Goal: Task Accomplishment & Management: Manage account settings

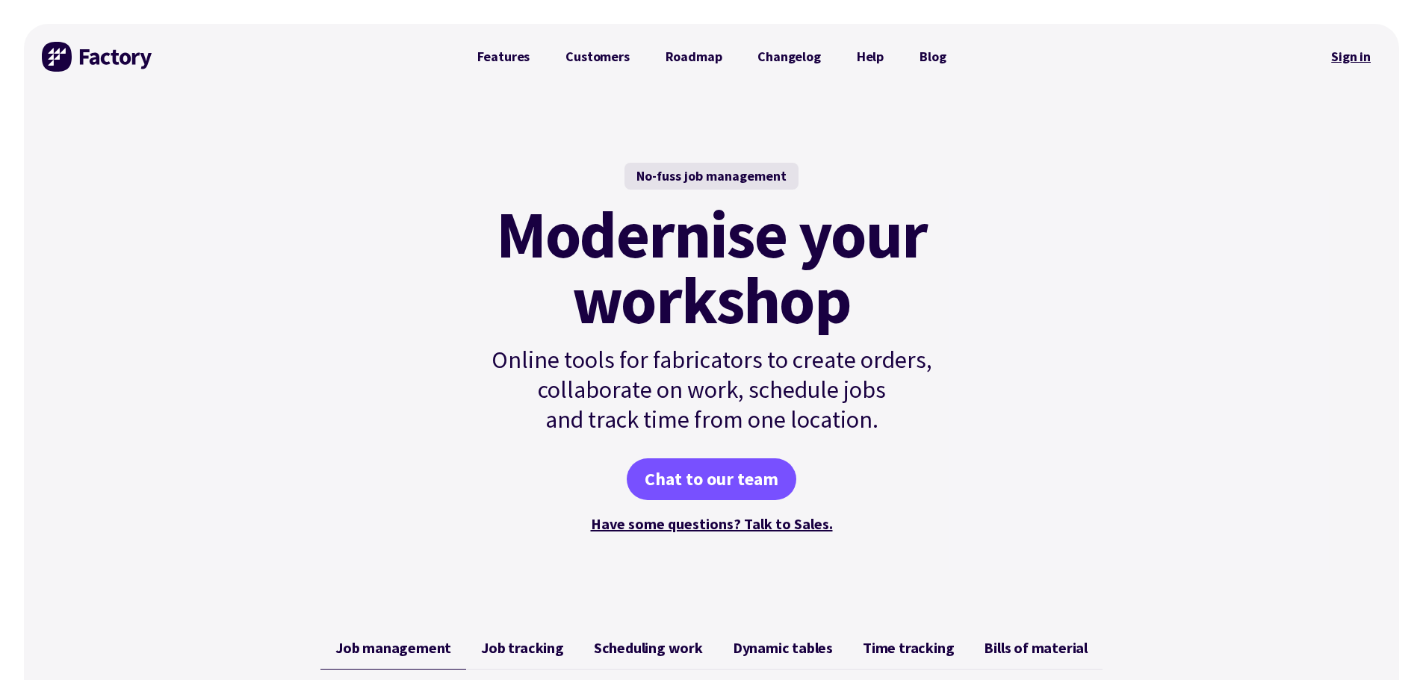
click at [1360, 52] on link "Sign in" at bounding box center [1350, 57] width 60 height 34
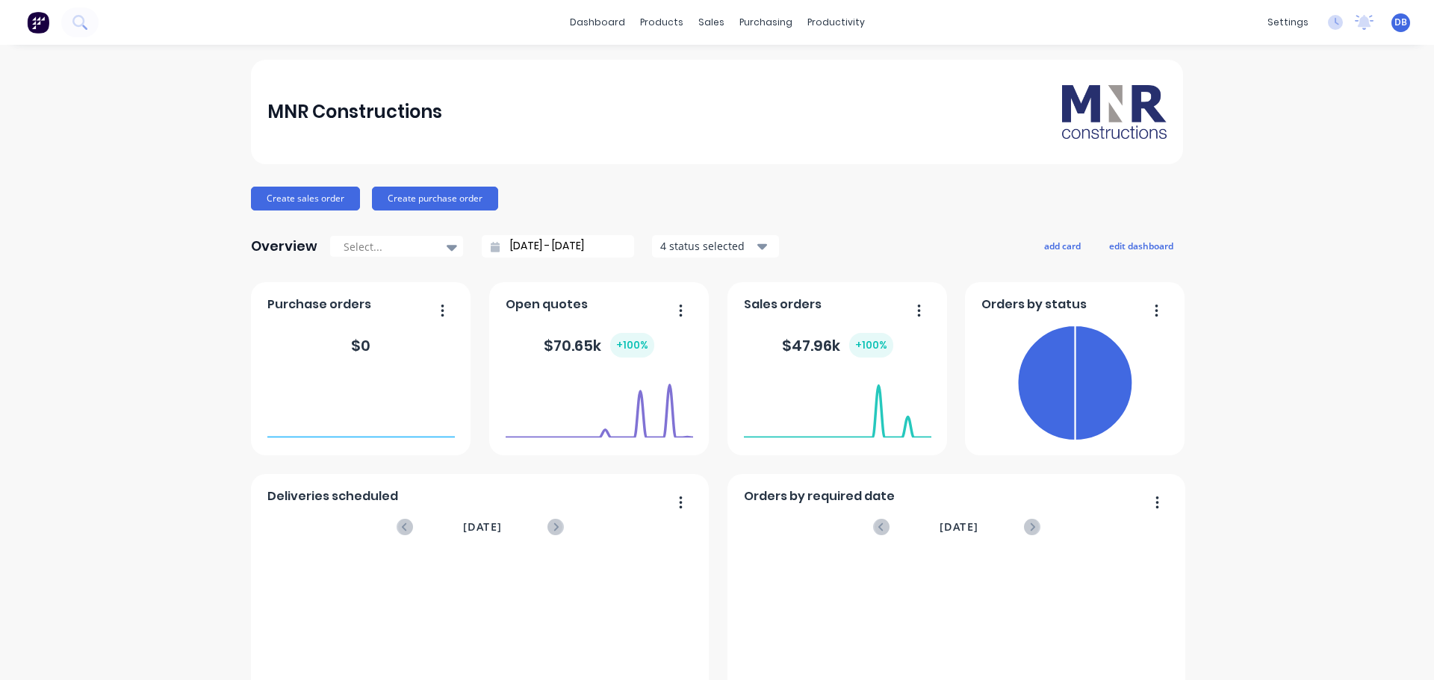
click at [1285, 171] on div "MNR Constructions Create sales order Create purchase order Overview Select... 2…" at bounding box center [717, 450] width 1434 height 780
click at [1238, 207] on div "MNR Constructions Create sales order Create purchase order Overview Select... 2…" at bounding box center [717, 450] width 1434 height 780
click at [1324, 218] on div "MNR Constructions Create sales order Create purchase order Overview Select... 2…" at bounding box center [717, 450] width 1434 height 780
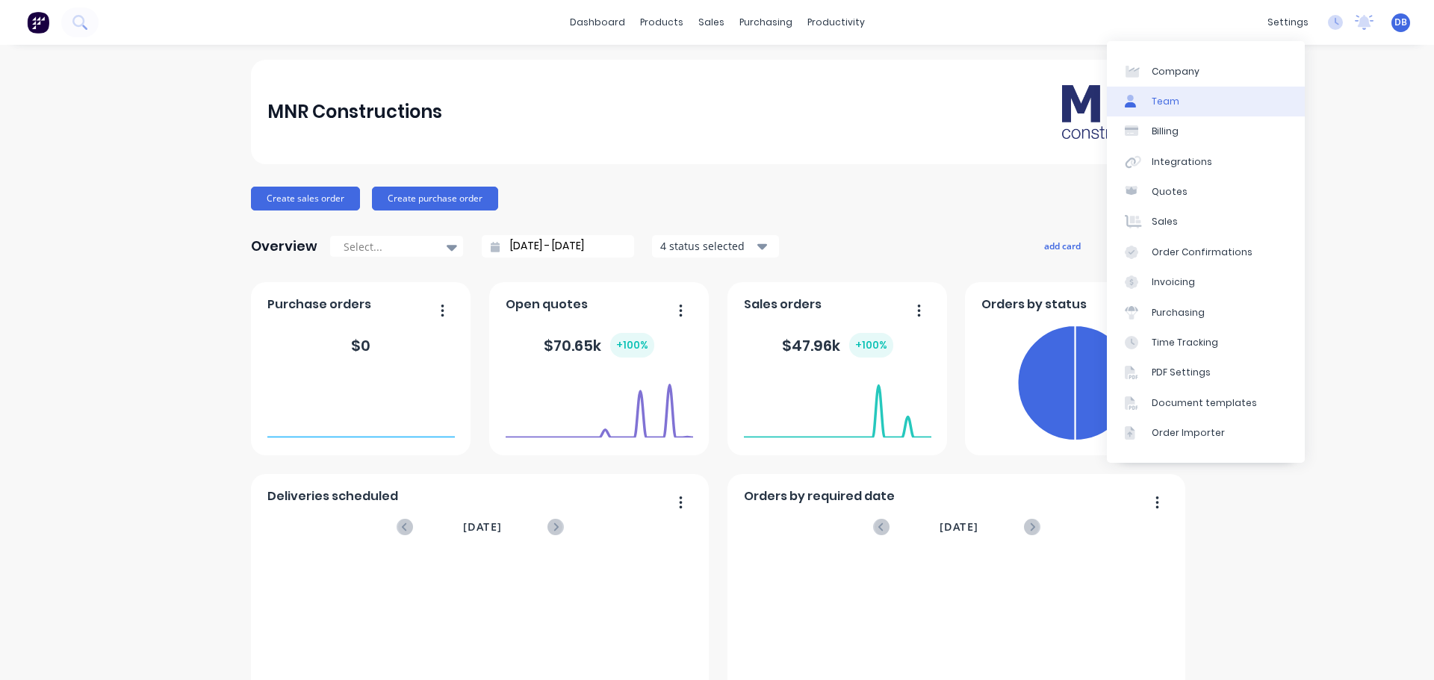
click at [1173, 101] on div "Team" at bounding box center [1166, 101] width 28 height 13
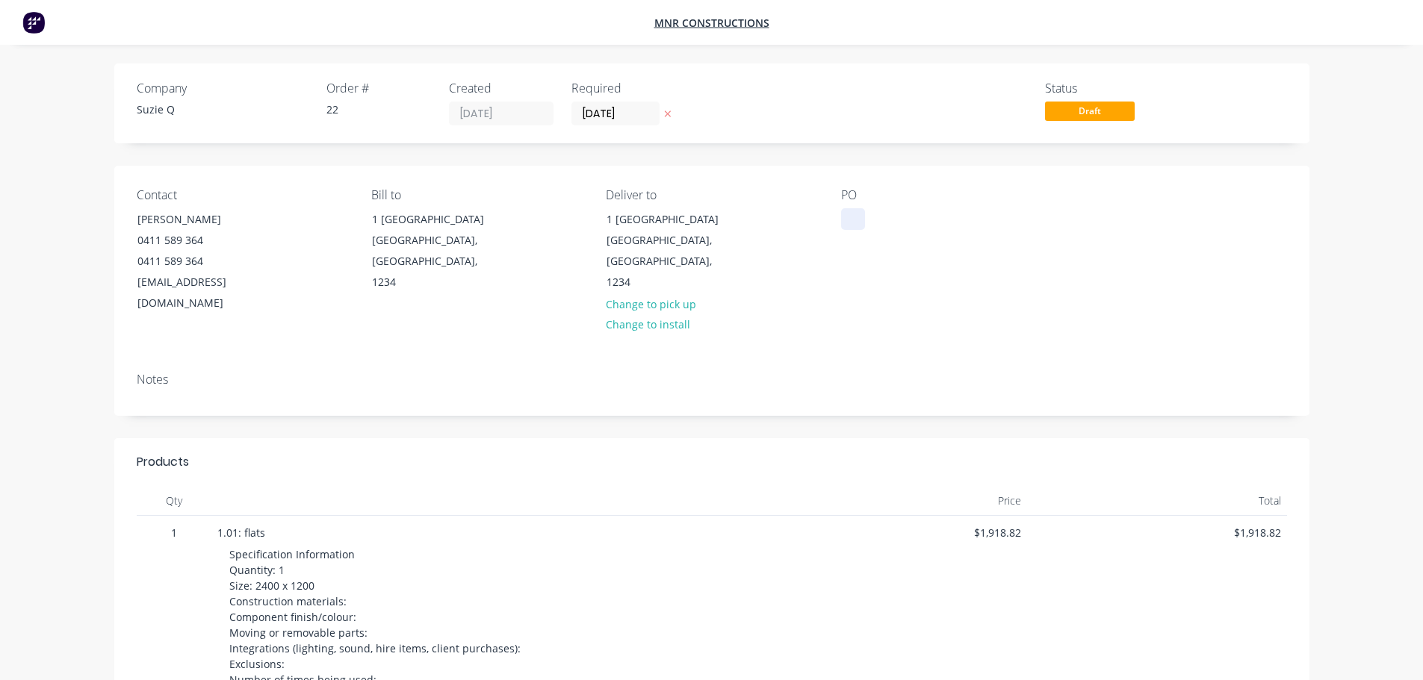
drag, startPoint x: 840, startPoint y: 223, endPoint x: 862, endPoint y: 228, distance: 22.3
drag, startPoint x: 862, startPoint y: 228, endPoint x: 1013, endPoint y: 209, distance: 152.8
click at [1013, 209] on div "PO" at bounding box center [946, 251] width 211 height 126
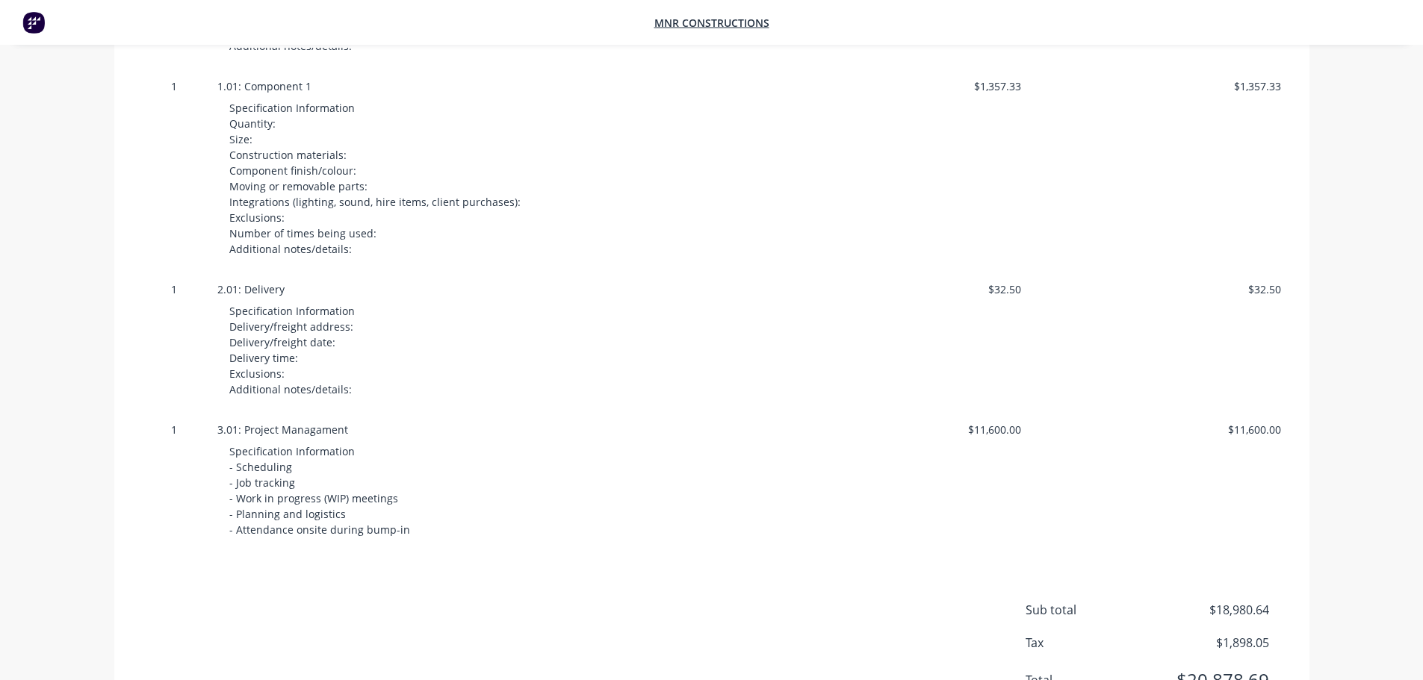
scroll to position [1450, 0]
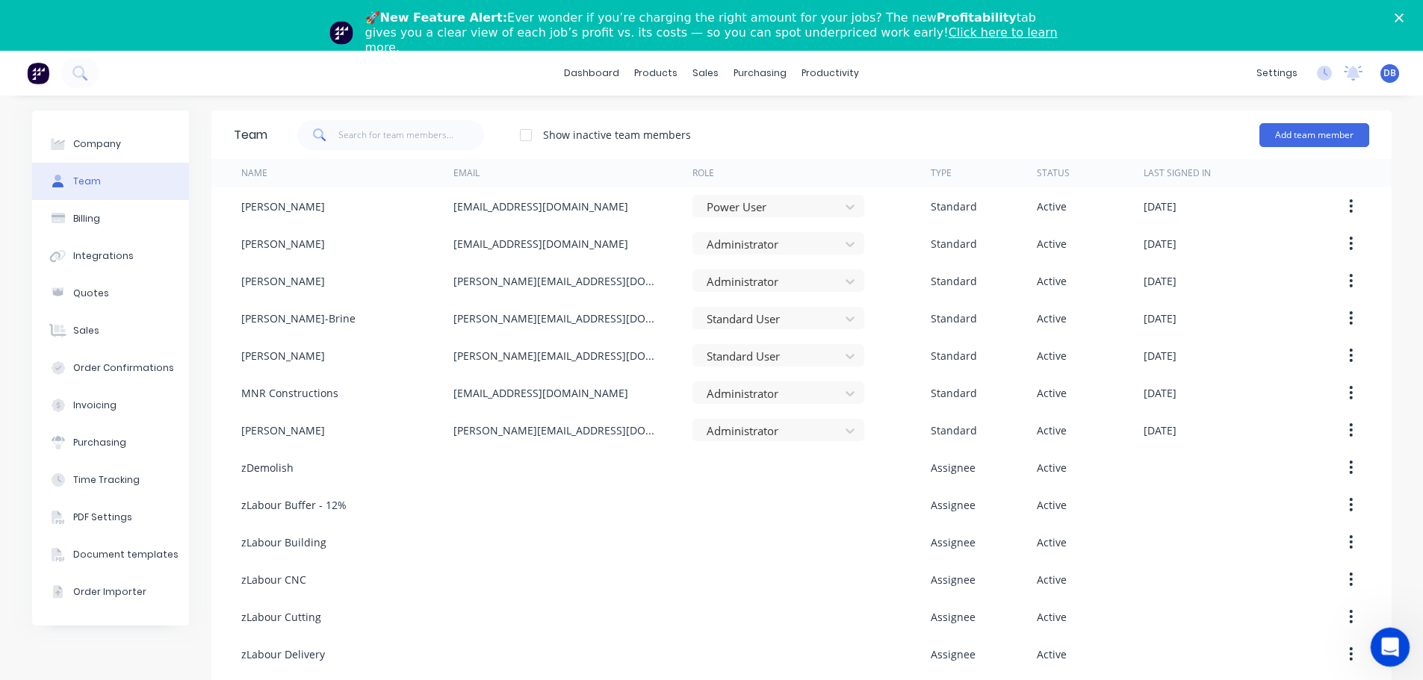
click at [1388, 646] on icon "Open Intercom Messenger" at bounding box center [1387, 645] width 10 height 12
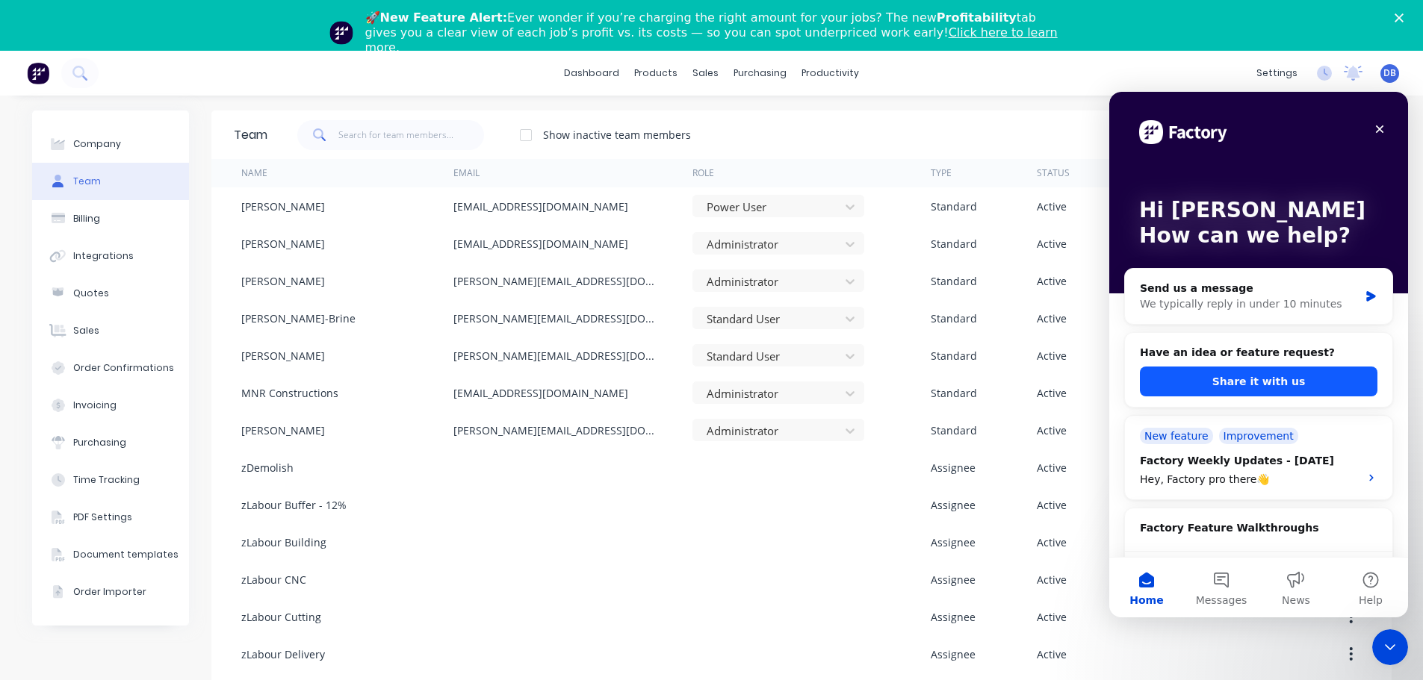
click at [1223, 383] on button "Share it with us" at bounding box center [1258, 382] width 237 height 30
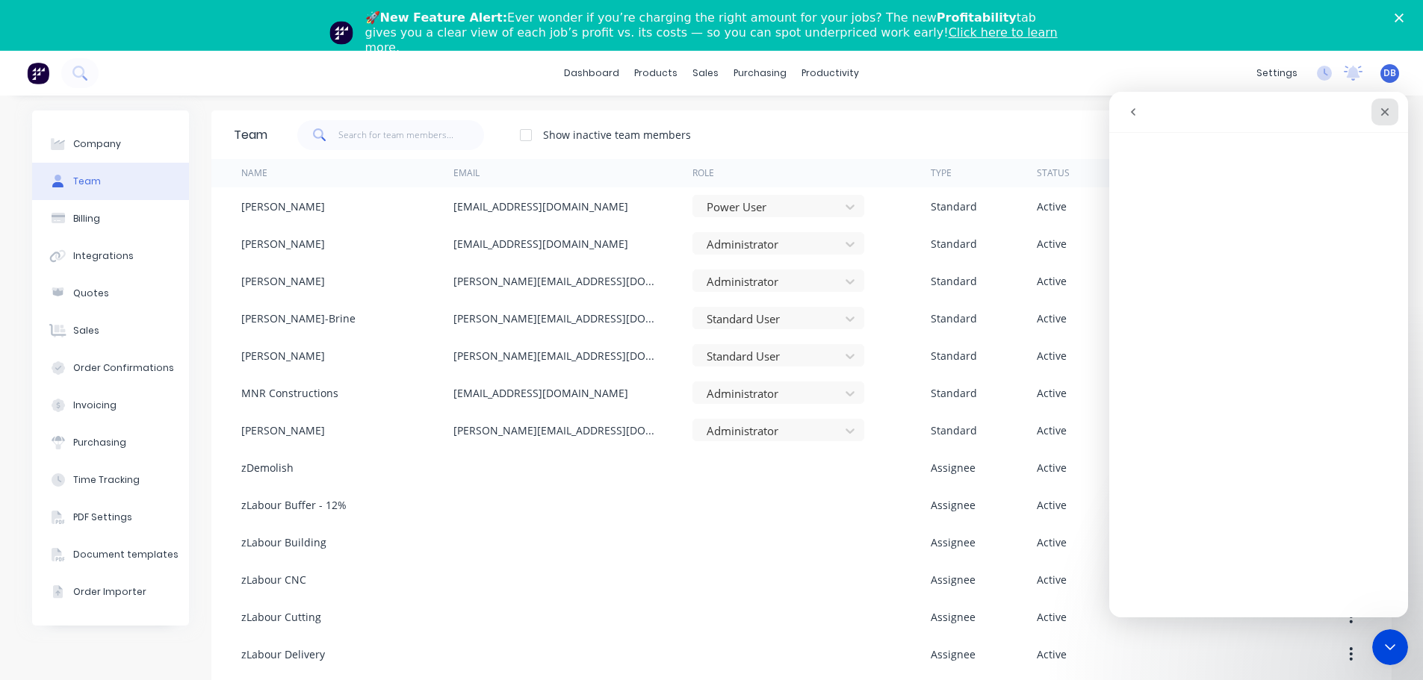
click at [1379, 110] on icon "Close" at bounding box center [1385, 112] width 12 height 12
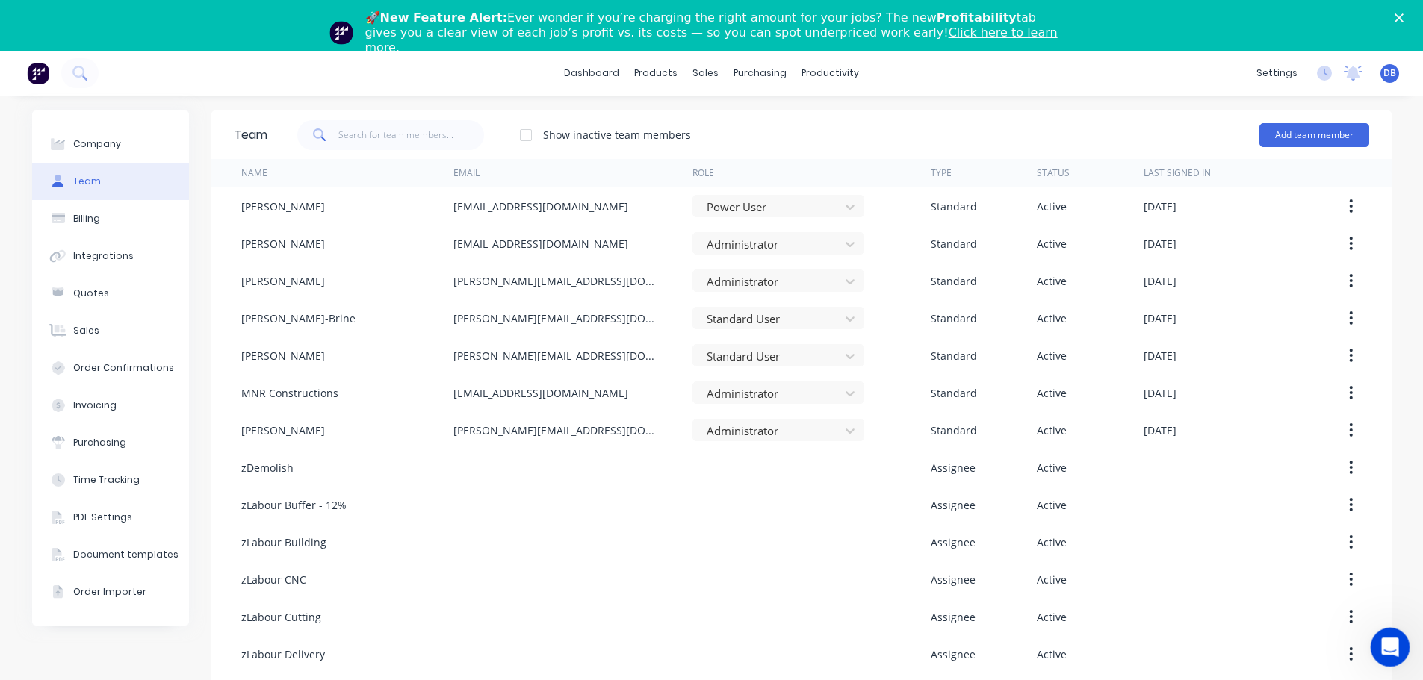
click at [1383, 646] on icon "Open Intercom Messenger" at bounding box center [1388, 645] width 25 height 25
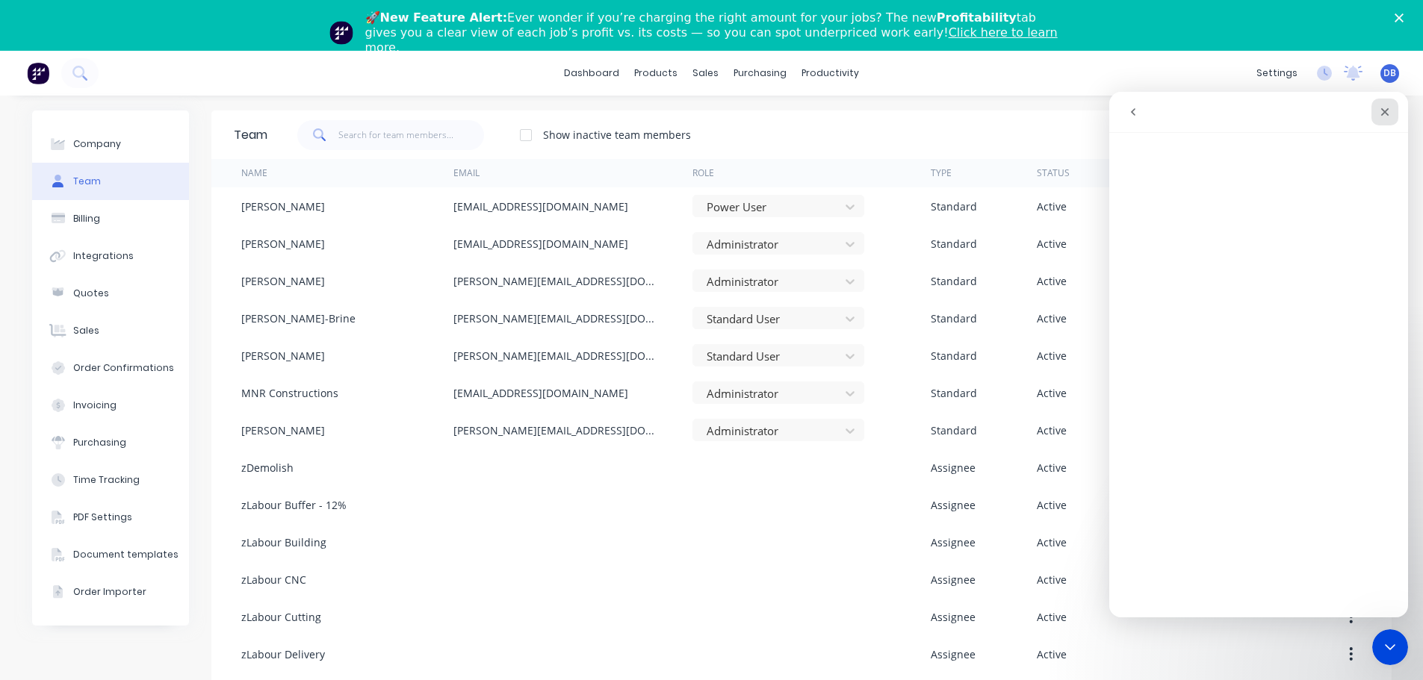
click at [1385, 108] on icon "Close" at bounding box center [1385, 112] width 12 height 12
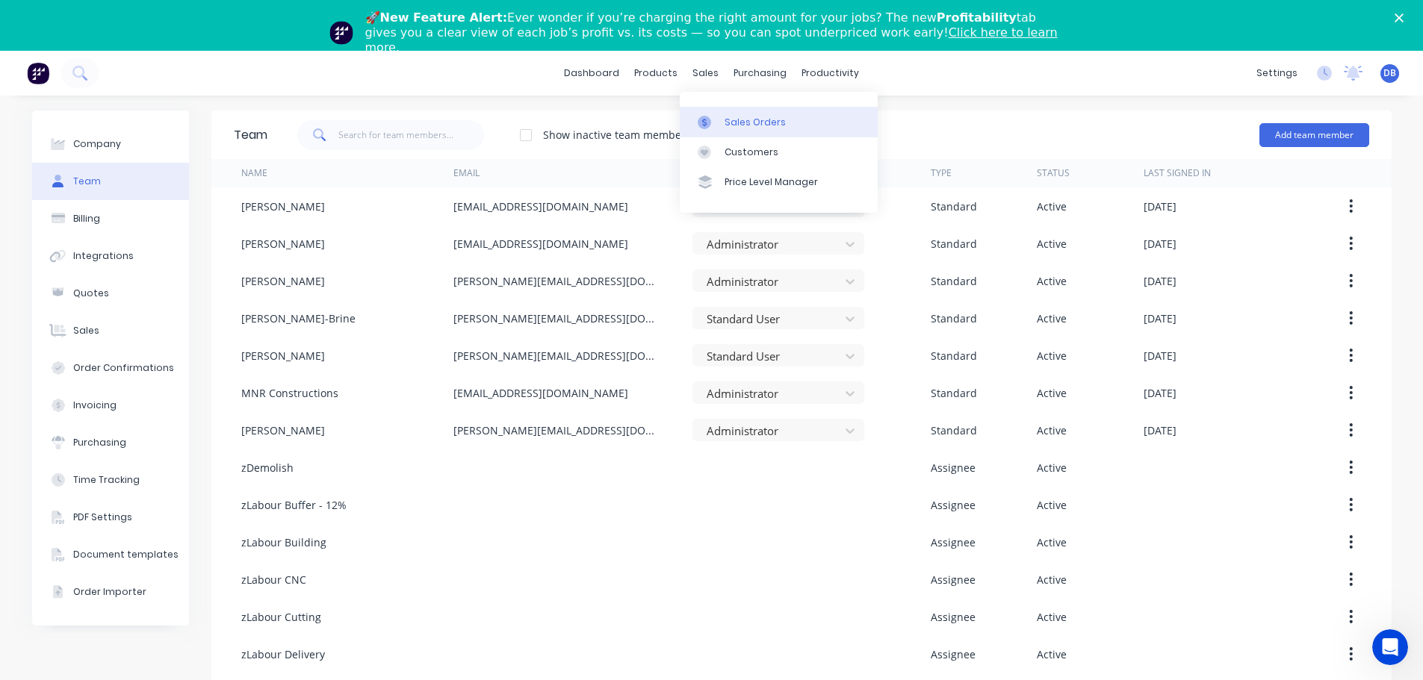
drag, startPoint x: 712, startPoint y: 118, endPoint x: 738, endPoint y: 134, distance: 29.8
click at [713, 118] on div at bounding box center [709, 122] width 22 height 13
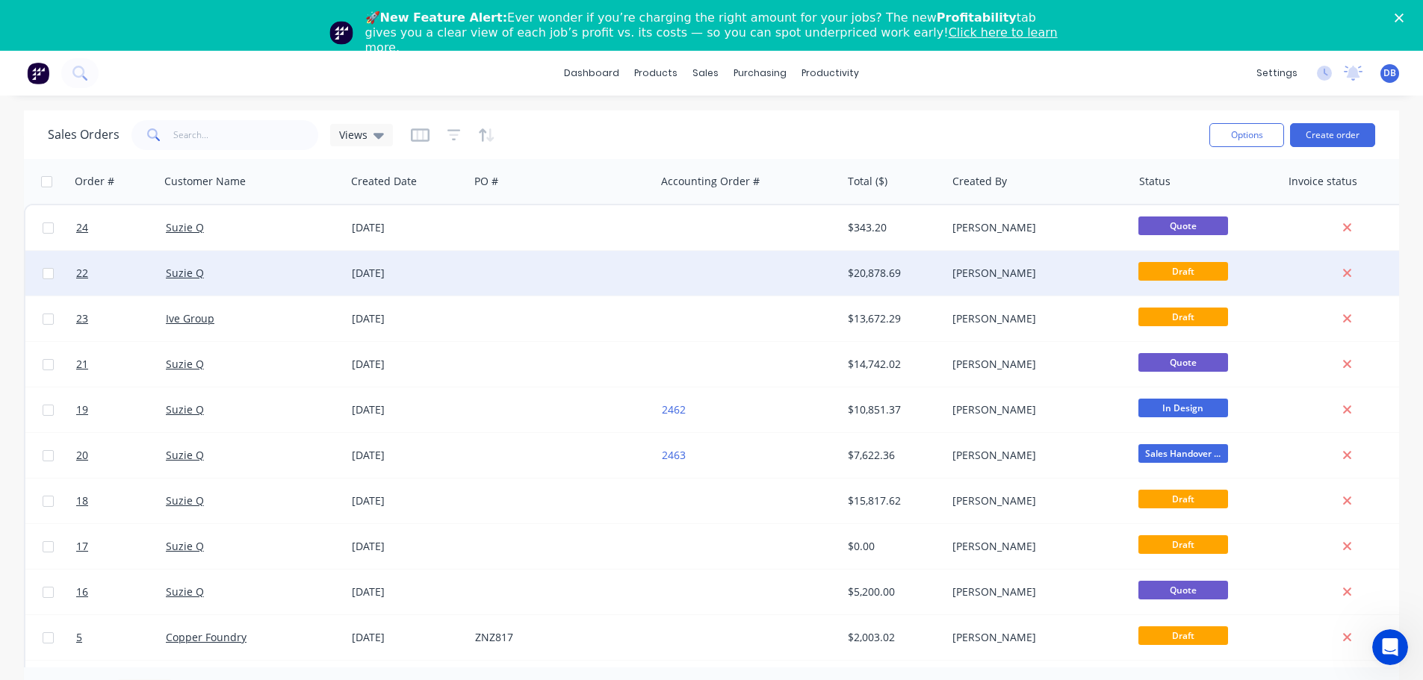
click at [222, 281] on div "Suzie Q" at bounding box center [253, 273] width 186 height 45
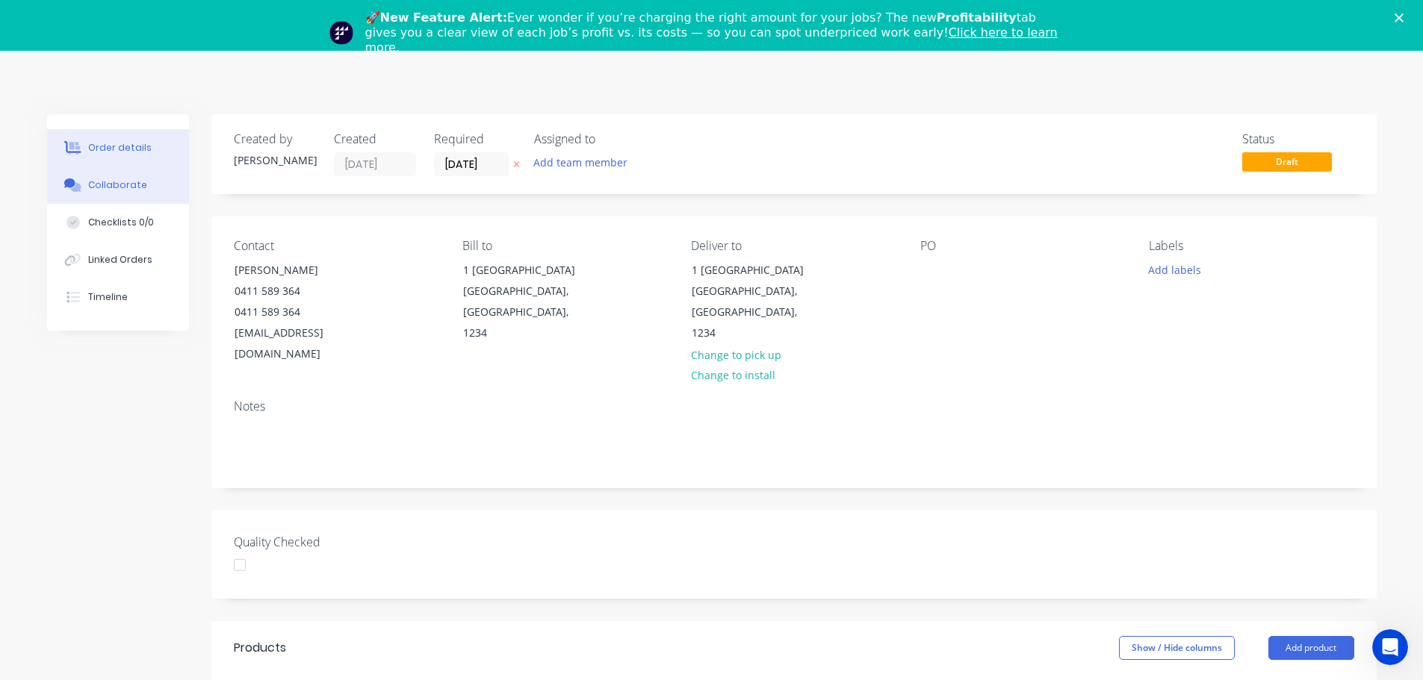
click at [113, 186] on div "Collaborate" at bounding box center [117, 184] width 59 height 13
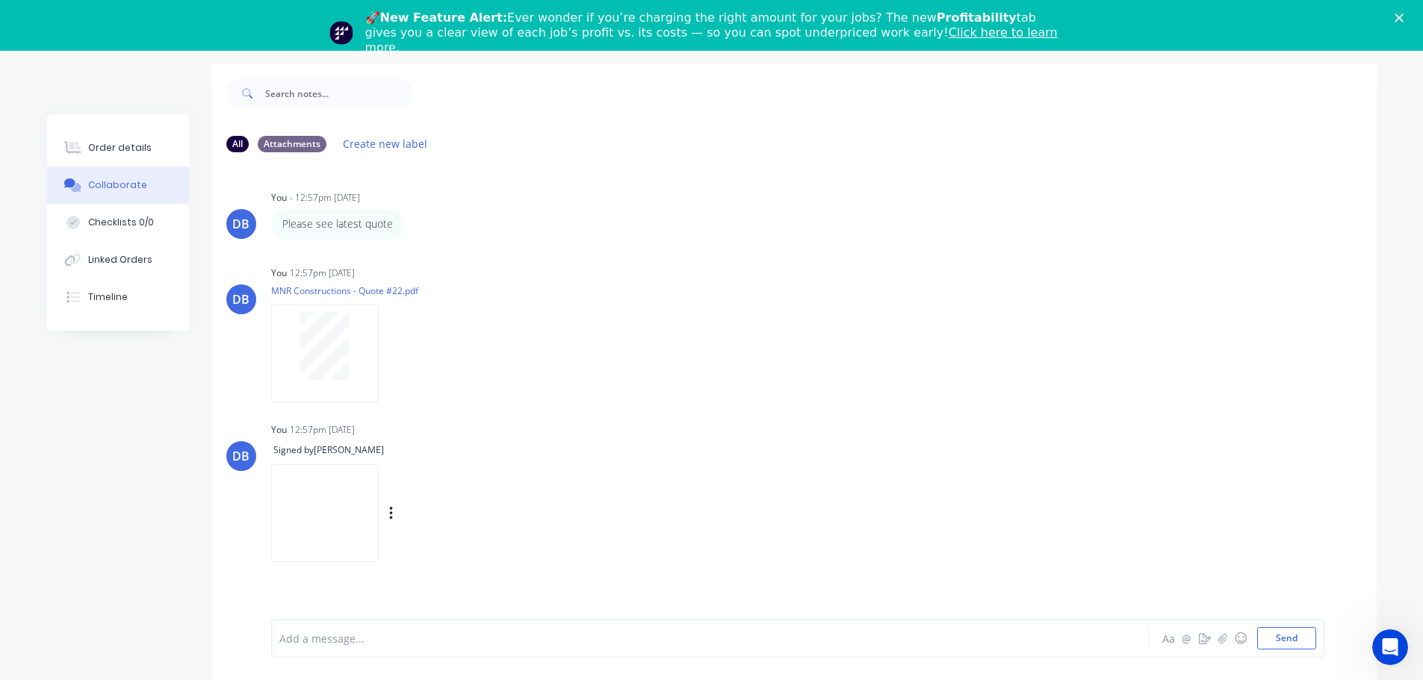
scroll to position [73, 0]
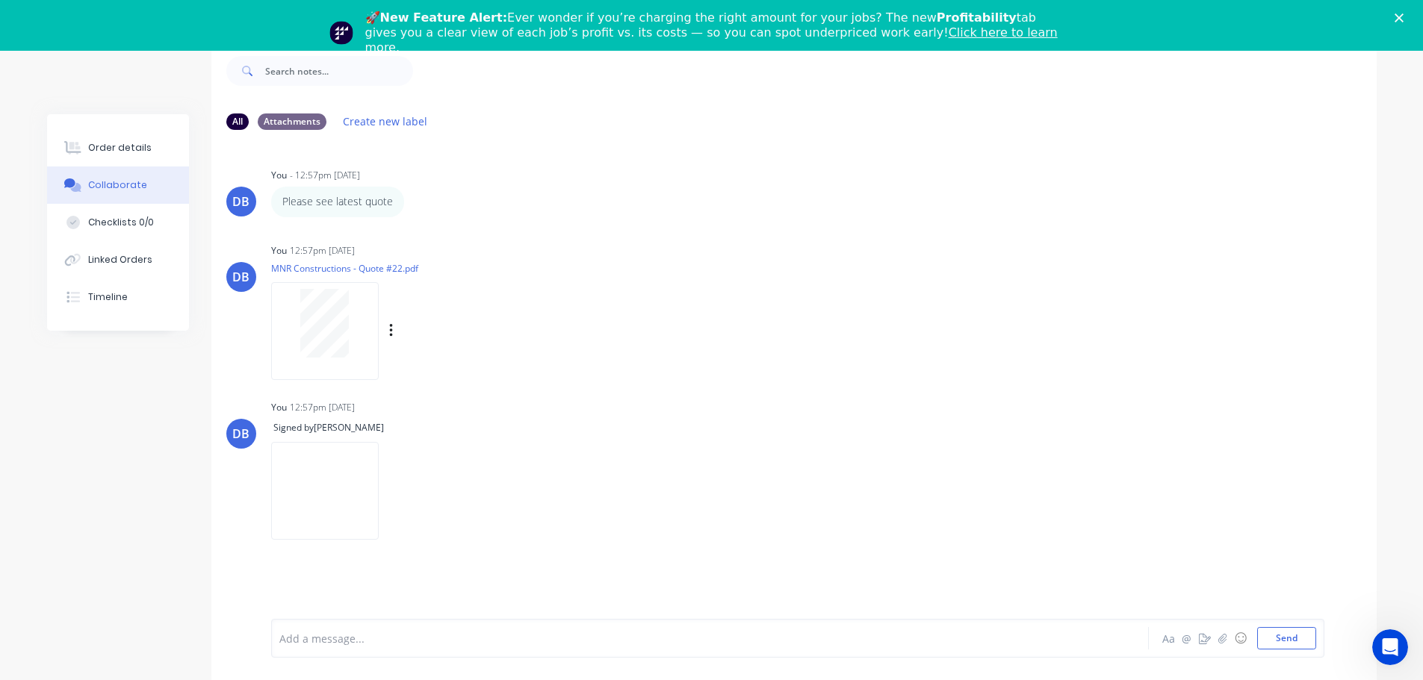
click at [733, 326] on div "You 12:57pm 28/08/25 MNR Constructions - Quote #22.pdf Labels Download Delete" at bounding box center [504, 307] width 467 height 134
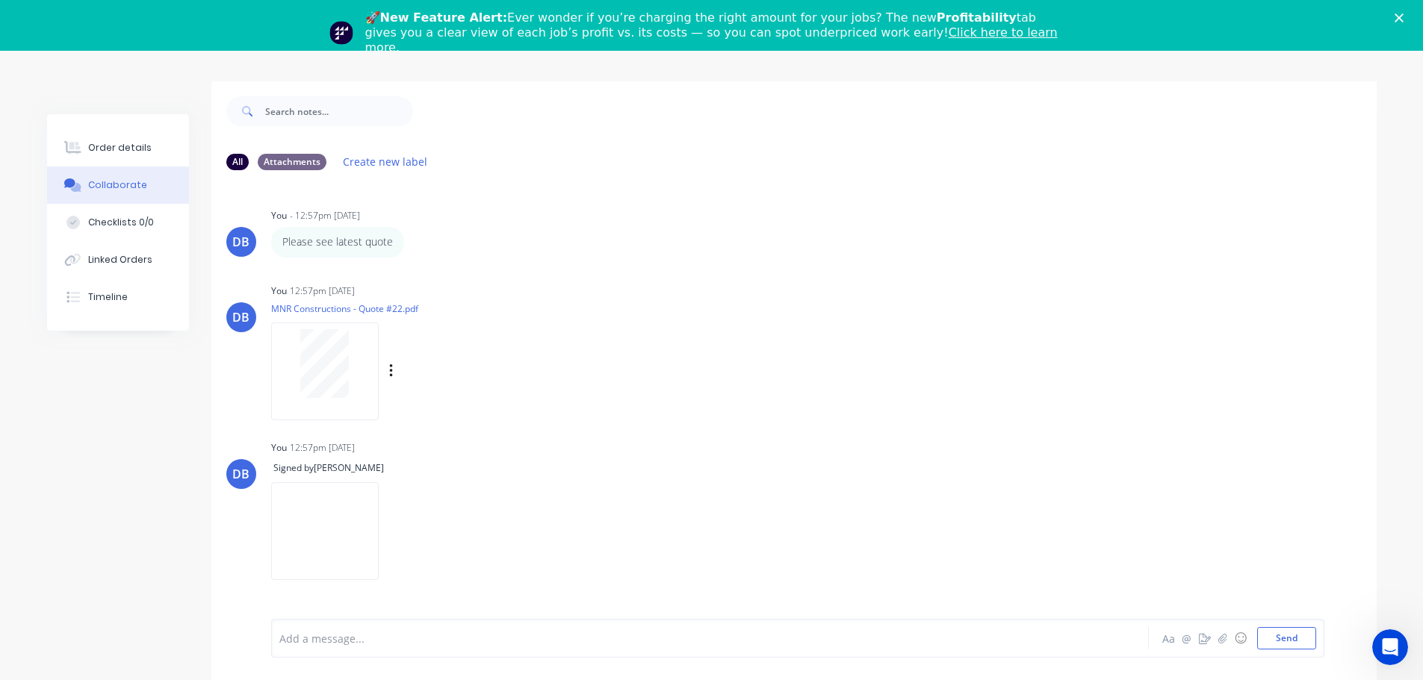
scroll to position [0, 0]
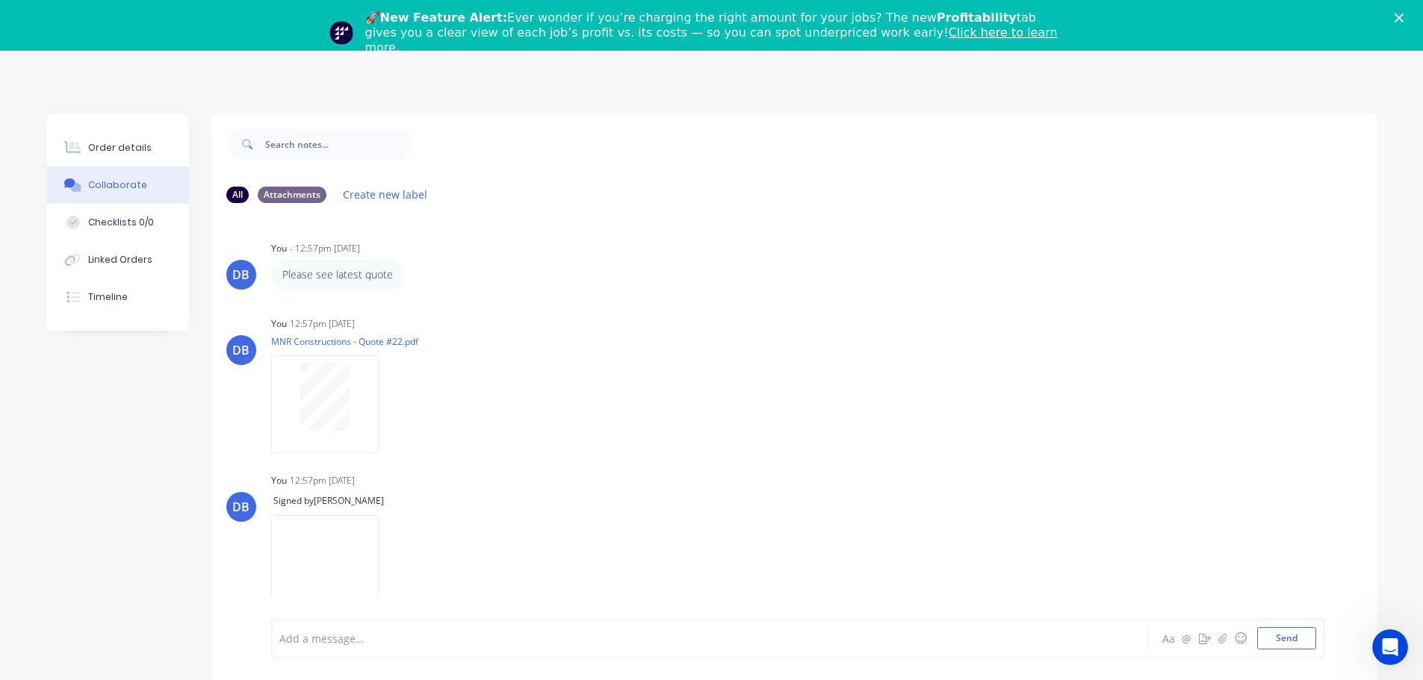
click at [1403, 21] on icon "Close" at bounding box center [1398, 17] width 9 height 9
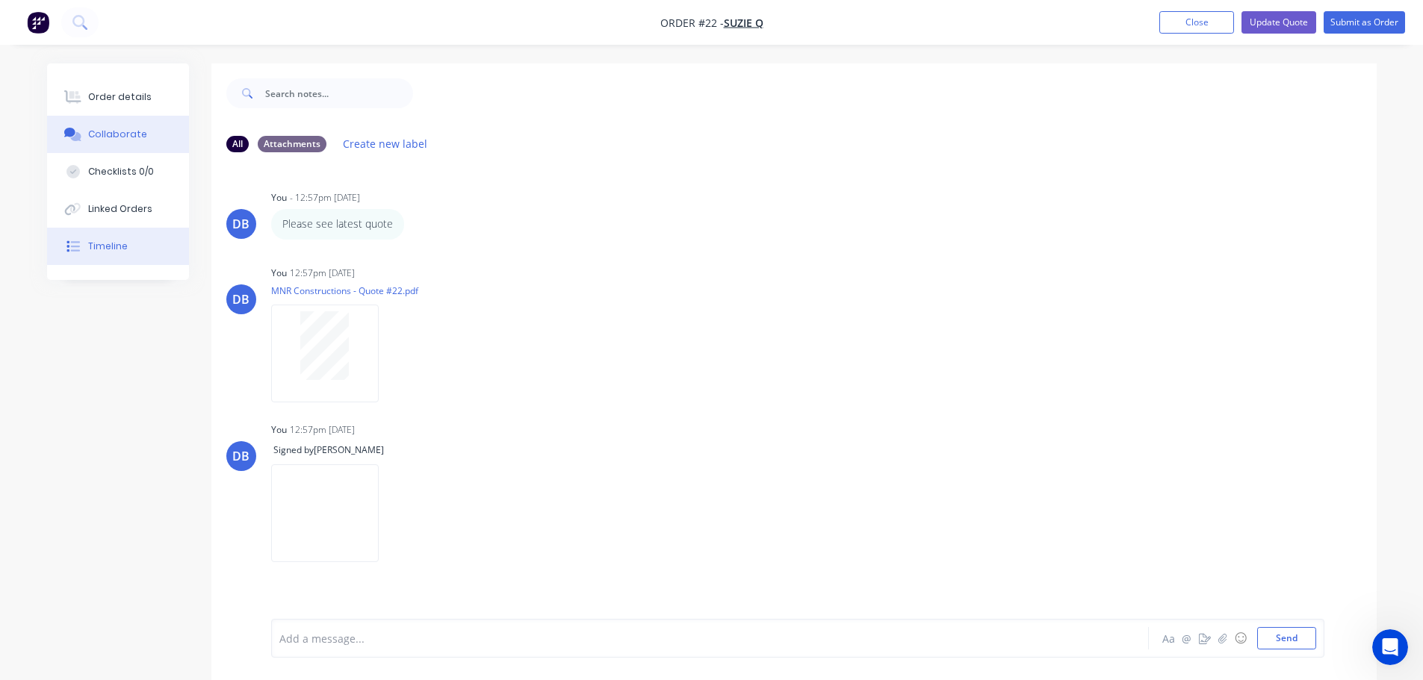
click at [117, 237] on button "Timeline" at bounding box center [118, 246] width 142 height 37
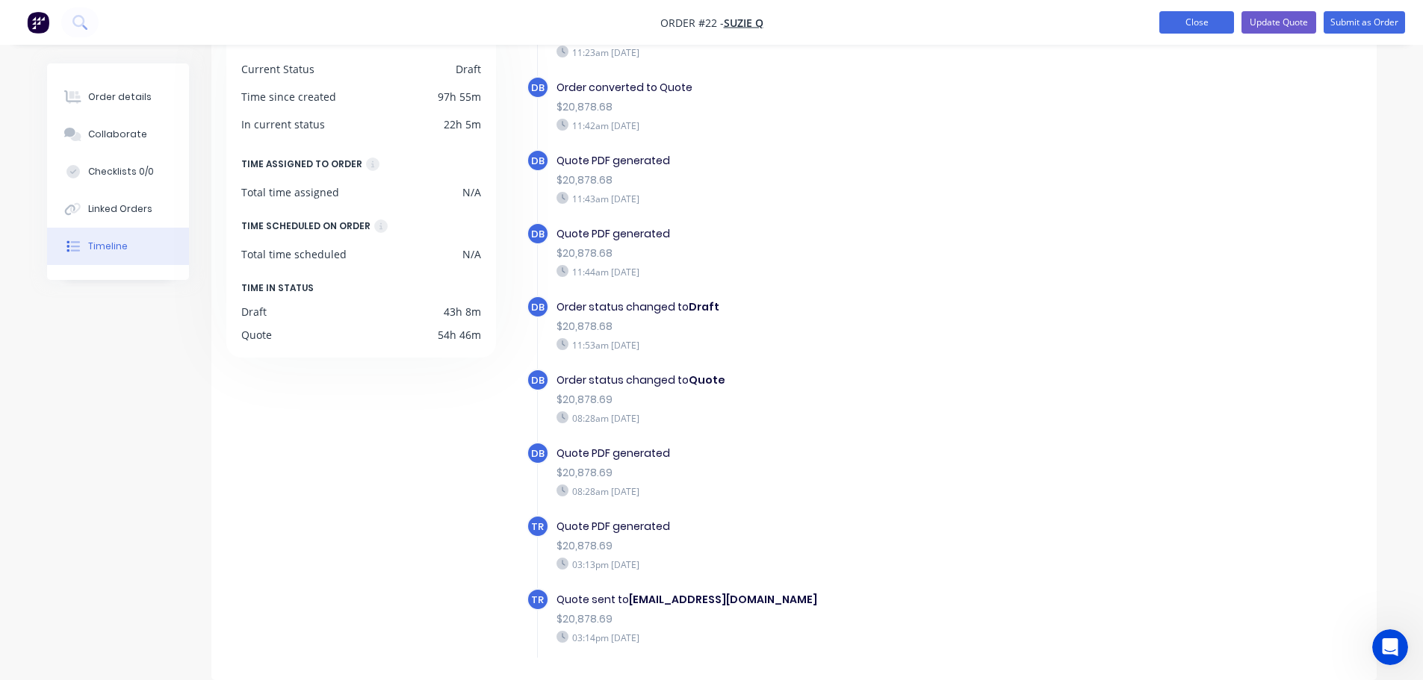
click at [1198, 32] on button "Close" at bounding box center [1196, 22] width 75 height 22
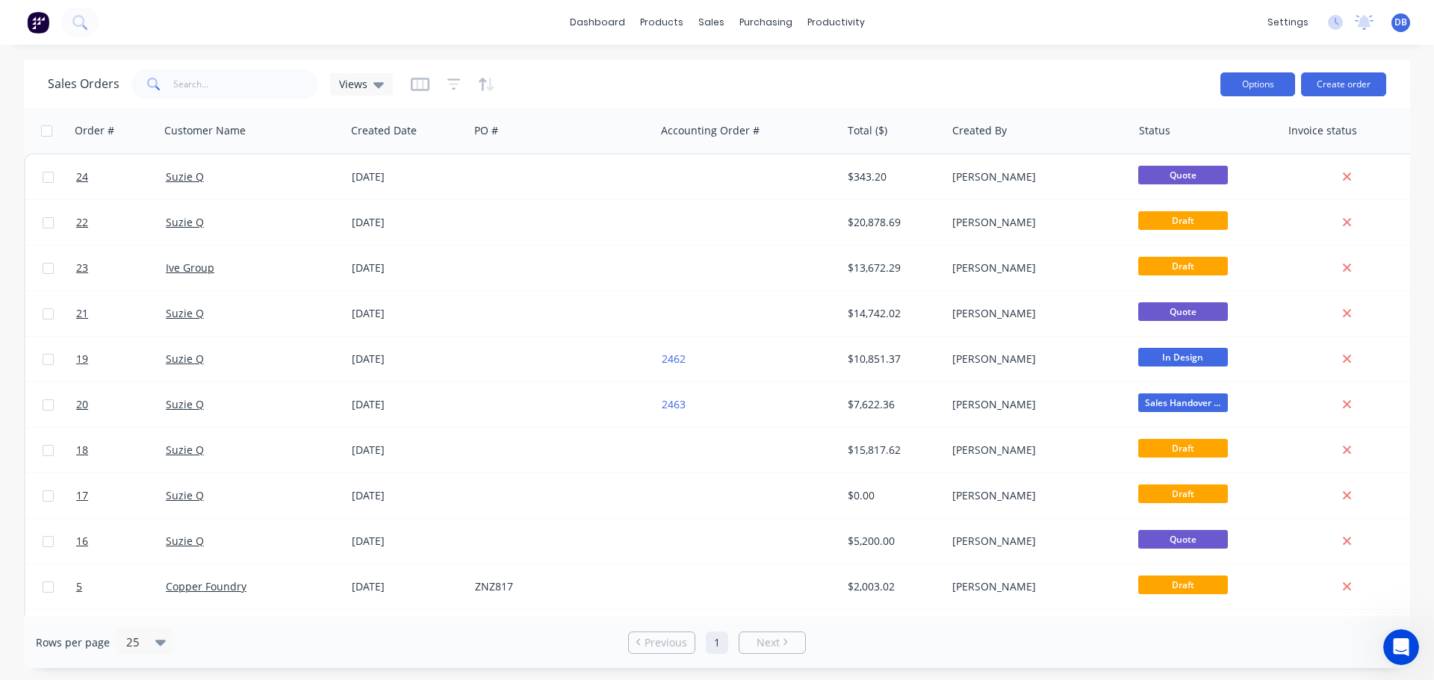
click at [1259, 84] on button "Options" at bounding box center [1257, 84] width 75 height 24
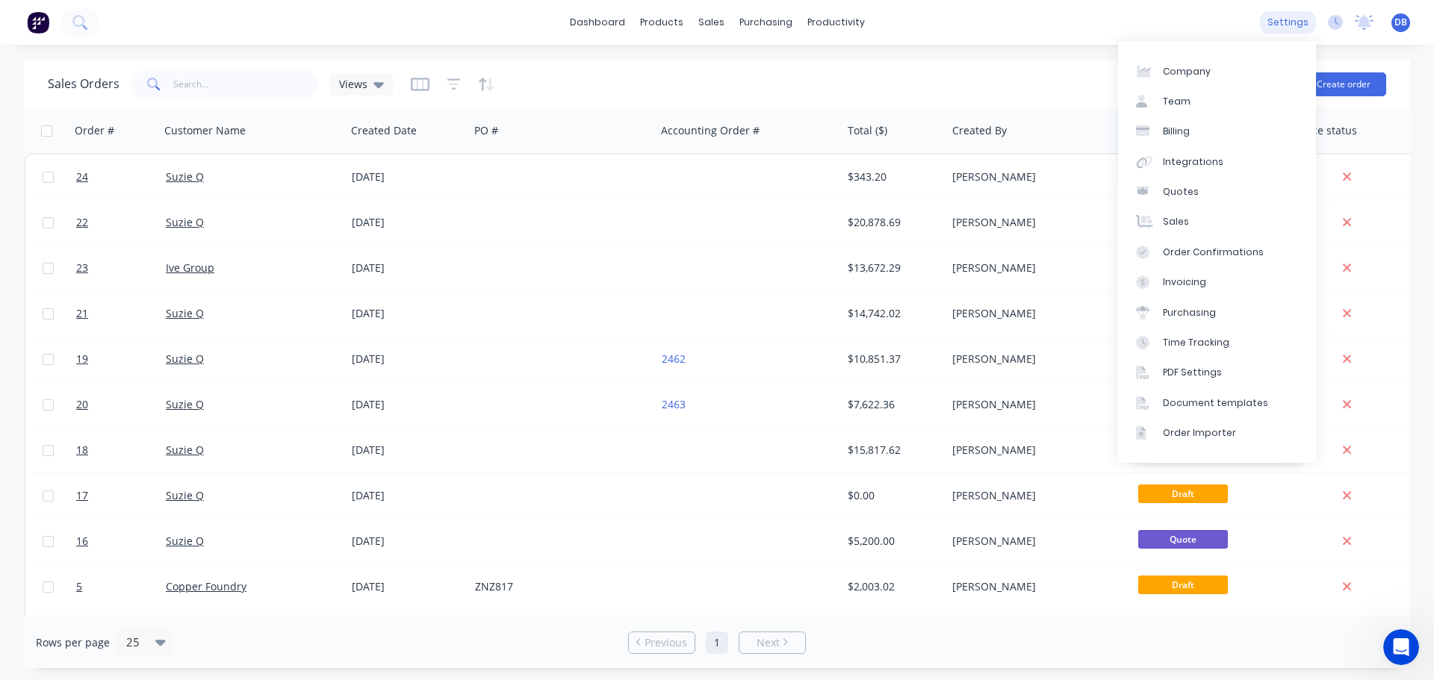
click at [1291, 22] on div "settings" at bounding box center [1288, 22] width 56 height 22
click at [1199, 370] on div "PDF Settings" at bounding box center [1192, 372] width 59 height 13
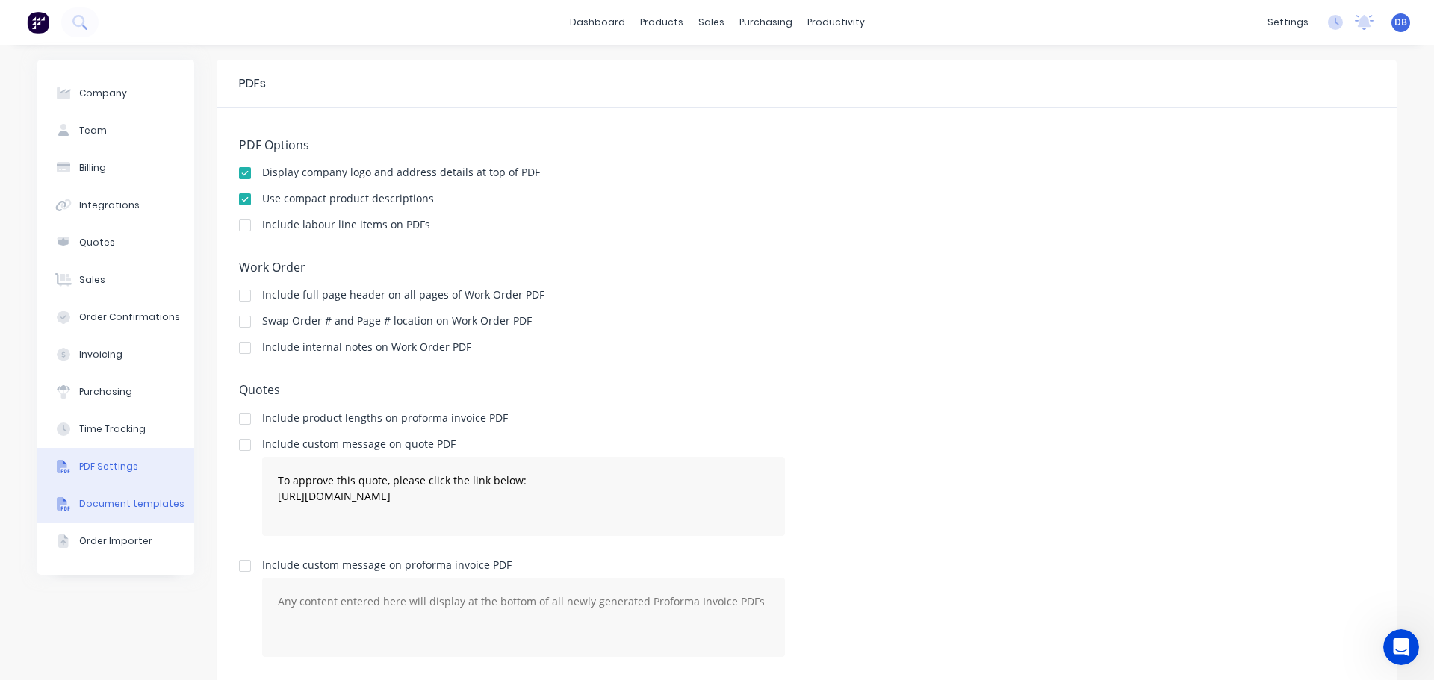
click at [114, 521] on button "Document templates" at bounding box center [115, 503] width 157 height 37
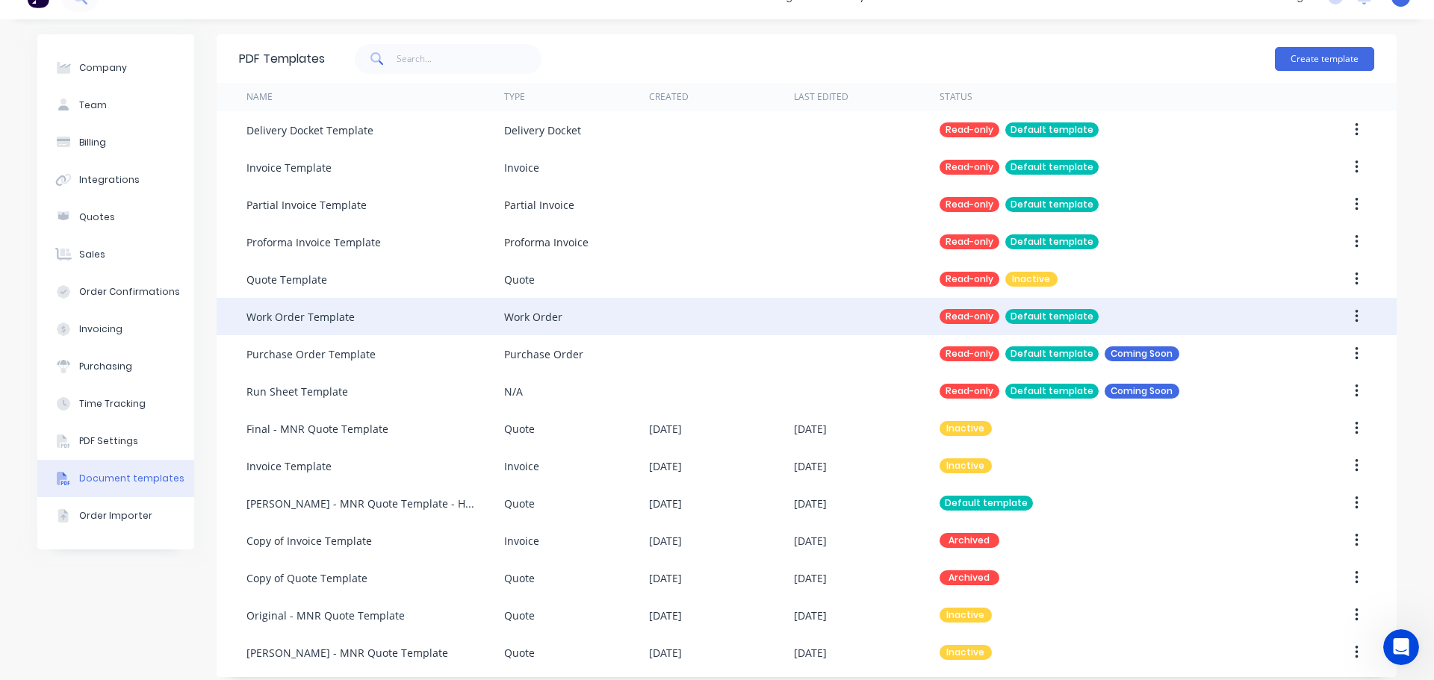
scroll to position [37, 0]
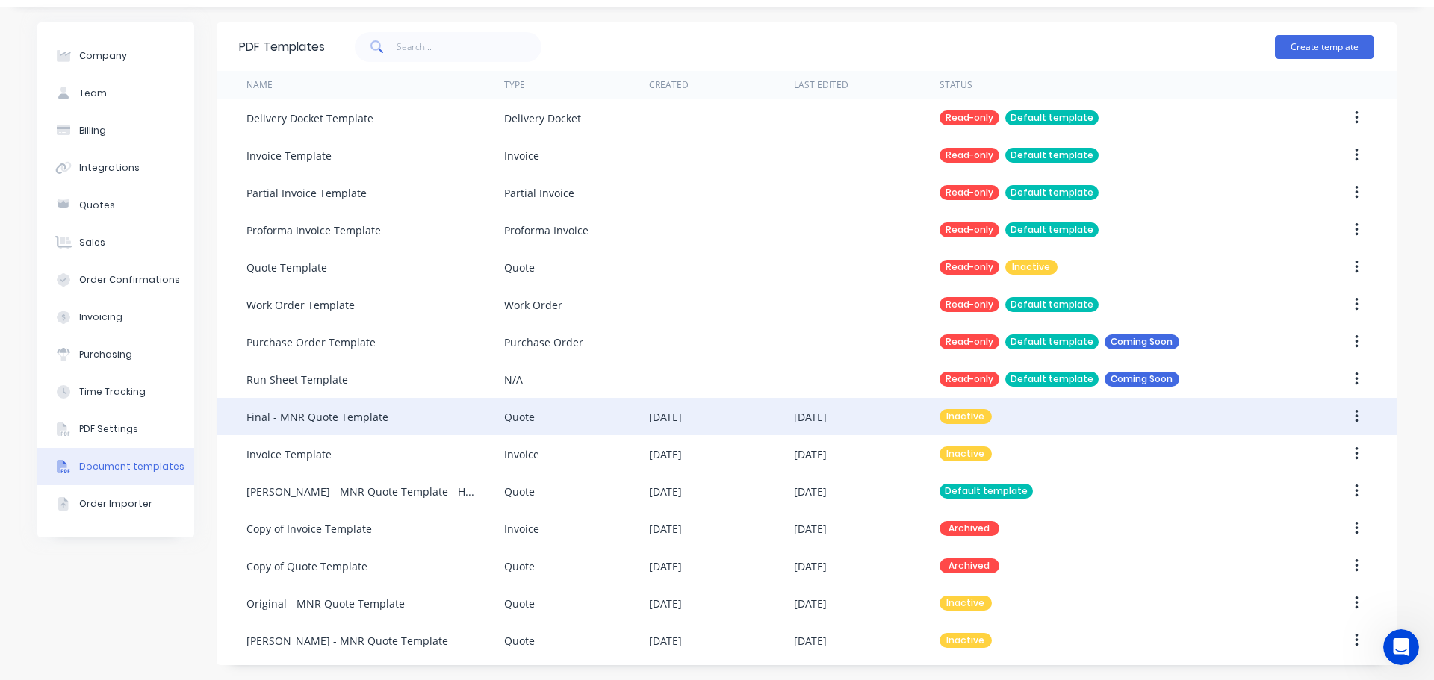
click at [1041, 417] on div "Inactive" at bounding box center [1109, 416] width 338 height 37
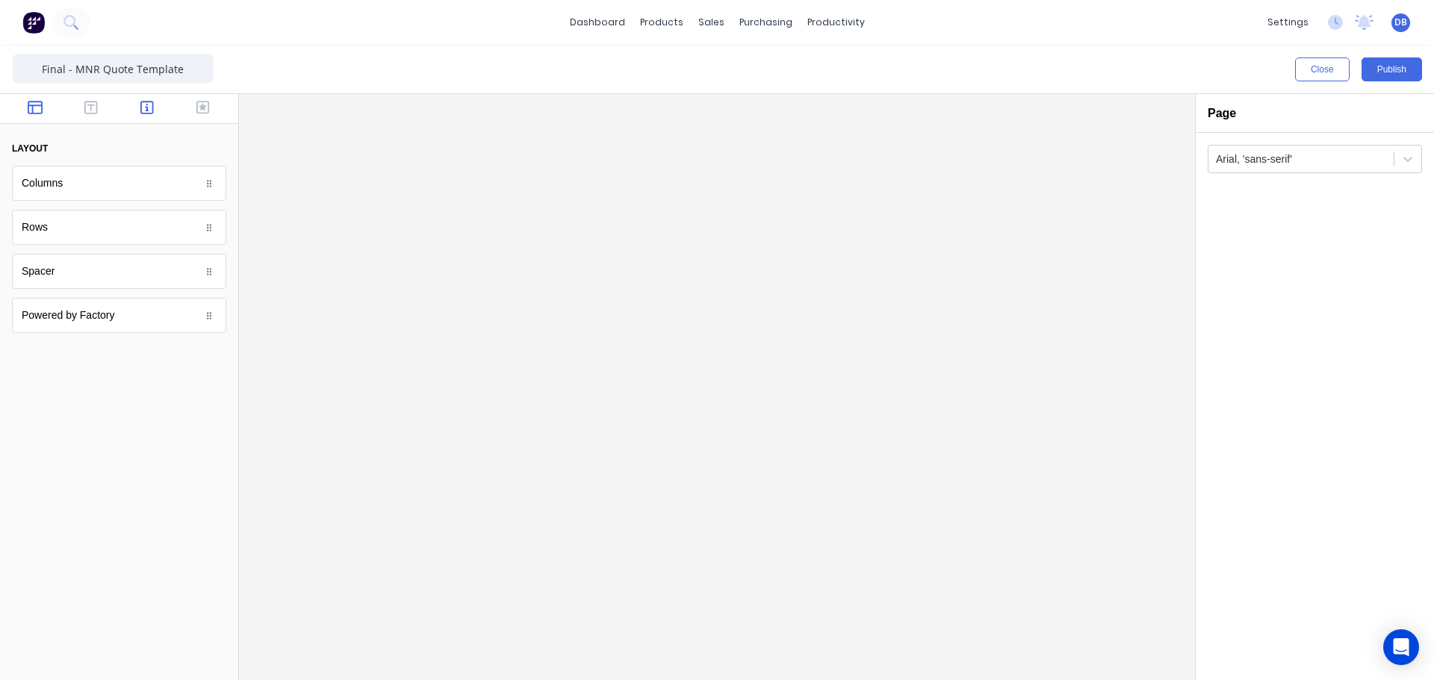
click at [146, 110] on icon "button" at bounding box center [146, 107] width 13 height 15
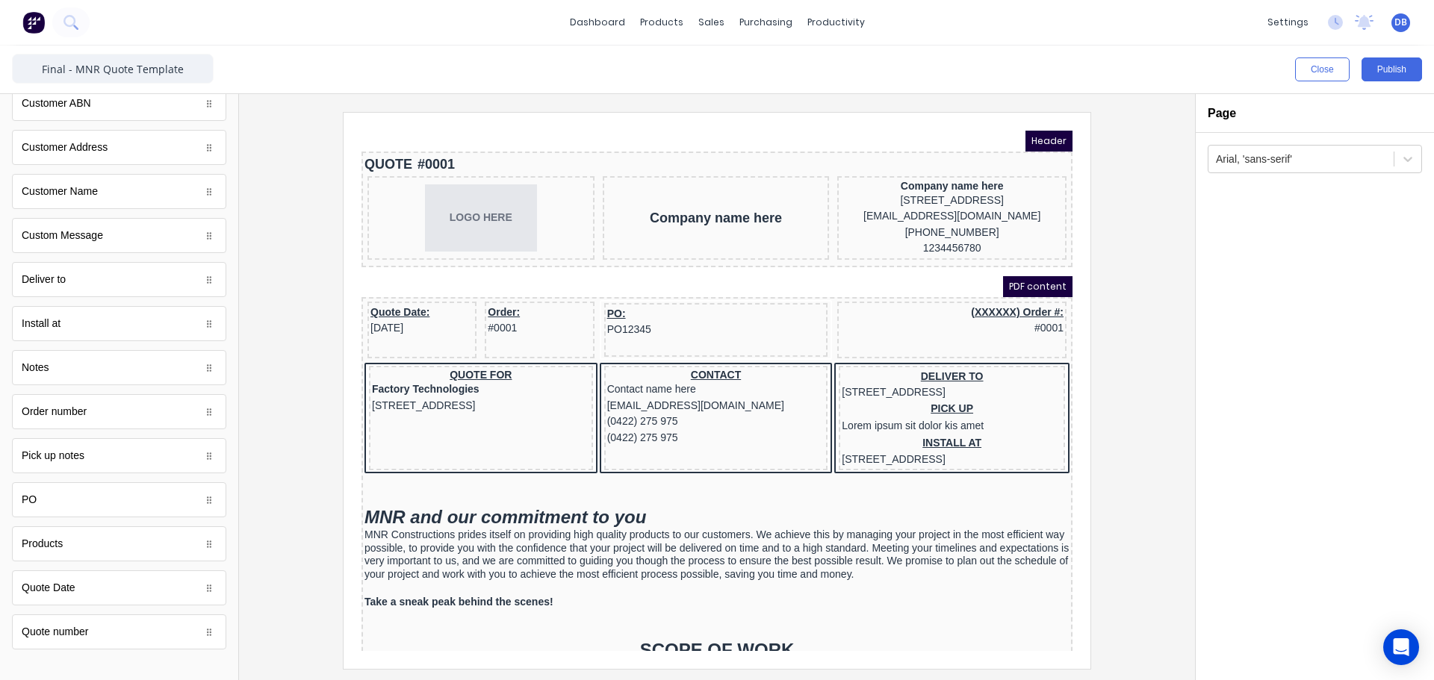
scroll to position [711, 0]
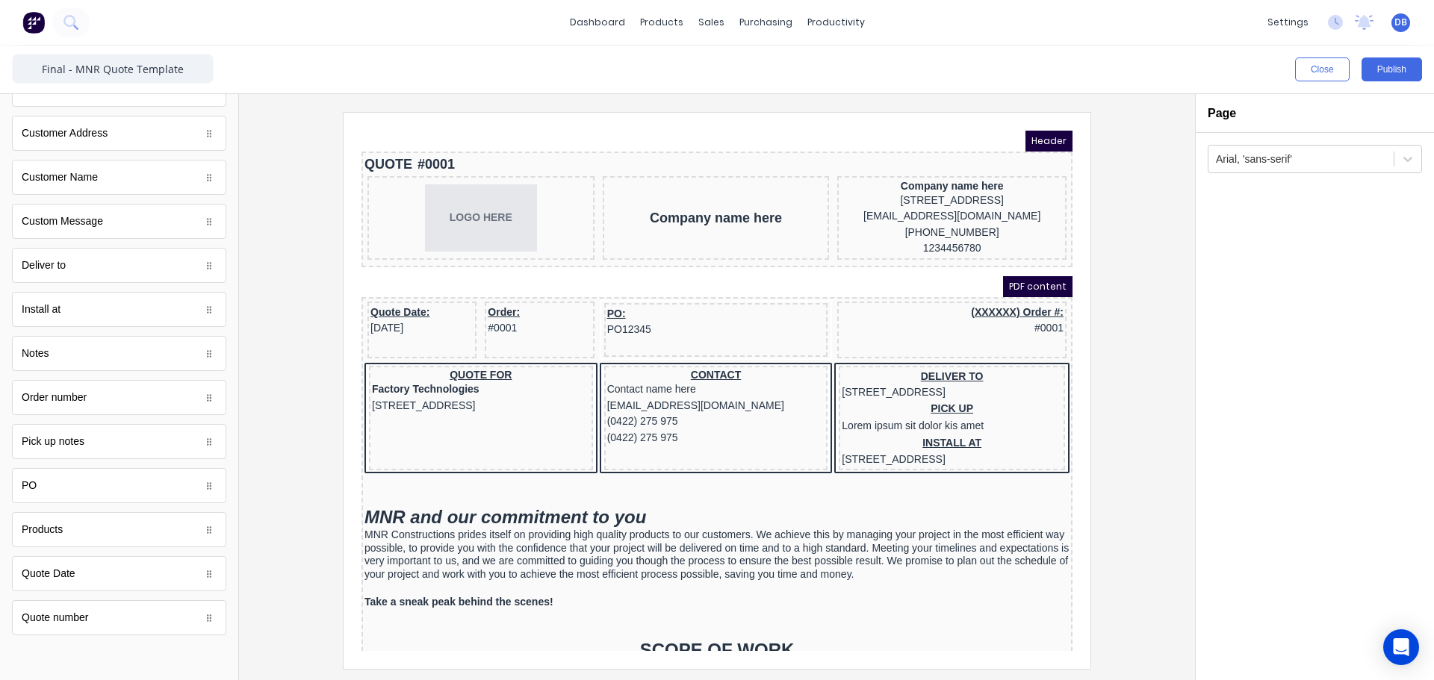
click at [126, 659] on div at bounding box center [119, 668] width 238 height 24
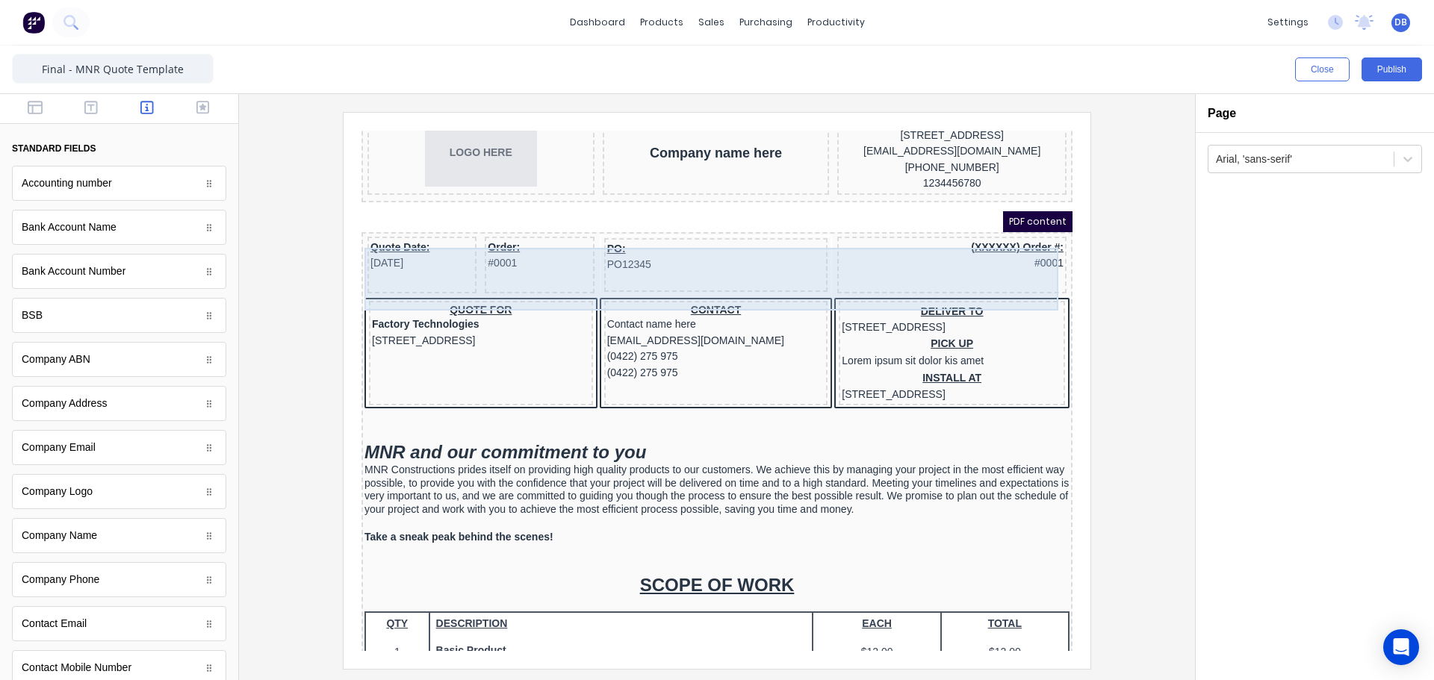
scroll to position [0, 0]
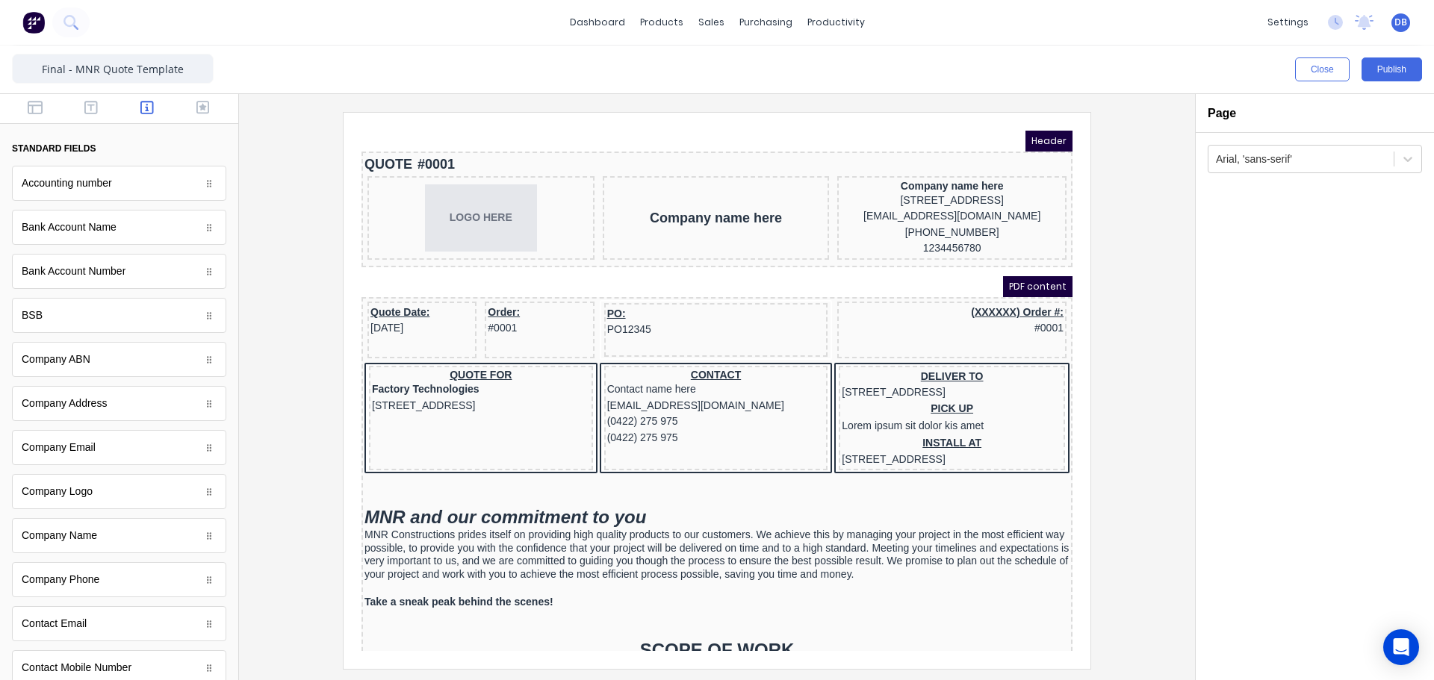
click at [288, 279] on div at bounding box center [717, 390] width 932 height 556
click at [399, 75] on div "Close Publish" at bounding box center [717, 70] width 1434 height 48
click at [30, 21] on img at bounding box center [33, 22] width 22 height 22
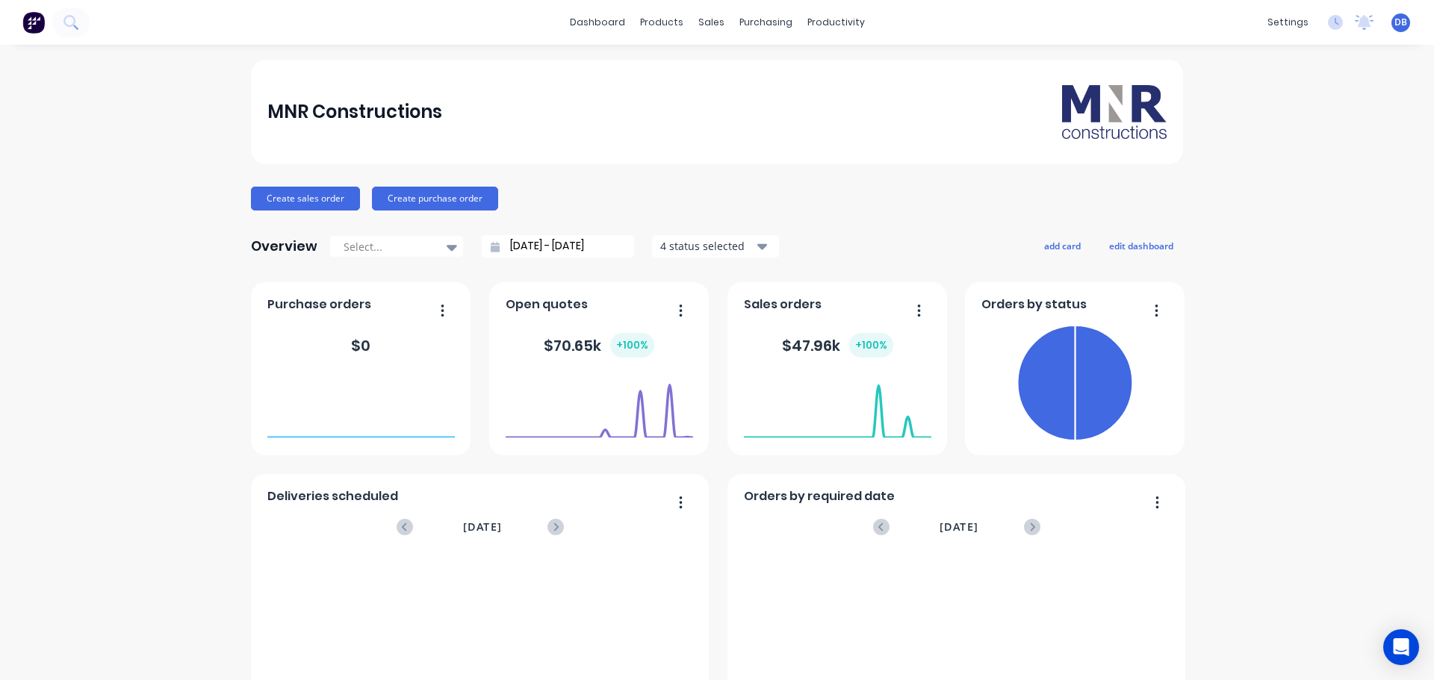
click at [865, 188] on div "Create sales order Create purchase order" at bounding box center [717, 199] width 932 height 24
click at [860, 154] on link "Timesheets" at bounding box center [888, 162] width 198 height 30
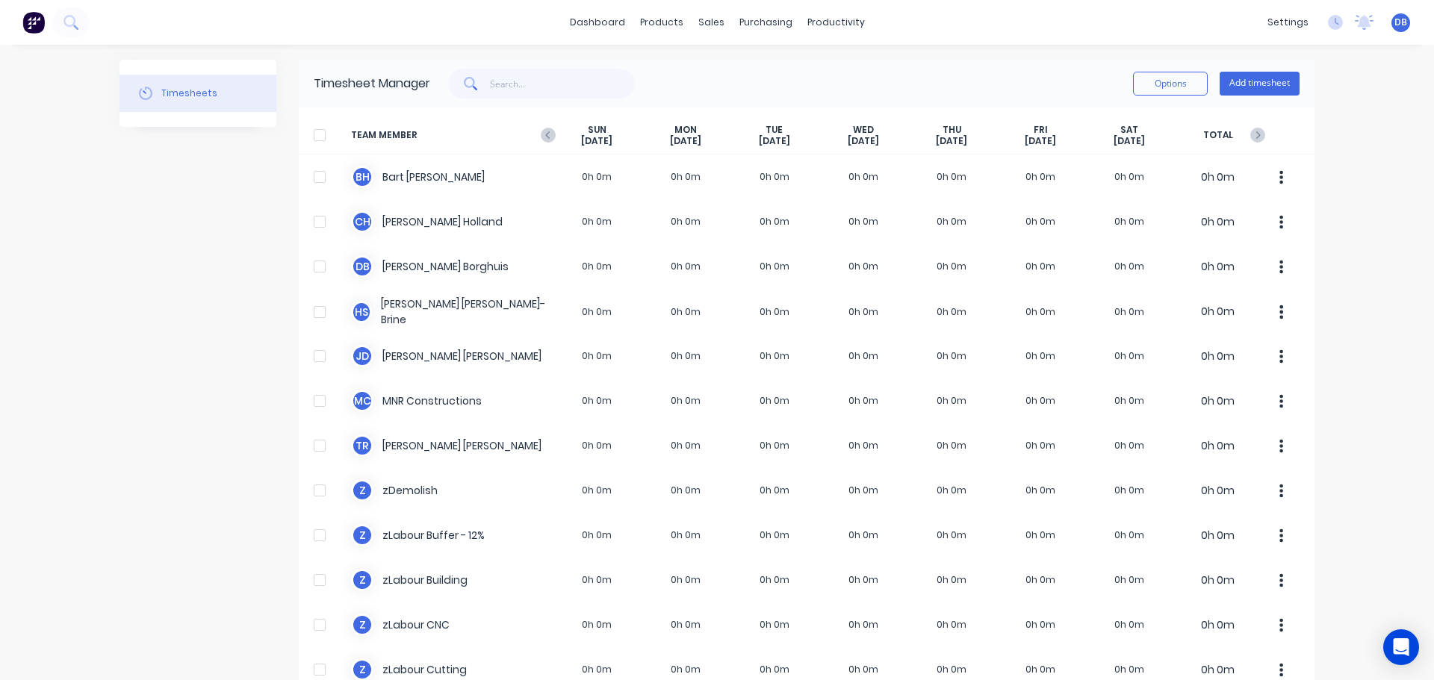
click at [1345, 120] on div "dashboard products sales purchasing productivity dashboard products Product Cat…" at bounding box center [717, 340] width 1434 height 680
click at [1267, 94] on button "Add timesheet" at bounding box center [1260, 84] width 80 height 24
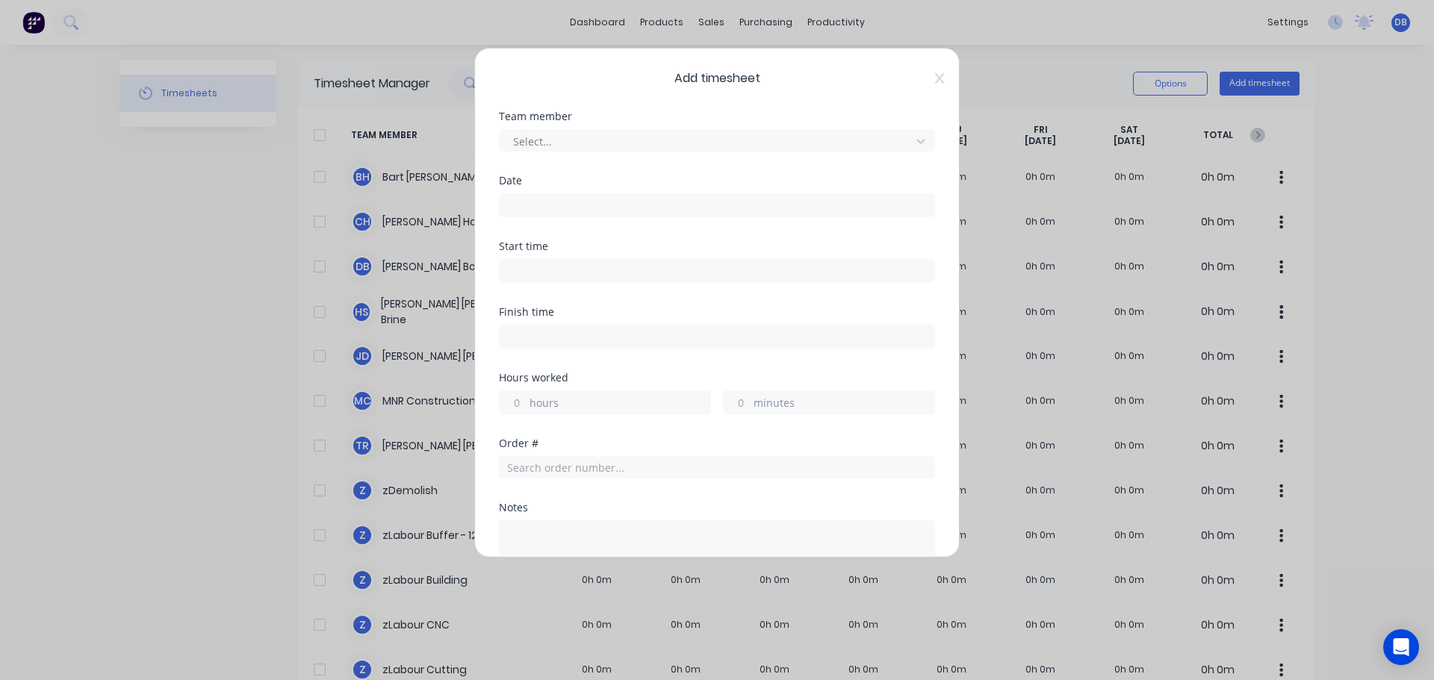
click at [580, 208] on input at bounding box center [717, 205] width 435 height 22
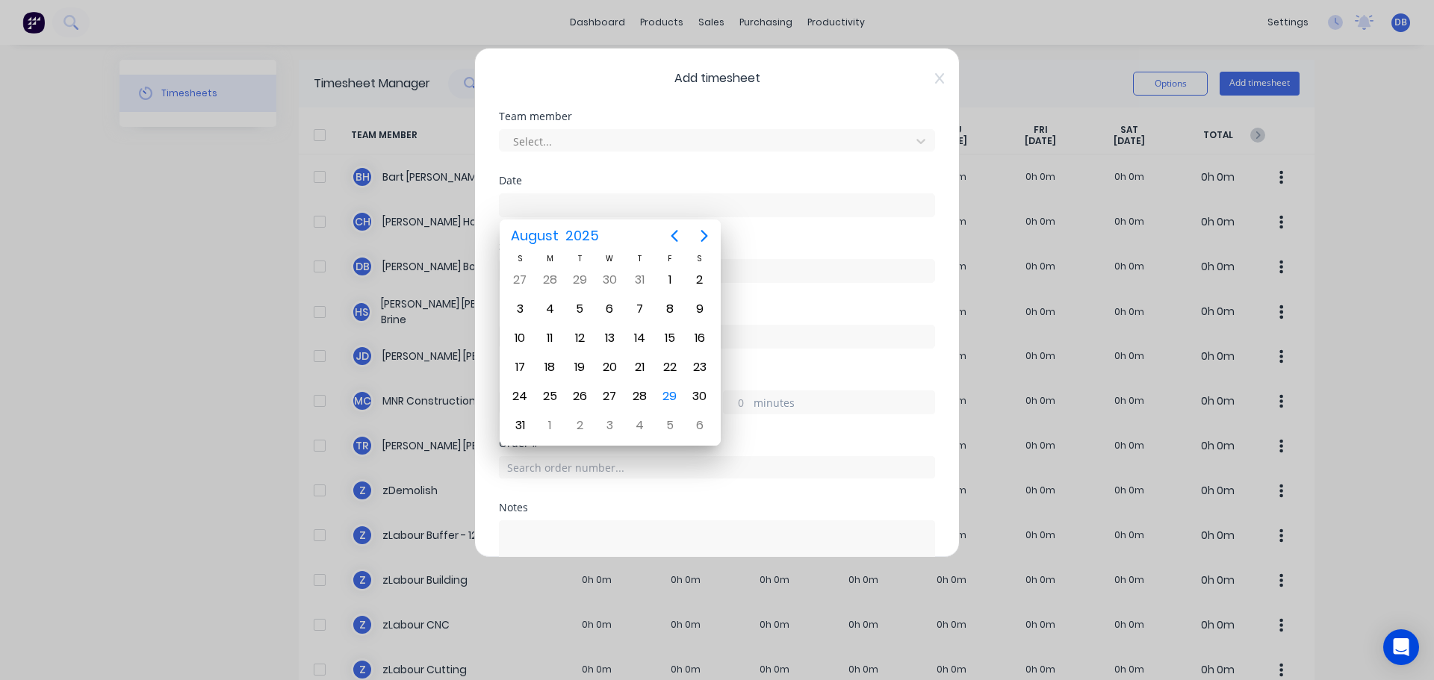
click at [615, 197] on input at bounding box center [717, 205] width 435 height 22
drag, startPoint x: 598, startPoint y: 204, endPoint x: 808, endPoint y: 217, distance: 210.2
click at [600, 204] on input at bounding box center [717, 205] width 435 height 22
click at [931, 384] on div "Add timesheet Team member Select... Date Start time Finish time Hours worked ho…" at bounding box center [716, 303] width 485 height 510
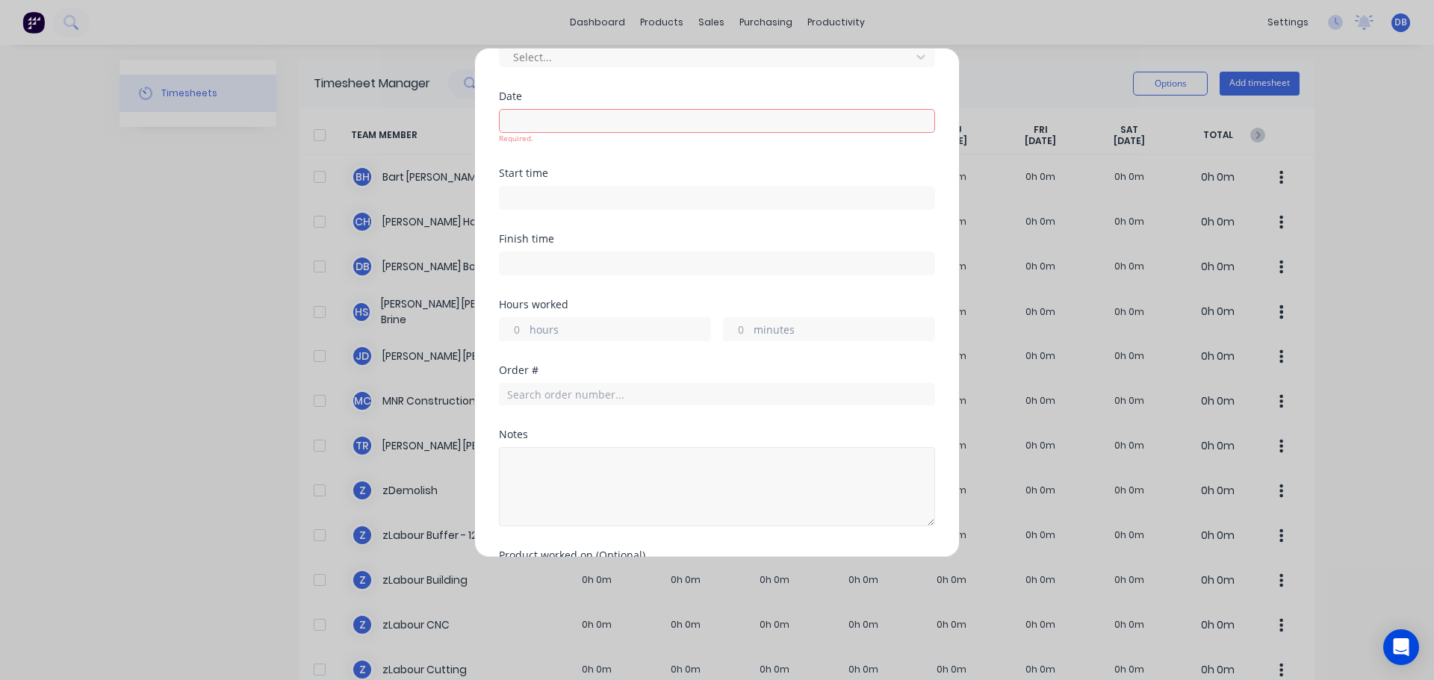
scroll to position [187, 0]
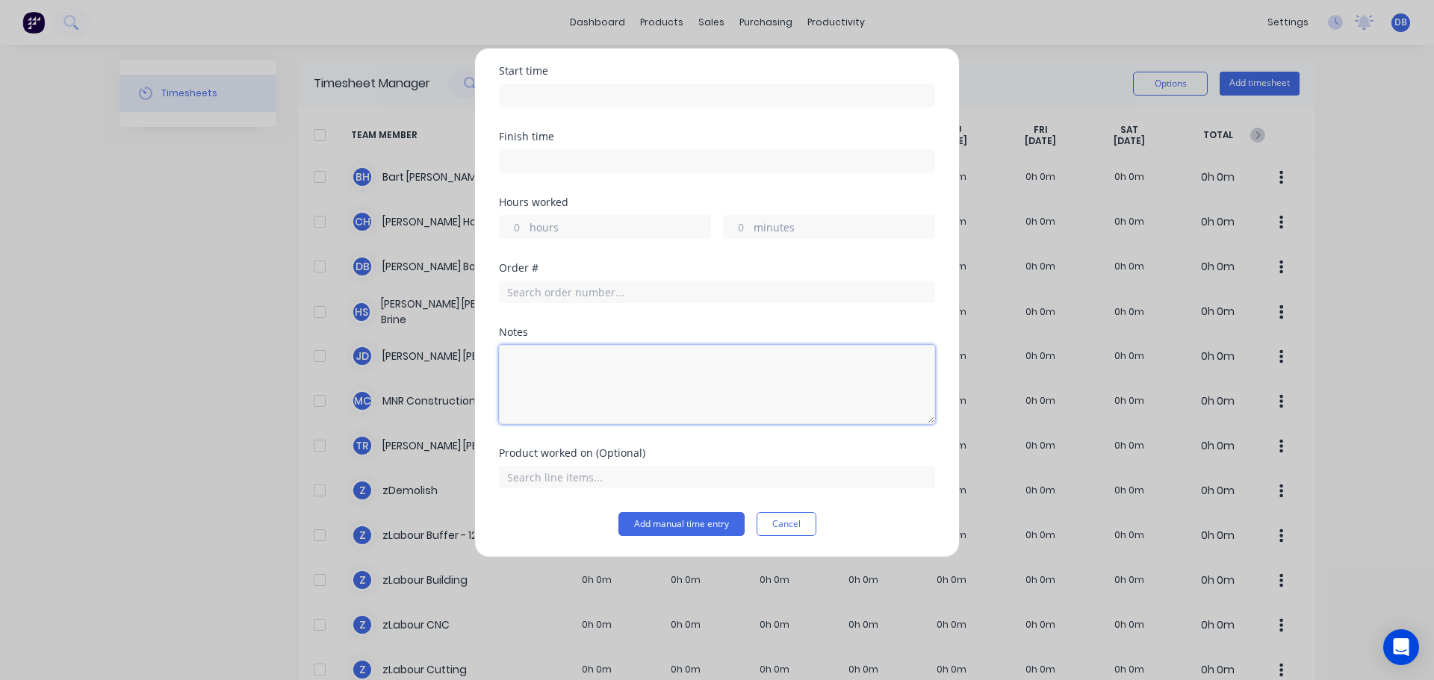
click at [587, 375] on textarea at bounding box center [717, 384] width 436 height 79
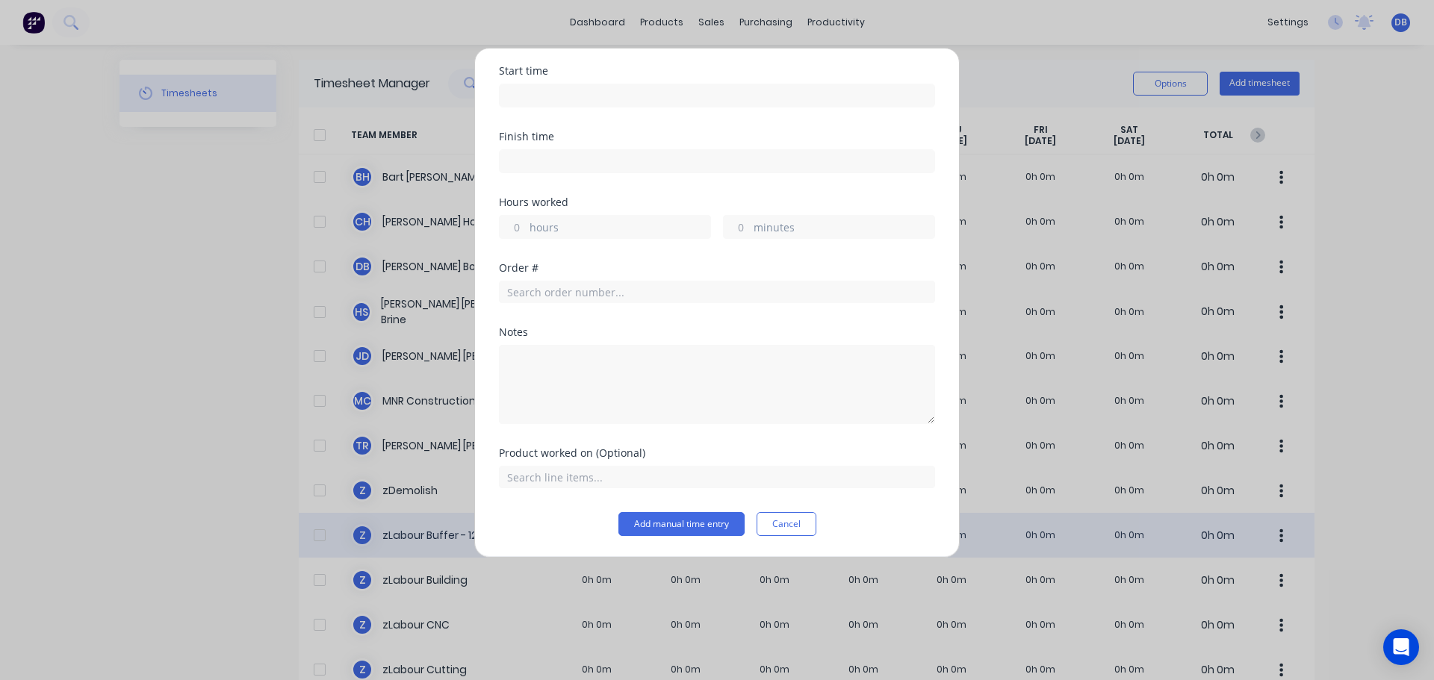
click at [789, 525] on button "Cancel" at bounding box center [787, 524] width 60 height 24
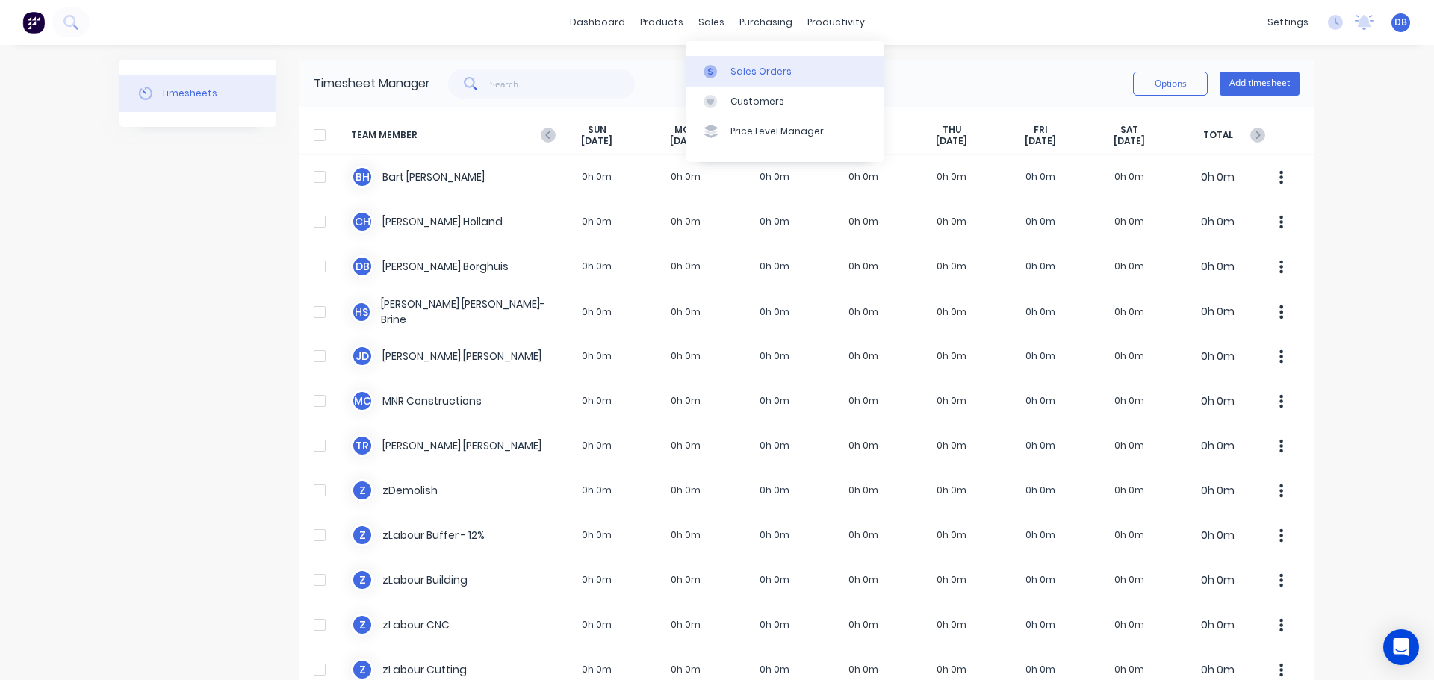
click at [728, 62] on link "Sales Orders" at bounding box center [785, 71] width 198 height 30
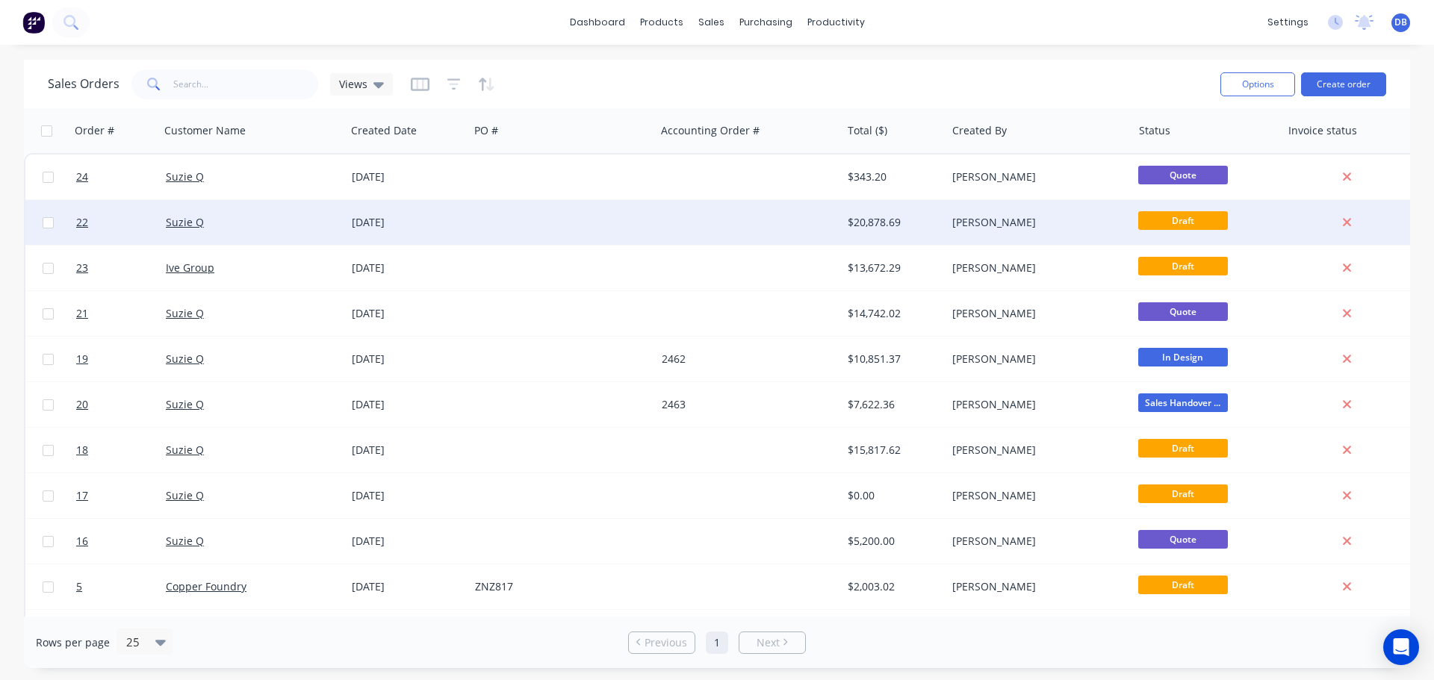
click at [291, 221] on div "Suzie Q" at bounding box center [249, 222] width 166 height 15
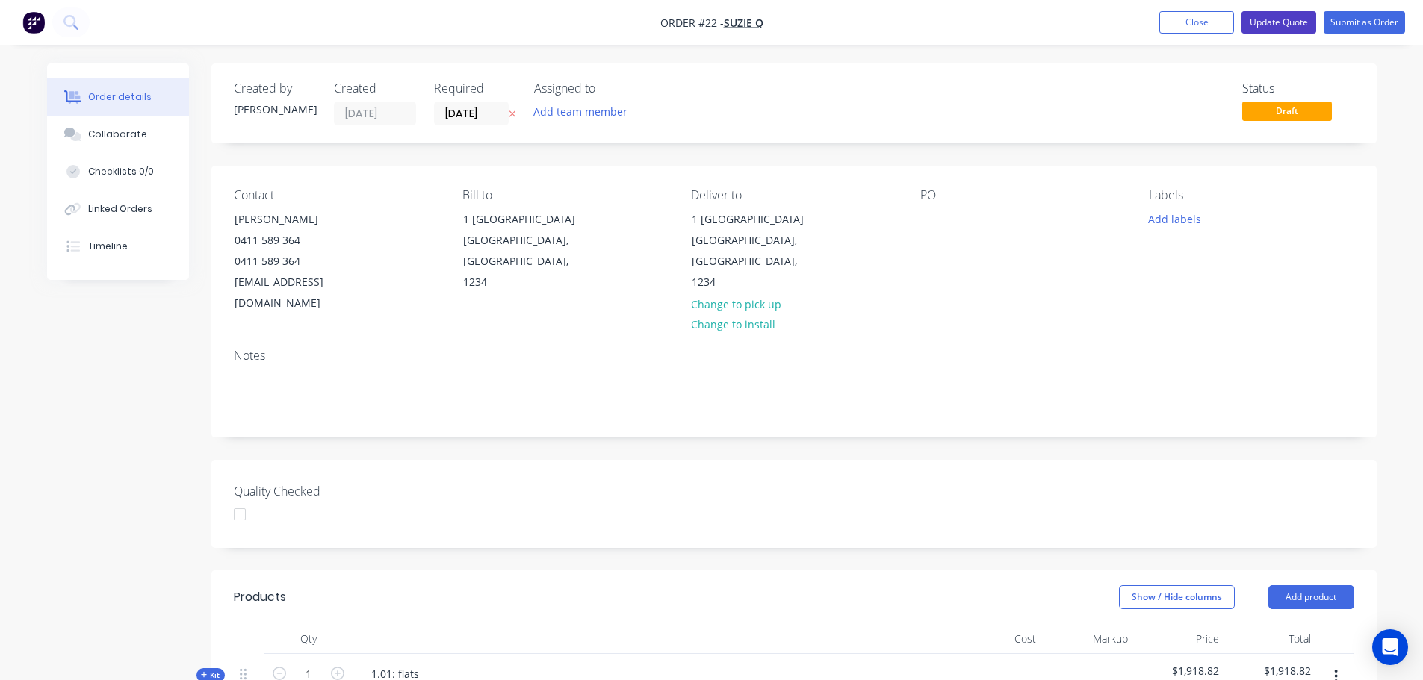
click at [1282, 18] on button "Update Quote" at bounding box center [1278, 22] width 75 height 22
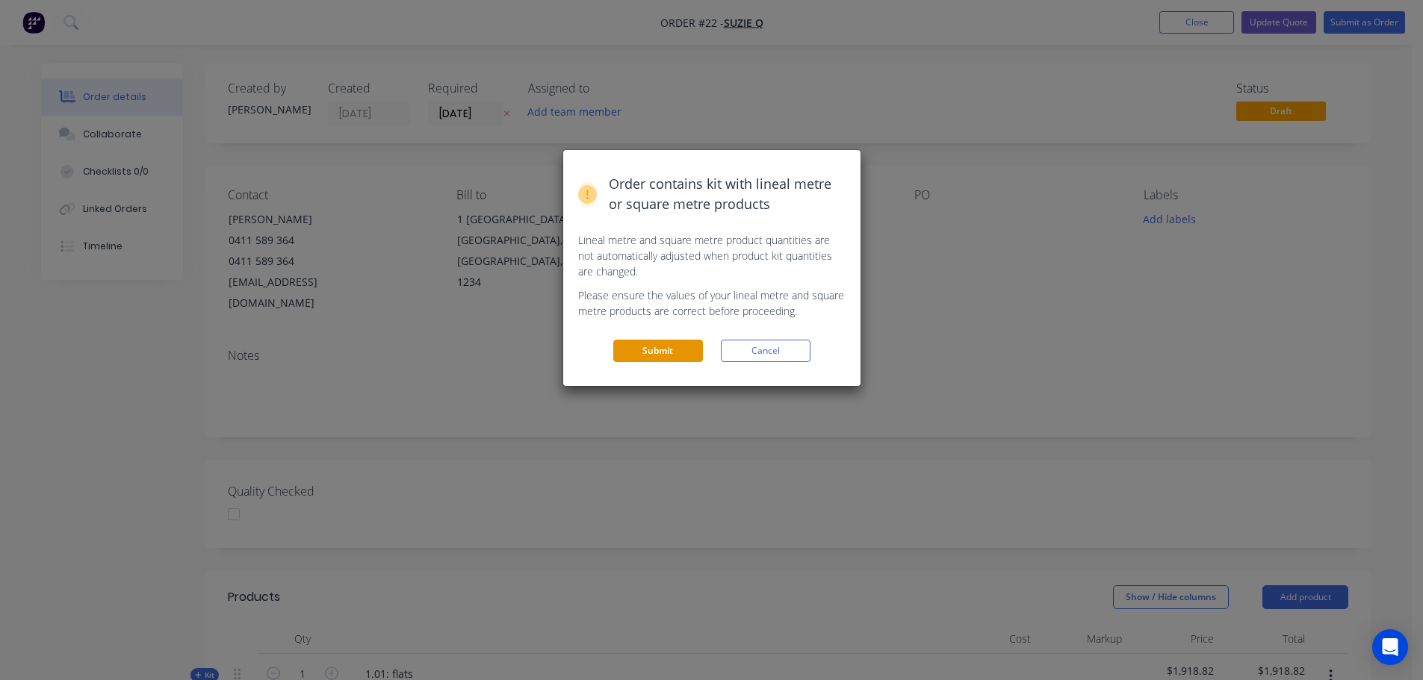
click at [646, 355] on button "Submit" at bounding box center [658, 351] width 90 height 22
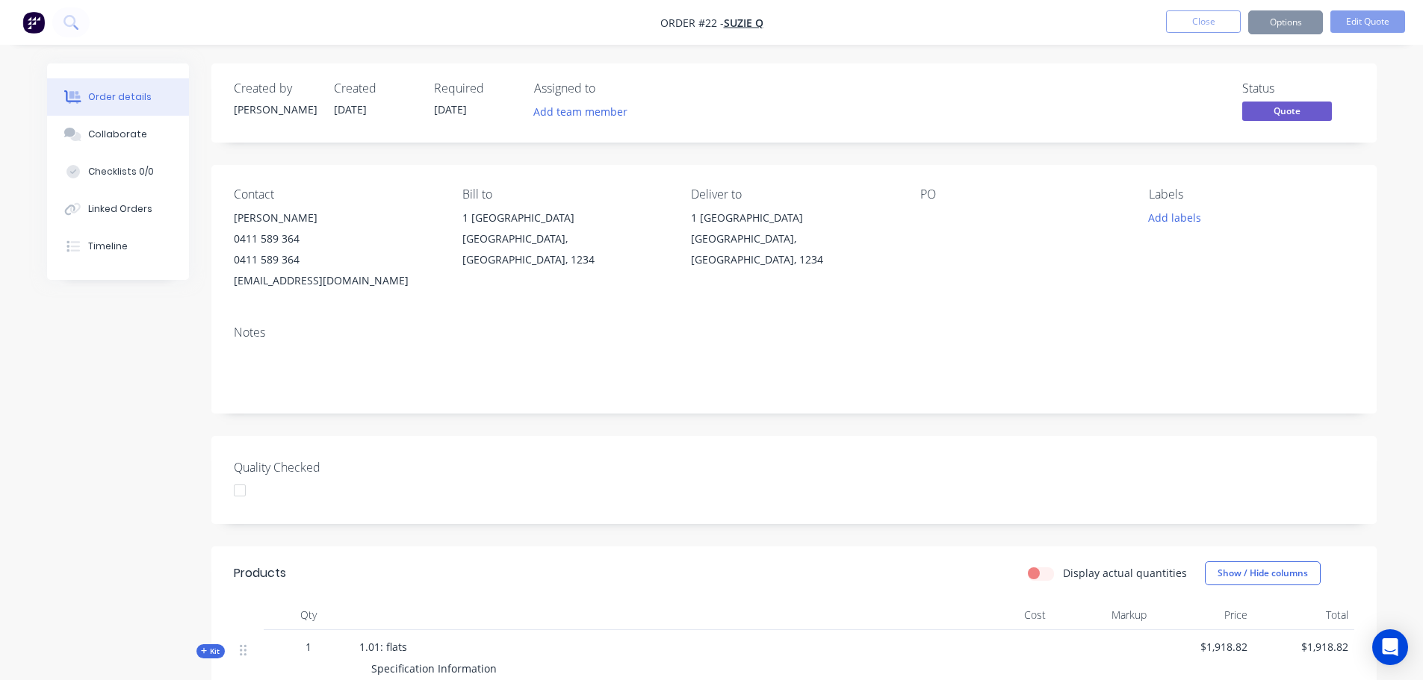
click at [1370, 128] on div "Created by Dean Created 25/08/25 Required 30/09/25 Assigned to Add team member …" at bounding box center [793, 102] width 1165 height 79
click at [1299, 25] on button "Options" at bounding box center [1285, 22] width 75 height 24
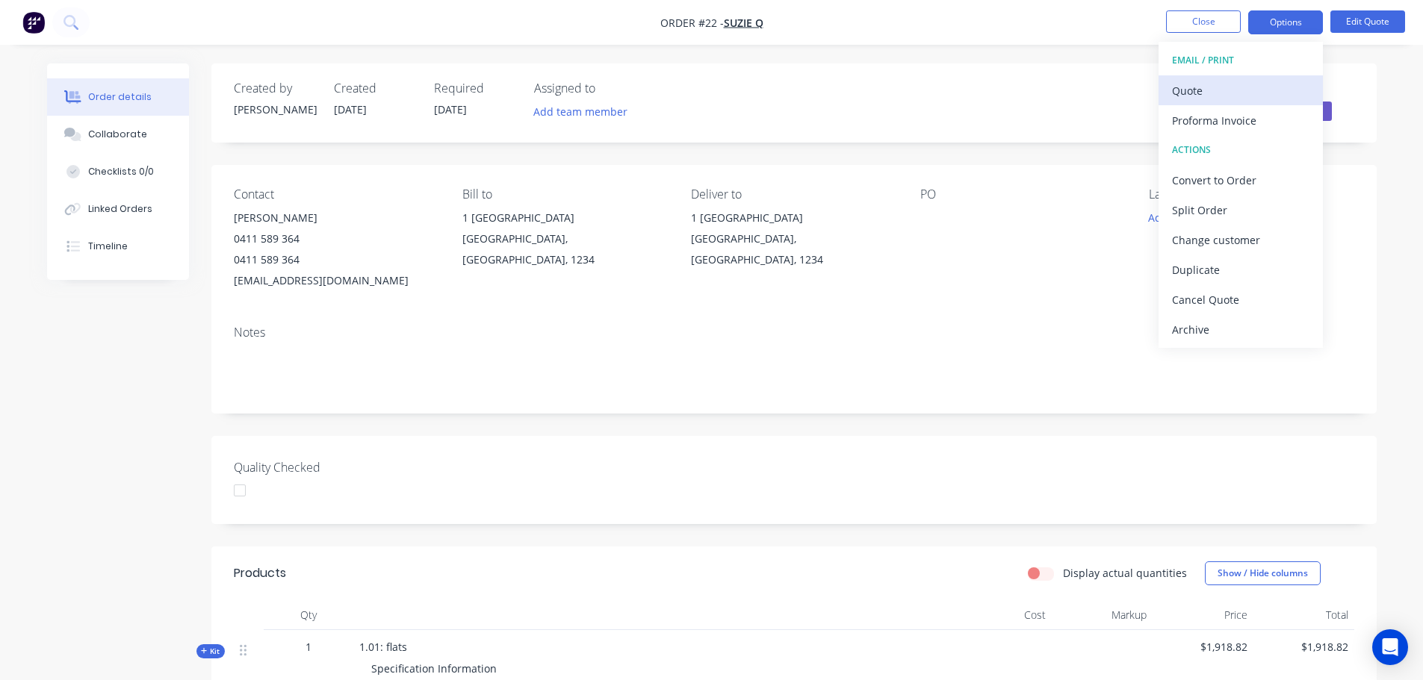
click at [1228, 93] on div "Quote" at bounding box center [1240, 91] width 137 height 22
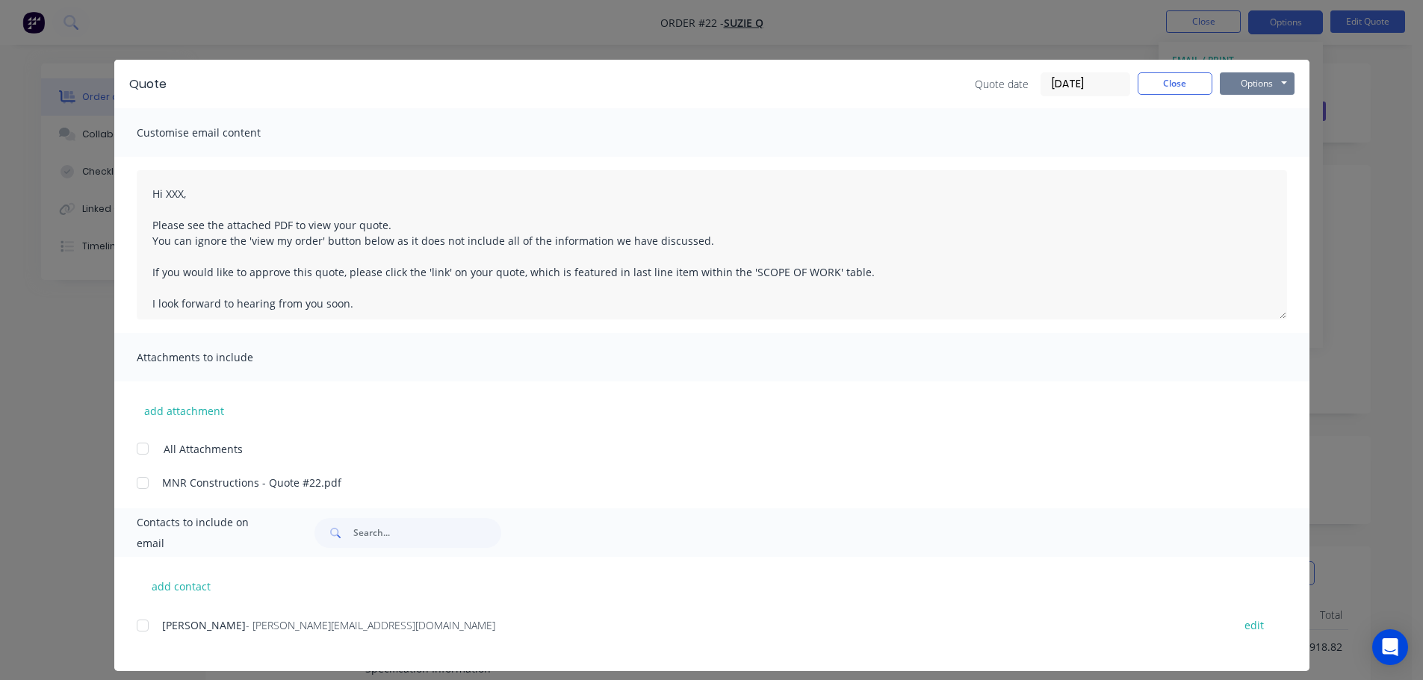
click at [1255, 86] on button "Options" at bounding box center [1257, 83] width 75 height 22
click at [1259, 113] on button "Preview" at bounding box center [1268, 110] width 96 height 25
click at [1193, 78] on button "Close" at bounding box center [1174, 83] width 75 height 22
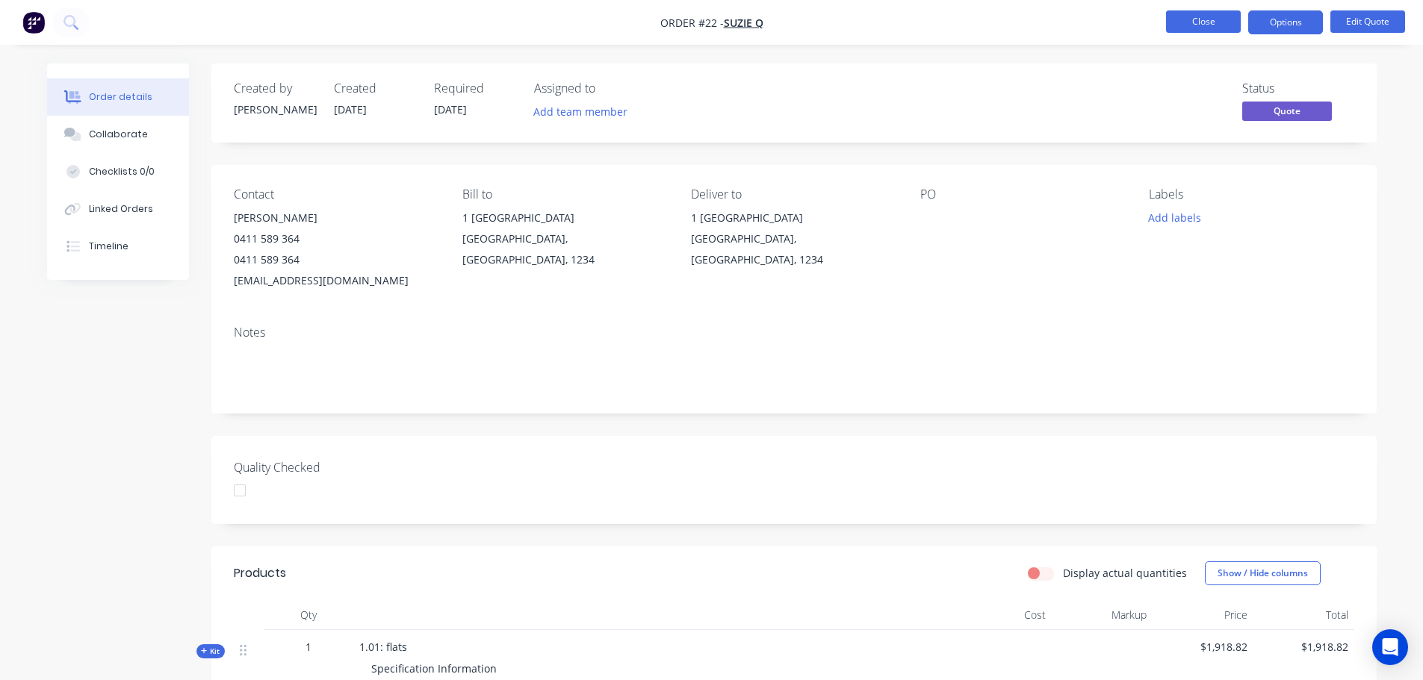
click at [1225, 17] on button "Close" at bounding box center [1203, 21] width 75 height 22
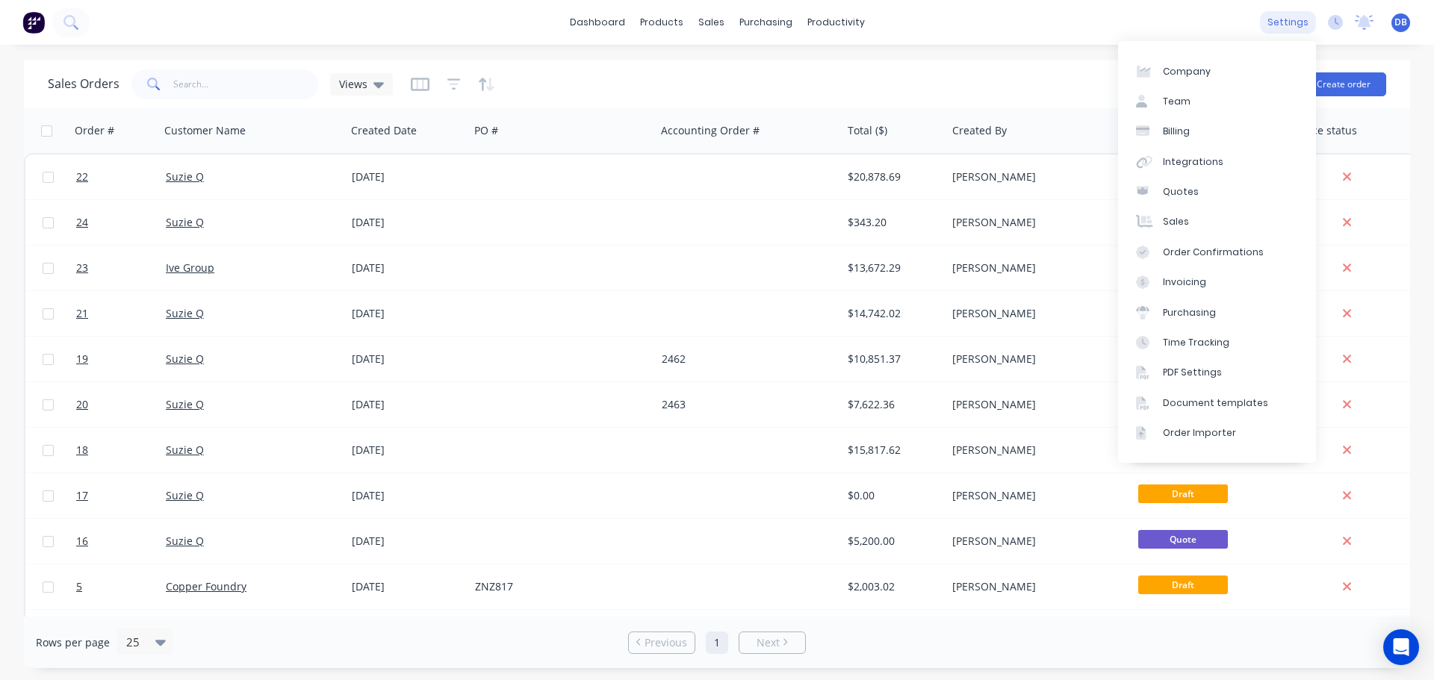
click at [1284, 21] on div "settings" at bounding box center [1288, 22] width 56 height 22
click at [1186, 70] on div "Company" at bounding box center [1187, 71] width 48 height 13
select select "AU"
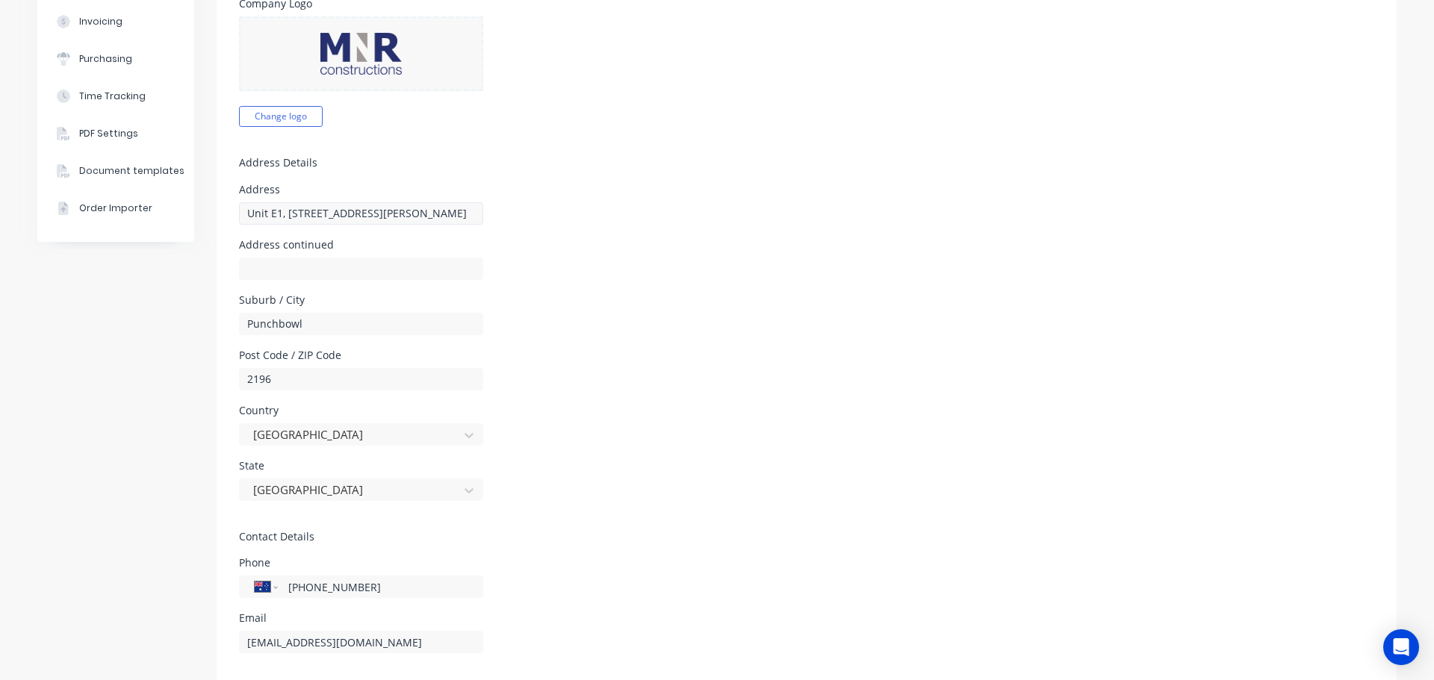
scroll to position [373, 0]
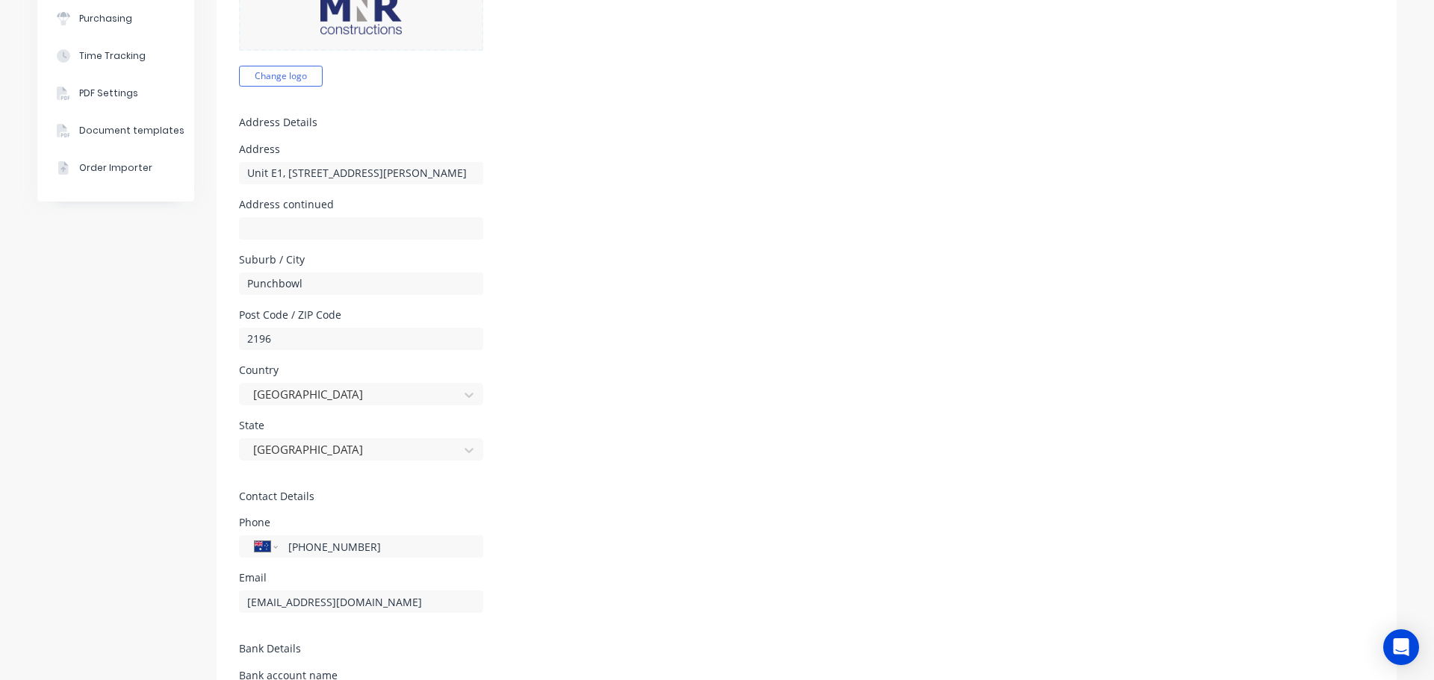
click at [831, 317] on div "Post Code / ZIP Code 2196" at bounding box center [806, 330] width 1135 height 40
click at [311, 447] on div at bounding box center [351, 450] width 199 height 19
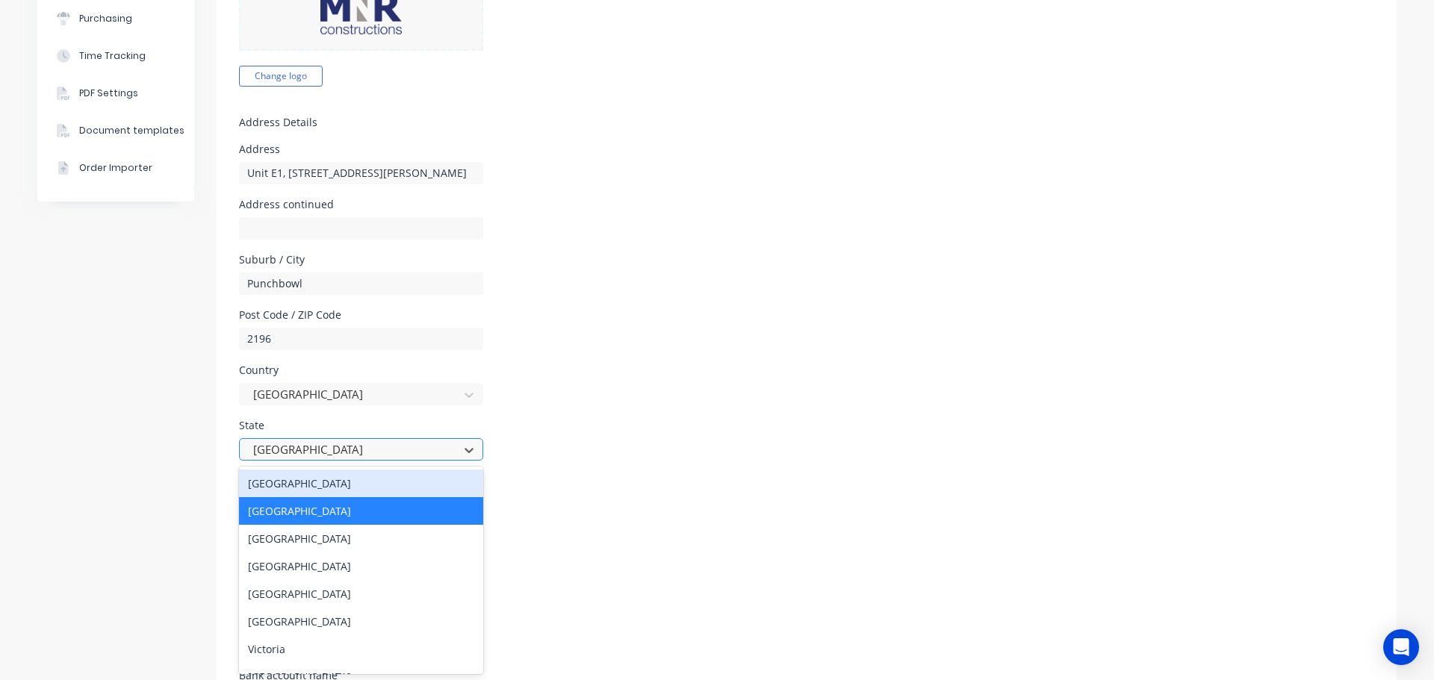
click at [329, 452] on div at bounding box center [351, 450] width 199 height 19
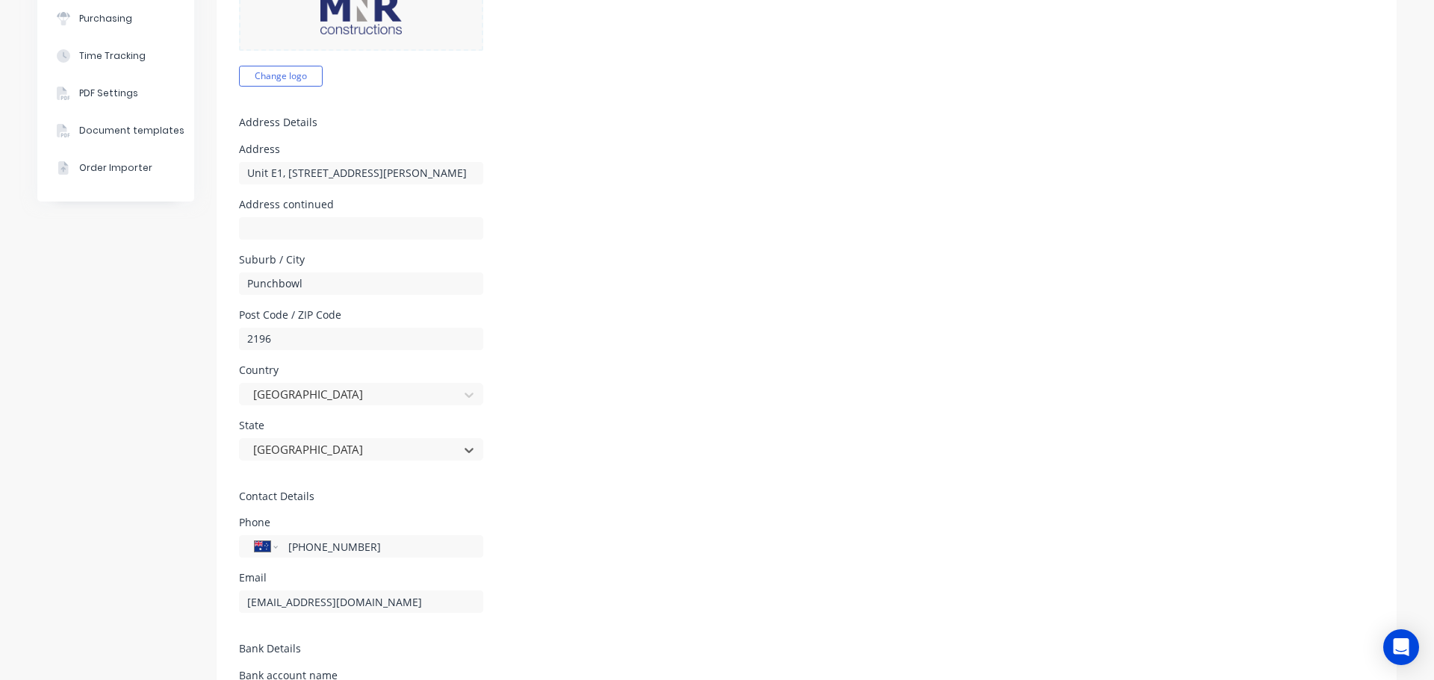
click at [703, 429] on div "State New South Wales" at bounding box center [806, 440] width 1135 height 40
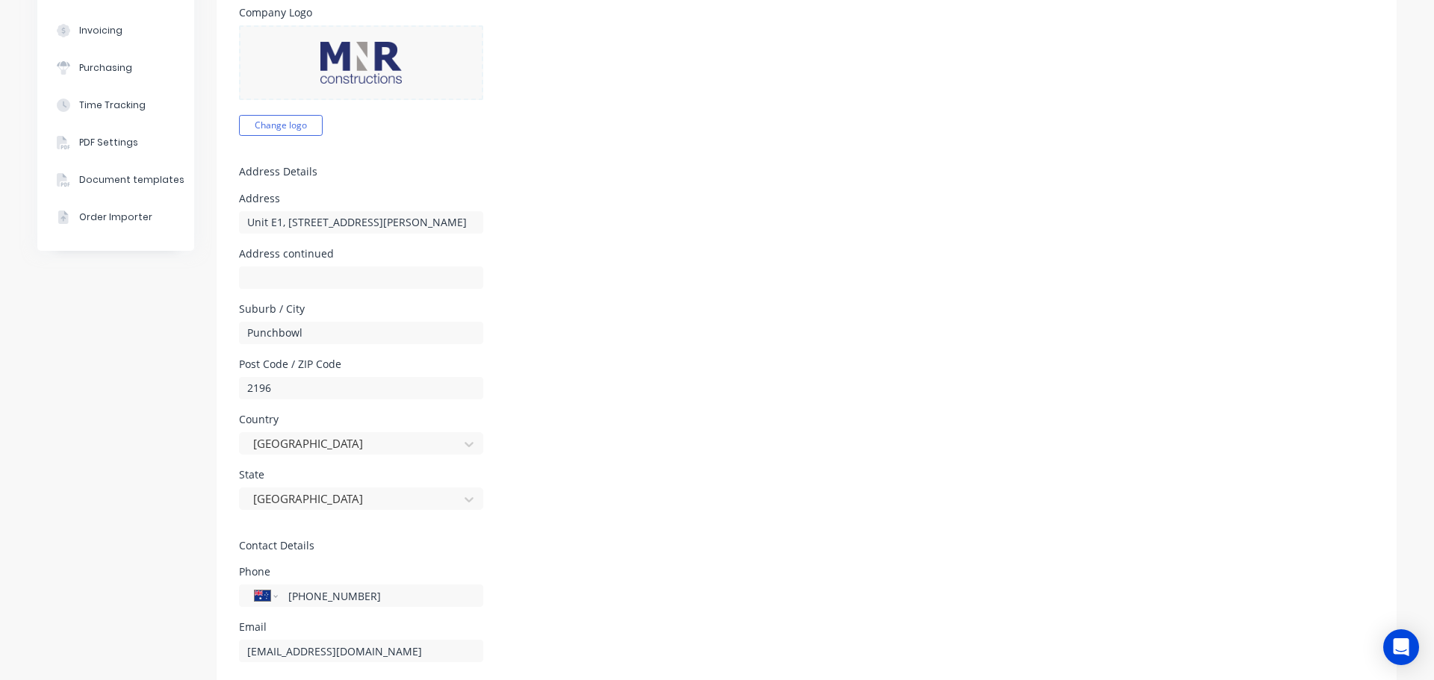
scroll to position [358, 0]
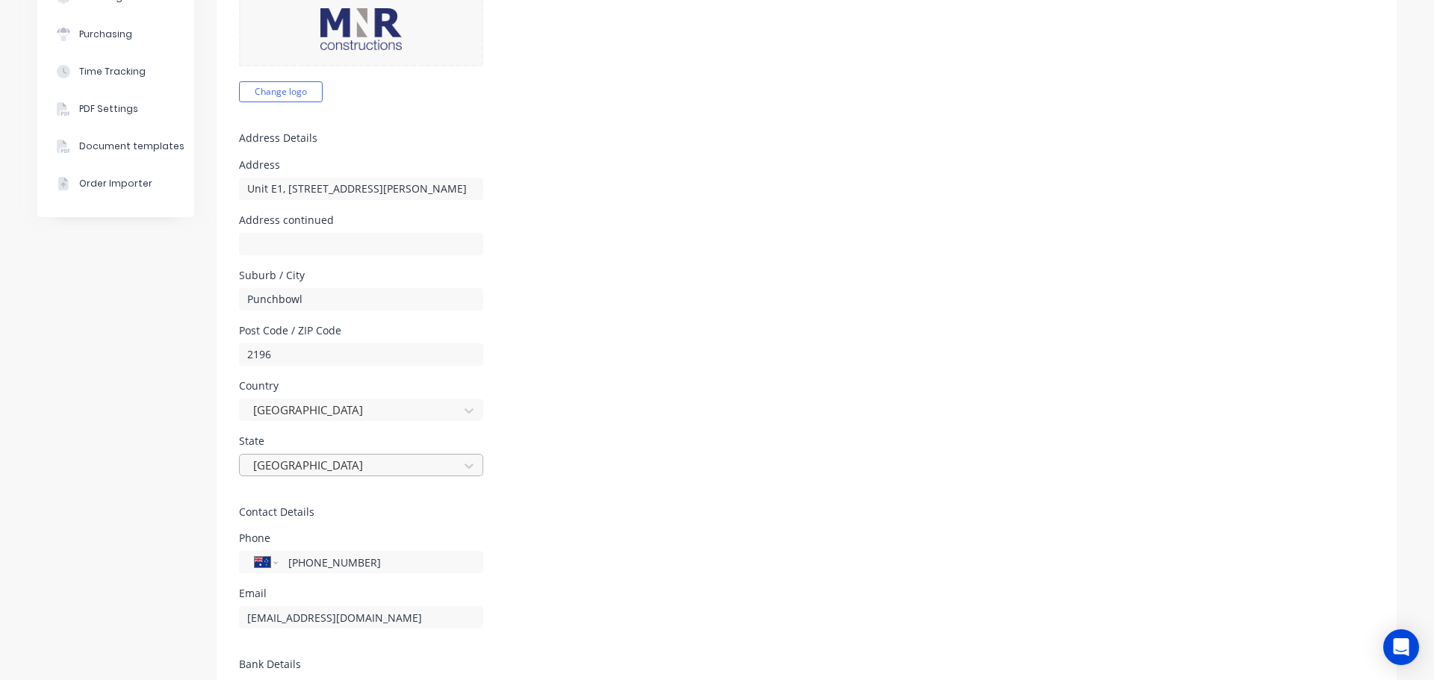
click at [333, 465] on div at bounding box center [351, 465] width 199 height 19
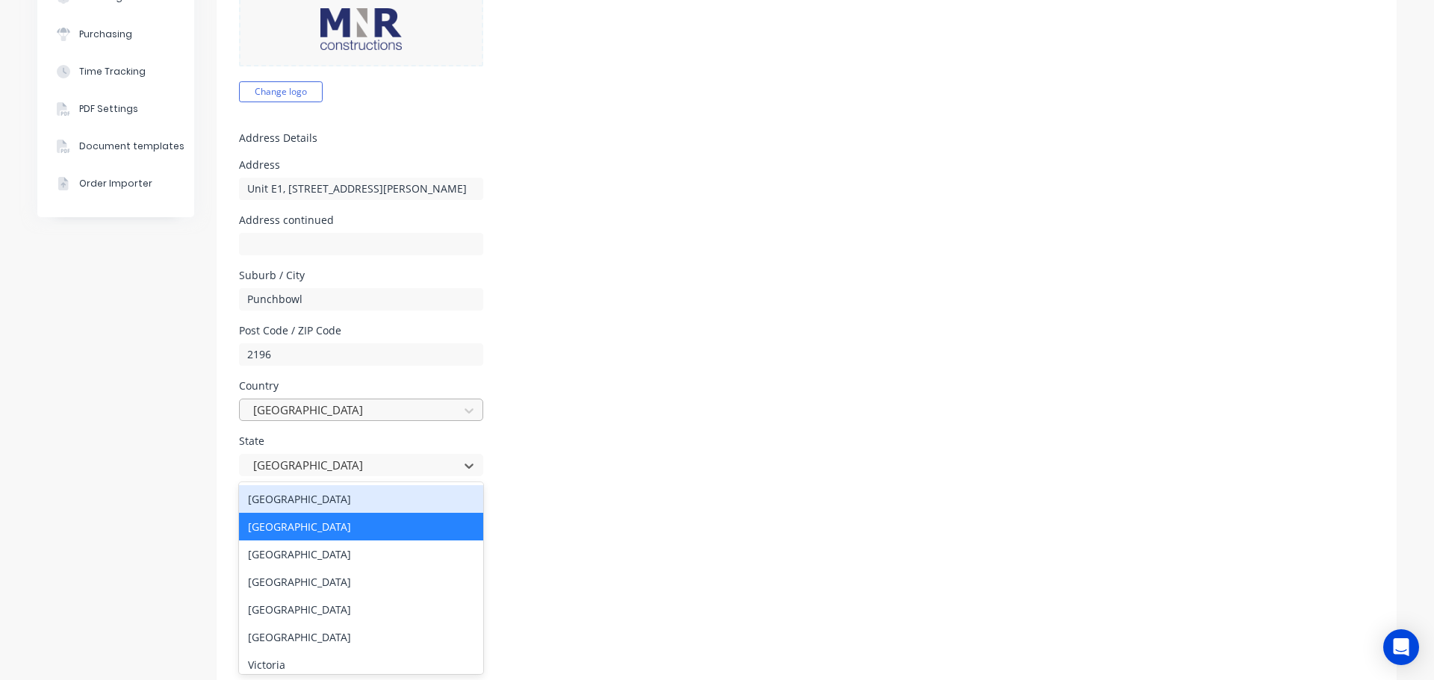
click at [350, 403] on div at bounding box center [351, 410] width 199 height 19
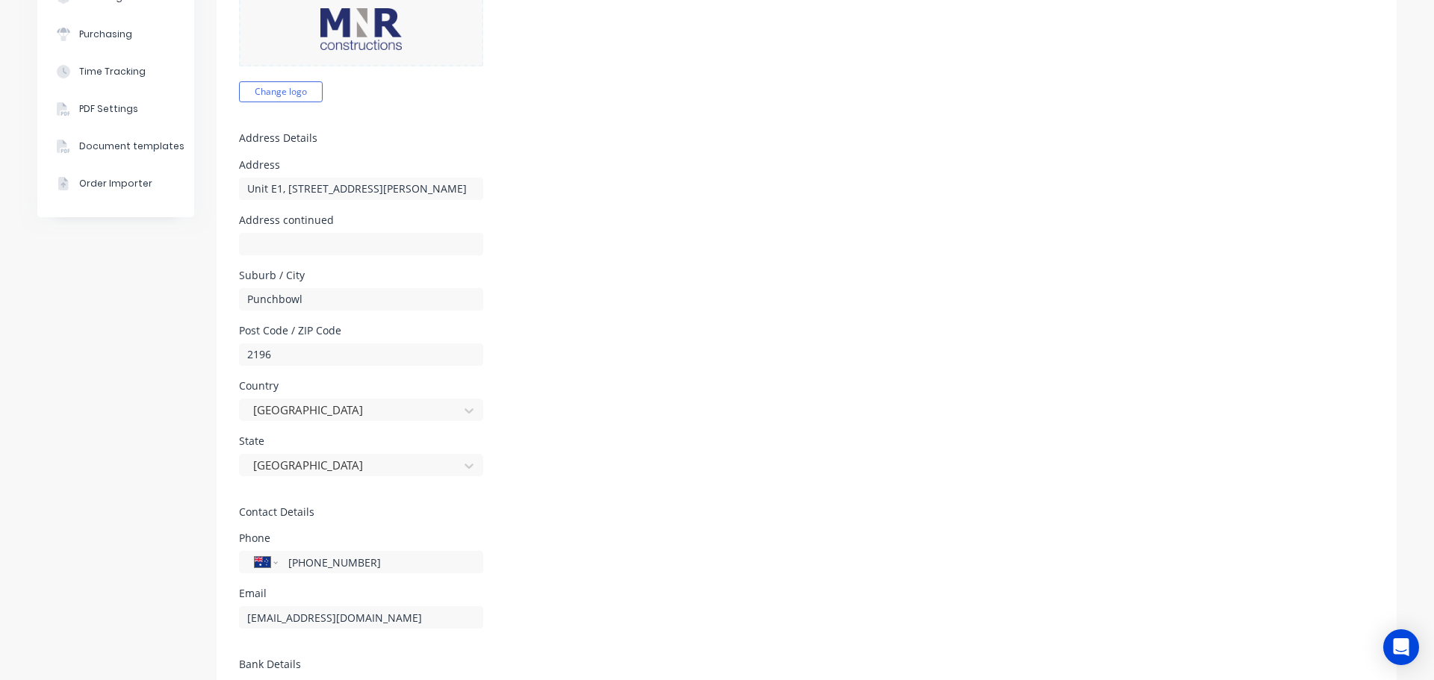
click at [719, 382] on div "Country Australia" at bounding box center [806, 401] width 1135 height 40
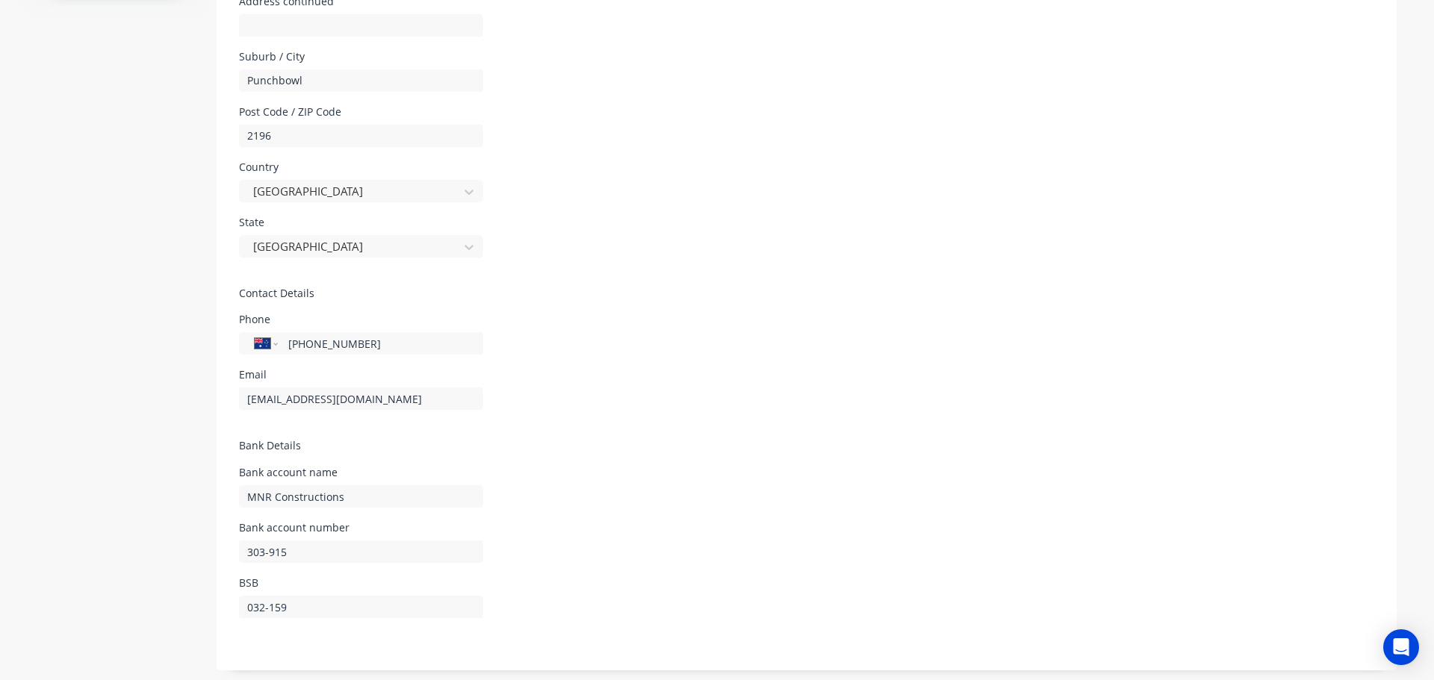
scroll to position [582, 0]
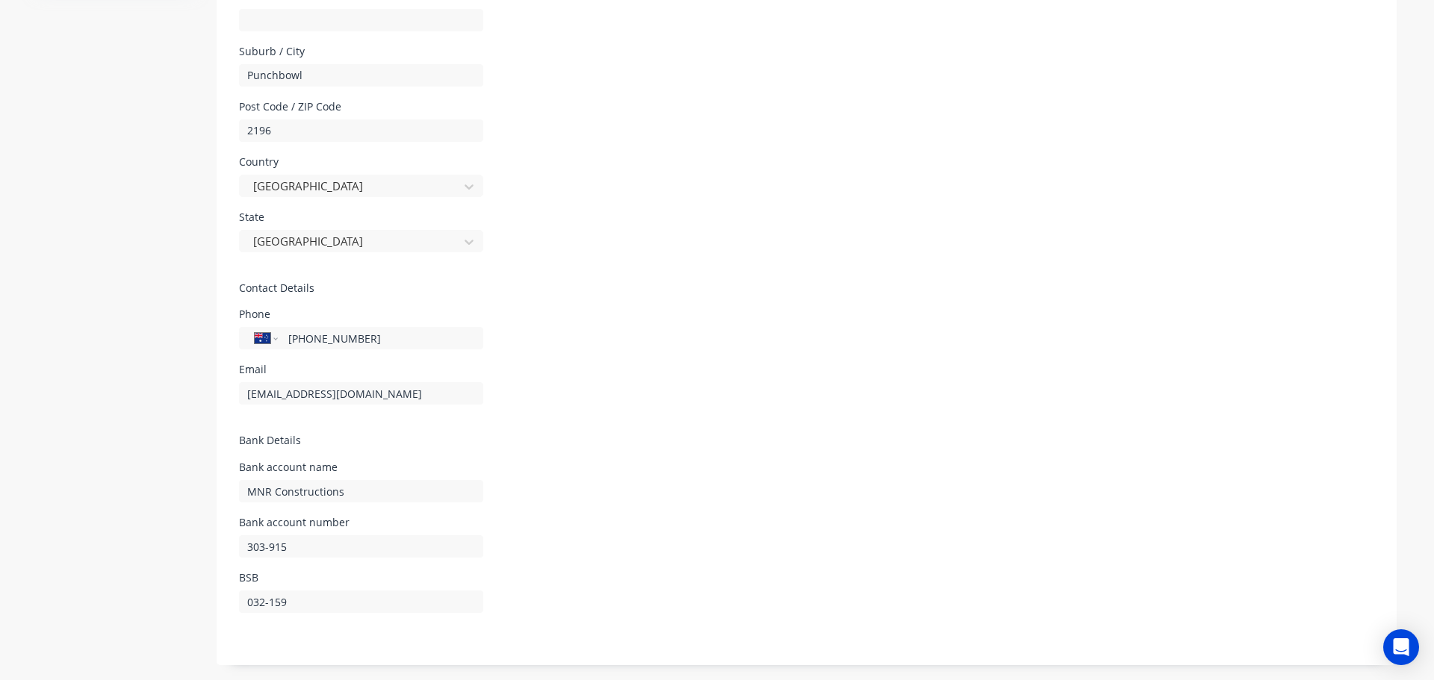
click at [762, 344] on div "Phone International Afghanistan Åland Islands Albania Algeria American Samoa An…" at bounding box center [806, 329] width 1135 height 40
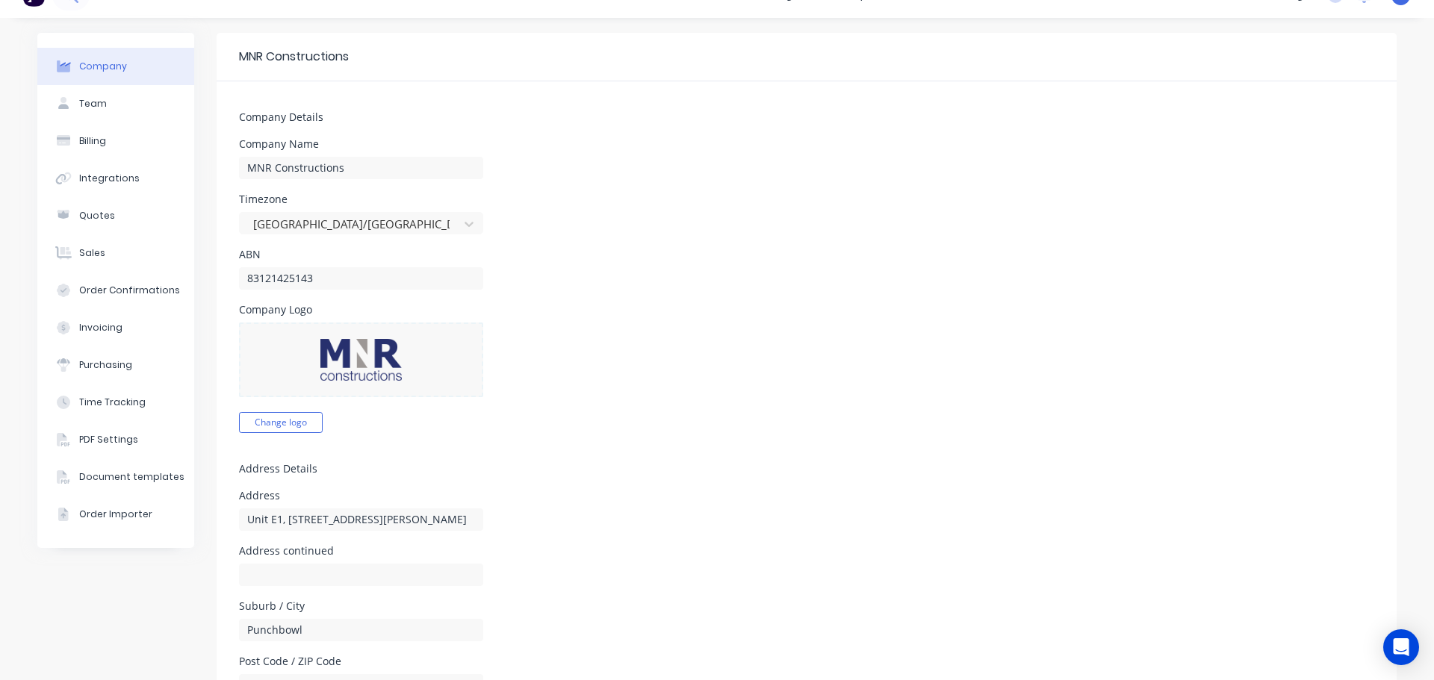
scroll to position [0, 0]
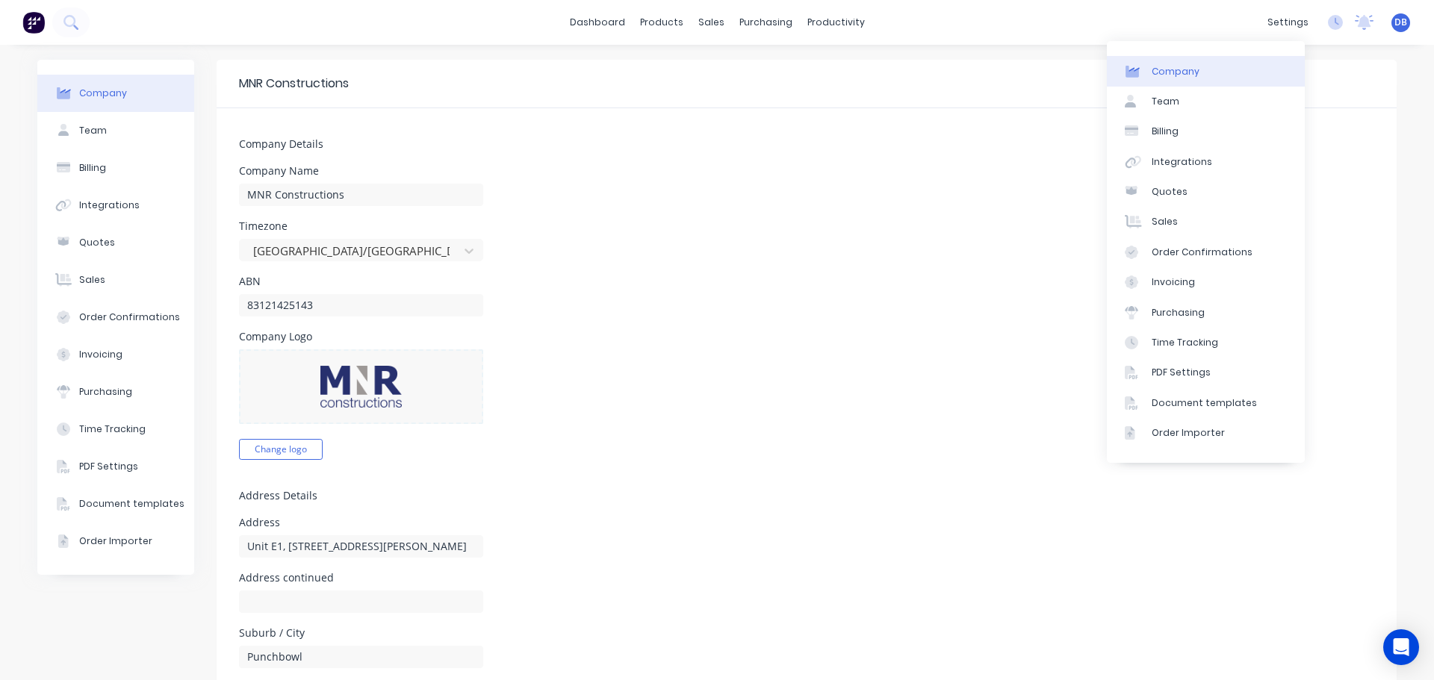
drag, startPoint x: 1238, startPoint y: 78, endPoint x: 1229, endPoint y: 85, distance: 11.2
click at [1238, 78] on link "Company" at bounding box center [1206, 71] width 198 height 30
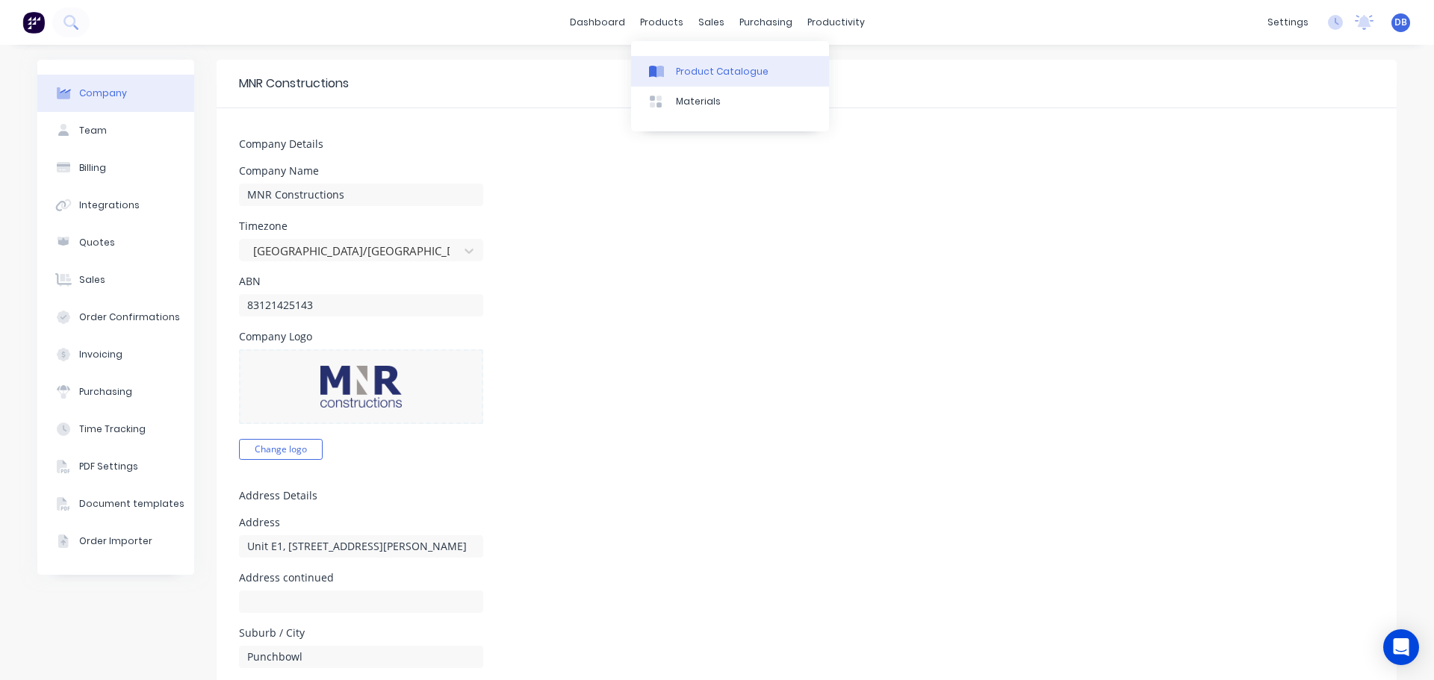
click at [680, 57] on link "Product Catalogue" at bounding box center [730, 71] width 198 height 30
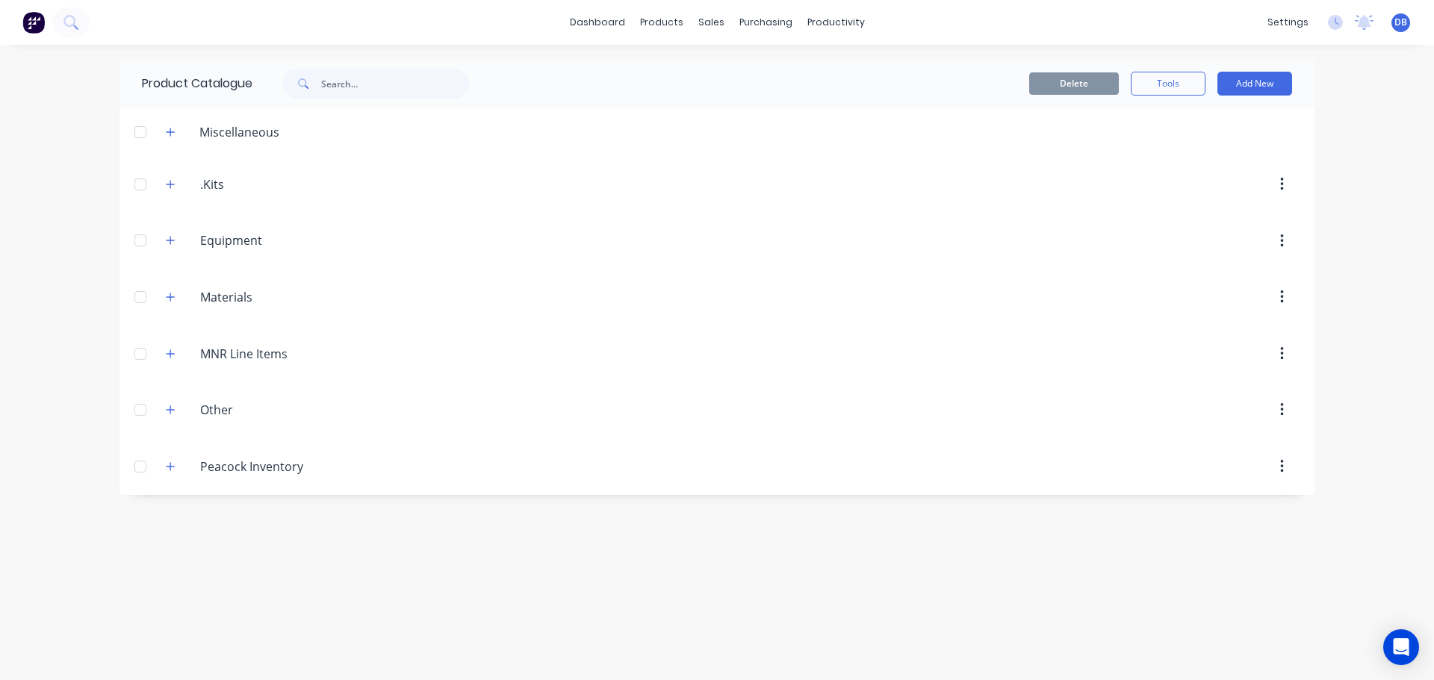
click at [516, 574] on div "Product Catalogue Delete Tools Add New Miscellaneous .Kits .Kits Equipment Equi…" at bounding box center [716, 363] width 1195 height 606
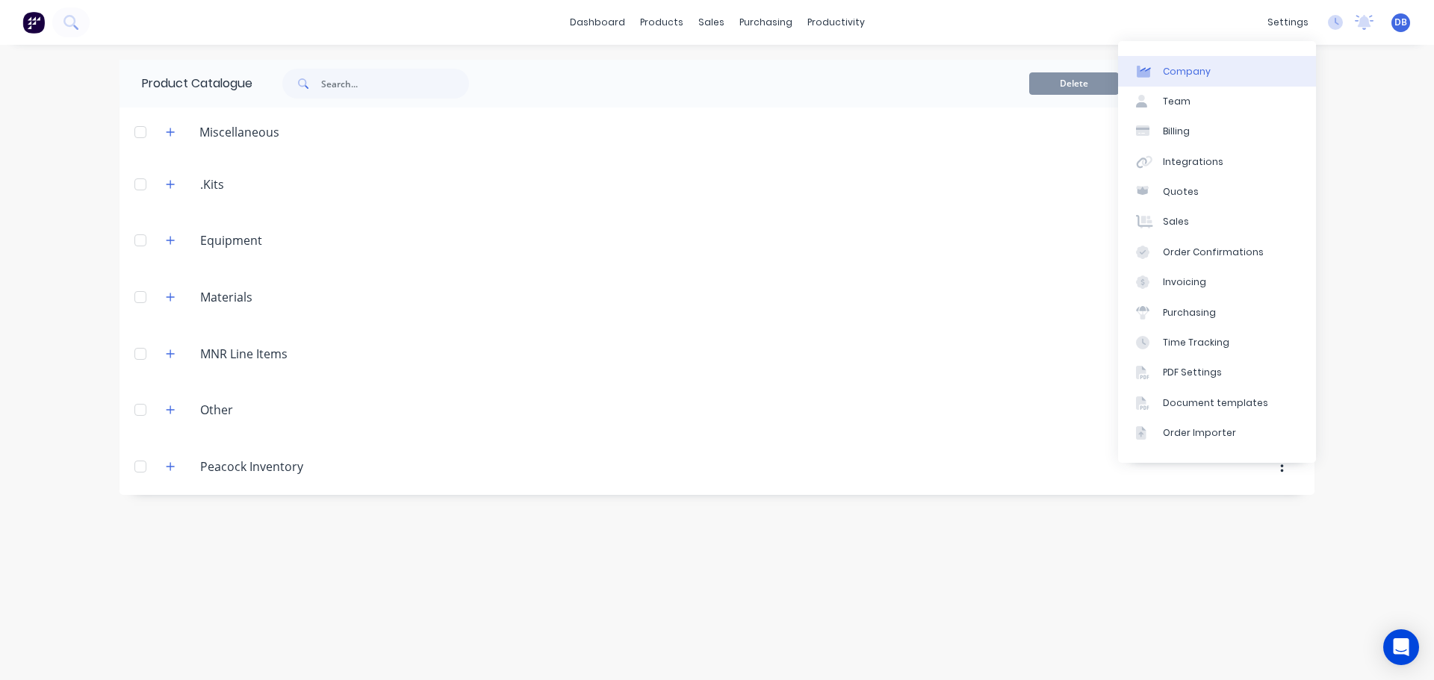
click at [1218, 56] on link "Company" at bounding box center [1217, 71] width 198 height 30
select select "AU"
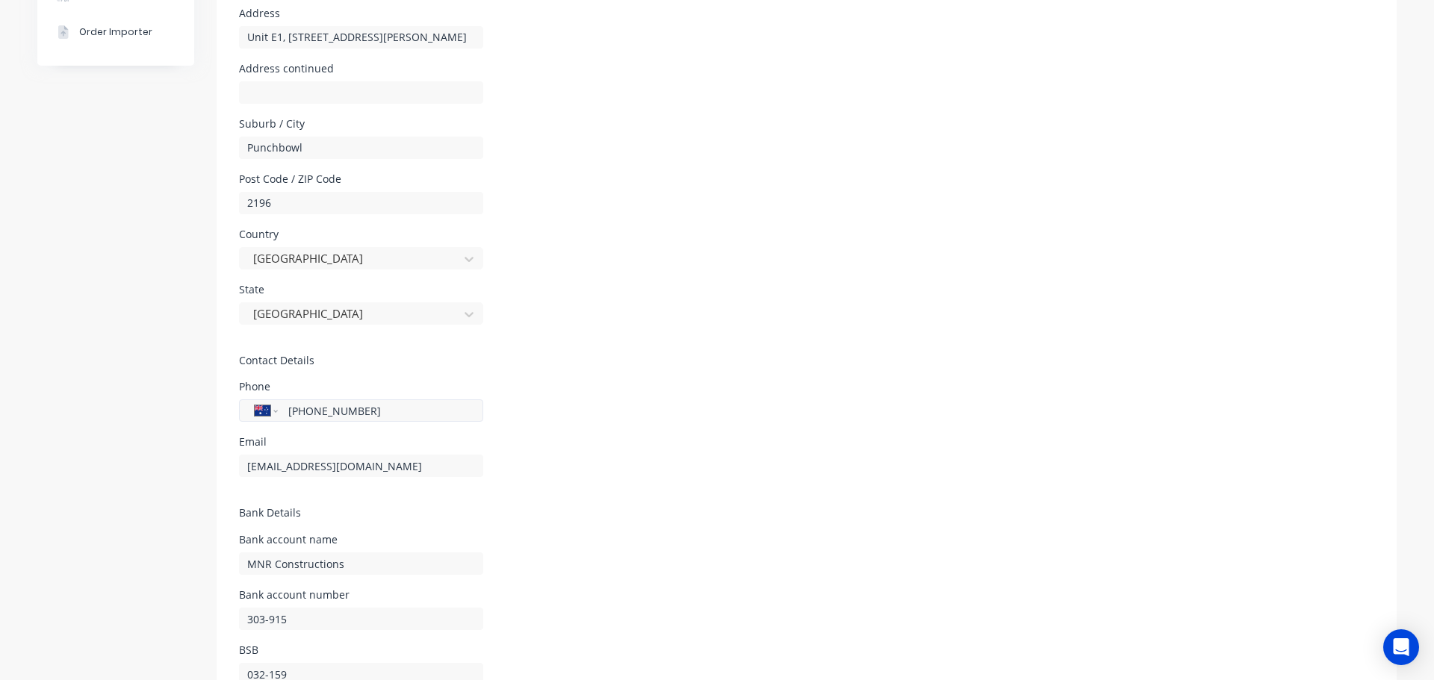
scroll to position [582, 0]
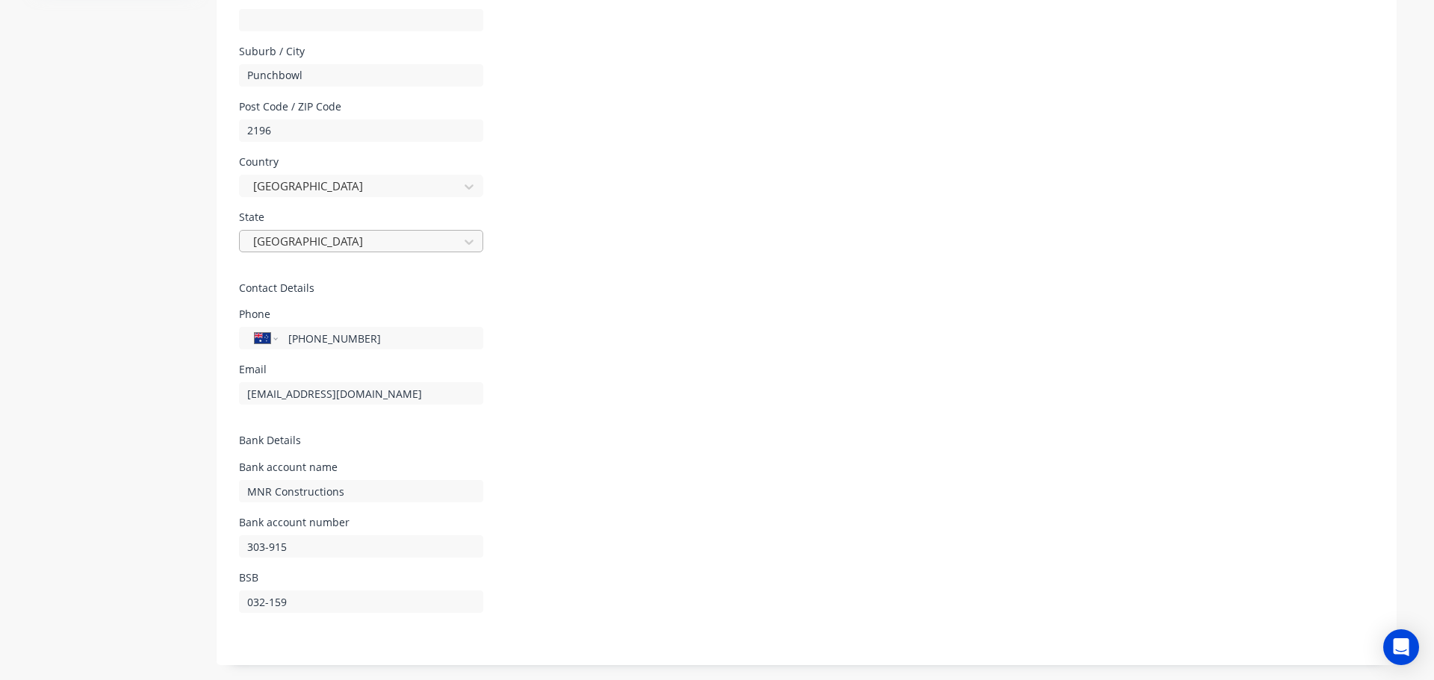
click at [414, 236] on div at bounding box center [351, 241] width 199 height 19
click at [767, 293] on h5 "Contact Details" at bounding box center [806, 288] width 1135 height 13
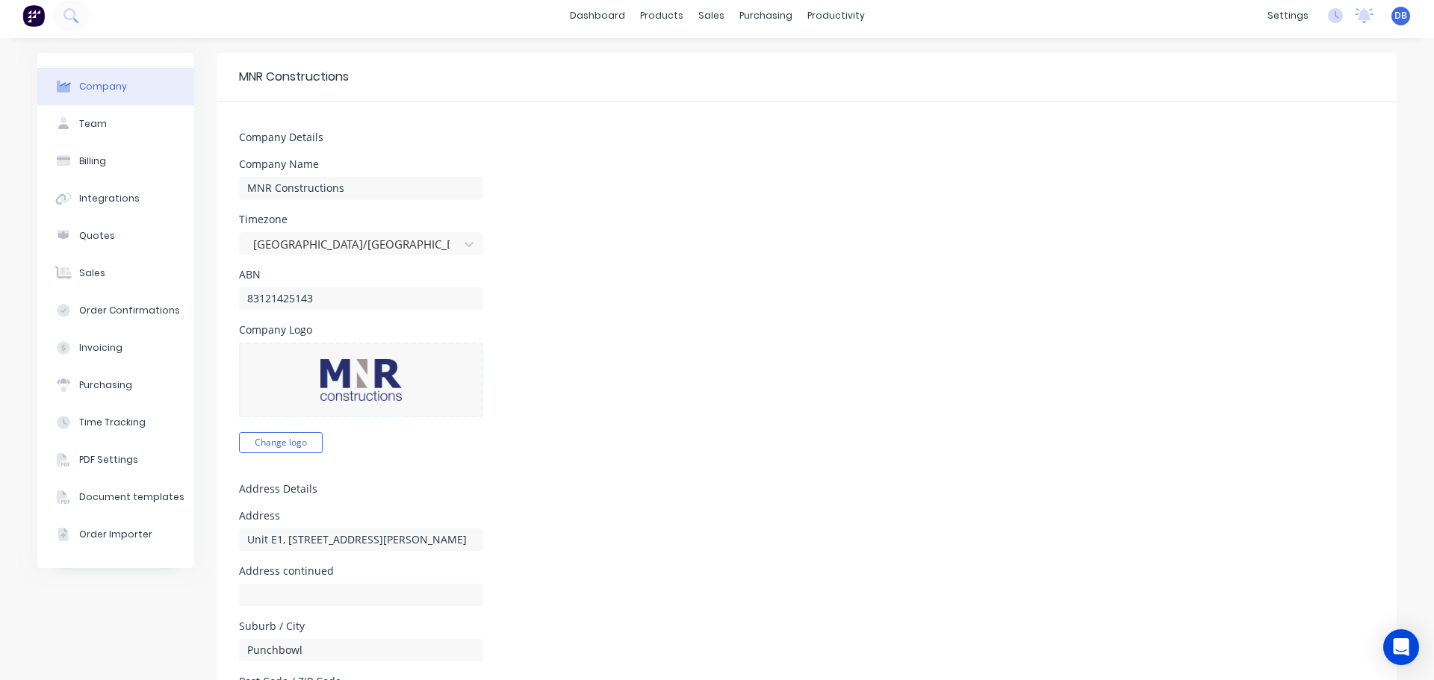
scroll to position [0, 0]
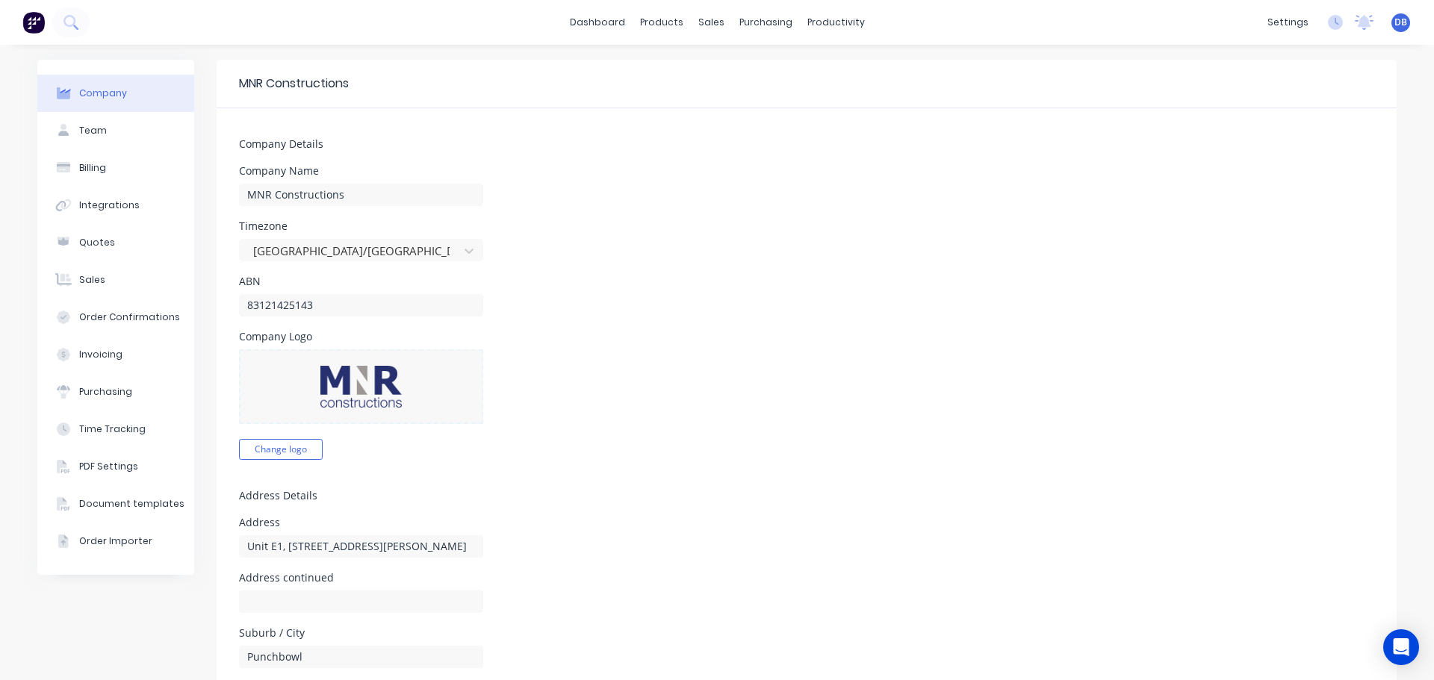
click at [786, 306] on div "ABN 83121425143" at bounding box center [806, 296] width 1135 height 40
click at [105, 244] on div "Quotes" at bounding box center [97, 242] width 36 height 13
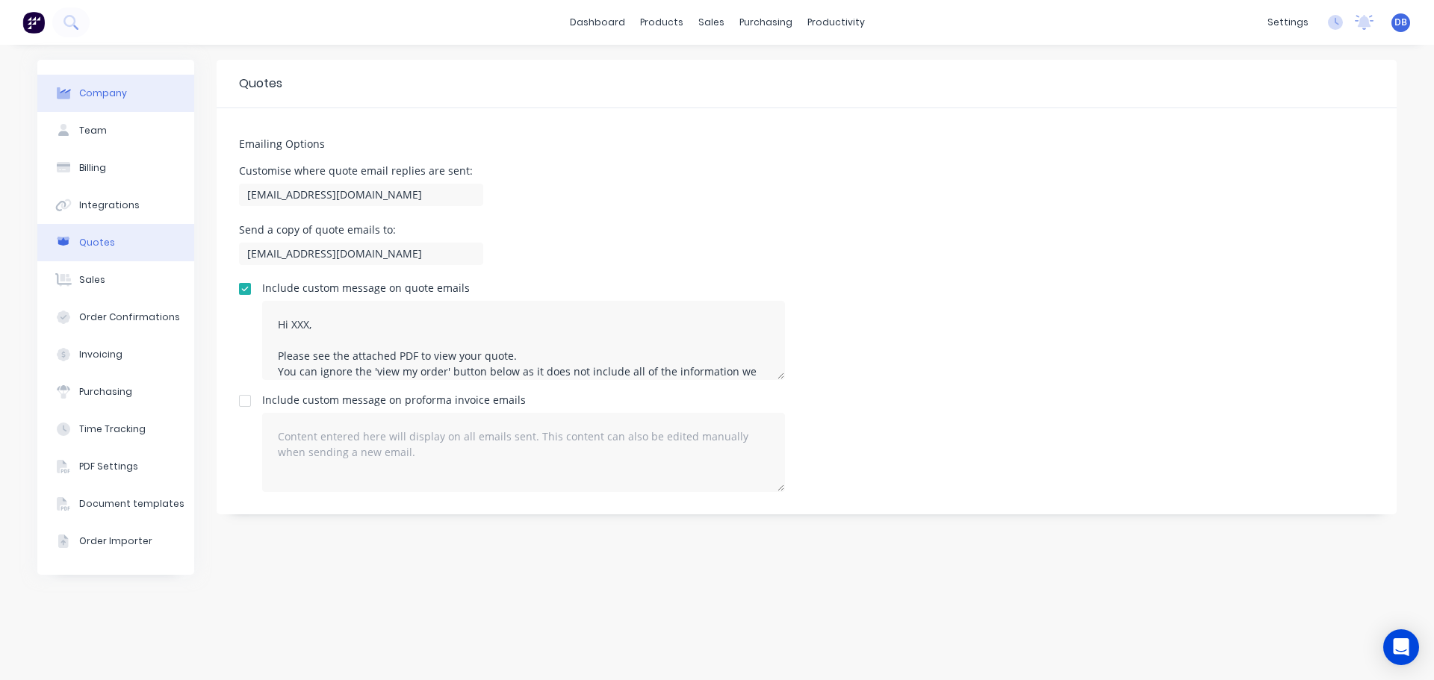
click at [113, 79] on button "Company" at bounding box center [115, 93] width 157 height 37
select select "AU"
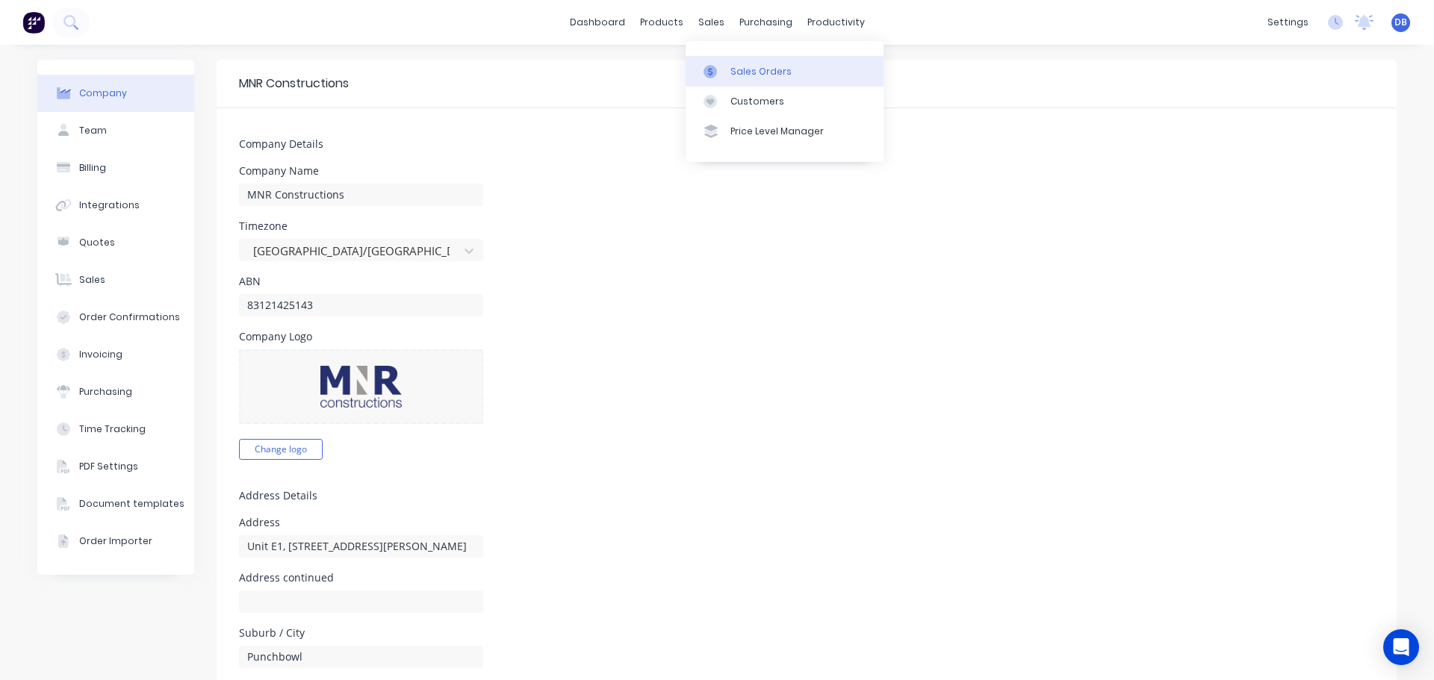
click at [751, 73] on div "Sales Orders" at bounding box center [760, 71] width 61 height 13
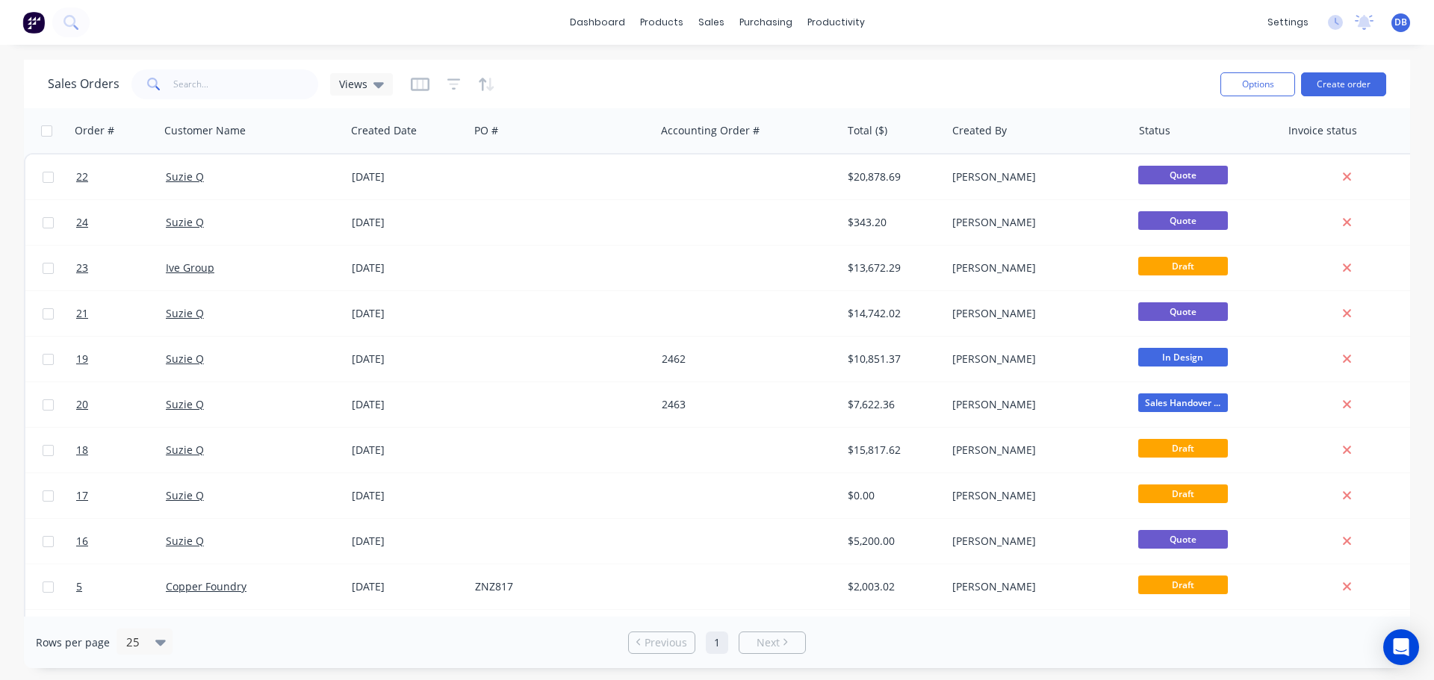
click at [782, 52] on div "dashboard products sales purchasing productivity dashboard products Product Cat…" at bounding box center [717, 340] width 1434 height 680
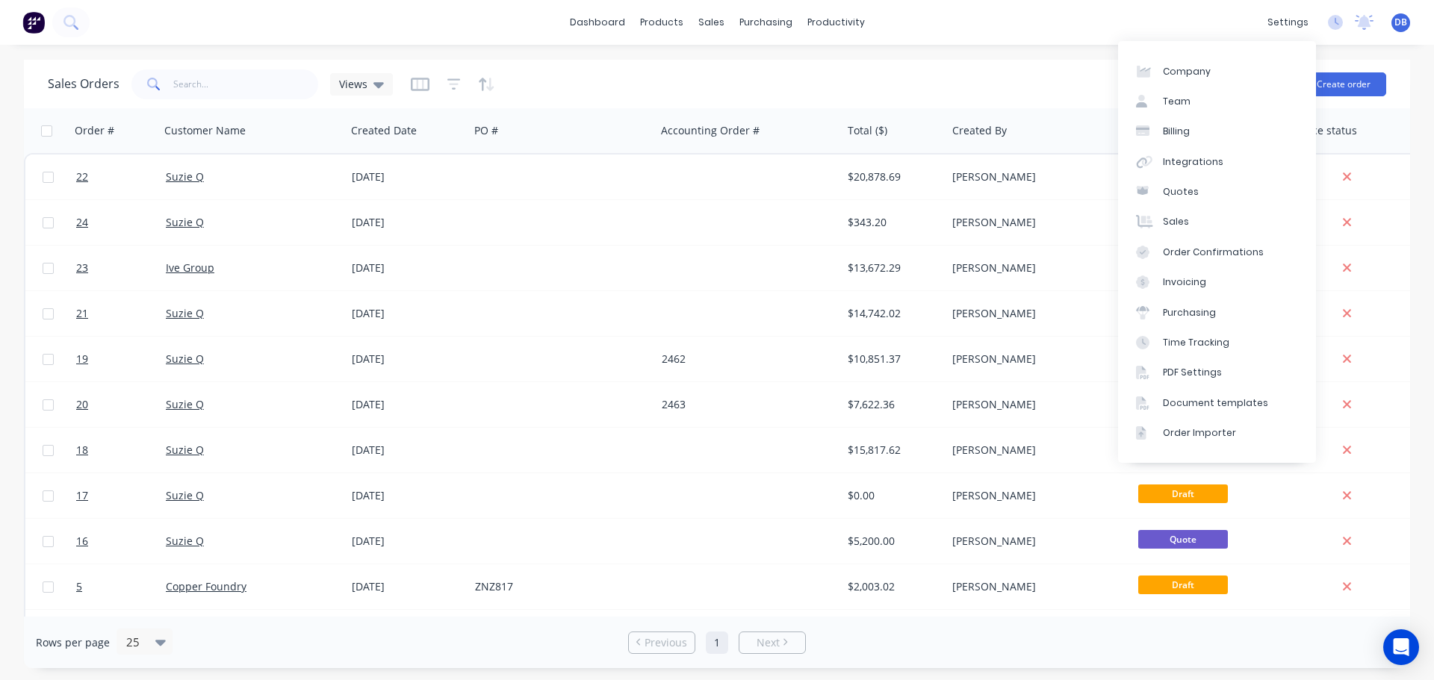
click at [1024, 88] on div "Sales Orders Views" at bounding box center [628, 84] width 1161 height 37
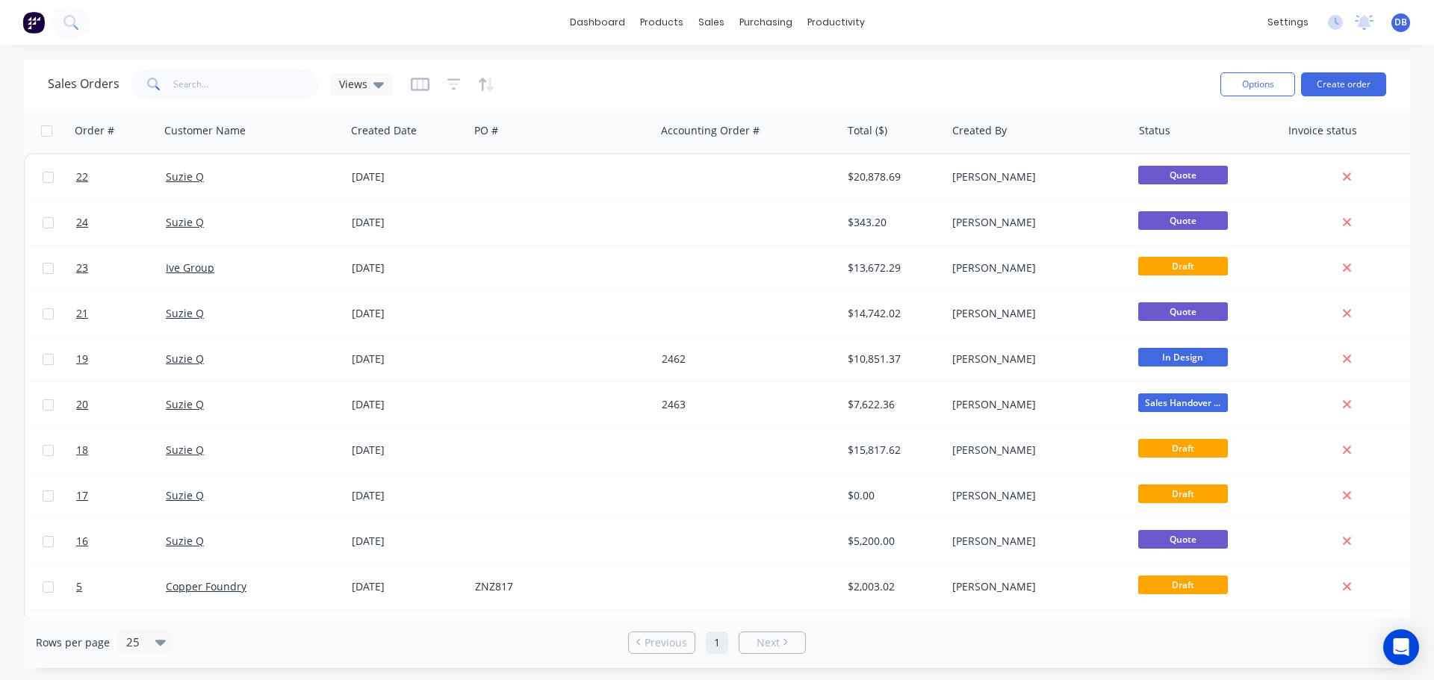
click at [969, 63] on div "Sales Orders Views Options Create order" at bounding box center [717, 84] width 1386 height 49
click at [598, 22] on link "dashboard" at bounding box center [597, 22] width 70 height 22
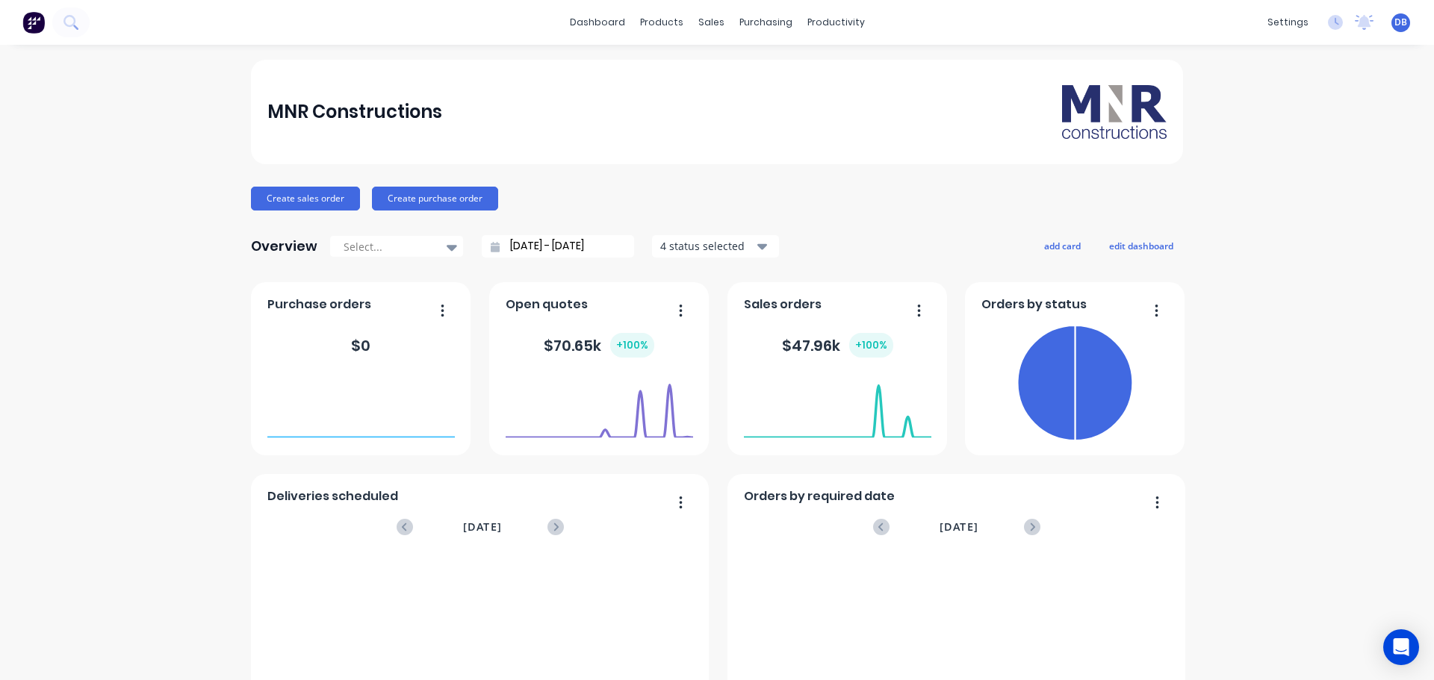
click at [683, 102] on div "MNR Constructions" at bounding box center [717, 112] width 900 height 54
click at [691, 104] on div "MNR Constructions" at bounding box center [717, 112] width 900 height 54
click at [708, 74] on div "MNR Constructions" at bounding box center [717, 112] width 932 height 105
click at [731, 129] on div "Price Level Manager" at bounding box center [776, 131] width 93 height 13
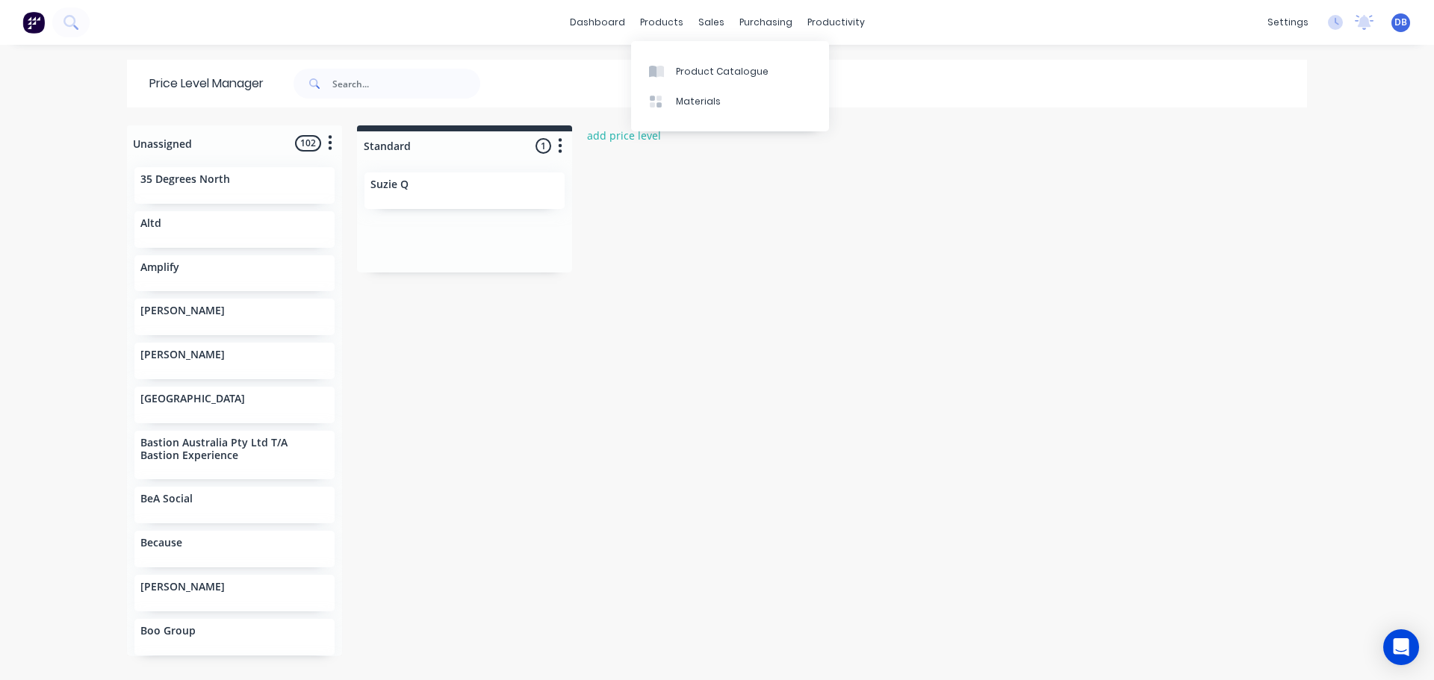
click at [833, 375] on div "Unassigned 102 Move all customers Standard 35 Degrees North Altd Amplify AO She…" at bounding box center [716, 401] width 1195 height 553
click at [616, 400] on div "Unassigned 102 Move all customers Standard 35 Degrees North Altd Amplify AO She…" at bounding box center [716, 401] width 1195 height 553
click at [807, 335] on div "Unassigned 102 Move all customers Standard 35 Degrees North Altd Amplify AO She…" at bounding box center [716, 401] width 1195 height 553
click at [695, 380] on div "Unassigned 102 Move all customers Standard 35 Degrees North Altd Amplify AO She…" at bounding box center [716, 401] width 1195 height 553
click at [581, 17] on link "dashboard" at bounding box center [597, 22] width 70 height 22
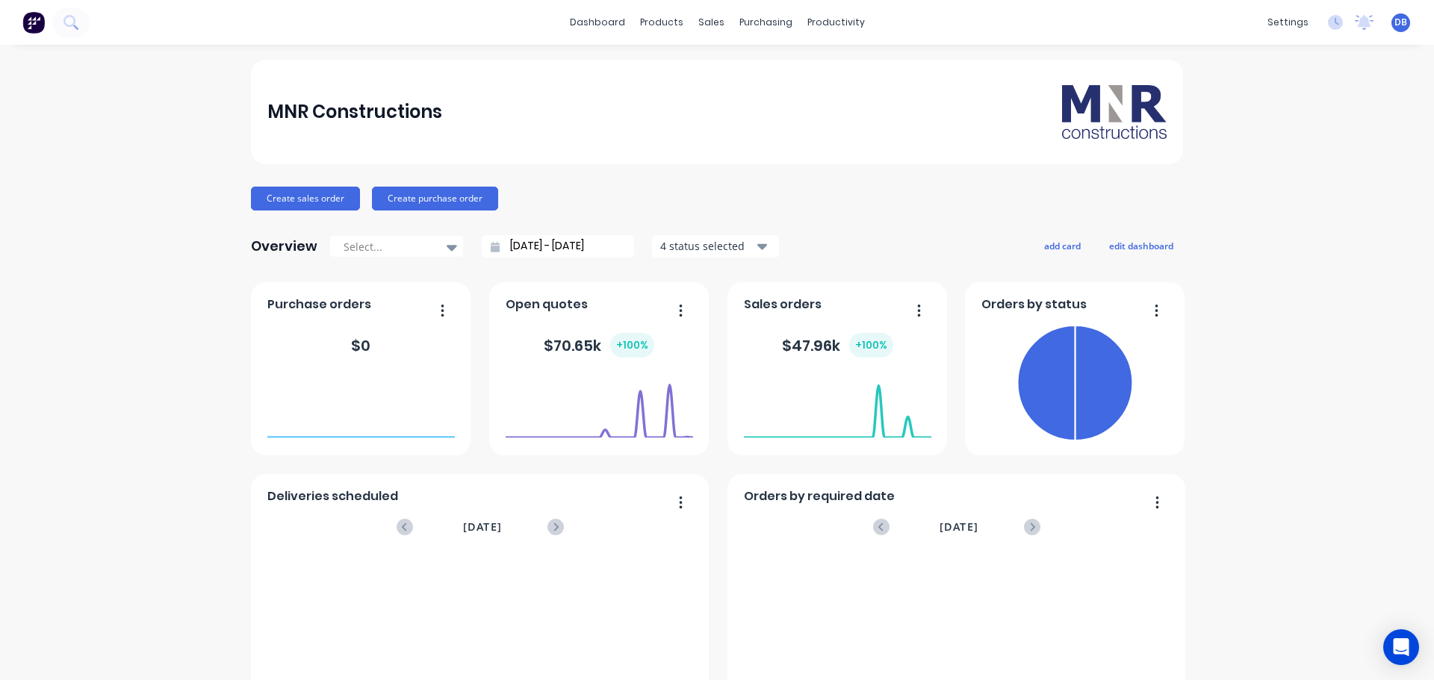
click at [630, 115] on div "MNR Constructions" at bounding box center [717, 112] width 900 height 54
click at [679, 69] on div "Product Catalogue" at bounding box center [722, 71] width 93 height 13
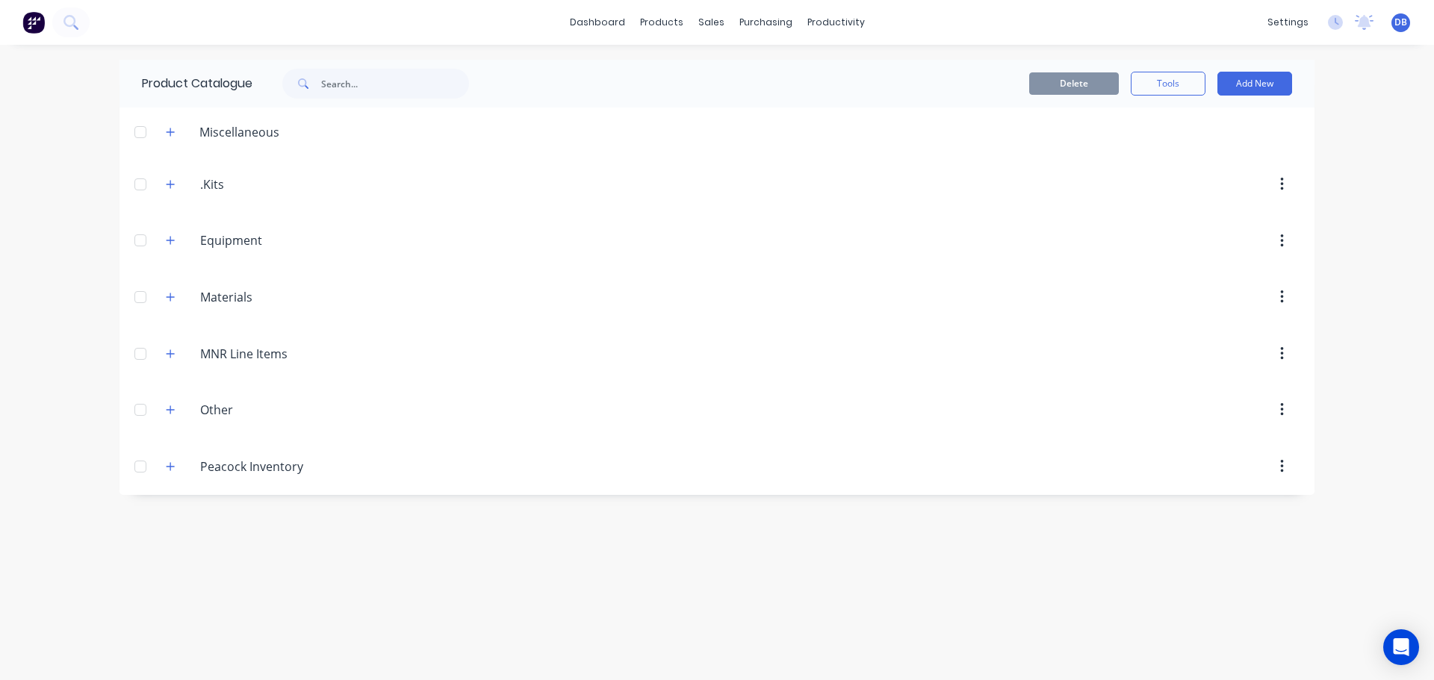
click at [180, 287] on div "Materials Materials" at bounding box center [271, 297] width 235 height 27
click at [176, 296] on button "button" at bounding box center [170, 297] width 19 height 19
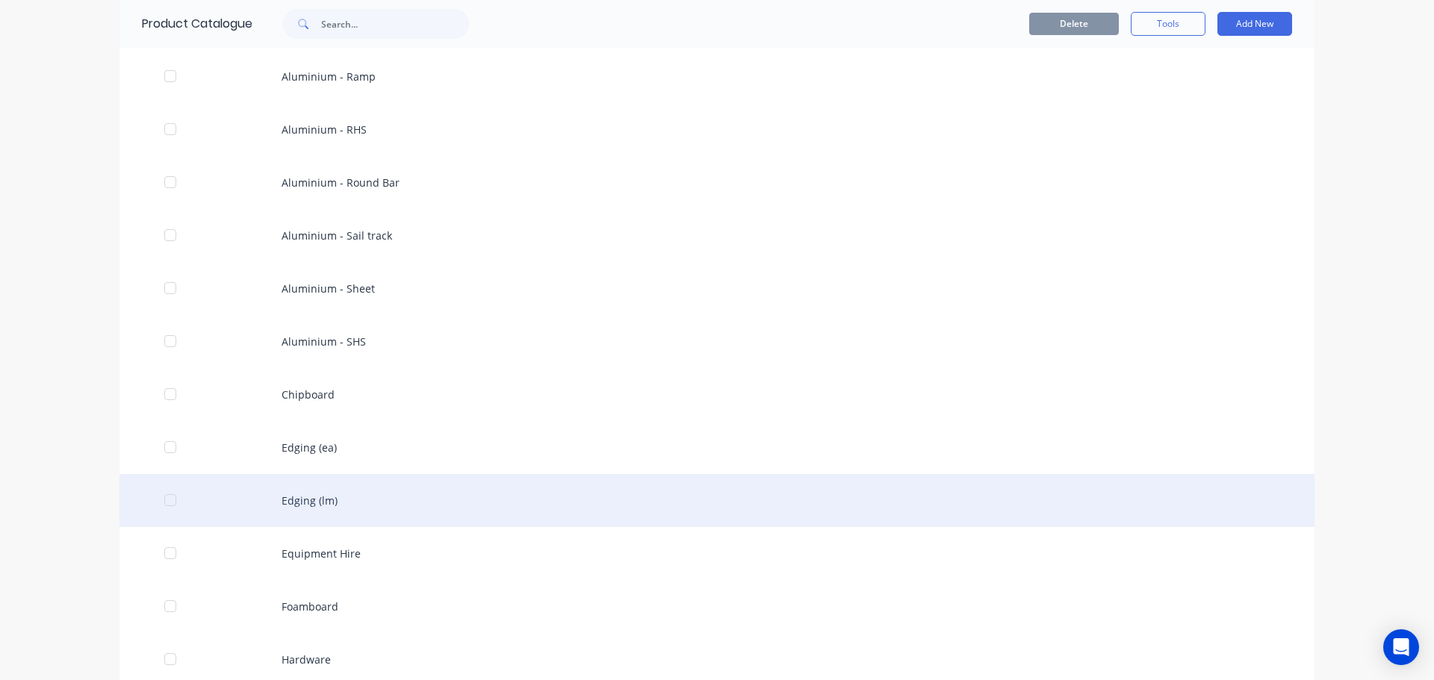
scroll to position [822, 0]
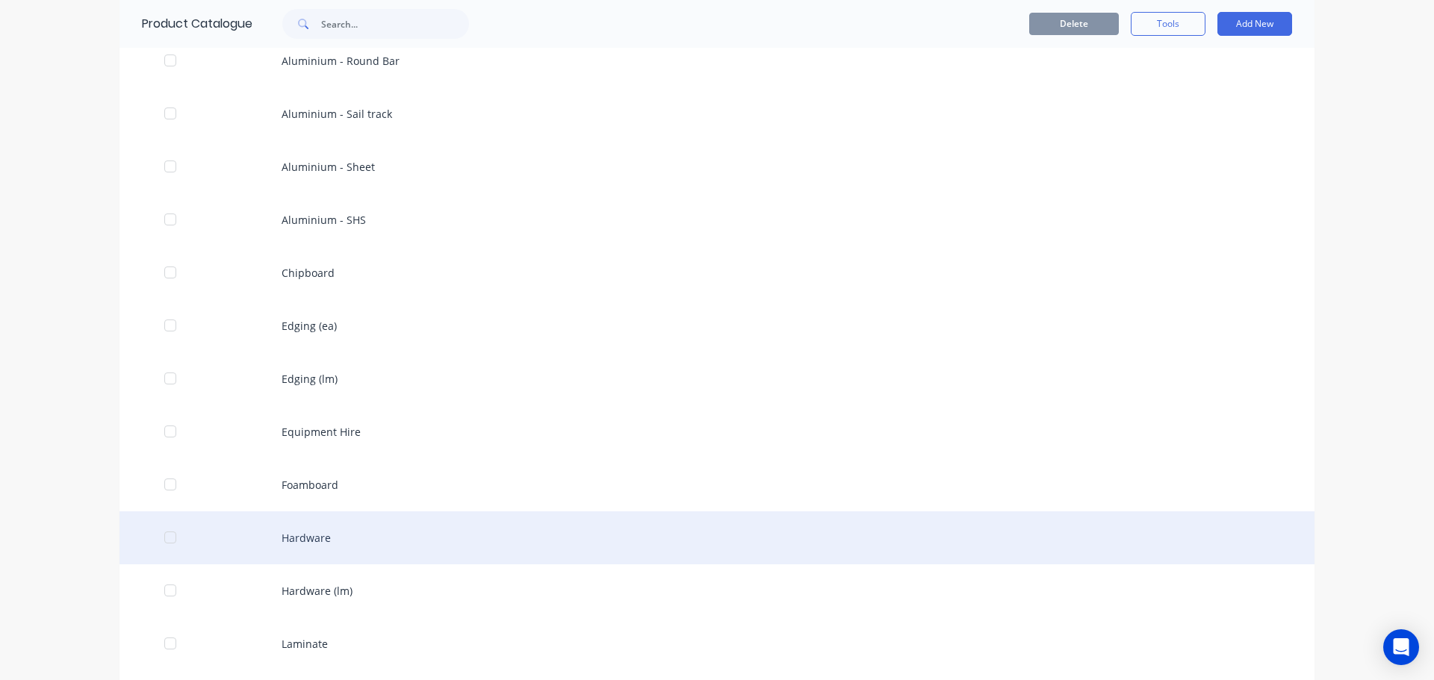
click at [317, 539] on div "Hardware" at bounding box center [716, 538] width 1195 height 53
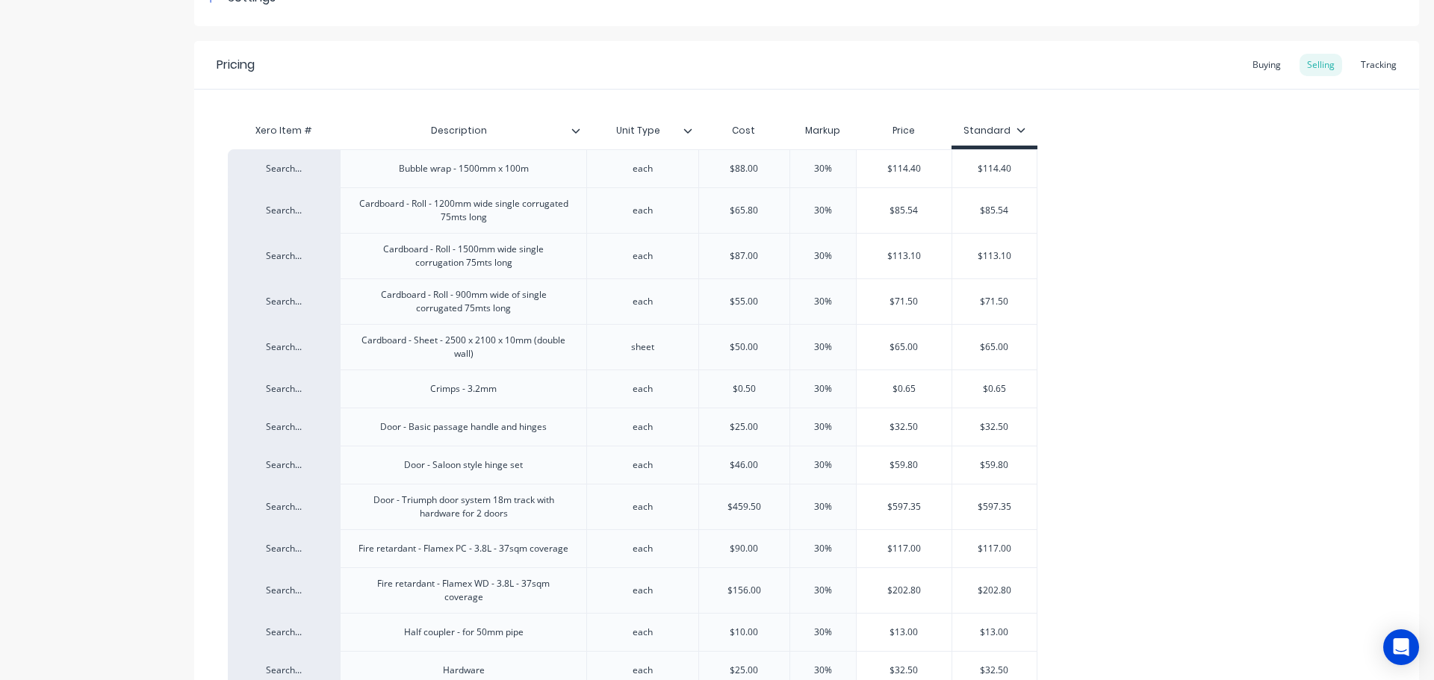
scroll to position [224, 0]
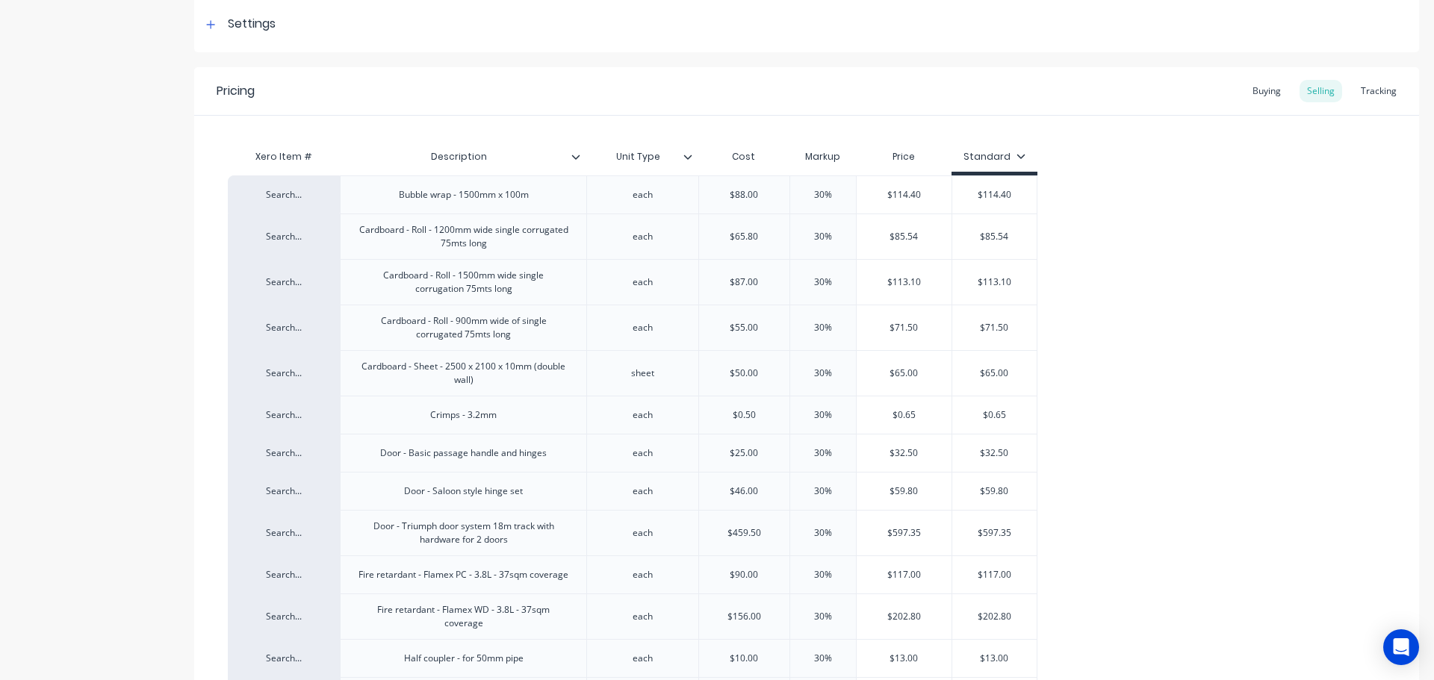
drag, startPoint x: 1103, startPoint y: 213, endPoint x: 1105, endPoint y: 198, distance: 15.0
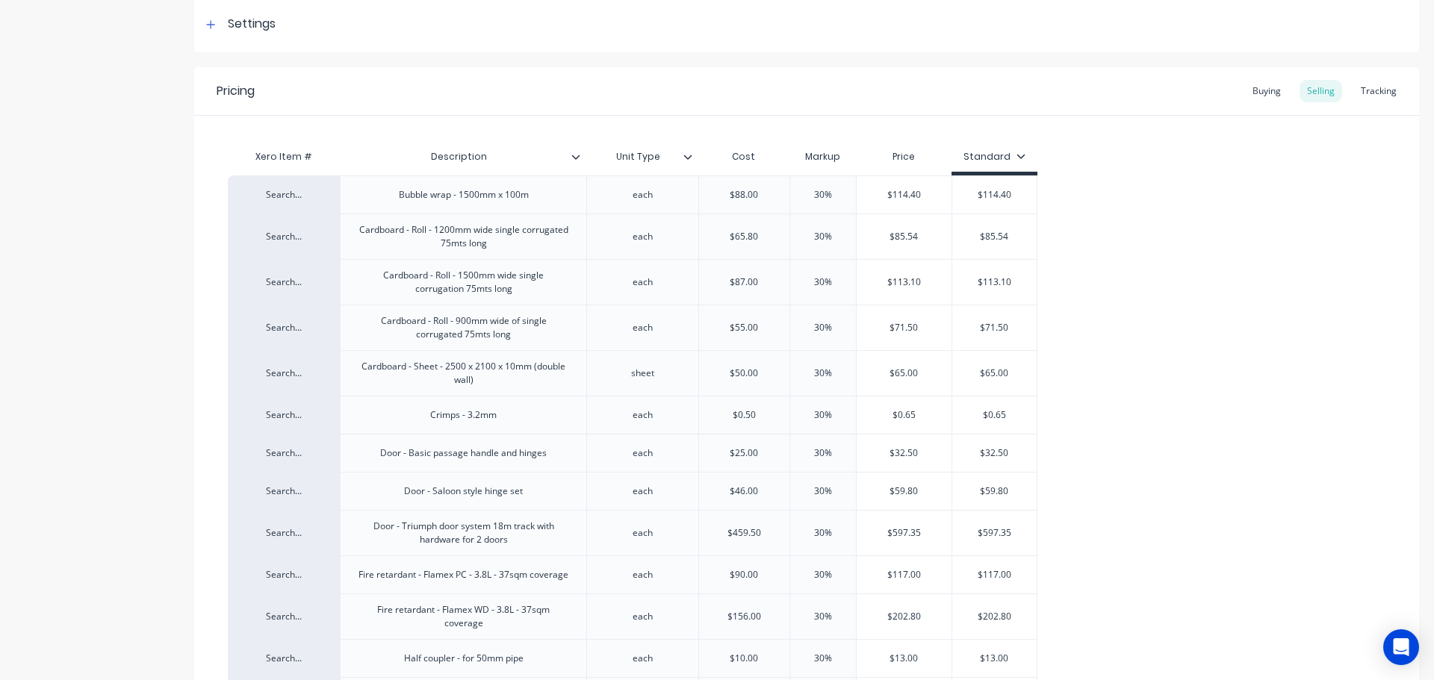
scroll to position [149, 0]
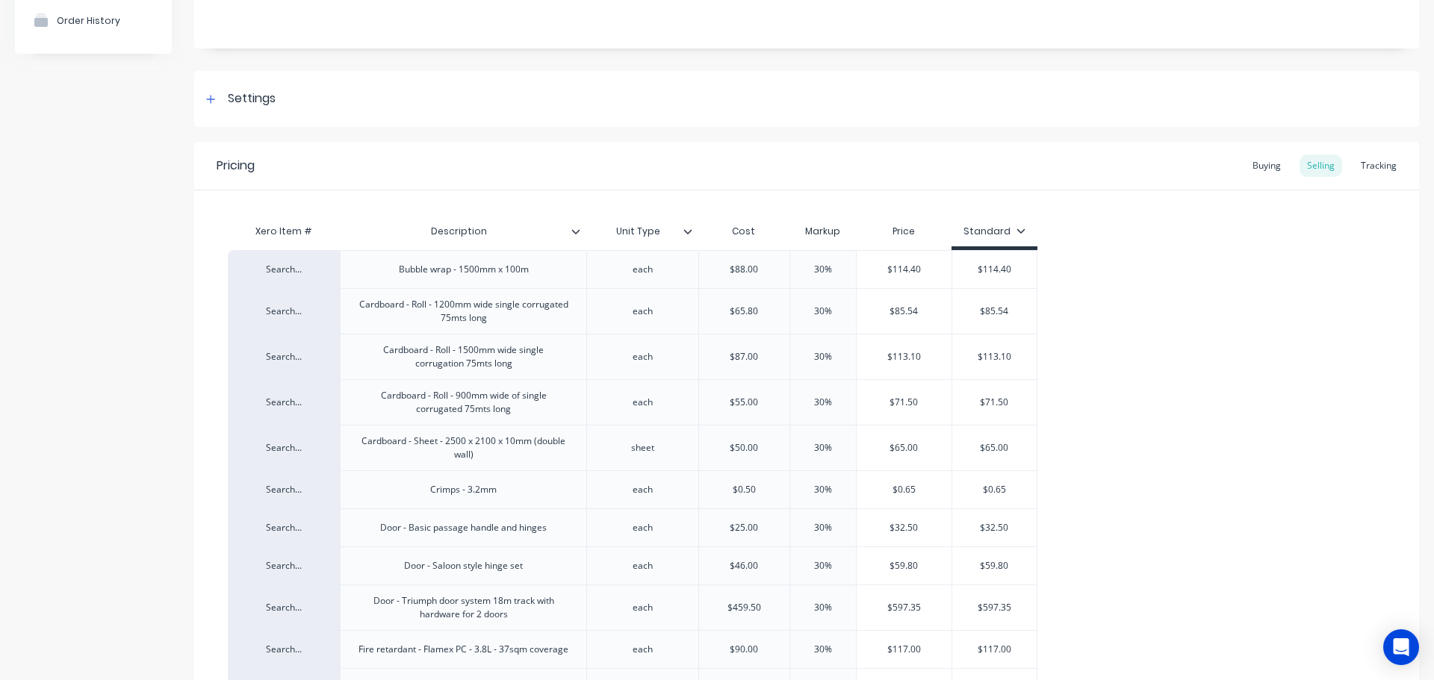
click at [910, 231] on div "Price" at bounding box center [904, 232] width 96 height 30
click at [1016, 232] on icon at bounding box center [1020, 230] width 9 height 9
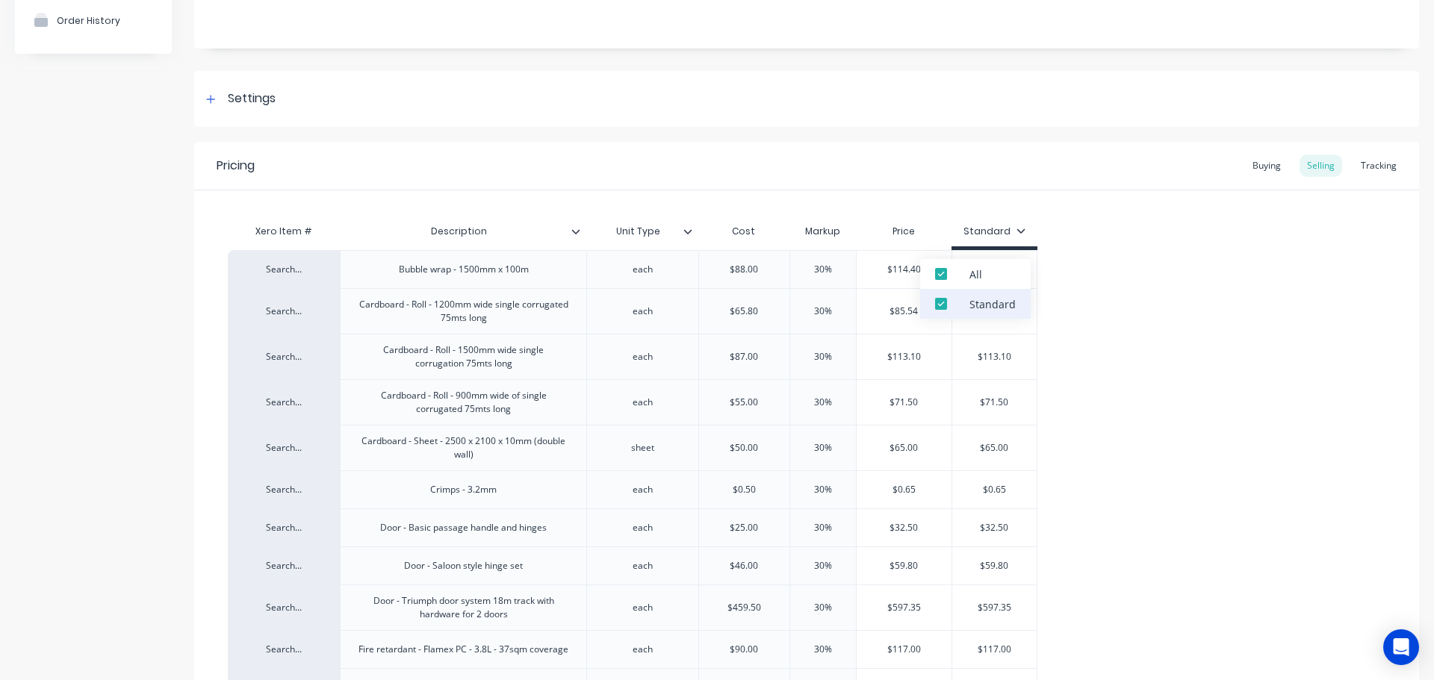
click at [940, 299] on div at bounding box center [941, 304] width 30 height 30
click at [942, 305] on div at bounding box center [941, 304] width 30 height 30
drag, startPoint x: 1231, startPoint y: 288, endPoint x: 1223, endPoint y: 285, distance: 8.3
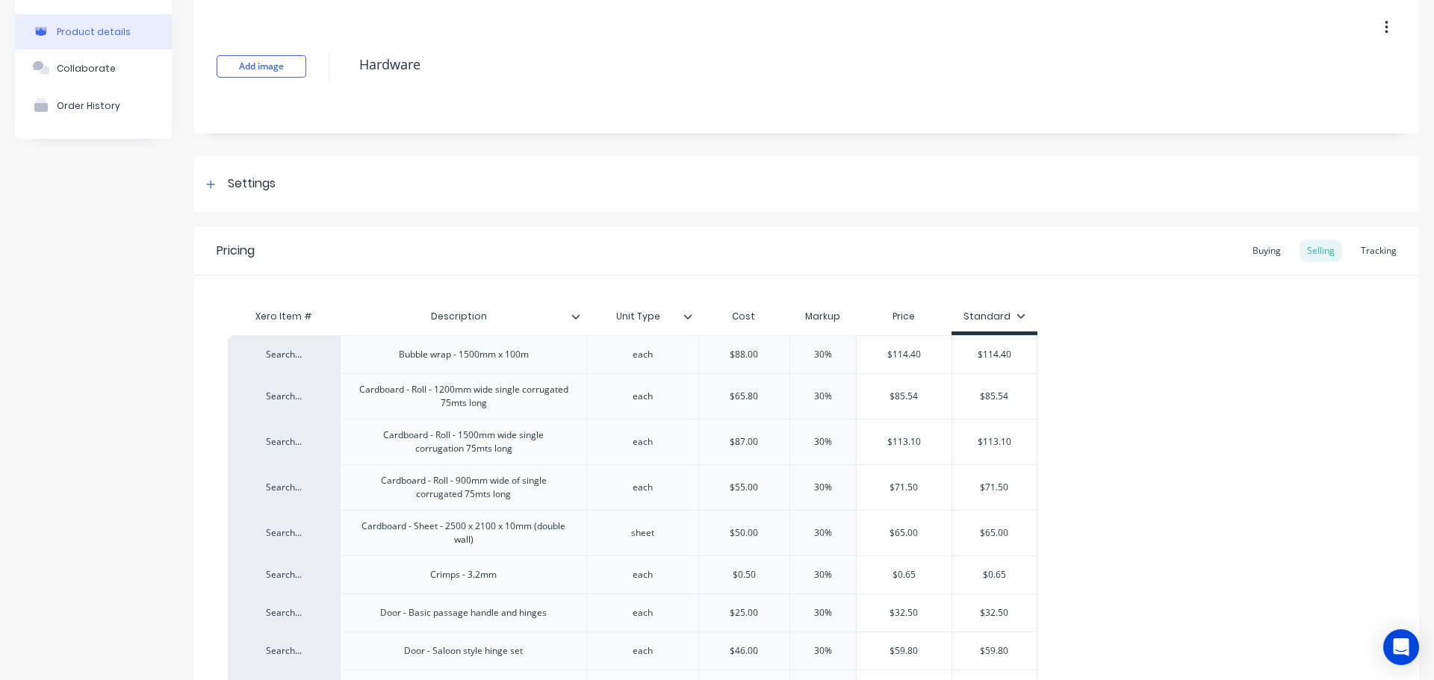
scroll to position [0, 0]
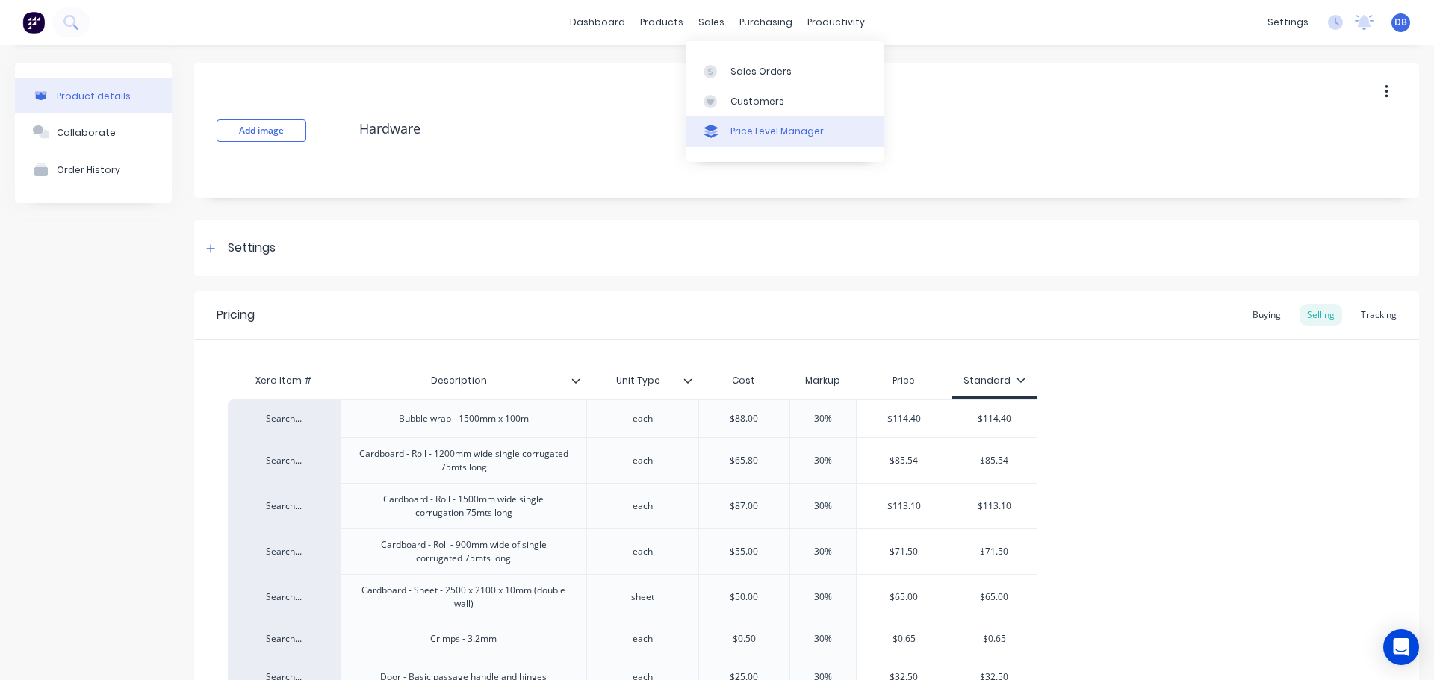
click at [745, 123] on link "Price Level Manager" at bounding box center [785, 132] width 198 height 30
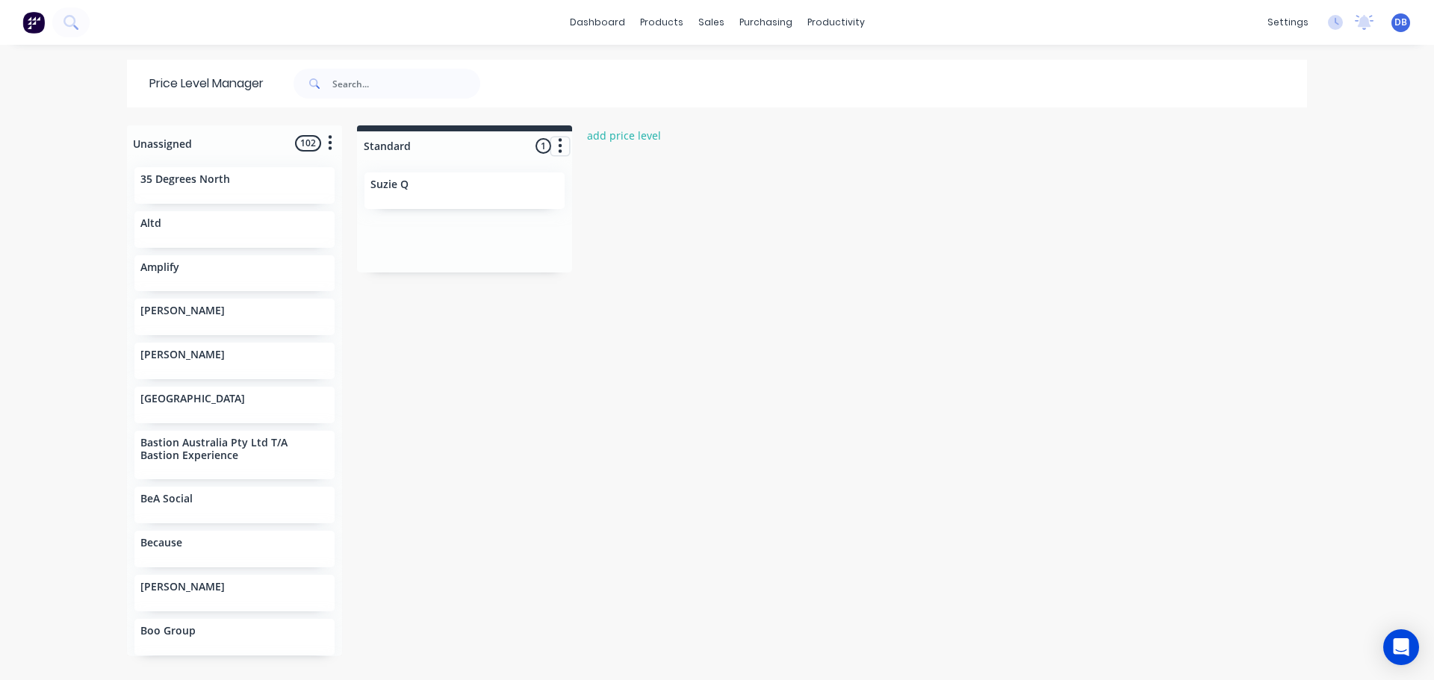
click at [560, 147] on button "button" at bounding box center [560, 146] width 18 height 18
click at [963, 305] on div "Unassigned 102 Move all customers Standard 35 Degrees North Altd Amplify AO She…" at bounding box center [716, 401] width 1195 height 553
click at [686, 67] on div "Product Catalogue" at bounding box center [722, 71] width 93 height 13
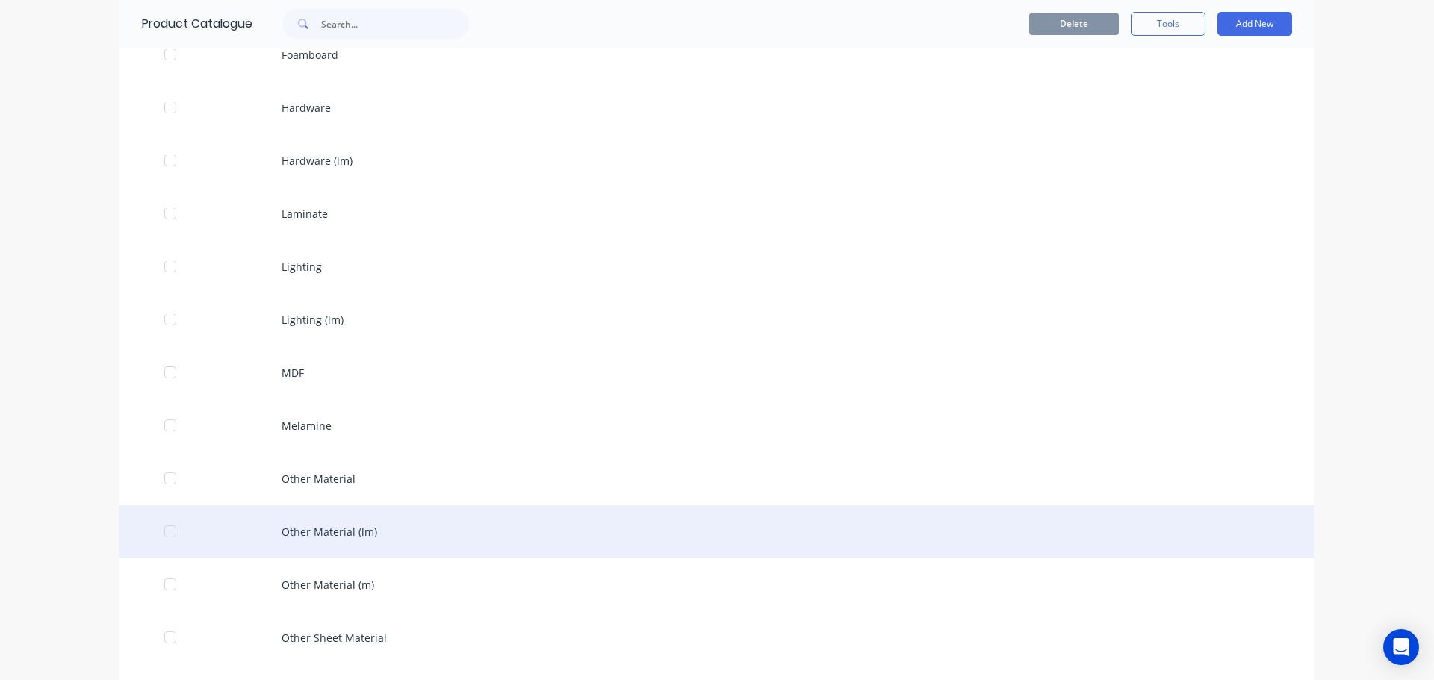
scroll to position [1419, 0]
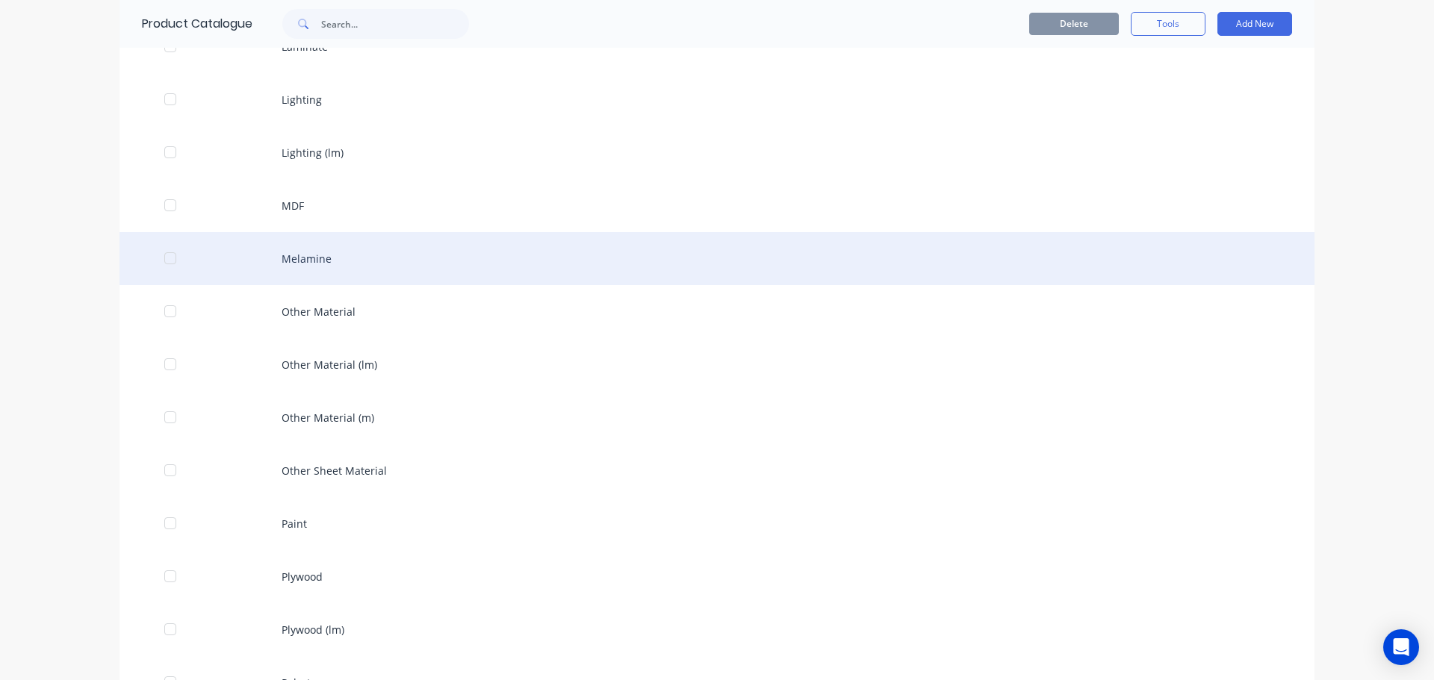
click at [305, 254] on div "Melamine" at bounding box center [716, 258] width 1195 height 53
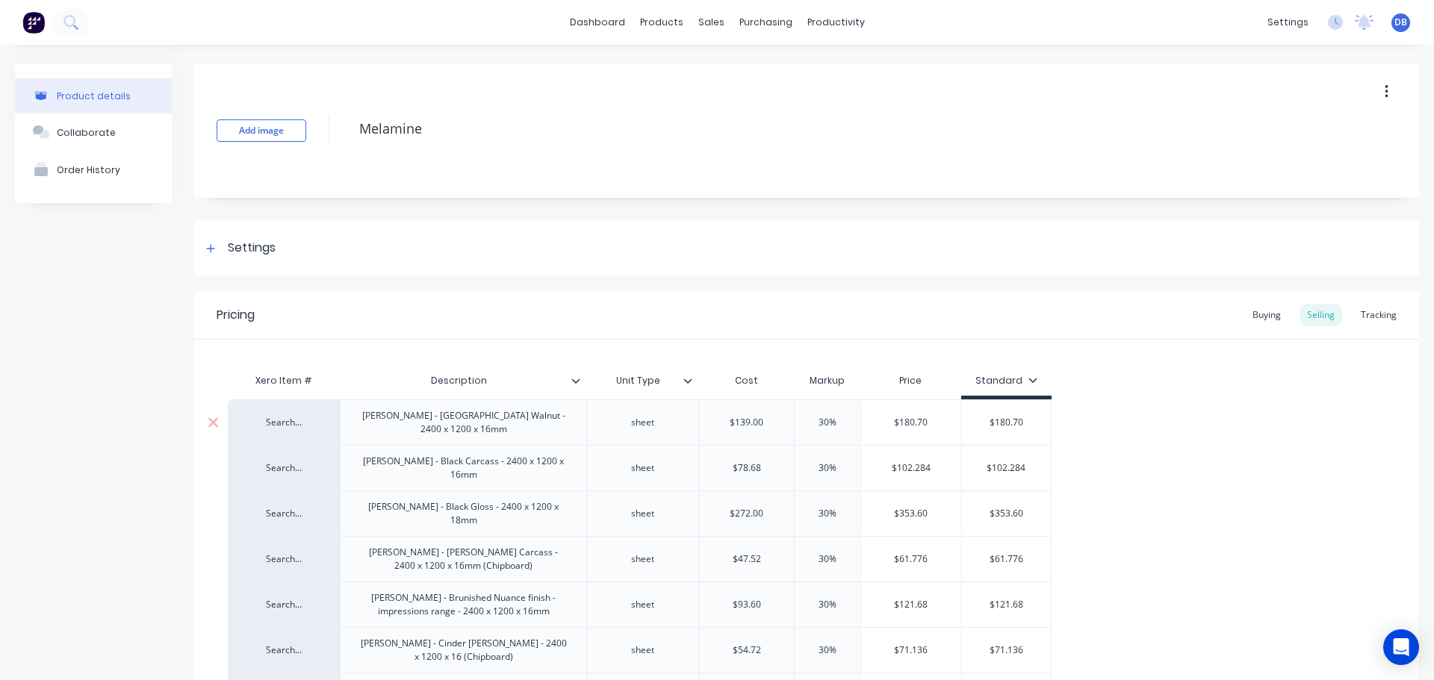
type textarea "x"
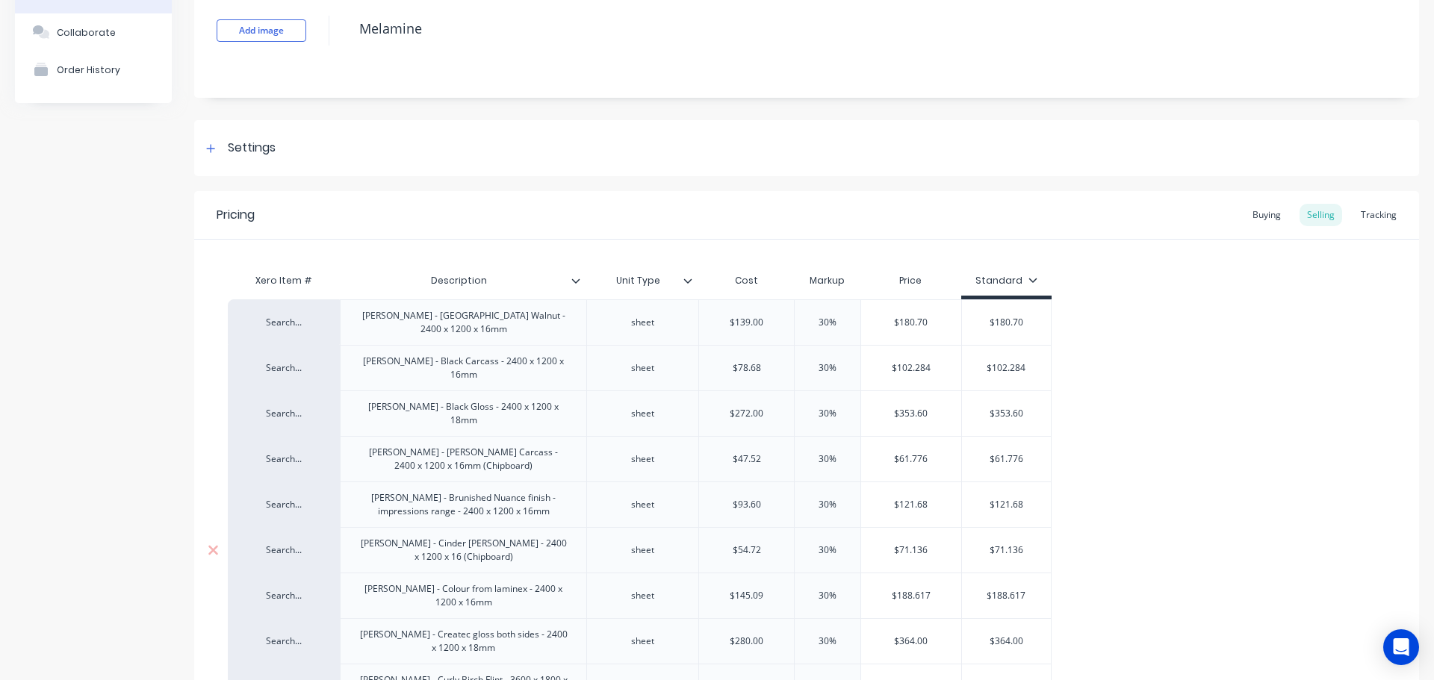
scroll to position [299, 0]
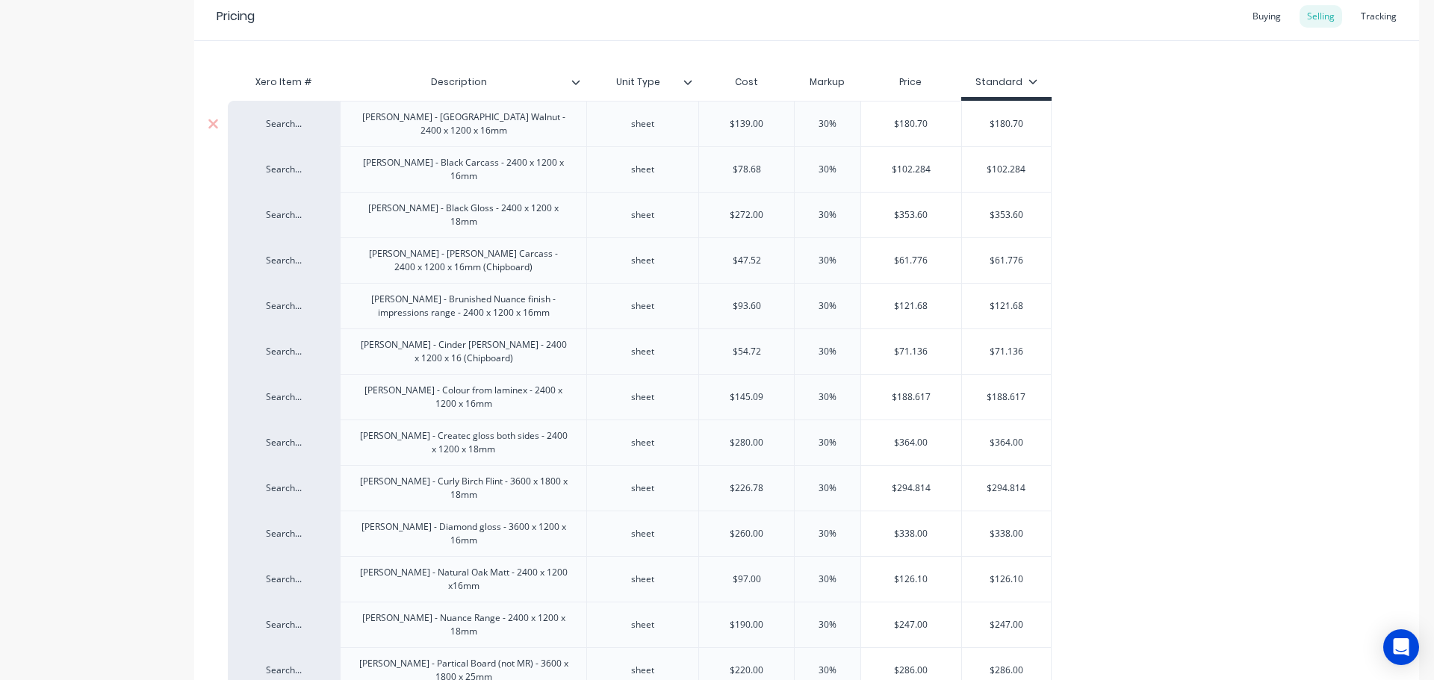
type input "$180.70"
drag, startPoint x: 945, startPoint y: 117, endPoint x: 871, endPoint y: 115, distance: 74.7
click at [871, 117] on input "$180.70" at bounding box center [911, 123] width 100 height 13
click at [883, 122] on input "$180.70" at bounding box center [911, 123] width 100 height 13
type input "$180.70"
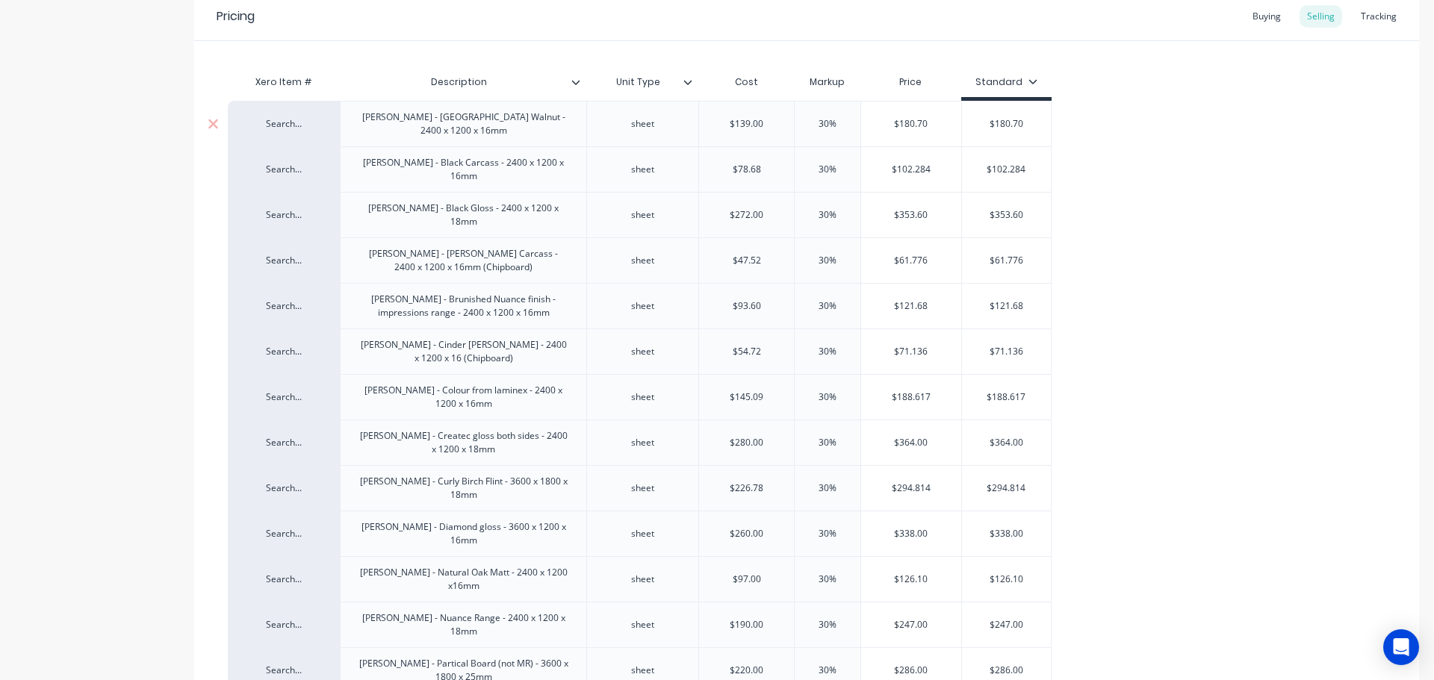
drag, startPoint x: 1039, startPoint y: 116, endPoint x: 952, endPoint y: 114, distance: 86.6
click at [953, 114] on div "Search... Mel - Avignon Walnut - 2400 x 1200 x 16mm sheet $139.00 30% $180.70 $…" at bounding box center [640, 124] width 824 height 46
click at [1038, 124] on input "$180.70" at bounding box center [1007, 123] width 90 height 13
drag, startPoint x: 989, startPoint y: 123, endPoint x: 978, endPoint y: 123, distance: 11.2
click at [978, 123] on input "$180.70" at bounding box center [1007, 123] width 90 height 13
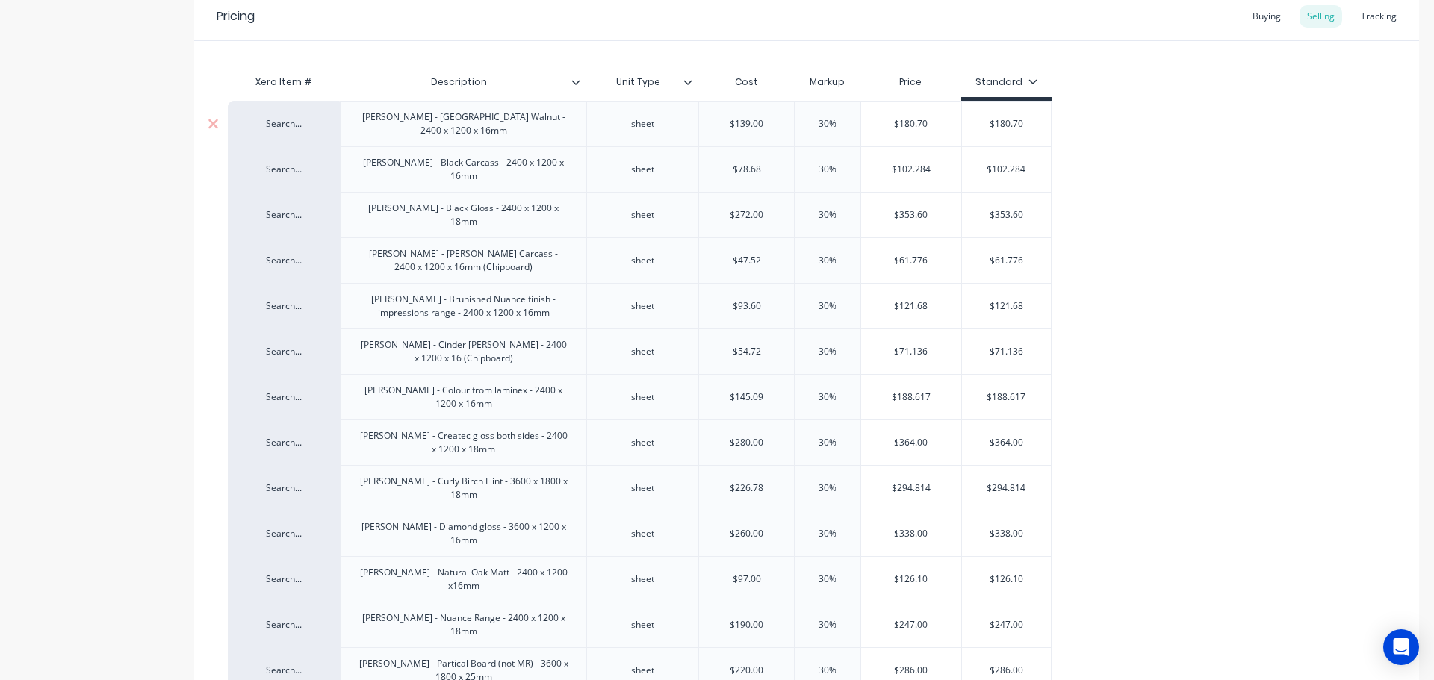
drag, startPoint x: 927, startPoint y: 119, endPoint x: 844, endPoint y: 119, distance: 82.9
click at [844, 119] on div "Search... Mel - Avignon Walnut - 2400 x 1200 x 16mm sheet $139.00 30% $180.70 $…" at bounding box center [640, 124] width 824 height 46
click at [1014, 122] on input "$180.70" at bounding box center [1007, 123] width 90 height 13
click at [1022, 123] on input "$180.70" at bounding box center [1007, 123] width 90 height 13
drag, startPoint x: 942, startPoint y: 121, endPoint x: 857, endPoint y: 121, distance: 85.9
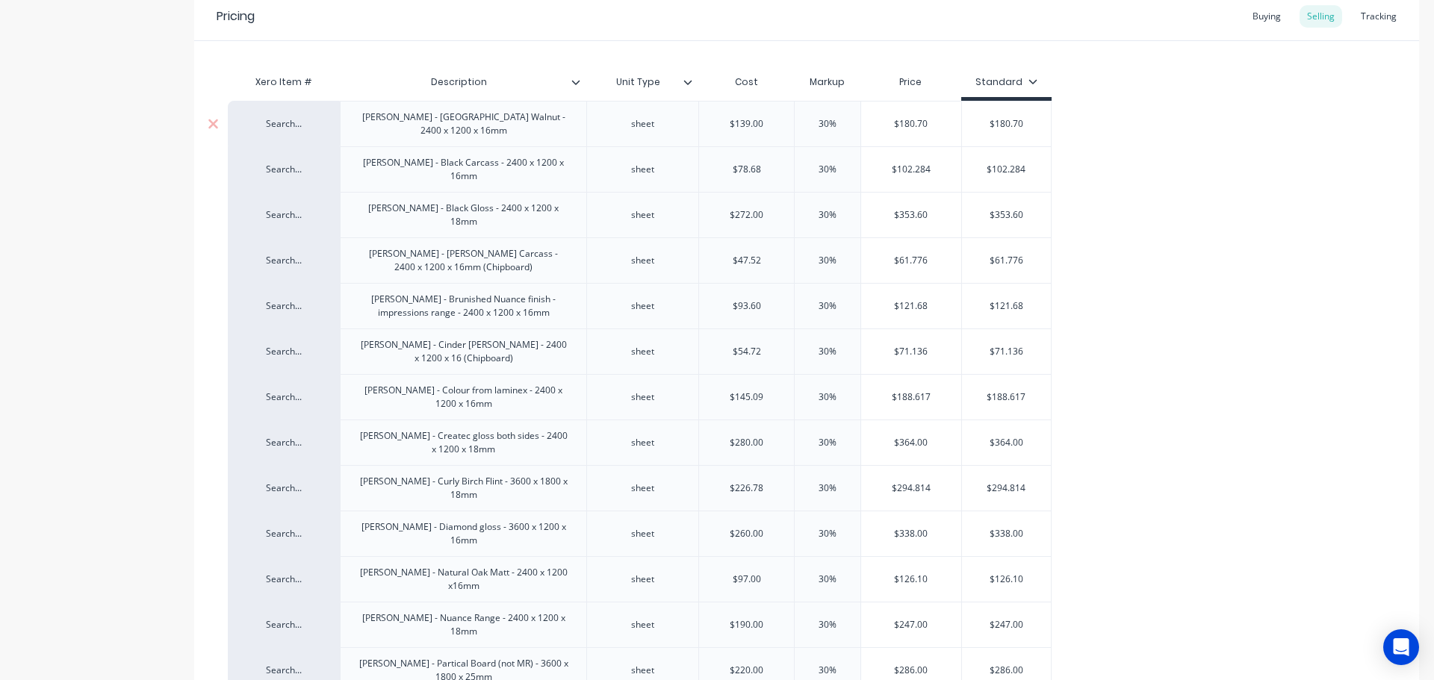
click at [857, 121] on div "Search... Mel - Avignon Walnut - 2400 x 1200 x 16mm sheet $139.00 30% $180.70 $…" at bounding box center [640, 124] width 824 height 46
click at [1025, 123] on input "$180.70" at bounding box center [1007, 123] width 90 height 13
drag, startPoint x: 1030, startPoint y: 119, endPoint x: 963, endPoint y: 120, distance: 67.2
click at [963, 120] on input "$180.70" at bounding box center [1007, 123] width 90 height 13
click at [1042, 120] on input "$180.70" at bounding box center [1007, 123] width 90 height 13
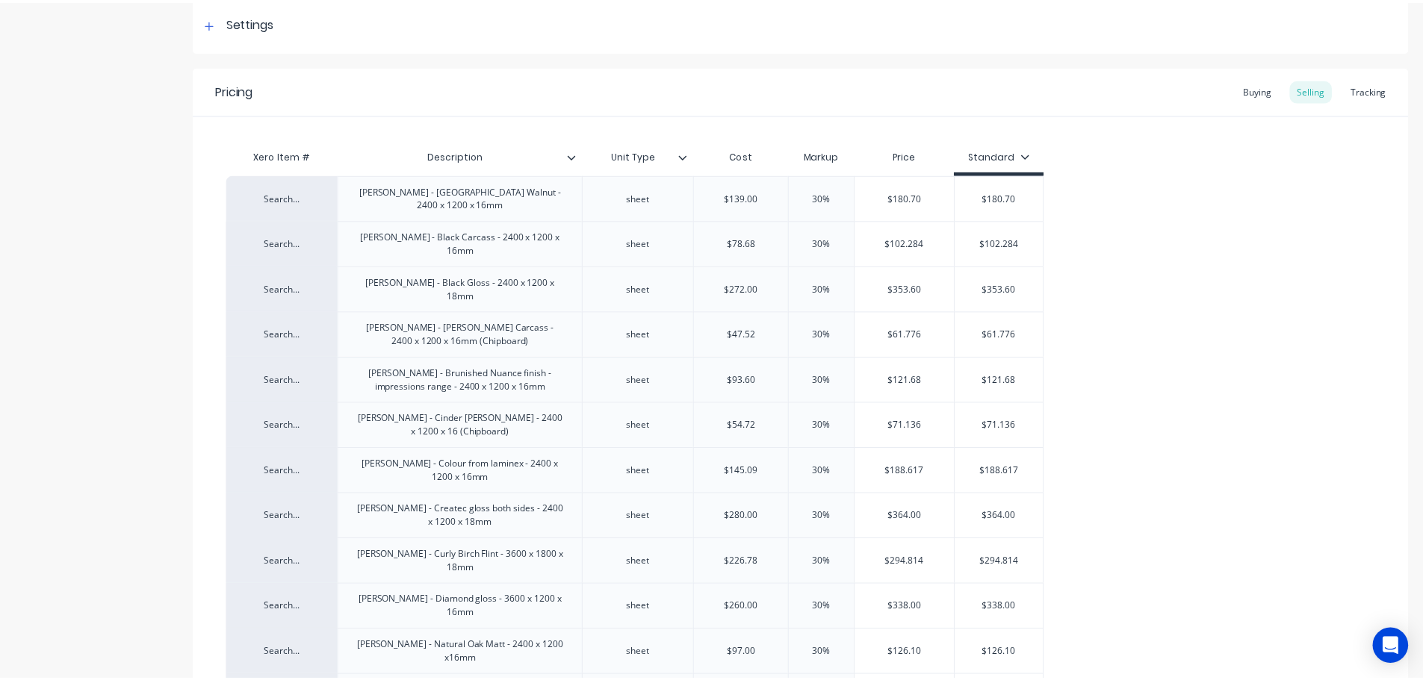
scroll to position [0, 0]
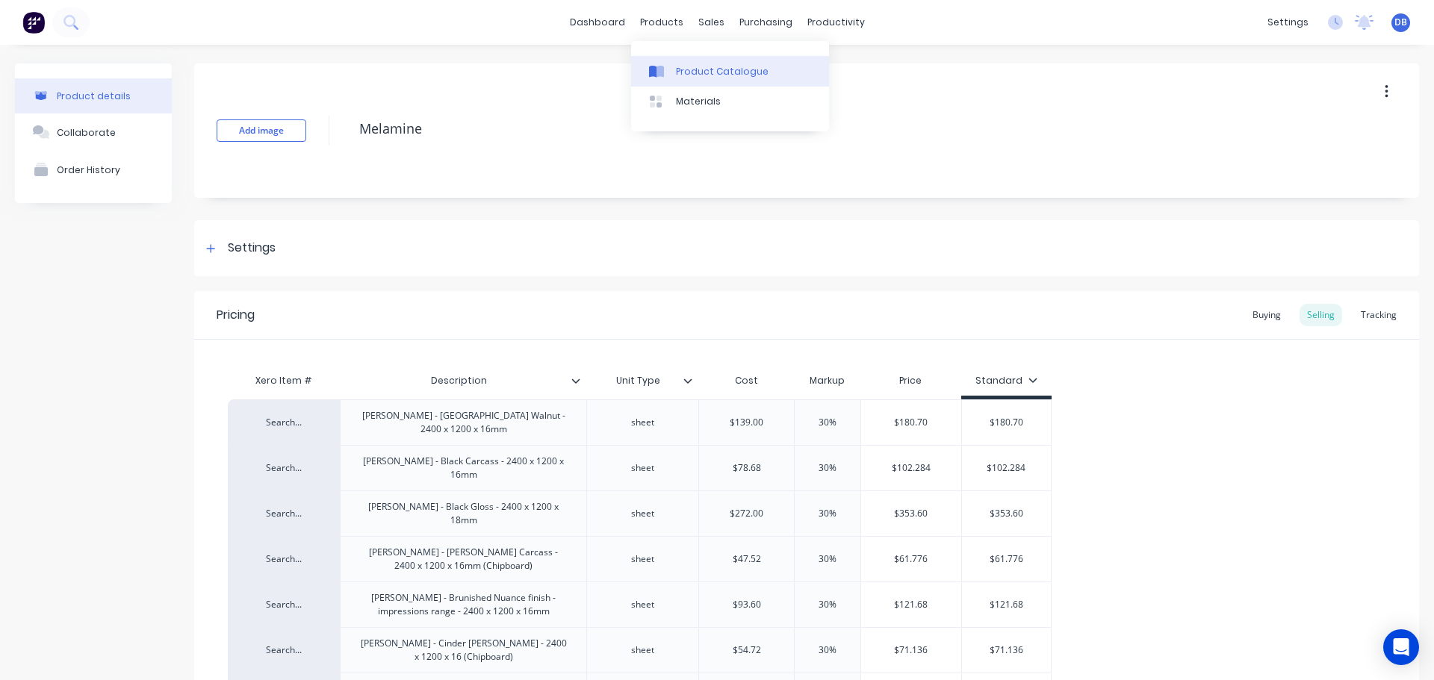
click at [687, 77] on div "Product Catalogue" at bounding box center [722, 71] width 93 height 13
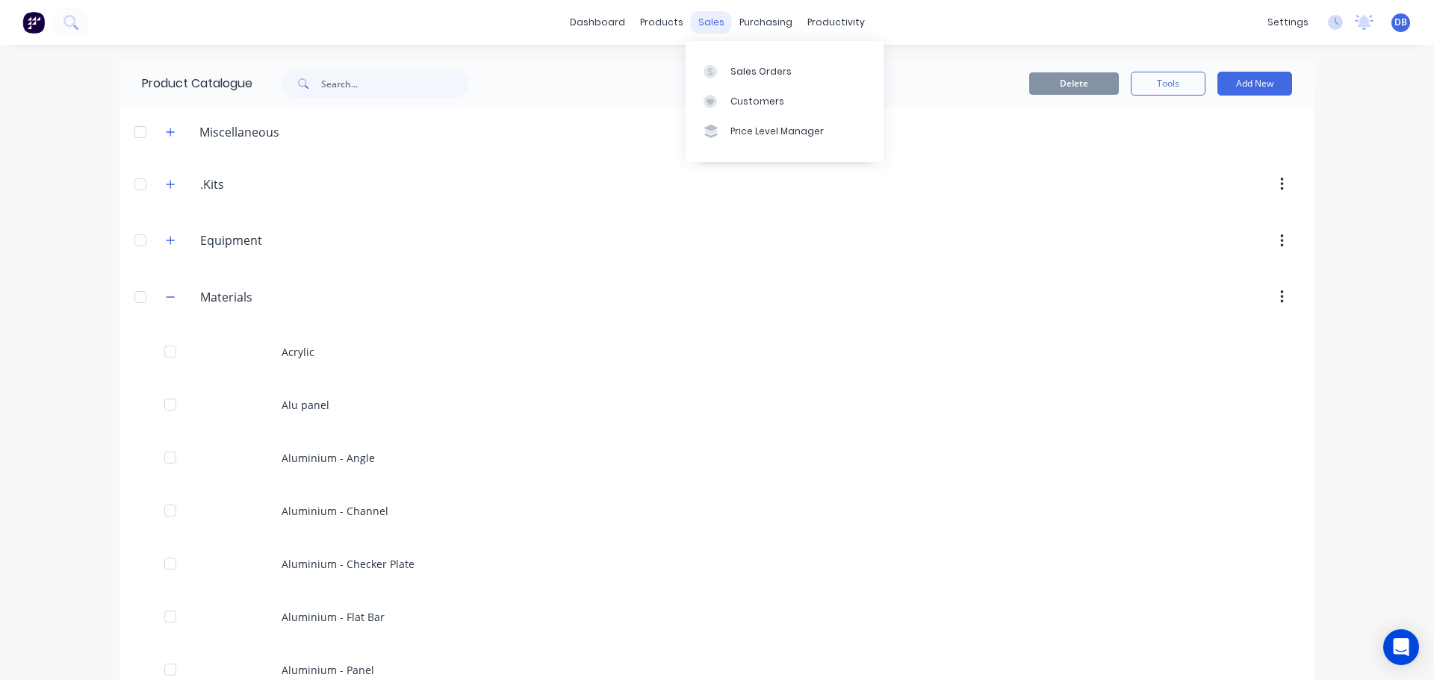
drag, startPoint x: 709, startPoint y: 34, endPoint x: 704, endPoint y: 22, distance: 12.4
click at [709, 31] on div "sales" at bounding box center [711, 22] width 41 height 22
click at [733, 65] on div "Sales Orders" at bounding box center [760, 71] width 61 height 13
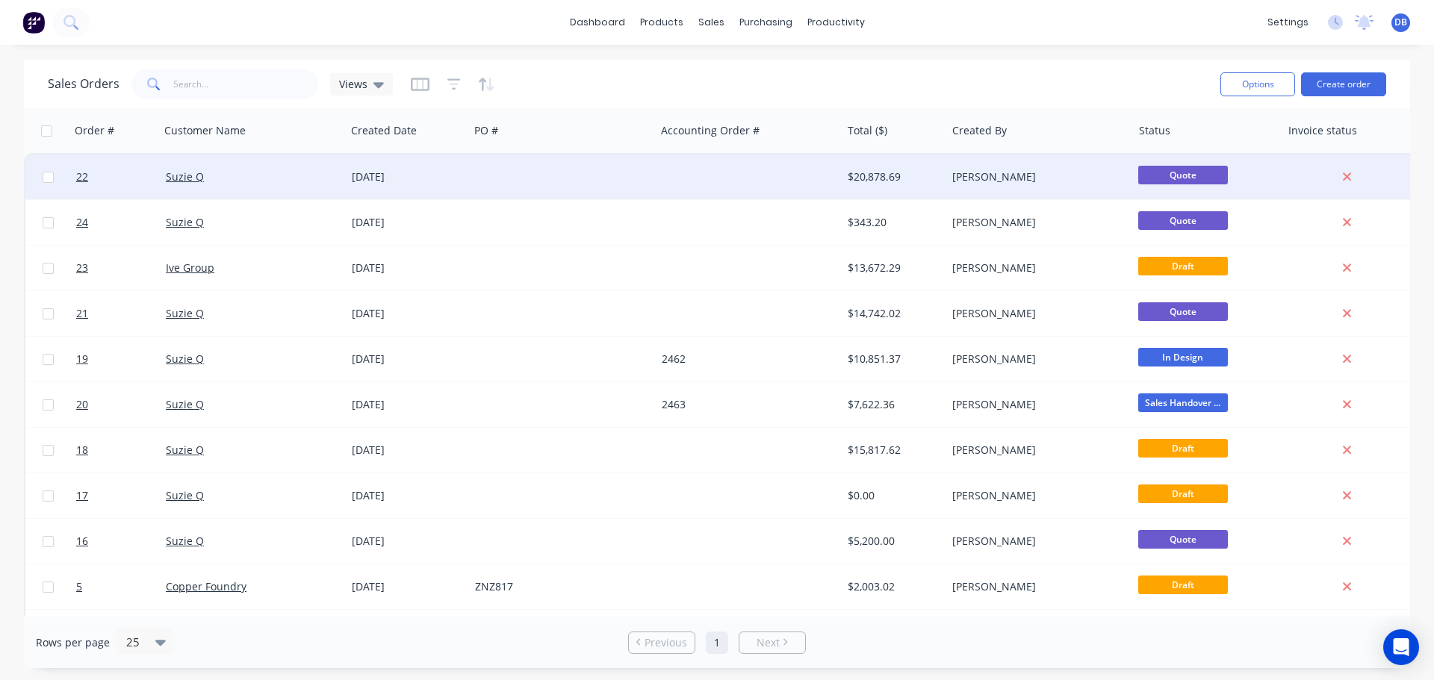
click at [217, 178] on div "Suzie Q" at bounding box center [249, 177] width 166 height 15
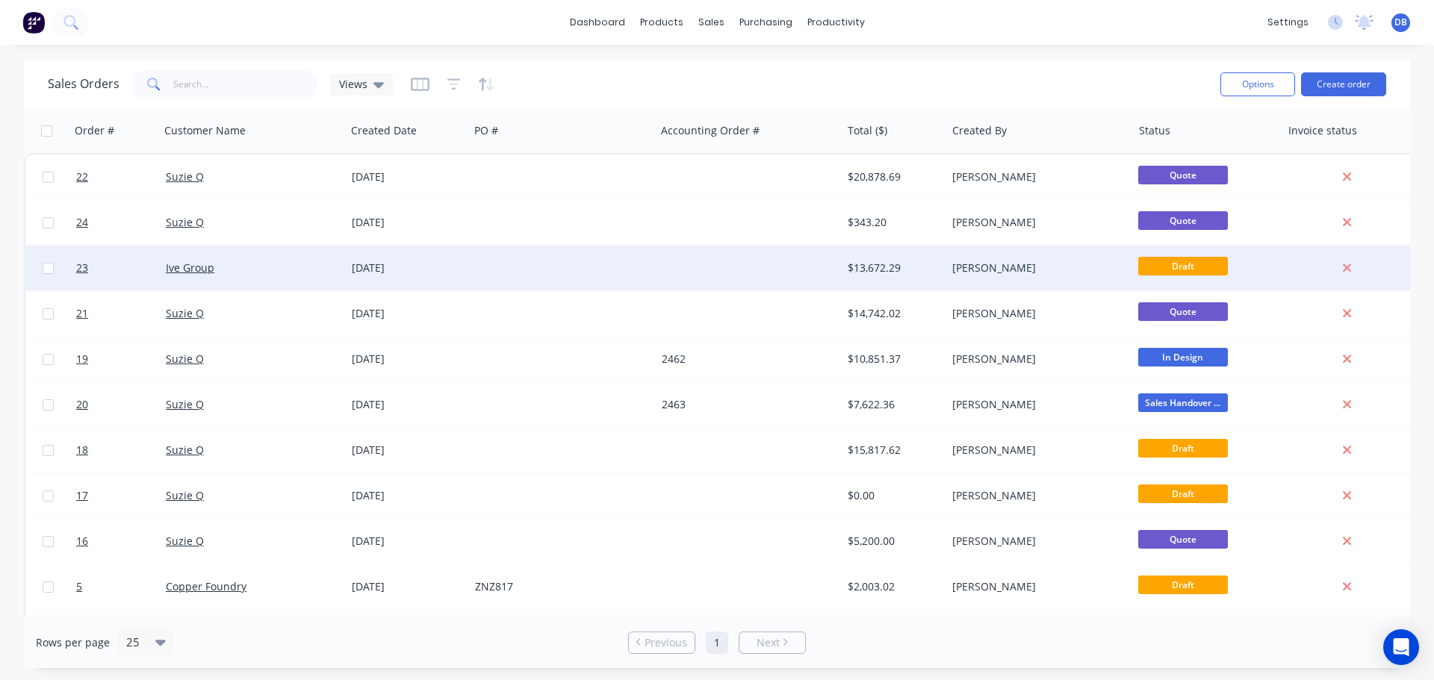
click at [549, 269] on div at bounding box center [562, 268] width 186 height 45
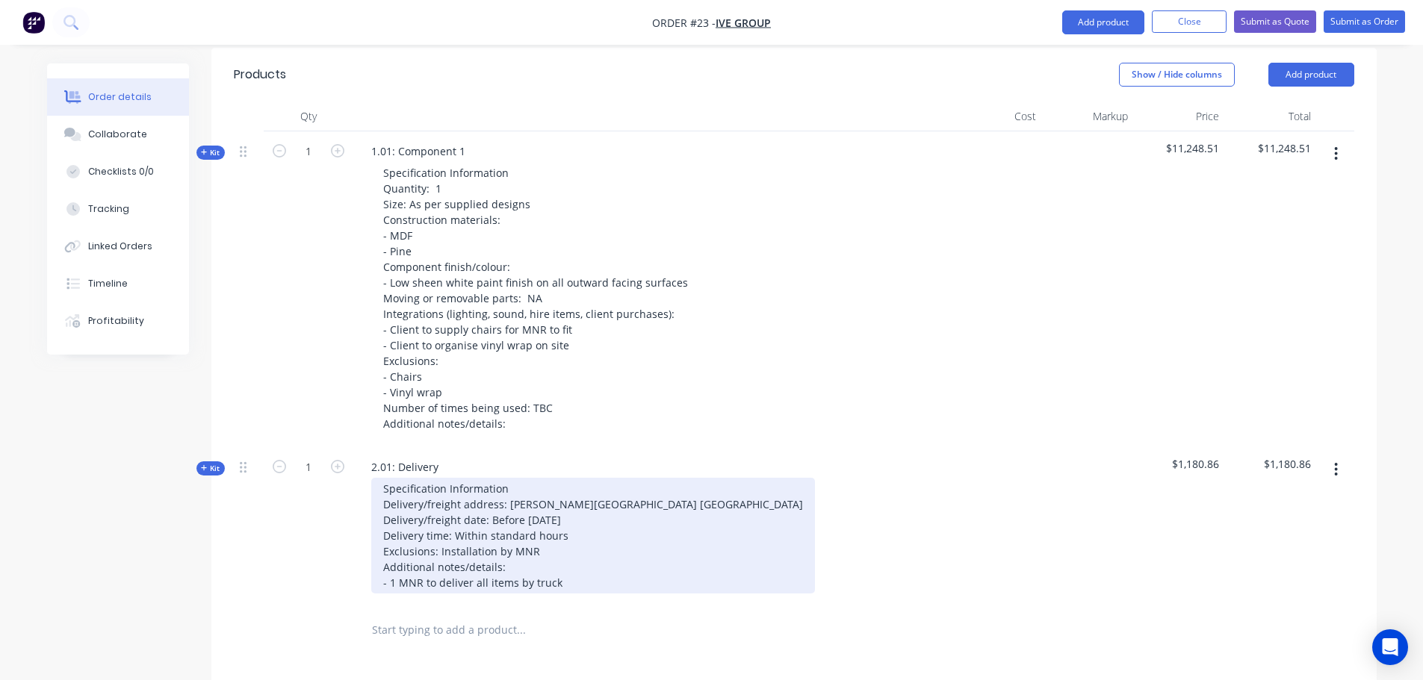
scroll to position [822, 0]
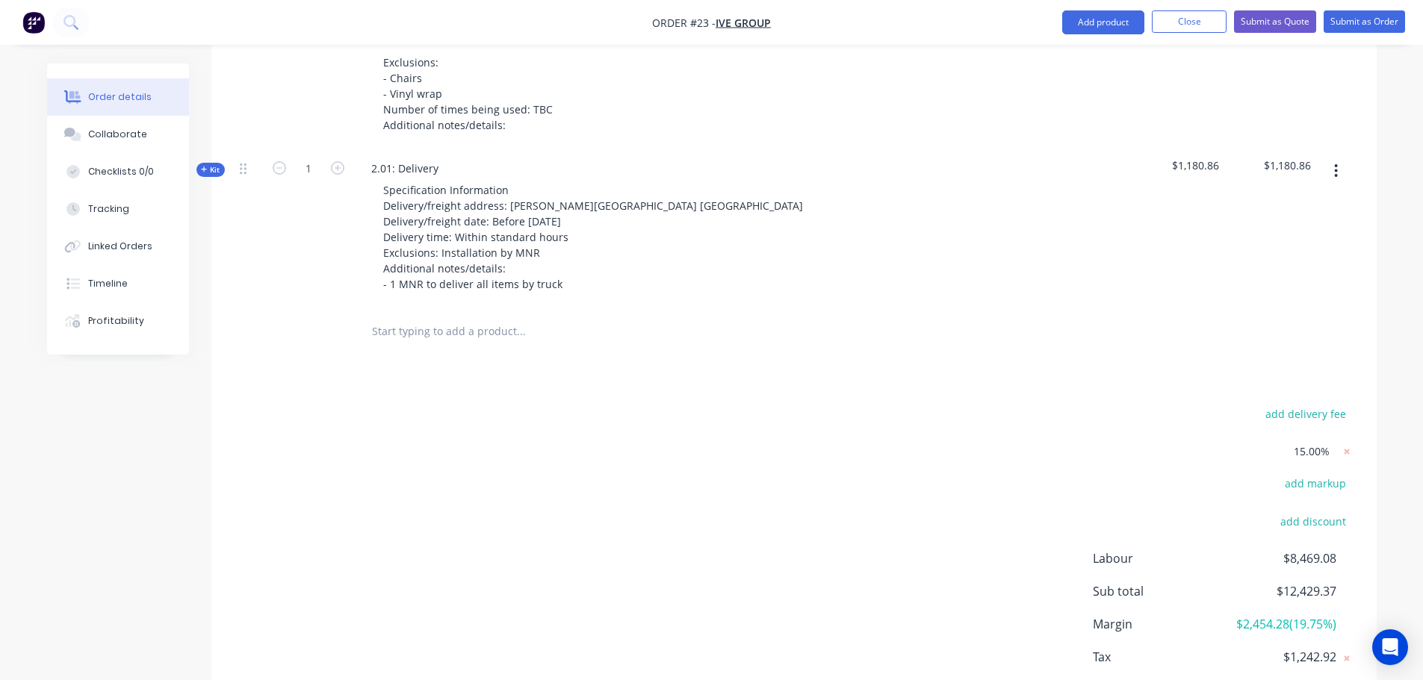
click at [426, 317] on input "text" at bounding box center [520, 332] width 299 height 30
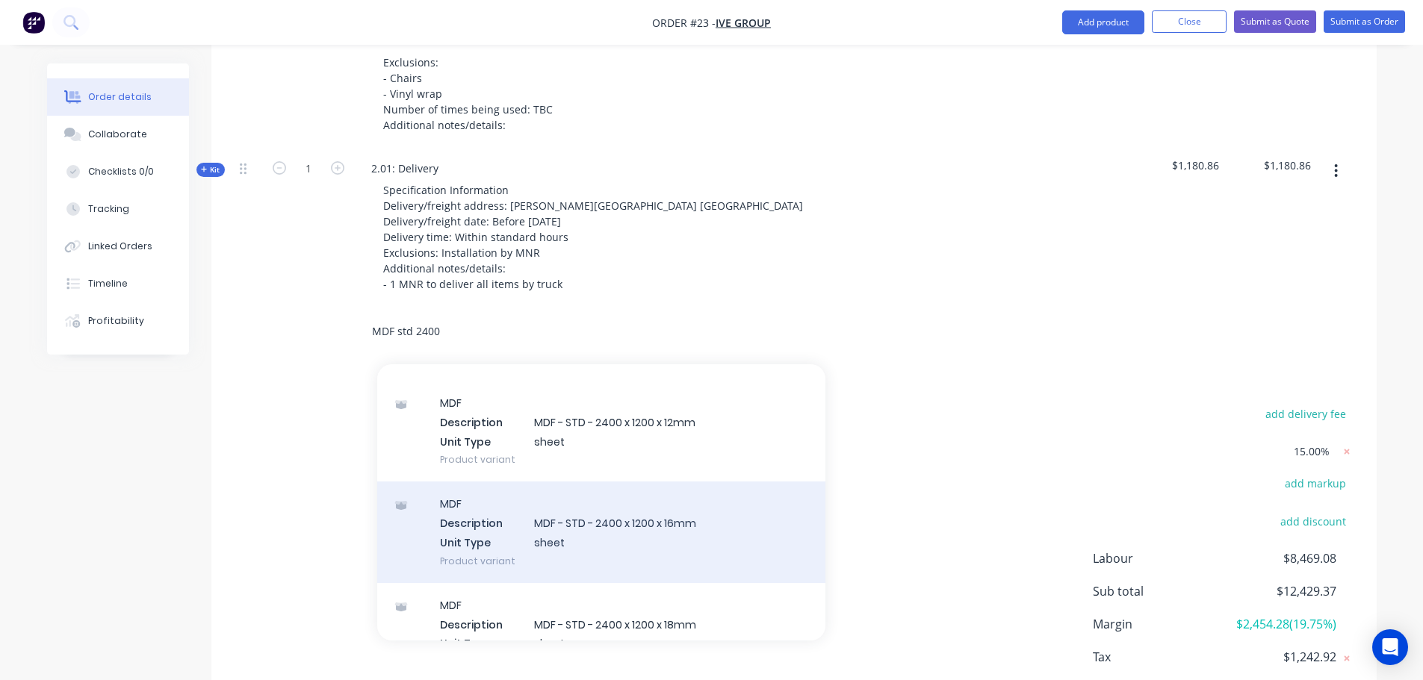
scroll to position [373, 0]
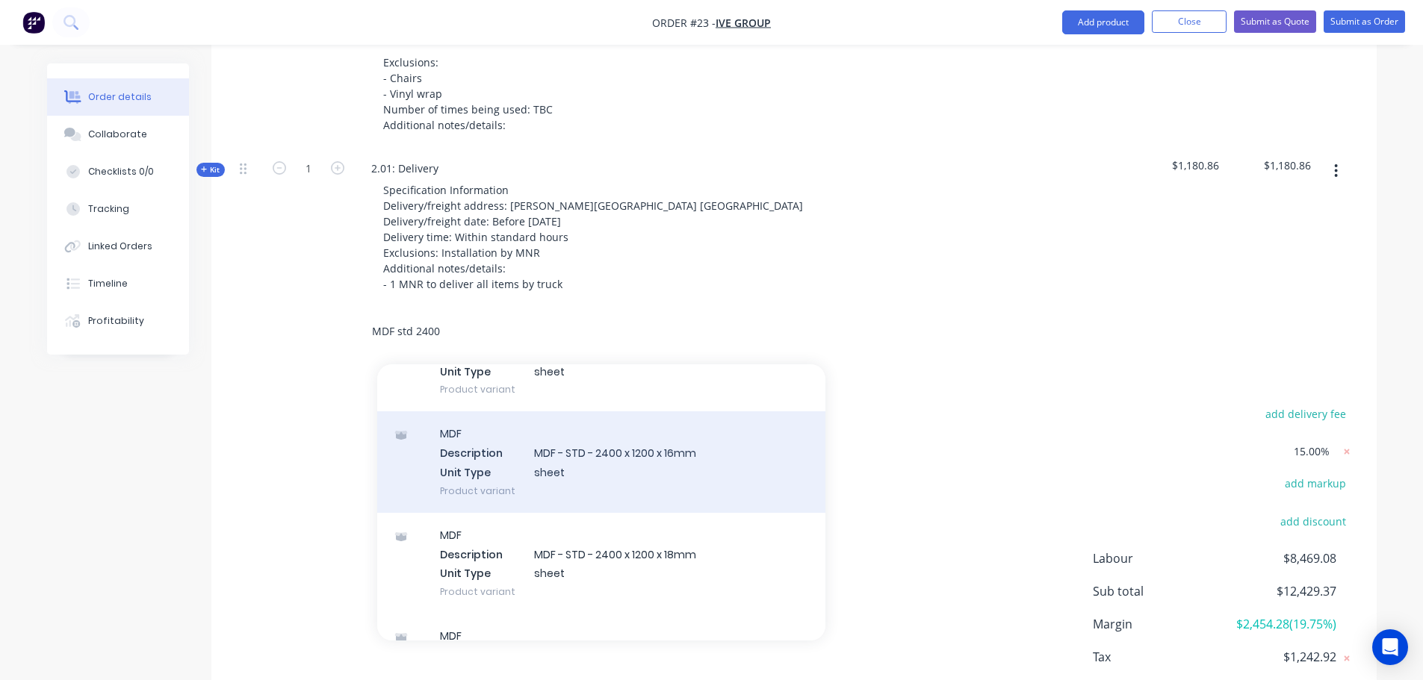
type input "MDF std 2400"
click at [685, 429] on div "MDF Description MDF - STD - 2400 x 1200 x 16mm Unit Type sheet Product variant" at bounding box center [601, 462] width 448 height 101
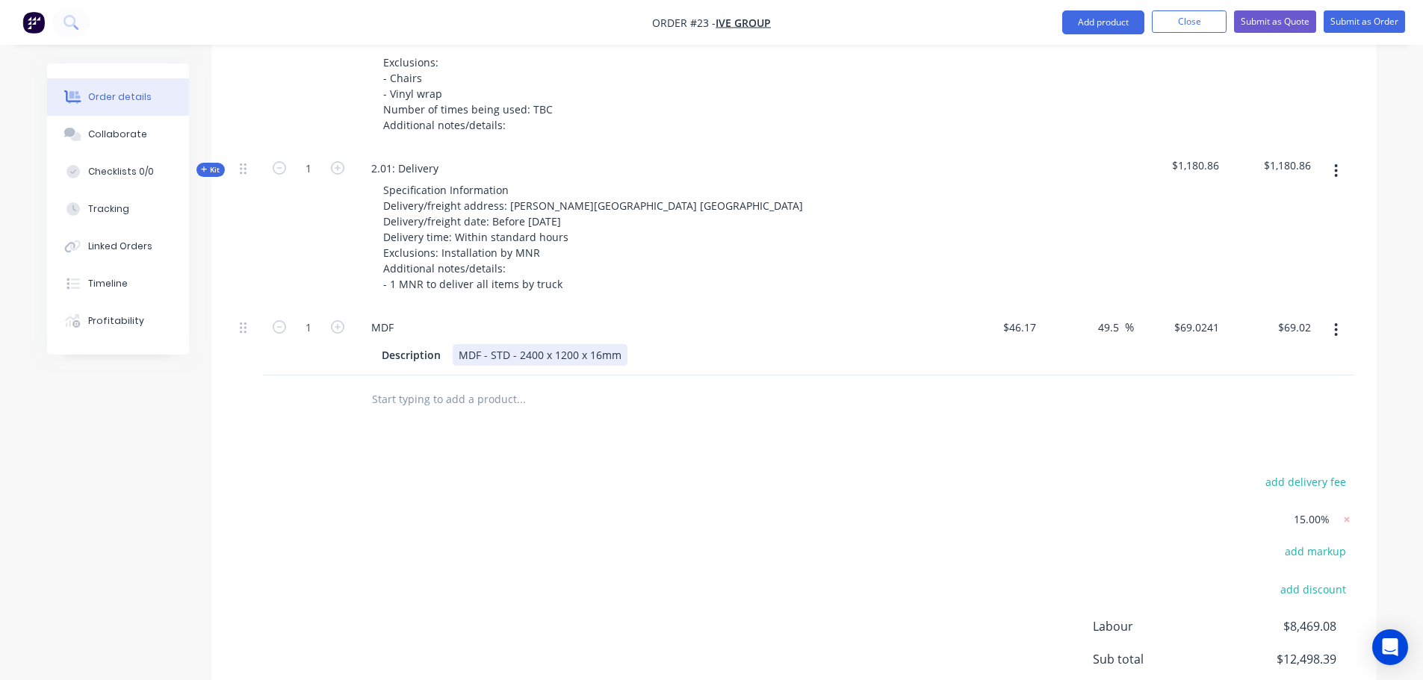
click at [538, 344] on div "MDF - STD - 2400 x 1200 x 16mm" at bounding box center [540, 355] width 175 height 22
click at [497, 385] on input "text" at bounding box center [520, 400] width 299 height 30
click at [603, 344] on div "MDF - STD - 2400 x 1200 x 16mm" at bounding box center [540, 355] width 175 height 22
click at [1343, 317] on button "button" at bounding box center [1335, 330] width 35 height 27
click at [1311, 448] on div "Delete" at bounding box center [1283, 459] width 115 height 22
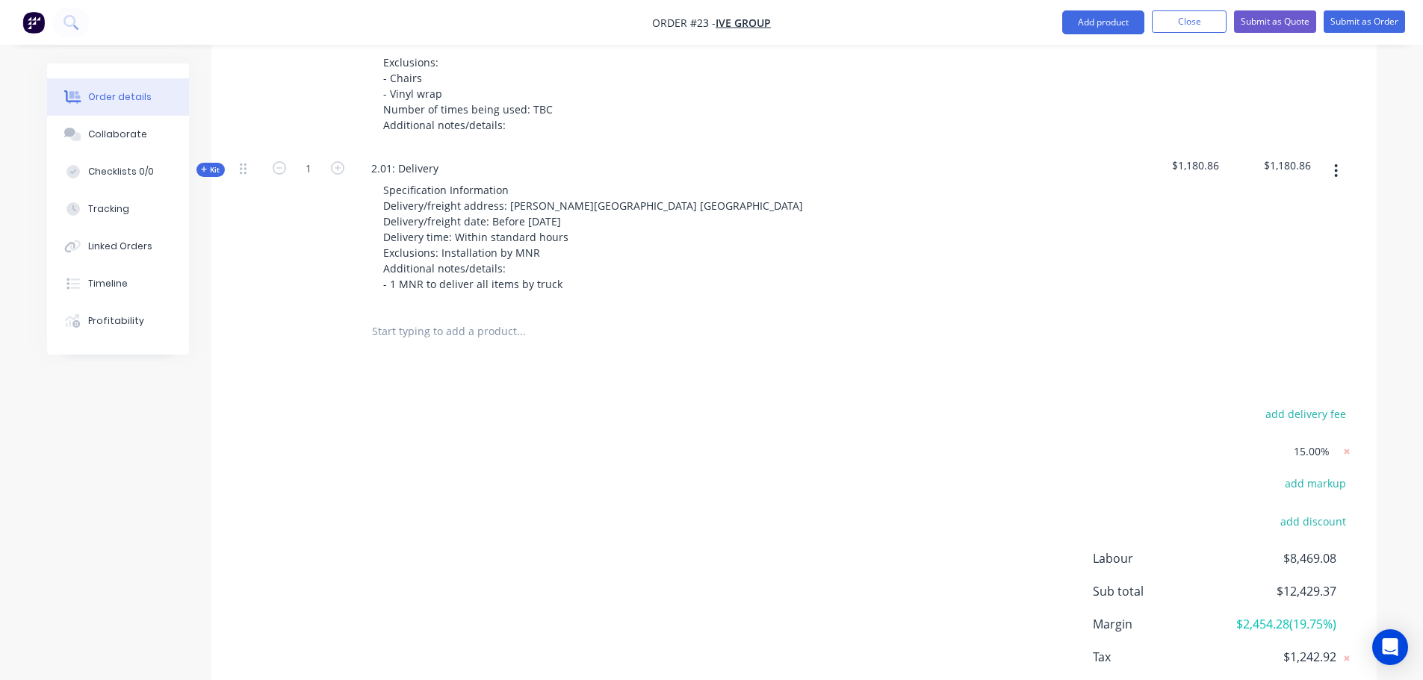
click at [512, 317] on input "text" at bounding box center [520, 332] width 299 height 30
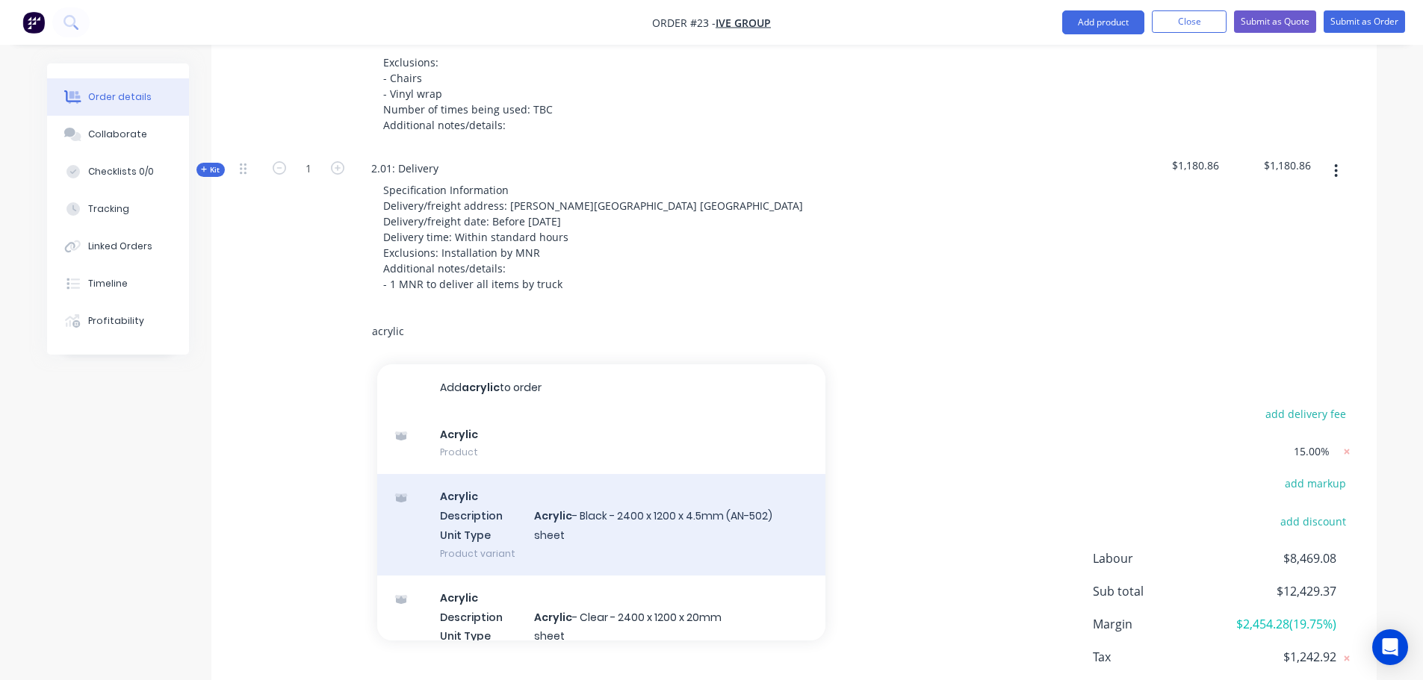
type input "acrylic"
click at [665, 487] on div "Acrylic Description Acrylic - Black - 2400 x 1200 x 4.5mm (AN-502) Unit Type sh…" at bounding box center [601, 524] width 448 height 101
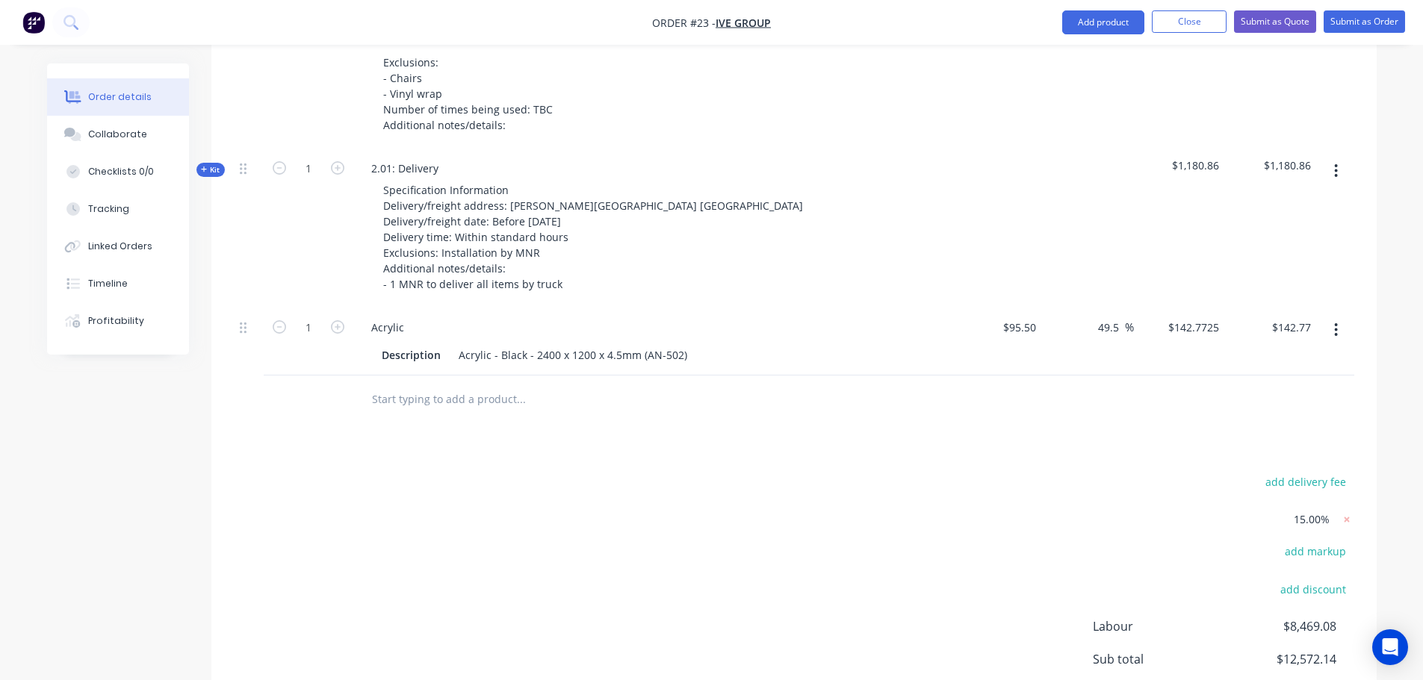
click at [1342, 317] on button "button" at bounding box center [1335, 330] width 35 height 27
drag, startPoint x: 1294, startPoint y: 408, endPoint x: 1226, endPoint y: 414, distance: 67.5
click at [1293, 448] on div "Delete" at bounding box center [1283, 459] width 115 height 22
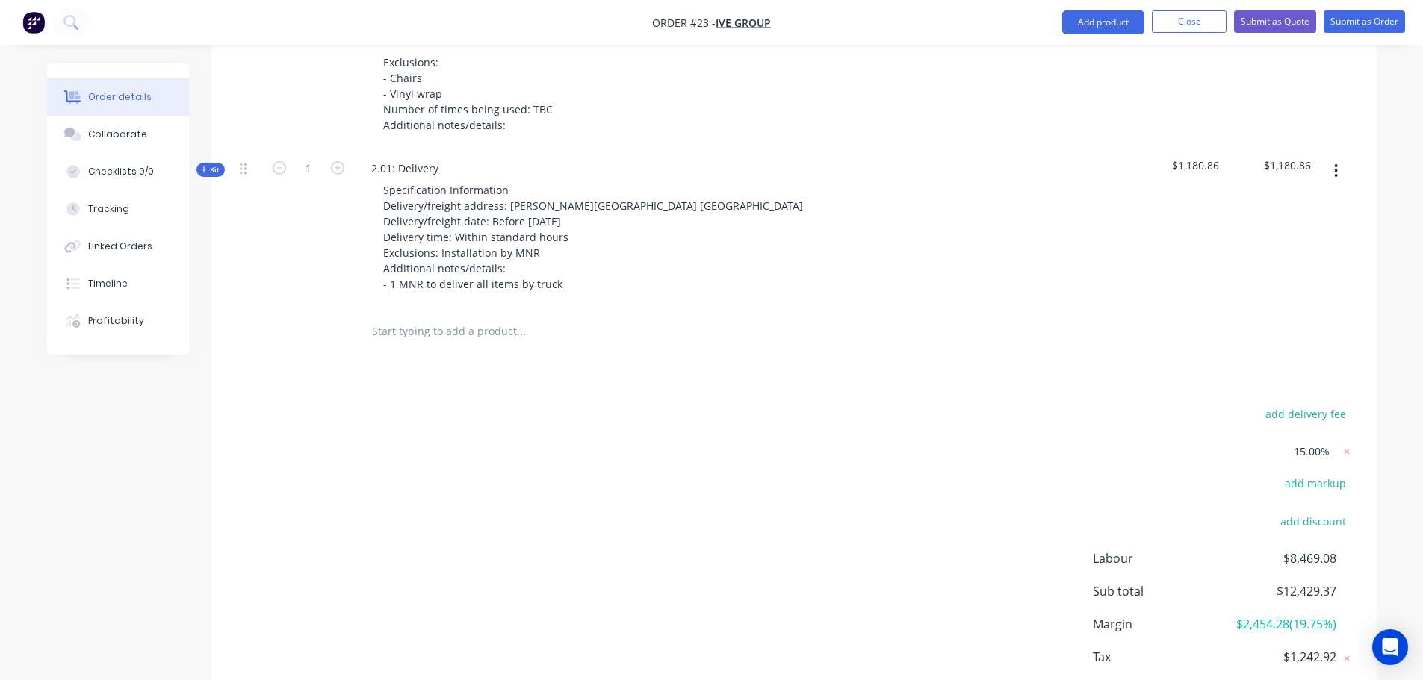
click at [476, 317] on input "text" at bounding box center [520, 332] width 299 height 30
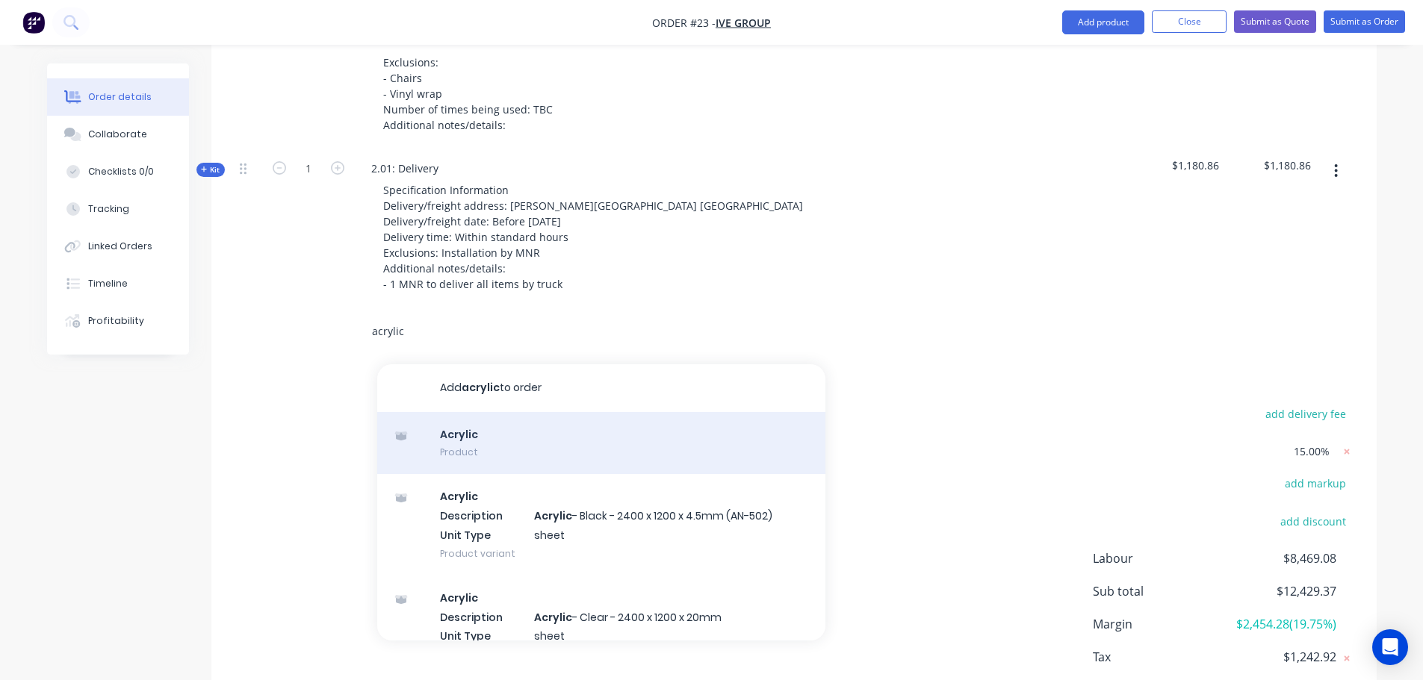
type input "acrylic"
click at [531, 412] on div "Acrylic Product" at bounding box center [601, 443] width 448 height 63
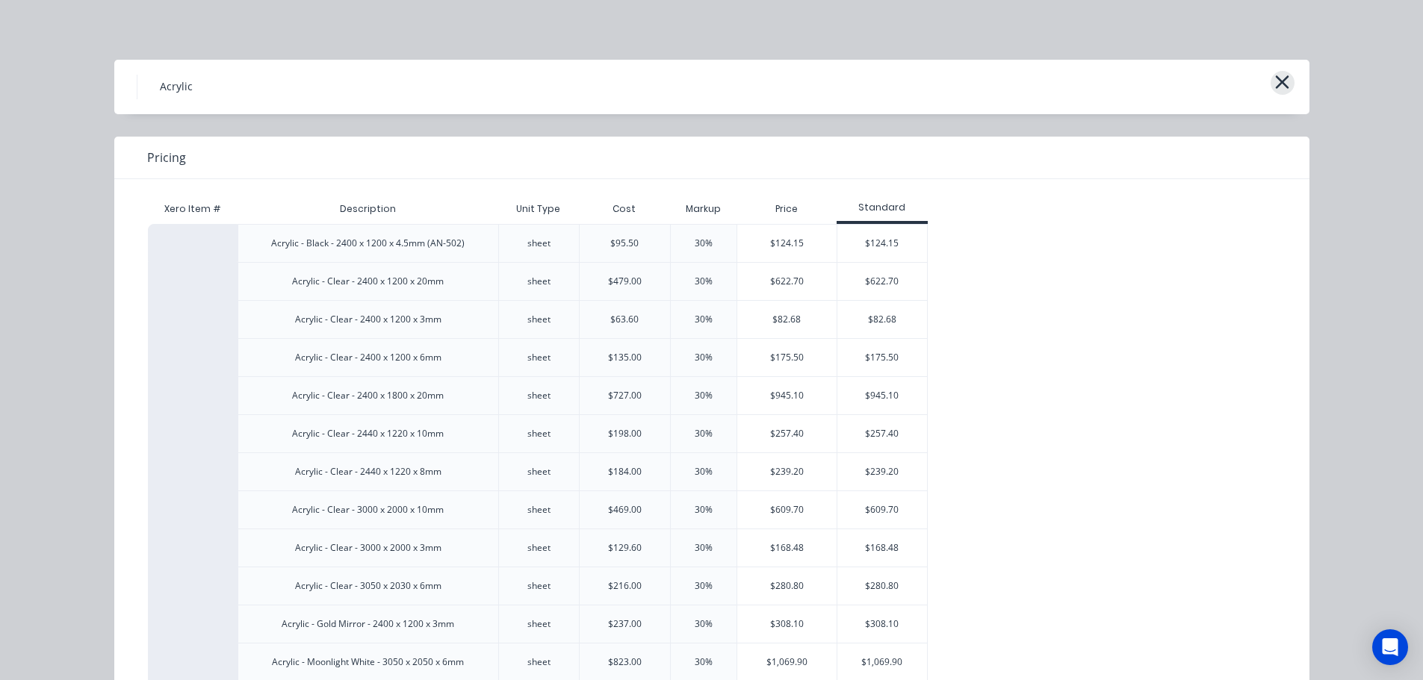
click at [1278, 81] on icon "button" at bounding box center [1282, 81] width 13 height 13
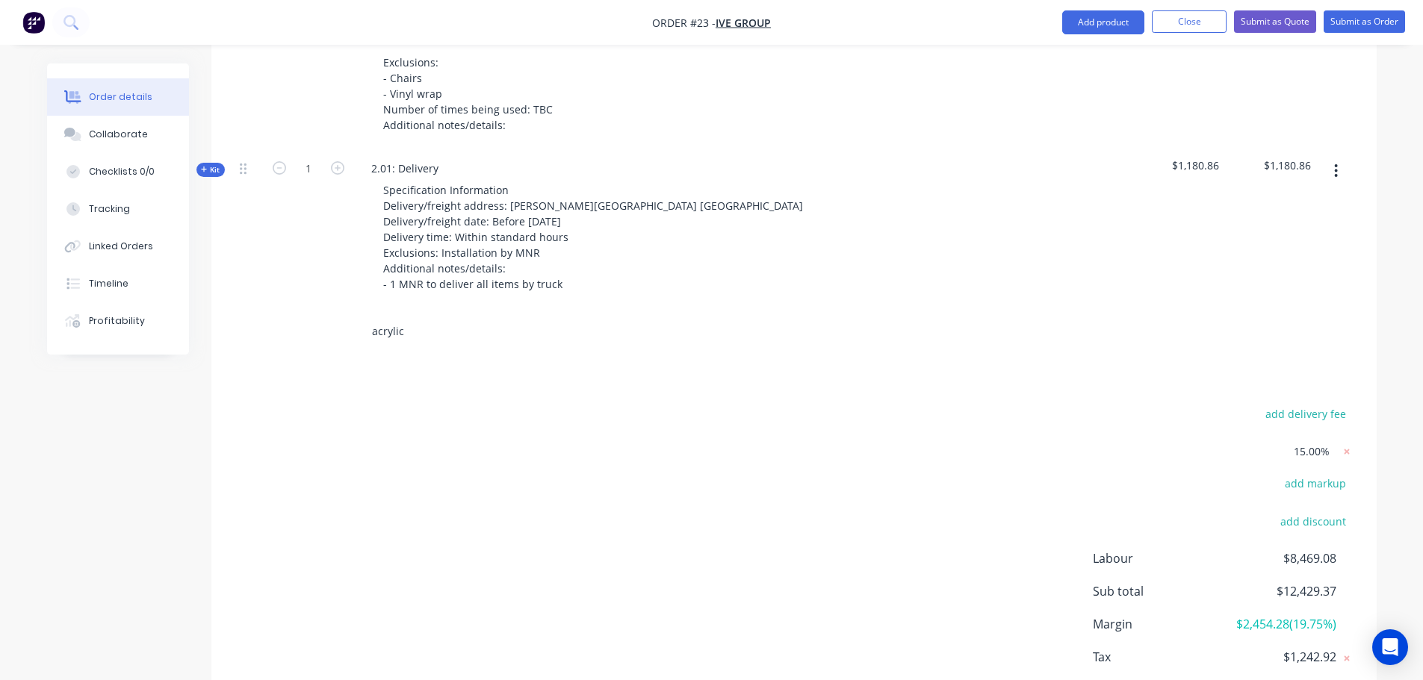
click at [456, 317] on input "acrylic" at bounding box center [520, 332] width 299 height 30
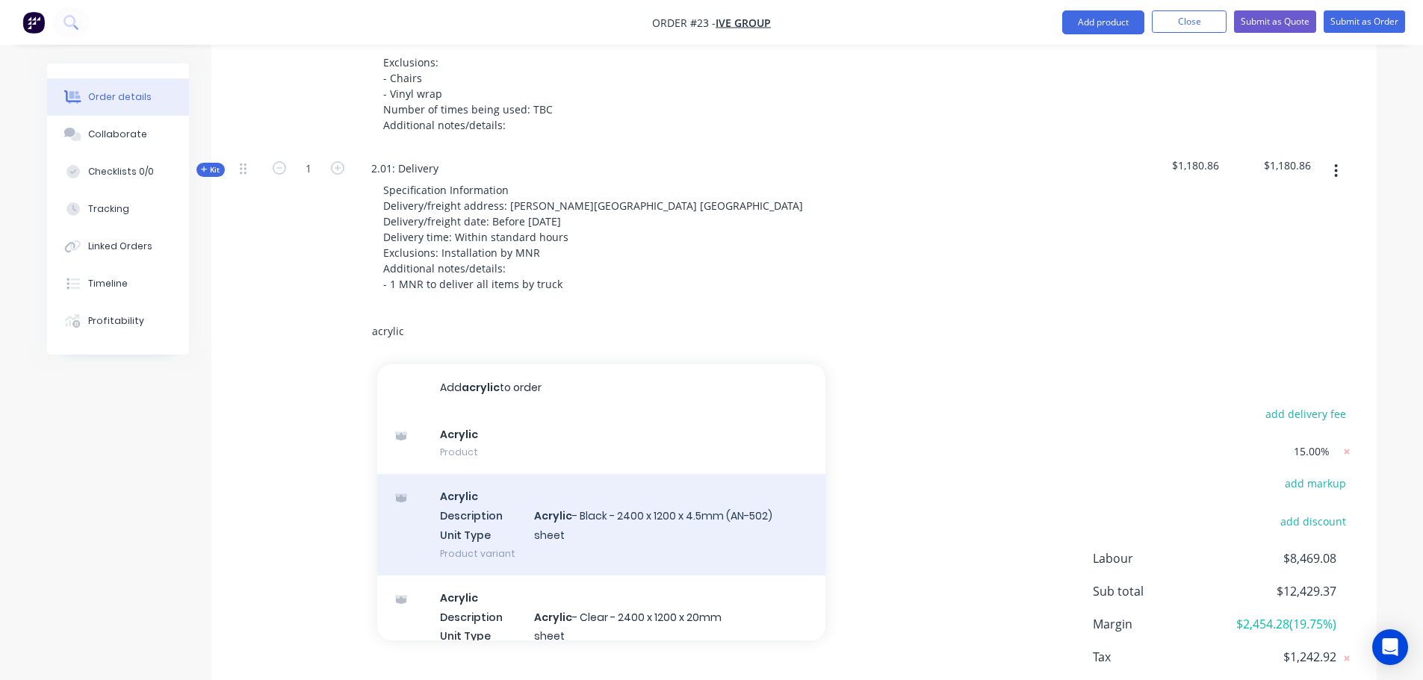
click at [659, 501] on div "Acrylic Description Acrylic - Black - 2400 x 1200 x 4.5mm (AN-502) Unit Type sh…" at bounding box center [601, 524] width 448 height 101
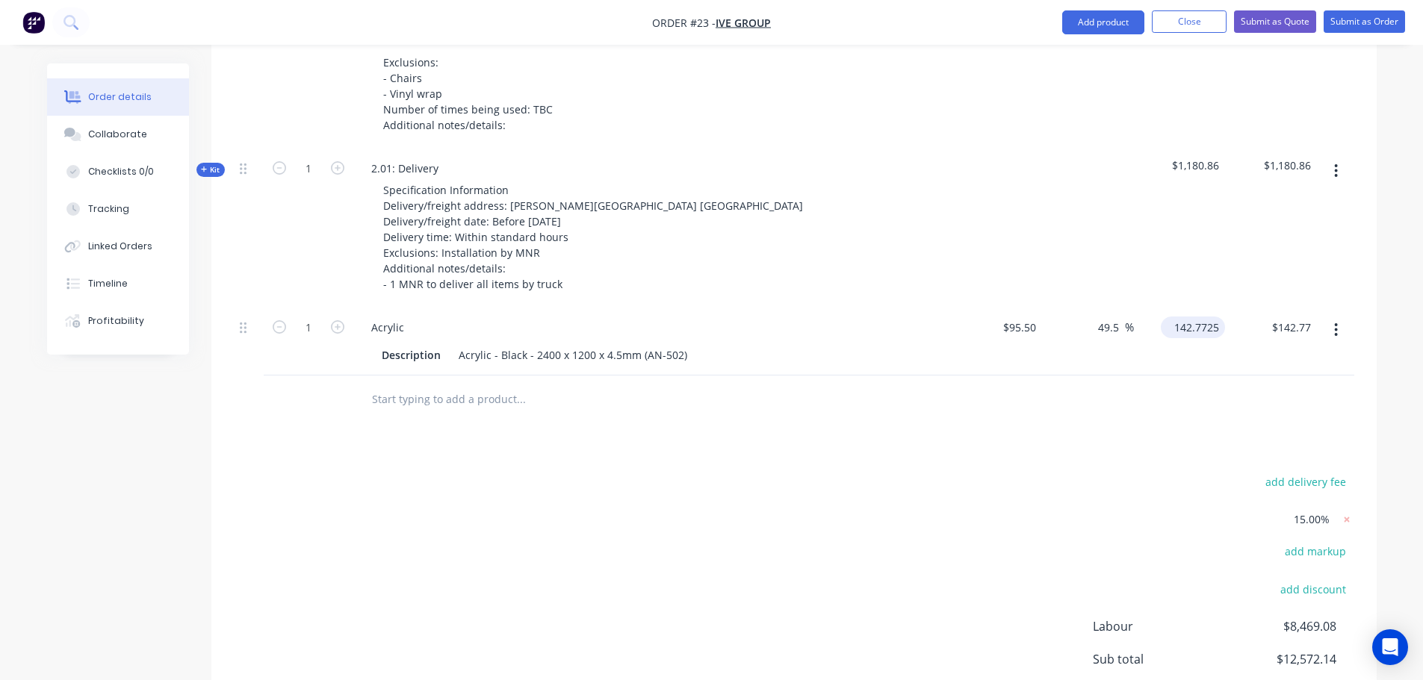
drag, startPoint x: 1224, startPoint y: 280, endPoint x: 1171, endPoint y: 286, distance: 53.4
click at [1171, 317] on div "142.7725 $142.7725" at bounding box center [1193, 328] width 64 height 22
type input "$142.7725"
click at [1164, 376] on div at bounding box center [794, 400] width 1120 height 49
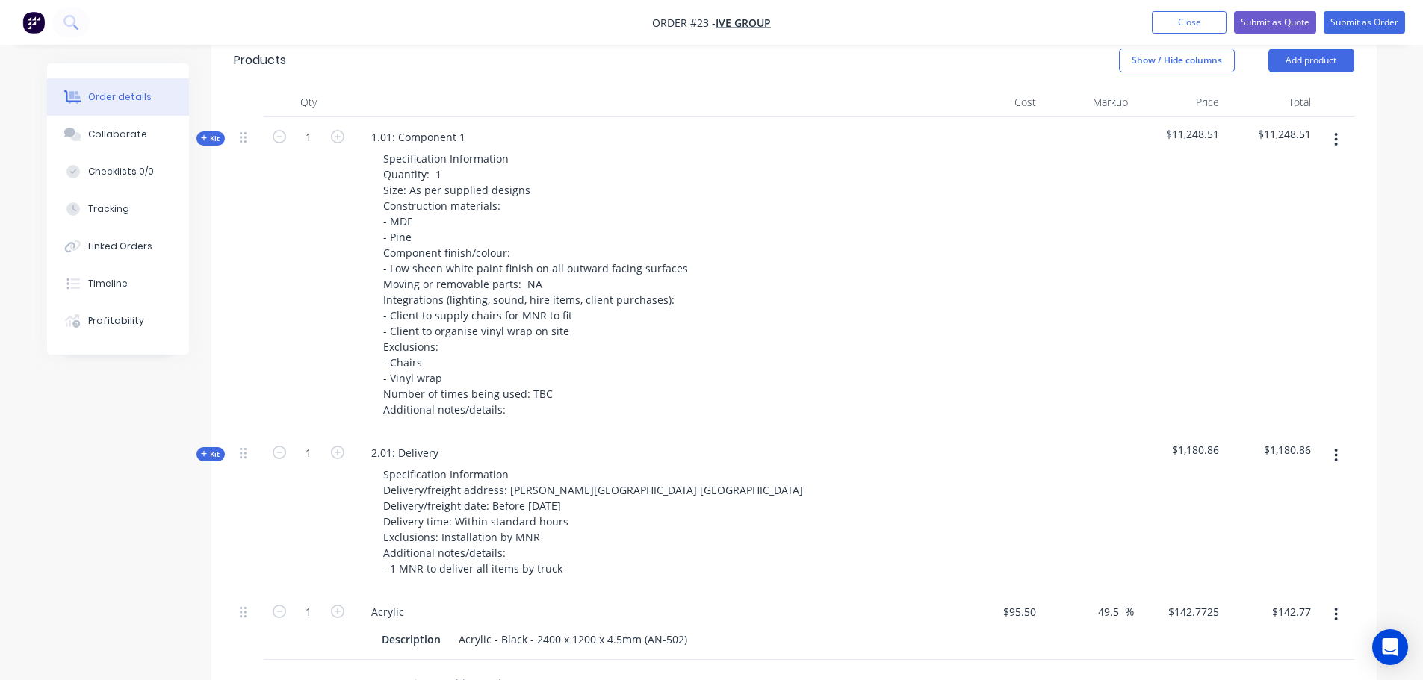
scroll to position [747, 0]
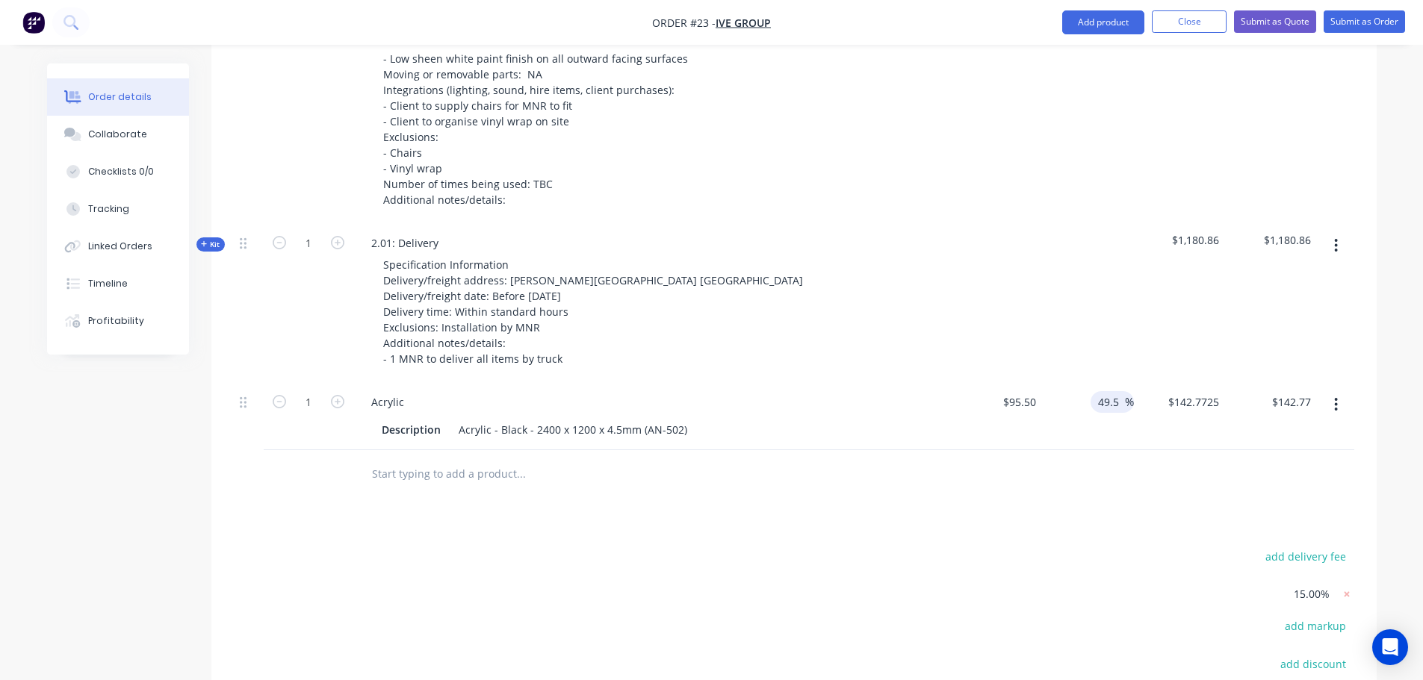
click at [1108, 391] on input "49.5" at bounding box center [1110, 402] width 28 height 22
drag, startPoint x: 1097, startPoint y: 361, endPoint x: 1130, endPoint y: 356, distance: 33.3
click at [1129, 391] on div "49.5 49.5 %" at bounding box center [1111, 402] width 43 height 22
drag, startPoint x: 1102, startPoint y: 365, endPoint x: 1144, endPoint y: 362, distance: 41.9
click at [1143, 382] on div "1 Acrylic Description Acrylic - Black - 2400 x 1200 x 4.5mm (AN-502) $95.50 $95…" at bounding box center [794, 416] width 1120 height 68
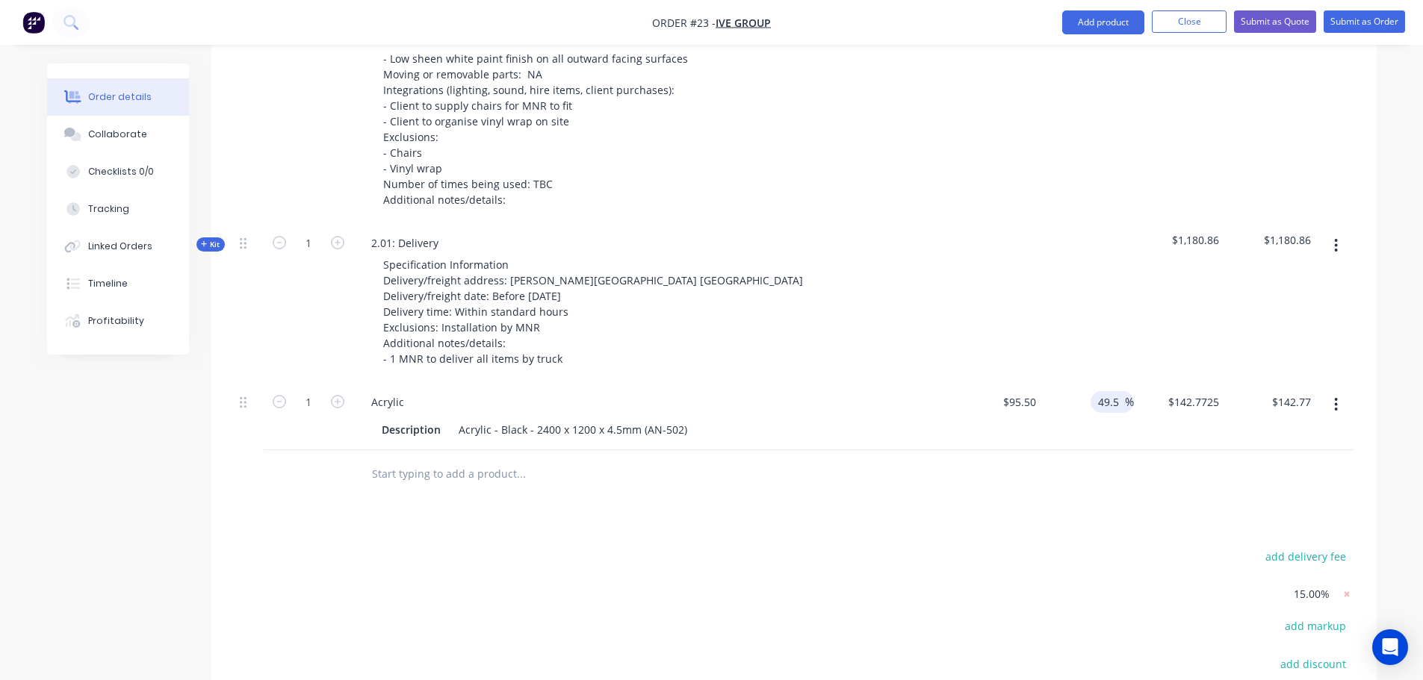
click at [1119, 391] on input "49.5" at bounding box center [1110, 402] width 28 height 22
drag, startPoint x: 1119, startPoint y: 362, endPoint x: 1074, endPoint y: 364, distance: 45.6
click at [1074, 382] on div "49.5 49.5 %" at bounding box center [1088, 416] width 92 height 68
click at [1108, 391] on input "49.5" at bounding box center [1110, 402] width 28 height 22
drag, startPoint x: 1121, startPoint y: 359, endPoint x: 1057, endPoint y: 366, distance: 64.6
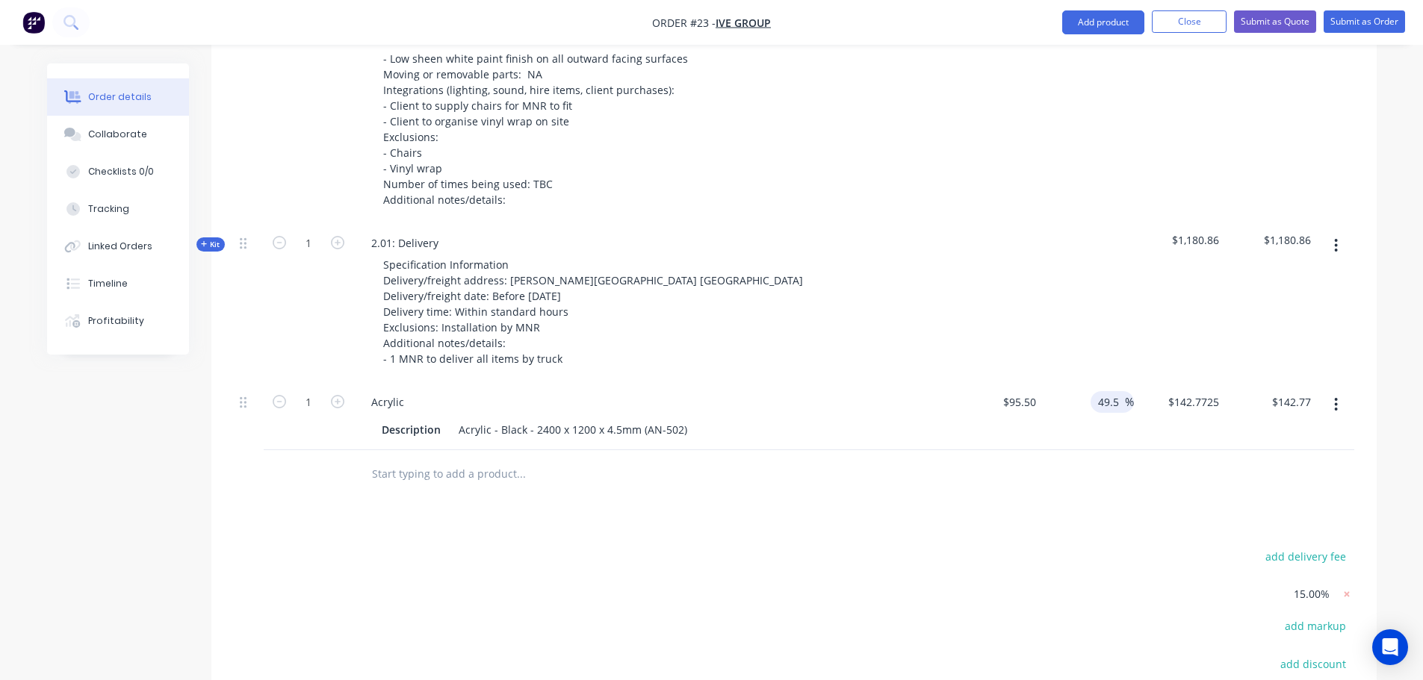
click at [1057, 382] on div "49.5 49.5 %" at bounding box center [1088, 416] width 92 height 68
click at [1093, 388] on div "49.5 49.5 %" at bounding box center [1088, 416] width 92 height 68
click at [1338, 391] on button "button" at bounding box center [1335, 404] width 35 height 27
click at [987, 450] on div at bounding box center [794, 474] width 1120 height 49
click at [1114, 391] on input "49.5" at bounding box center [1110, 402] width 28 height 22
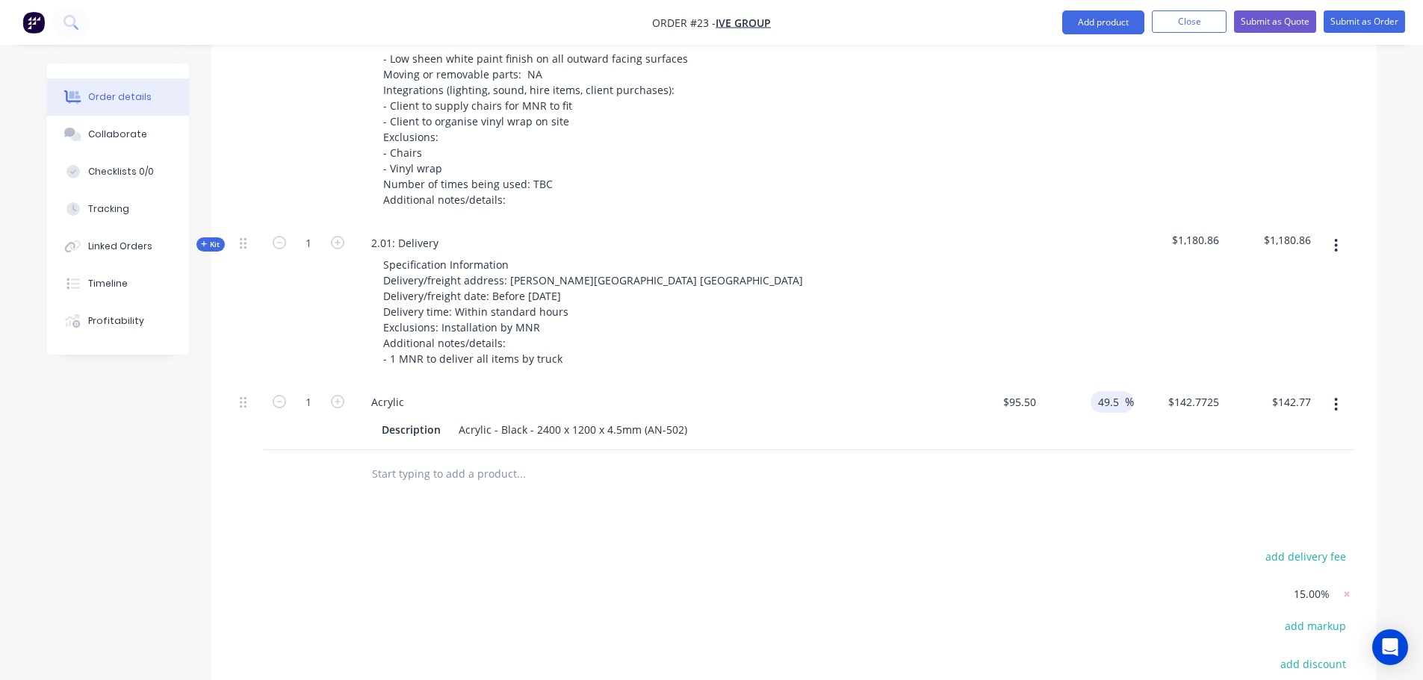
drag, startPoint x: 1122, startPoint y: 358, endPoint x: 1080, endPoint y: 361, distance: 42.7
click at [1081, 382] on div "49.5 49.5 %" at bounding box center [1088, 416] width 92 height 68
click at [1075, 396] on div "49.5 49.5 %" at bounding box center [1088, 416] width 92 height 68
click at [1122, 391] on div "49.5 49.5" at bounding box center [1110, 402] width 28 height 22
click at [1082, 450] on div at bounding box center [794, 474] width 1120 height 49
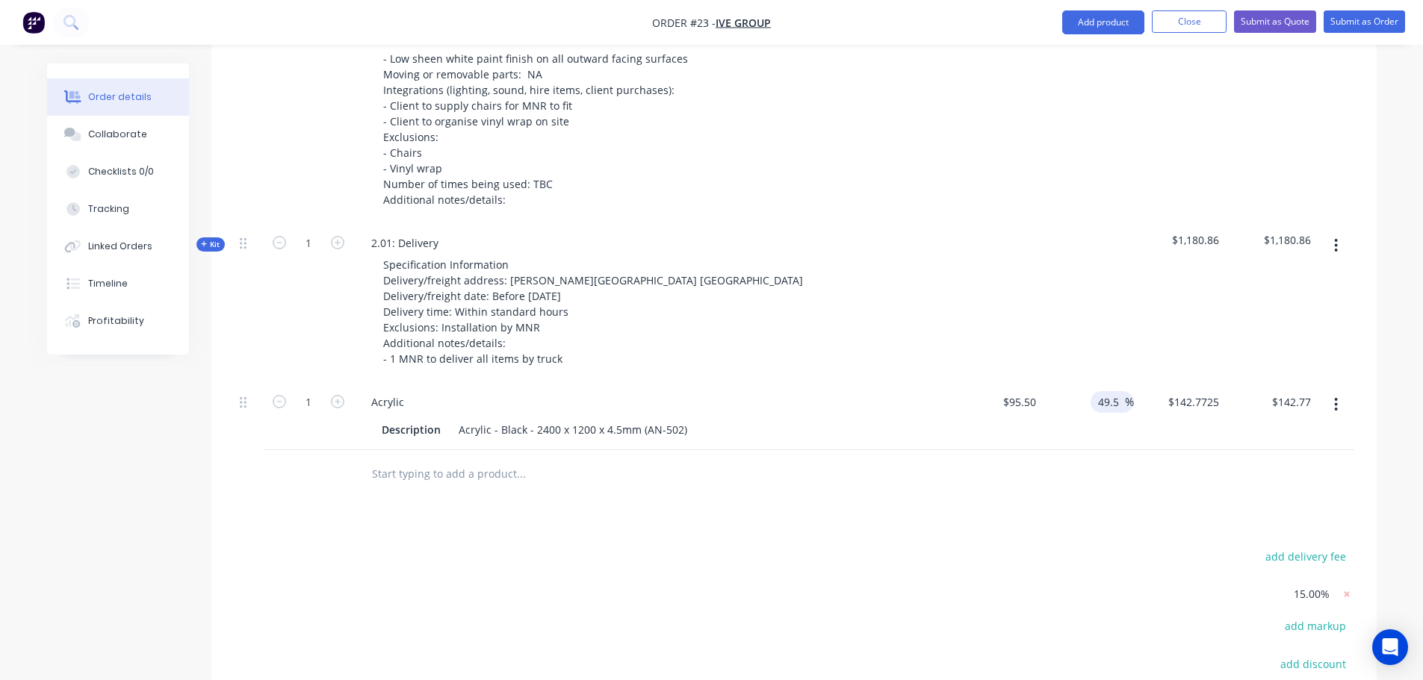
click at [1119, 391] on input "49.5" at bounding box center [1110, 402] width 28 height 22
click at [439, 459] on input "text" at bounding box center [520, 474] width 299 height 30
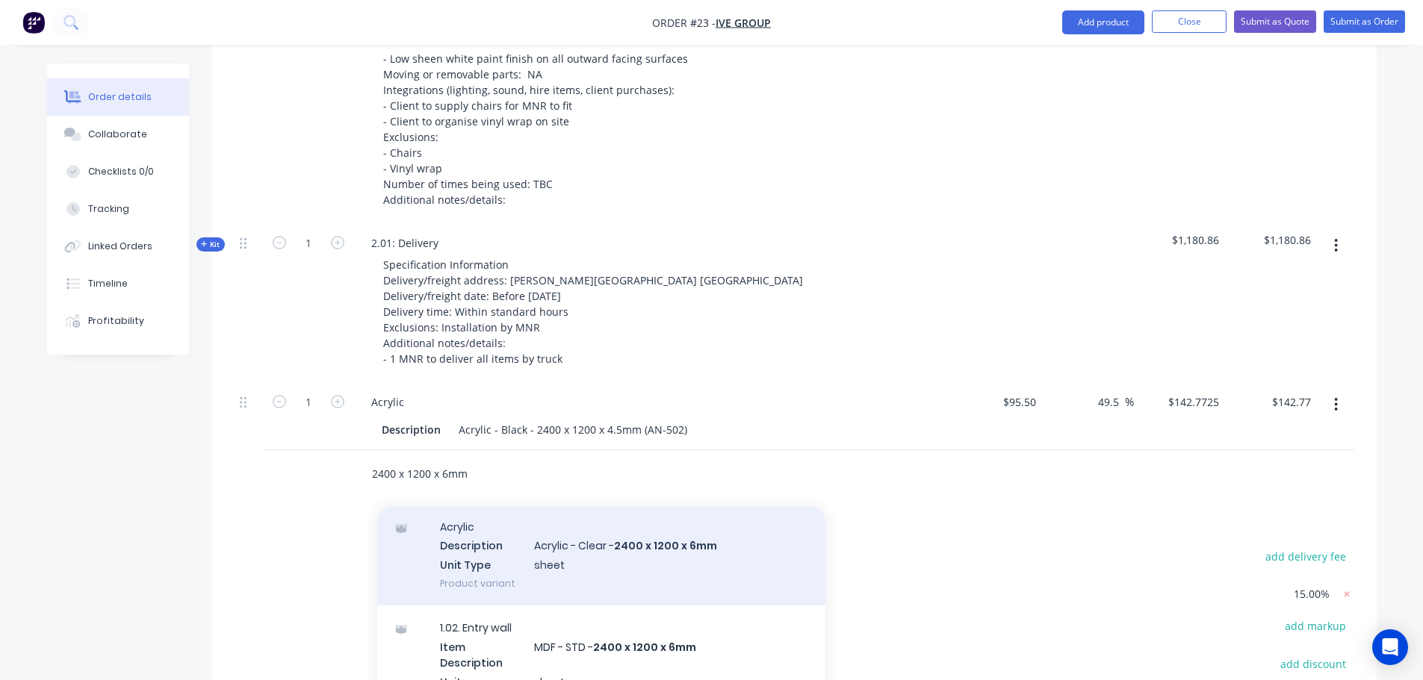
scroll to position [75, 0]
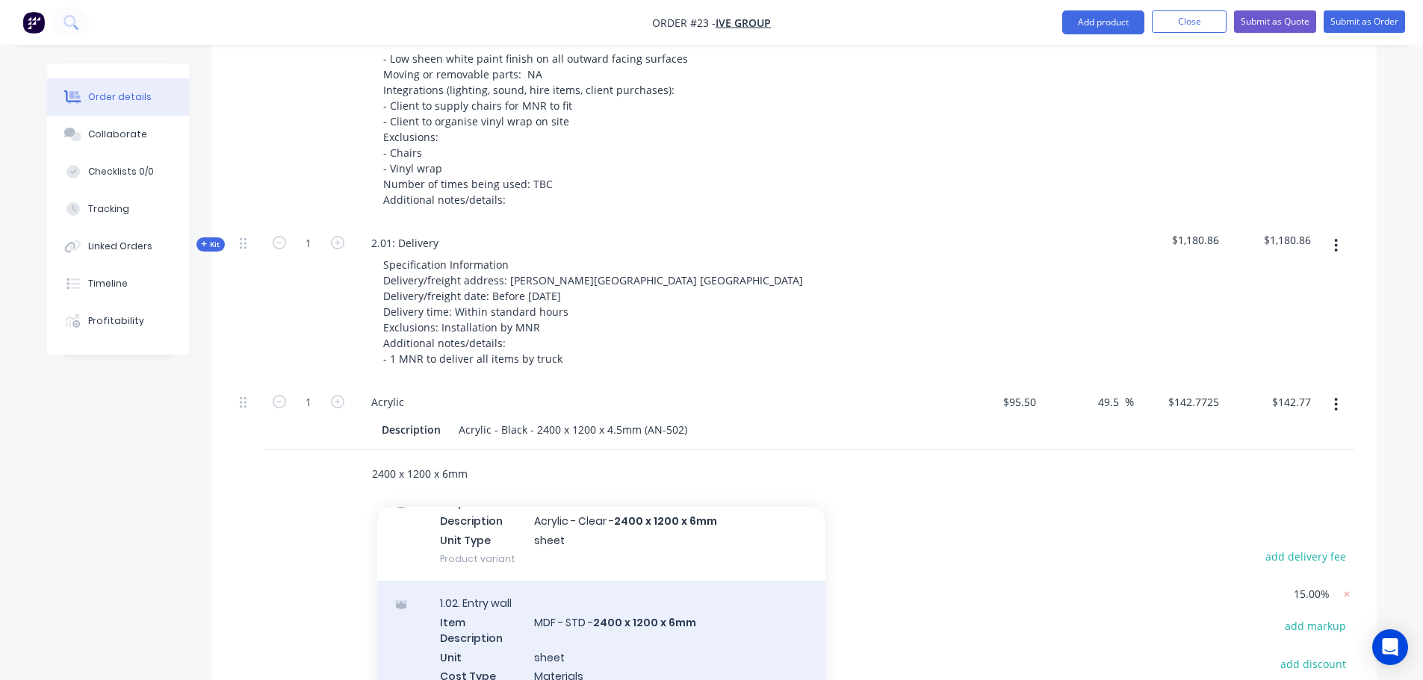
type input "2400 x 1200 x 6mm"
drag, startPoint x: 745, startPoint y: 588, endPoint x: 1100, endPoint y: 630, distance: 357.2
click at [745, 589] on div "1.02. Entry wall Item Description MDF - STD - 2400 x 1200 x 6mm Unit sheet Cost…" at bounding box center [601, 649] width 448 height 136
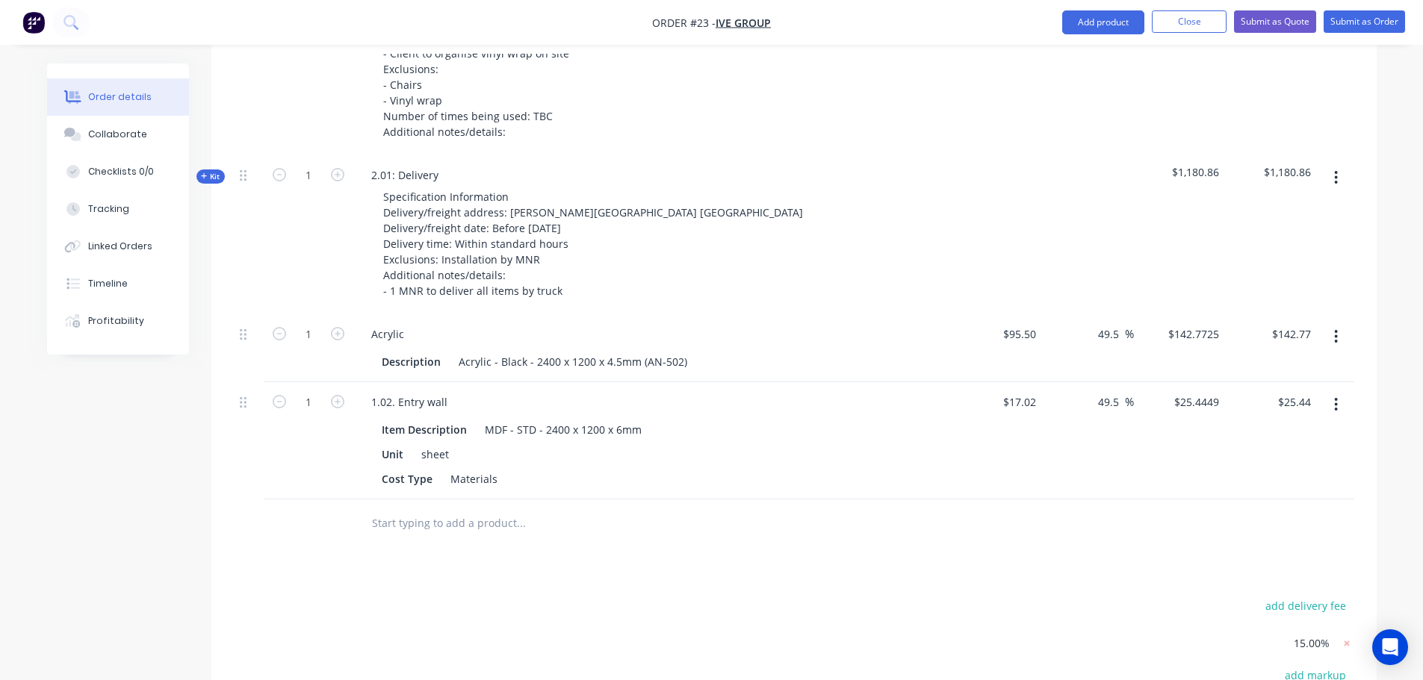
scroll to position [896, 0]
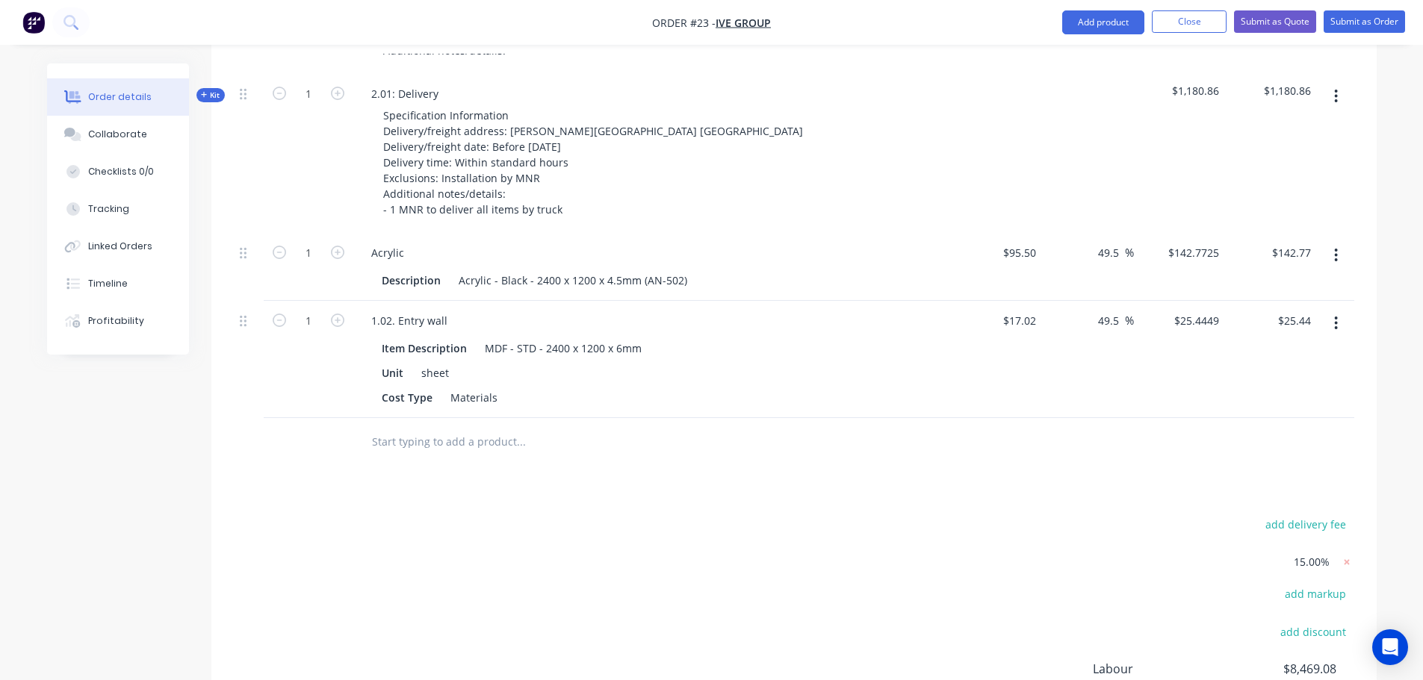
click at [1335, 317] on icon "button" at bounding box center [1336, 323] width 3 height 13
drag, startPoint x: 1295, startPoint y: 412, endPoint x: 1253, endPoint y: 418, distance: 42.4
click at [1295, 441] on div "Delete" at bounding box center [1283, 452] width 115 height 22
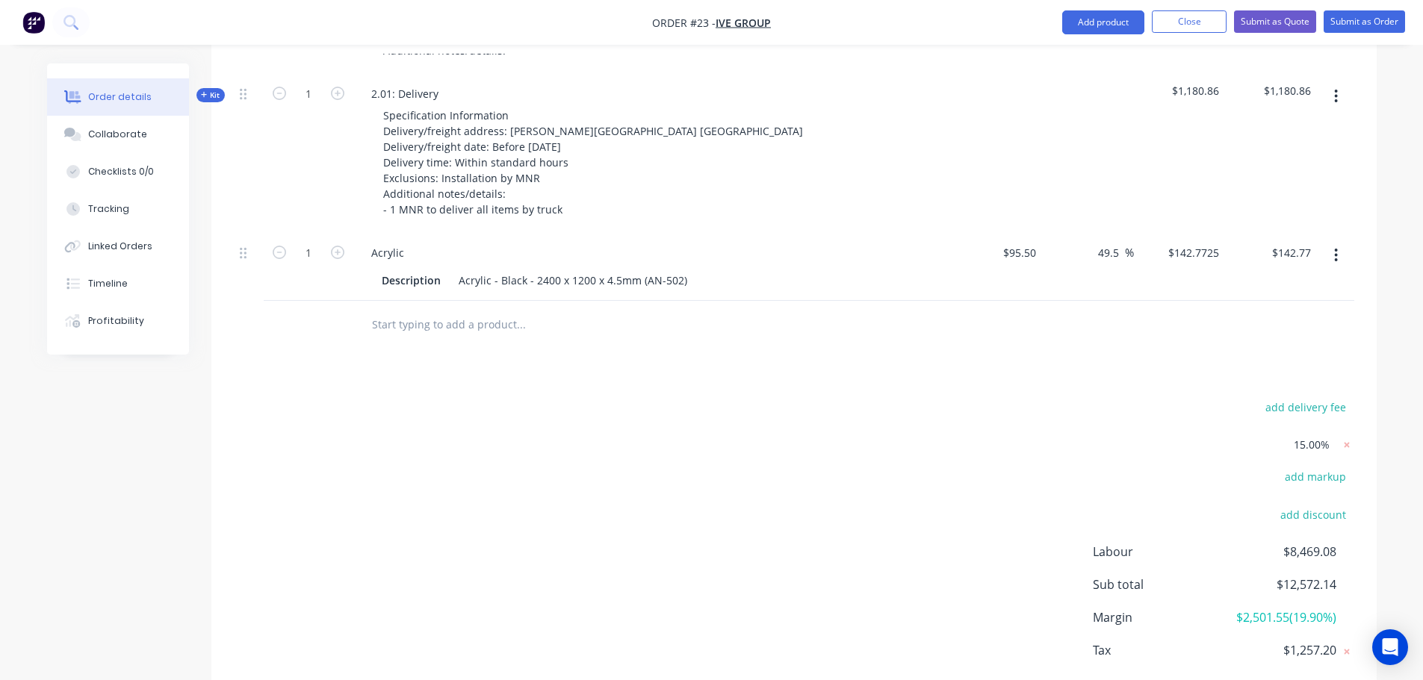
click at [514, 310] on input "text" at bounding box center [520, 325] width 299 height 30
type input "2"
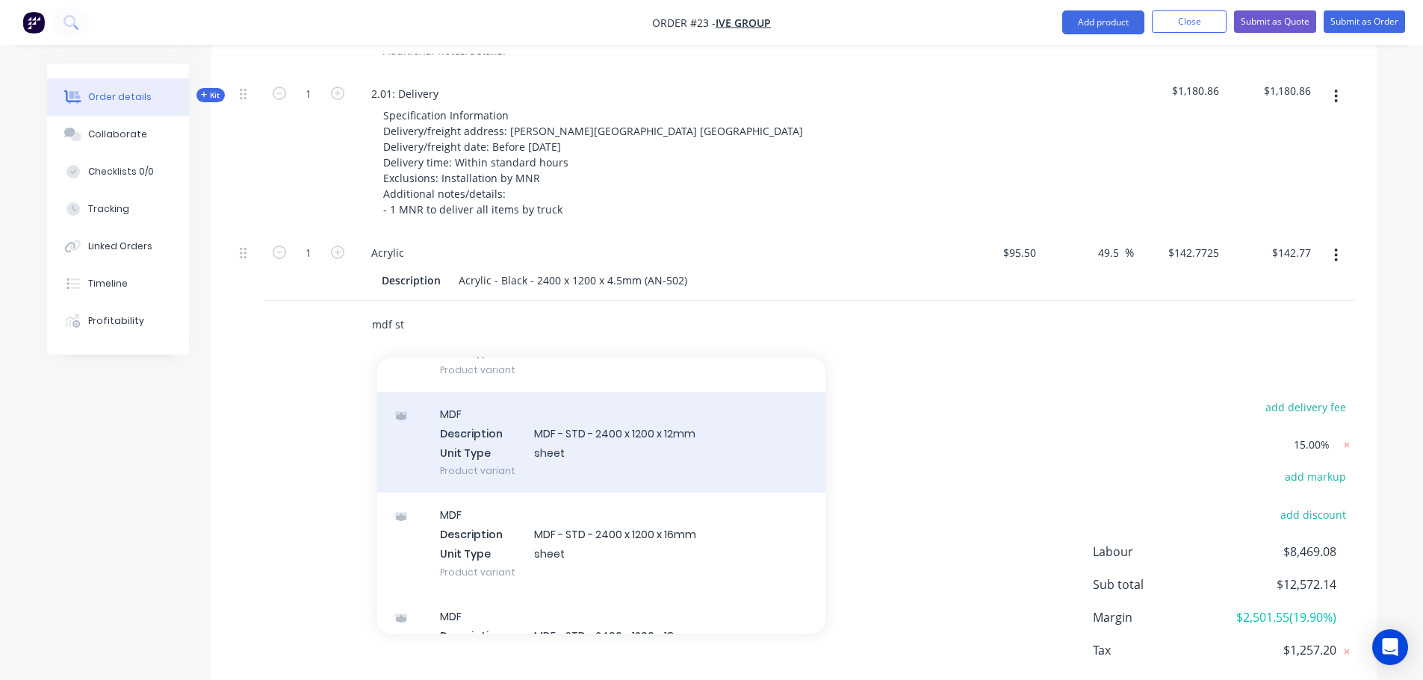
scroll to position [299, 0]
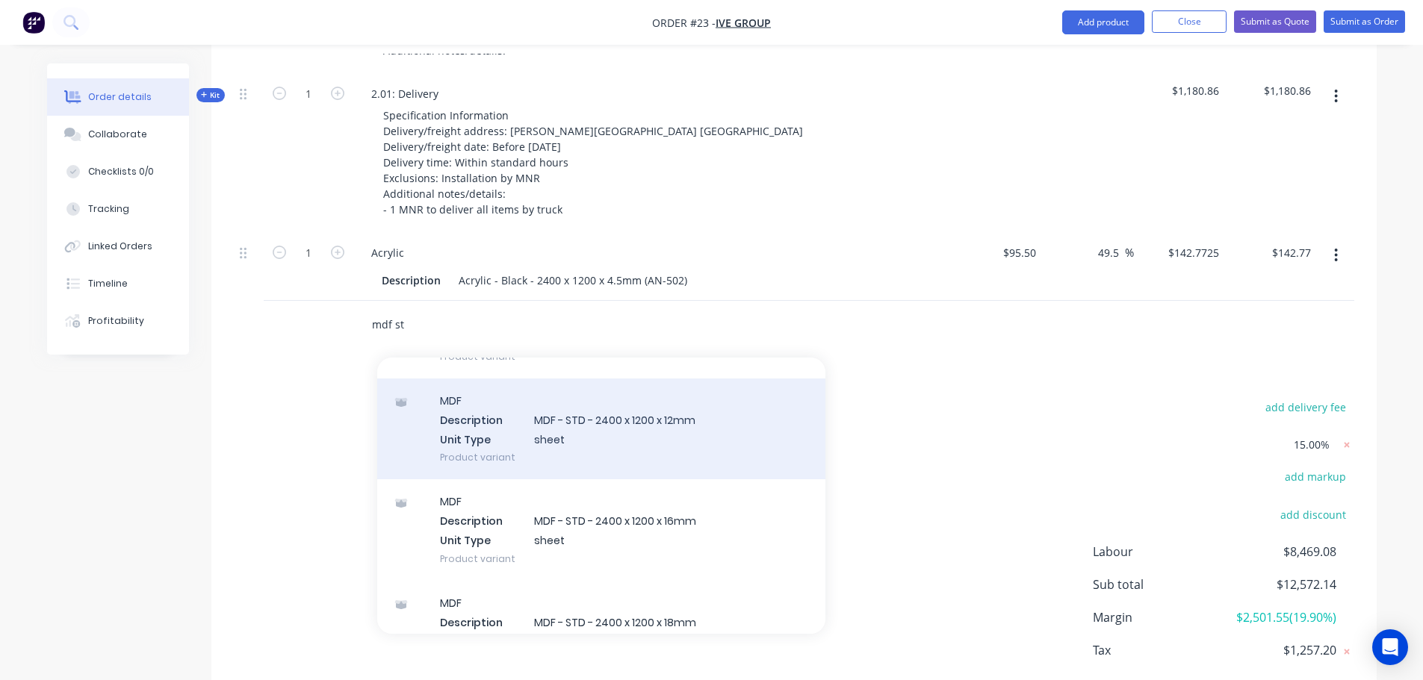
type input "mdf st"
click at [668, 415] on div "MDF Description MDF - STD - 2400 x 1200 x 12mm Unit Type sheet Product variant" at bounding box center [601, 429] width 448 height 101
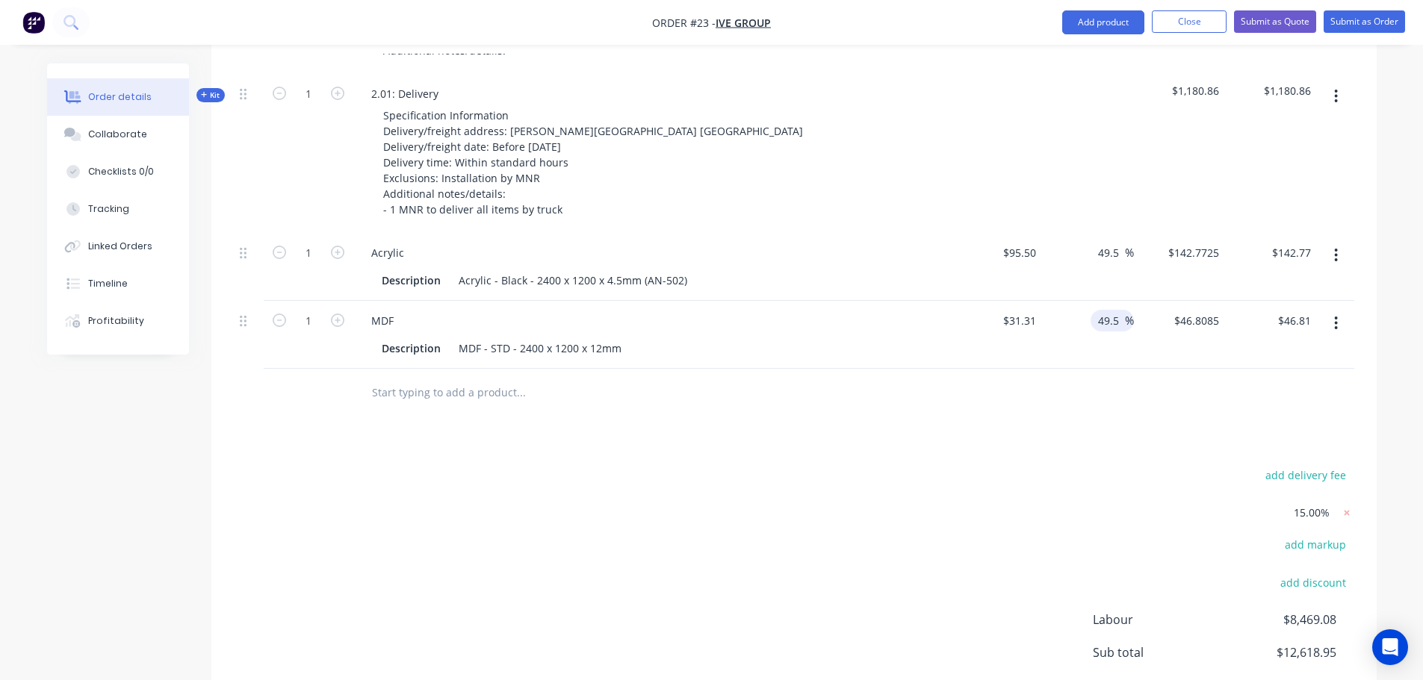
drag, startPoint x: 1106, startPoint y: 280, endPoint x: 1127, endPoint y: 279, distance: 21.0
click at [1118, 310] on input "49.5" at bounding box center [1110, 321] width 28 height 22
click at [1098, 310] on input "49.5" at bounding box center [1110, 321] width 28 height 22
drag, startPoint x: 1102, startPoint y: 282, endPoint x: 1143, endPoint y: 282, distance: 41.1
click at [1140, 301] on div "1 MDF Description MDF - STD - 2400 x 1200 x 12mm $31.31 $31.31 49.5 49.5 % $46.…" at bounding box center [794, 335] width 1120 height 68
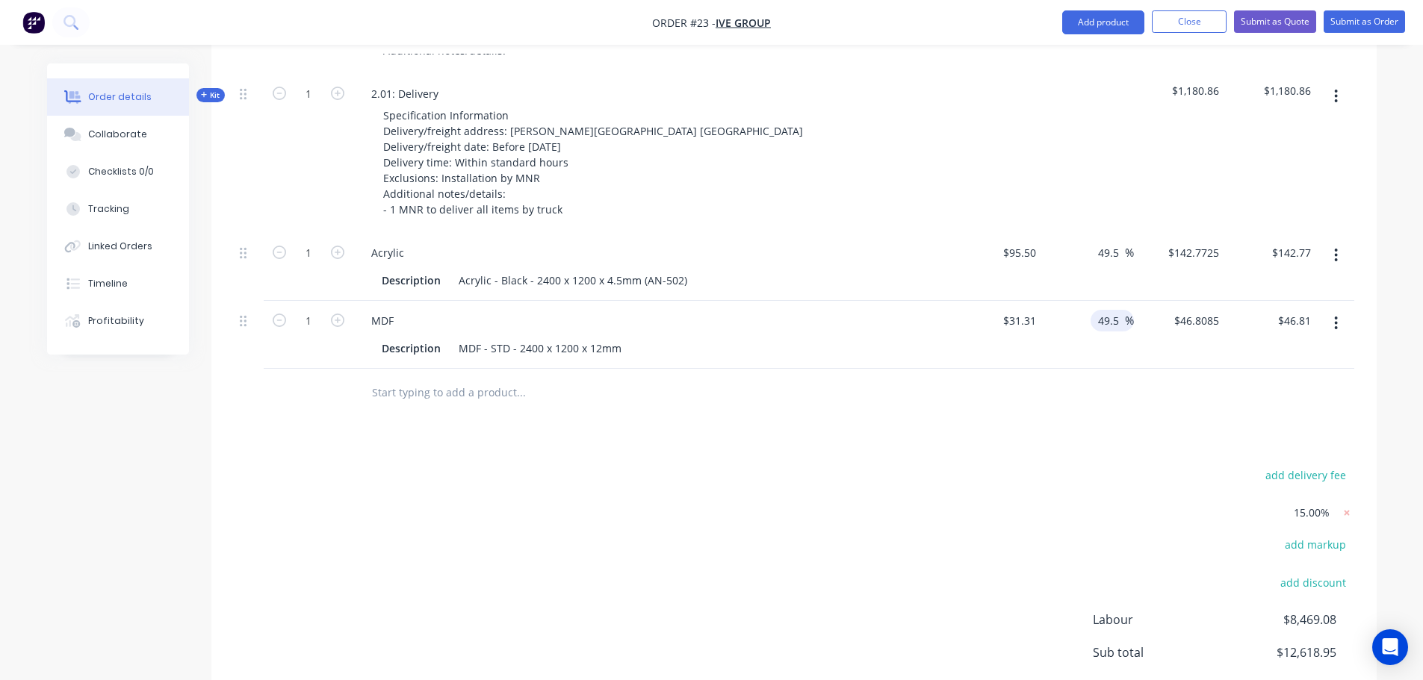
click at [1100, 369] on div at bounding box center [794, 393] width 1120 height 49
click at [1337, 317] on icon "button" at bounding box center [1336, 323] width 3 height 13
click at [1264, 441] on div "Delete" at bounding box center [1283, 452] width 115 height 22
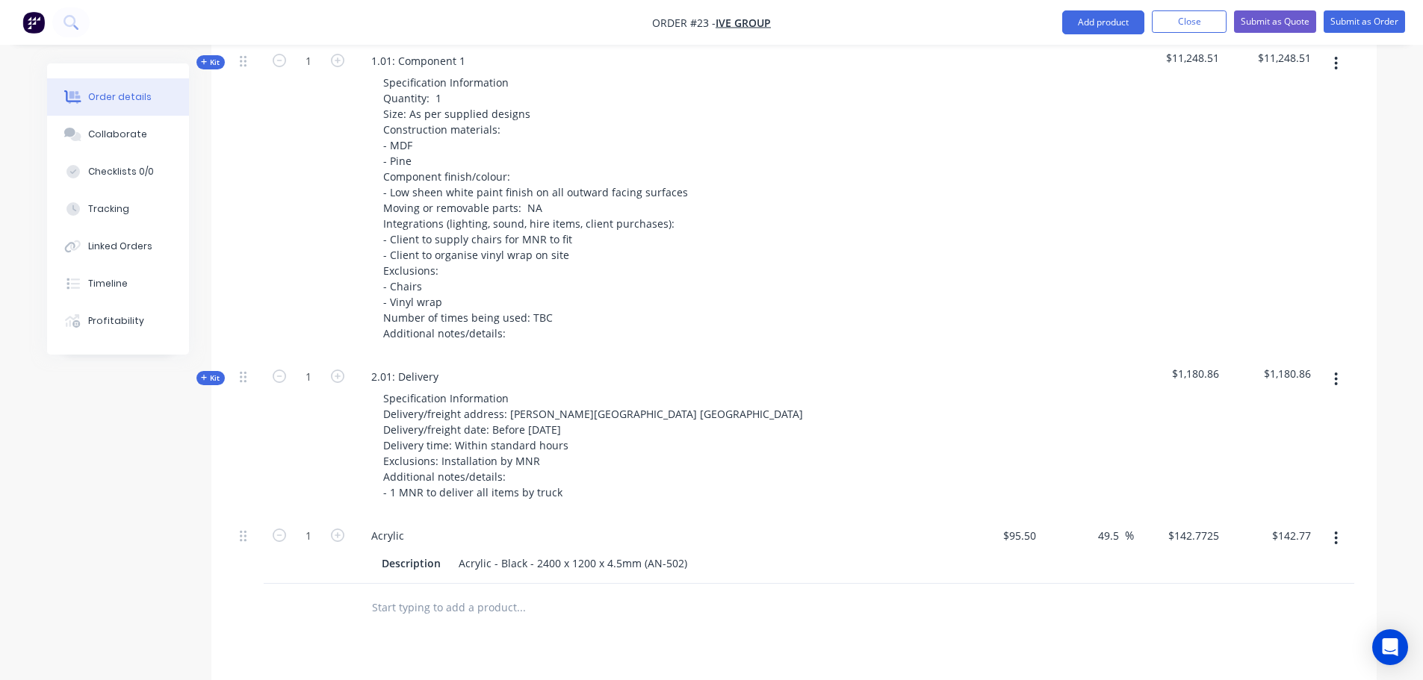
scroll to position [597, 0]
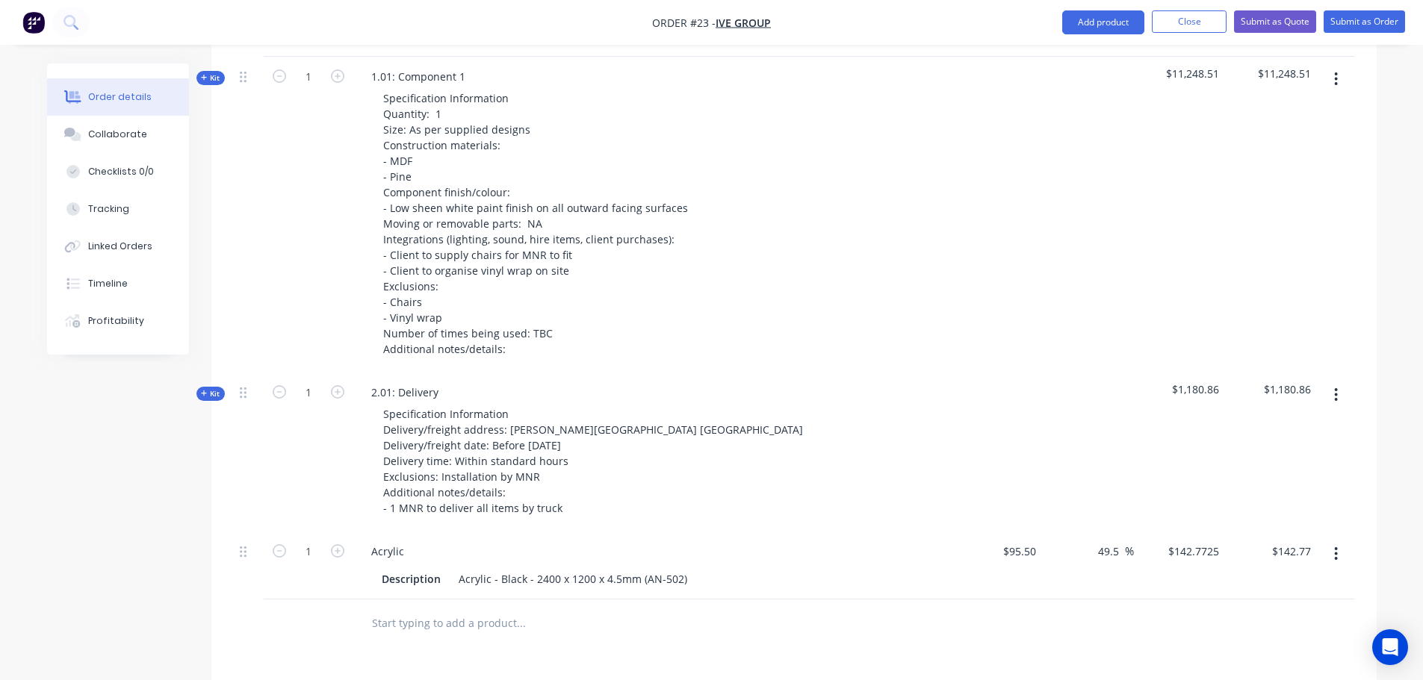
click at [1335, 547] on icon "button" at bounding box center [1336, 553] width 3 height 13
click at [1013, 460] on div at bounding box center [997, 452] width 92 height 159
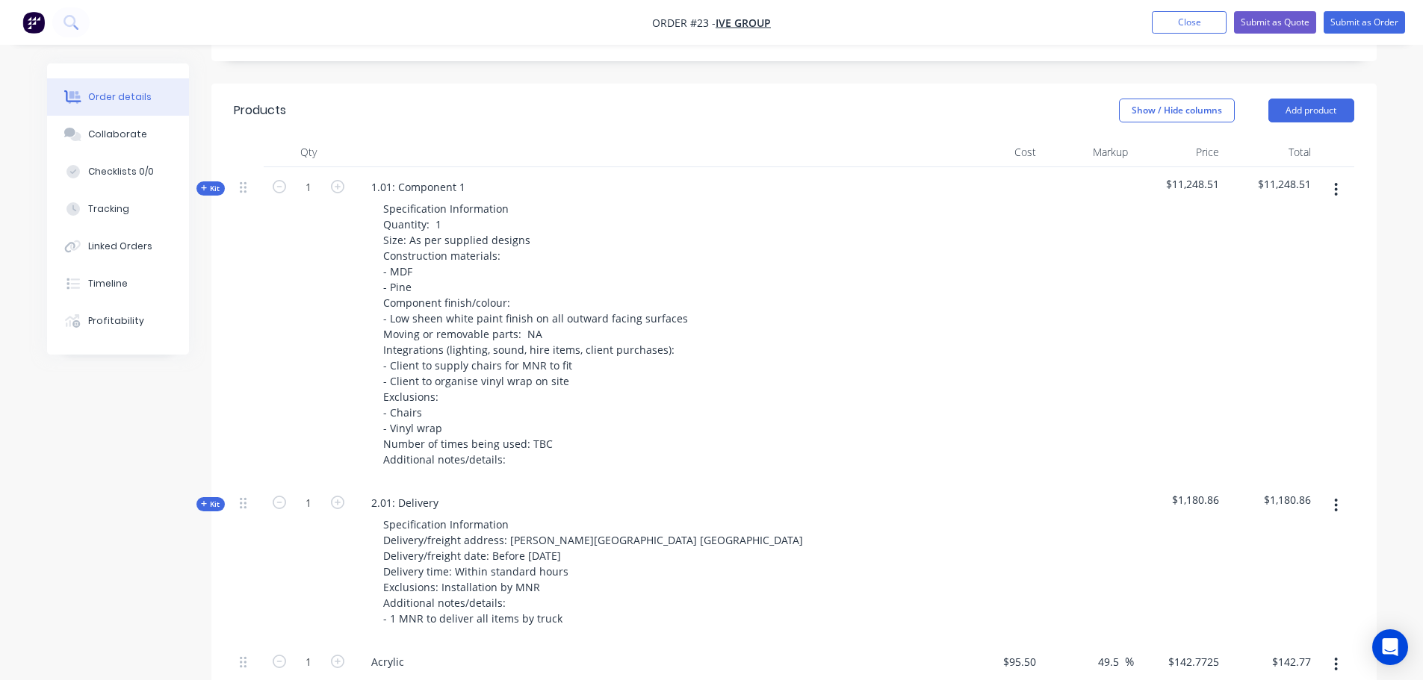
scroll to position [299, 0]
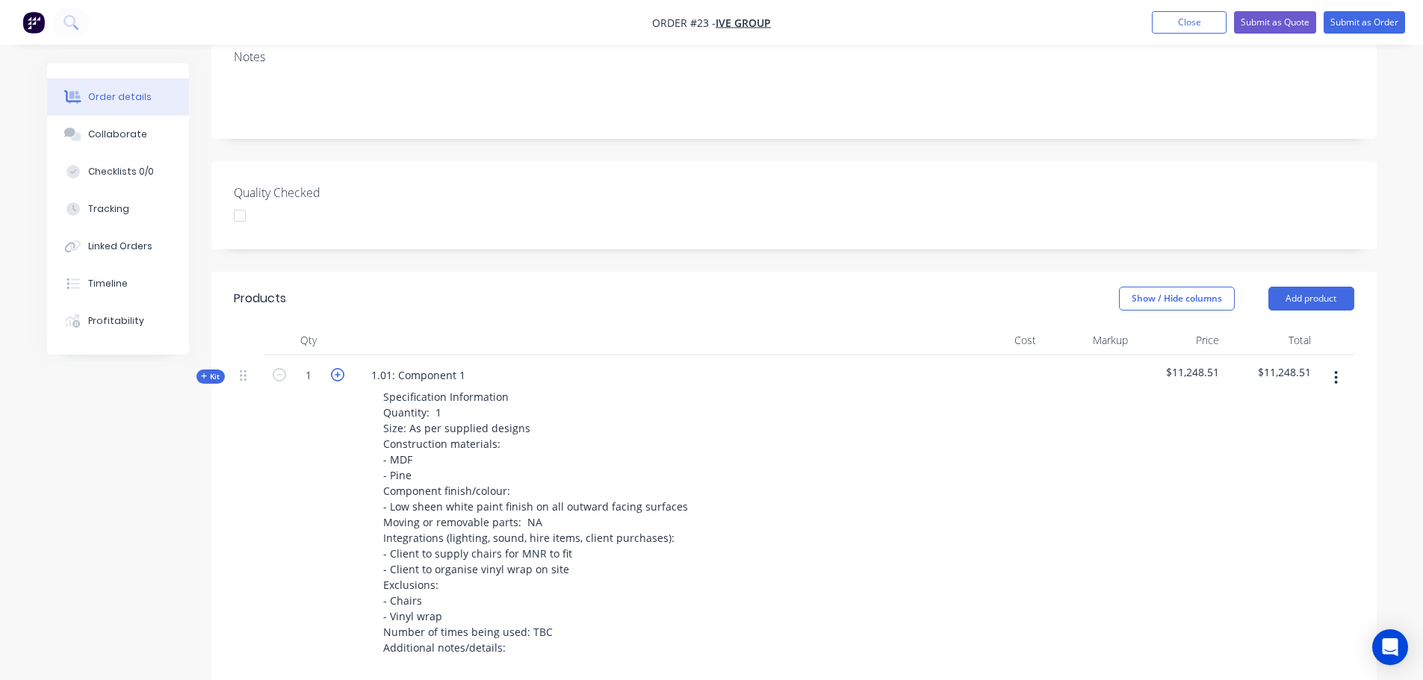
click at [332, 368] on icon "button" at bounding box center [337, 374] width 13 height 13
type input "2"
click at [213, 371] on span "Kit" at bounding box center [210, 376] width 19 height 11
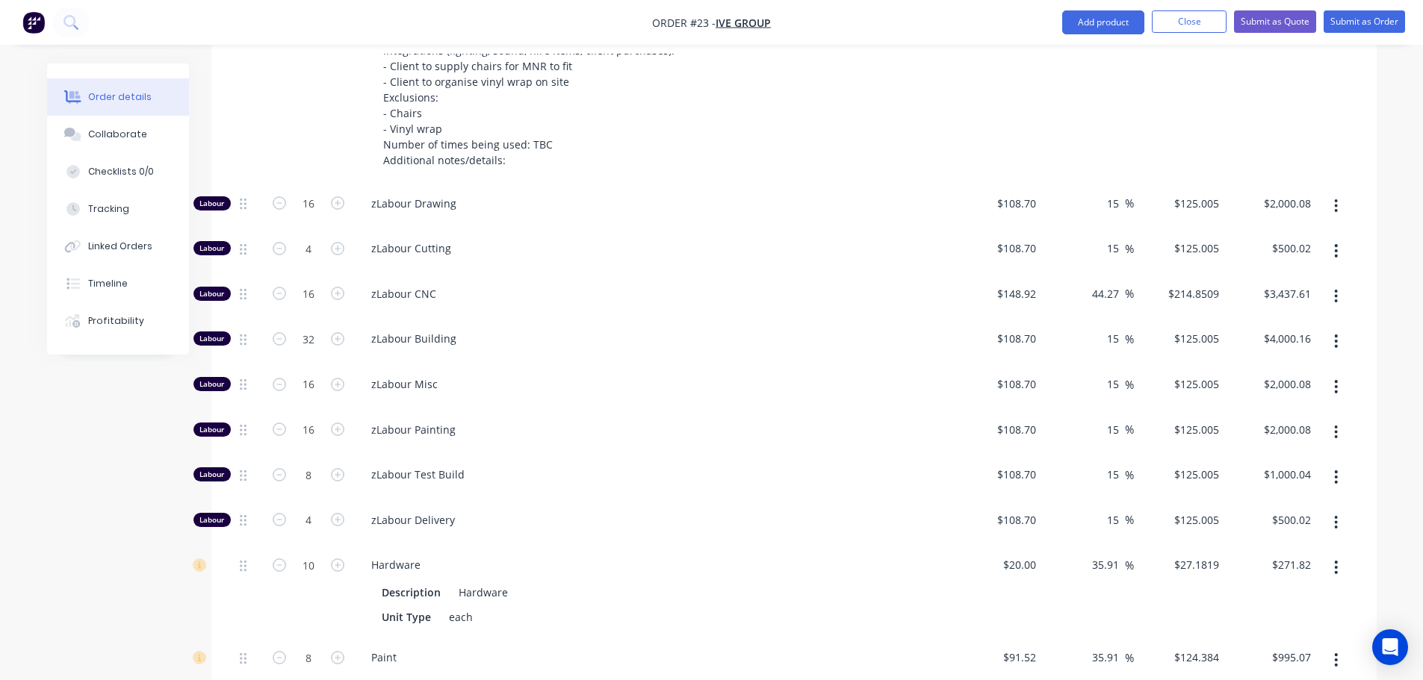
scroll to position [822, 0]
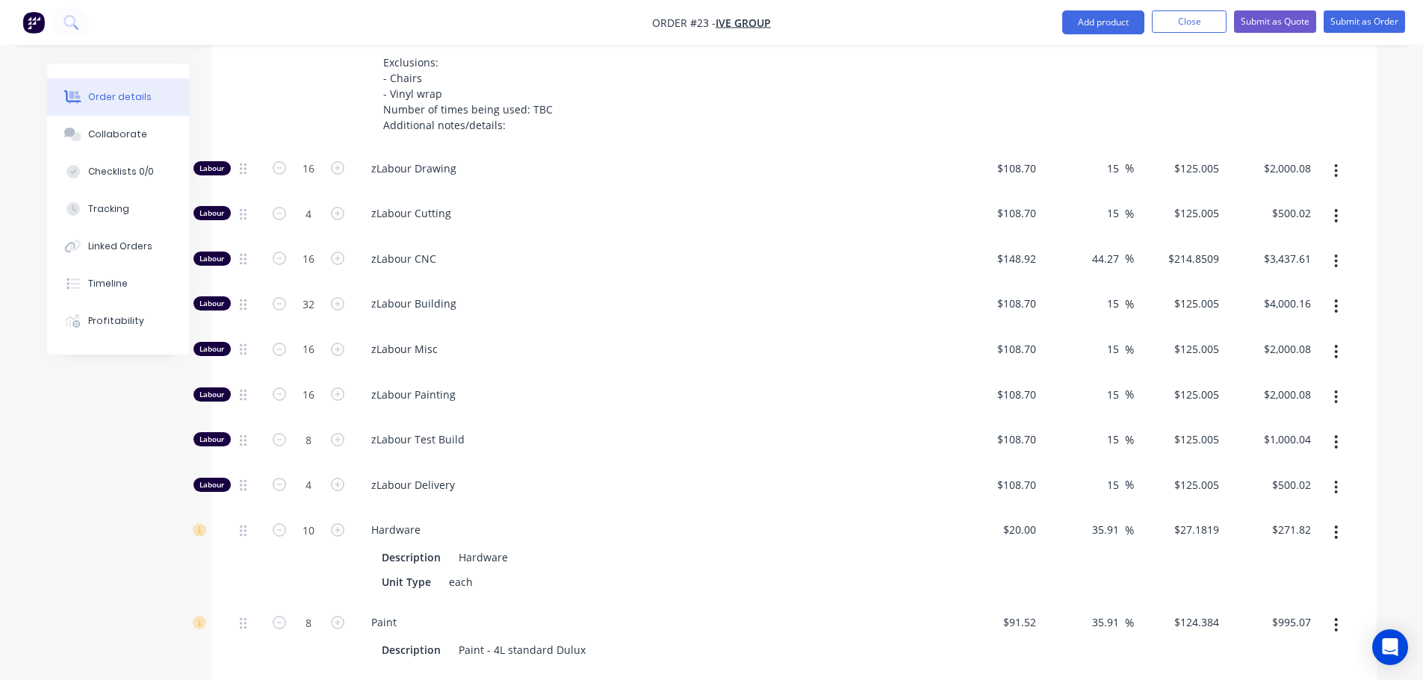
click at [1114, 239] on div "44.27 44.27 %" at bounding box center [1088, 262] width 92 height 46
click at [1118, 293] on input "15" at bounding box center [1114, 304] width 19 height 22
click at [1123, 338] on input "15" at bounding box center [1114, 349] width 19 height 22
click at [1114, 474] on input "15" at bounding box center [1114, 485] width 19 height 22
click at [1119, 474] on input "15" at bounding box center [1114, 485] width 19 height 22
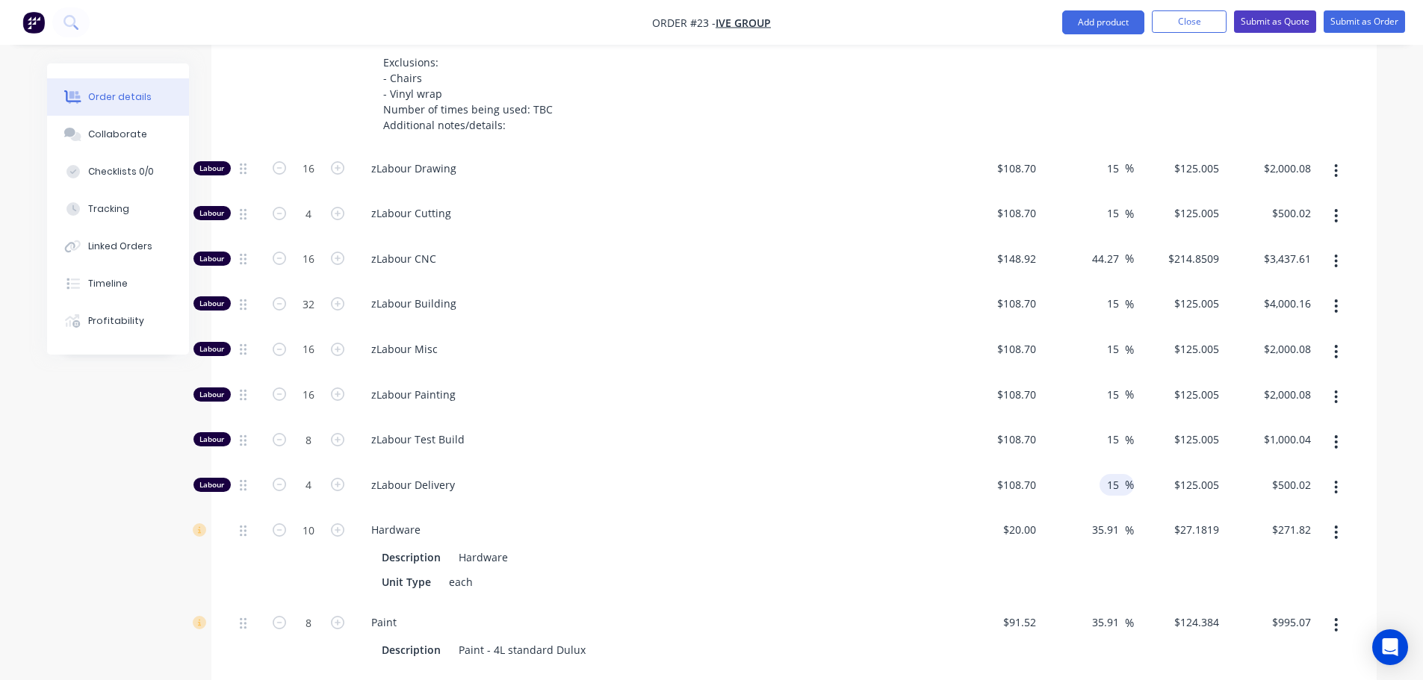
click at [1188, 19] on button "Close" at bounding box center [1189, 21] width 75 height 22
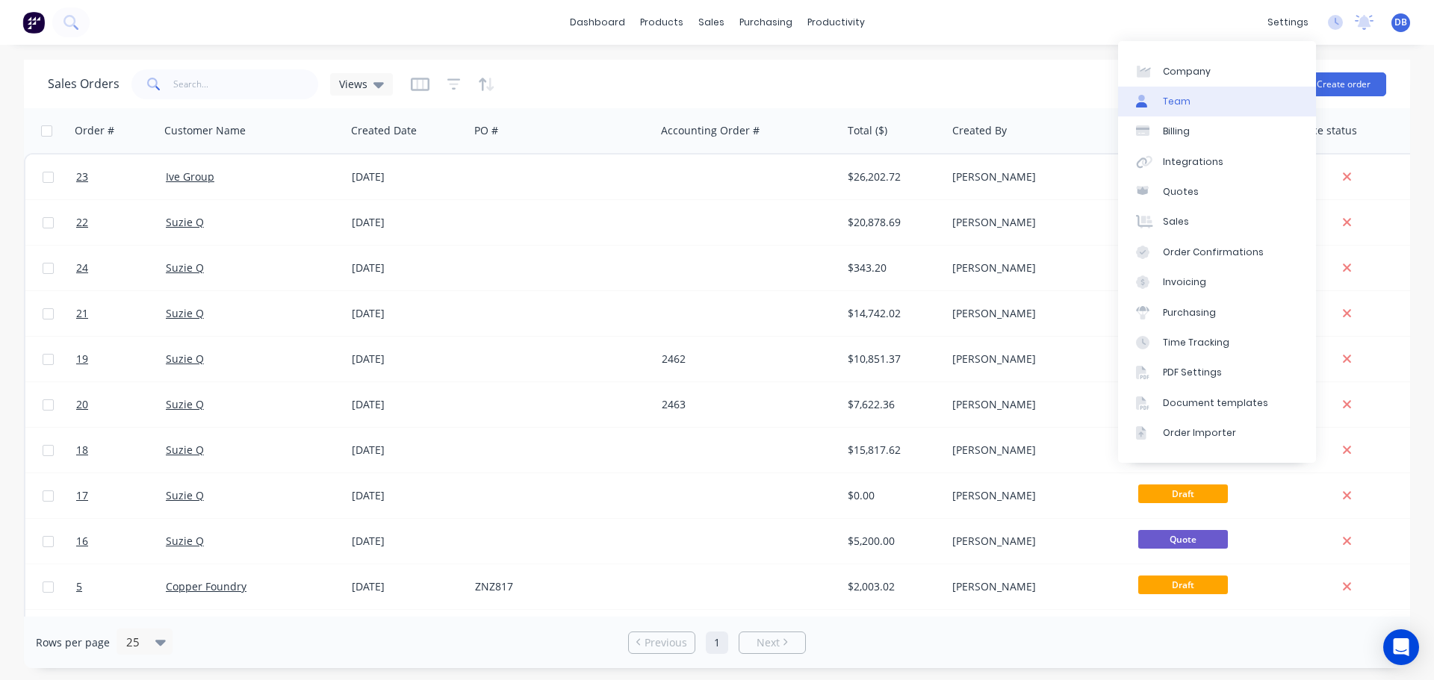
click at [1211, 101] on link "Team" at bounding box center [1217, 102] width 198 height 30
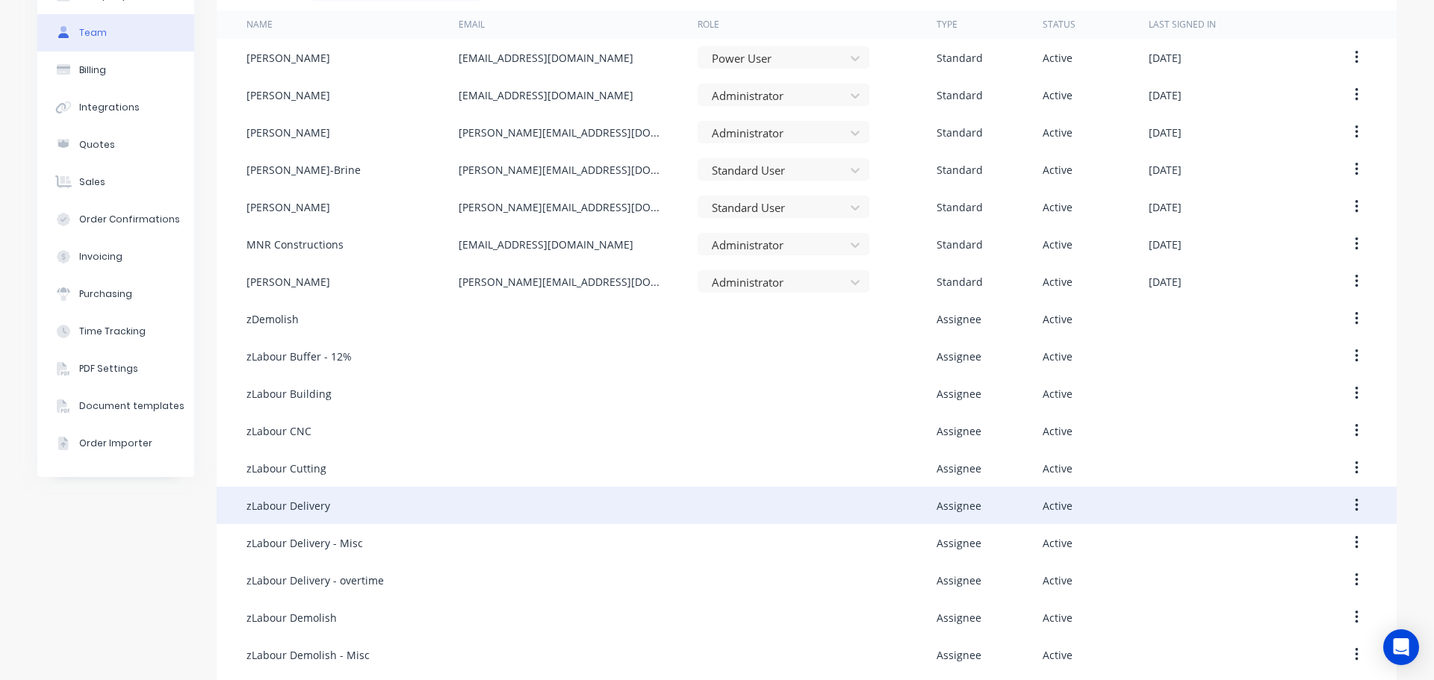
scroll to position [448, 0]
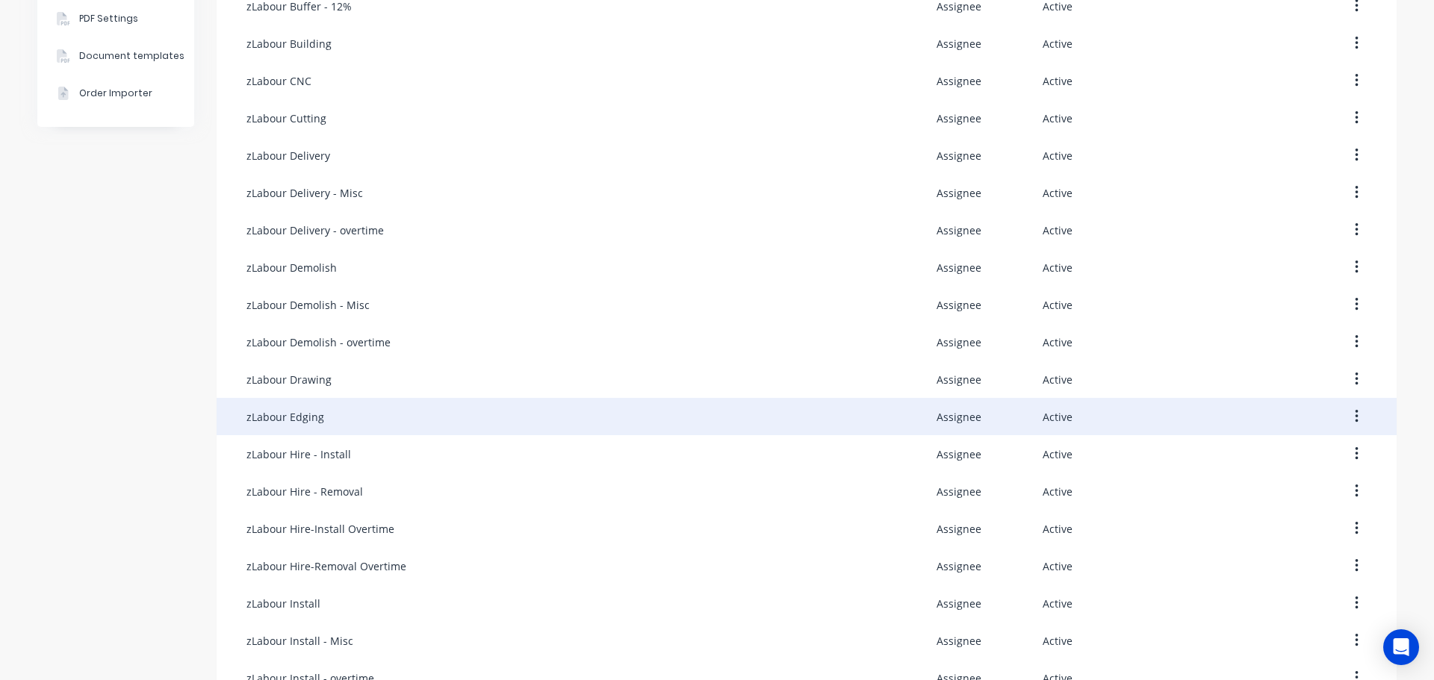
click at [336, 421] on div "zLabour Edging" at bounding box center [352, 416] width 212 height 37
click at [283, 417] on div "zLabour Edging" at bounding box center [285, 417] width 78 height 16
click at [532, 423] on div at bounding box center [578, 416] width 239 height 37
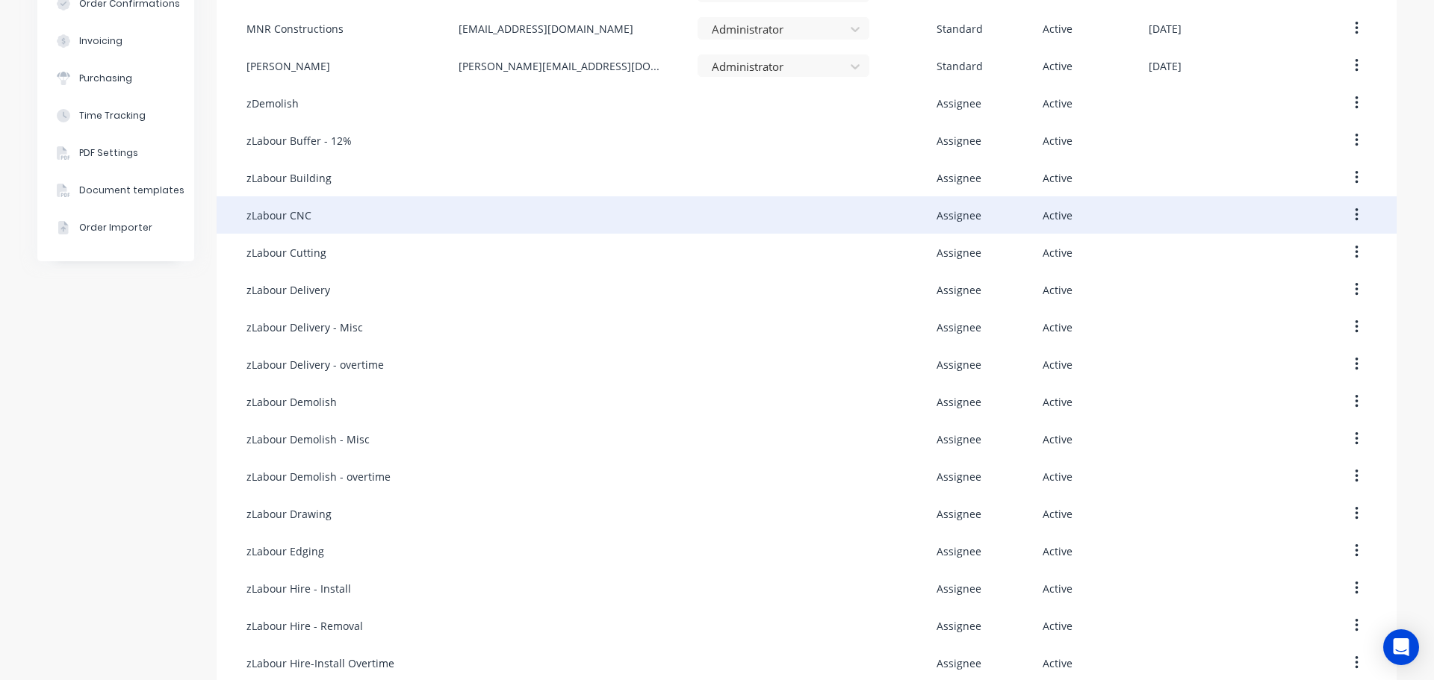
scroll to position [149, 0]
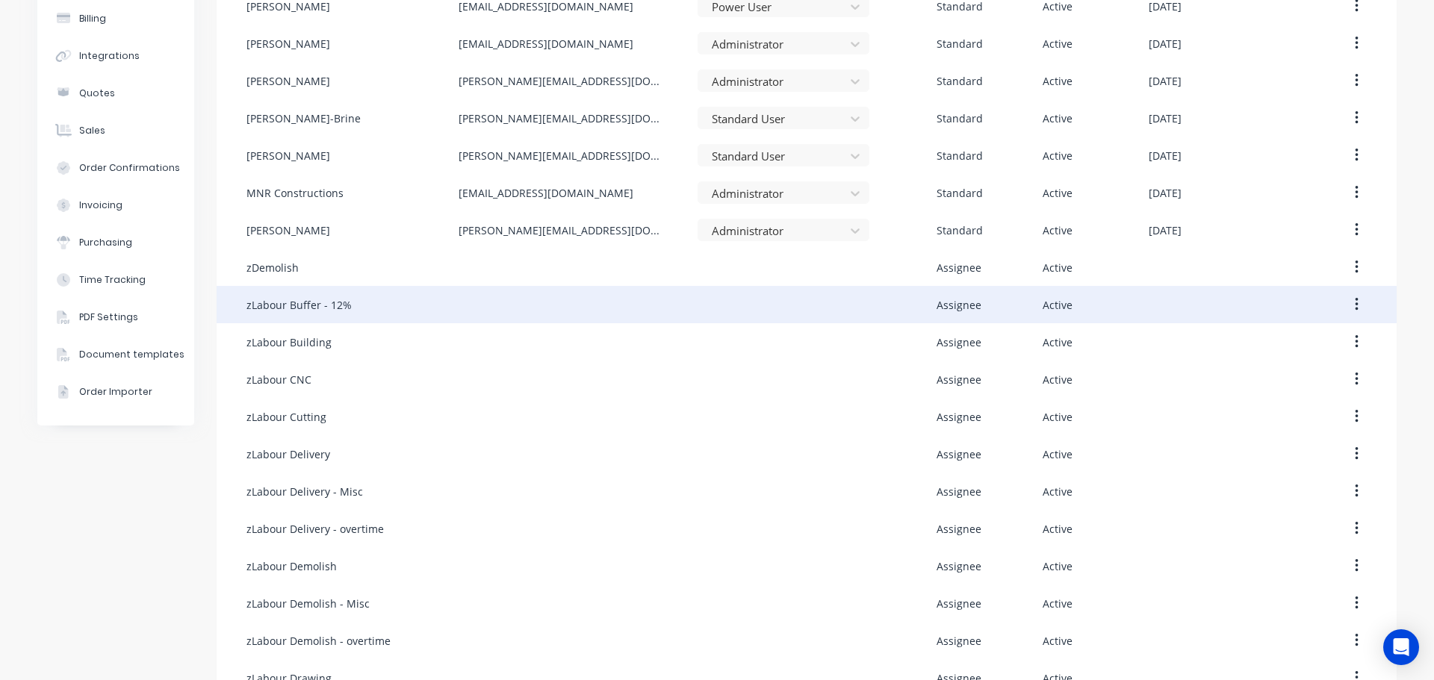
click at [436, 305] on div "zLabour Buffer - 12%" at bounding box center [352, 304] width 212 height 37
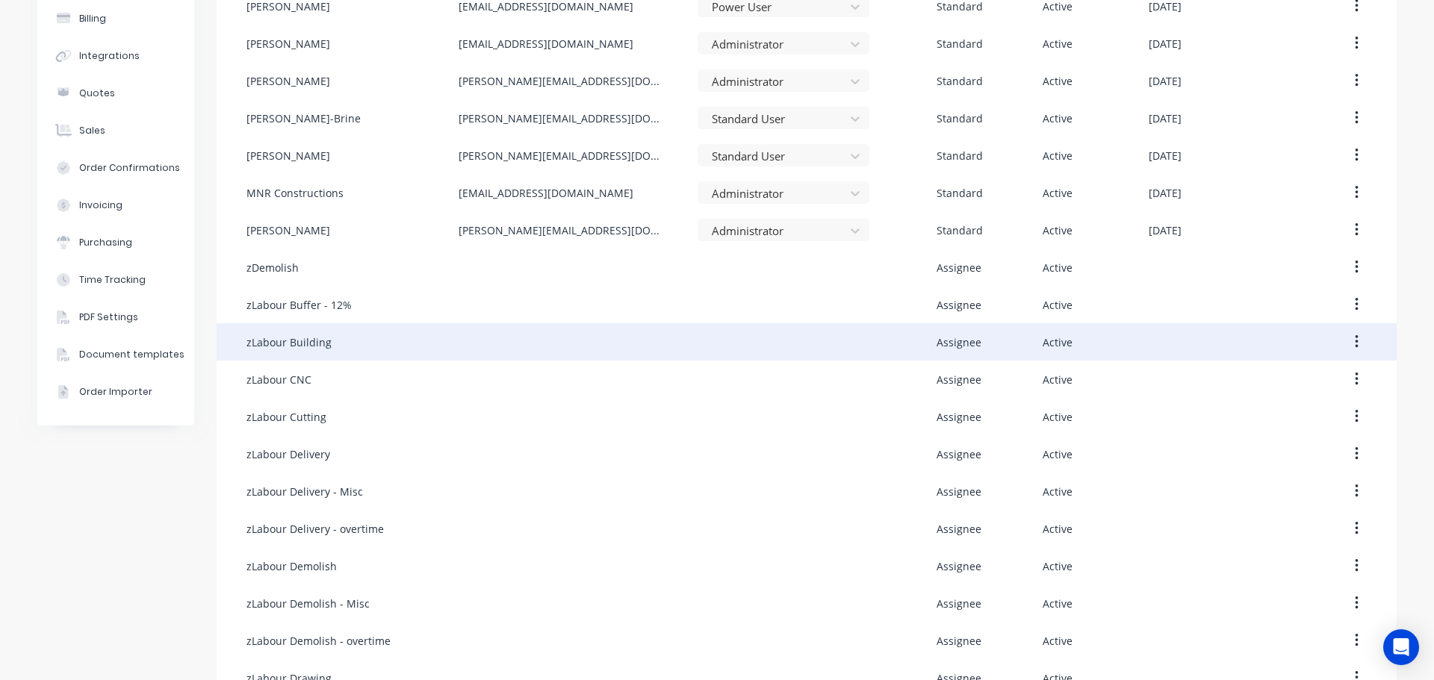
click at [444, 344] on div "zLabour Building" at bounding box center [352, 341] width 212 height 37
click at [1362, 341] on button "button" at bounding box center [1356, 342] width 35 height 27
click at [1300, 388] on div "Edit" at bounding box center [1303, 381] width 115 height 22
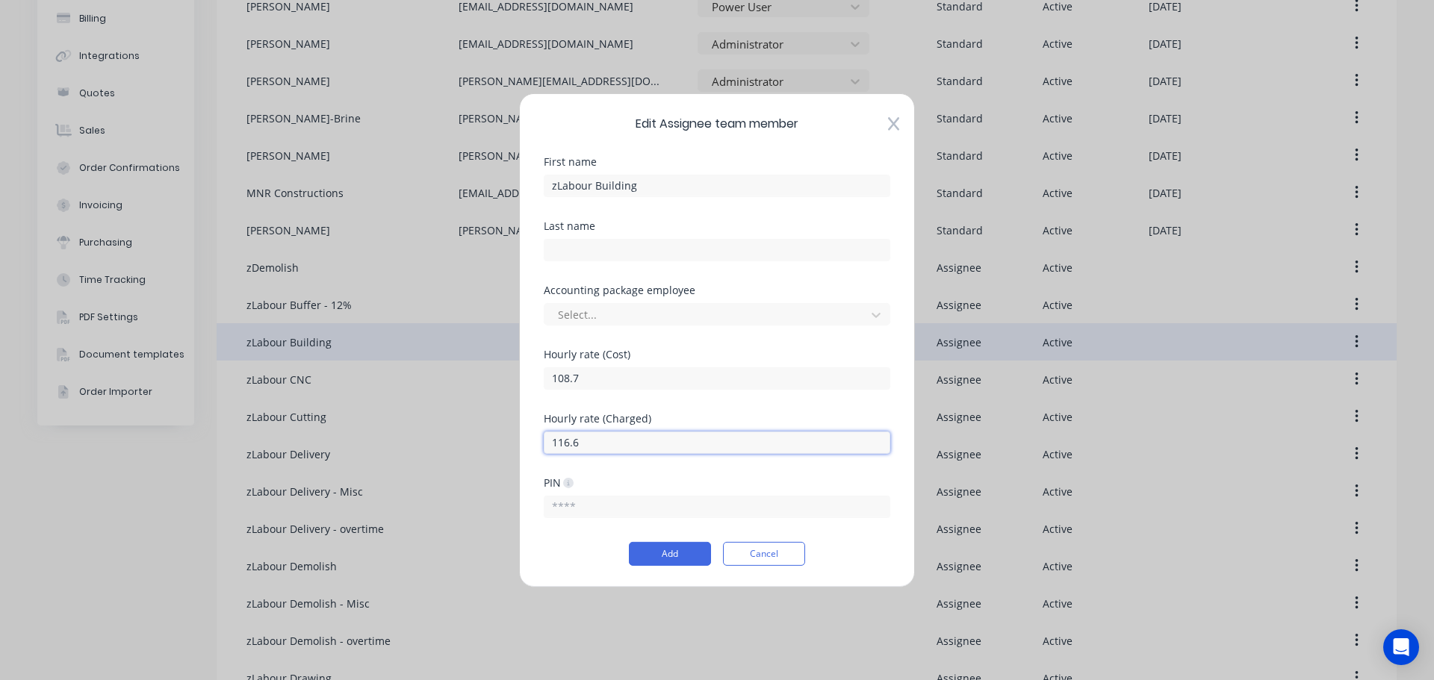
click at [605, 444] on input "116.6" at bounding box center [717, 442] width 347 height 22
click at [643, 452] on input "116.6" at bounding box center [717, 442] width 347 height 22
click at [769, 552] on button "Cancel" at bounding box center [764, 554] width 82 height 24
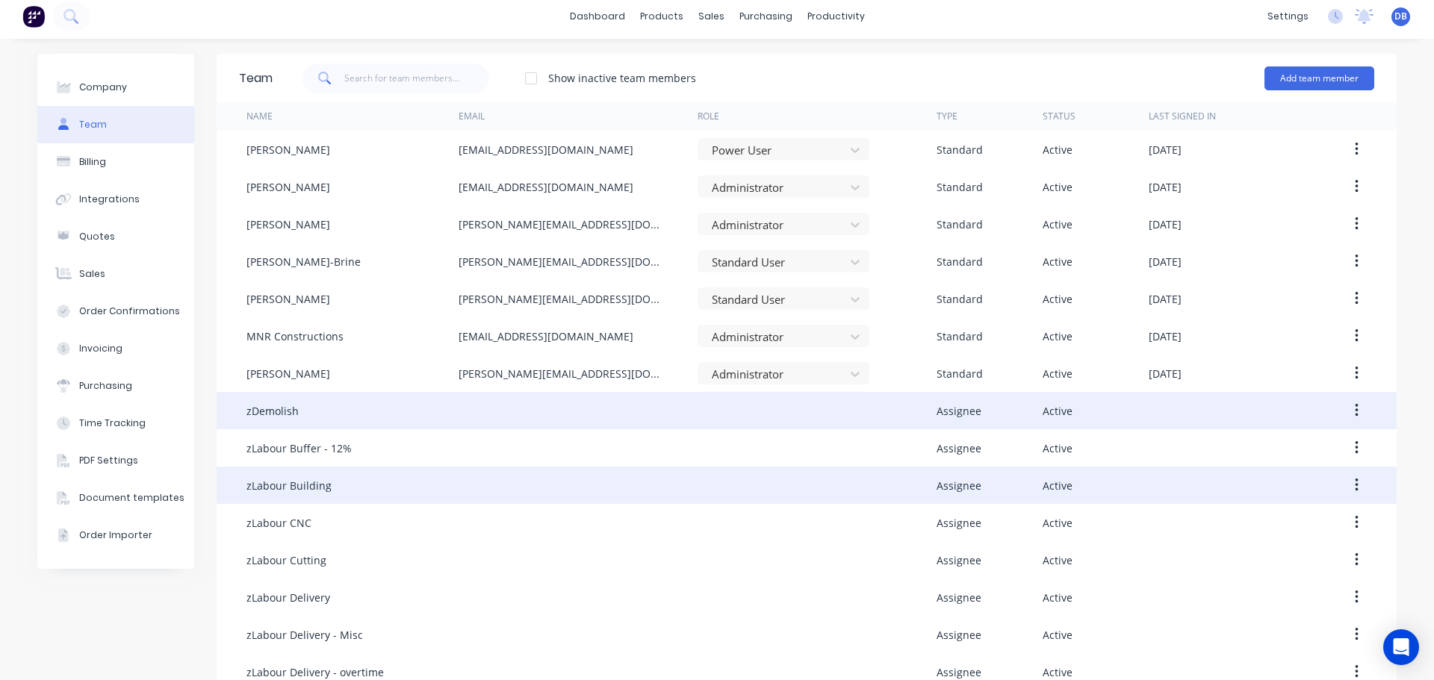
scroll to position [0, 0]
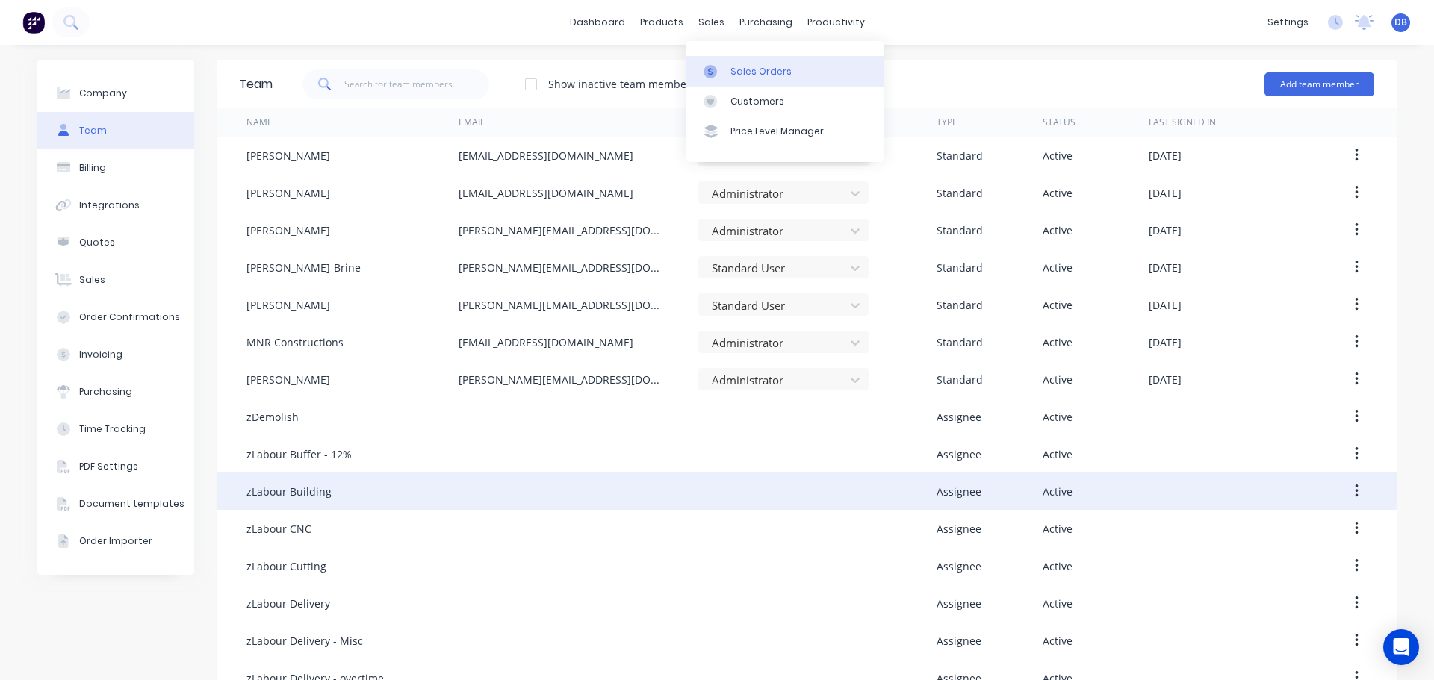
click at [731, 73] on div "Sales Orders" at bounding box center [760, 71] width 61 height 13
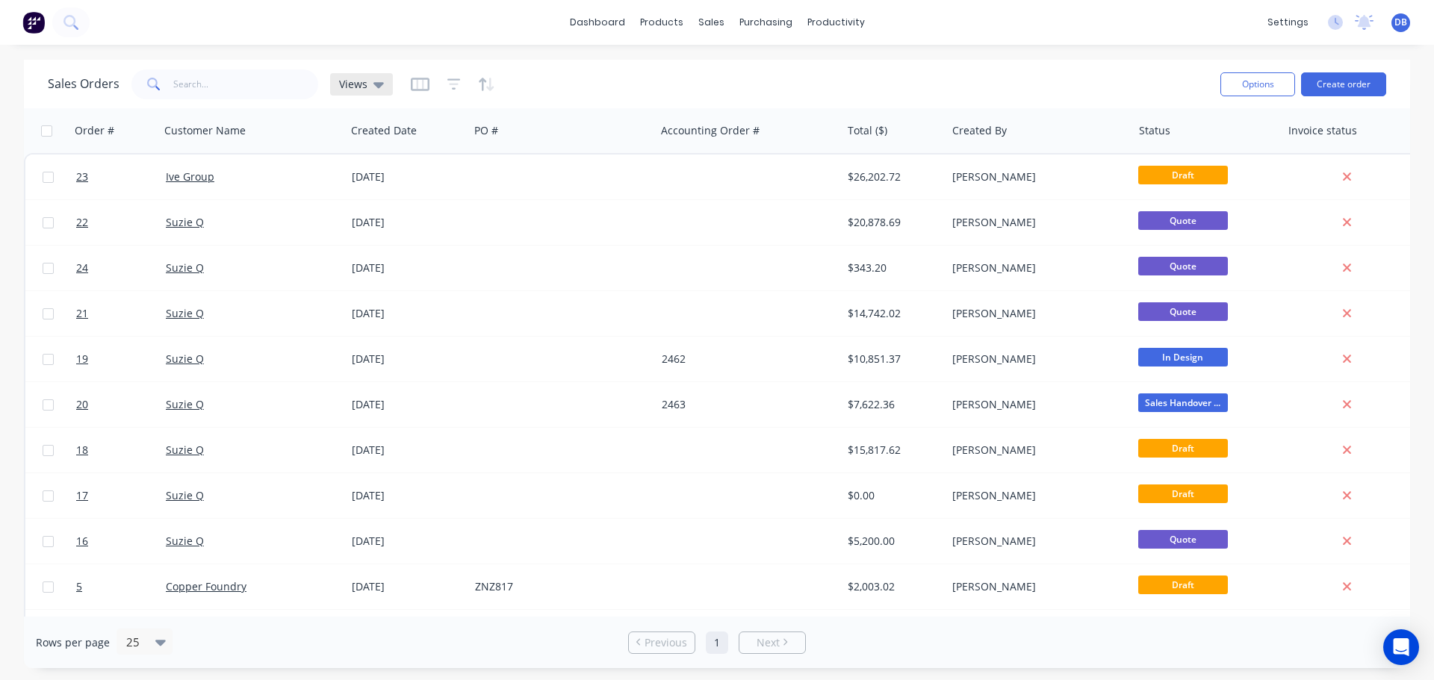
click at [367, 89] on div "Views" at bounding box center [361, 84] width 45 height 13
click at [419, 84] on icon "button" at bounding box center [420, 84] width 19 height 15
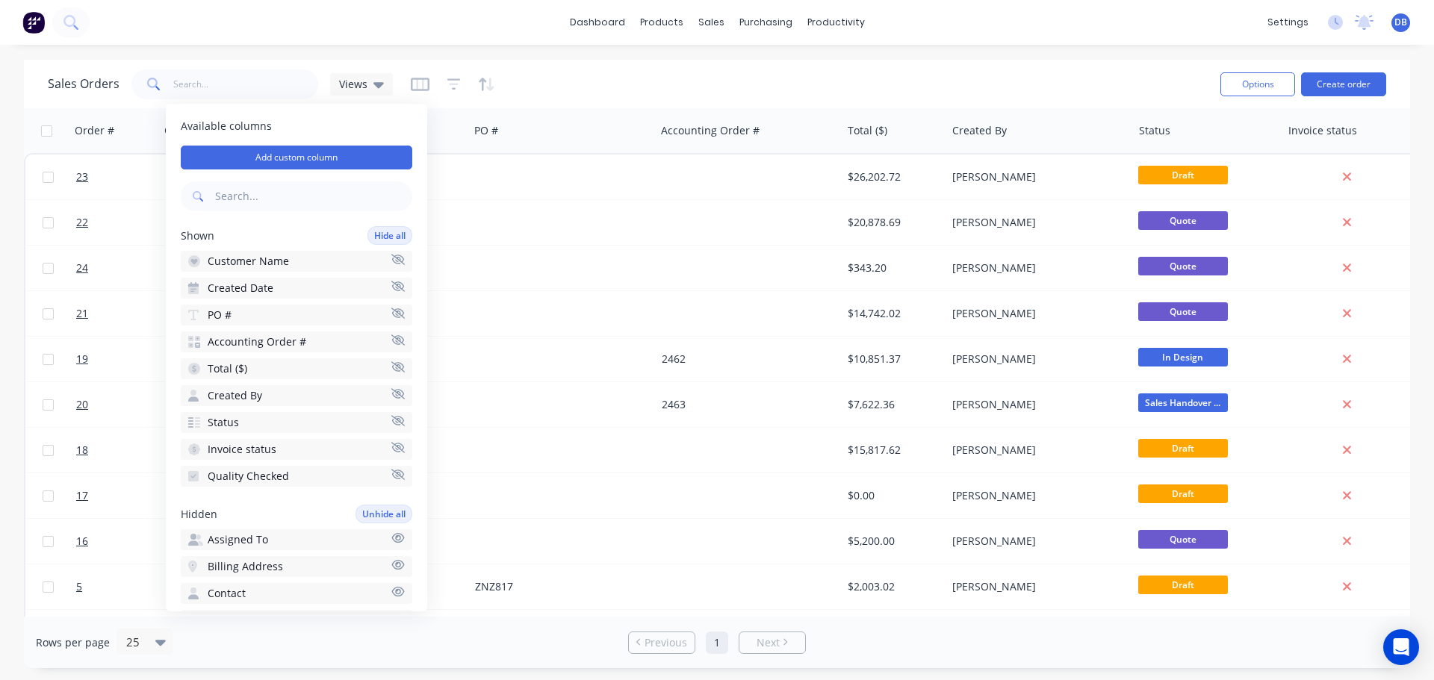
click at [691, 88] on div "Sales Orders Views" at bounding box center [628, 84] width 1161 height 37
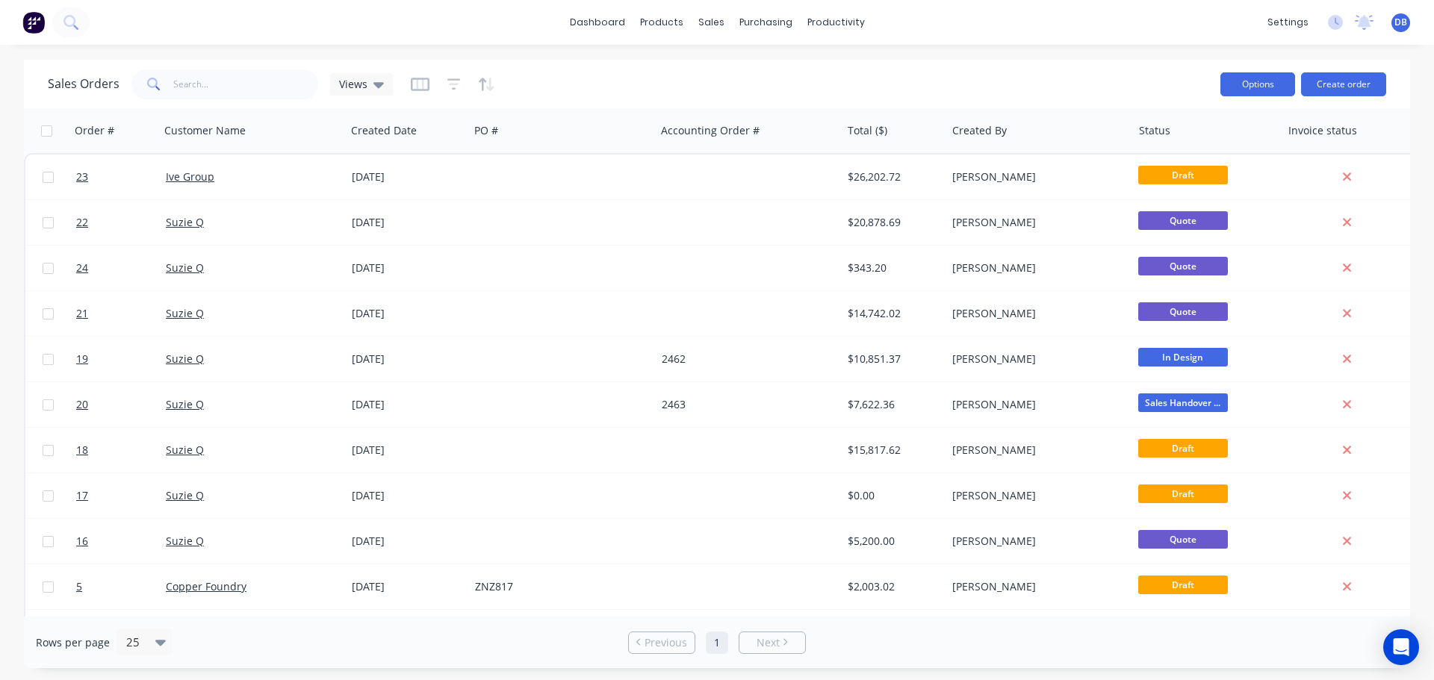
click at [1256, 81] on button "Options" at bounding box center [1257, 84] width 75 height 24
click at [999, 78] on div "Sales Orders Views" at bounding box center [628, 84] width 1161 height 37
click at [420, 85] on icon "button" at bounding box center [419, 84] width 7 height 10
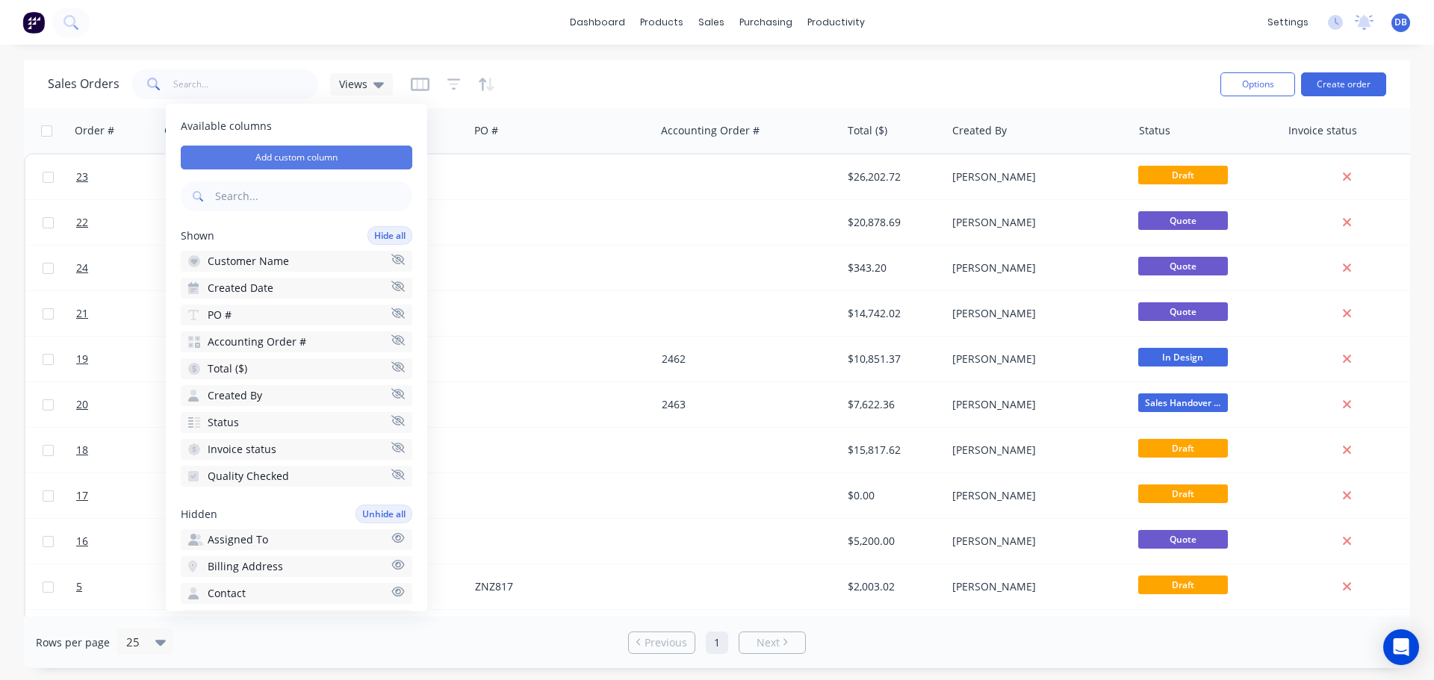
click at [320, 152] on button "Add custom column" at bounding box center [297, 158] width 232 height 24
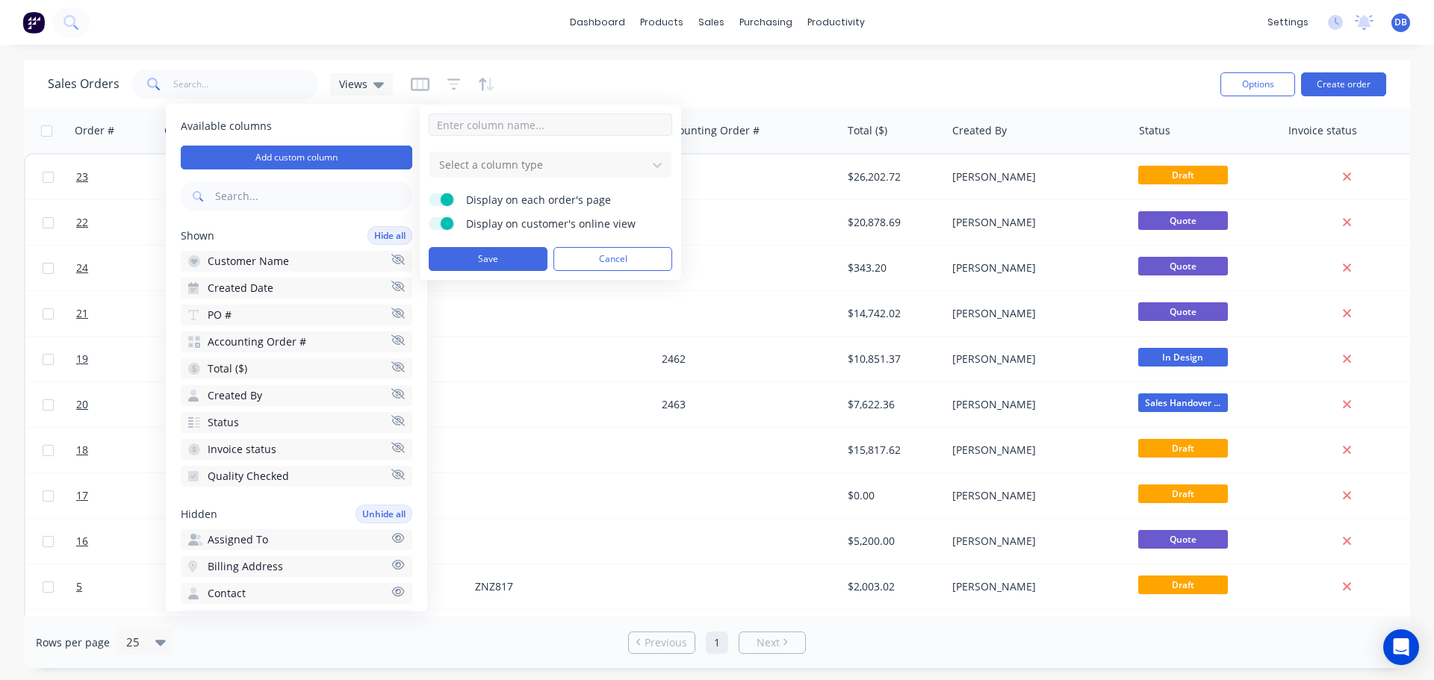
click at [580, 120] on input at bounding box center [550, 125] width 243 height 22
type input "Job #"
click at [494, 256] on button "Save" at bounding box center [488, 259] width 119 height 24
click at [561, 172] on div at bounding box center [539, 164] width 202 height 19
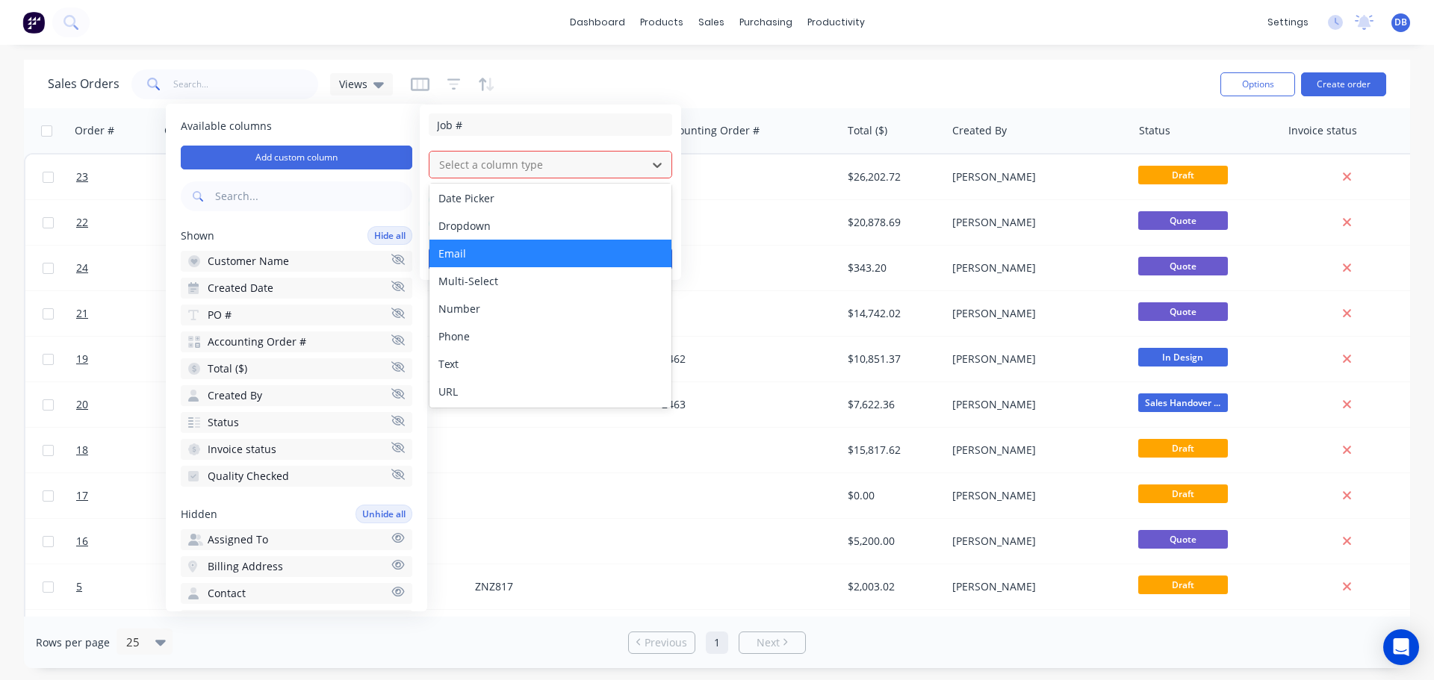
scroll to position [86, 0]
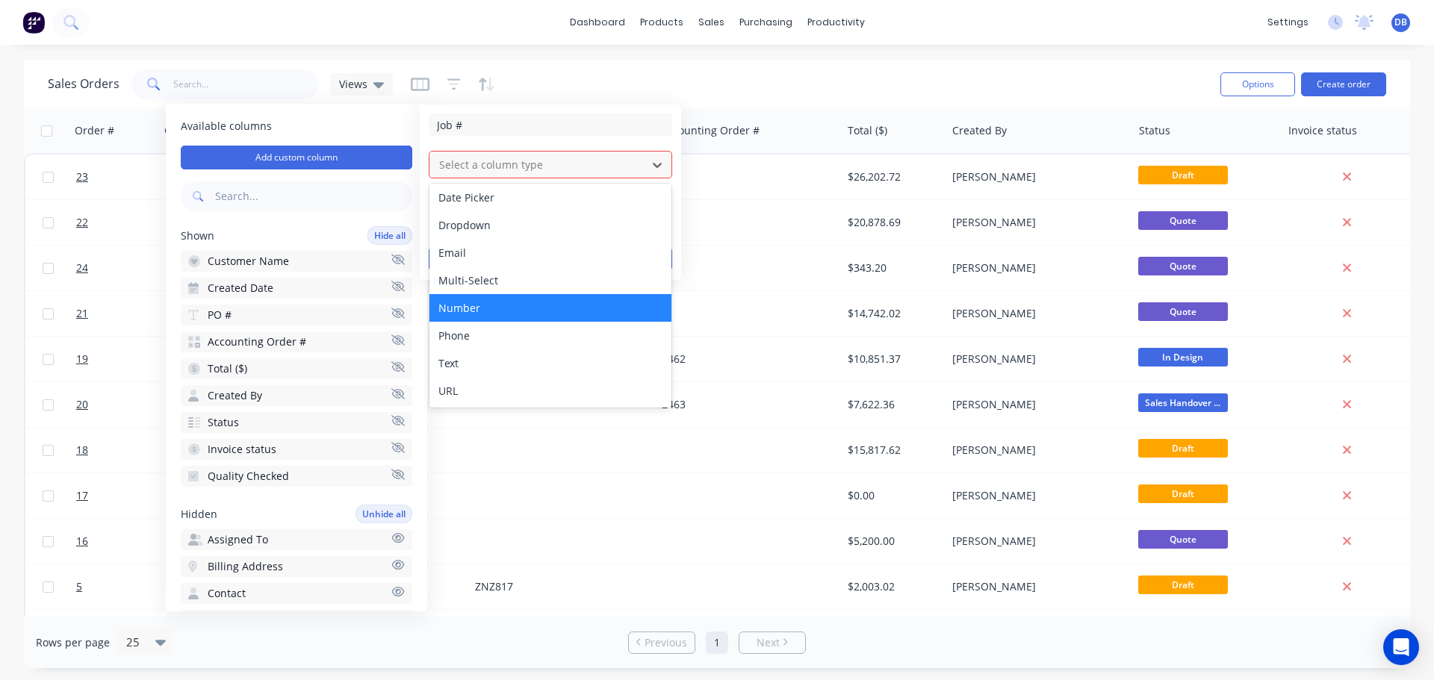
click at [532, 312] on div "Number" at bounding box center [550, 308] width 242 height 28
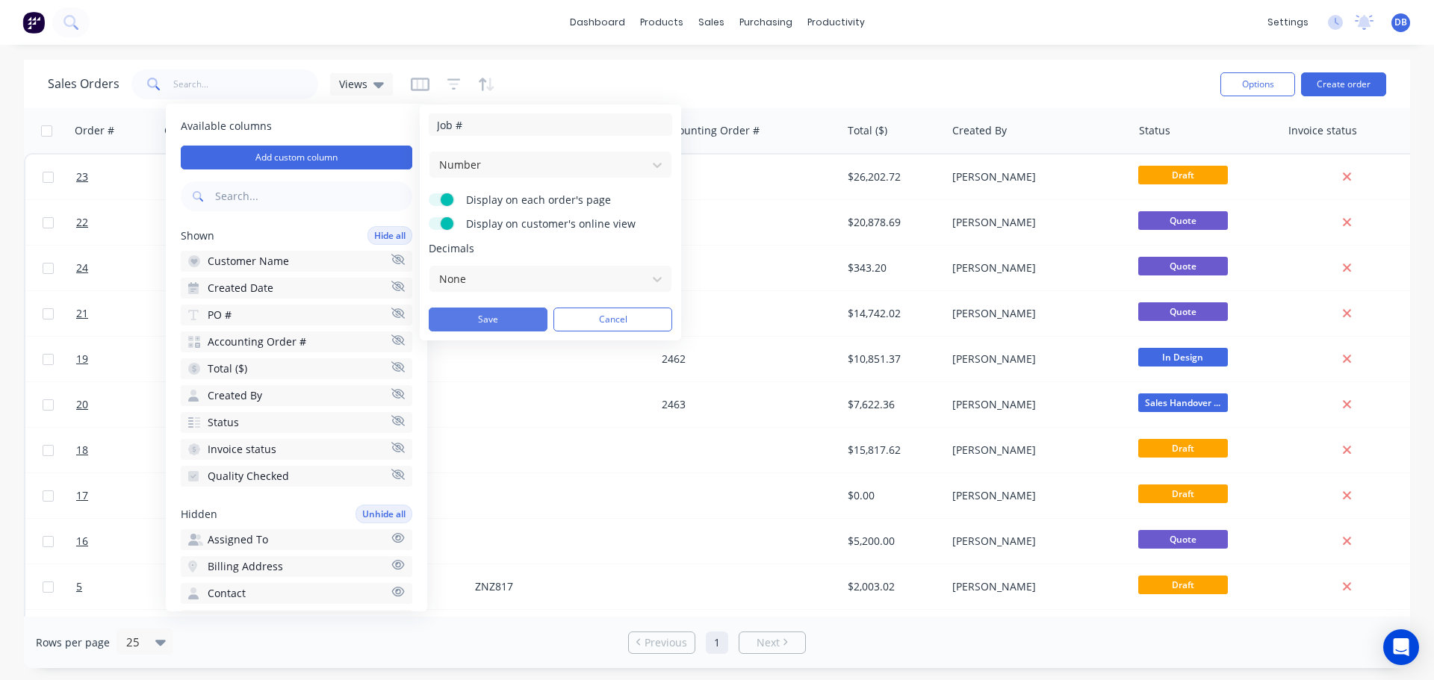
click at [491, 320] on button "Save" at bounding box center [488, 320] width 119 height 24
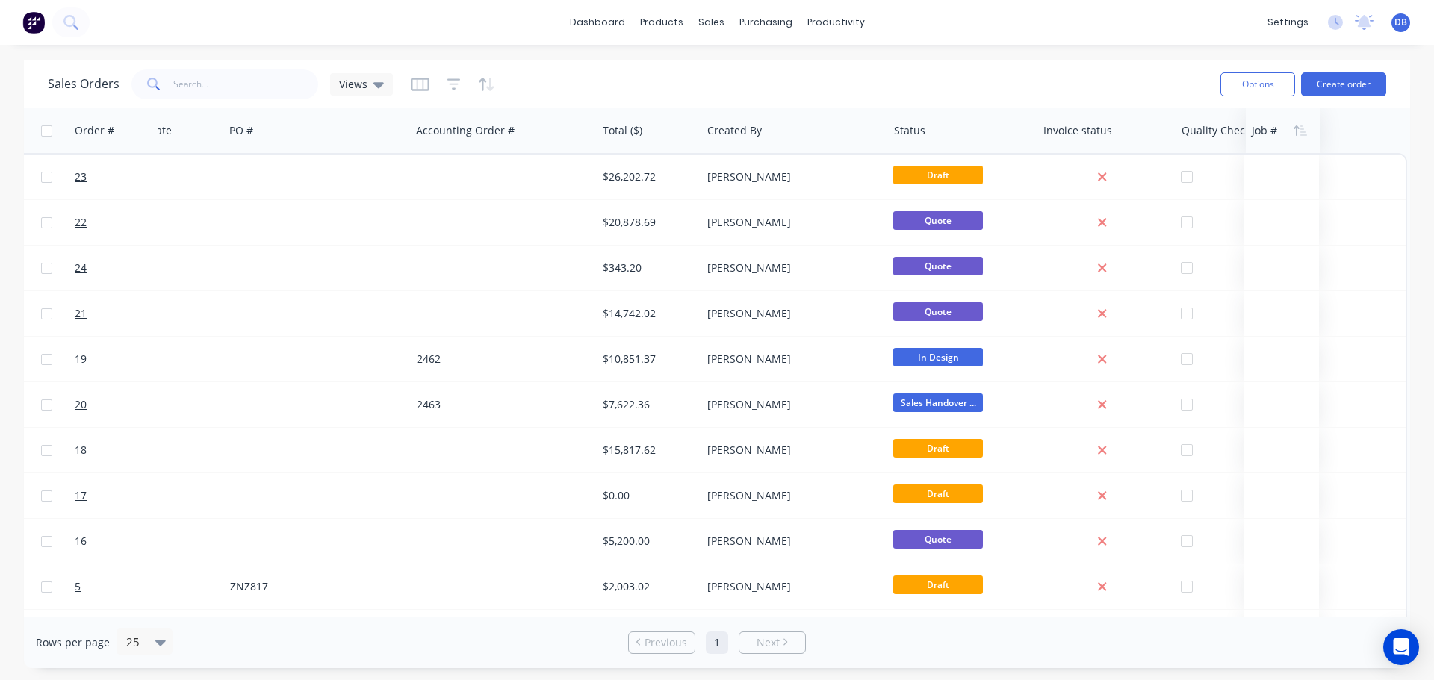
scroll to position [0, 245]
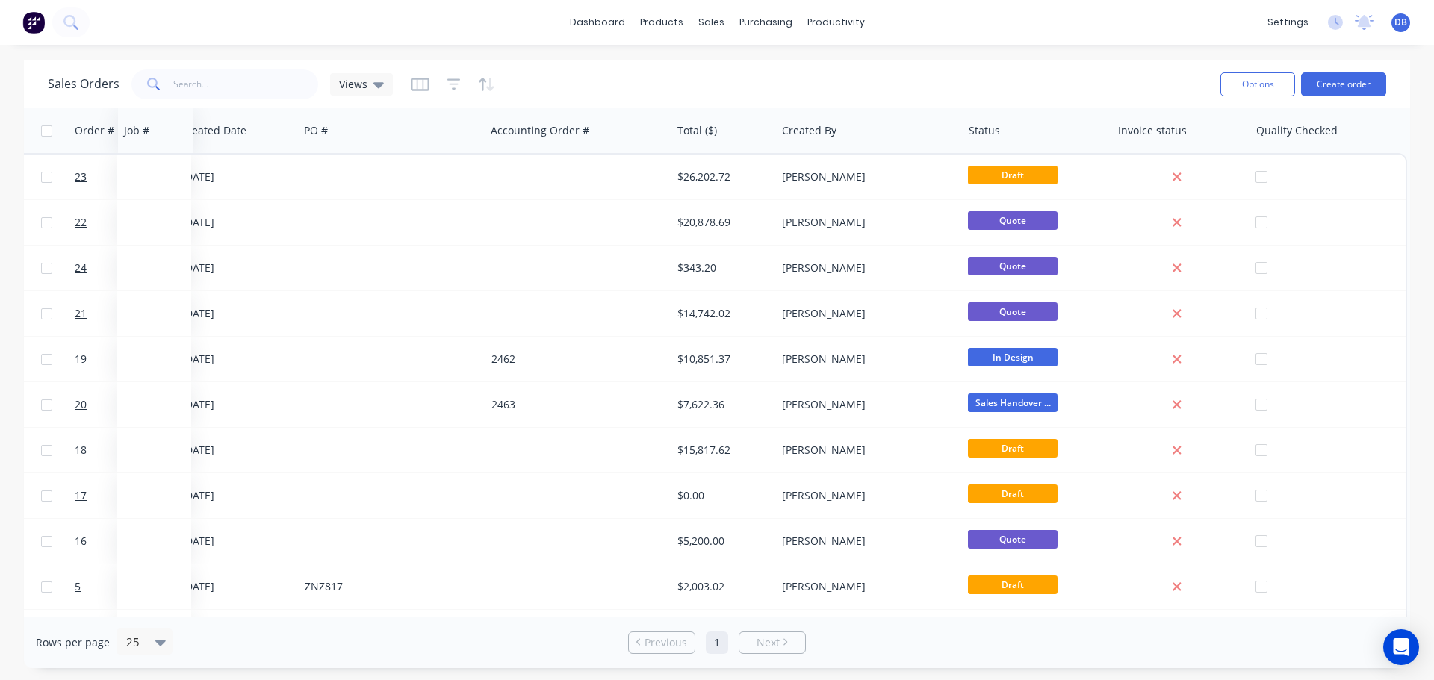
drag, startPoint x: 1350, startPoint y: 131, endPoint x: 131, endPoint y: 149, distance: 1218.2
click at [131, 149] on div "Job #" at bounding box center [155, 130] width 75 height 45
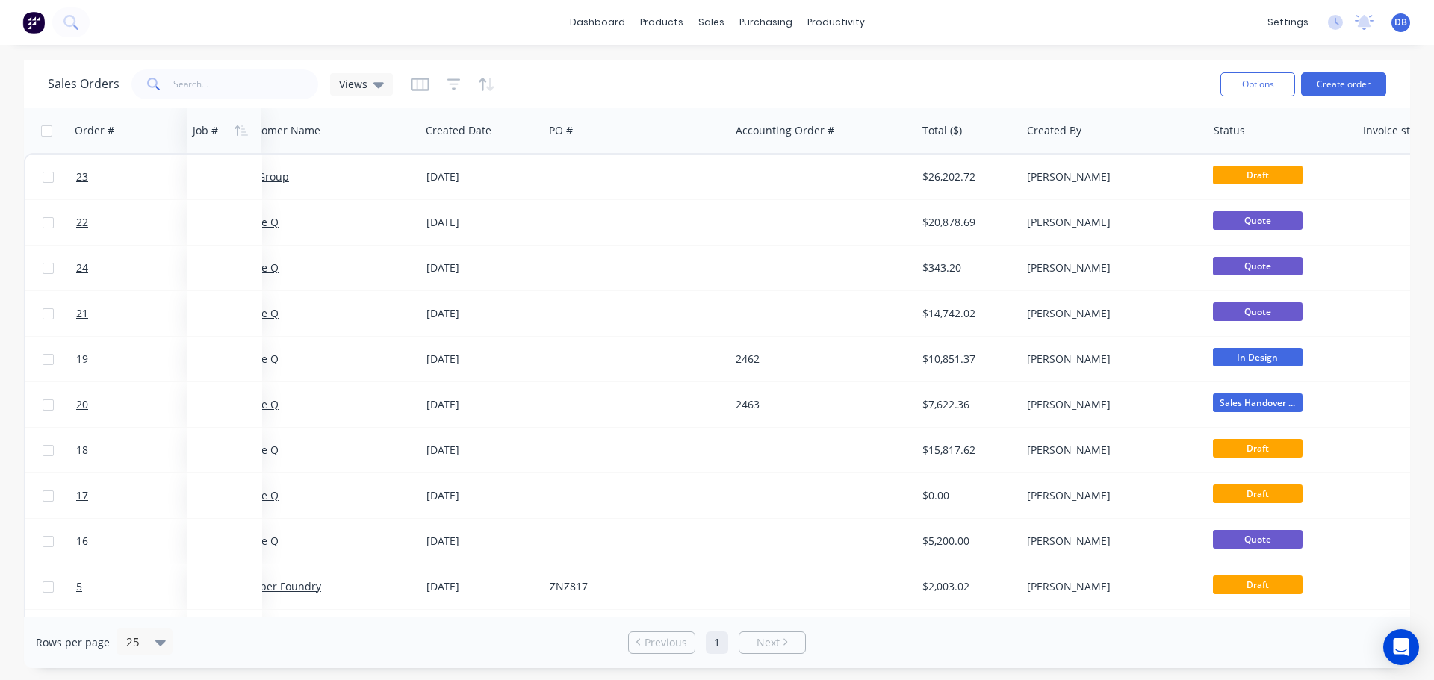
drag, startPoint x: 361, startPoint y: 134, endPoint x: 202, endPoint y: 137, distance: 158.4
click at [202, 137] on div at bounding box center [223, 131] width 60 height 30
click at [648, 69] on div "Sales Orders Views" at bounding box center [628, 84] width 1161 height 37
click at [179, 131] on div at bounding box center [194, 131] width 60 height 30
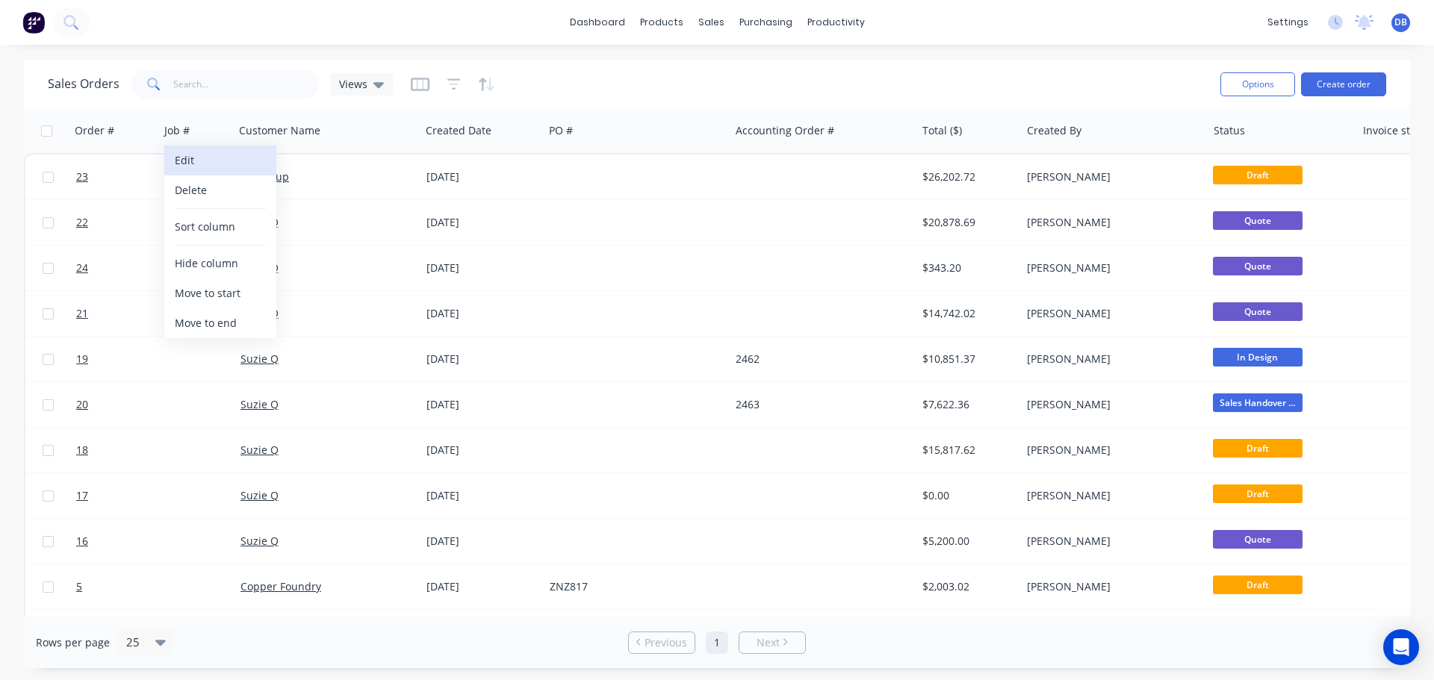
click at [191, 162] on button "Edit" at bounding box center [220, 161] width 112 height 30
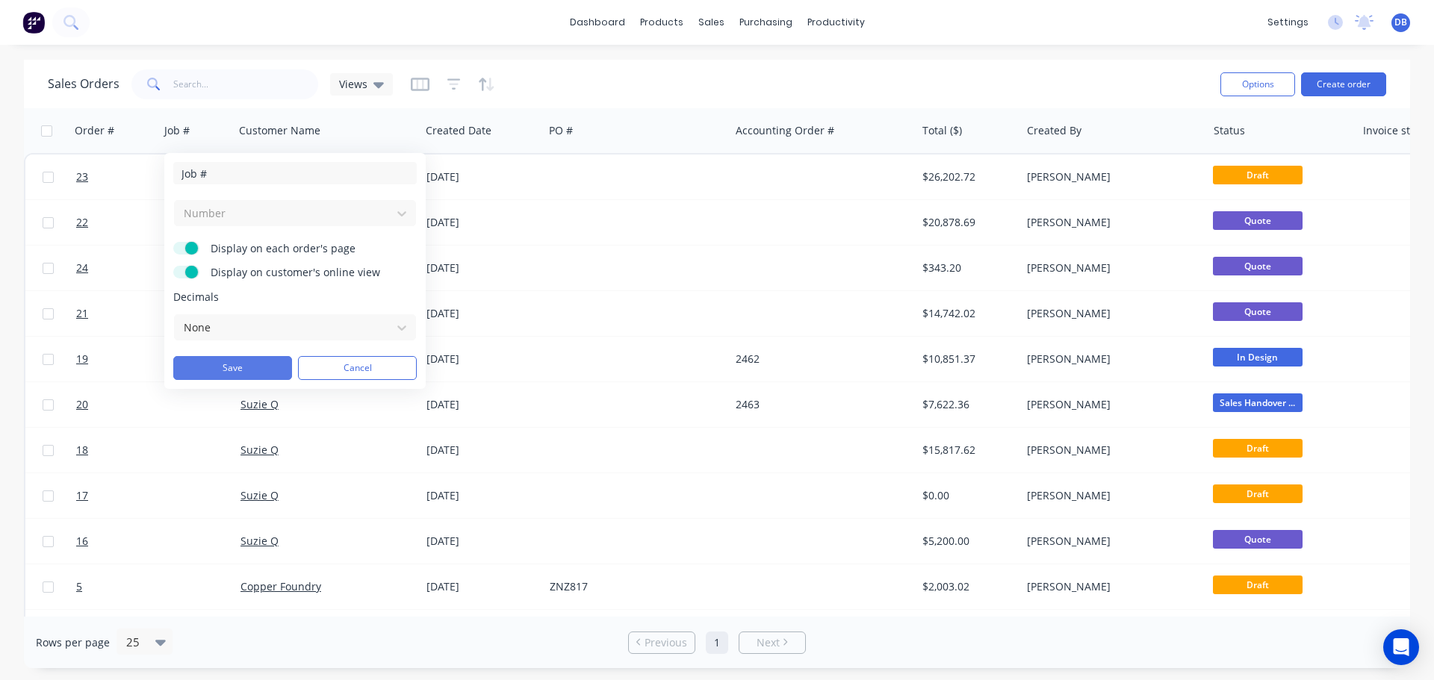
click at [249, 369] on button "Save" at bounding box center [232, 368] width 119 height 24
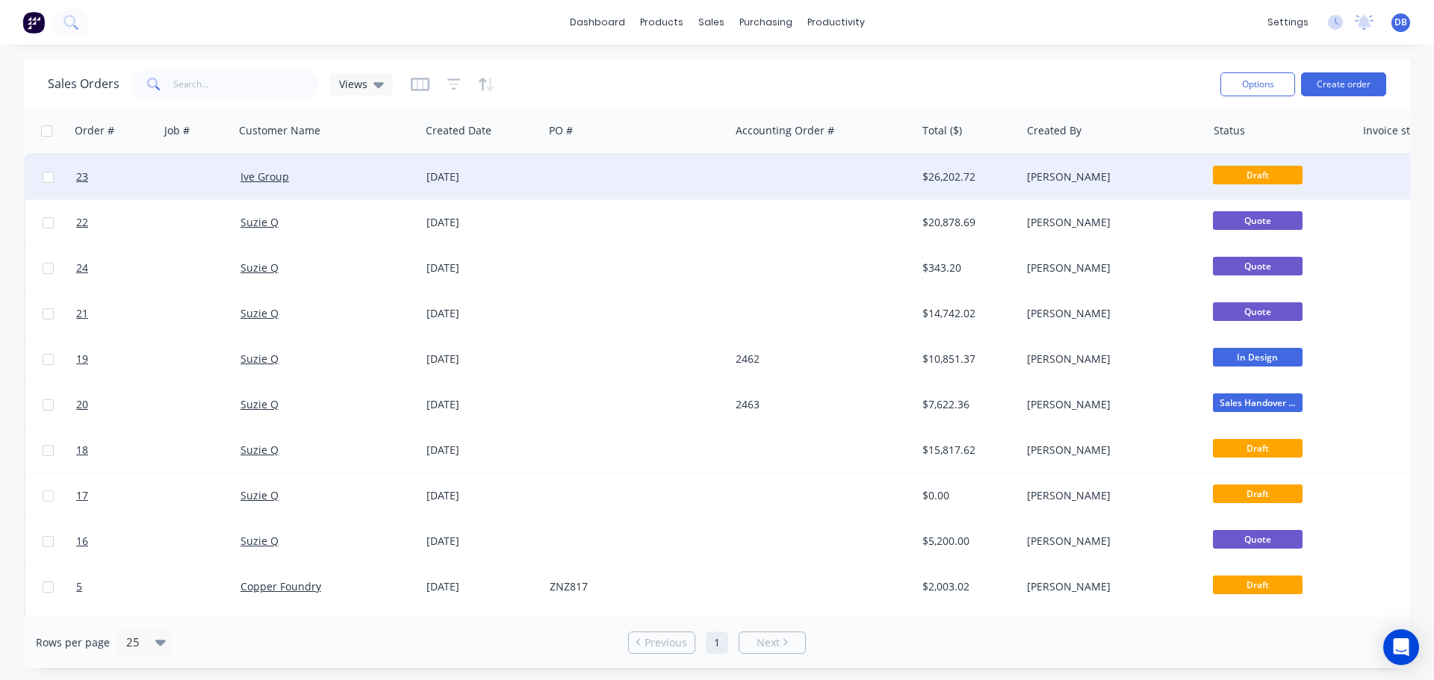
click at [170, 178] on div at bounding box center [197, 177] width 75 height 45
click at [190, 179] on input at bounding box center [197, 178] width 72 height 45
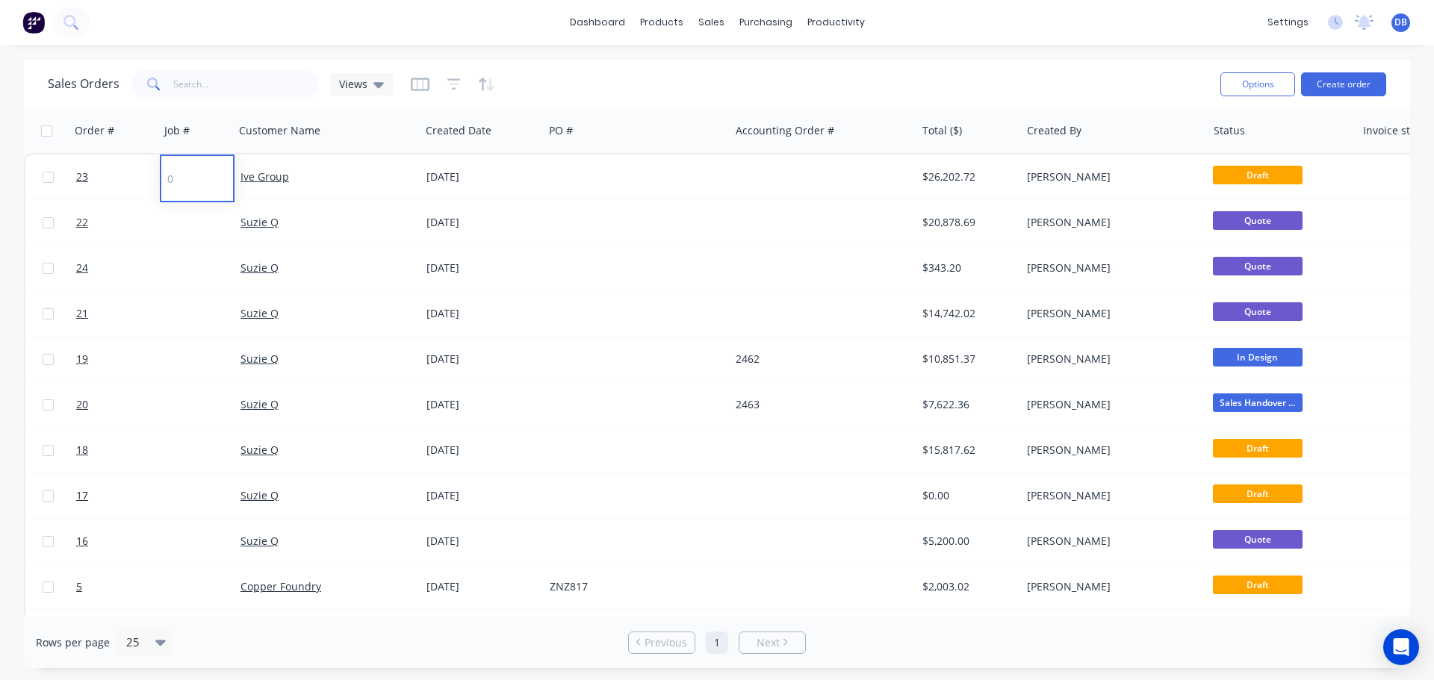
click at [563, 76] on div "Sales Orders Views" at bounding box center [628, 84] width 1161 height 37
click at [207, 164] on button "Edit" at bounding box center [220, 161] width 112 height 30
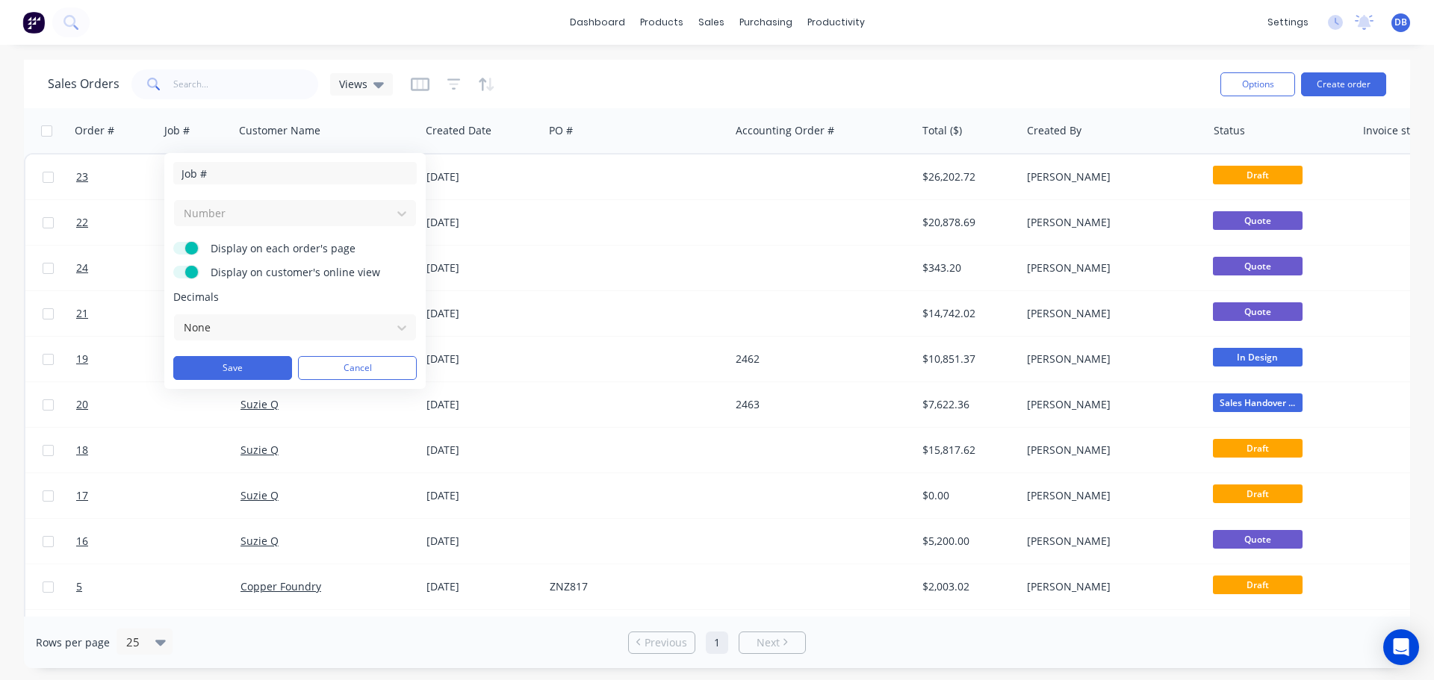
click at [258, 214] on div "Number" at bounding box center [294, 213] width 243 height 28
drag, startPoint x: 378, startPoint y: 219, endPoint x: 407, endPoint y: 218, distance: 29.1
click at [379, 219] on div "Number" at bounding box center [294, 213] width 243 height 28
click at [407, 218] on div "Number" at bounding box center [294, 213] width 243 height 28
click at [403, 214] on div "Number" at bounding box center [294, 213] width 243 height 28
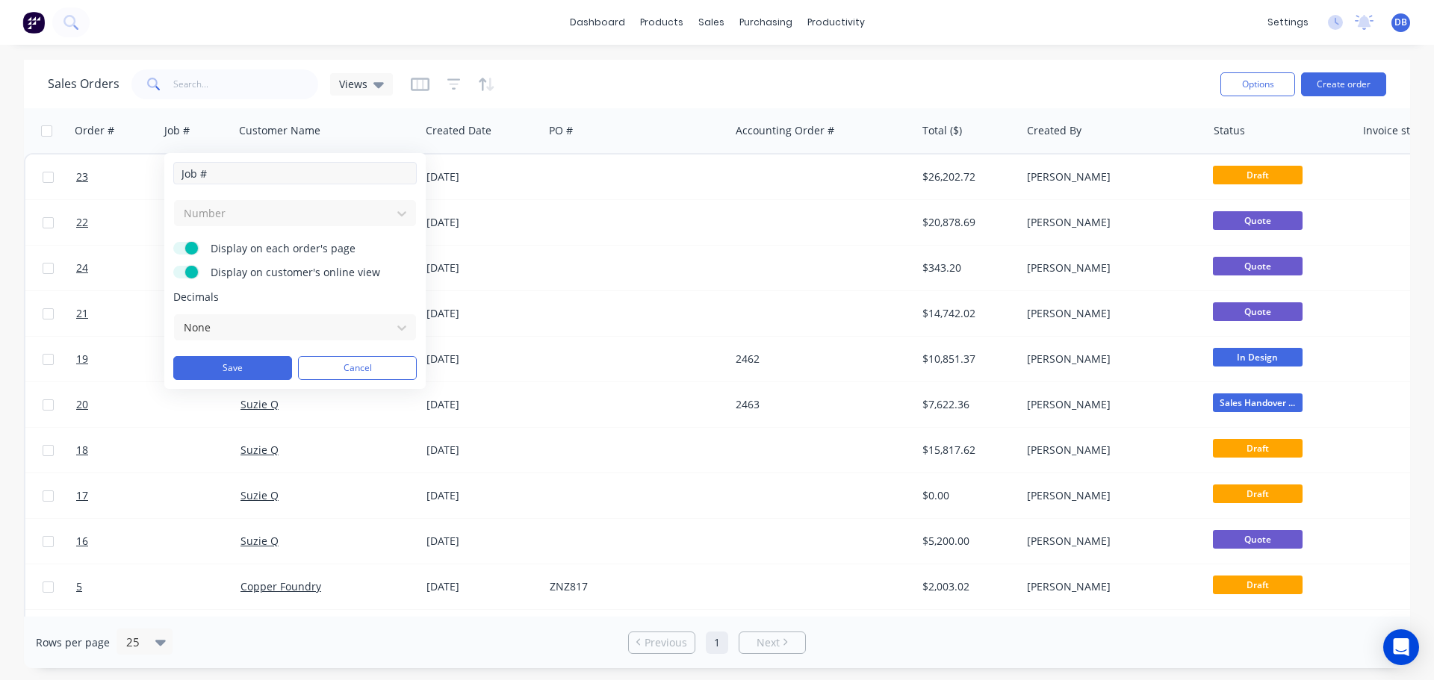
click at [276, 171] on input "Job #" at bounding box center [294, 173] width 243 height 22
click at [377, 215] on div "Number" at bounding box center [294, 213] width 243 height 28
drag, startPoint x: 367, startPoint y: 369, endPoint x: 373, endPoint y: 358, distance: 12.0
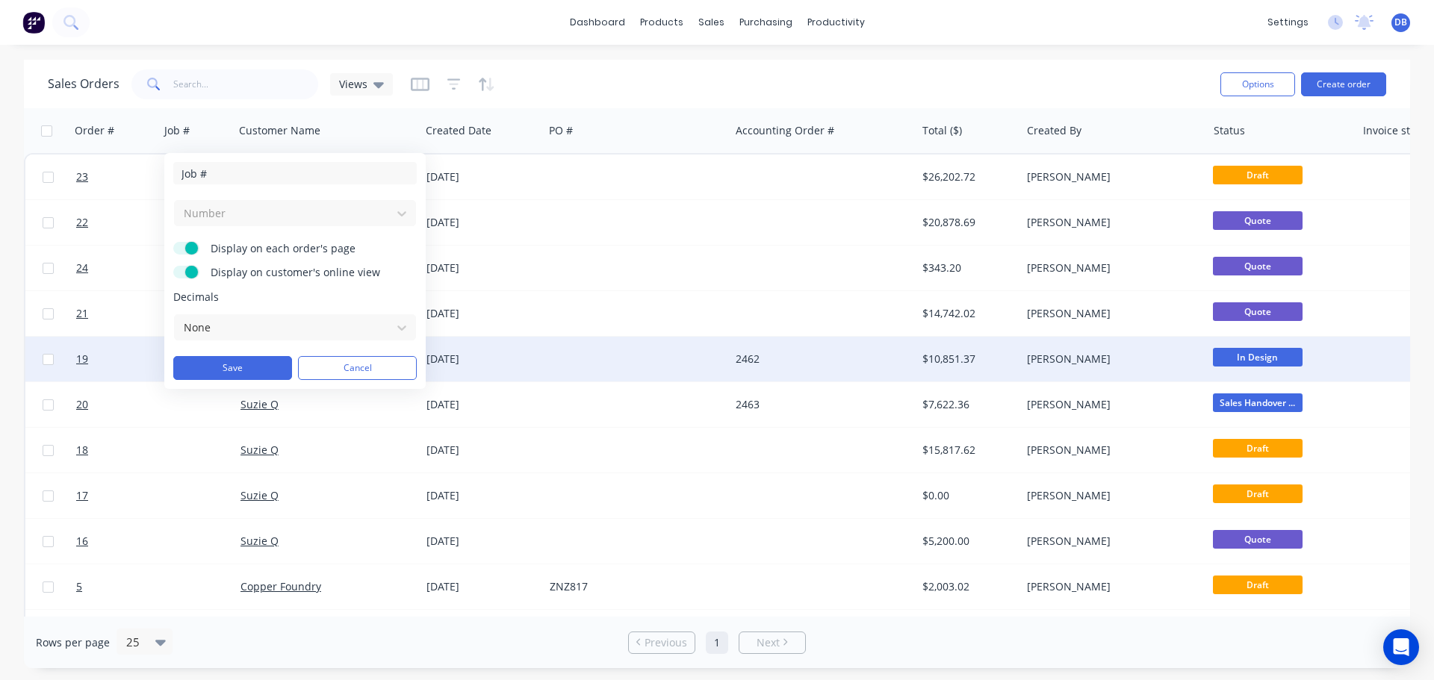
click at [367, 368] on button "Cancel" at bounding box center [357, 368] width 119 height 24
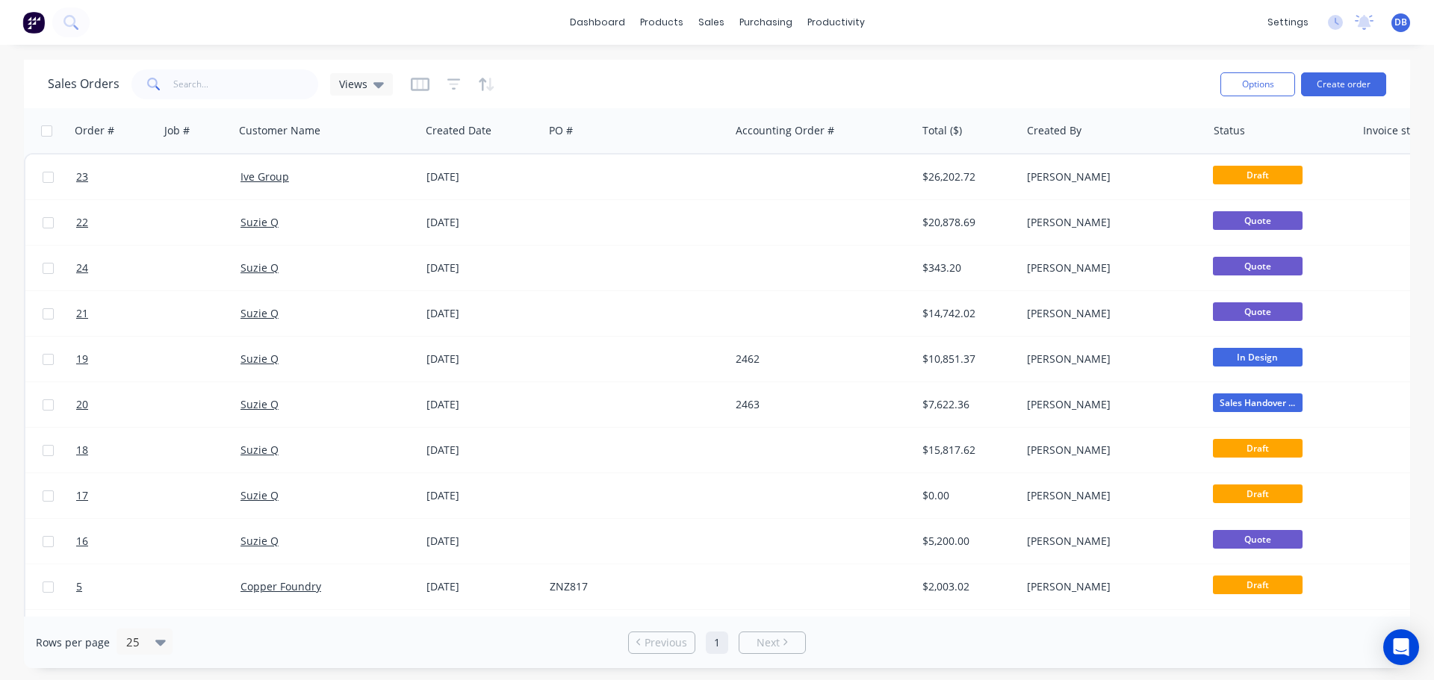
click at [582, 80] on div "Sales Orders Views" at bounding box center [628, 84] width 1161 height 37
click at [413, 84] on icon "button" at bounding box center [420, 84] width 19 height 15
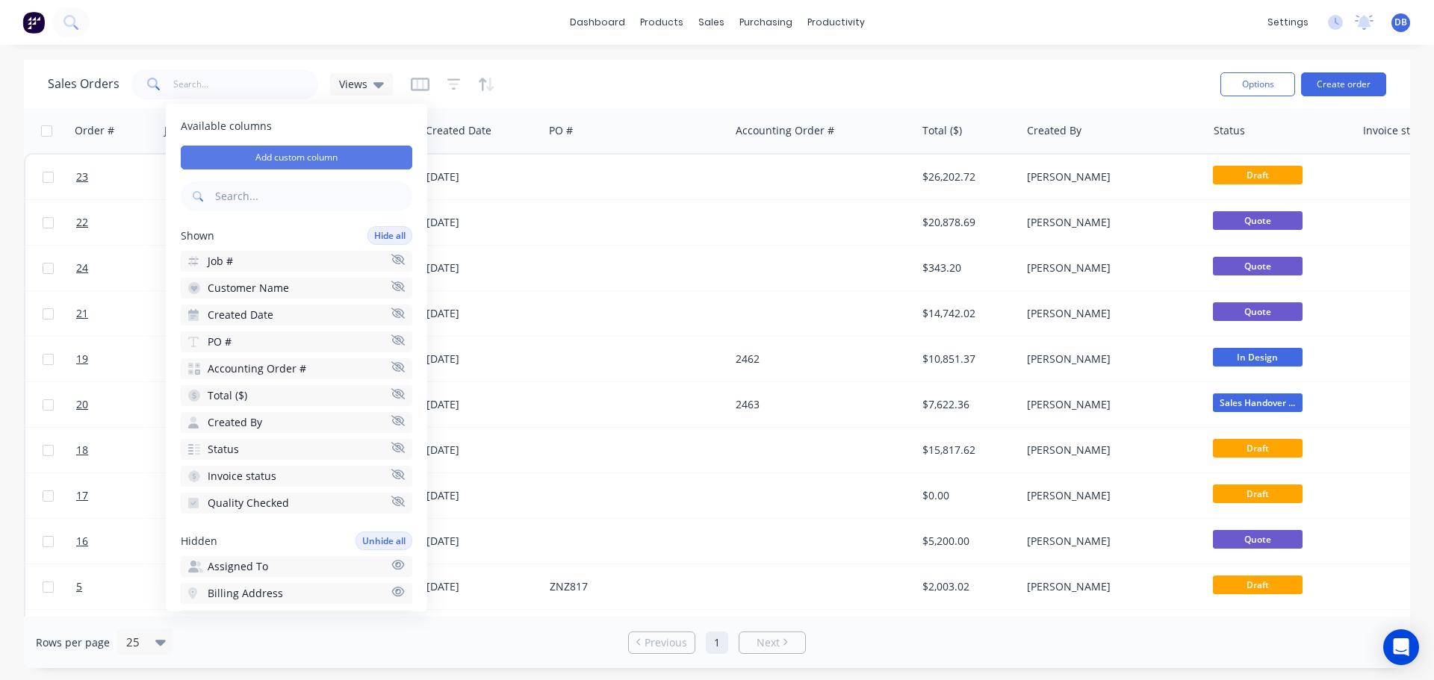
click at [334, 151] on button "Add custom column" at bounding box center [297, 158] width 232 height 24
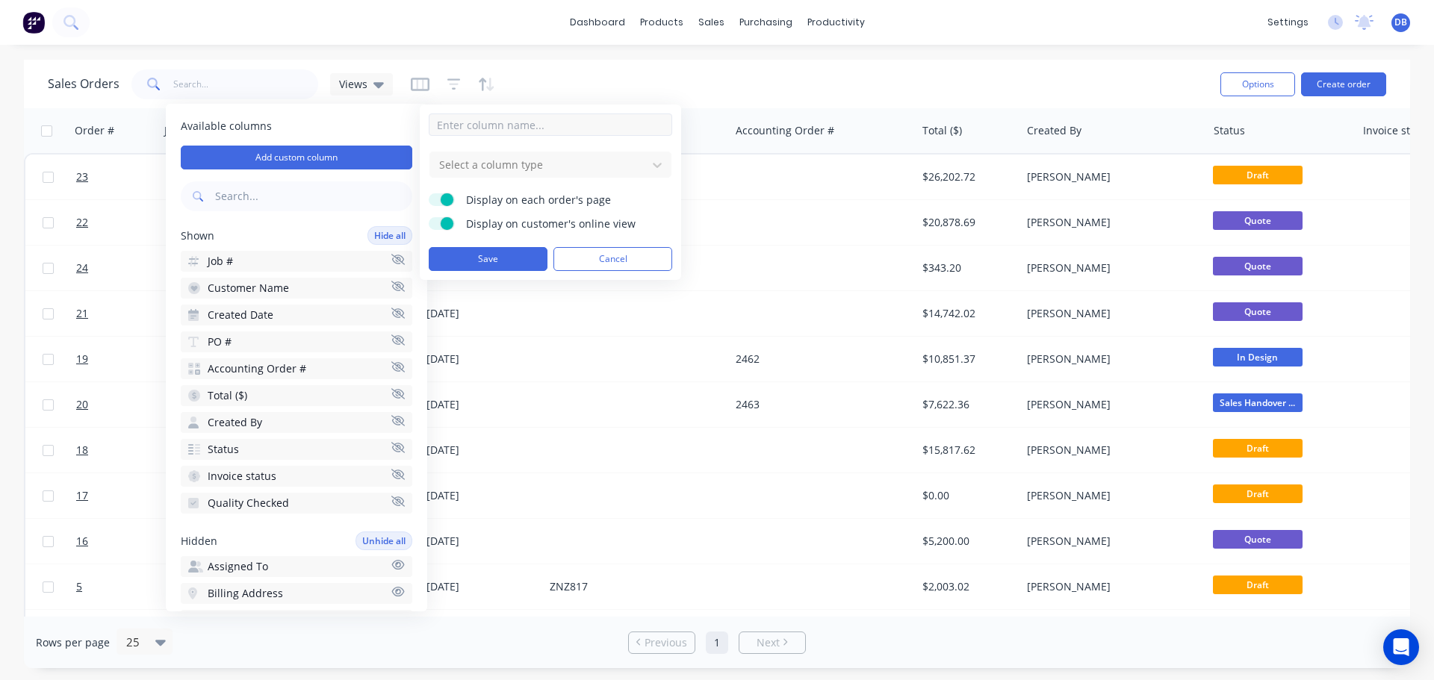
click at [535, 116] on input at bounding box center [550, 125] width 243 height 22
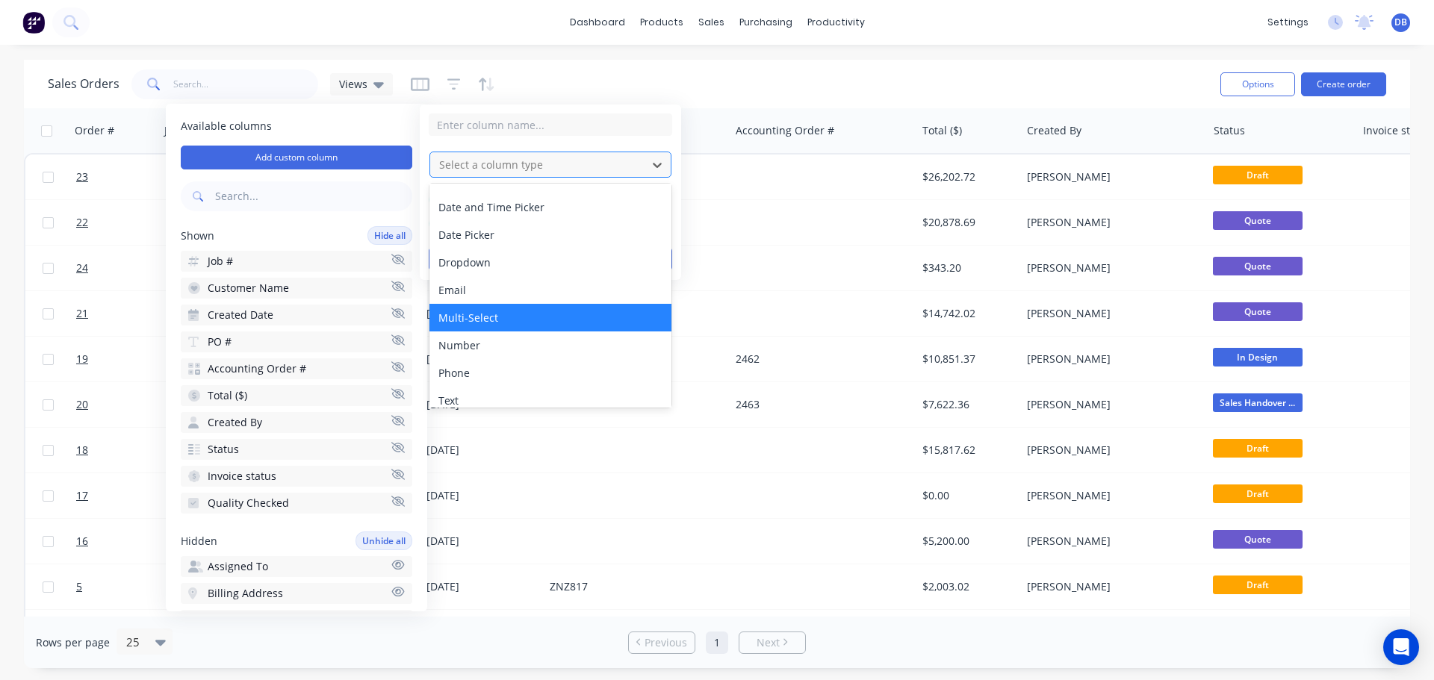
scroll to position [75, 0]
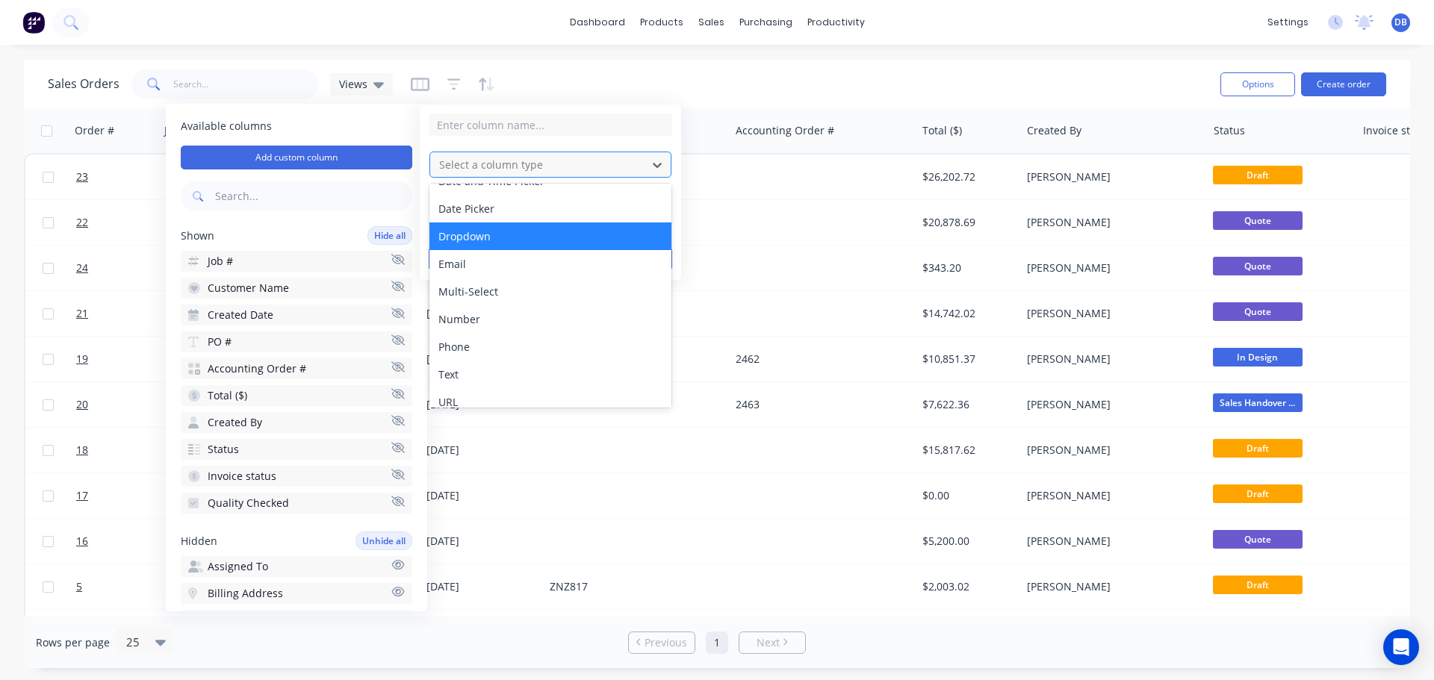
click at [555, 236] on div "Dropdown" at bounding box center [550, 237] width 242 height 28
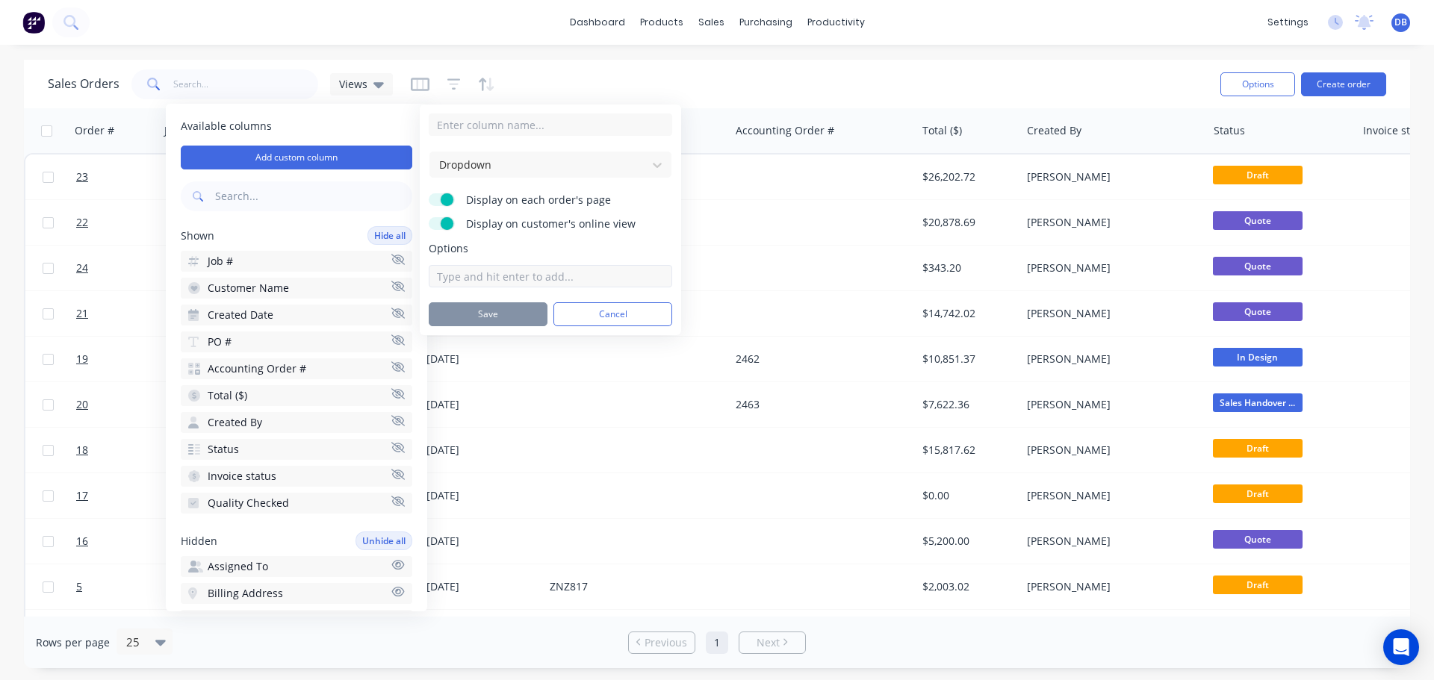
click at [572, 272] on input at bounding box center [550, 276] width 243 height 22
click at [572, 276] on input at bounding box center [550, 276] width 243 height 22
click at [562, 119] on input at bounding box center [550, 125] width 243 height 22
drag, startPoint x: 479, startPoint y: 264, endPoint x: 482, endPoint y: 273, distance: 9.7
click at [479, 265] on div "Options" at bounding box center [550, 264] width 243 height 46
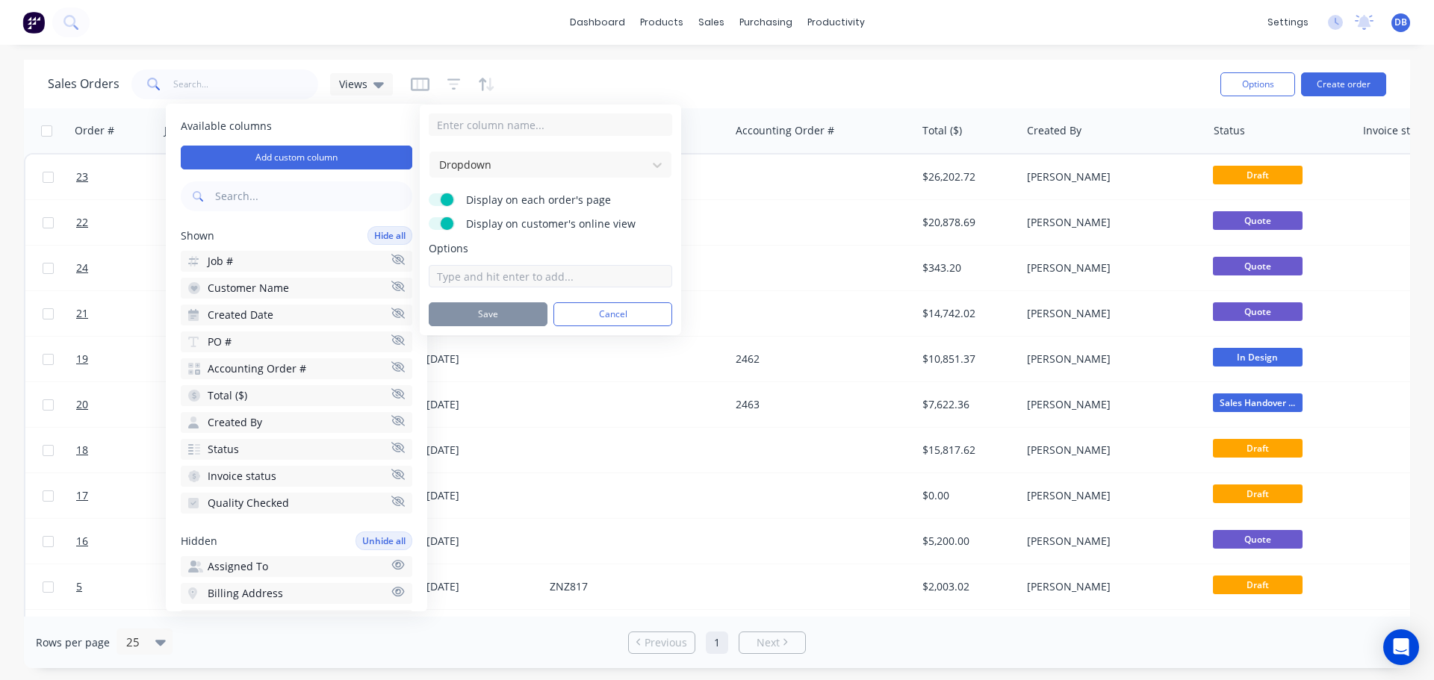
click at [457, 279] on input at bounding box center [550, 276] width 243 height 22
type input "1"
click at [511, 284] on input "1" at bounding box center [550, 276] width 243 height 22
type input "1"
type input "Q"
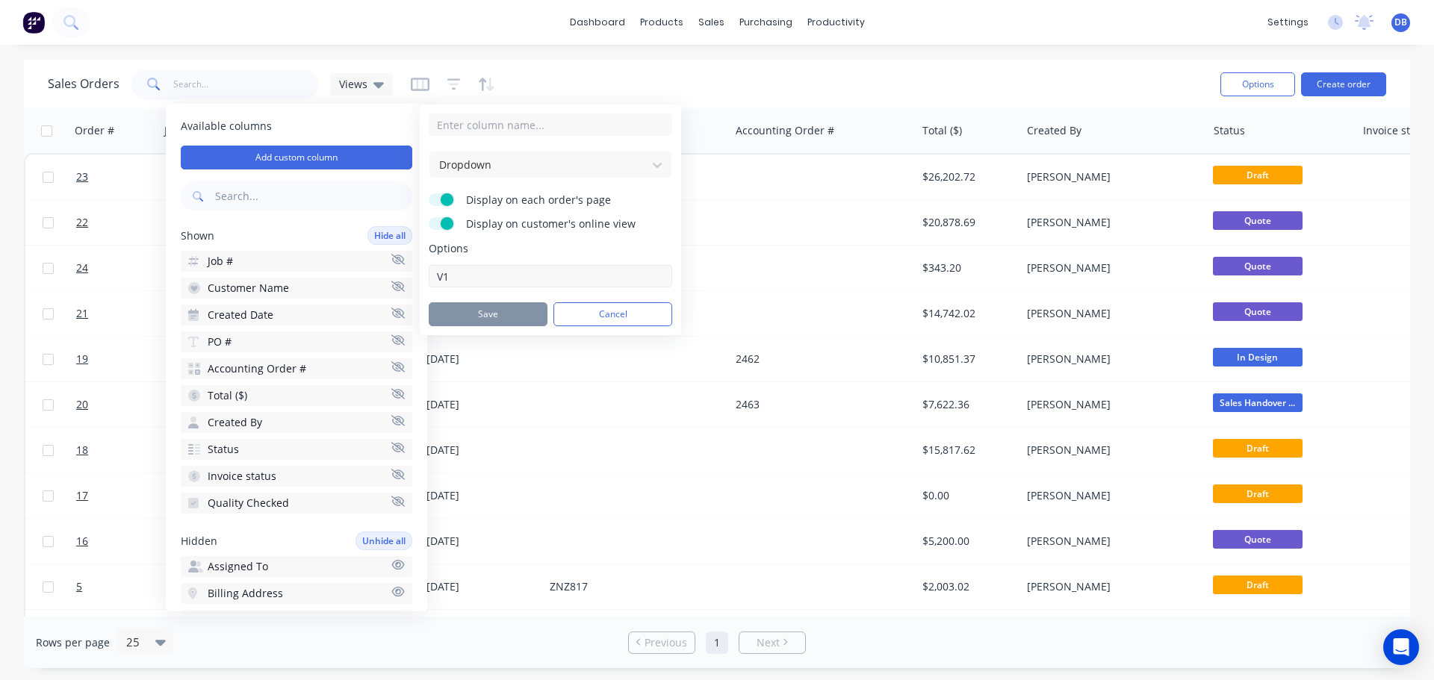
click at [506, 270] on input "V1" at bounding box center [550, 276] width 243 height 22
type input "V1"
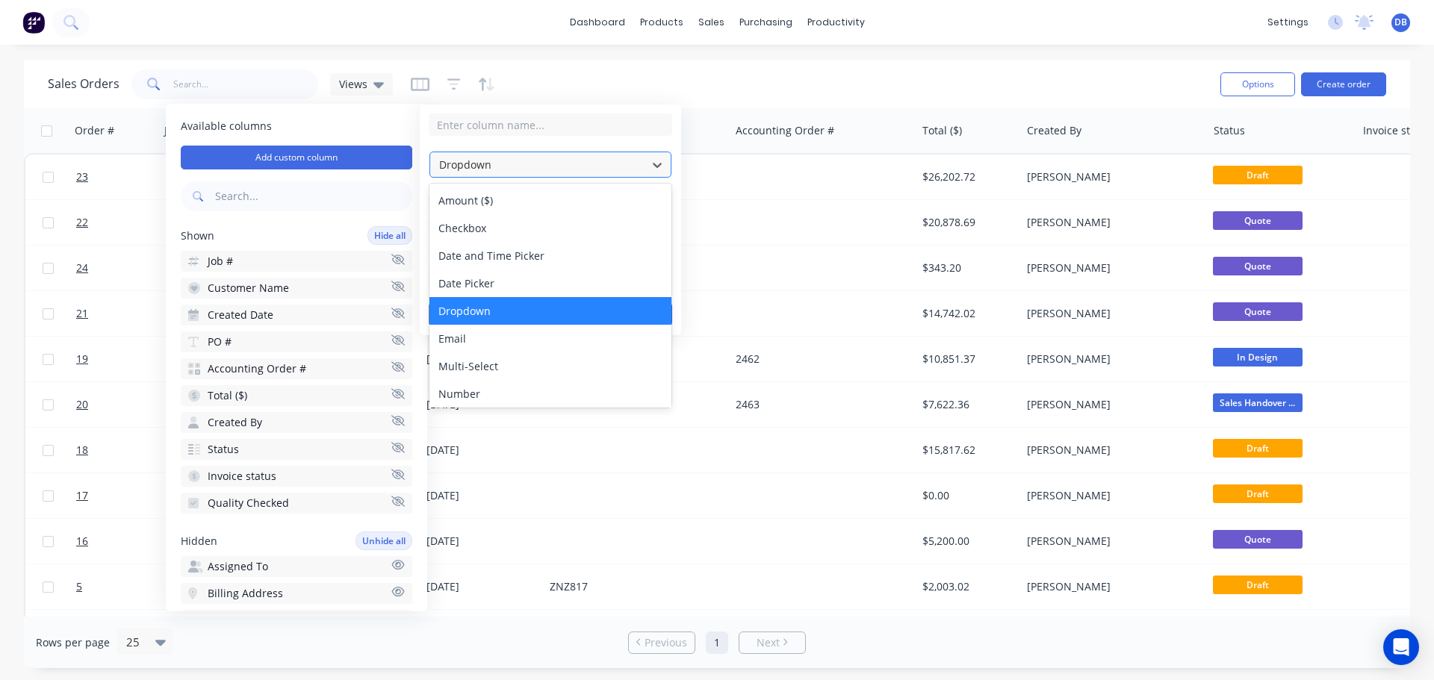
click at [565, 168] on div at bounding box center [539, 164] width 202 height 19
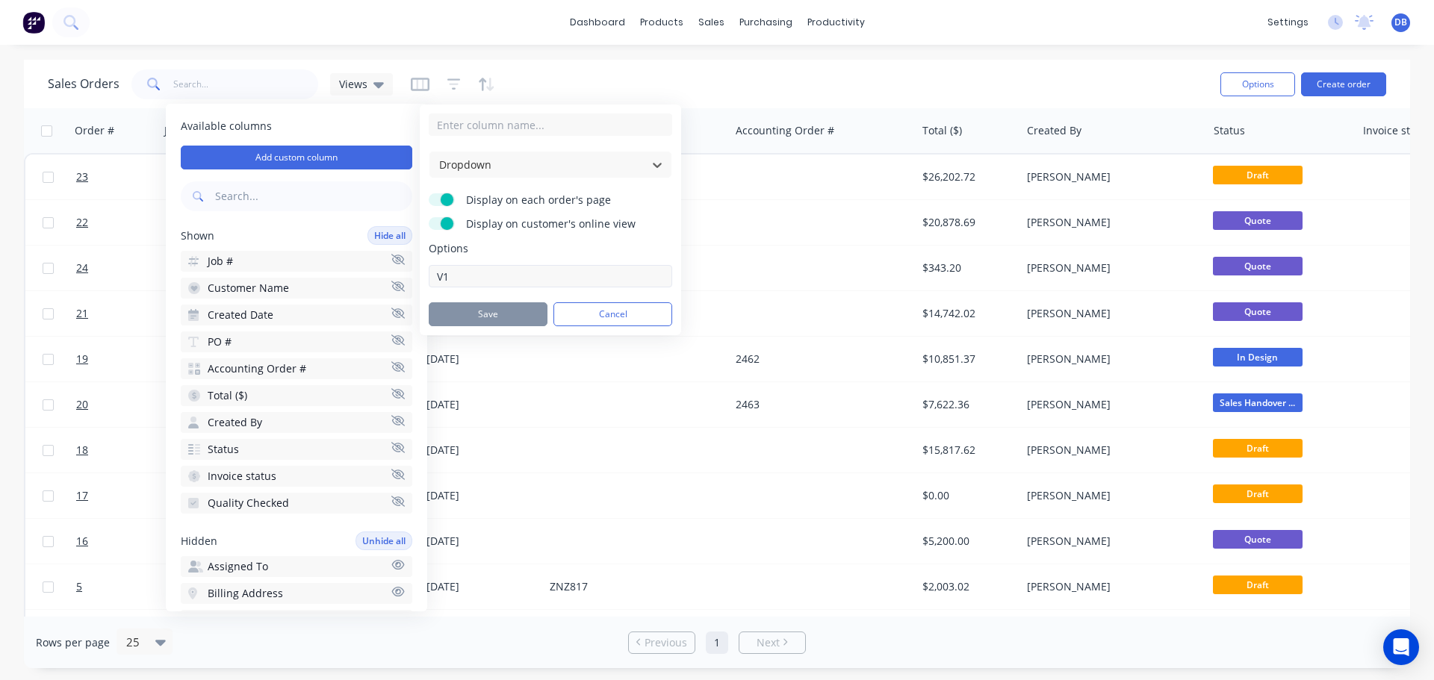
click at [529, 280] on input "V1" at bounding box center [550, 276] width 243 height 22
click at [551, 279] on input "V1" at bounding box center [550, 276] width 243 height 22
click at [465, 277] on input "V1" at bounding box center [550, 276] width 243 height 22
drag, startPoint x: 453, startPoint y: 277, endPoint x: 434, endPoint y: 277, distance: 18.7
click at [434, 277] on input "V1" at bounding box center [550, 276] width 243 height 22
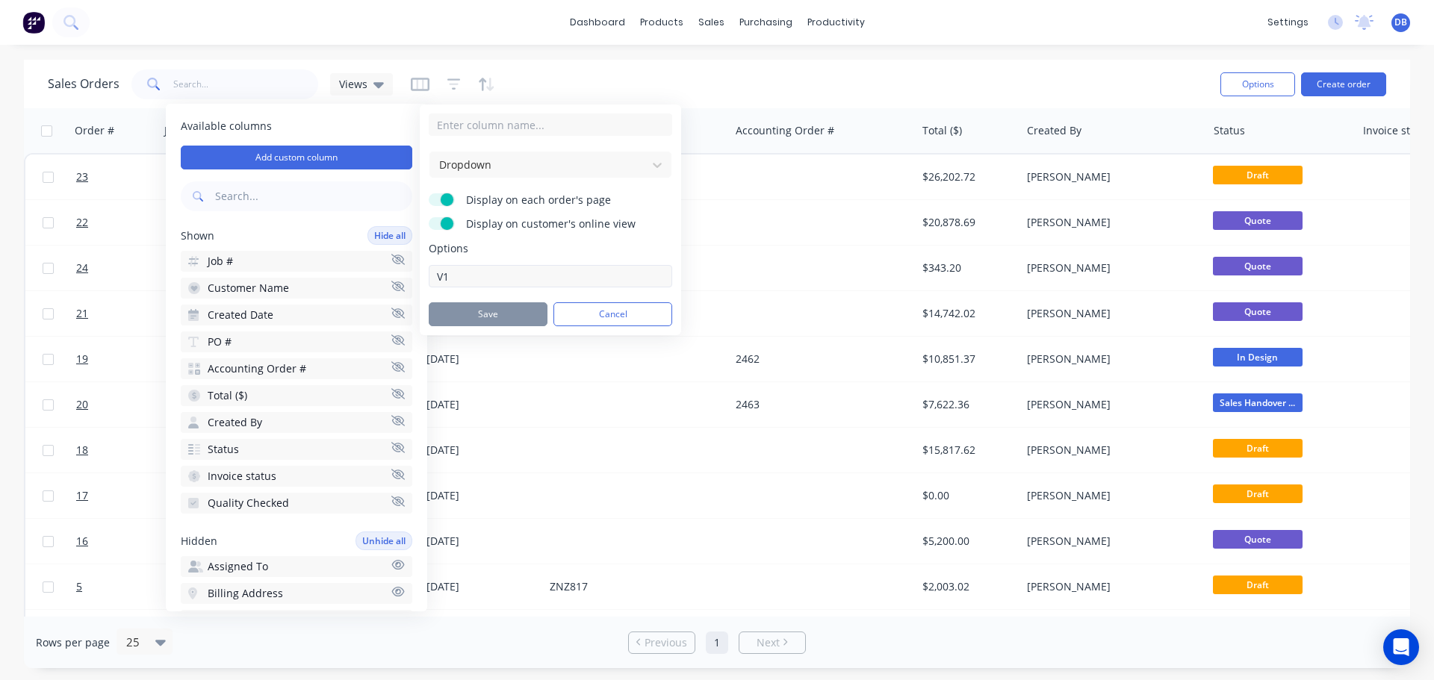
click at [459, 272] on input "V1" at bounding box center [550, 276] width 243 height 22
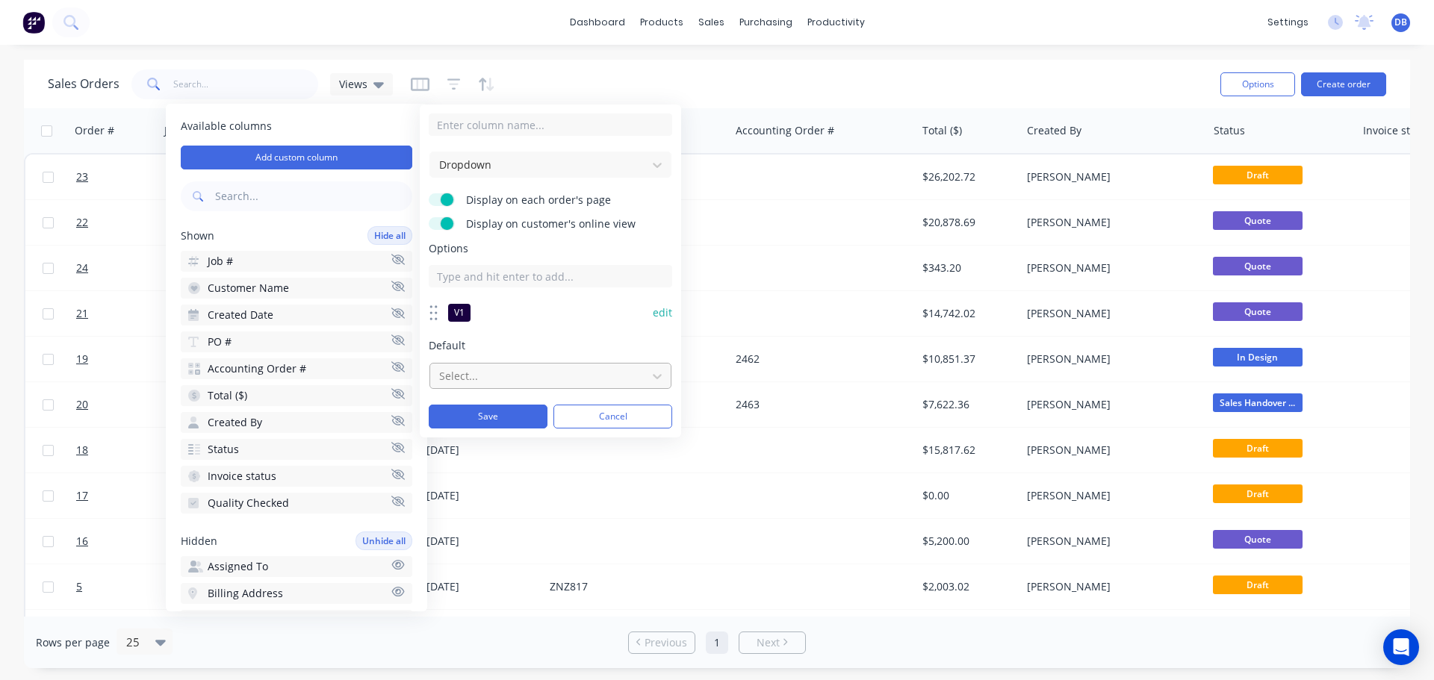
click at [536, 380] on div at bounding box center [539, 376] width 202 height 19
click at [539, 342] on span "Default" at bounding box center [550, 345] width 243 height 15
click at [509, 279] on input at bounding box center [550, 276] width 243 height 22
type input "V2"
drag, startPoint x: 485, startPoint y: 410, endPoint x: 571, endPoint y: 391, distance: 87.2
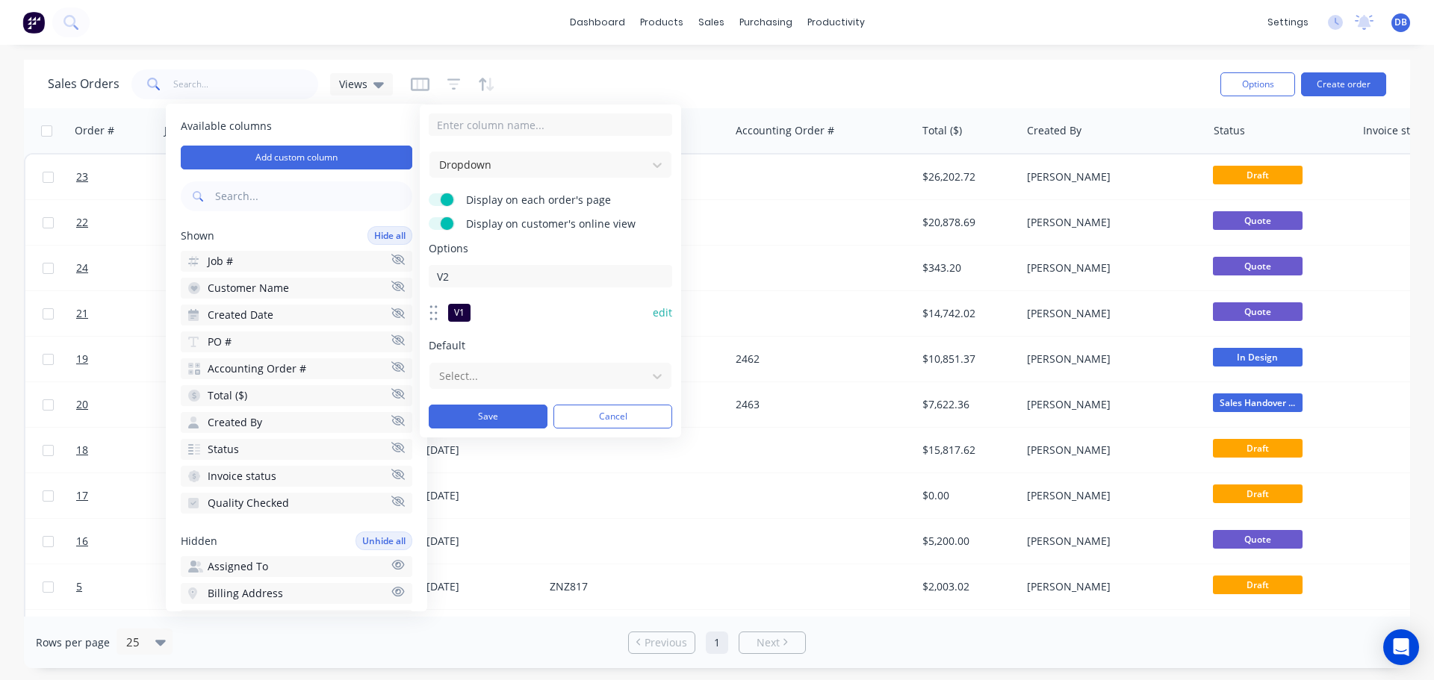
click at [485, 411] on button "Save" at bounding box center [488, 417] width 119 height 24
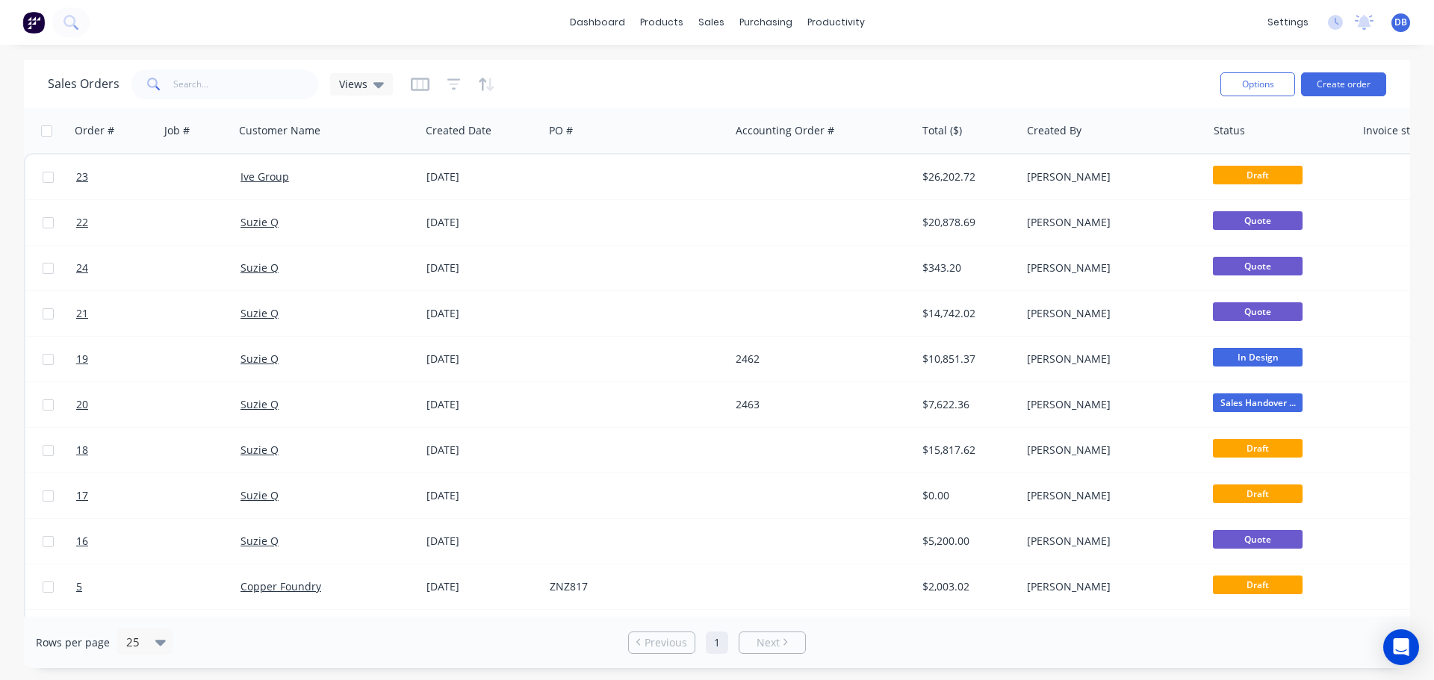
scroll to position [0, 335]
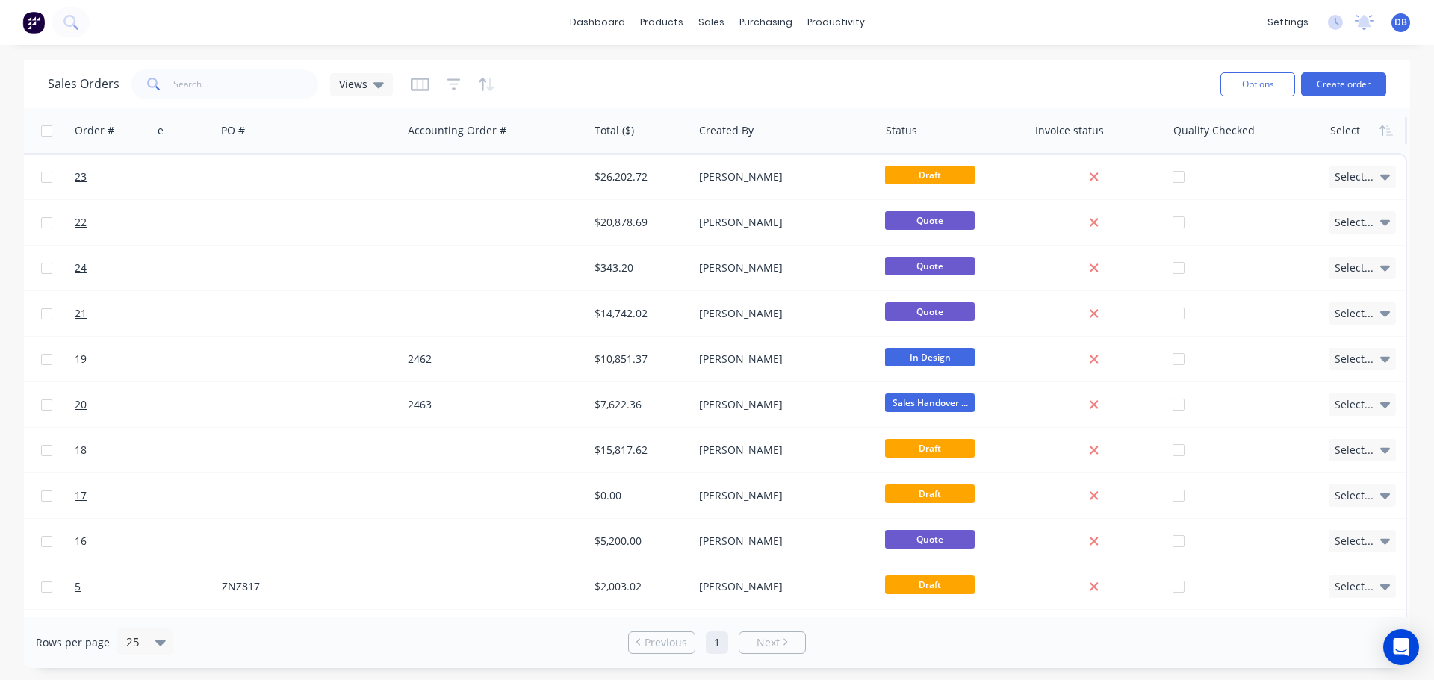
click at [1337, 134] on div at bounding box center [1363, 131] width 67 height 30
click at [1380, 132] on icon "button" at bounding box center [1382, 130] width 5 height 10
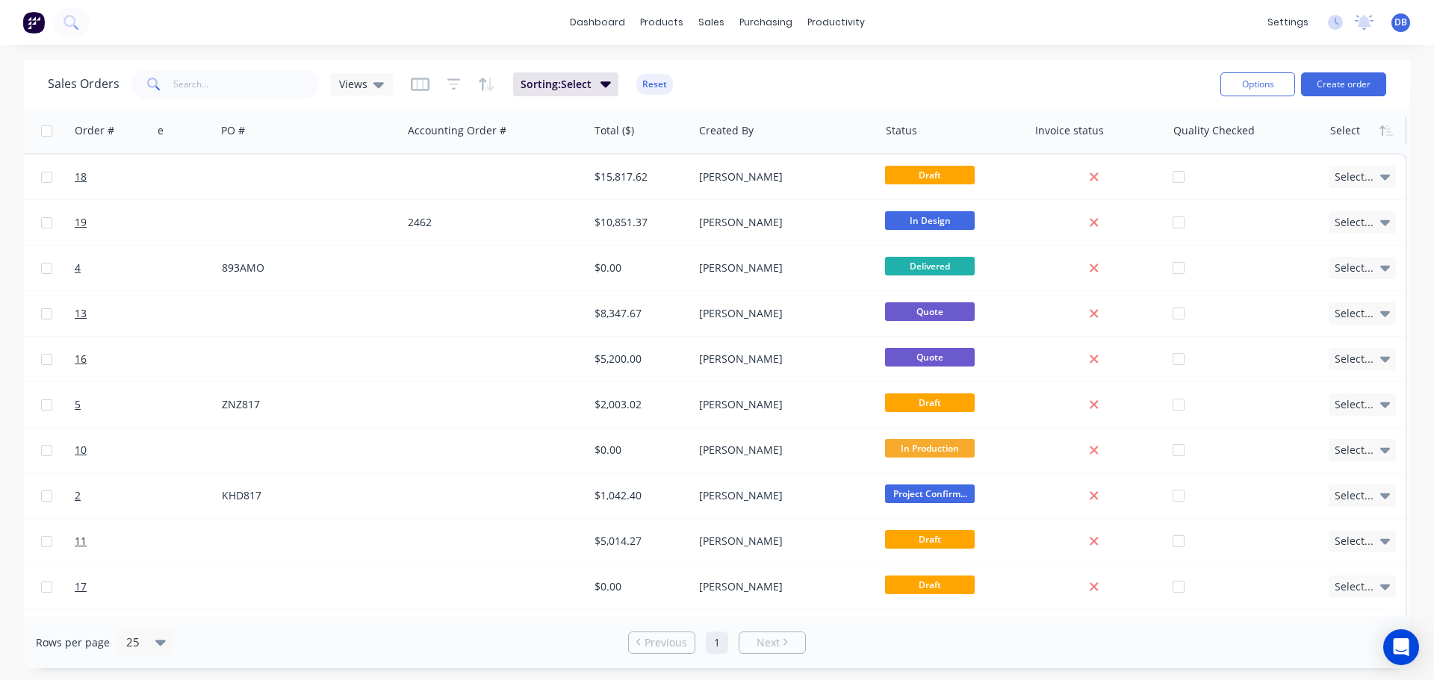
scroll to position [0, 328]
click at [1353, 134] on div at bounding box center [1363, 131] width 67 height 30
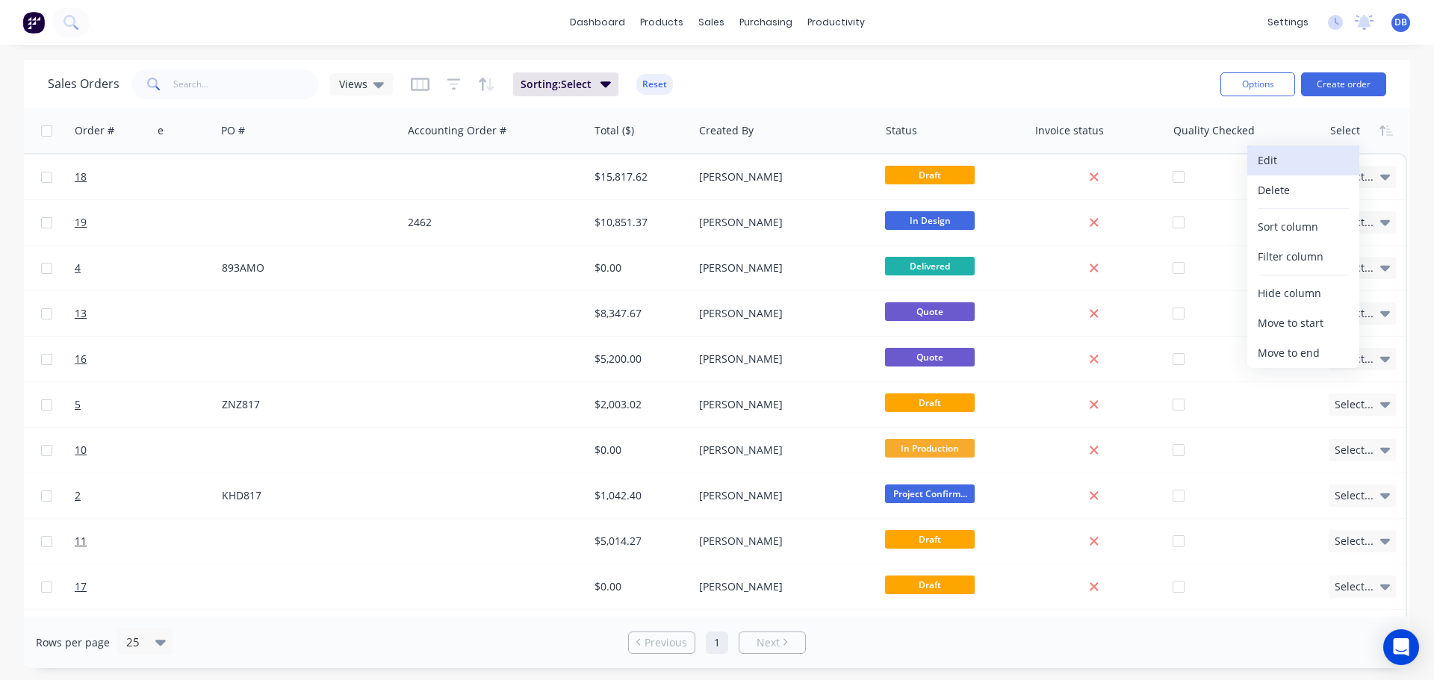
click at [1302, 166] on button "Edit" at bounding box center [1303, 161] width 112 height 30
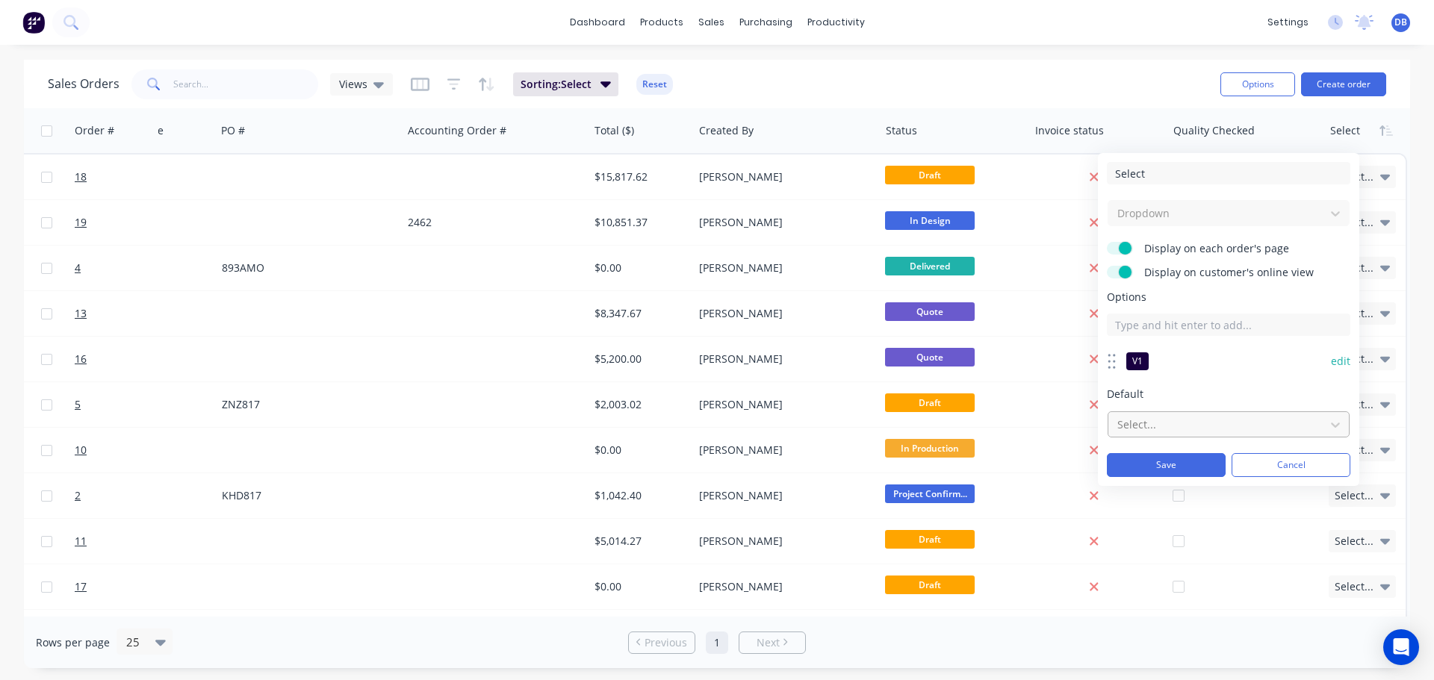
click at [1147, 431] on div at bounding box center [1217, 424] width 202 height 19
click at [1147, 429] on div at bounding box center [1217, 424] width 202 height 19
click at [1218, 320] on input at bounding box center [1228, 325] width 243 height 22
type input "V2"
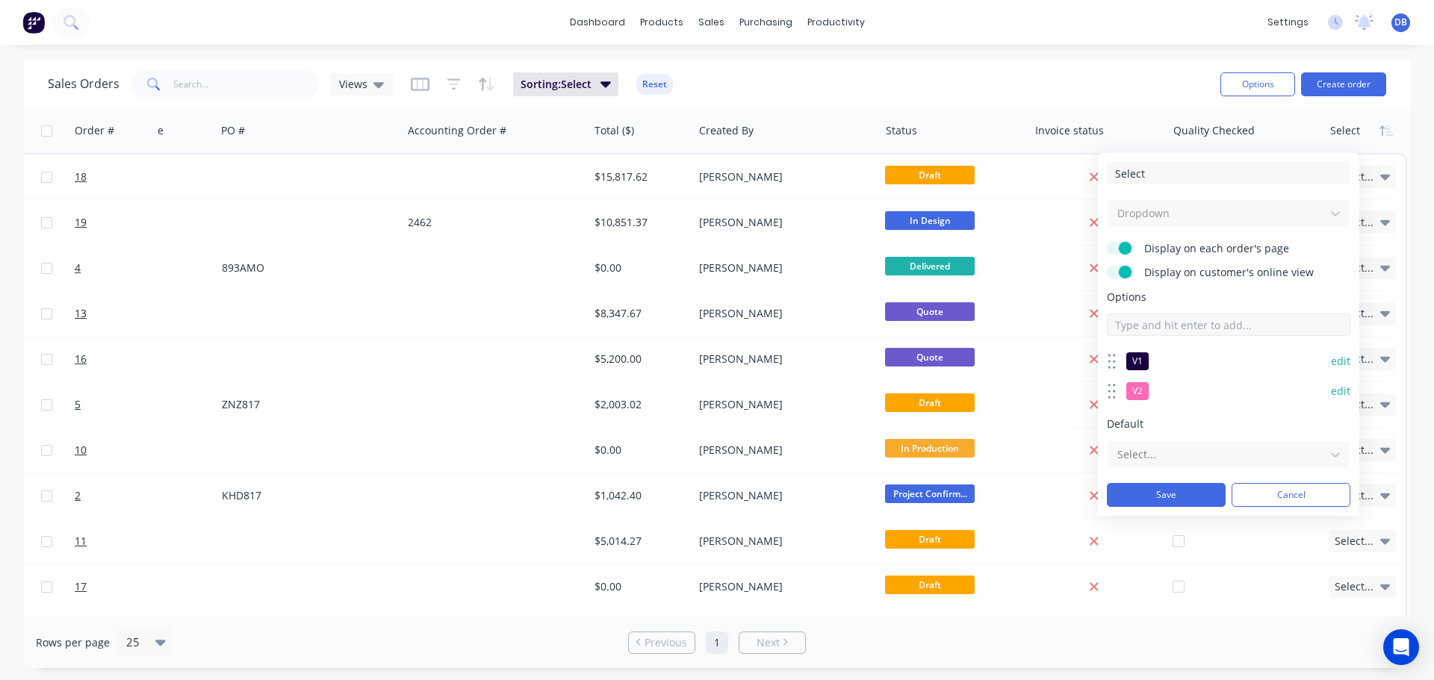
click at [1218, 332] on input at bounding box center [1228, 325] width 243 height 22
click at [1220, 326] on input at bounding box center [1228, 325] width 243 height 22
type input "V3"
click at [1189, 447] on div at bounding box center [1217, 454] width 202 height 19
click at [1188, 453] on div at bounding box center [1217, 454] width 202 height 19
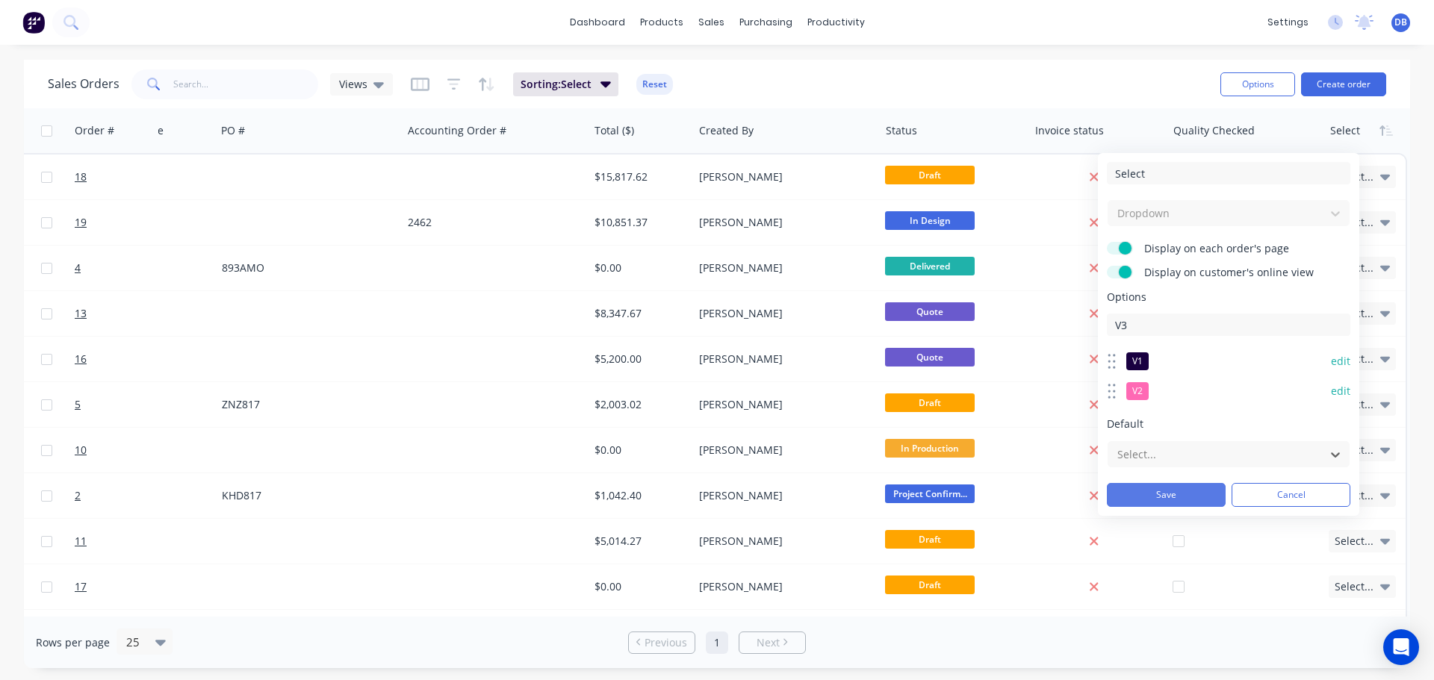
click at [1161, 495] on button "Save" at bounding box center [1166, 495] width 119 height 24
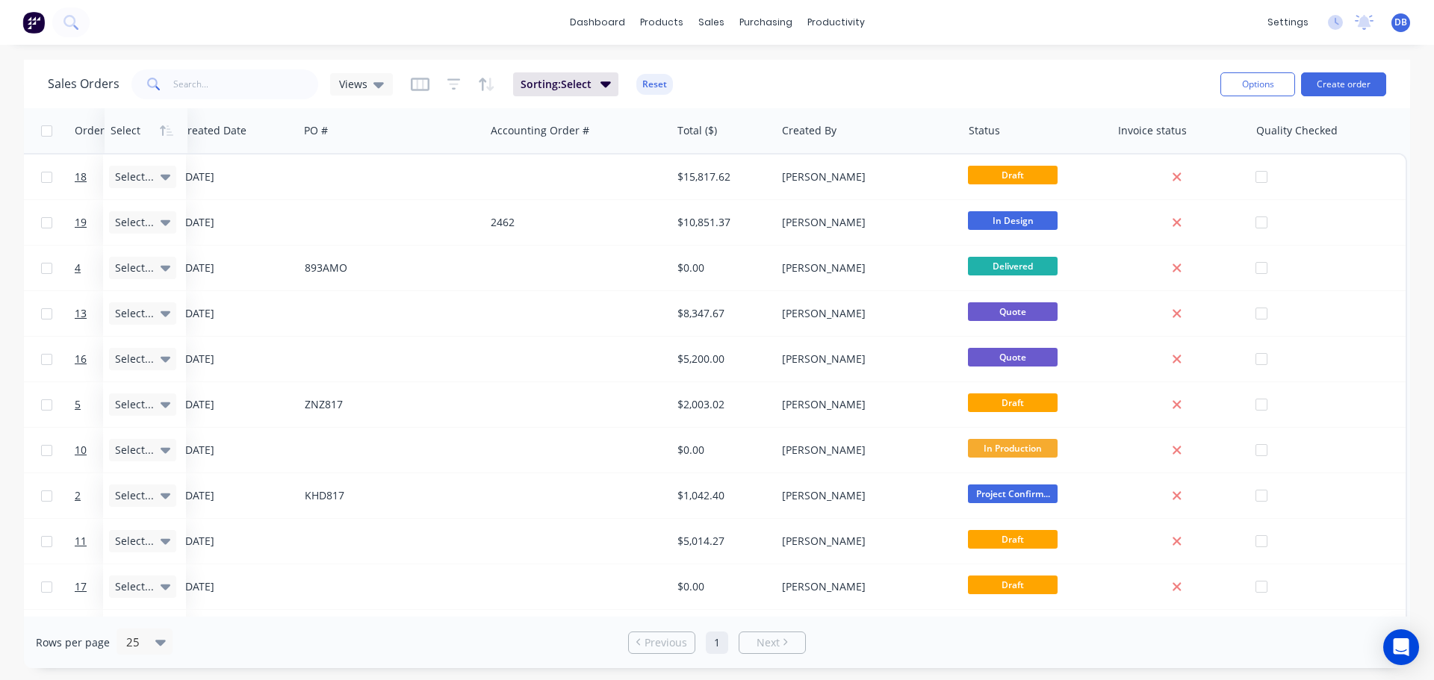
drag, startPoint x: 914, startPoint y: 138, endPoint x: 131, endPoint y: 152, distance: 783.5
click at [131, 152] on div "Select" at bounding box center [146, 130] width 83 height 45
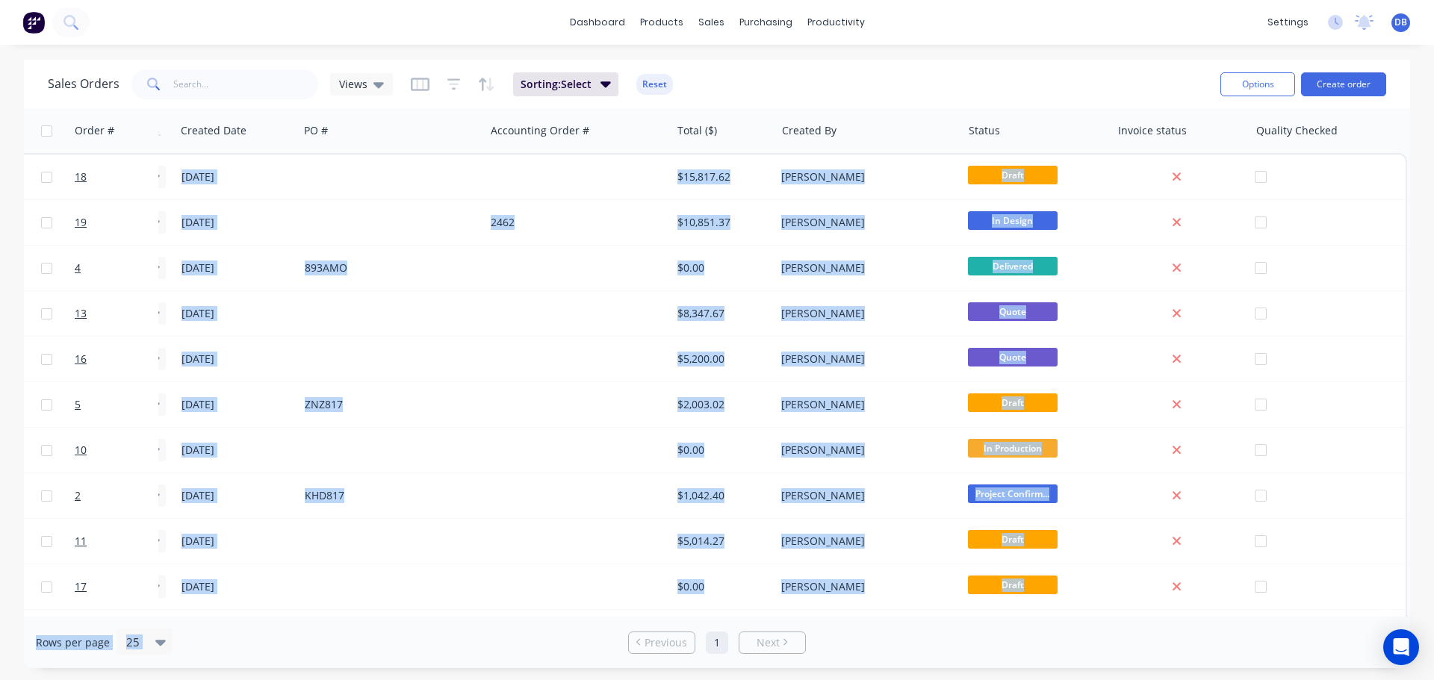
drag, startPoint x: 520, startPoint y: 618, endPoint x: 109, endPoint y: 616, distance: 410.8
click at [109, 616] on div "Sales Orders Views Sorting: Select Reset Options Create order Order # Job # Cus…" at bounding box center [717, 364] width 1386 height 609
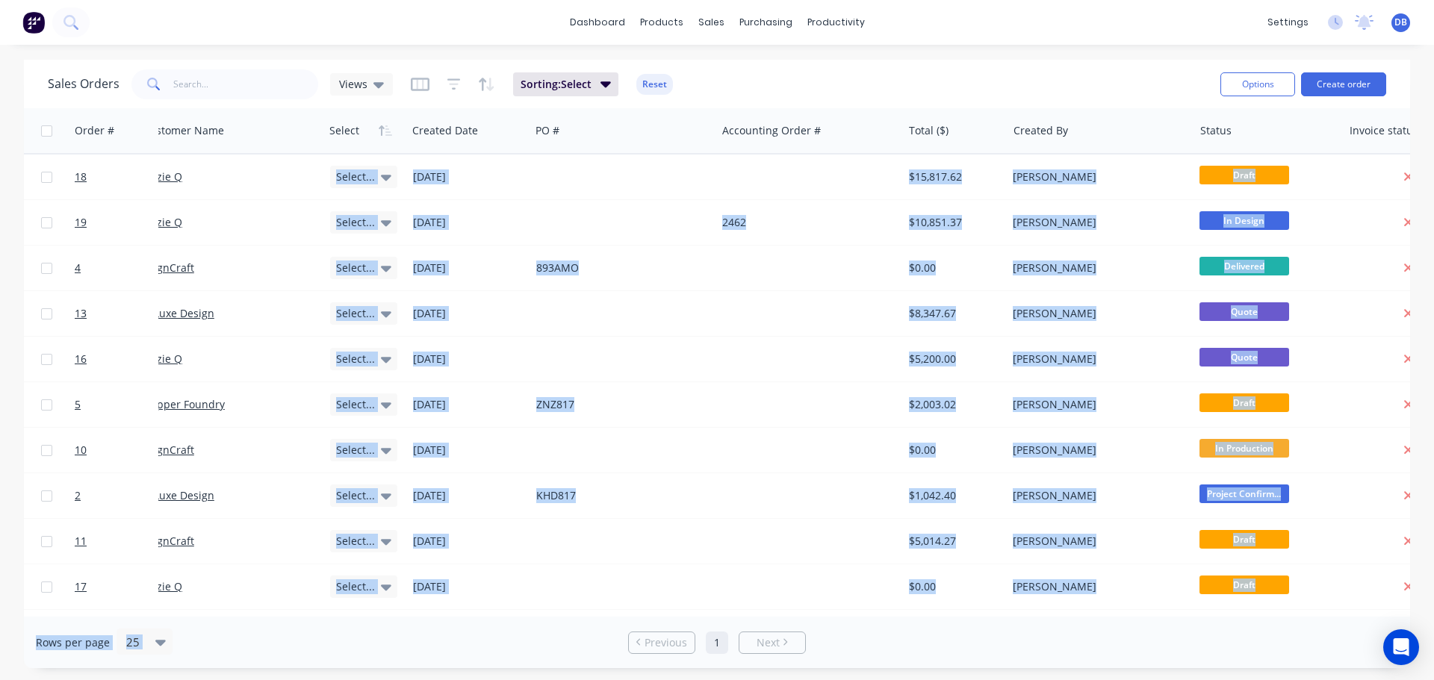
scroll to position [0, 84]
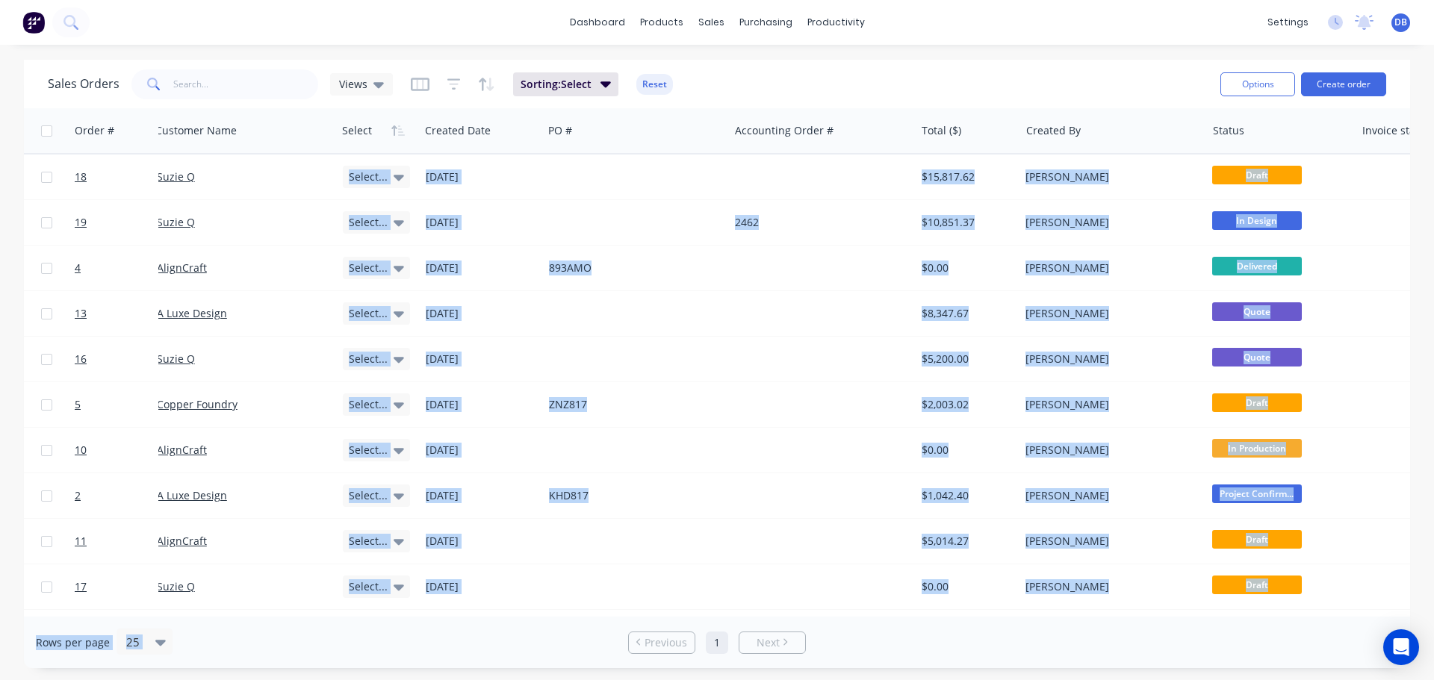
click at [292, 660] on div "Rows per page 25 Previous 1 Next" at bounding box center [717, 643] width 1386 height 52
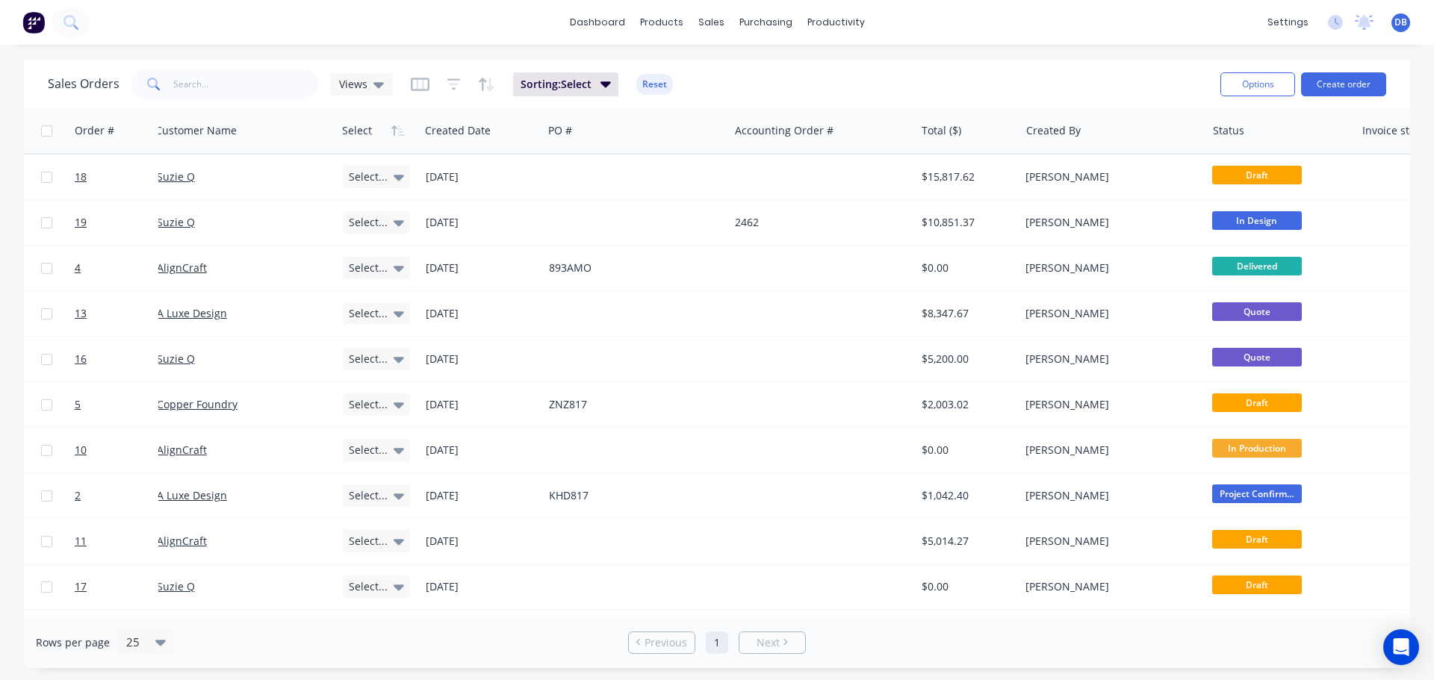
scroll to position [0, 0]
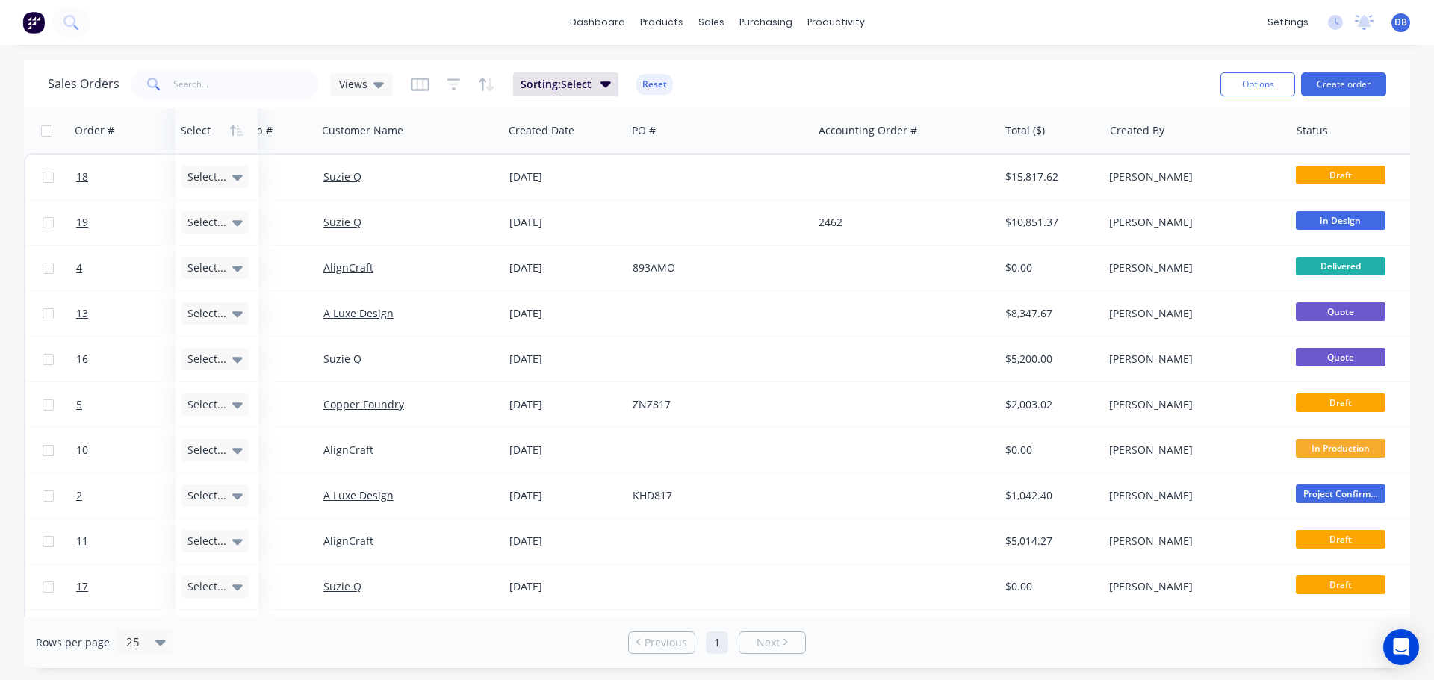
drag, startPoint x: 443, startPoint y: 131, endPoint x: 196, endPoint y: 136, distance: 246.5
click at [196, 136] on div at bounding box center [214, 131] width 67 height 30
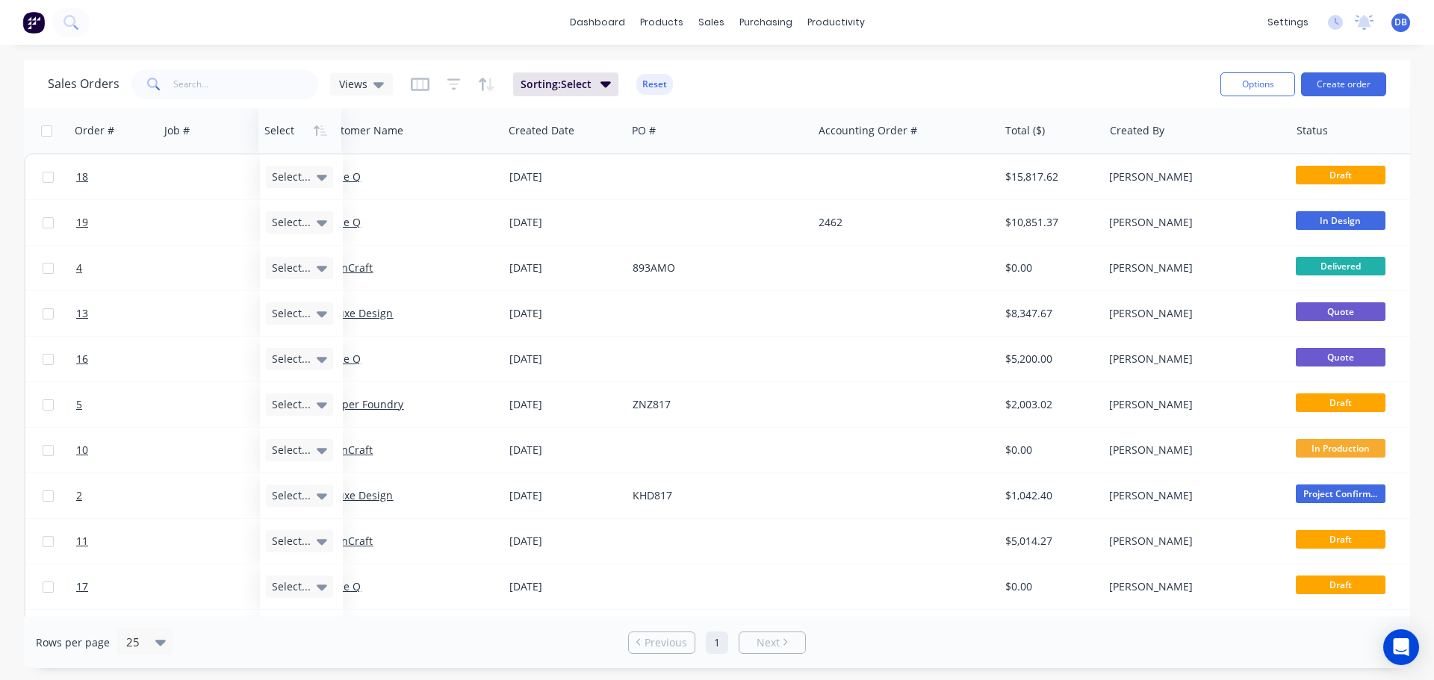
drag, startPoint x: 170, startPoint y: 130, endPoint x: 250, endPoint y: 136, distance: 80.1
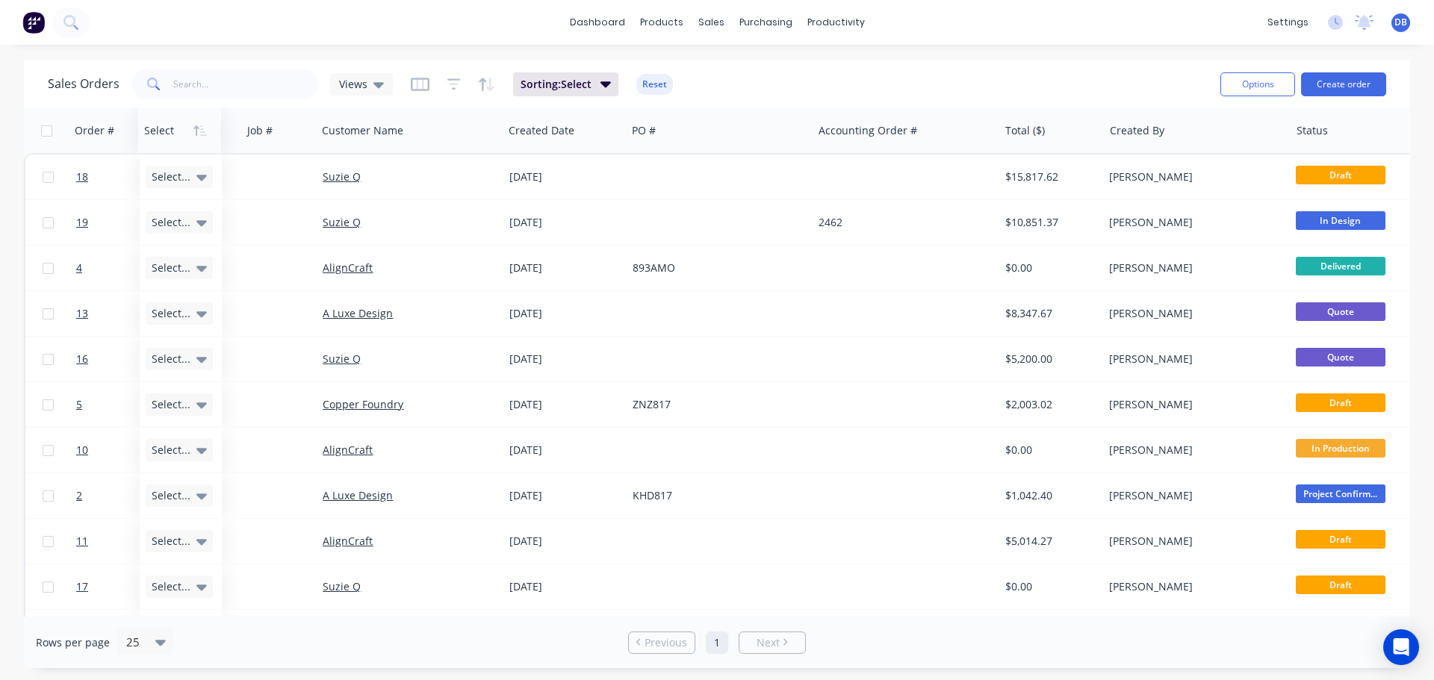
drag, startPoint x: 255, startPoint y: 132, endPoint x: 159, endPoint y: 132, distance: 95.6
click at [159, 132] on div at bounding box center [177, 131] width 67 height 30
drag, startPoint x: 188, startPoint y: 136, endPoint x: 146, endPoint y: 136, distance: 41.8
click at [146, 136] on div at bounding box center [155, 131] width 67 height 30
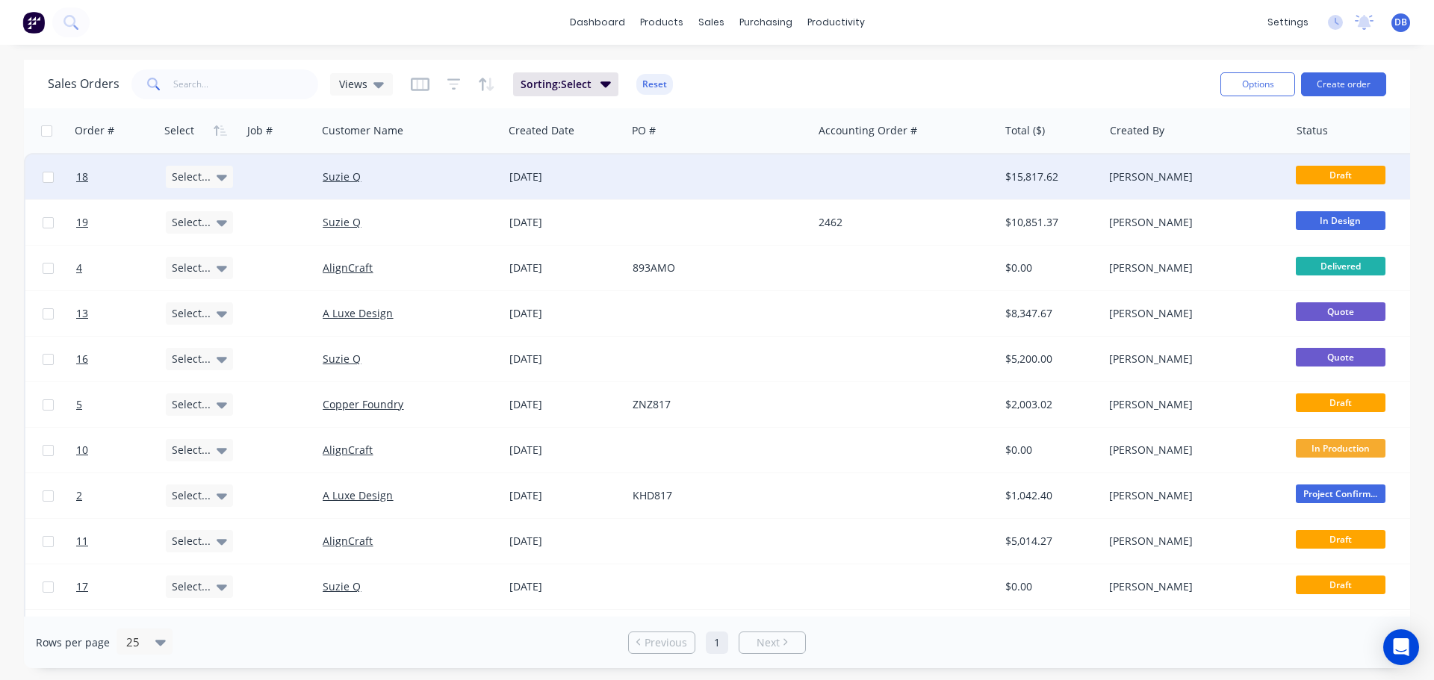
click at [199, 176] on span "Select..." at bounding box center [191, 177] width 39 height 15
click at [199, 176] on div at bounding box center [207, 177] width 83 height 45
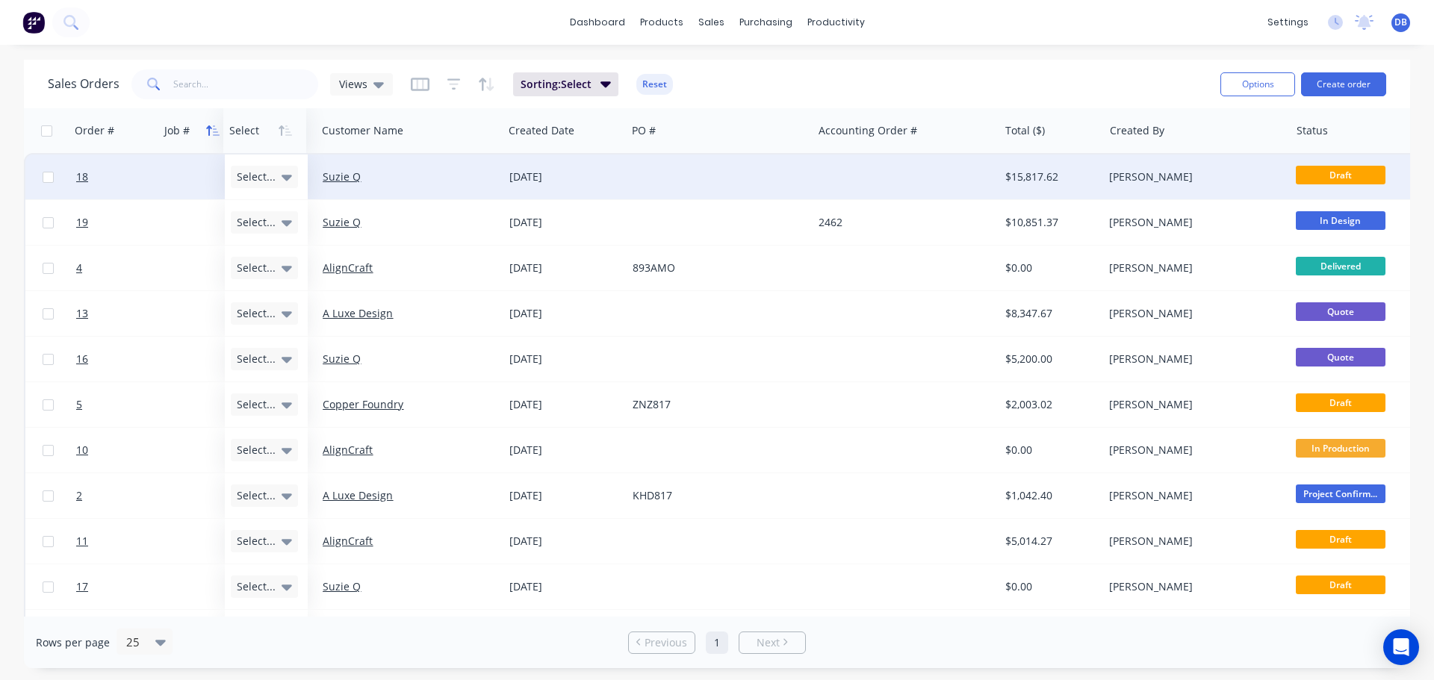
drag, startPoint x: 172, startPoint y: 125, endPoint x: 208, endPoint y: 130, distance: 36.9
click at [173, 136] on div at bounding box center [194, 131] width 60 height 30
click at [170, 139] on div at bounding box center [194, 131] width 60 height 30
click at [173, 131] on div at bounding box center [194, 131] width 60 height 30
click at [813, 66] on div "Sales Orders Views Sorting: Select Reset" at bounding box center [628, 84] width 1161 height 37
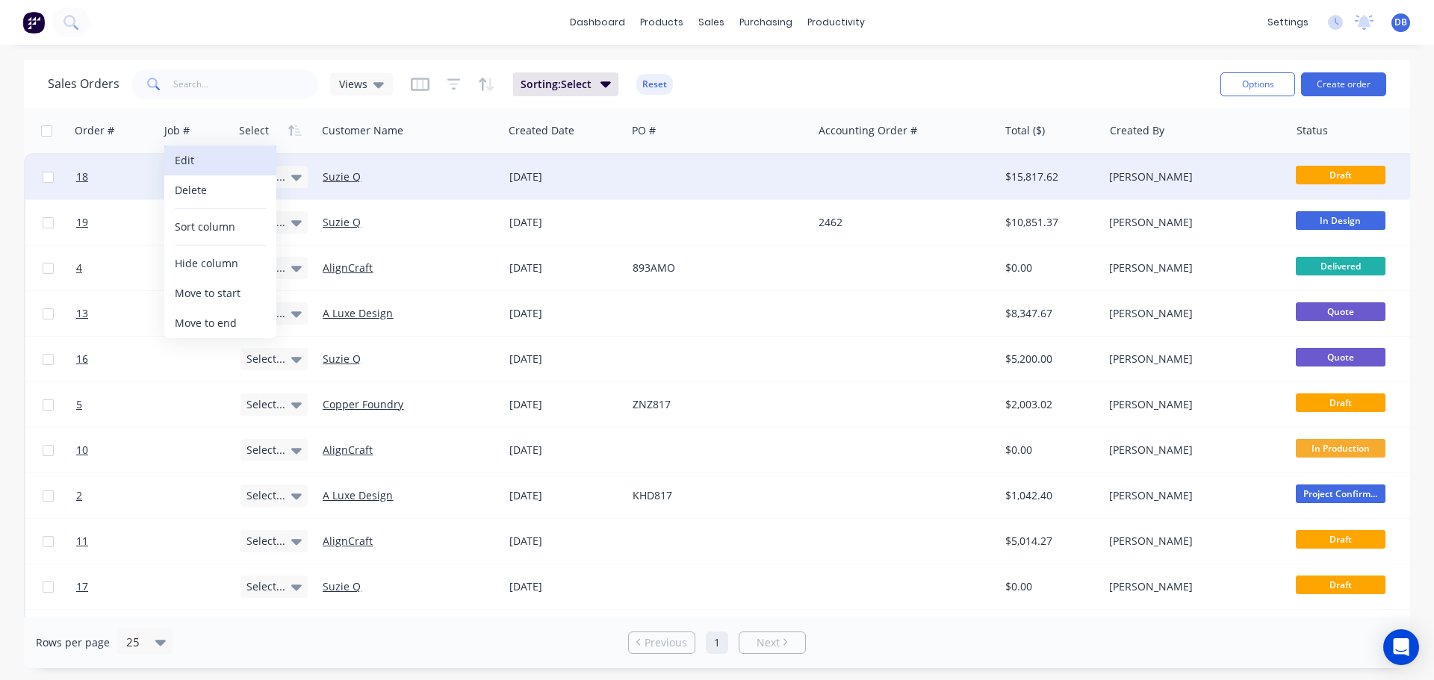
click at [193, 167] on button "Edit" at bounding box center [220, 161] width 112 height 30
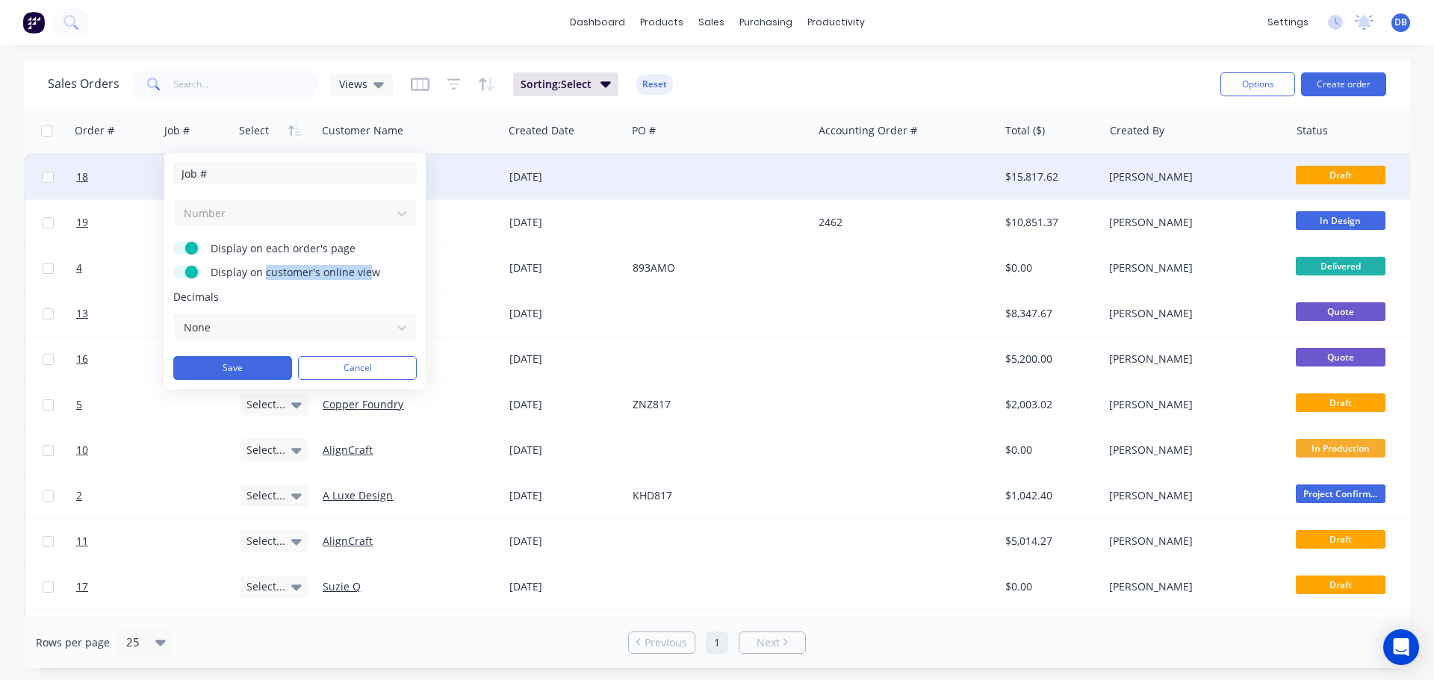
drag, startPoint x: 264, startPoint y: 275, endPoint x: 374, endPoint y: 270, distance: 109.9
click at [370, 268] on span "Display on customer's online view" at bounding box center [304, 272] width 187 height 15
click at [378, 270] on span "Display on customer's online view" at bounding box center [304, 272] width 187 height 15
click at [173, 266] on input "Display on customer's online view" at bounding box center [173, 266] width 0 height 0
drag, startPoint x: 380, startPoint y: 270, endPoint x: 195, endPoint y: 275, distance: 185.3
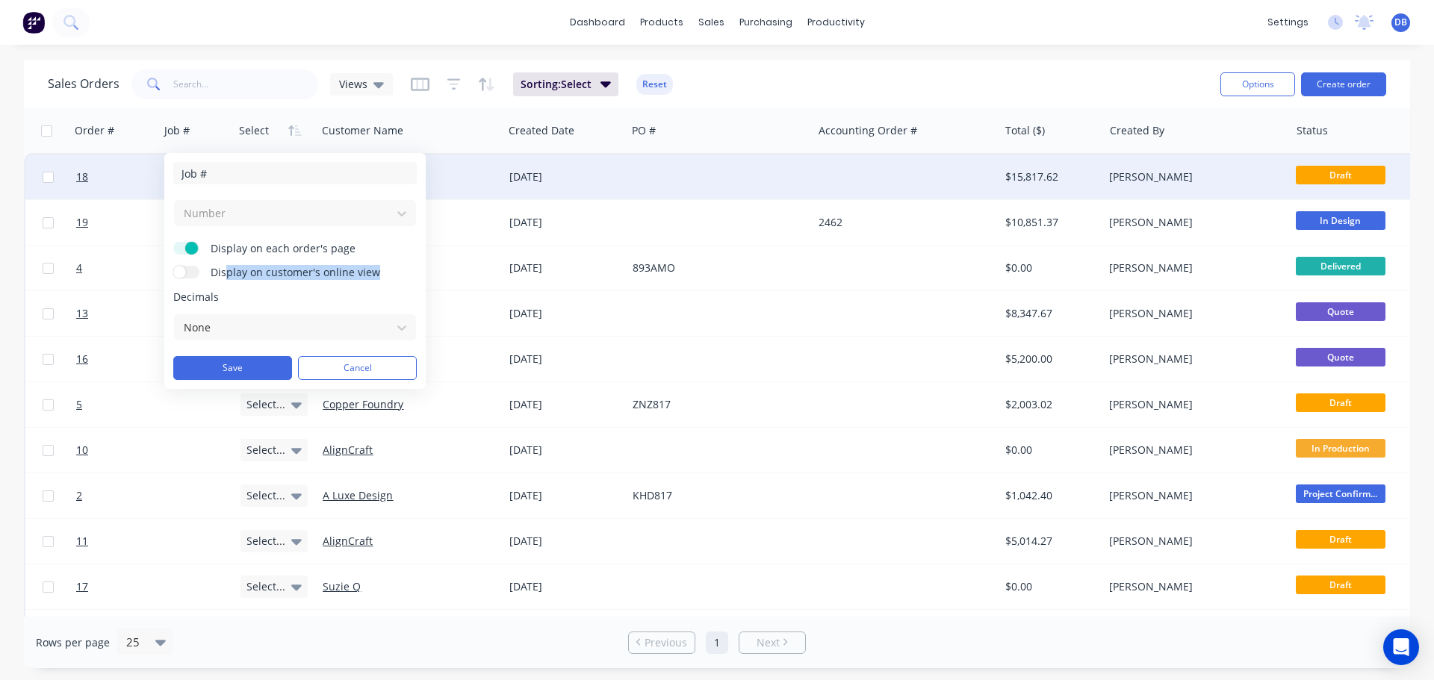
click at [219, 275] on span "Display on customer's online view" at bounding box center [304, 272] width 187 height 15
click at [188, 273] on label "Display on customer's online view" at bounding box center [186, 272] width 26 height 13
click at [173, 266] on input "Display on customer's online view" at bounding box center [173, 266] width 0 height 0
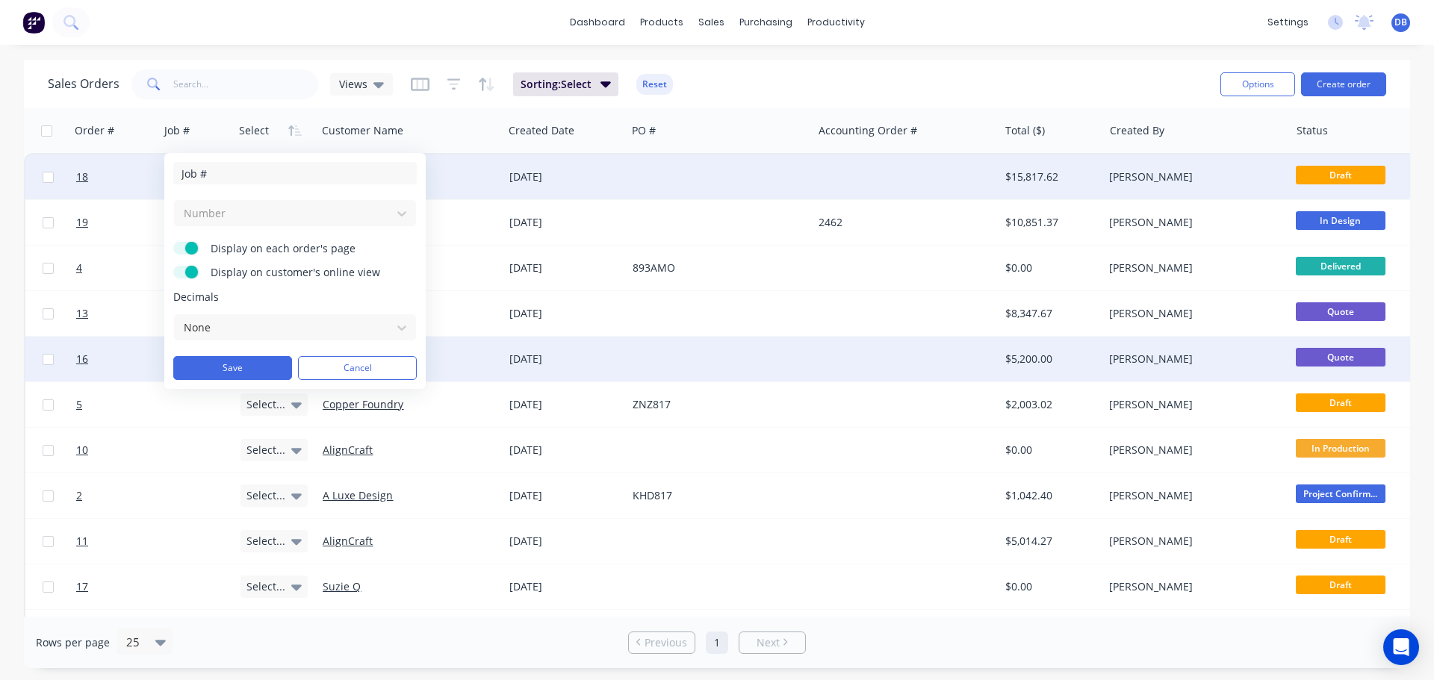
drag, startPoint x: 355, startPoint y: 364, endPoint x: 391, endPoint y: 359, distance: 35.4
click at [355, 364] on button "Cancel" at bounding box center [357, 368] width 119 height 24
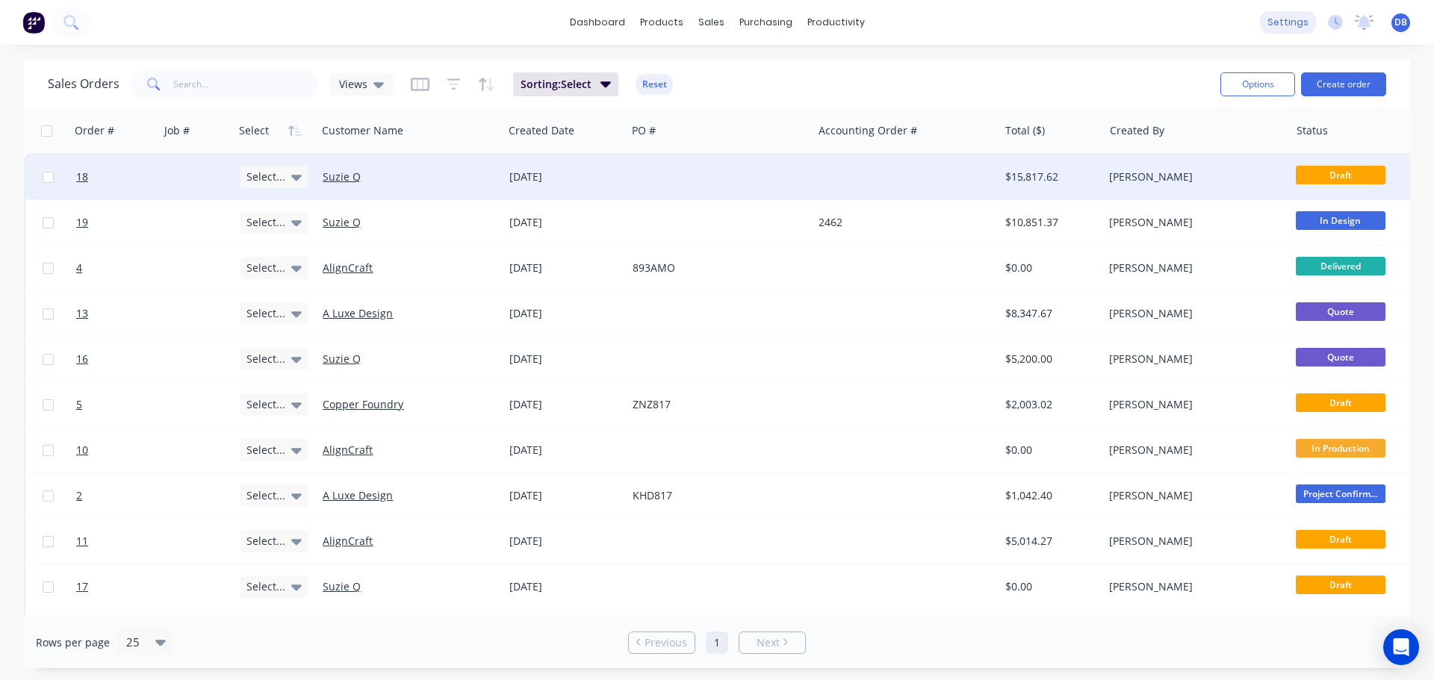
click at [1291, 21] on div "settings" at bounding box center [1288, 22] width 56 height 22
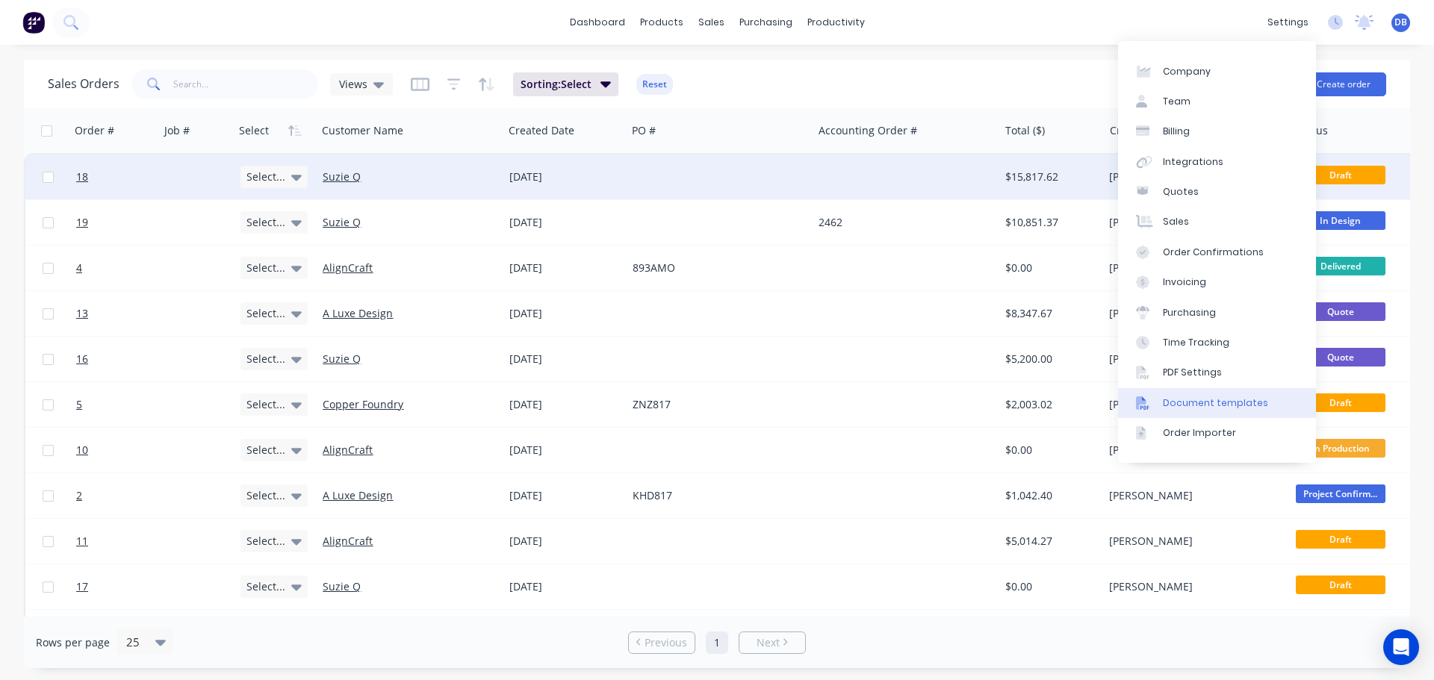
click at [1187, 399] on div "Document templates" at bounding box center [1215, 403] width 105 height 13
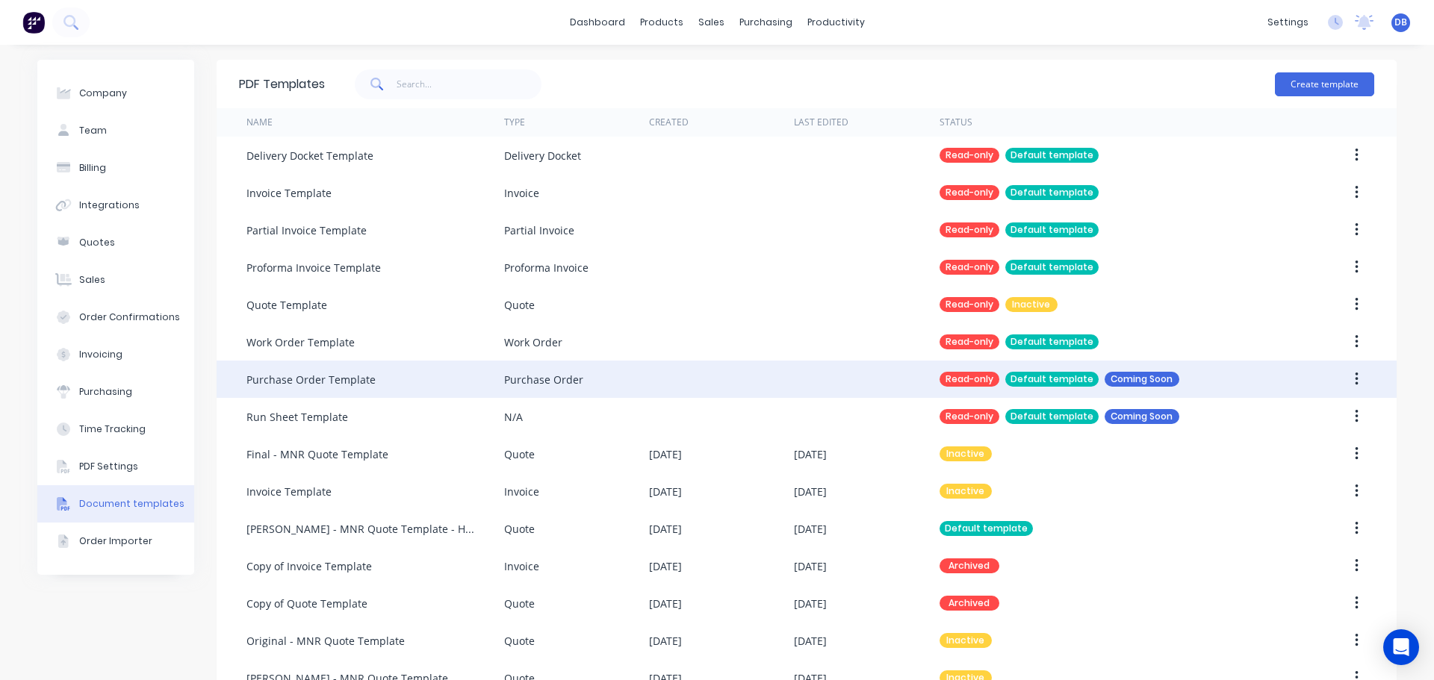
scroll to position [37, 0]
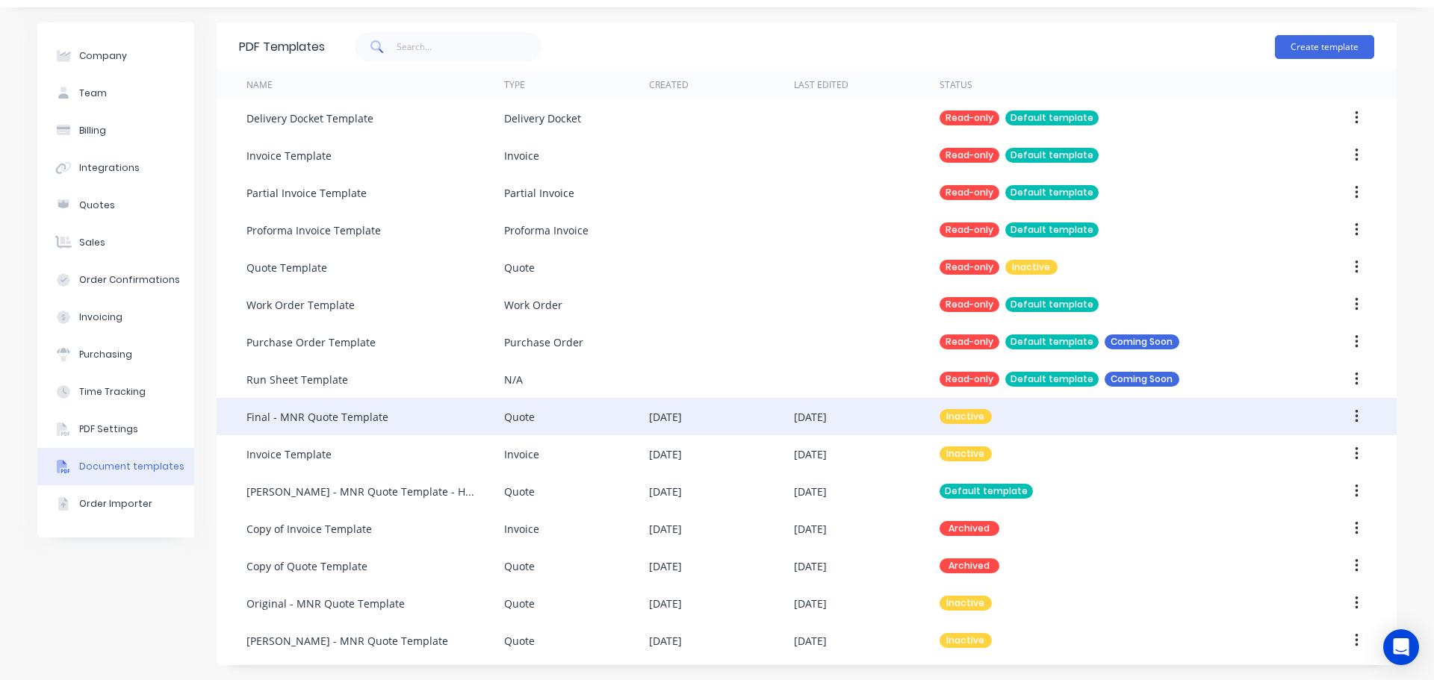
click at [426, 423] on div "Final - MNR Quote Template" at bounding box center [375, 416] width 258 height 37
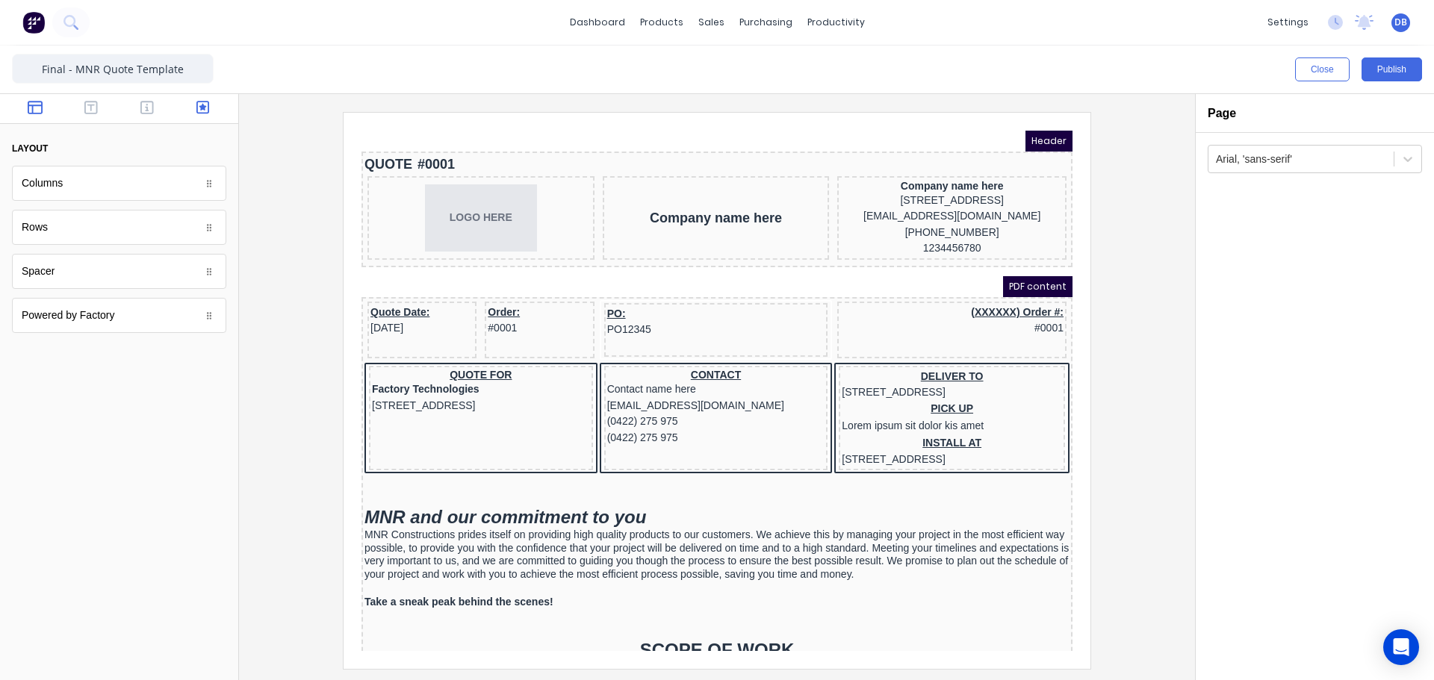
click at [206, 107] on icon "button" at bounding box center [202, 107] width 13 height 13
click at [117, 357] on div at bounding box center [119, 495] width 238 height 370
drag, startPoint x: 1117, startPoint y: 60, endPoint x: 1126, endPoint y: 66, distance: 11.2
click at [1117, 60] on div "Close Publish" at bounding box center [1075, 70] width 693 height 24
click at [666, 22] on div "products" at bounding box center [662, 22] width 58 height 22
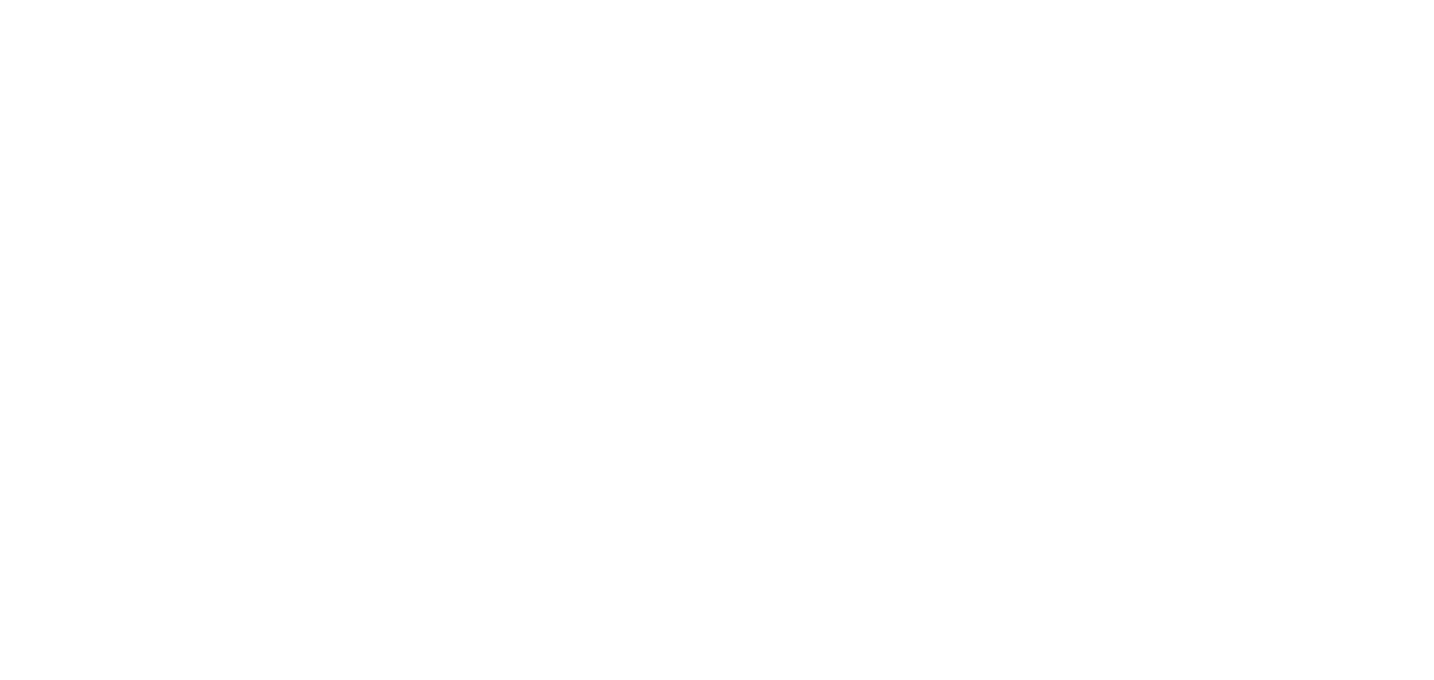
click at [1305, 0] on html at bounding box center [717, 0] width 1434 height 0
click at [1014, 0] on html at bounding box center [717, 0] width 1434 height 0
click at [1012, 0] on html at bounding box center [717, 0] width 1434 height 0
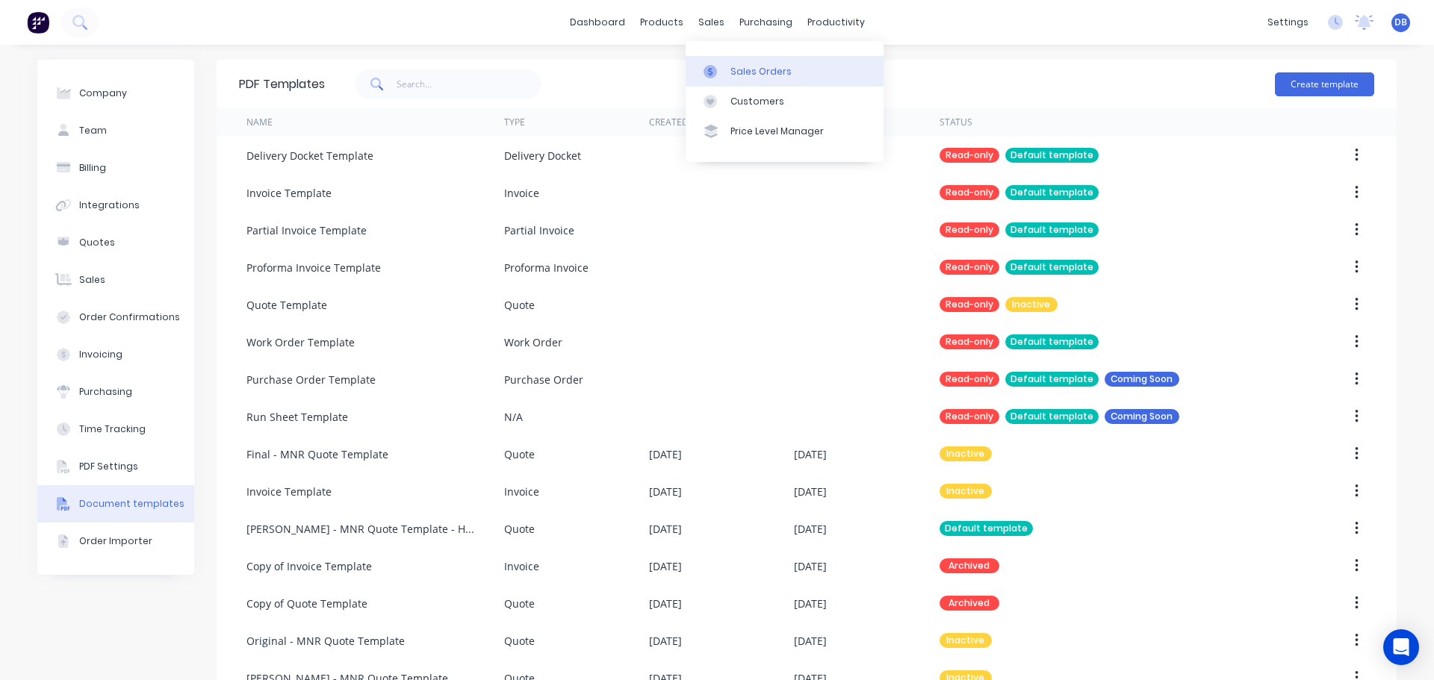
click at [733, 69] on div "Sales Orders" at bounding box center [760, 71] width 61 height 13
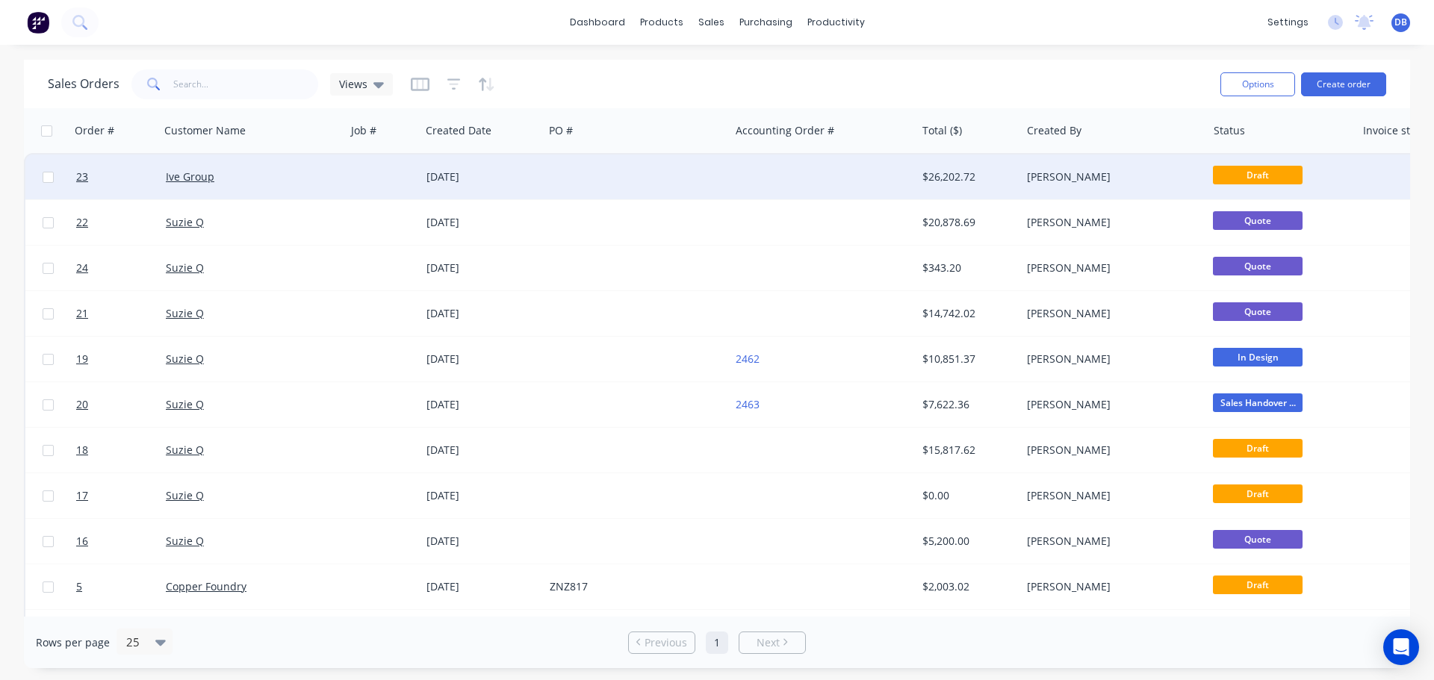
click at [364, 178] on div at bounding box center [383, 177] width 75 height 45
click at [365, 181] on input at bounding box center [383, 178] width 72 height 45
click at [373, 181] on input at bounding box center [383, 178] width 72 height 45
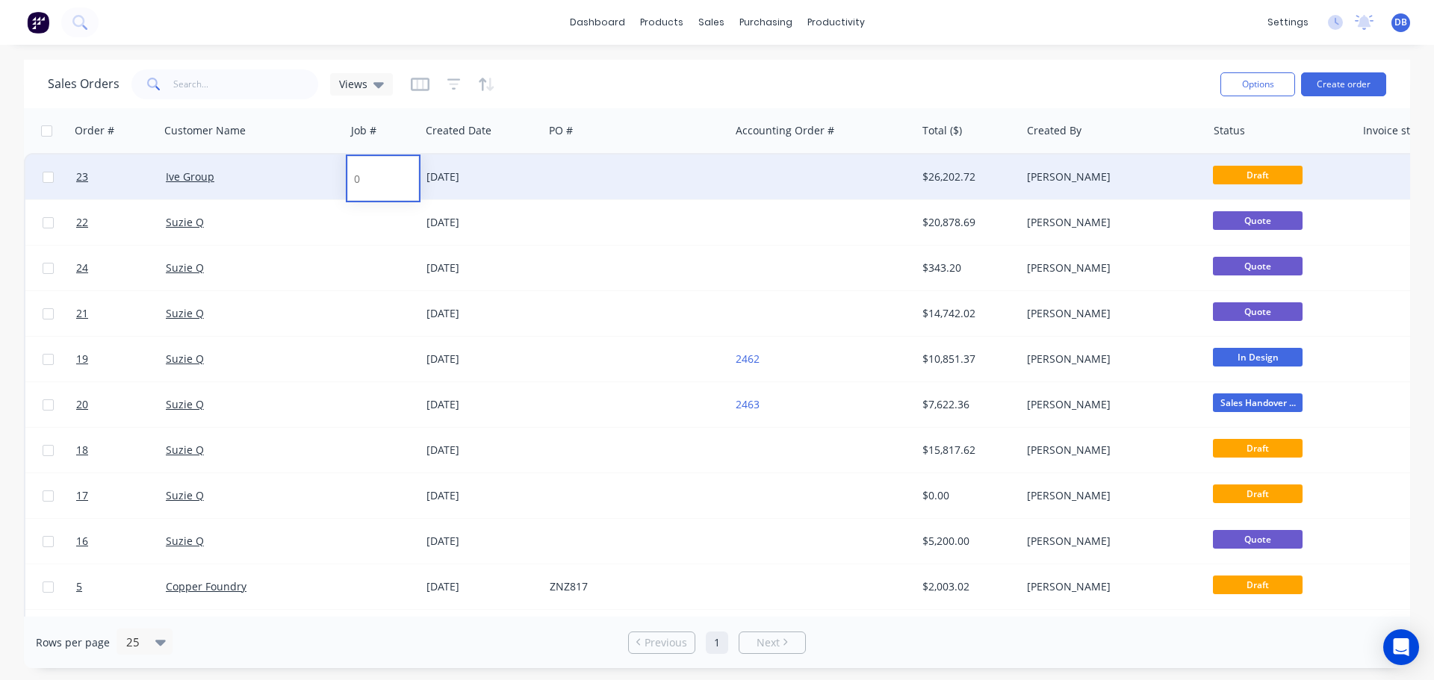
click at [377, 179] on input at bounding box center [383, 178] width 72 height 45
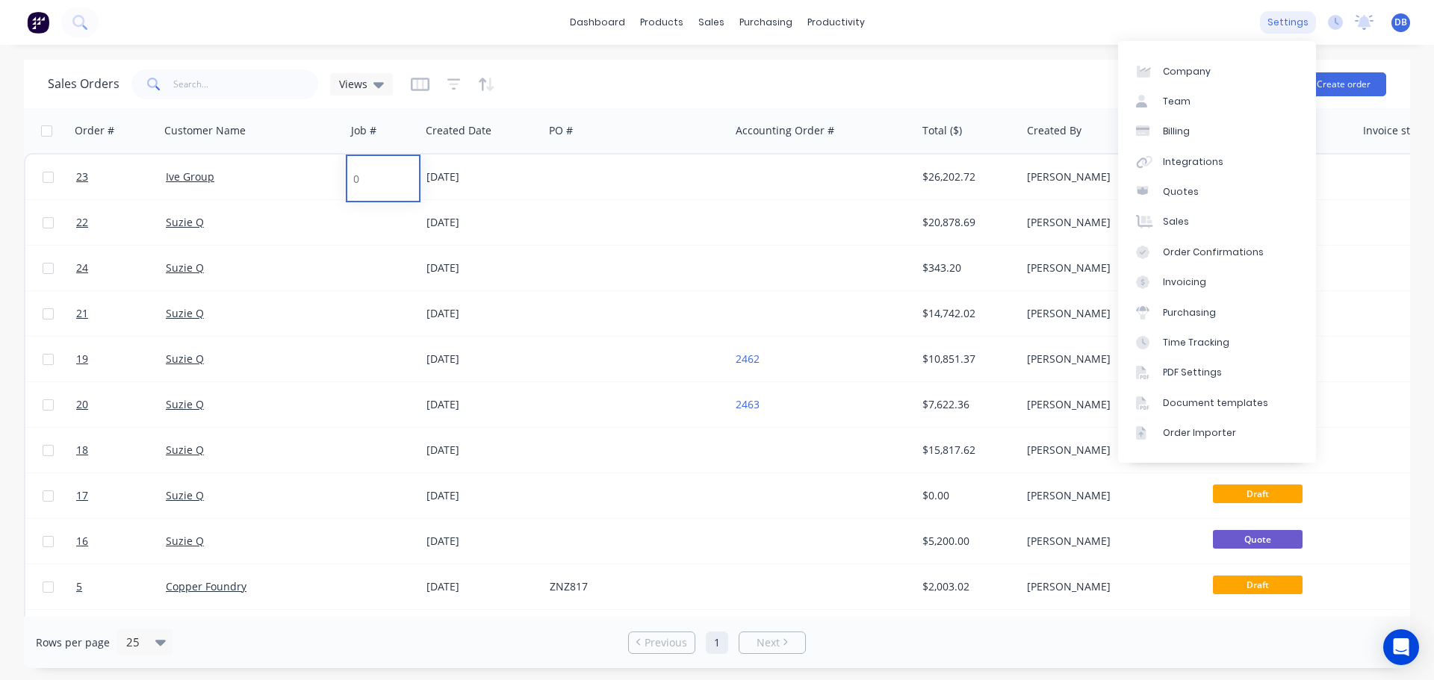
click at [1292, 26] on div "settings" at bounding box center [1288, 22] width 56 height 22
click at [1196, 399] on div "Document templates" at bounding box center [1215, 403] width 105 height 13
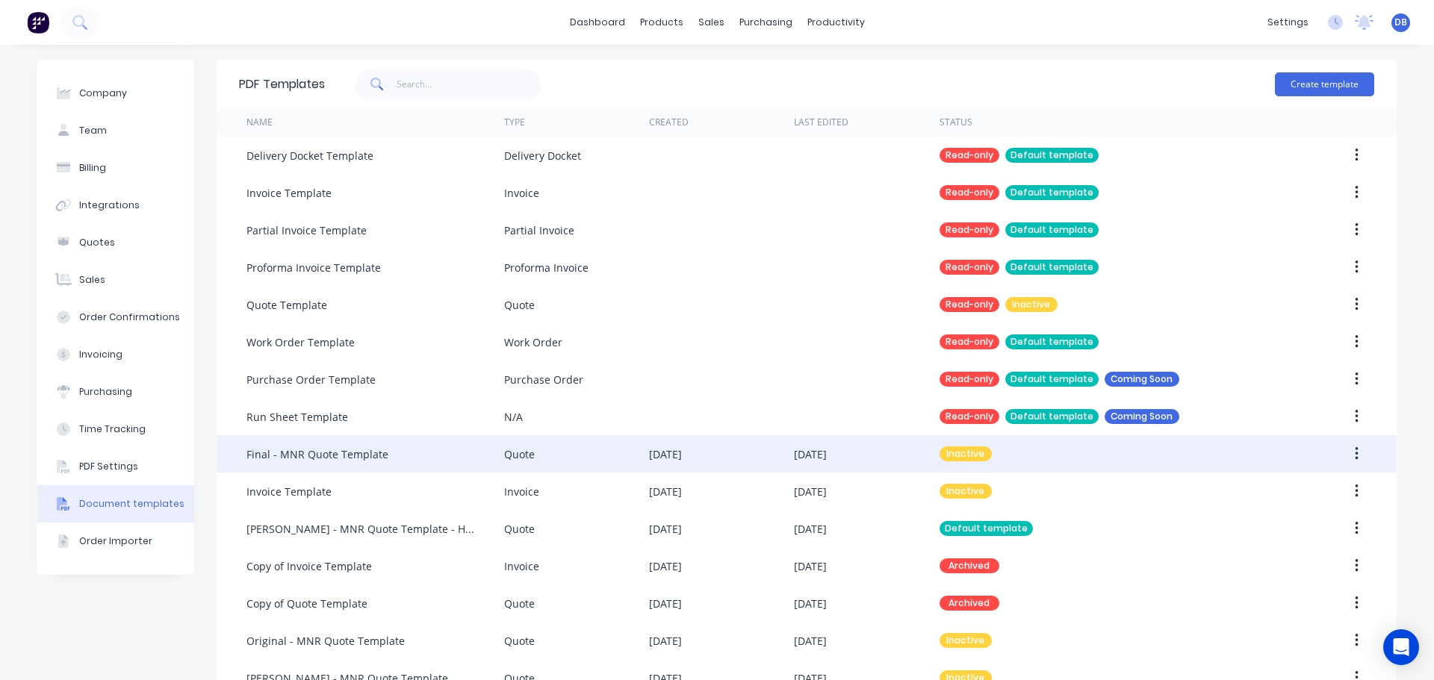
click at [363, 459] on div "Final - MNR Quote Template" at bounding box center [317, 455] width 142 height 16
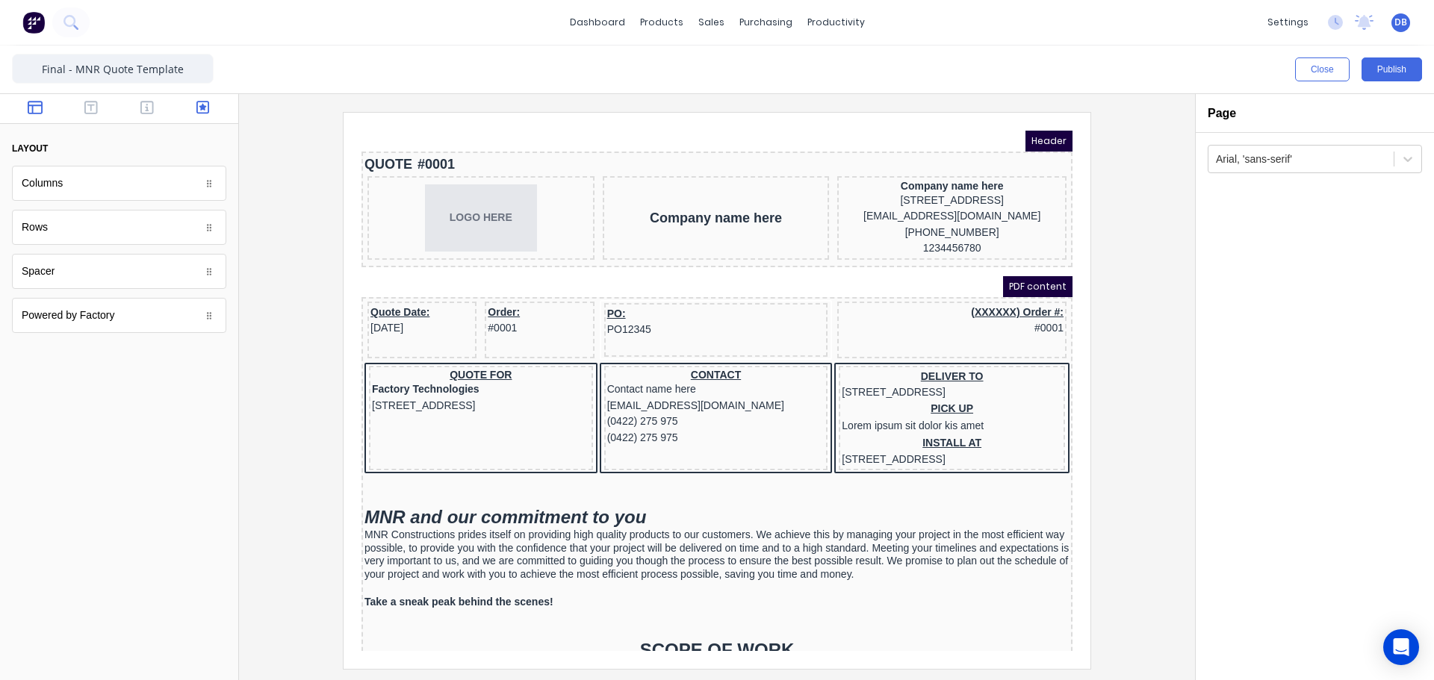
click at [215, 111] on button "button" at bounding box center [202, 109] width 47 height 18
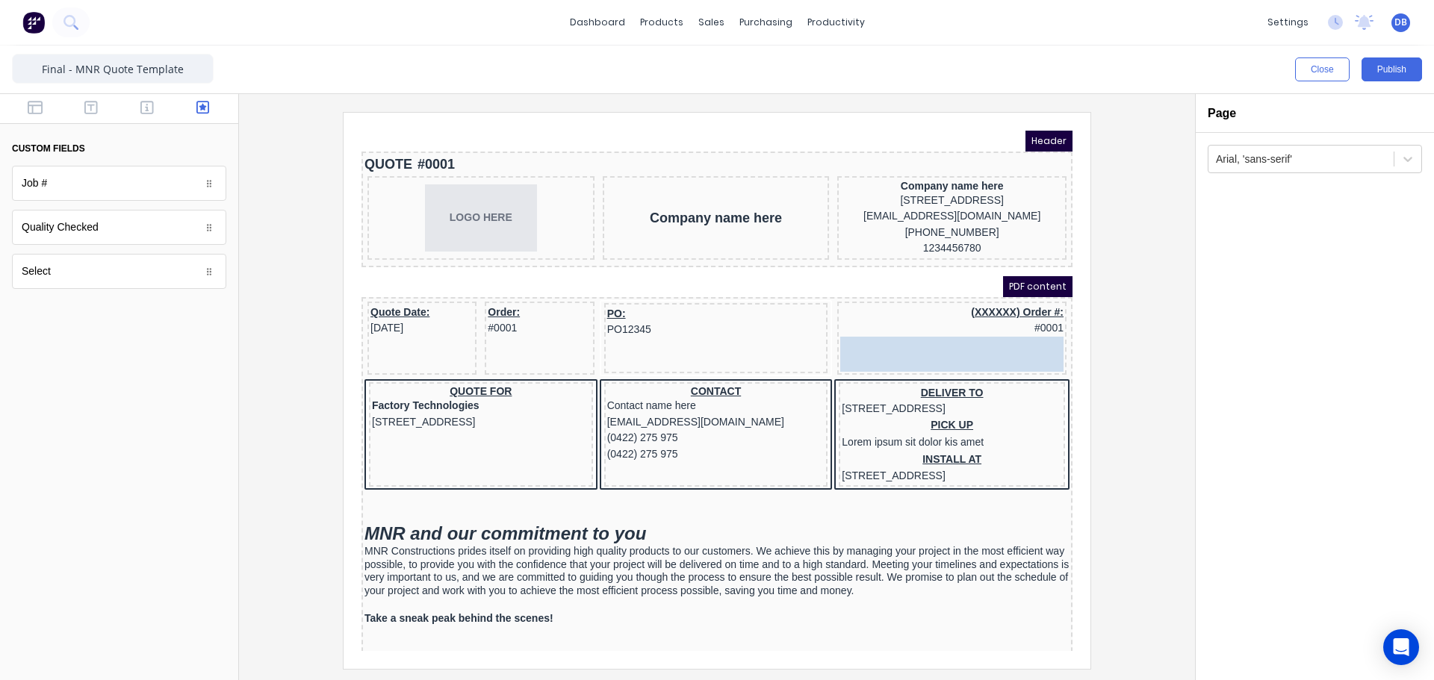
drag, startPoint x: 90, startPoint y: 190, endPoint x: 682, endPoint y: 247, distance: 595.0
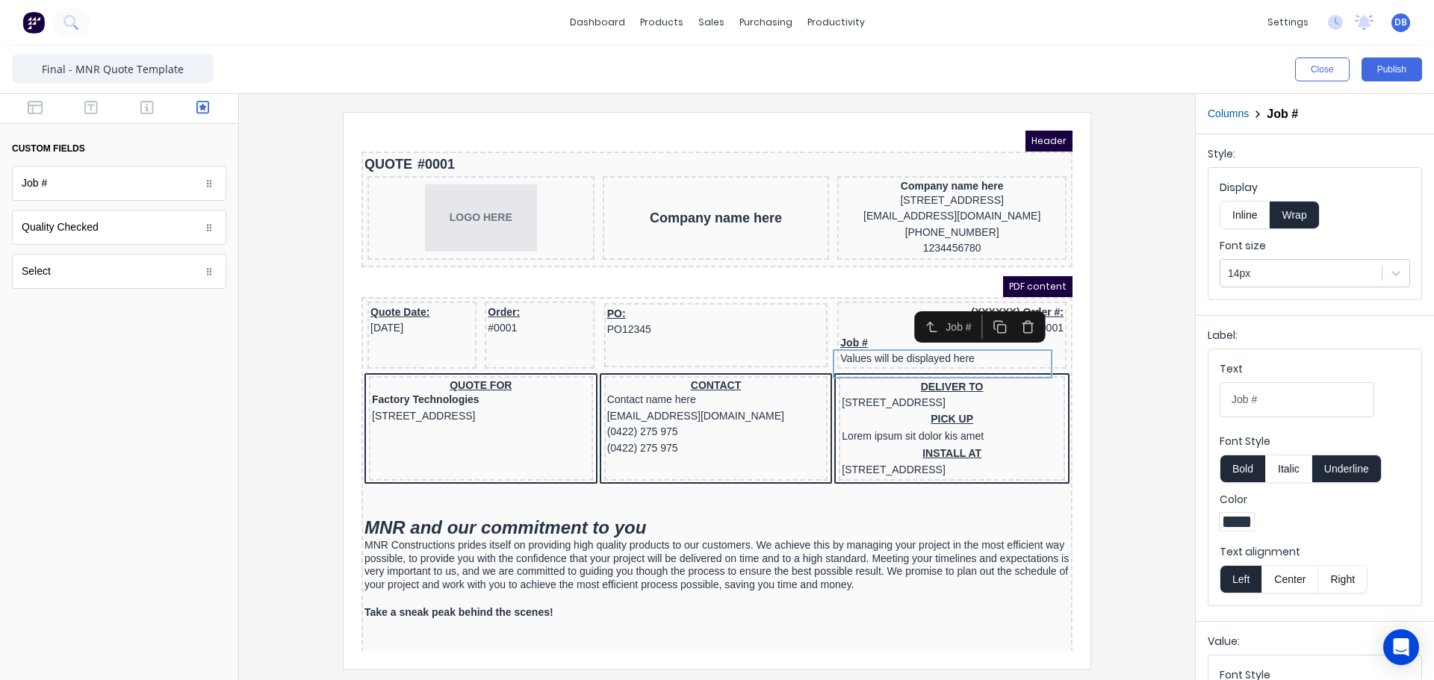
click at [1122, 371] on div at bounding box center [717, 390] width 932 height 556
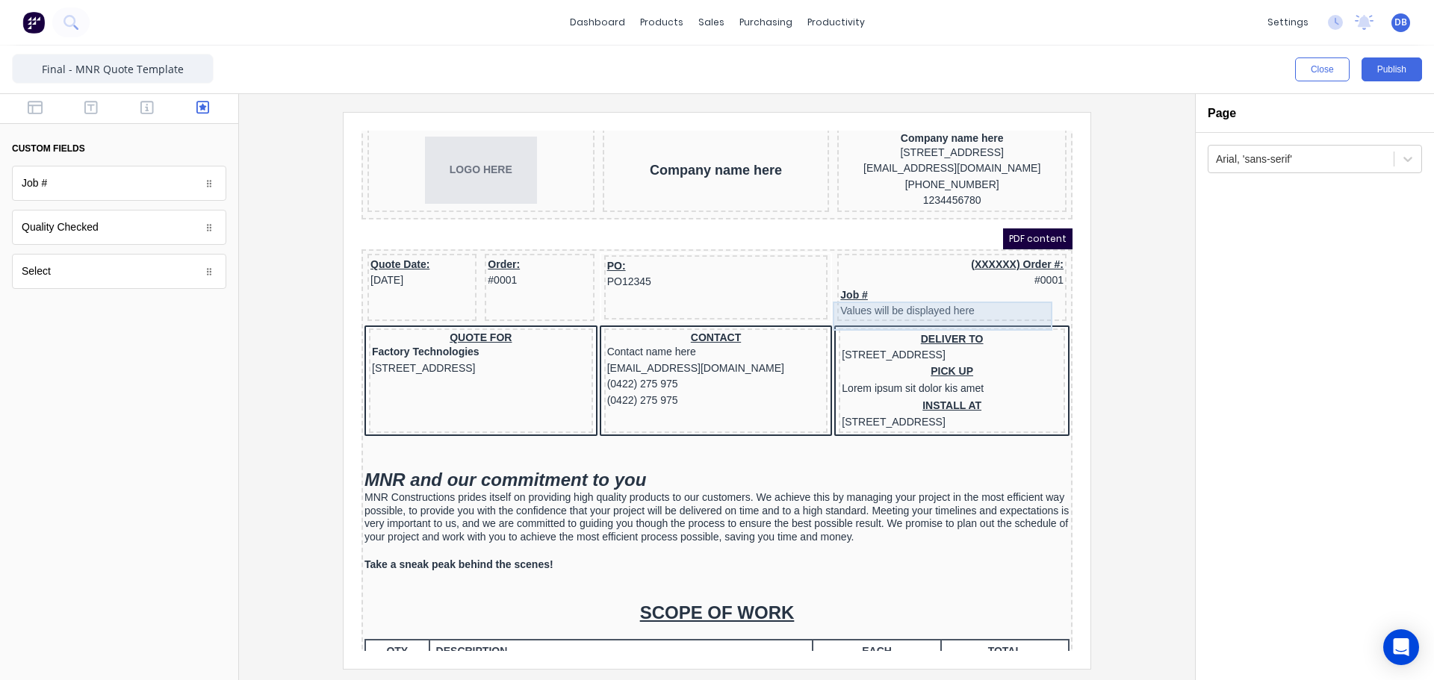
scroll to position [75, 0]
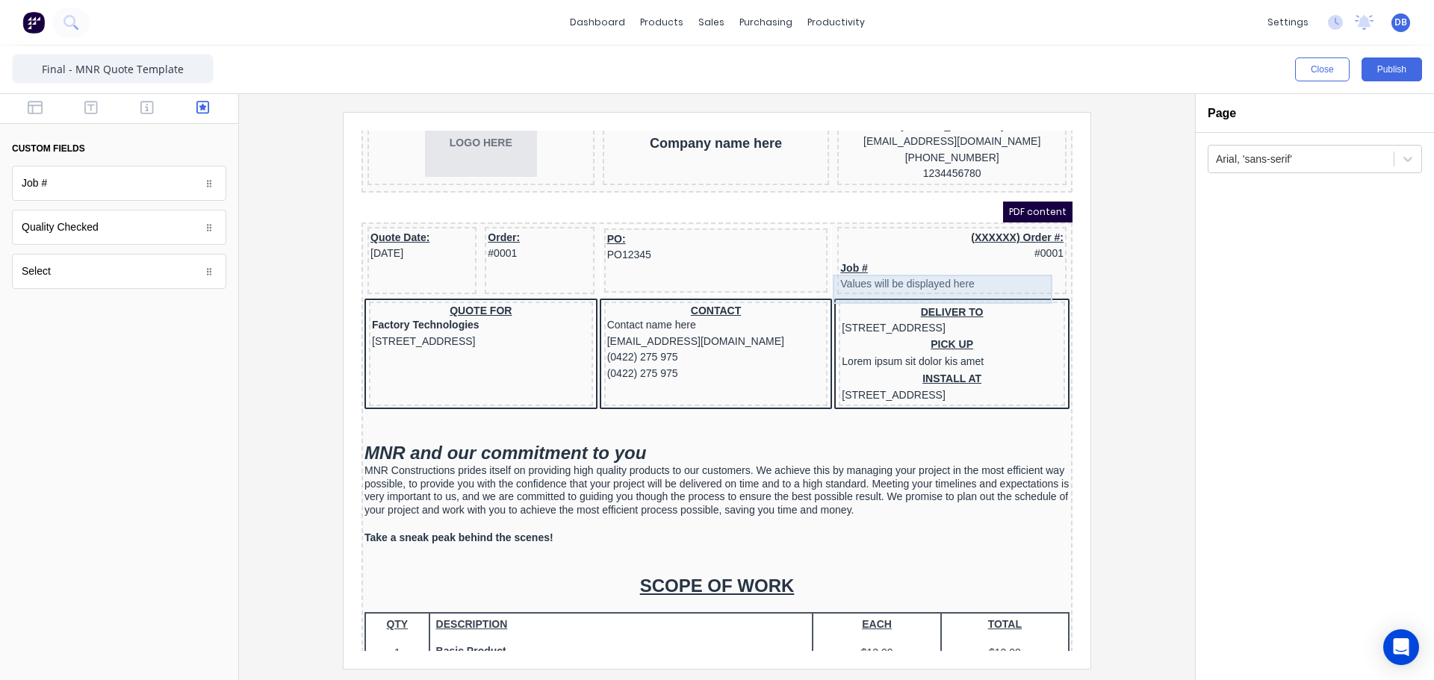
click at [851, 260] on div "Job # Values will be displayed here" at bounding box center [933, 258] width 223 height 29
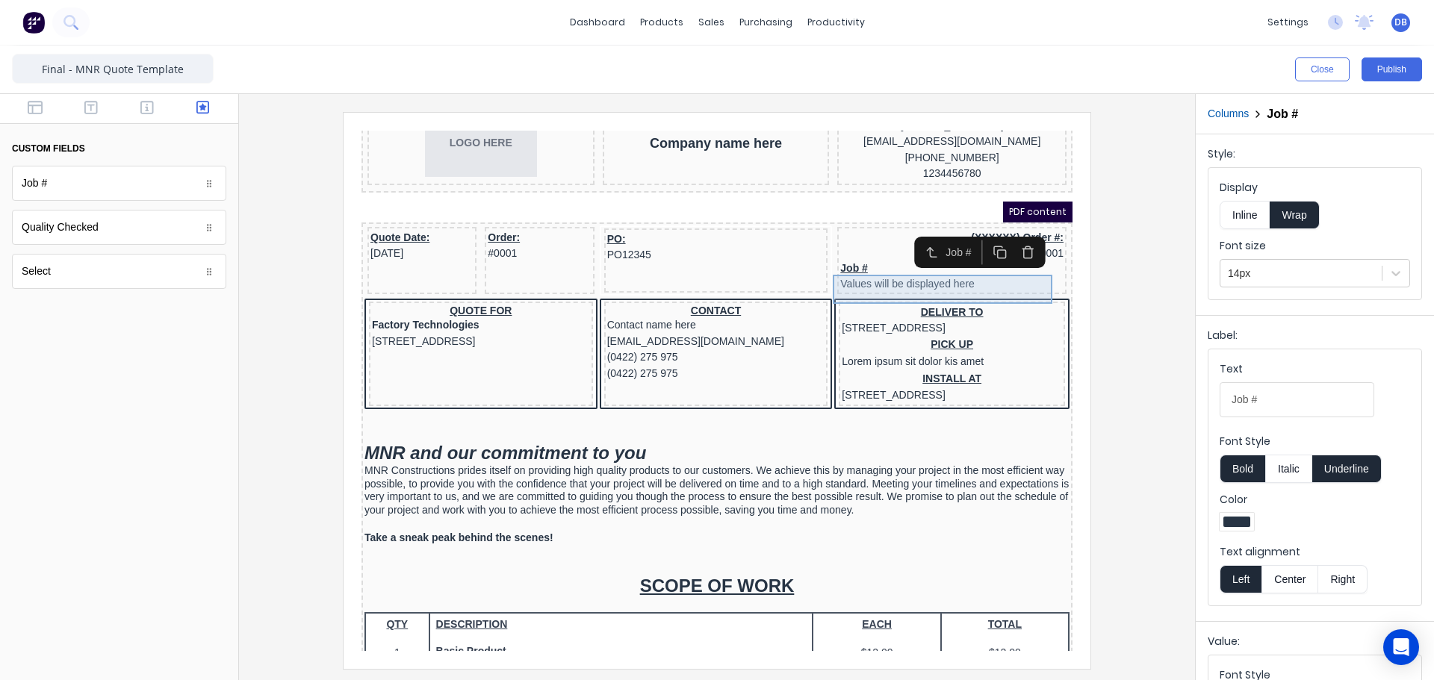
click at [865, 273] on div "Job # Values will be displayed here" at bounding box center [933, 258] width 223 height 29
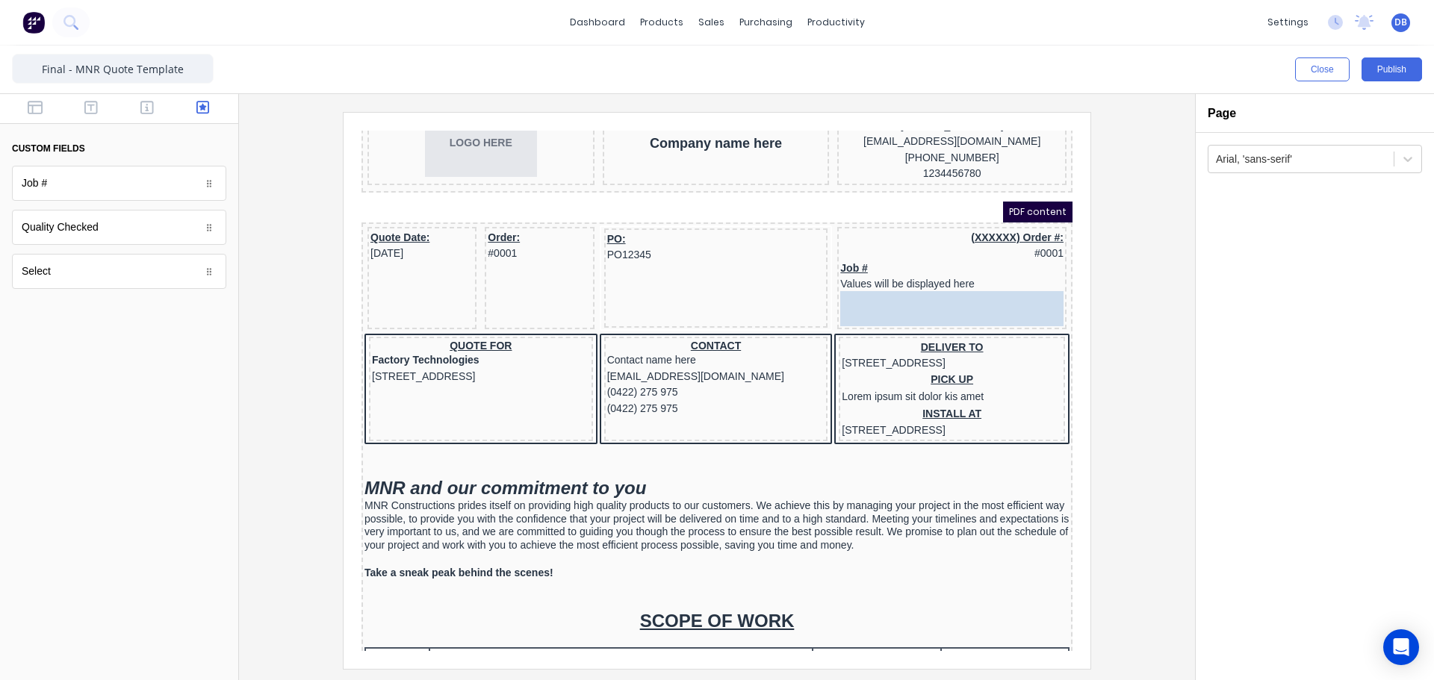
drag, startPoint x: 63, startPoint y: 277, endPoint x: 565, endPoint y: 177, distance: 511.0
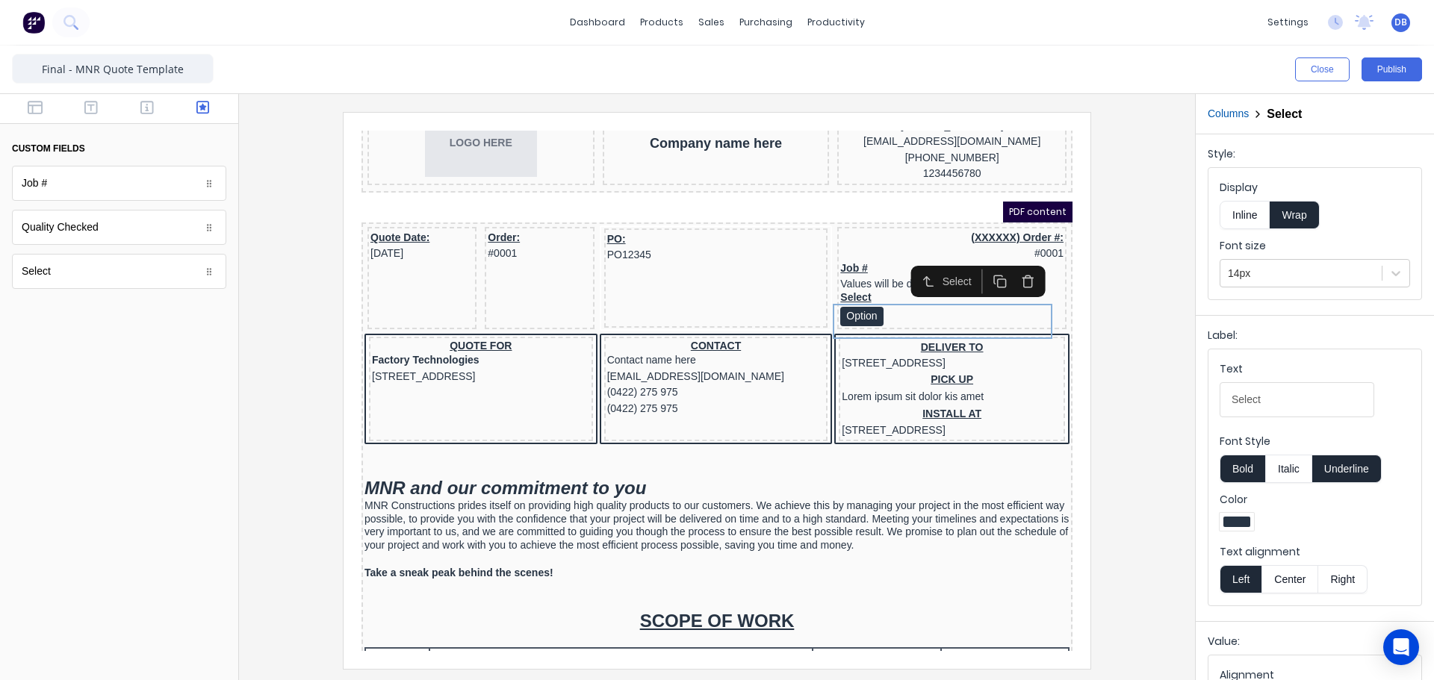
click at [1094, 304] on div at bounding box center [717, 390] width 932 height 556
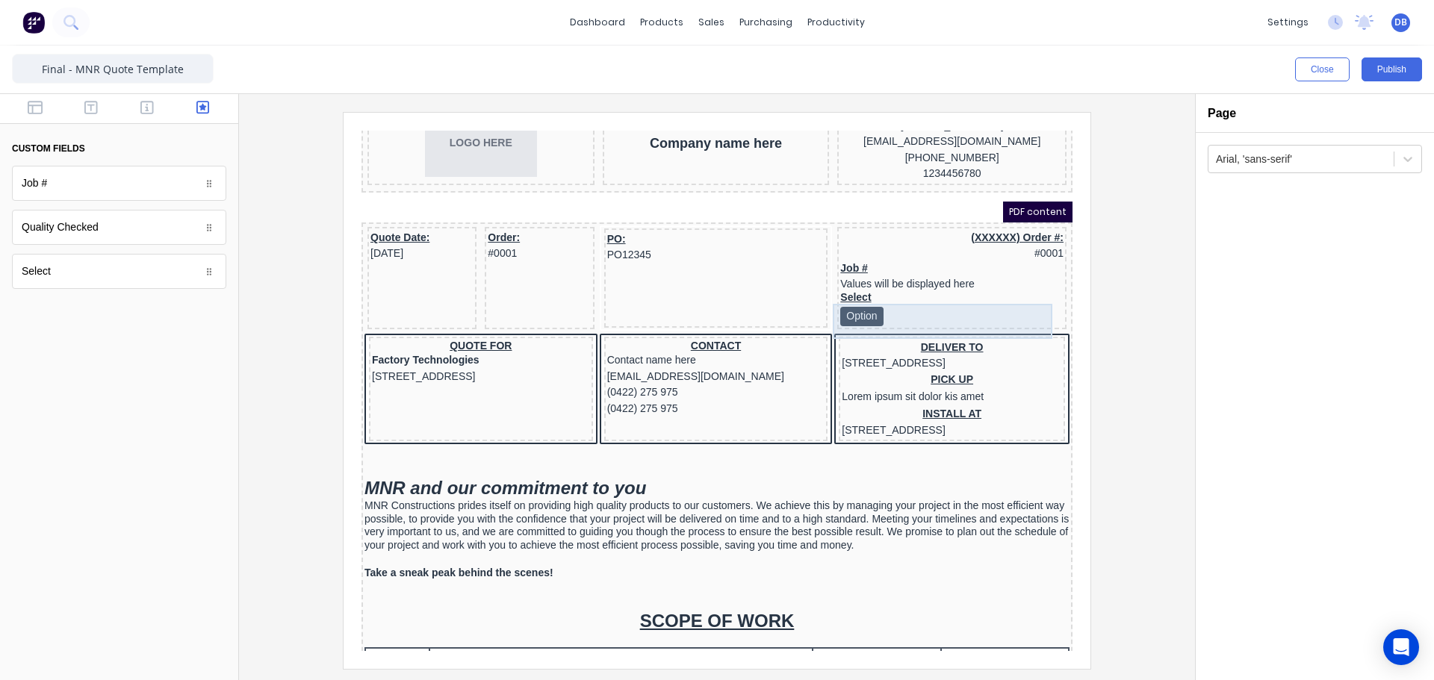
click at [900, 296] on div "Select Option" at bounding box center [933, 290] width 223 height 35
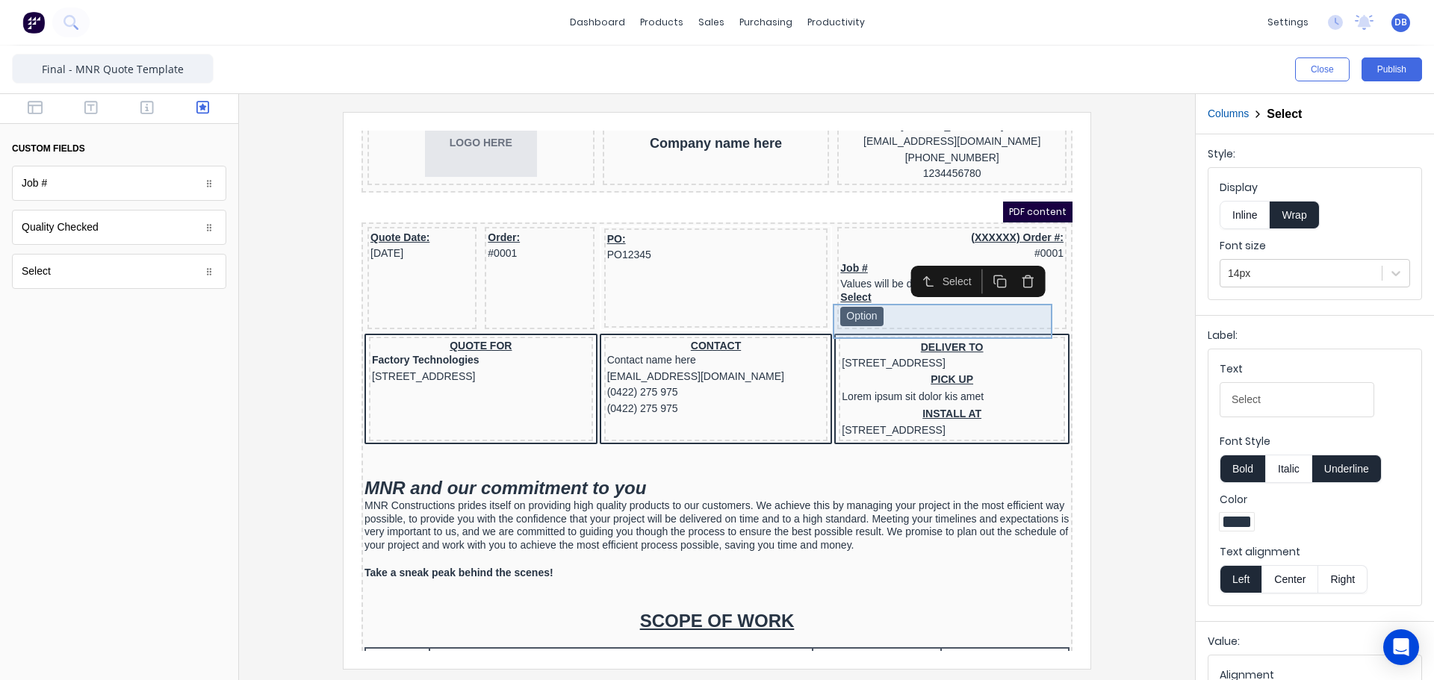
click at [915, 305] on div "Select Option" at bounding box center [933, 290] width 223 height 35
click at [1152, 273] on div at bounding box center [717, 390] width 932 height 556
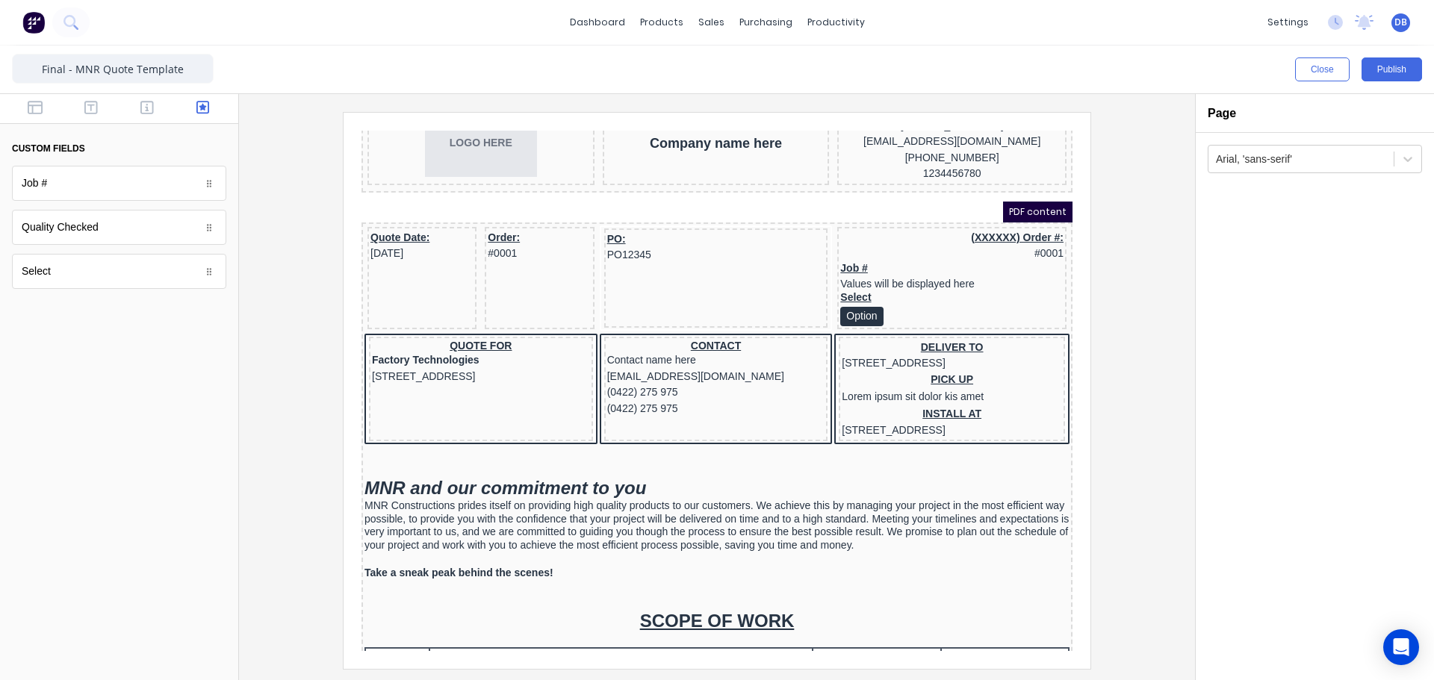
click at [1131, 258] on div at bounding box center [717, 390] width 932 height 556
drag, startPoint x: 86, startPoint y: 143, endPoint x: 4, endPoint y: 144, distance: 81.4
click at [4, 144] on div "custom fields Job # Job # Quality Checked Quality Checked Select Select" at bounding box center [119, 202] width 238 height 216
click at [112, 398] on div at bounding box center [119, 495] width 238 height 370
drag, startPoint x: 89, startPoint y: 226, endPoint x: 111, endPoint y: 240, distance: 26.9
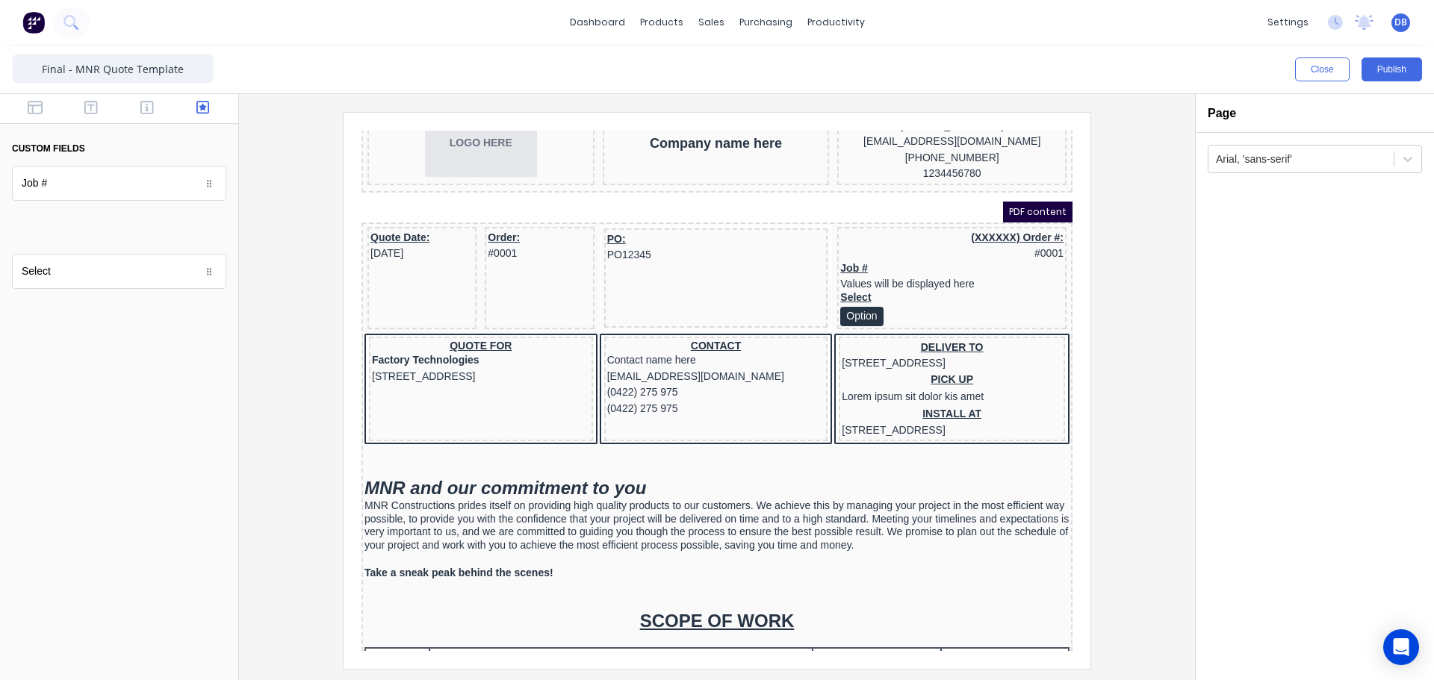
click at [72, 235] on body "dashboard products sales purchasing productivity dashboard products Product Cat…" at bounding box center [717, 340] width 1434 height 680
drag, startPoint x: 209, startPoint y: 229, endPoint x: 237, endPoint y: 232, distance: 28.5
click at [235, 232] on body "dashboard products sales purchasing productivity dashboard products Product Cat…" at bounding box center [717, 340] width 1434 height 680
click at [171, 225] on div "Quality Checked" at bounding box center [119, 227] width 214 height 35
click at [150, 229] on div "Quality Checked" at bounding box center [119, 227] width 214 height 35
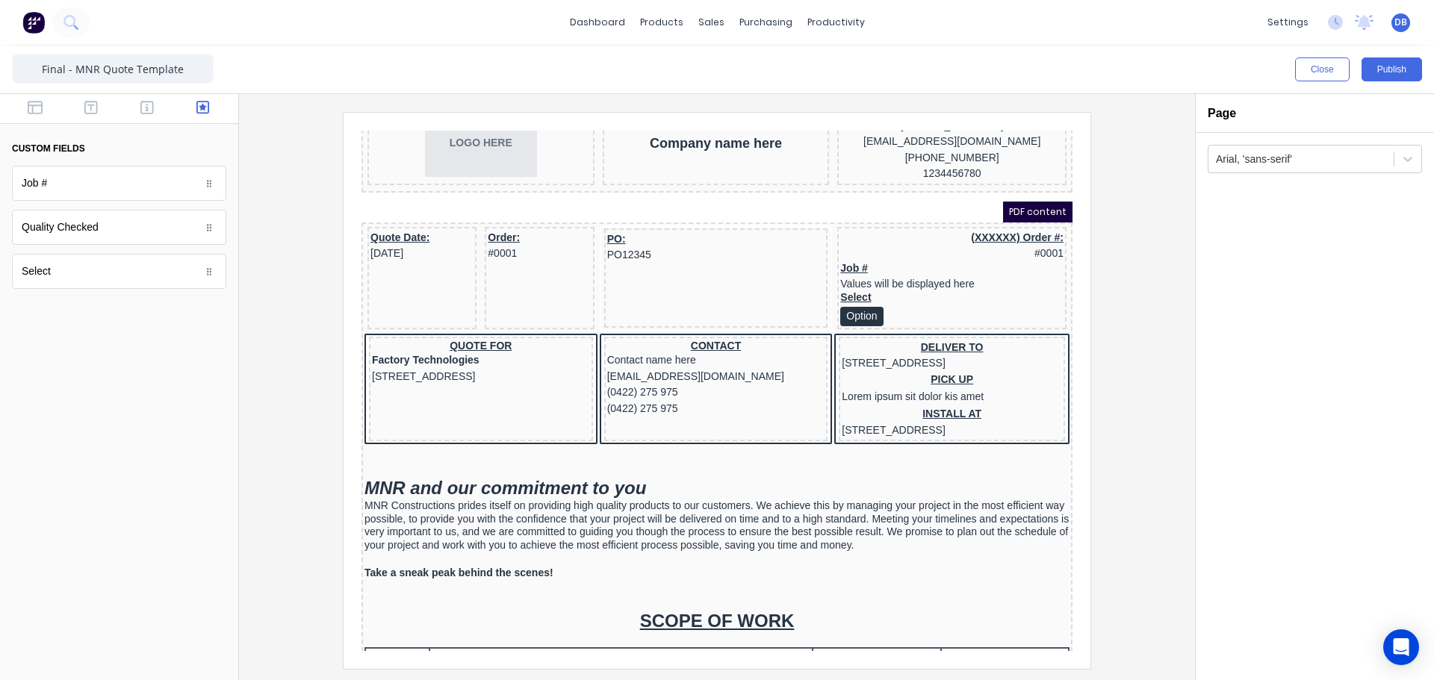
drag, startPoint x: 70, startPoint y: 230, endPoint x: 109, endPoint y: 232, distance: 38.9
click at [114, 232] on body "dashboard products sales purchasing productivity dashboard products Product Cat…" at bounding box center [717, 340] width 1434 height 680
drag, startPoint x: 99, startPoint y: 231, endPoint x: 113, endPoint y: 231, distance: 13.4
click at [111, 231] on body "dashboard products sales purchasing productivity dashboard products Product Cat…" at bounding box center [717, 340] width 1434 height 680
click at [140, 229] on body "dashboard products sales purchasing productivity dashboard products Product Cat…" at bounding box center [717, 340] width 1434 height 680
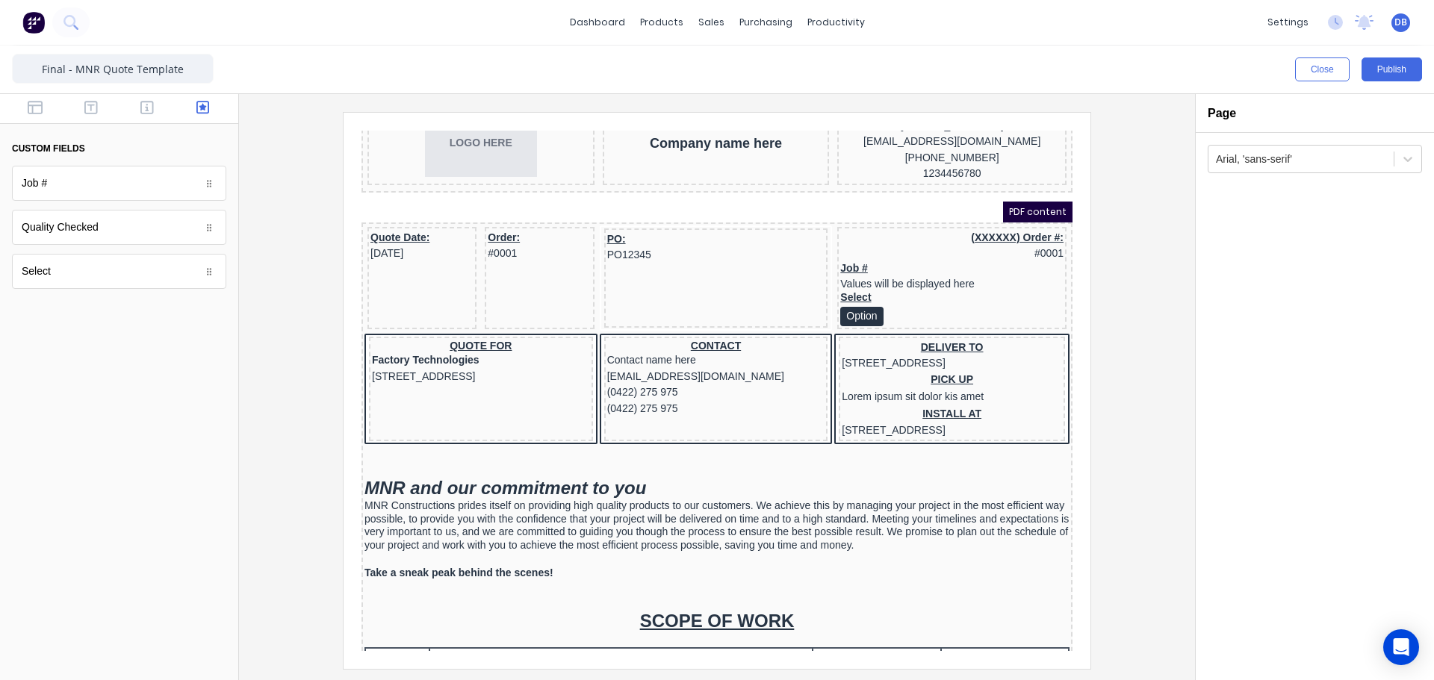
click at [212, 230] on icon at bounding box center [209, 227] width 9 height 9
drag, startPoint x: 207, startPoint y: 232, endPoint x: 160, endPoint y: 227, distance: 47.3
click at [161, 227] on div "Quality Checked" at bounding box center [119, 227] width 214 height 35
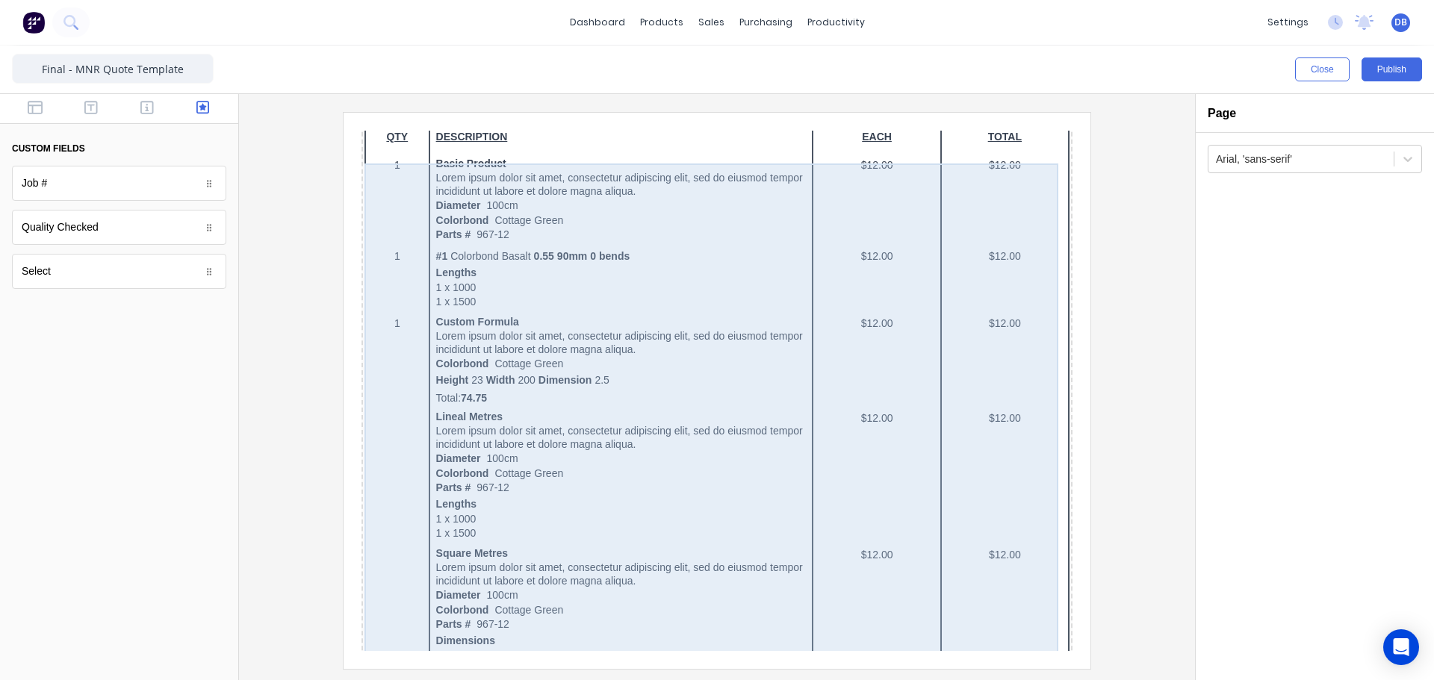
scroll to position [224, 0]
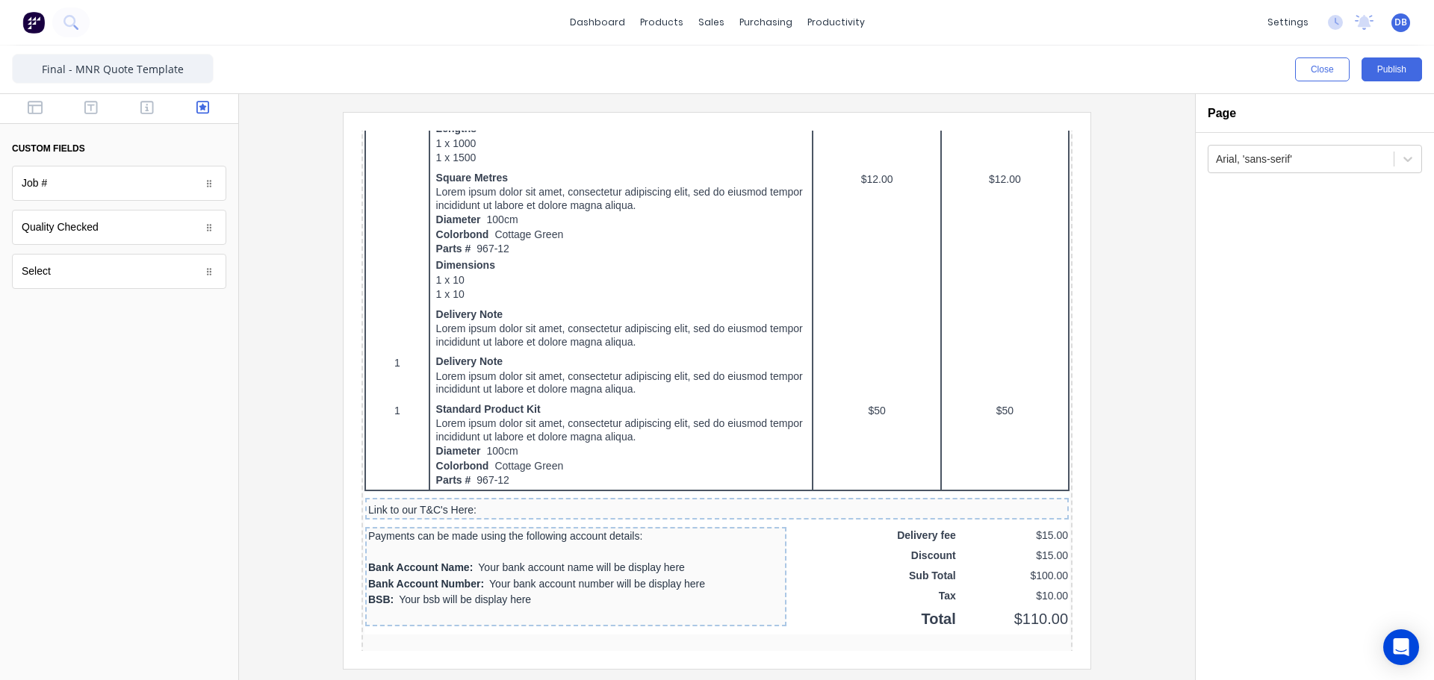
drag, startPoint x: 1274, startPoint y: 683, endPoint x: 913, endPoint y: 572, distance: 378.2
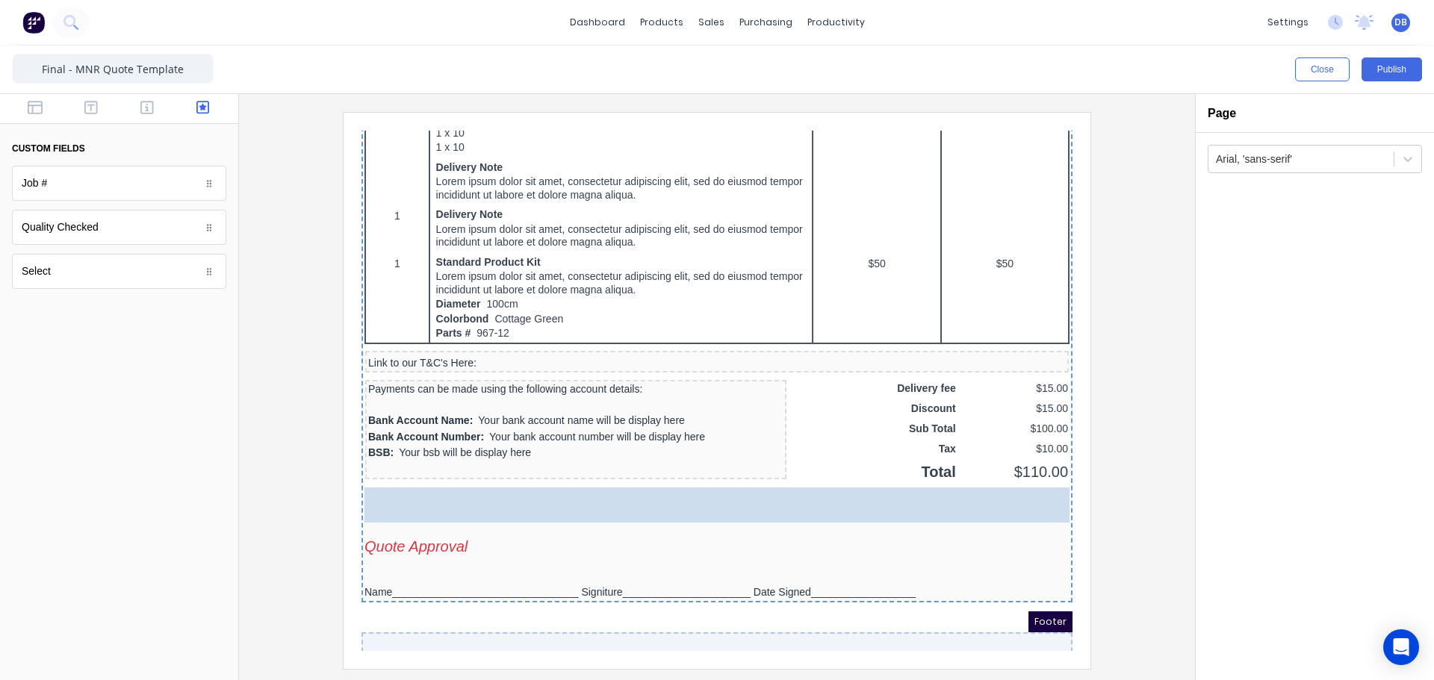
scroll to position [1085, 0]
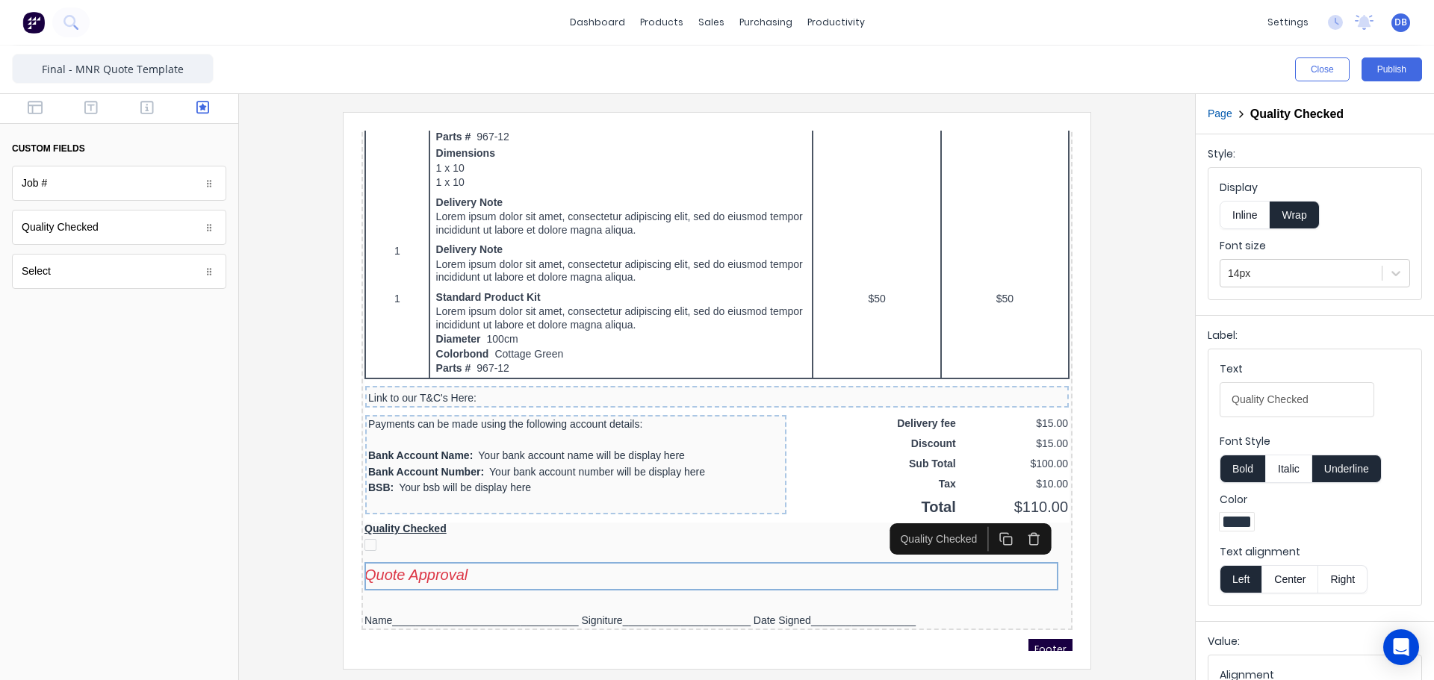
click at [1022, 521] on icon "button" at bounding box center [1016, 522] width 14 height 14
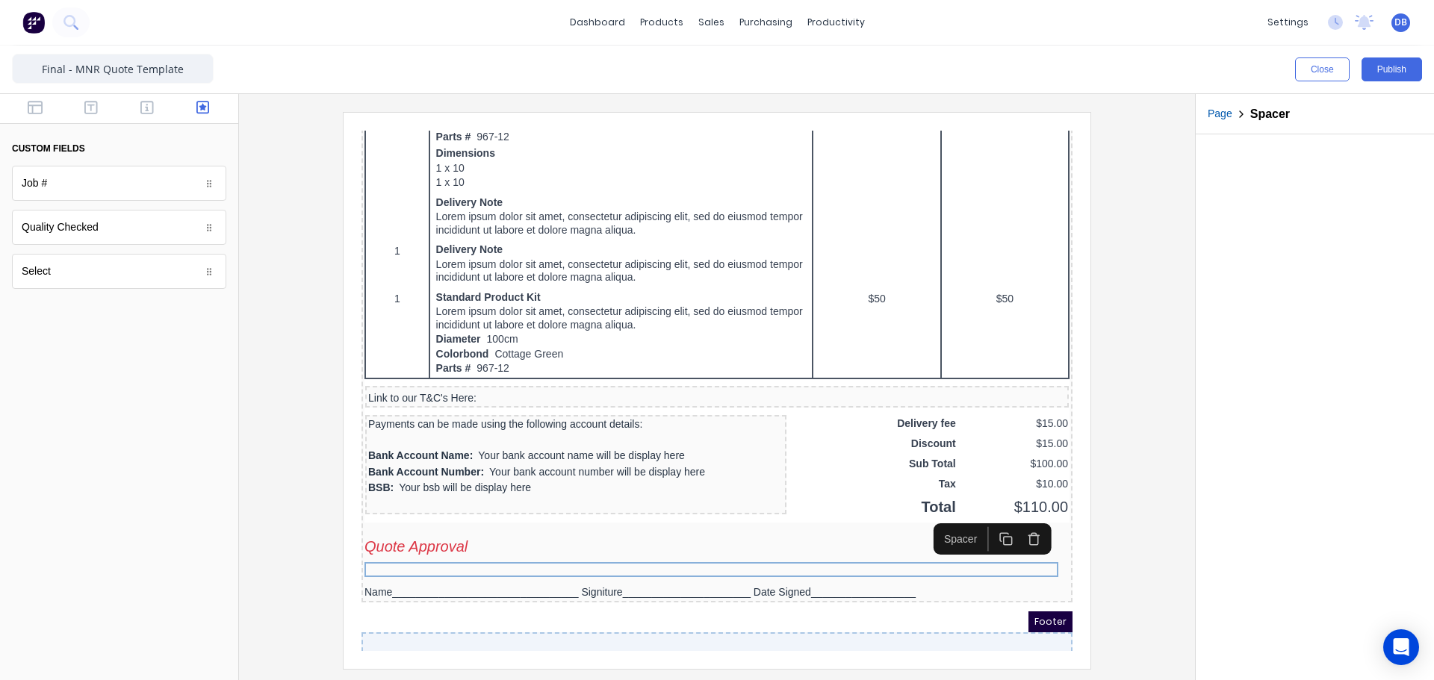
click at [49, 367] on div at bounding box center [119, 495] width 238 height 370
click at [1332, 72] on button "Close" at bounding box center [1322, 70] width 55 height 24
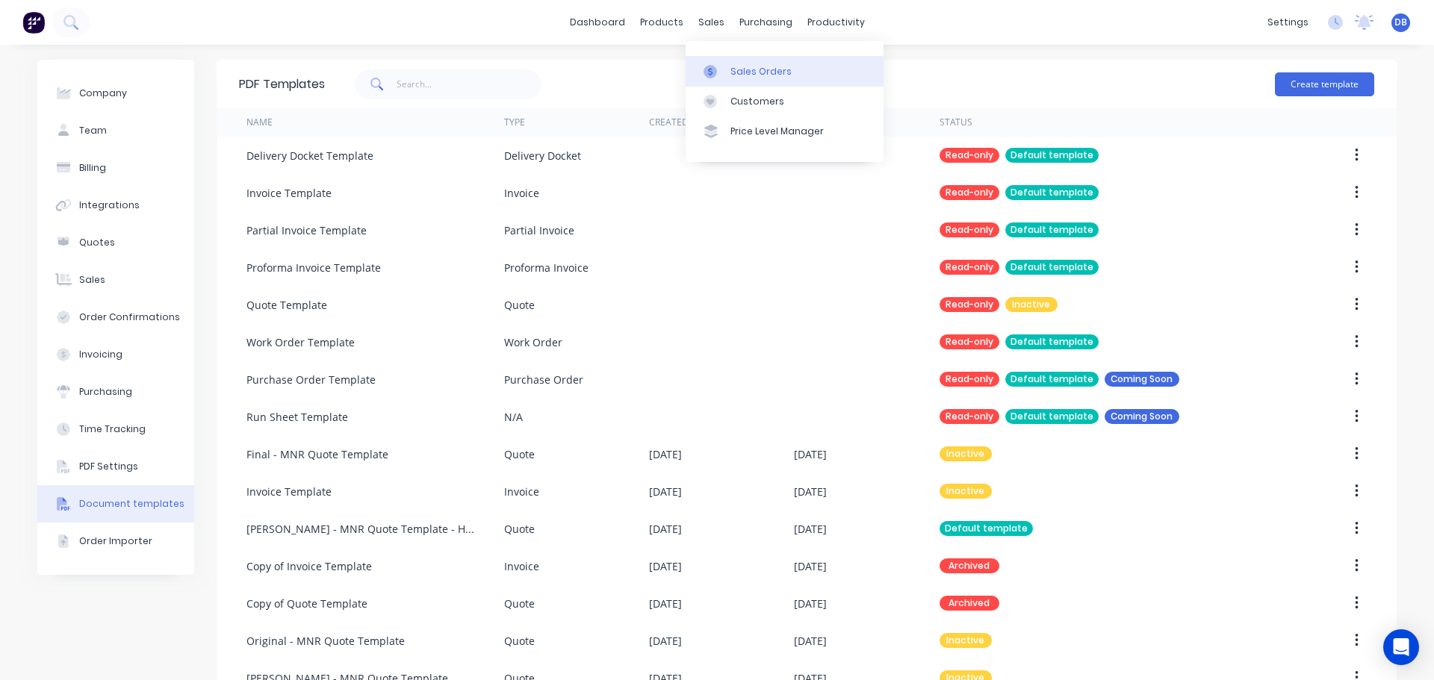
click at [730, 66] on div "Sales Orders" at bounding box center [760, 71] width 61 height 13
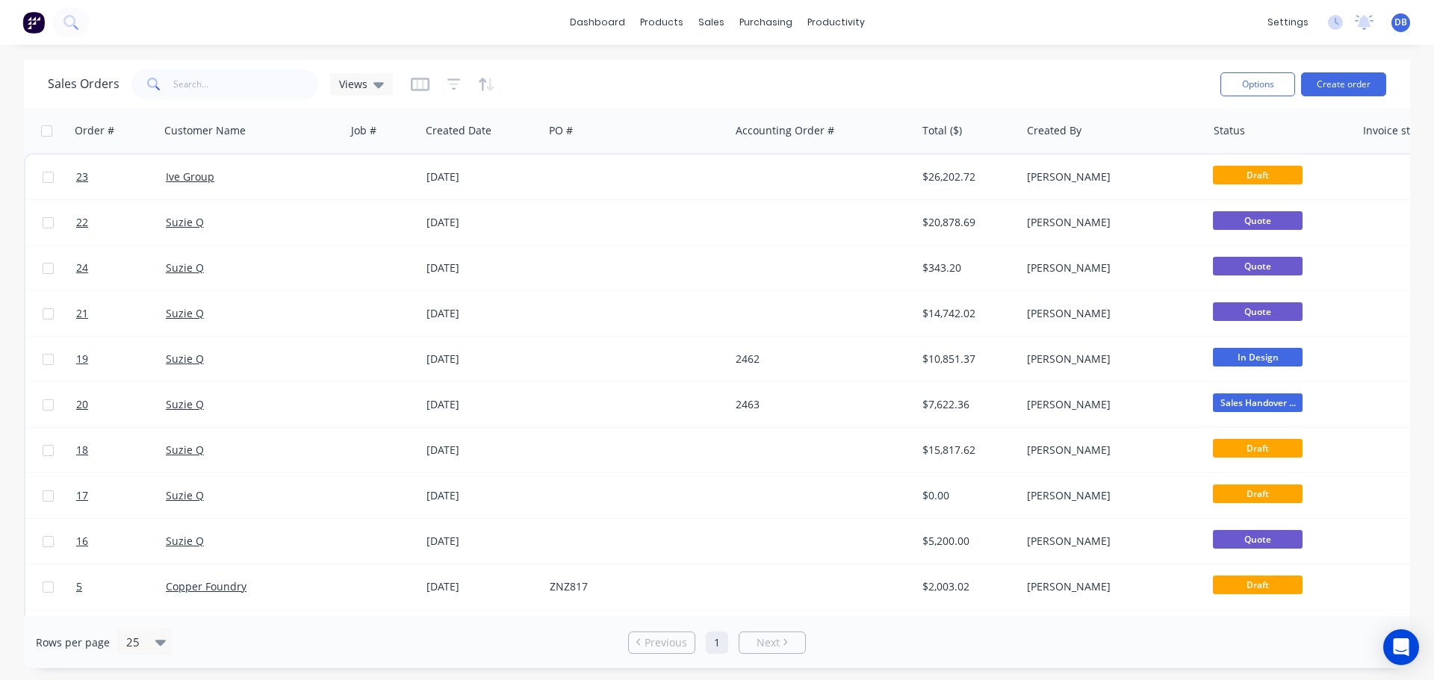
click at [664, 86] on div "Sales Orders Views" at bounding box center [628, 84] width 1161 height 37
click at [613, 87] on div "Sales Orders Views" at bounding box center [628, 84] width 1161 height 37
click at [770, 56] on div "dashboard products sales purchasing productivity dashboard products Product Cat…" at bounding box center [717, 340] width 1434 height 680
drag, startPoint x: 845, startPoint y: 77, endPoint x: 854, endPoint y: 85, distance: 12.2
click at [846, 75] on div "Sales Orders Views" at bounding box center [628, 84] width 1161 height 37
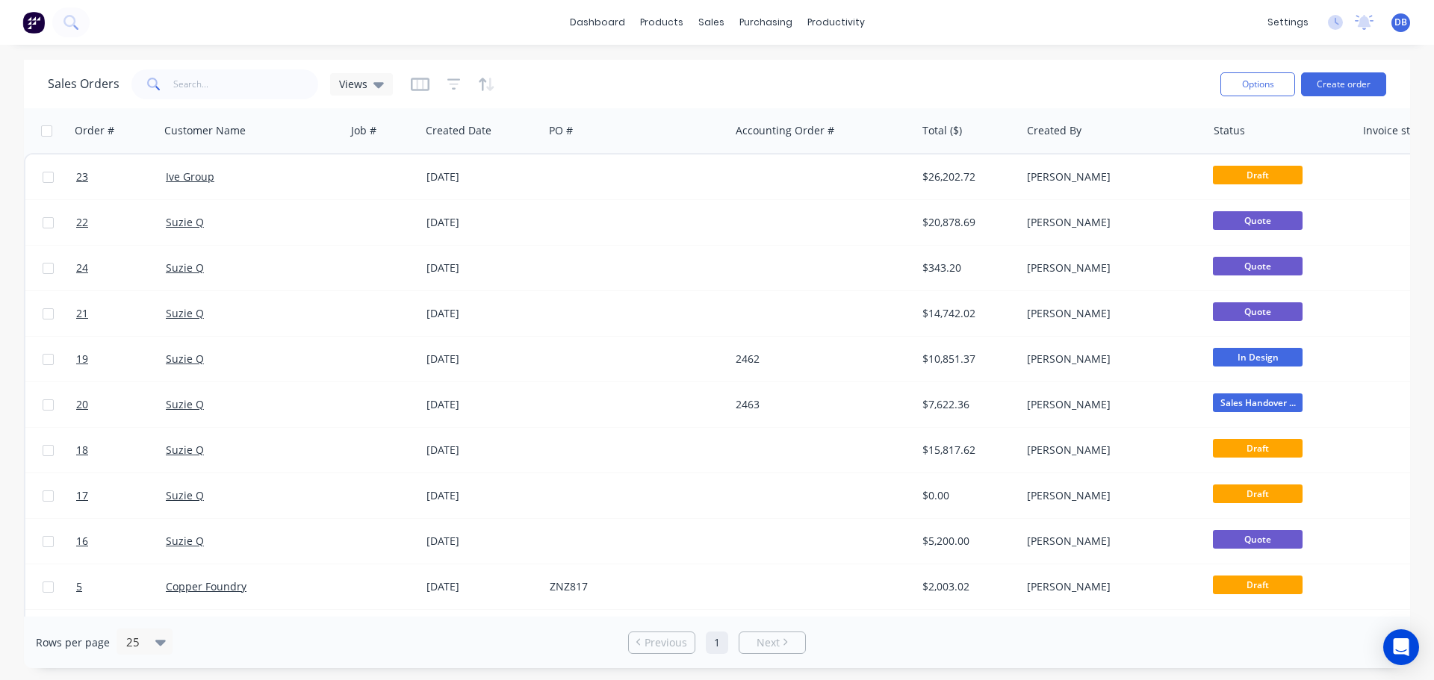
click at [818, 77] on div "Sales Orders Views" at bounding box center [628, 84] width 1161 height 37
click at [601, 20] on link "dashboard" at bounding box center [597, 22] width 70 height 22
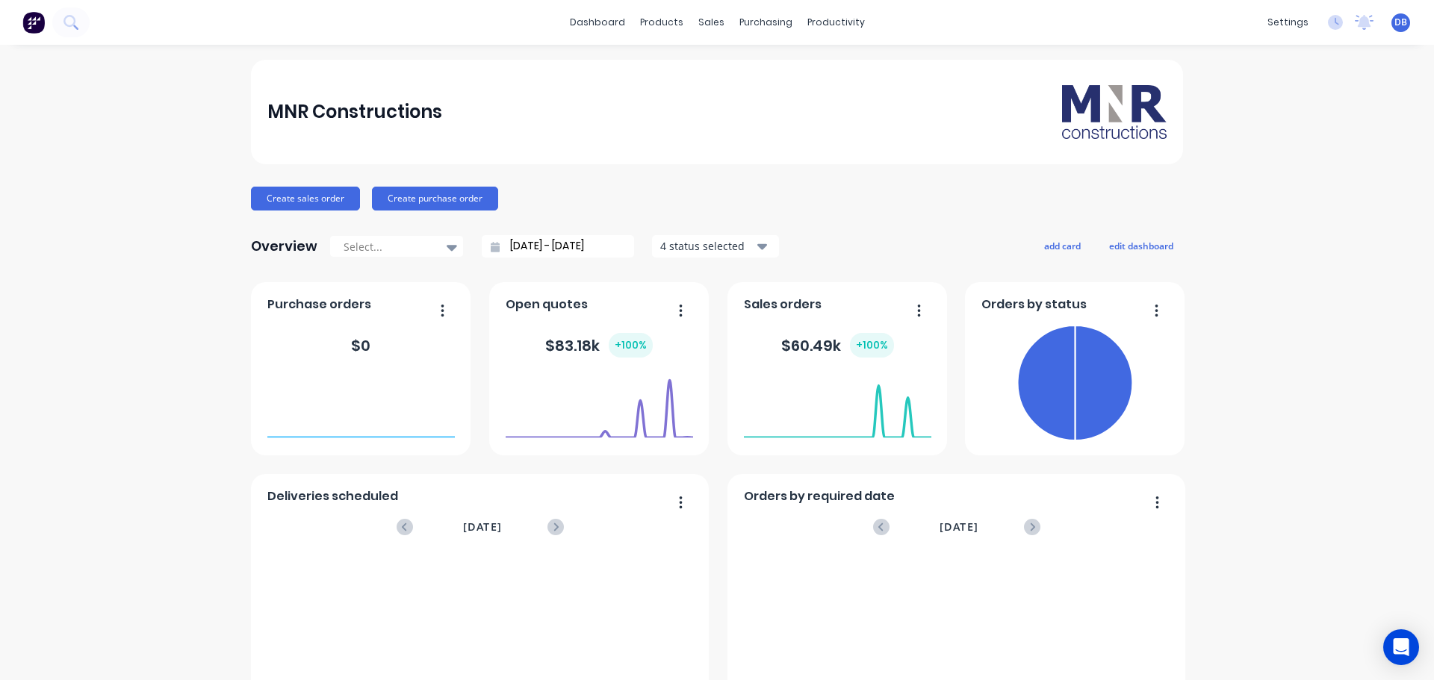
click at [612, 202] on div "Create sales order Create purchase order" at bounding box center [717, 199] width 932 height 24
click at [570, 198] on div "Create sales order Create purchase order" at bounding box center [717, 199] width 932 height 24
click at [768, 66] on div "Purchase Orders" at bounding box center [807, 71] width 79 height 13
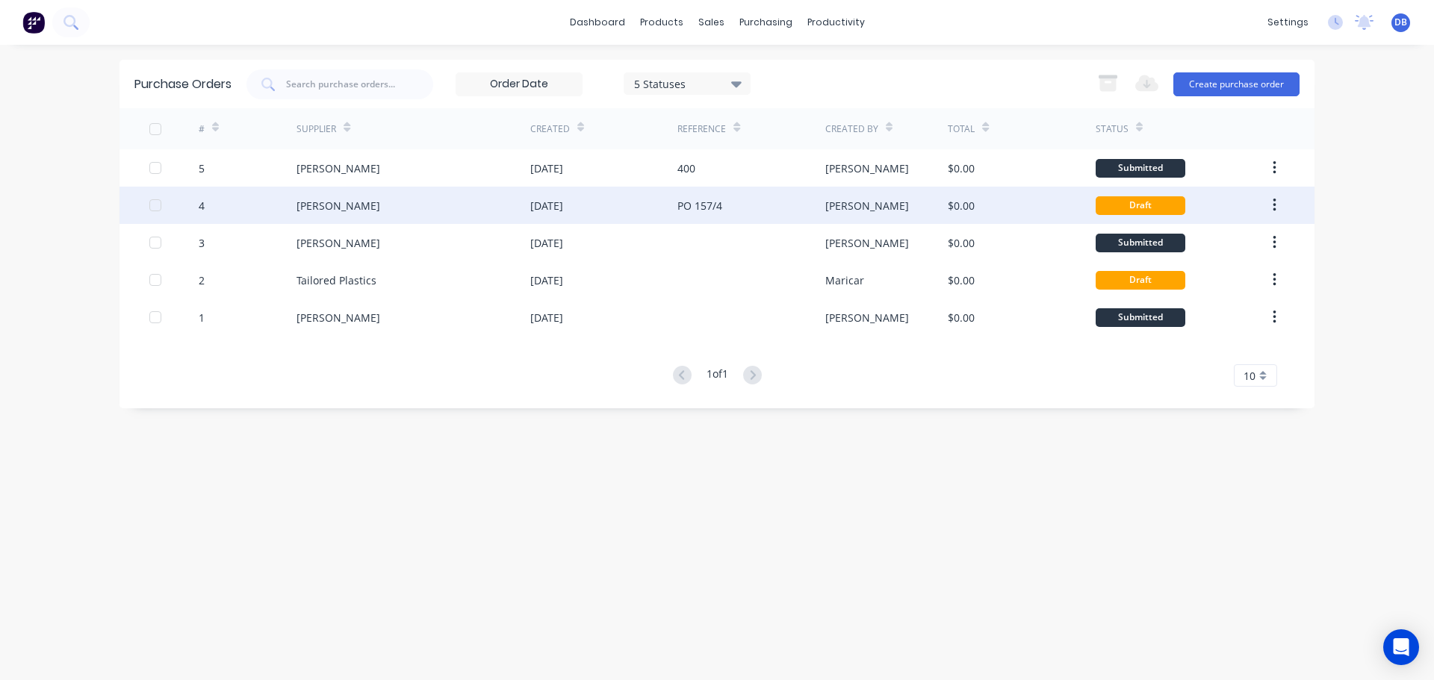
click at [407, 217] on div "FA Mitchell" at bounding box center [413, 205] width 234 height 37
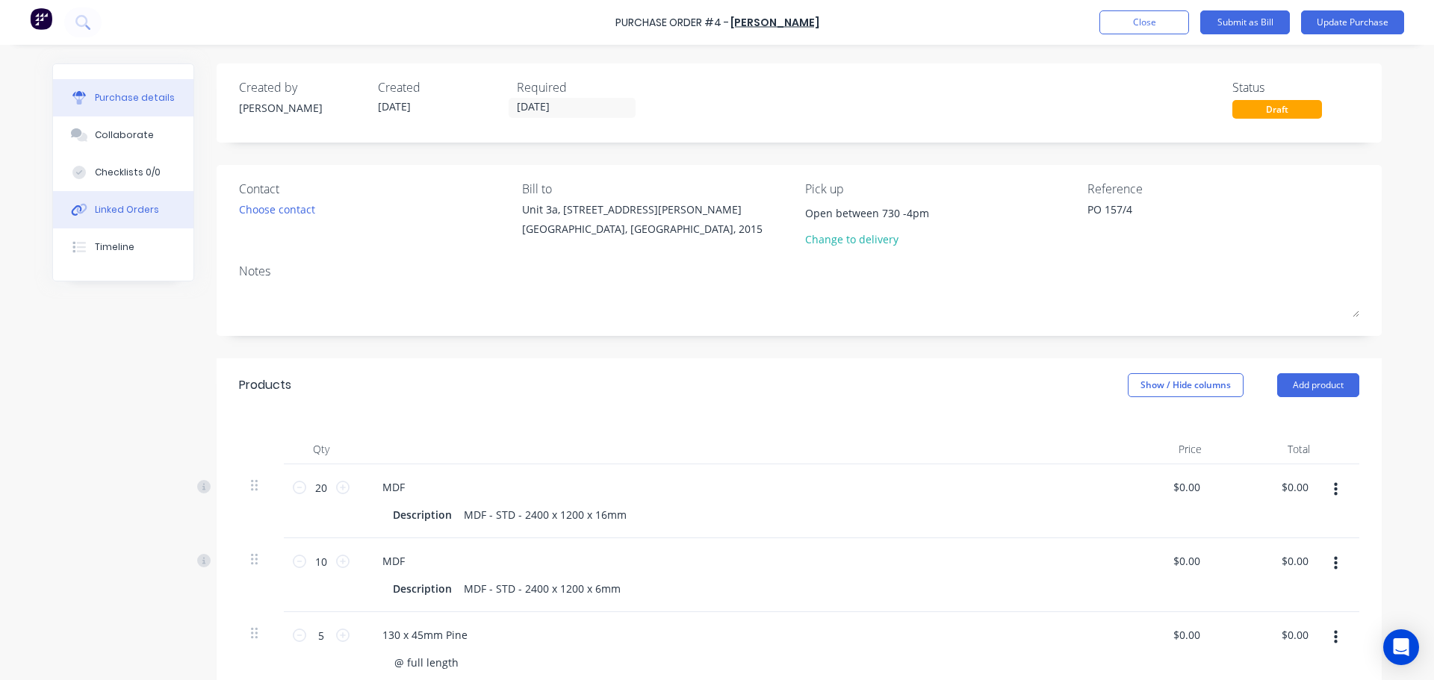
click at [95, 216] on div "Linked Orders" at bounding box center [127, 209] width 64 height 13
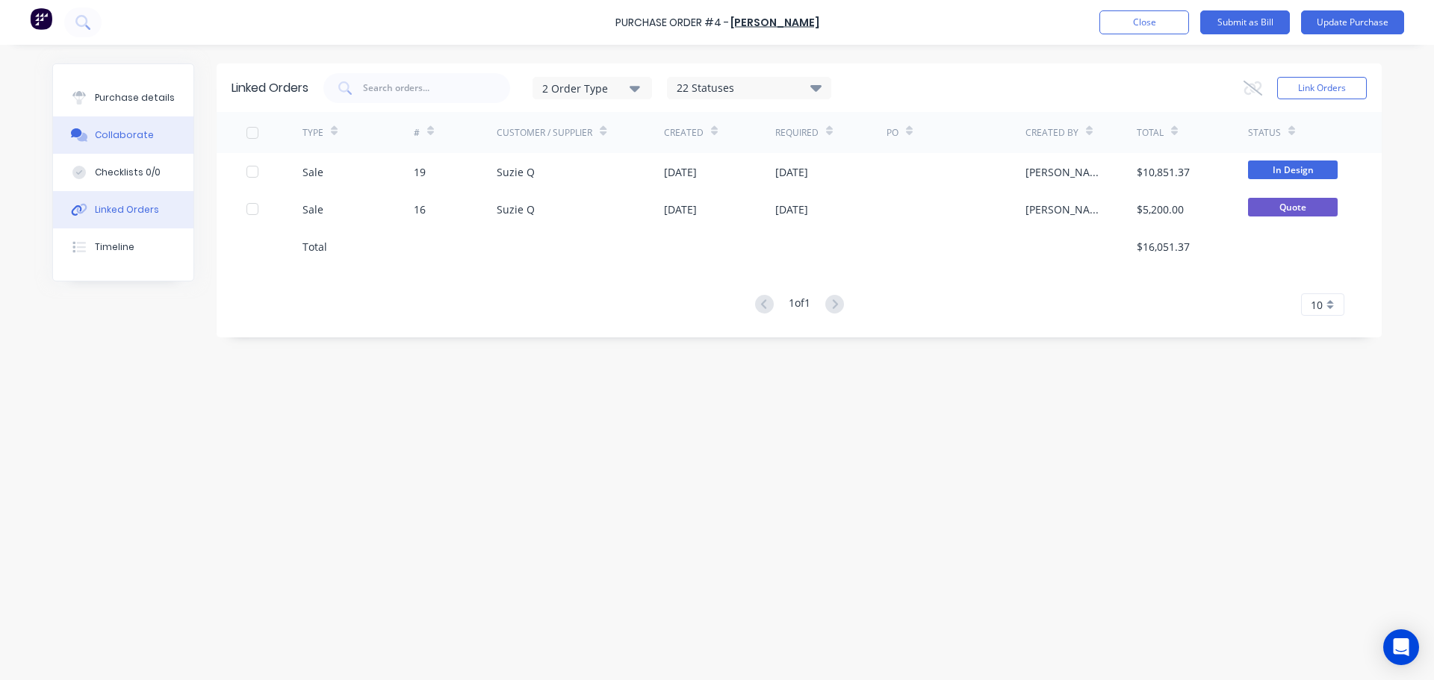
click at [88, 142] on button "Collaborate" at bounding box center [123, 135] width 140 height 37
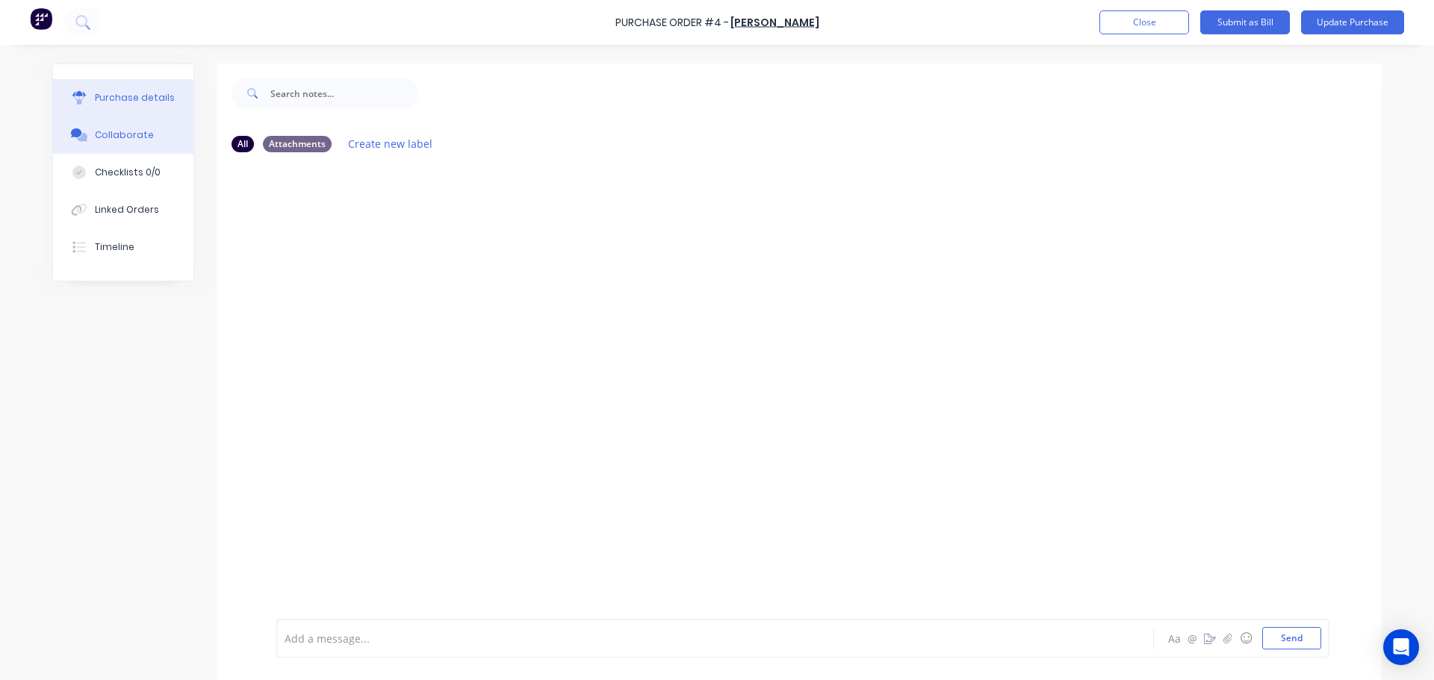
click at [136, 102] on div "Purchase details" at bounding box center [135, 97] width 80 height 13
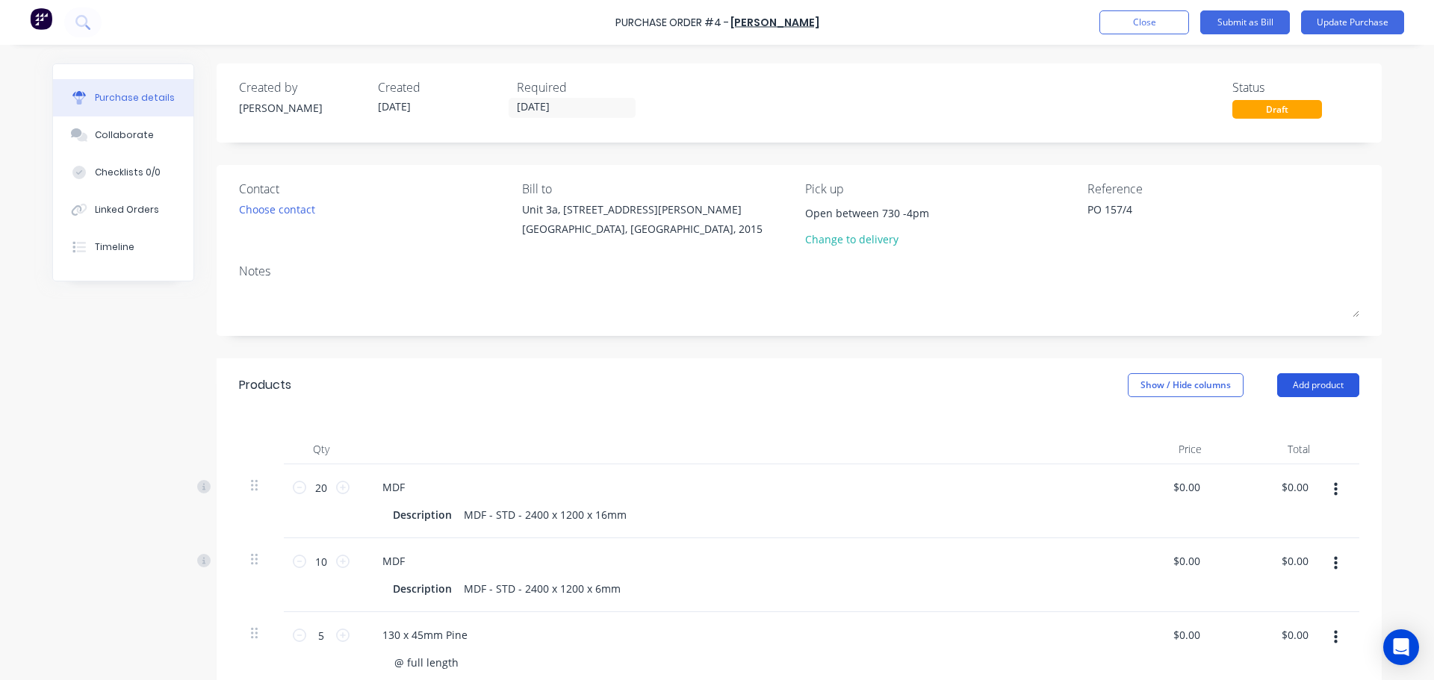
click at [1314, 380] on button "Add product" at bounding box center [1318, 385] width 82 height 24
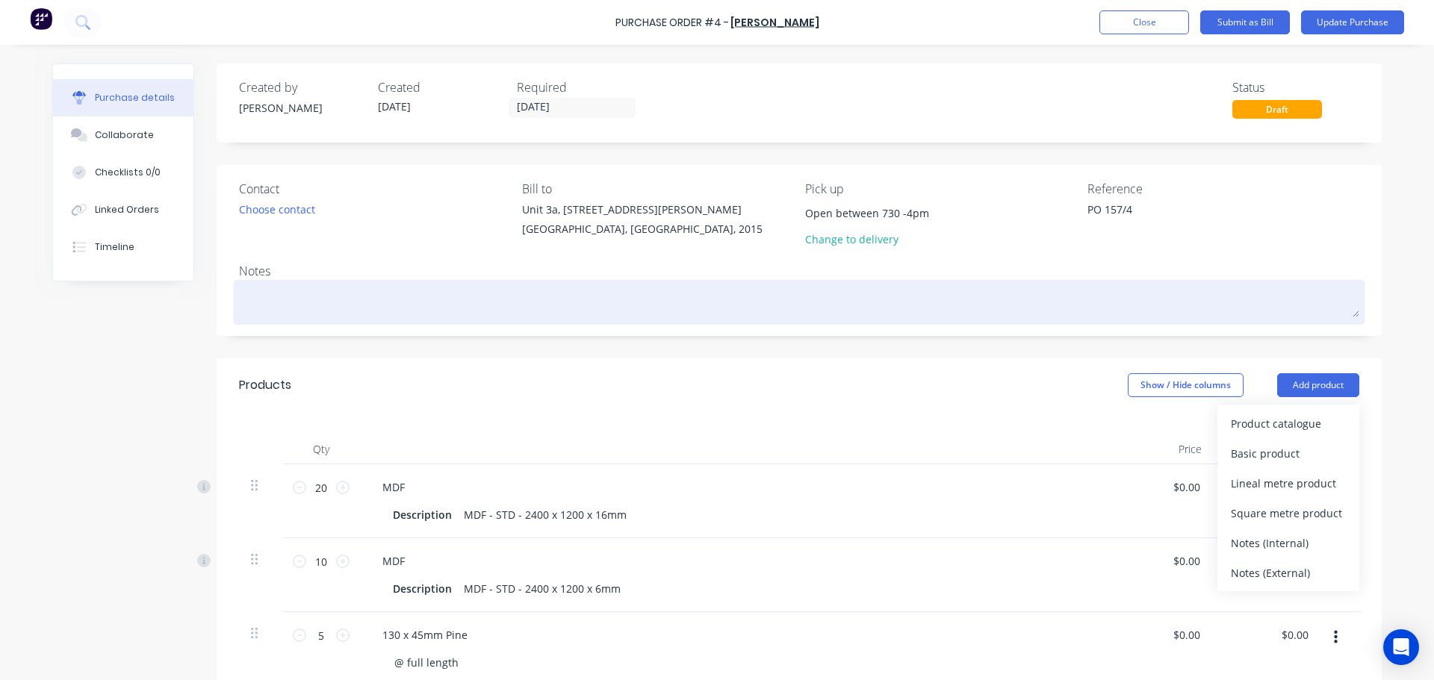
click at [1305, 298] on textarea at bounding box center [799, 301] width 1120 height 34
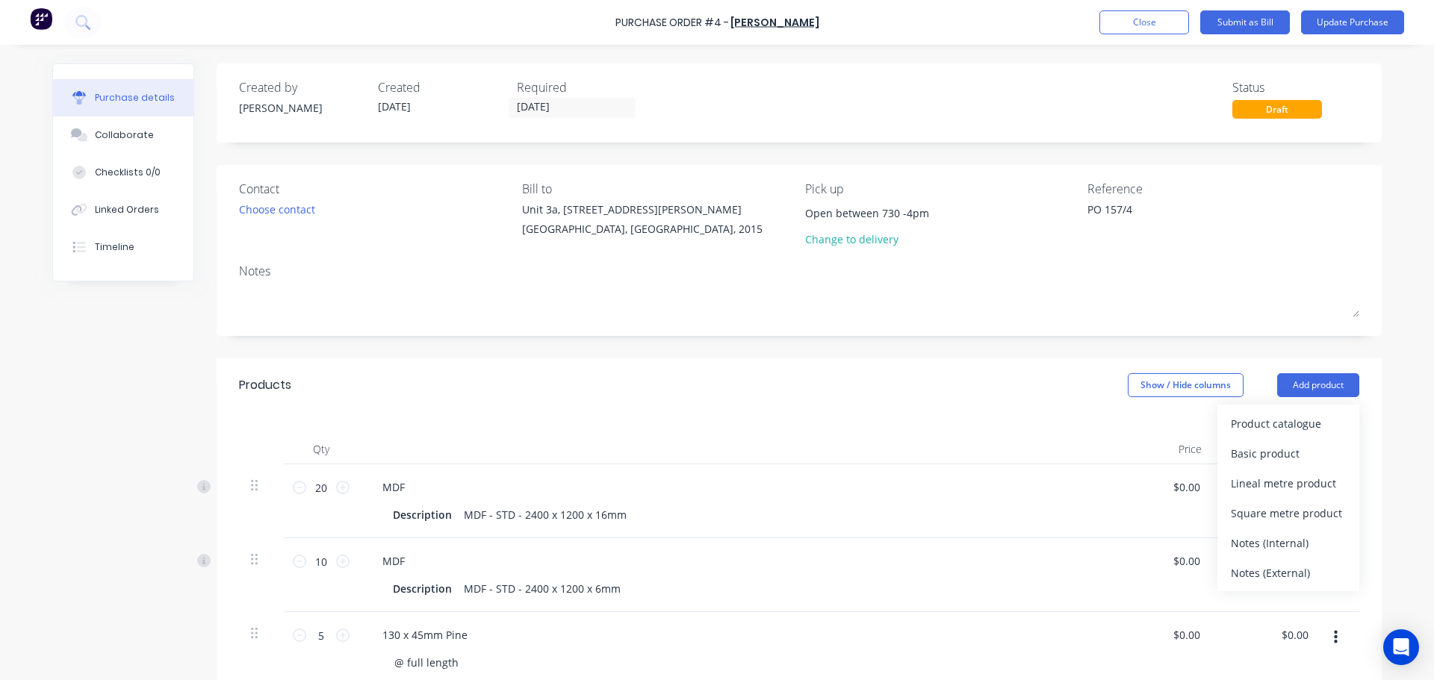
click at [1385, 253] on div "Purchase details Collaborate Checklists 0/0 Linked Orders Timeline Created by D…" at bounding box center [716, 318] width 1359 height 606
type textarea "x"
click at [1128, 23] on button "Close" at bounding box center [1144, 22] width 90 height 24
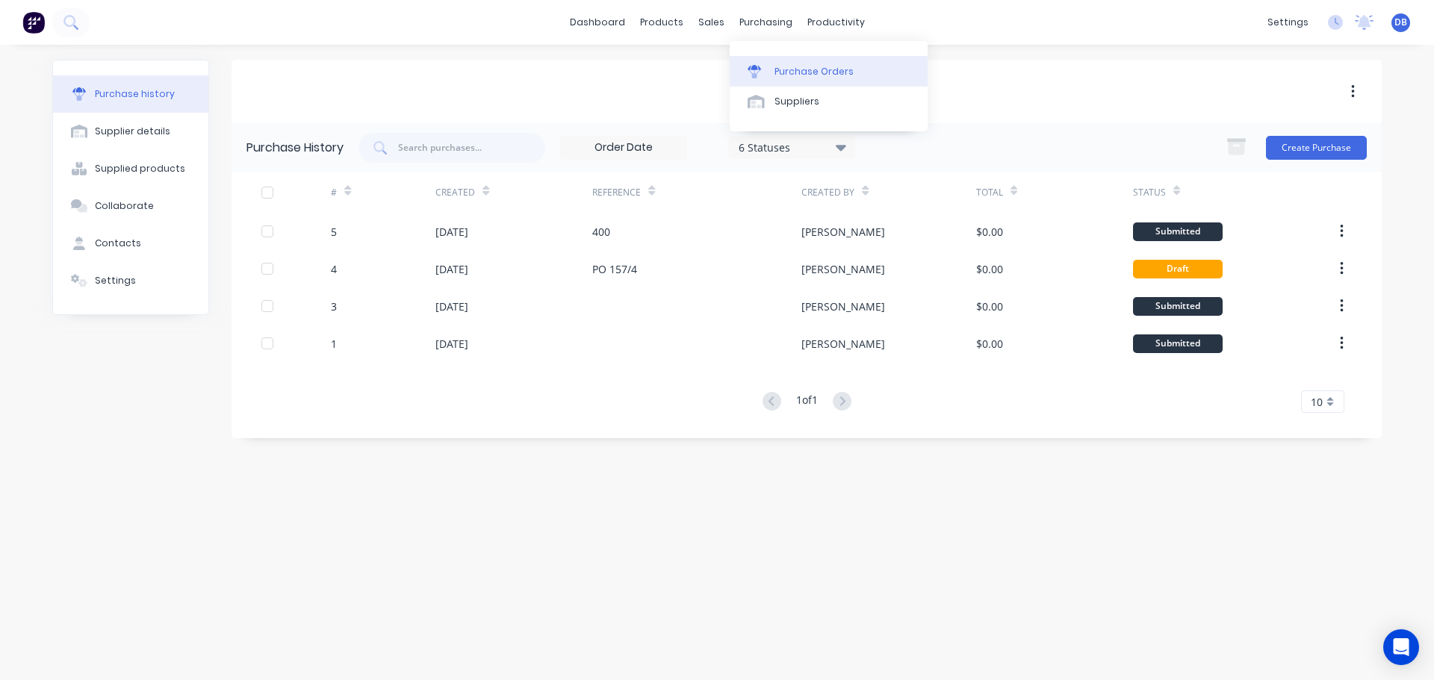
click at [771, 69] on link "Purchase Orders" at bounding box center [829, 71] width 198 height 30
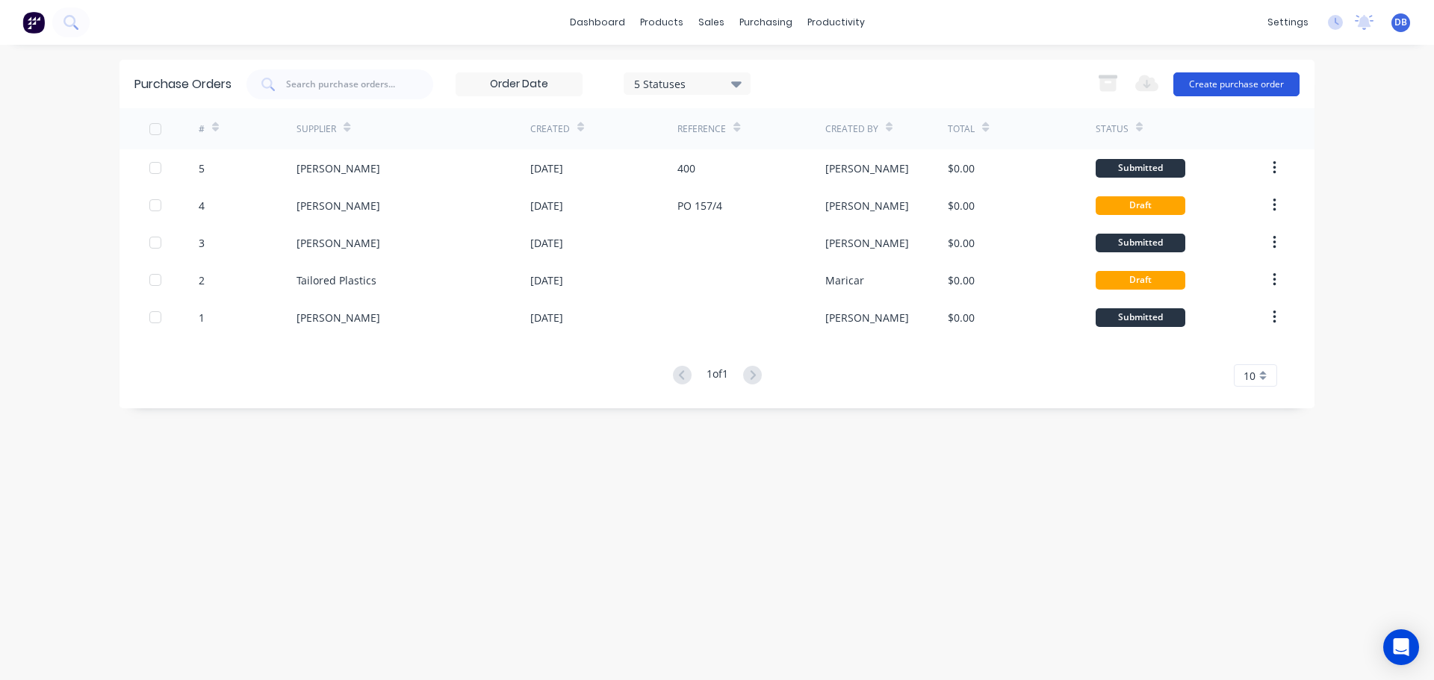
click at [1216, 85] on button "Create purchase order" at bounding box center [1236, 84] width 126 height 24
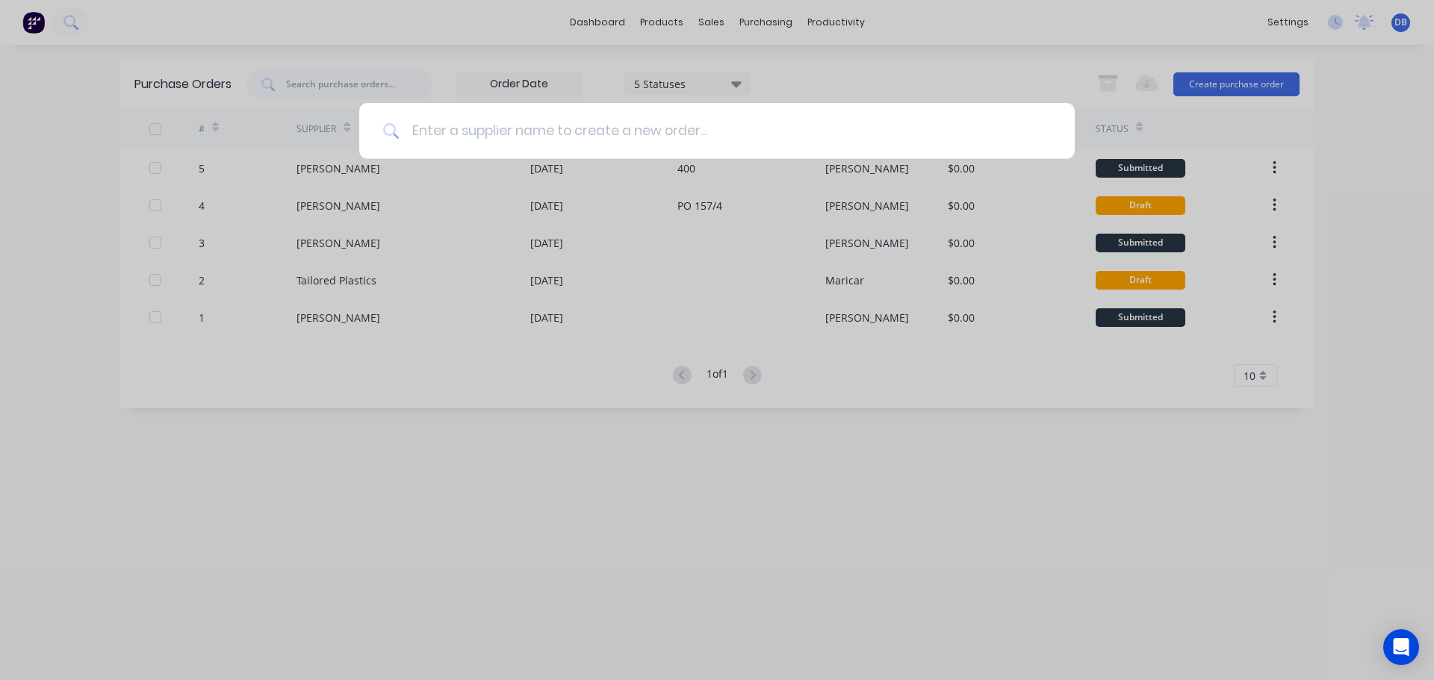
click at [636, 139] on input at bounding box center [725, 131] width 651 height 56
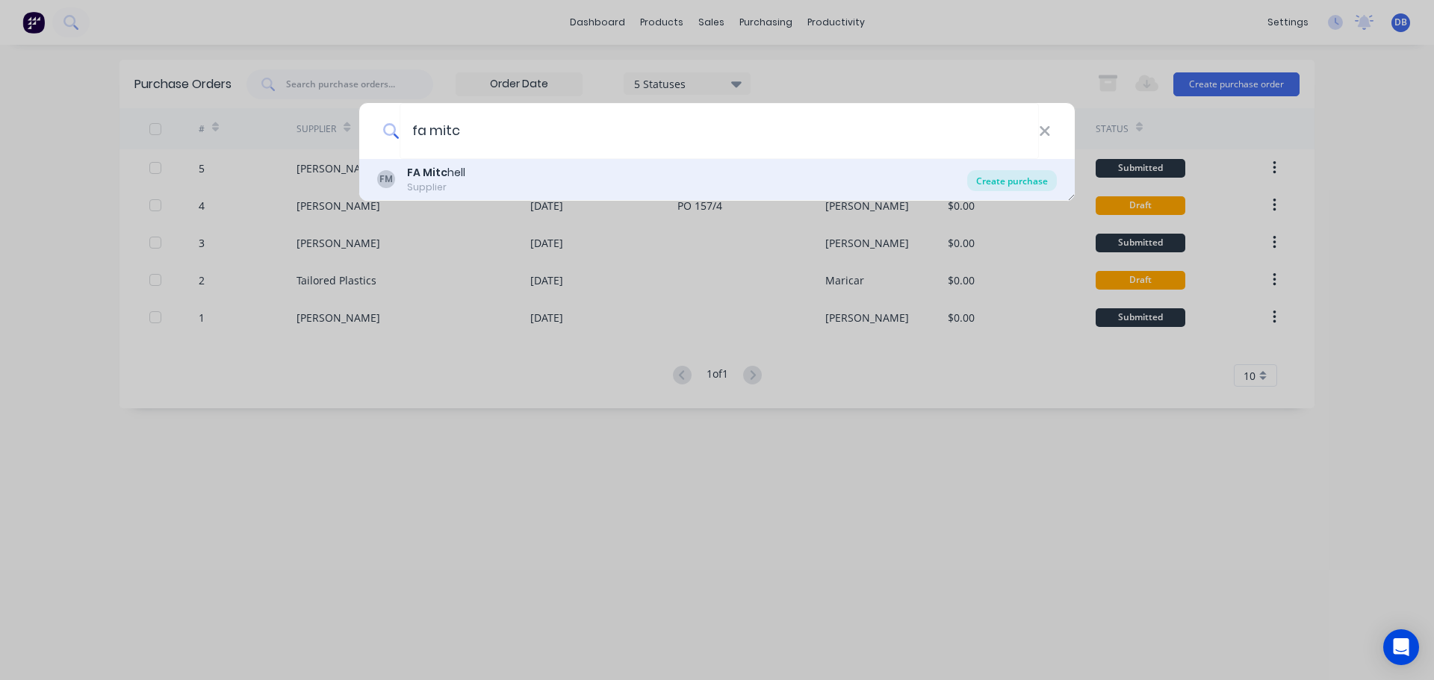
type input "fa mitc"
click at [1017, 182] on div "Create purchase" at bounding box center [1012, 180] width 90 height 21
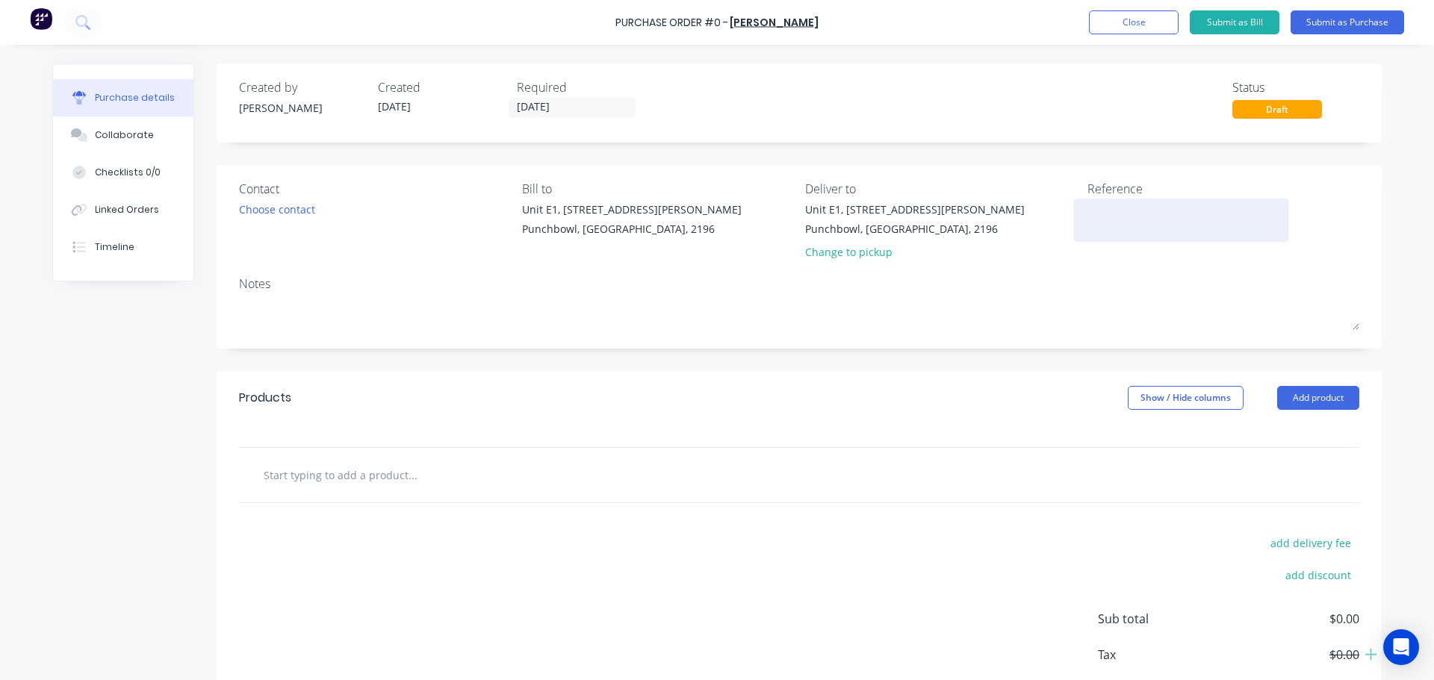
click at [1117, 214] on textarea at bounding box center [1180, 219] width 187 height 34
drag, startPoint x: 1143, startPoint y: 218, endPoint x: 1134, endPoint y: 215, distance: 10.2
click at [1134, 216] on textarea at bounding box center [1180, 219] width 187 height 34
click at [1137, 214] on textarea at bounding box center [1180, 219] width 187 height 34
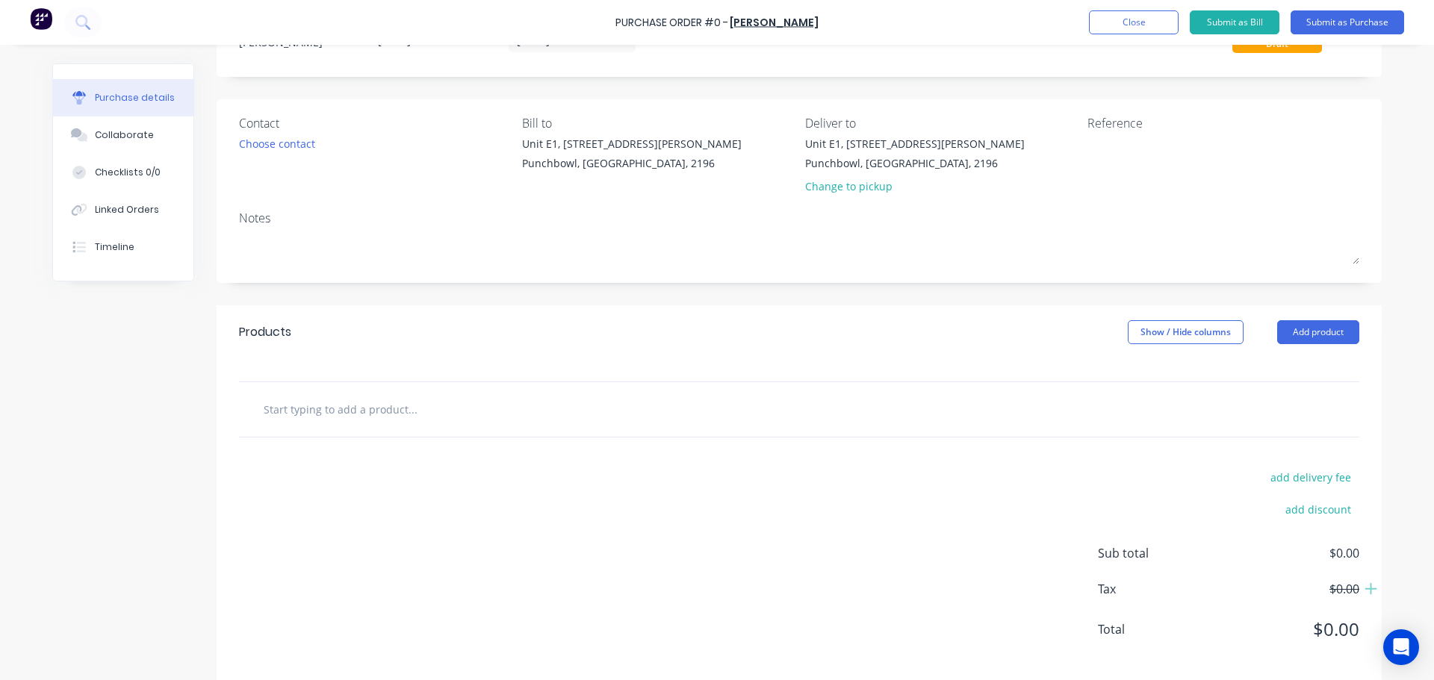
scroll to position [84, 0]
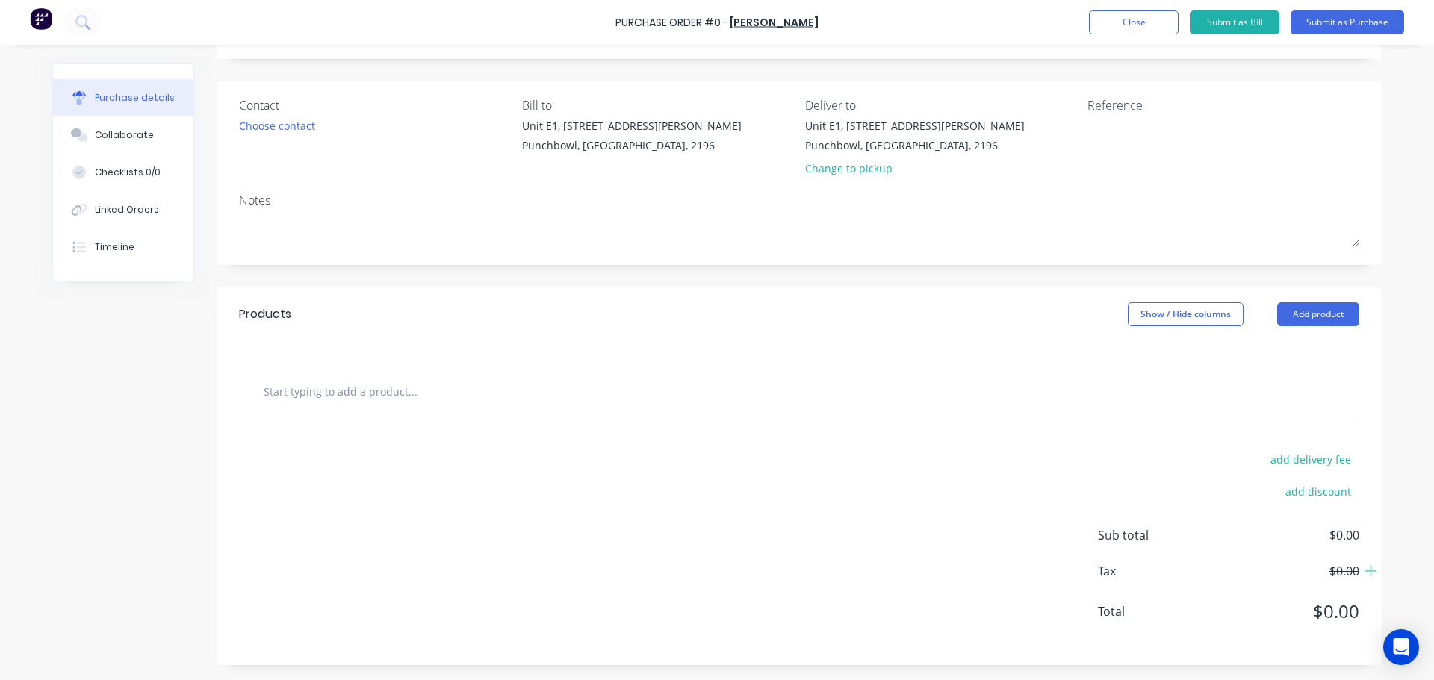
drag, startPoint x: 350, startPoint y: 456, endPoint x: 653, endPoint y: 576, distance: 326.6
drag, startPoint x: 653, startPoint y: 576, endPoint x: 30, endPoint y: 435, distance: 639.4
click at [26, 438] on div "Purchase Order #0 - FA Mitchell Add product Close Submit as Bill Submit as Purc…" at bounding box center [717, 340] width 1434 height 680
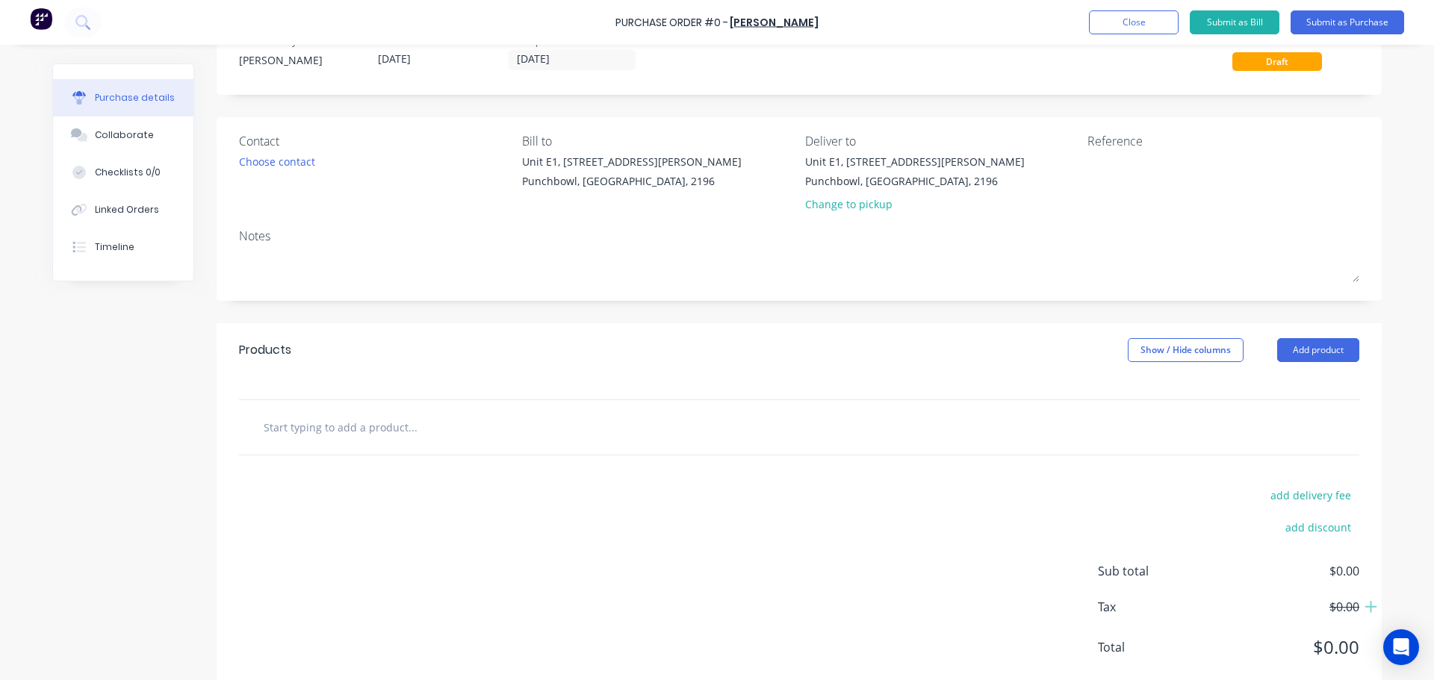
scroll to position [0, 0]
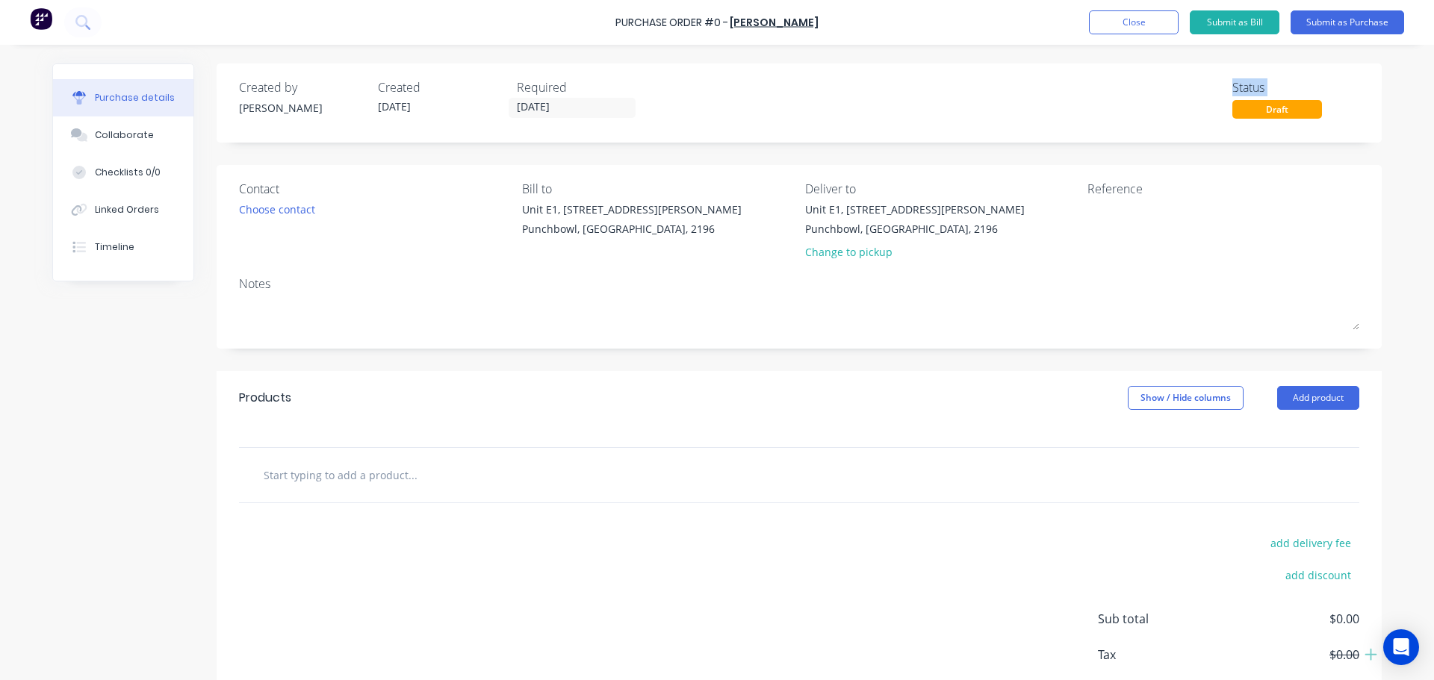
drag, startPoint x: 688, startPoint y: 108, endPoint x: 991, endPoint y: 108, distance: 303.2
click at [991, 108] on div "Created by Dean Created 29/08/25 Required 29/08/25 Status Draft" at bounding box center [799, 98] width 1120 height 40
click at [872, 112] on div "Created by Dean Created 29/08/25 Required 29/08/25 Status Draft" at bounding box center [799, 98] width 1120 height 40
drag, startPoint x: 747, startPoint y: 99, endPoint x: 986, endPoint y: 100, distance: 239.0
click at [958, 99] on div "Created by Dean Created 29/08/25 Required 29/08/25 Status Draft" at bounding box center [799, 98] width 1120 height 40
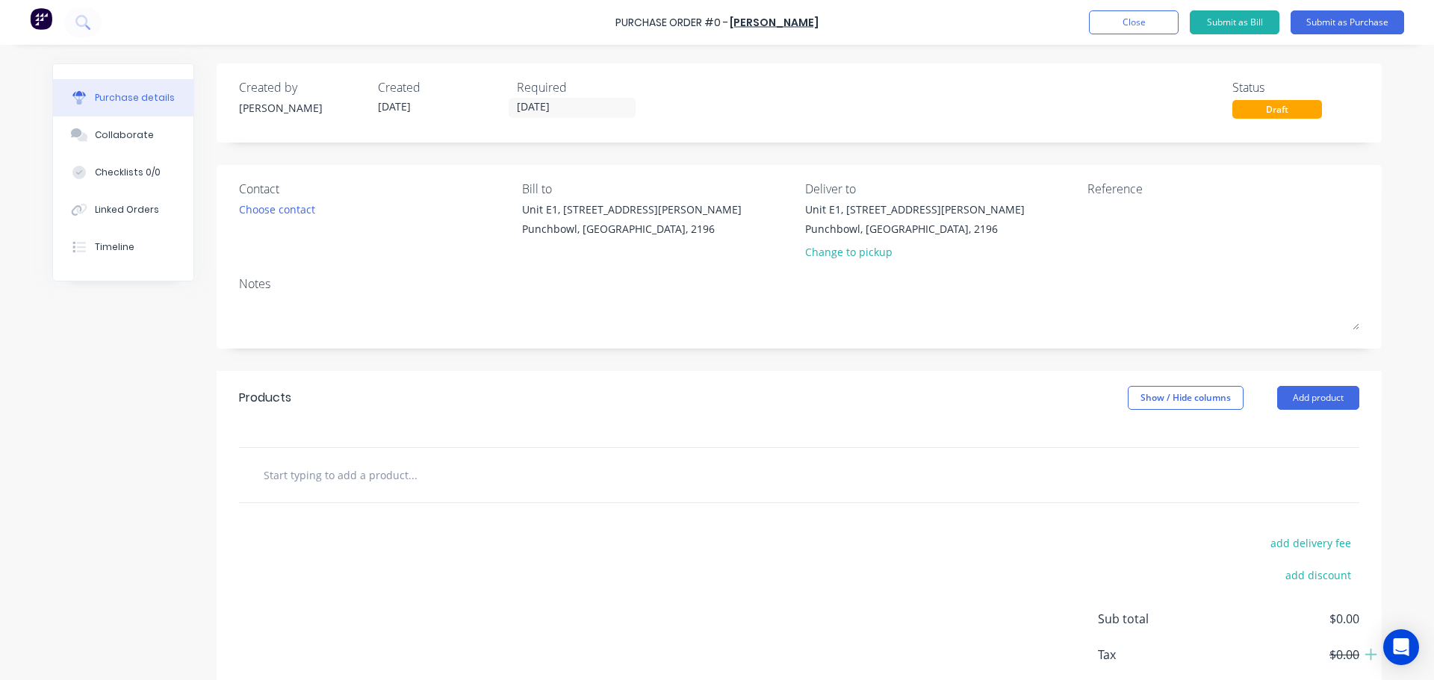
click at [838, 117] on div "Created by Dean Created 29/08/25 Required 29/08/25 Status Draft" at bounding box center [799, 98] width 1120 height 40
click at [1111, 214] on textarea at bounding box center [1180, 219] width 187 height 34
click at [1107, 218] on textarea at bounding box center [1180, 219] width 187 height 34
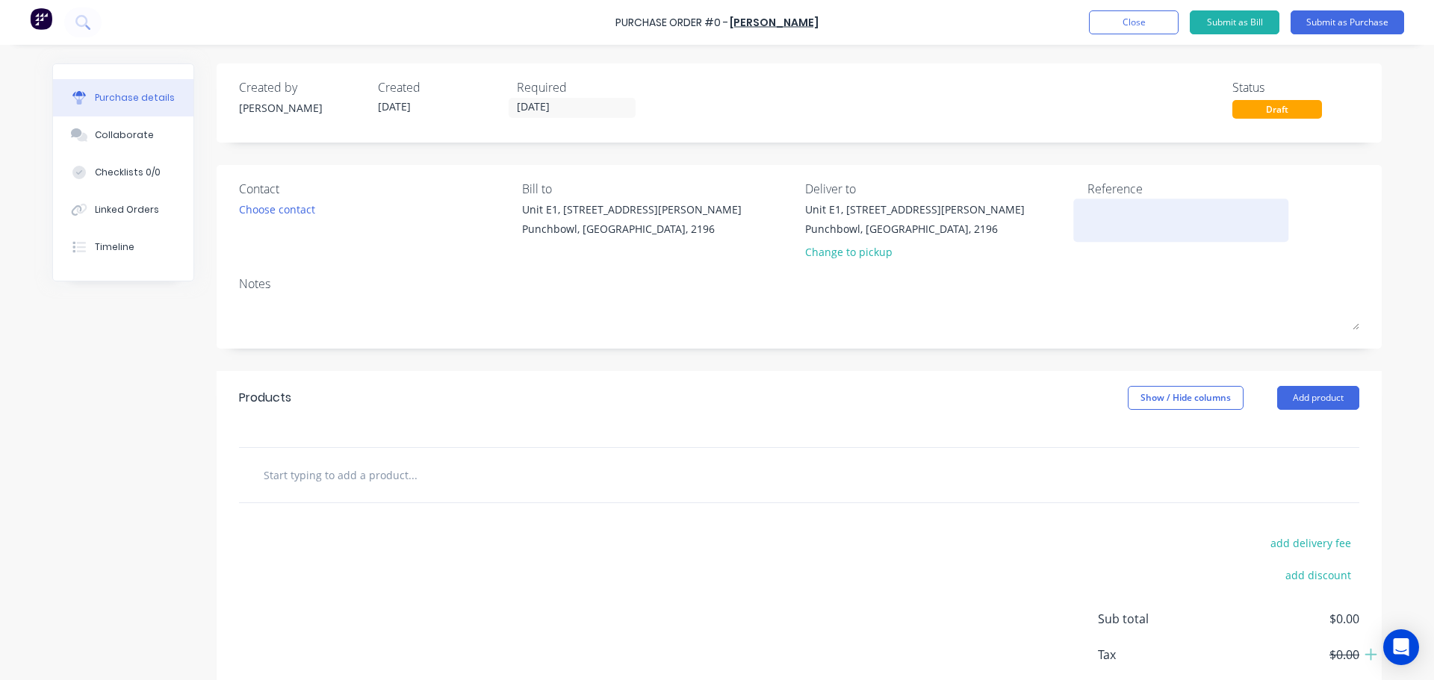
type textarea "1"
type textarea "x"
type textarea "10"
type textarea "x"
type textarea "100"
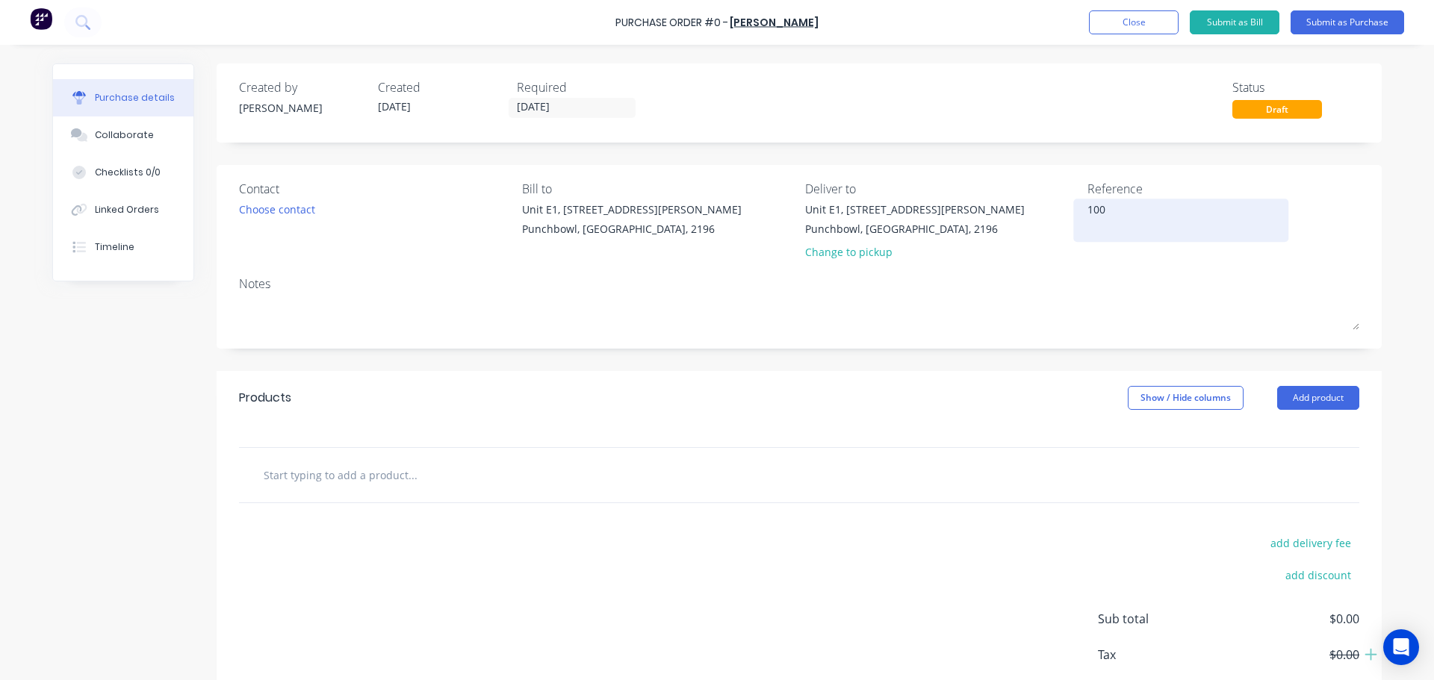
type textarea "x"
type textarea "100"
click at [1117, 252] on div "Reference 100" at bounding box center [1223, 223] width 272 height 87
click at [1139, 217] on textarea "100" at bounding box center [1180, 219] width 187 height 34
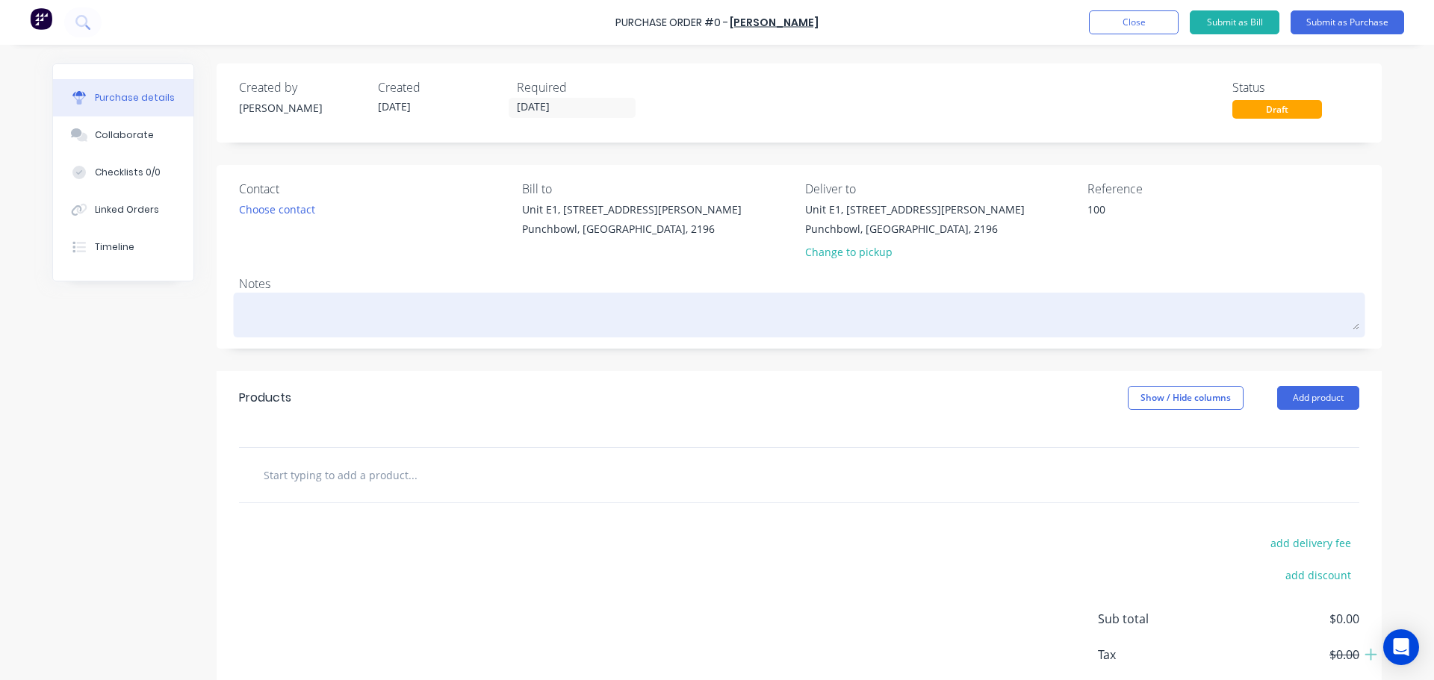
click at [1131, 321] on textarea at bounding box center [799, 313] width 1120 height 34
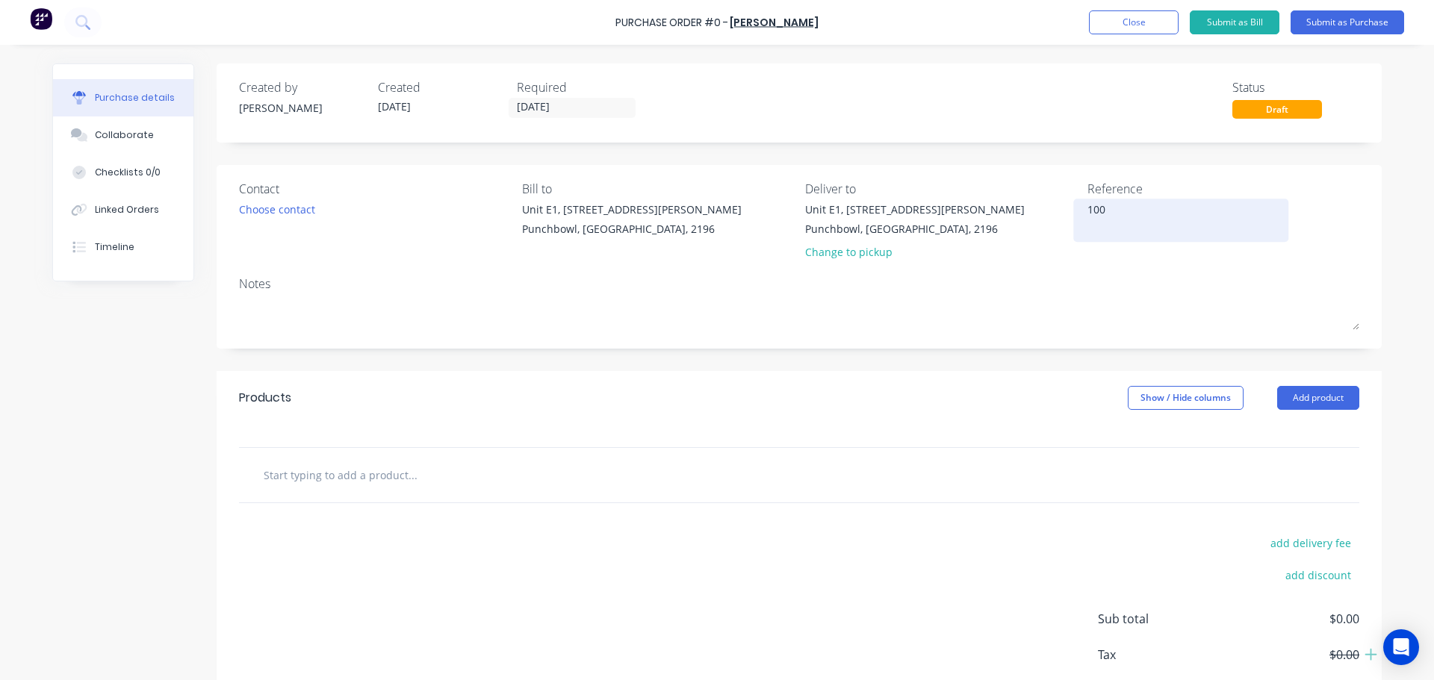
click at [1102, 211] on textarea "100" at bounding box center [1180, 219] width 187 height 34
drag, startPoint x: 1102, startPoint y: 211, endPoint x: 1069, endPoint y: 211, distance: 32.9
click at [1087, 211] on div "100" at bounding box center [1180, 220] width 187 height 37
click at [1146, 216] on textarea "100" at bounding box center [1180, 219] width 187 height 34
drag, startPoint x: 1111, startPoint y: 211, endPoint x: 1072, endPoint y: 214, distance: 39.7
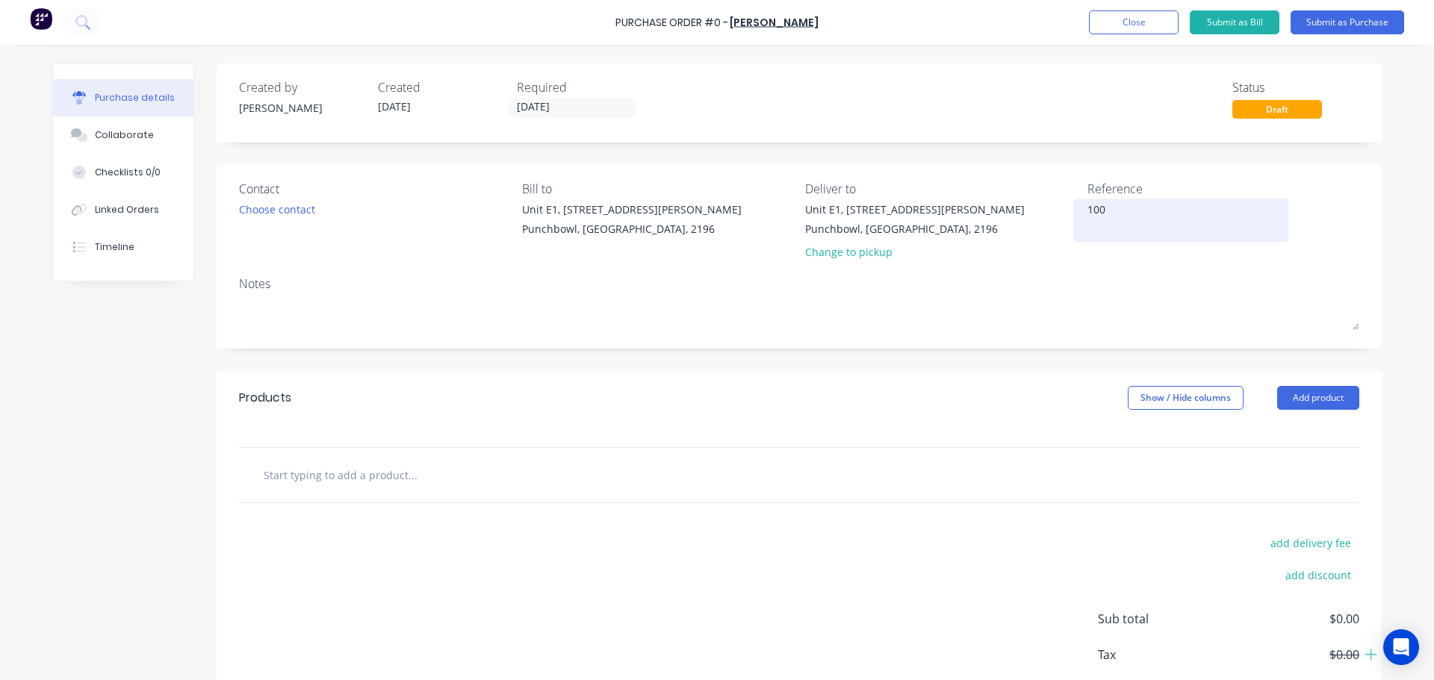
click at [1087, 214] on div "100" at bounding box center [1180, 220] width 187 height 37
click at [1097, 213] on textarea "100" at bounding box center [1180, 219] width 187 height 34
click at [1112, 213] on textarea "100" at bounding box center [1180, 219] width 187 height 34
click at [1087, 261] on div "Reference 100" at bounding box center [1223, 223] width 272 height 87
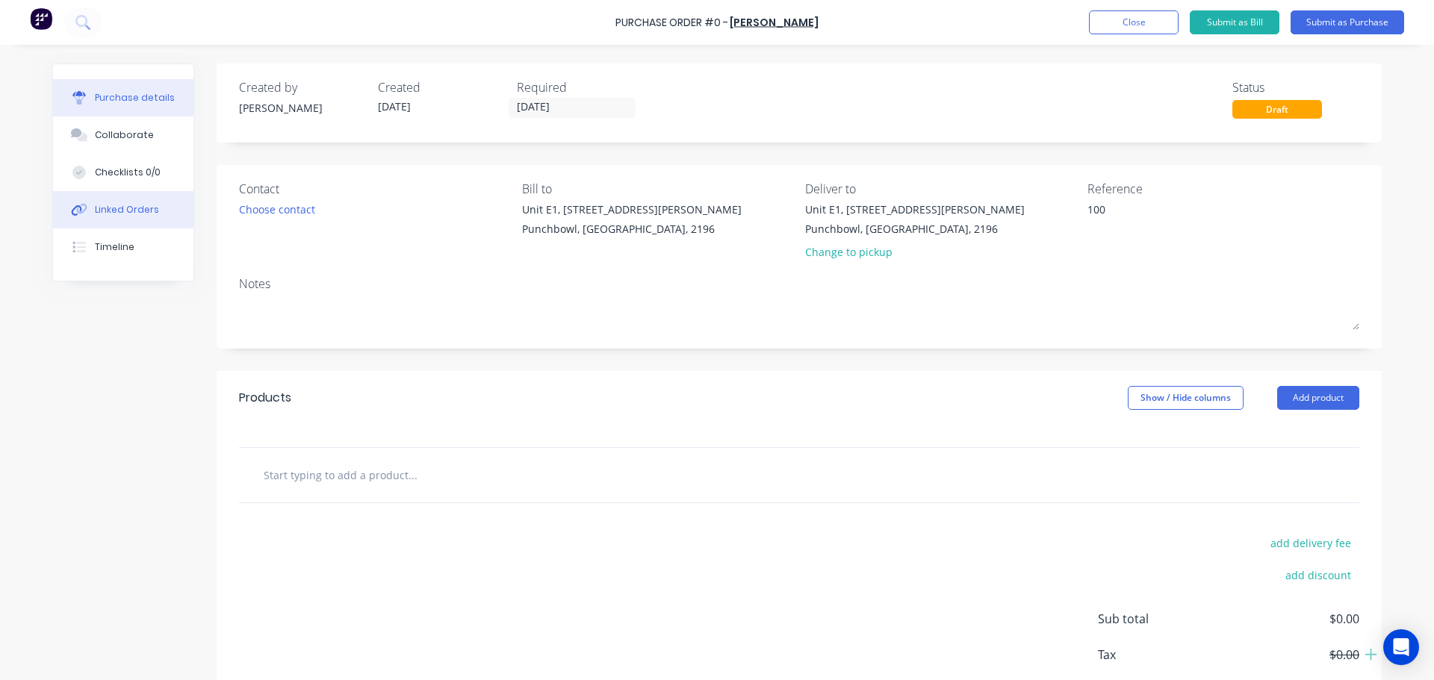
click at [151, 199] on button "Linked Orders" at bounding box center [123, 209] width 140 height 37
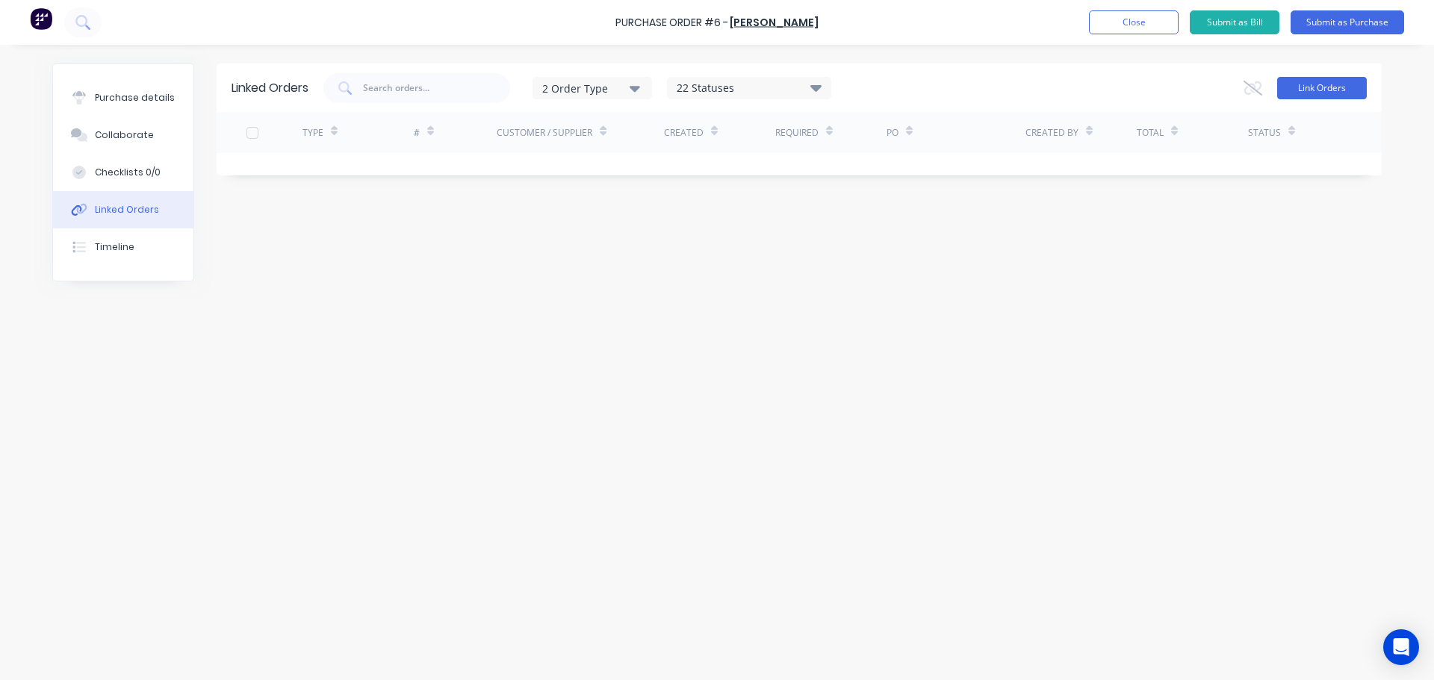
click at [1350, 87] on button "Link Orders" at bounding box center [1322, 88] width 90 height 22
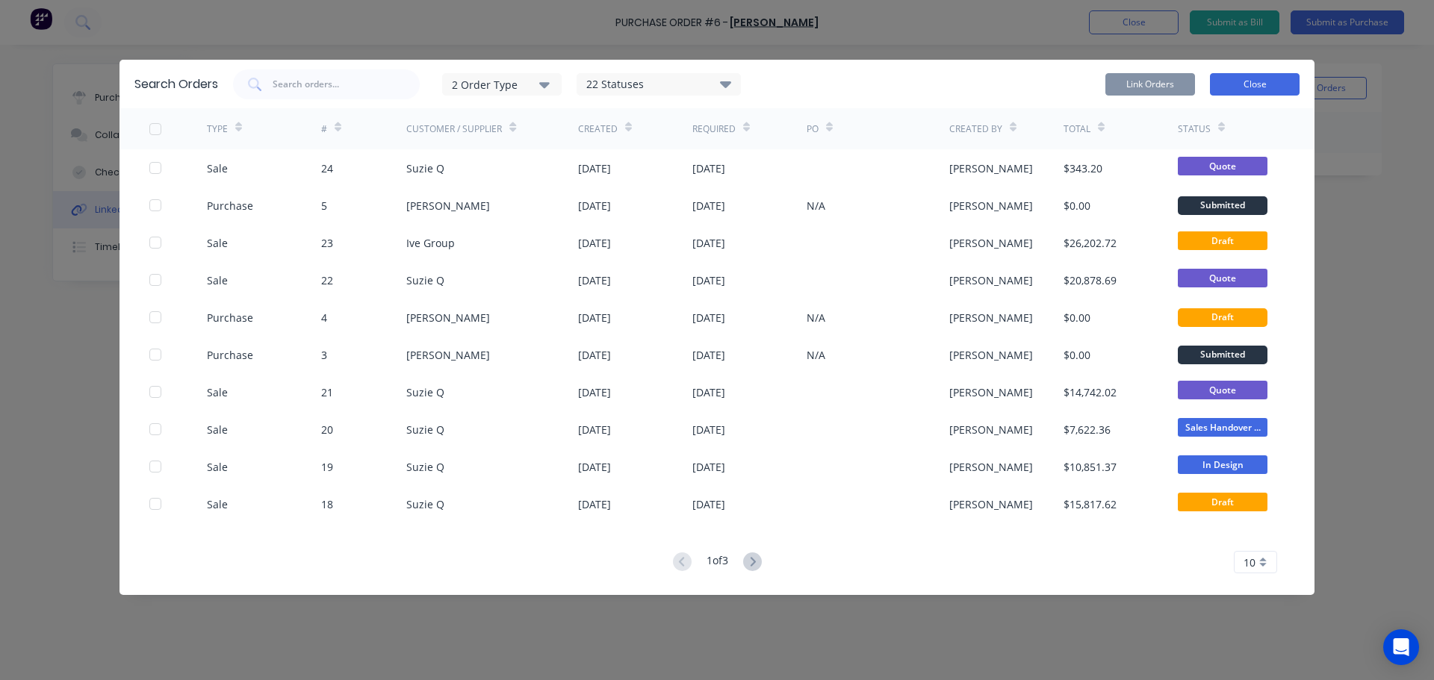
click at [1262, 82] on button "Close" at bounding box center [1255, 84] width 90 height 22
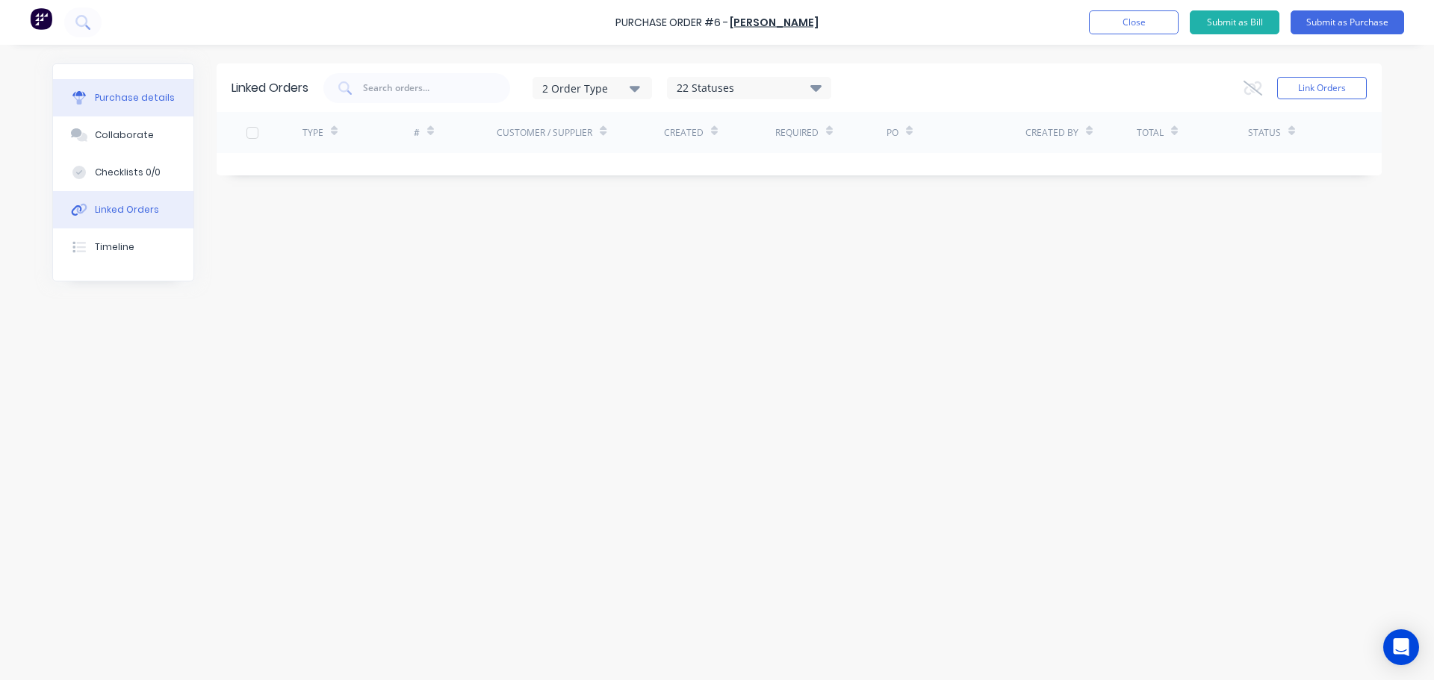
click at [153, 96] on div "Purchase details" at bounding box center [135, 97] width 80 height 13
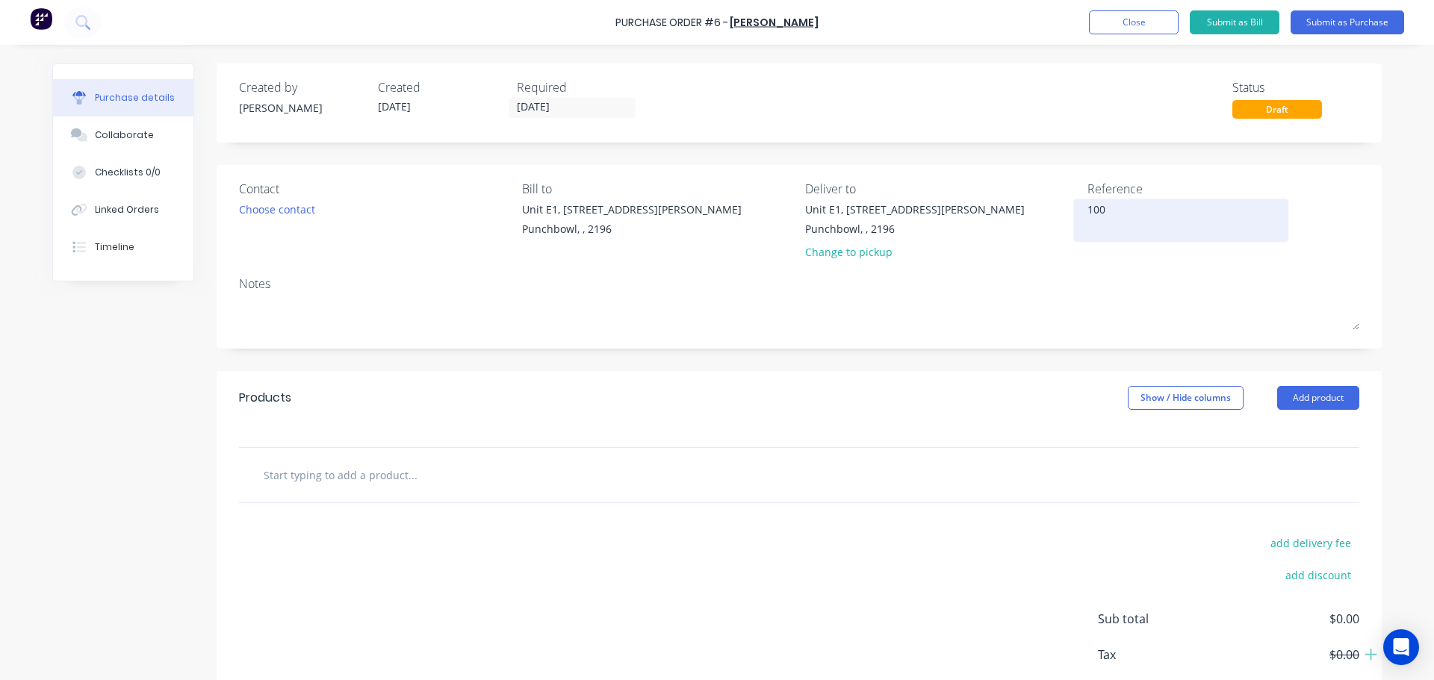
click at [1100, 225] on textarea "100" at bounding box center [1180, 219] width 187 height 34
drag, startPoint x: 1108, startPoint y: 210, endPoint x: 1009, endPoint y: 223, distance: 100.2
click at [1016, 223] on div "Contact Choose contact Bill to Unit E1, 11-15 Moxon rd Punchbowl, , 2196 Delive…" at bounding box center [799, 223] width 1120 height 87
click at [1092, 210] on textarea "100" at bounding box center [1180, 219] width 187 height 34
drag, startPoint x: 1099, startPoint y: 211, endPoint x: 1085, endPoint y: 196, distance: 20.6
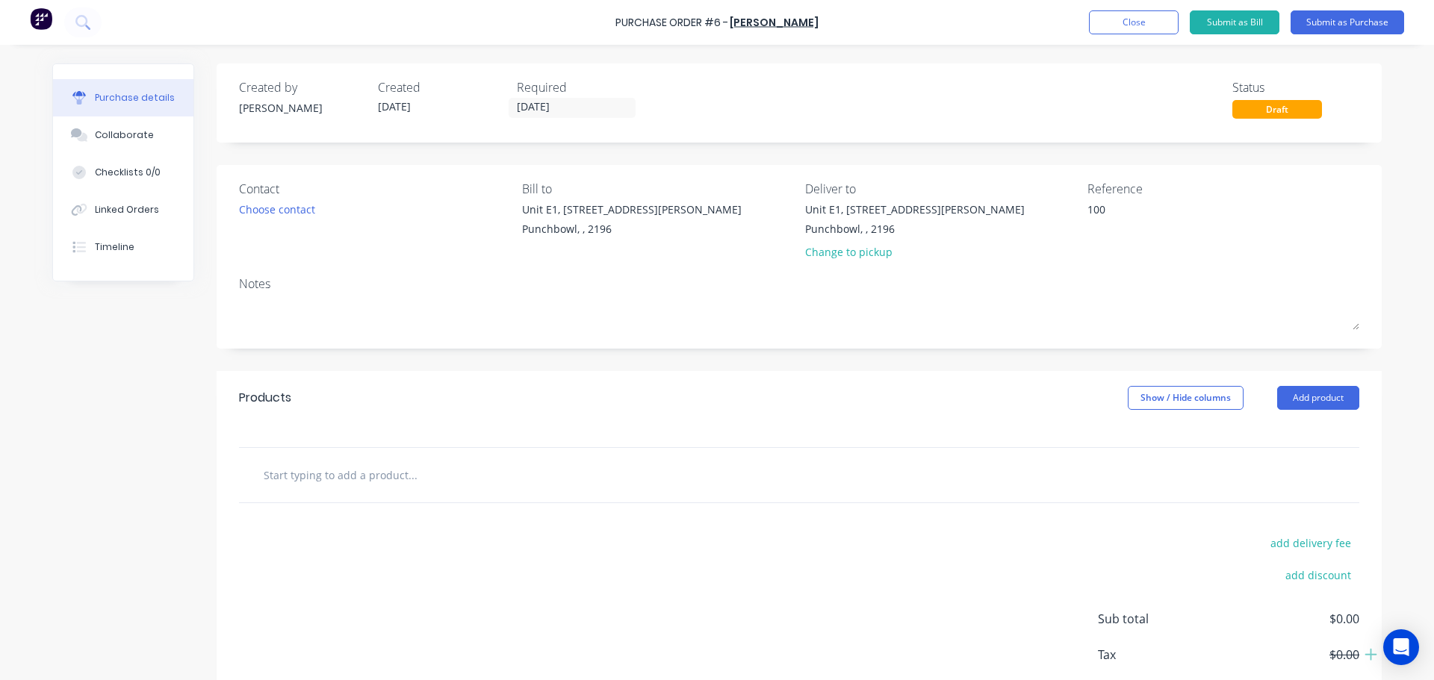
click at [1087, 196] on div "Reference 100" at bounding box center [1223, 223] width 272 height 87
click at [1101, 220] on textarea "100" at bounding box center [1180, 219] width 187 height 34
click at [1100, 211] on textarea "100" at bounding box center [1180, 219] width 187 height 34
click at [1101, 225] on textarea "100" at bounding box center [1180, 219] width 187 height 34
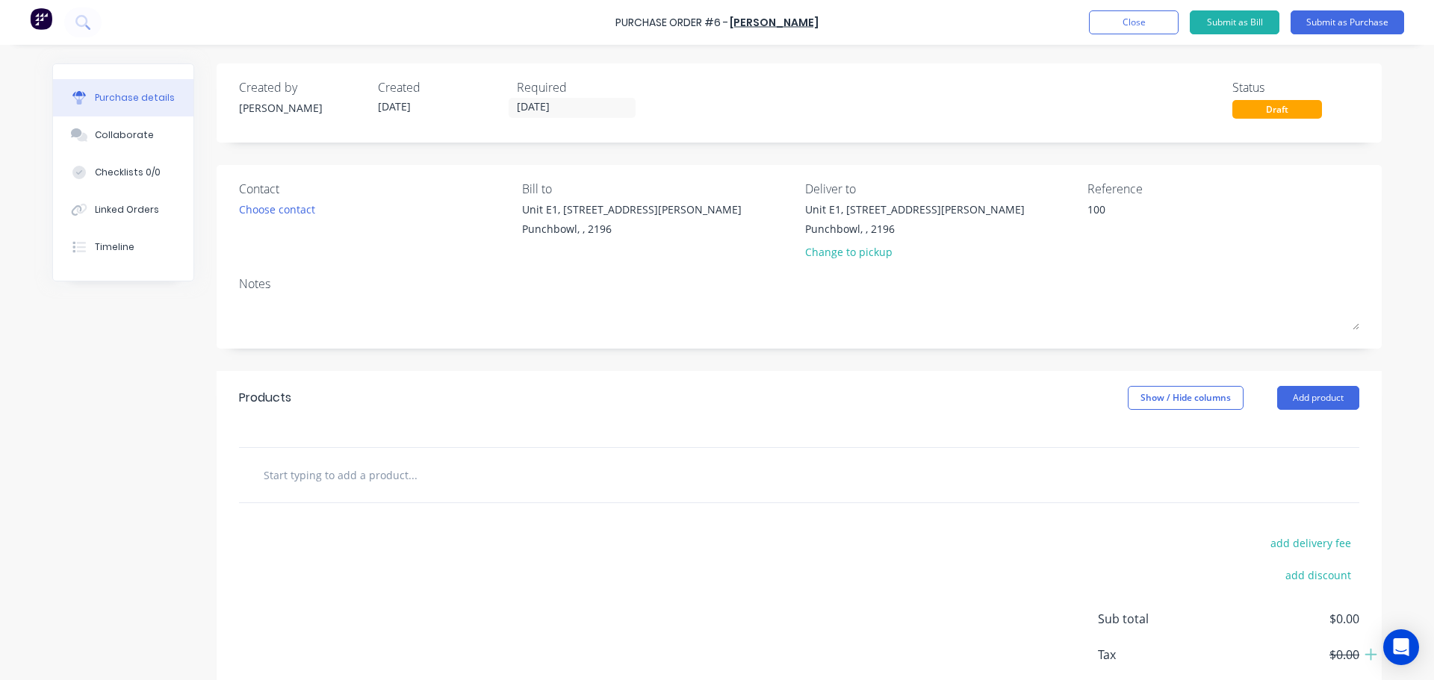
click at [1053, 222] on div "Contact Choose contact Bill to Unit E1, 11-15 Moxon rd Punchbowl, , 2196 Delive…" at bounding box center [799, 223] width 1120 height 87
click at [1149, 213] on textarea "100" at bounding box center [1180, 219] width 187 height 34
drag, startPoint x: 1152, startPoint y: 211, endPoint x: 1034, endPoint y: 211, distance: 117.3
click at [1052, 211] on div "Contact Choose contact Bill to Unit E1, 11-15 Moxon rd Punchbowl, , 2196 Delive…" at bounding box center [799, 223] width 1120 height 87
click at [1121, 213] on textarea "100" at bounding box center [1180, 219] width 187 height 34
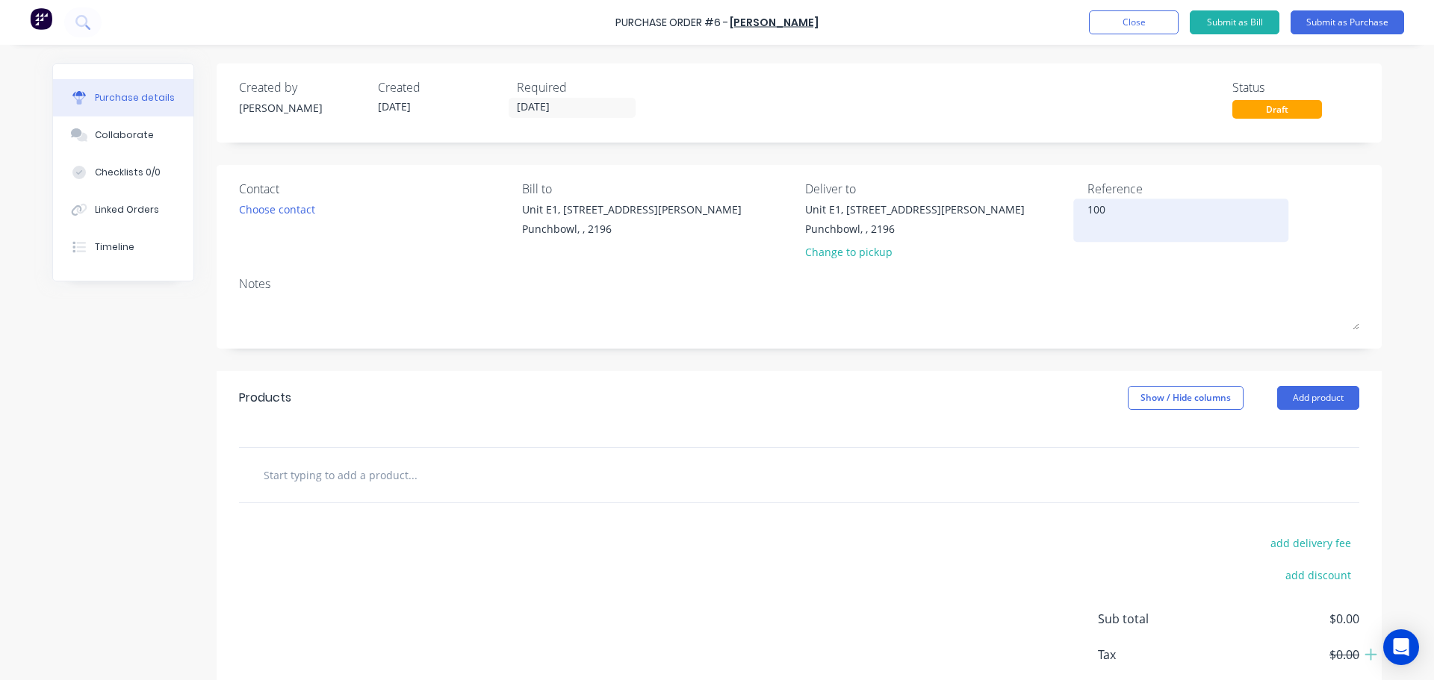
click at [1130, 211] on textarea "100" at bounding box center [1180, 219] width 187 height 34
click at [1130, 232] on textarea "100" at bounding box center [1180, 219] width 187 height 34
drag, startPoint x: 1143, startPoint y: 202, endPoint x: 1060, endPoint y: 208, distance: 83.9
click at [1060, 208] on div "Contact Choose contact Bill to Unit E1, 11-15 Moxon rd Punchbowl, , 2196 Delive…" at bounding box center [799, 223] width 1120 height 87
click at [1124, 214] on textarea "100" at bounding box center [1180, 219] width 187 height 34
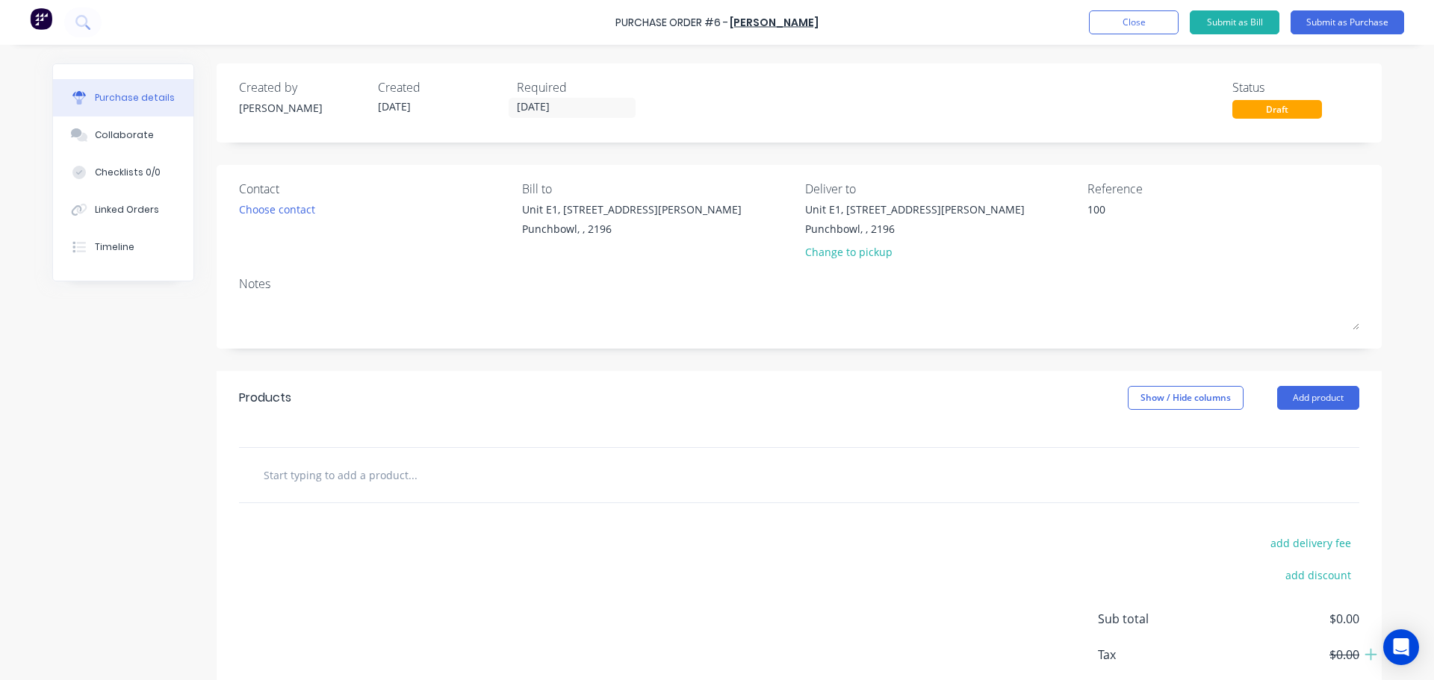
drag, startPoint x: 1070, startPoint y: 208, endPoint x: 940, endPoint y: 211, distance: 130.7
click at [937, 212] on div "Contact Choose contact Bill to Unit E1, 11-15 Moxon rd Punchbowl, , 2196 Delive…" at bounding box center [799, 223] width 1120 height 87
type textarea "x"
type textarea "qo"
type textarea "x"
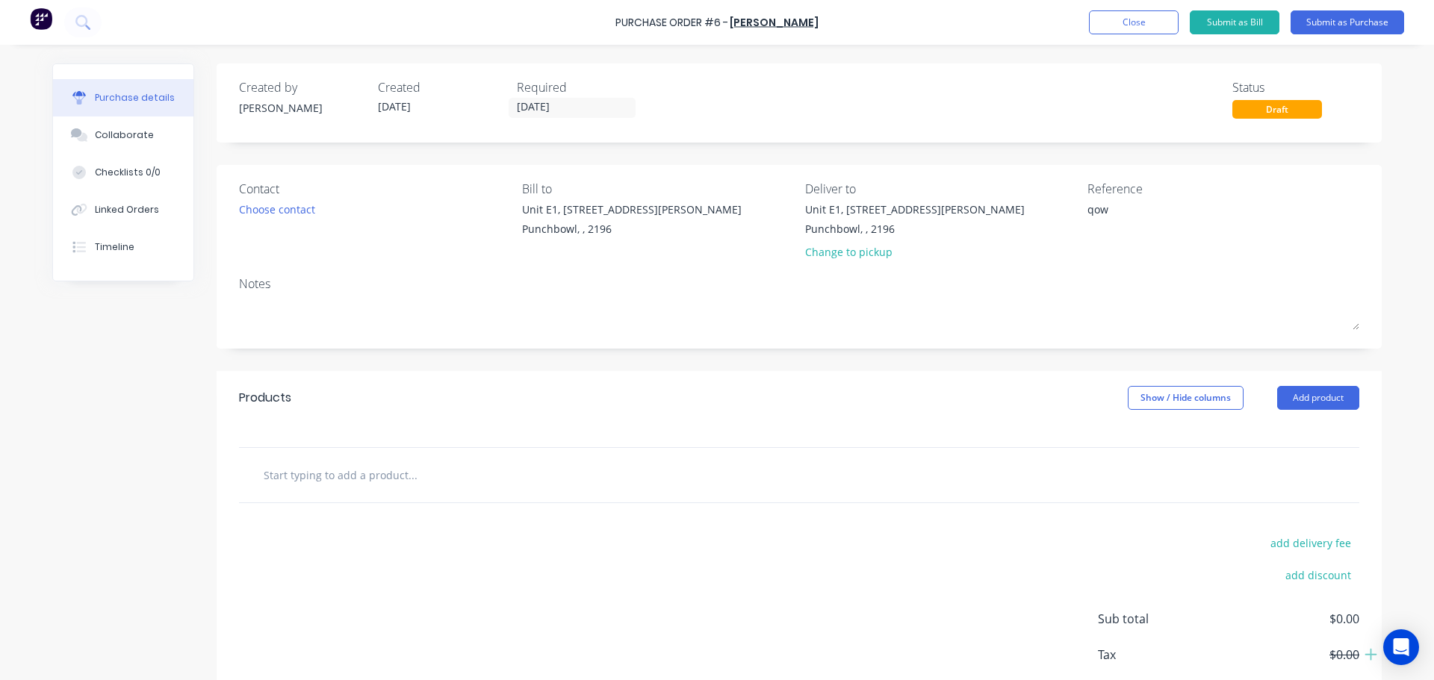
type textarea "qowe"
type textarea "x"
type textarea "qowei"
type textarea "x"
type textarea "qoweiq"
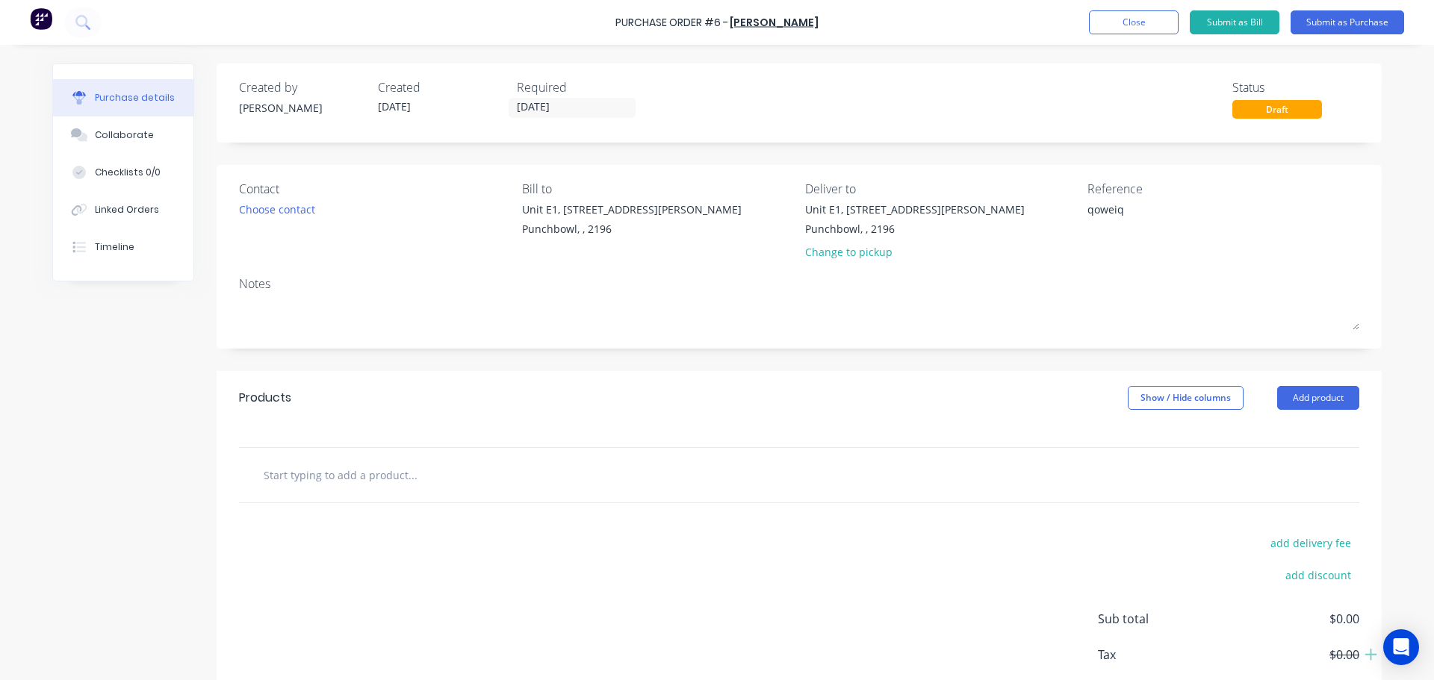
type textarea "x"
type textarea "qoweiqe"
type textarea "x"
type textarea "qoweiqepo"
type textarea "x"
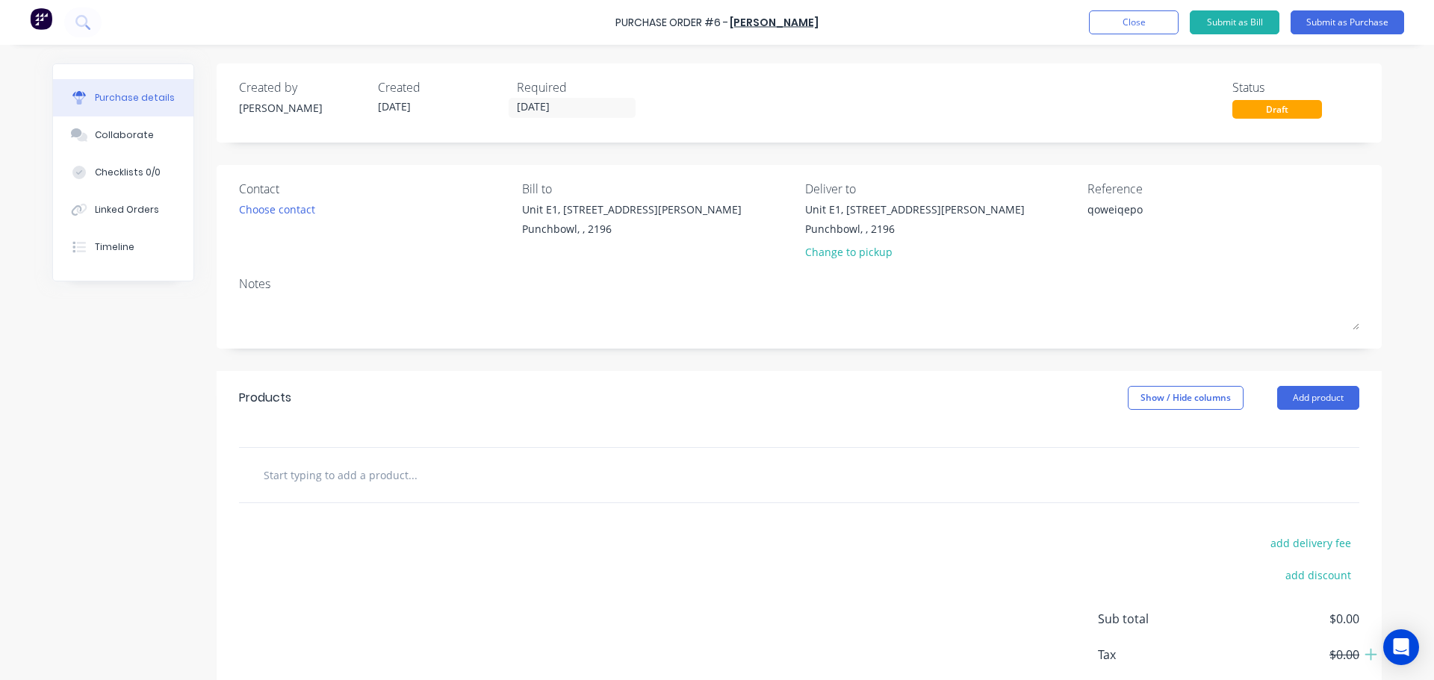
type textarea "qoweiqepoi"
type textarea "x"
type textarea "qoweiqepo"
type textarea "x"
type textarea "qoweiqep"
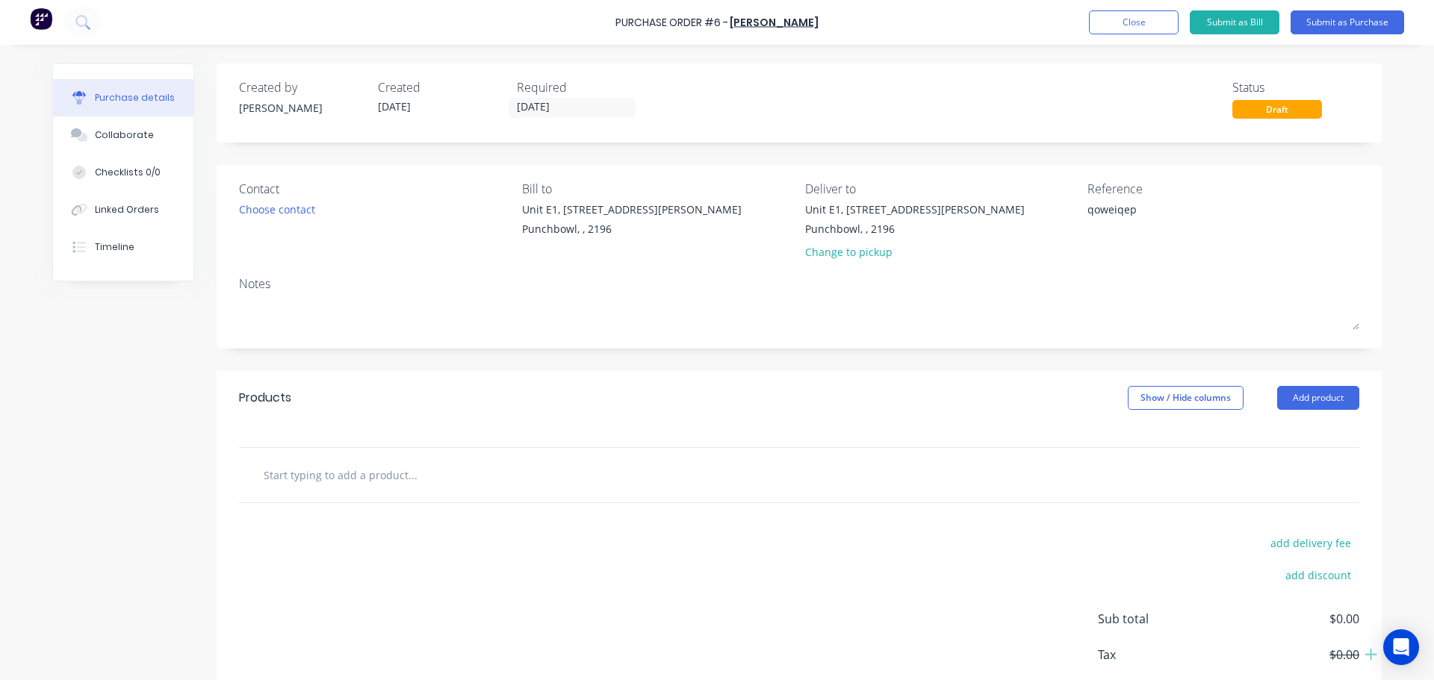
type textarea "x"
type textarea "qoweiqe"
type textarea "x"
type textarea "qoweiq"
type textarea "x"
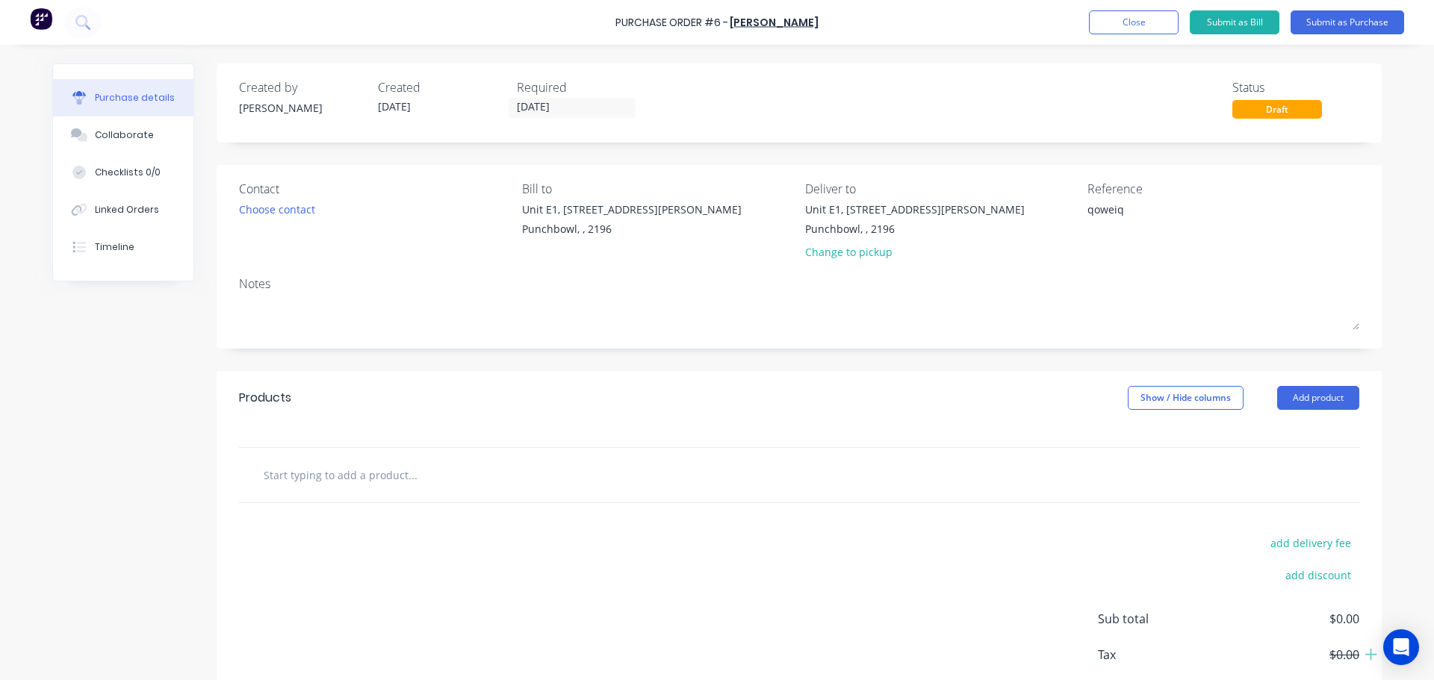
type textarea "qowei"
type textarea "x"
type textarea "qowe"
type textarea "x"
type textarea "qow"
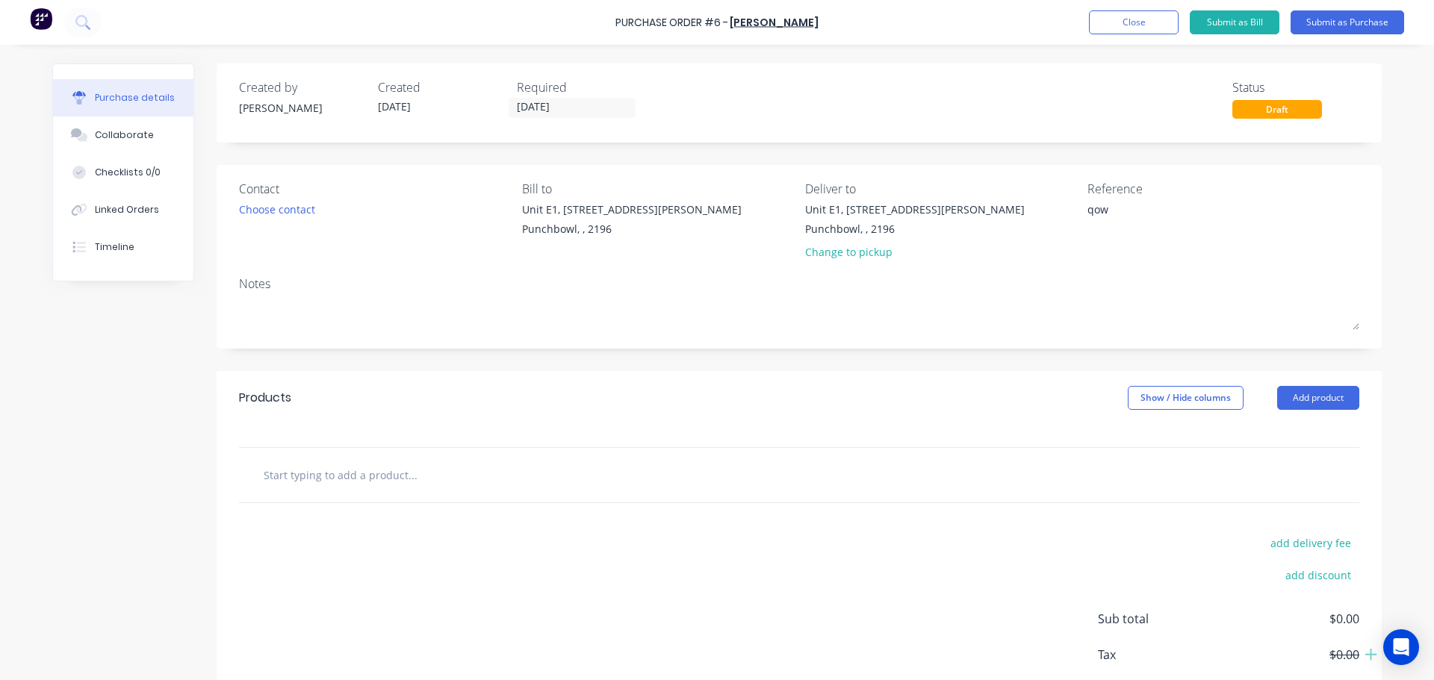
type textarea "x"
type textarea "qo"
type textarea "x"
type textarea "q"
type textarea "x"
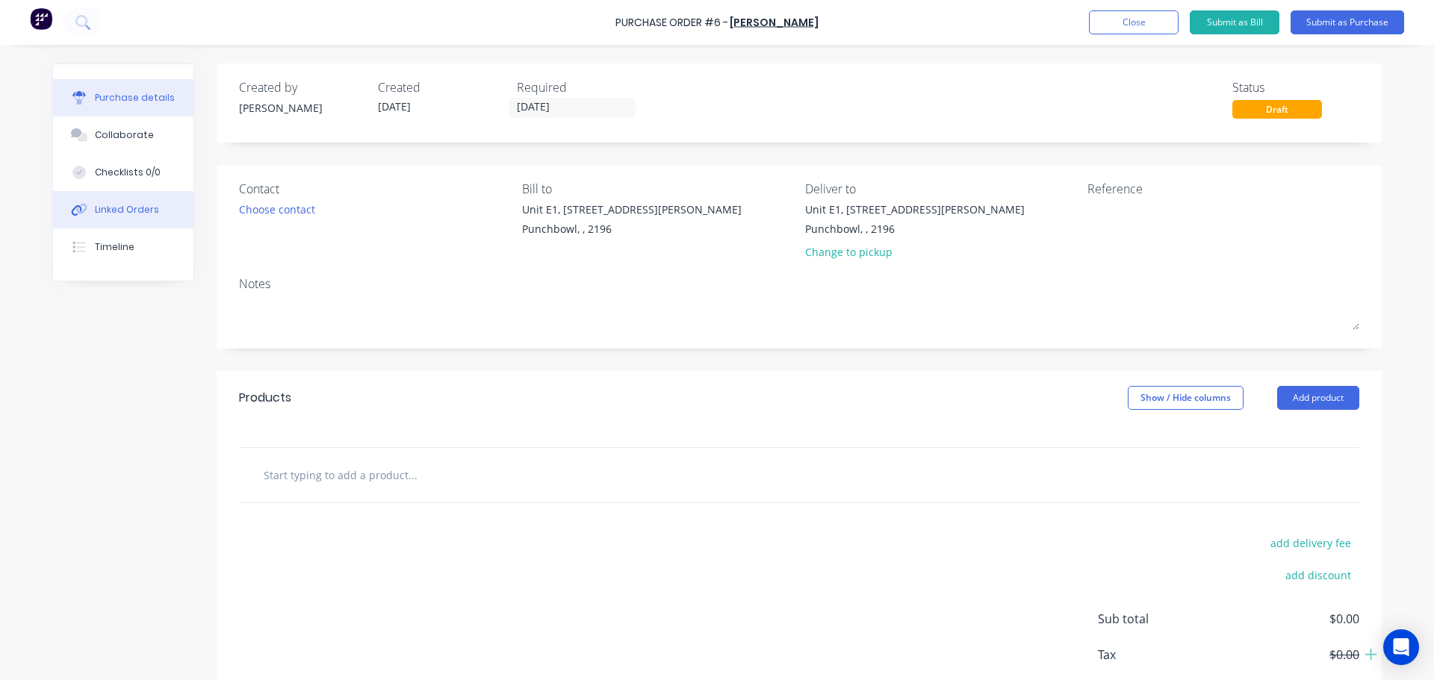
click at [72, 217] on button "Linked Orders" at bounding box center [123, 209] width 140 height 37
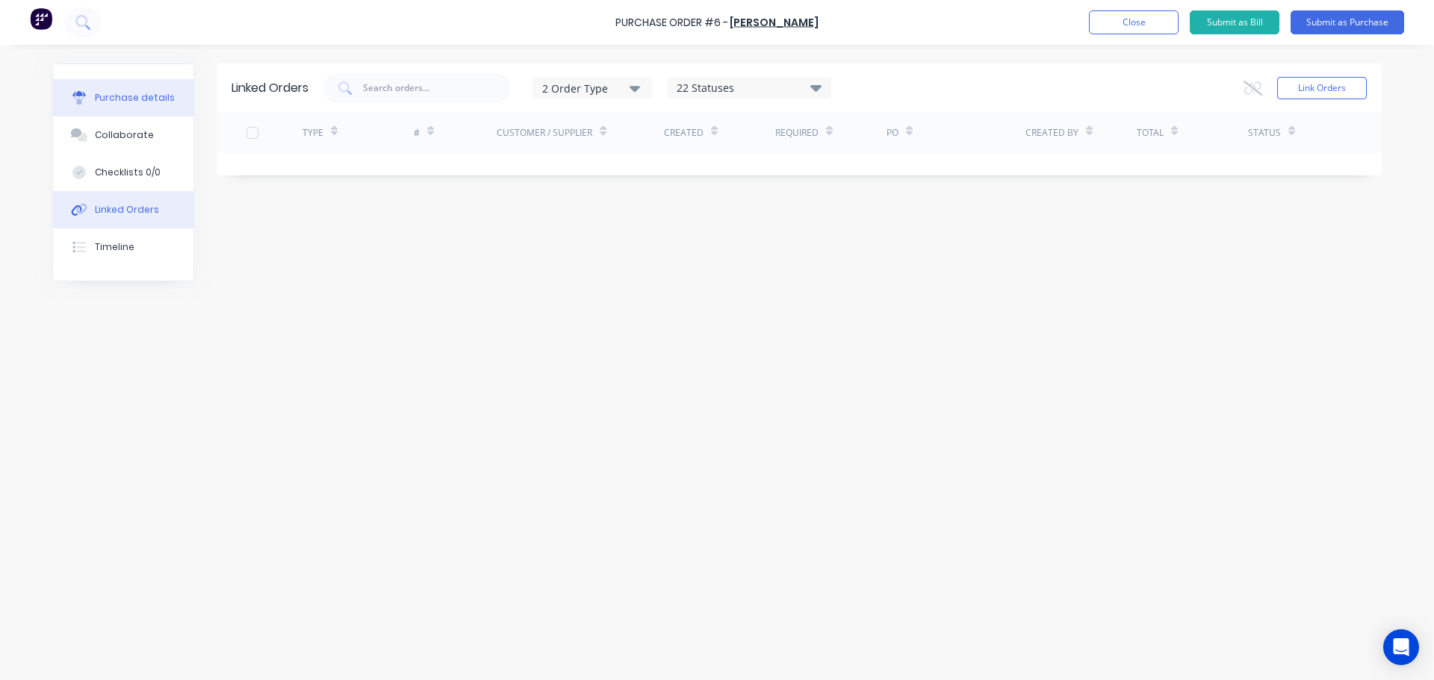
click at [117, 91] on div "Purchase details" at bounding box center [135, 97] width 80 height 13
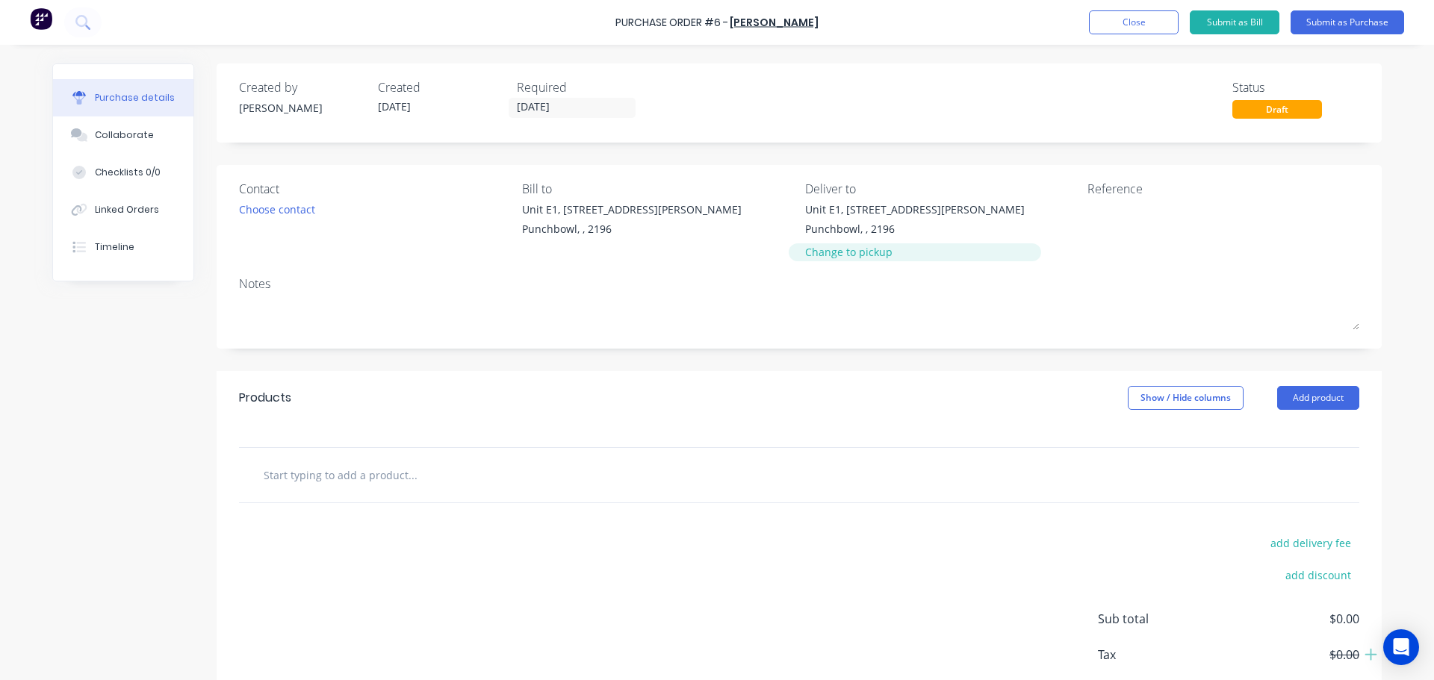
click at [845, 252] on div "Change to pickup" at bounding box center [915, 252] width 220 height 16
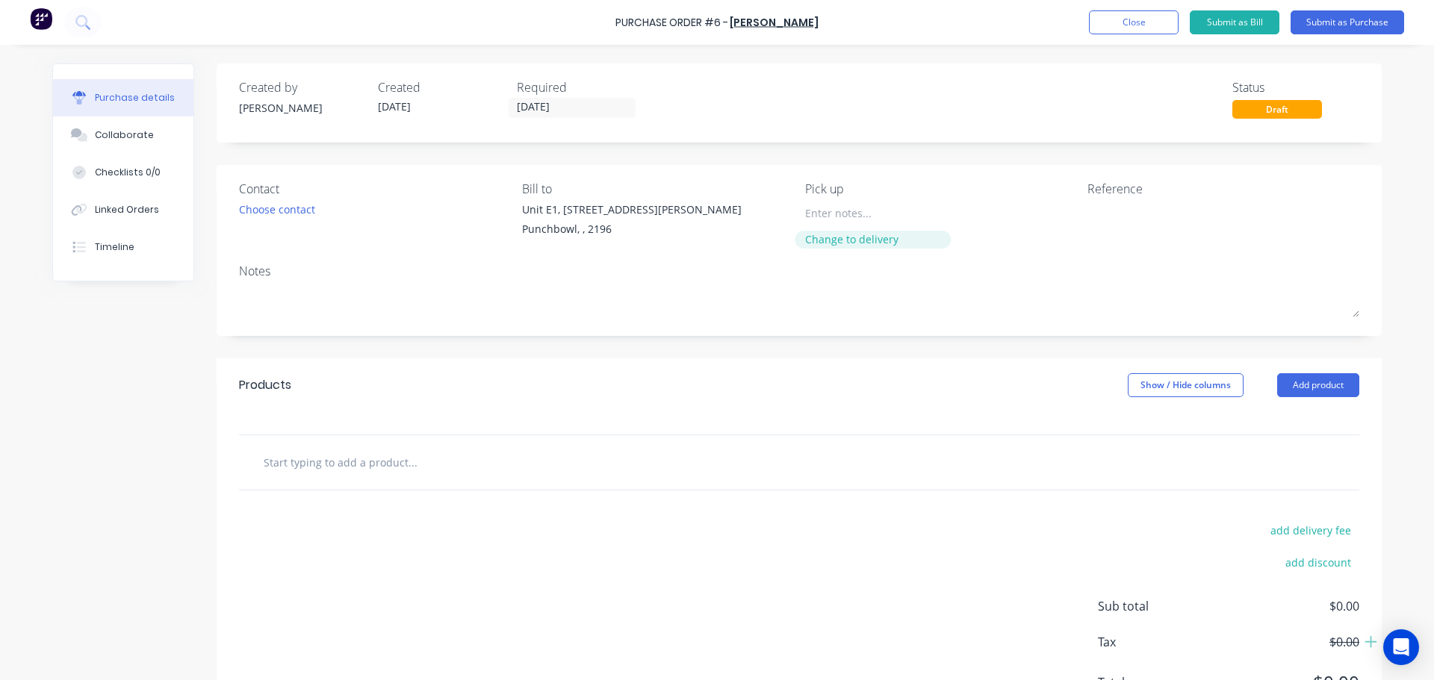
click at [838, 239] on div "Change to delivery" at bounding box center [873, 240] width 136 height 16
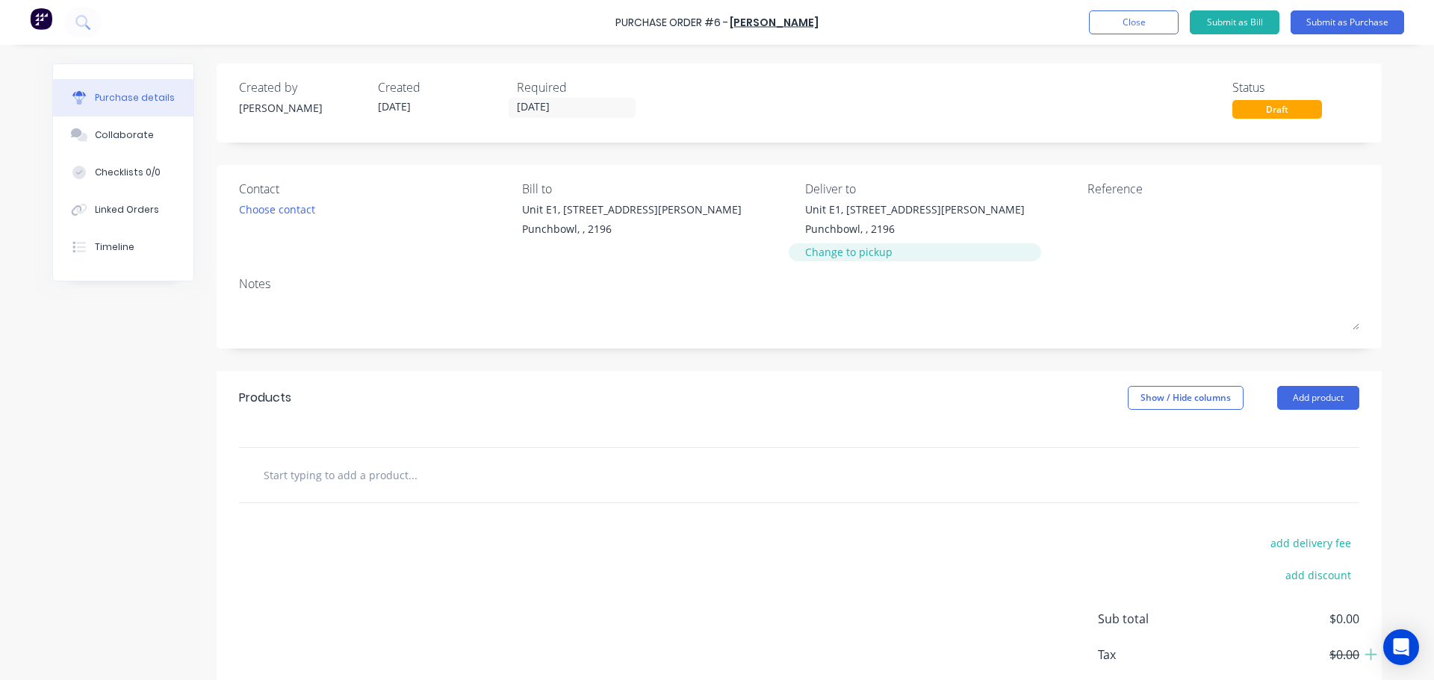
click at [860, 256] on div "Change to pickup" at bounding box center [915, 252] width 220 height 16
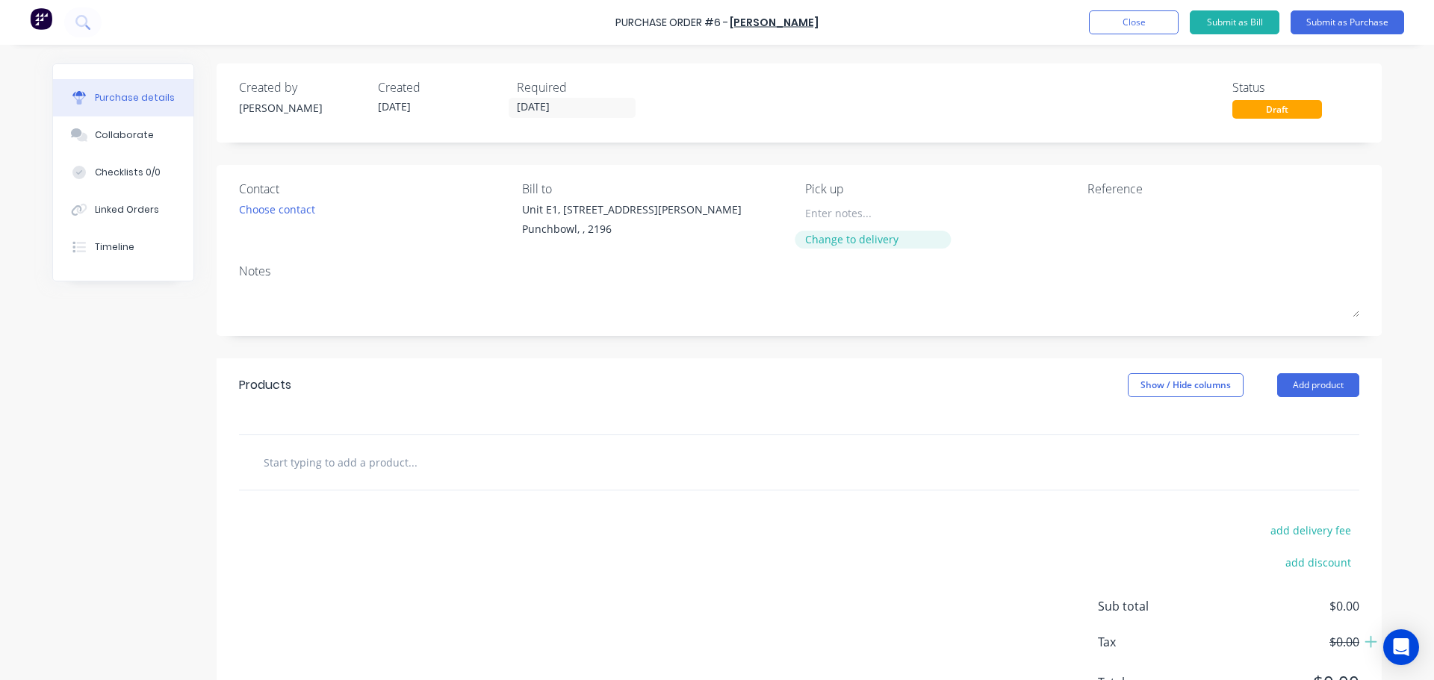
click at [861, 240] on div "Change to delivery" at bounding box center [873, 240] width 136 height 16
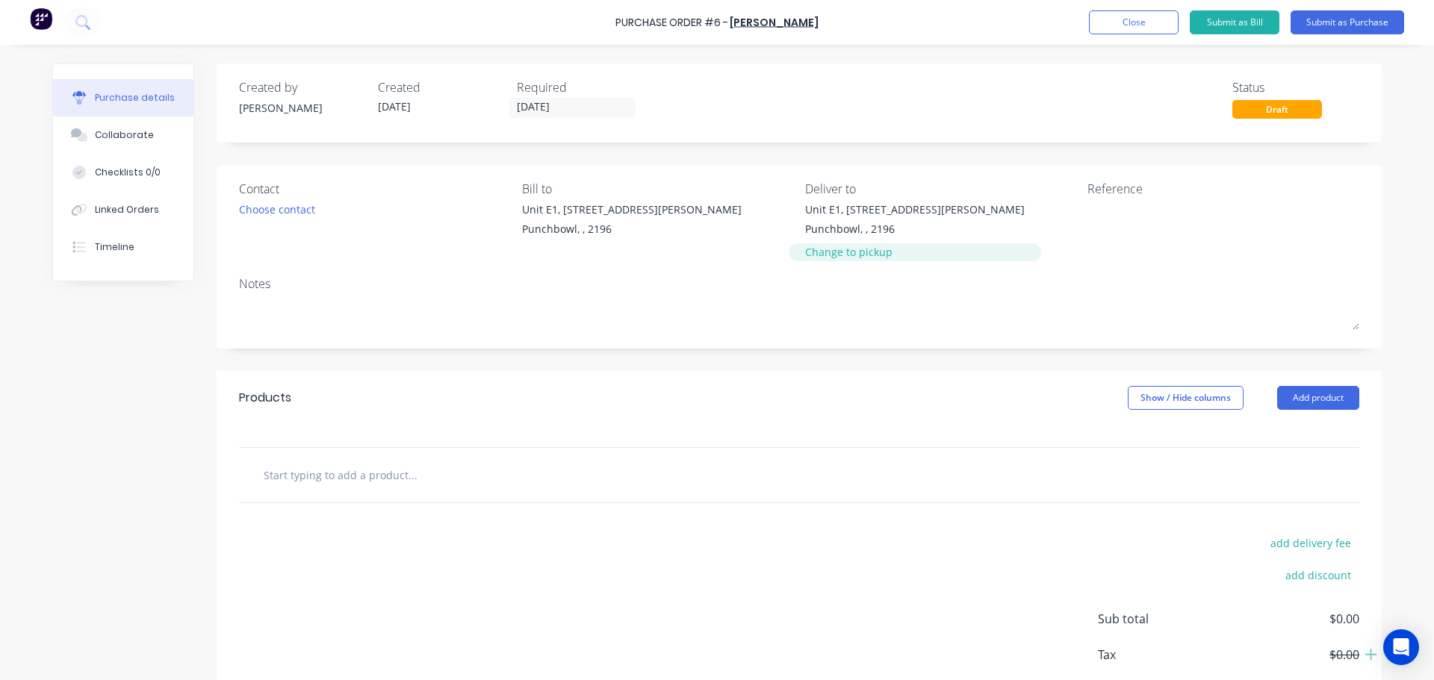
click at [851, 246] on div "Change to pickup" at bounding box center [915, 252] width 220 height 16
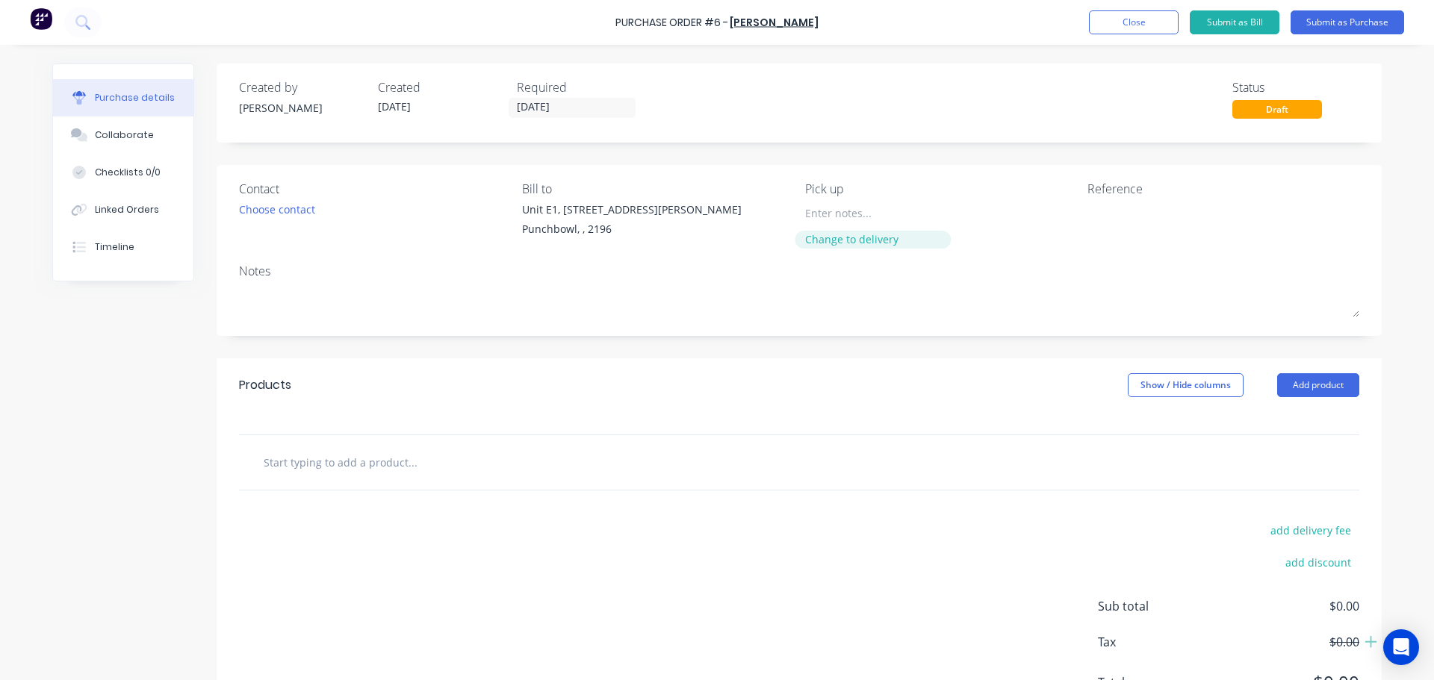
click at [858, 241] on div "Change to delivery" at bounding box center [873, 240] width 136 height 16
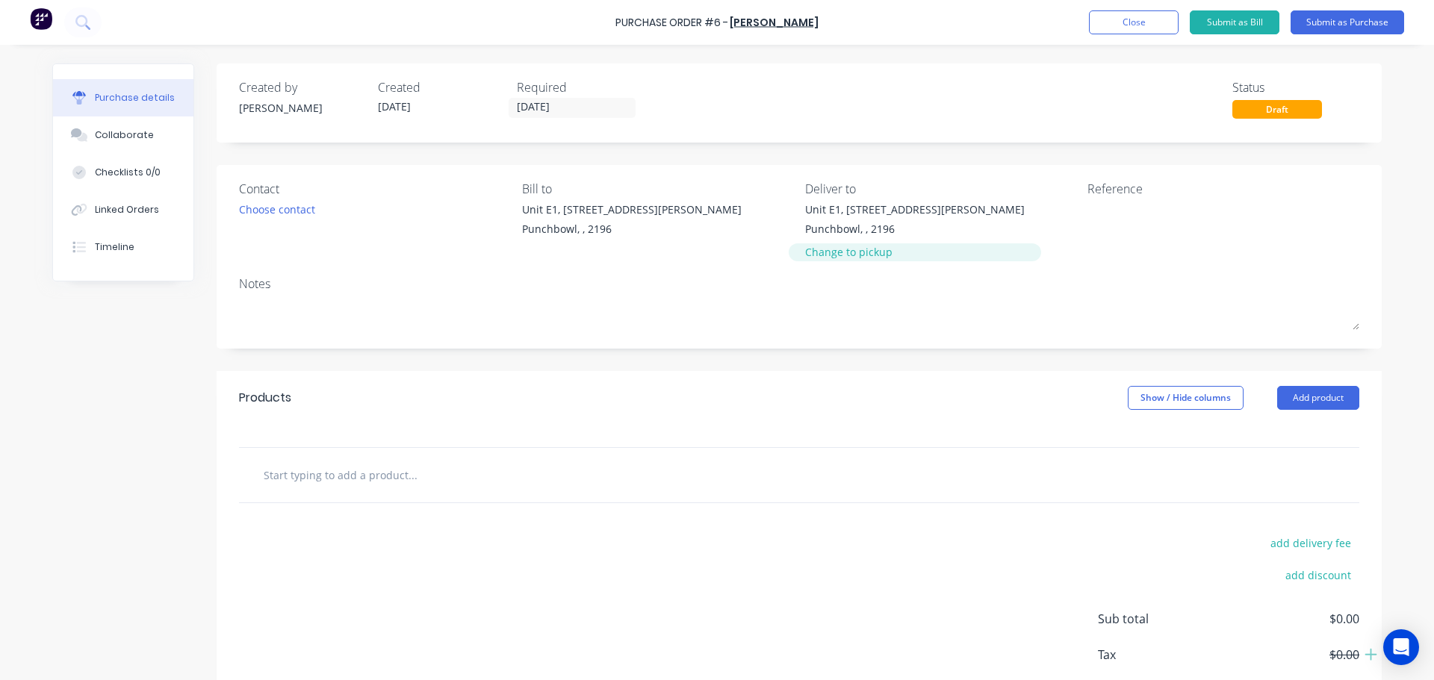
click at [832, 253] on div "Change to pickup" at bounding box center [915, 252] width 220 height 16
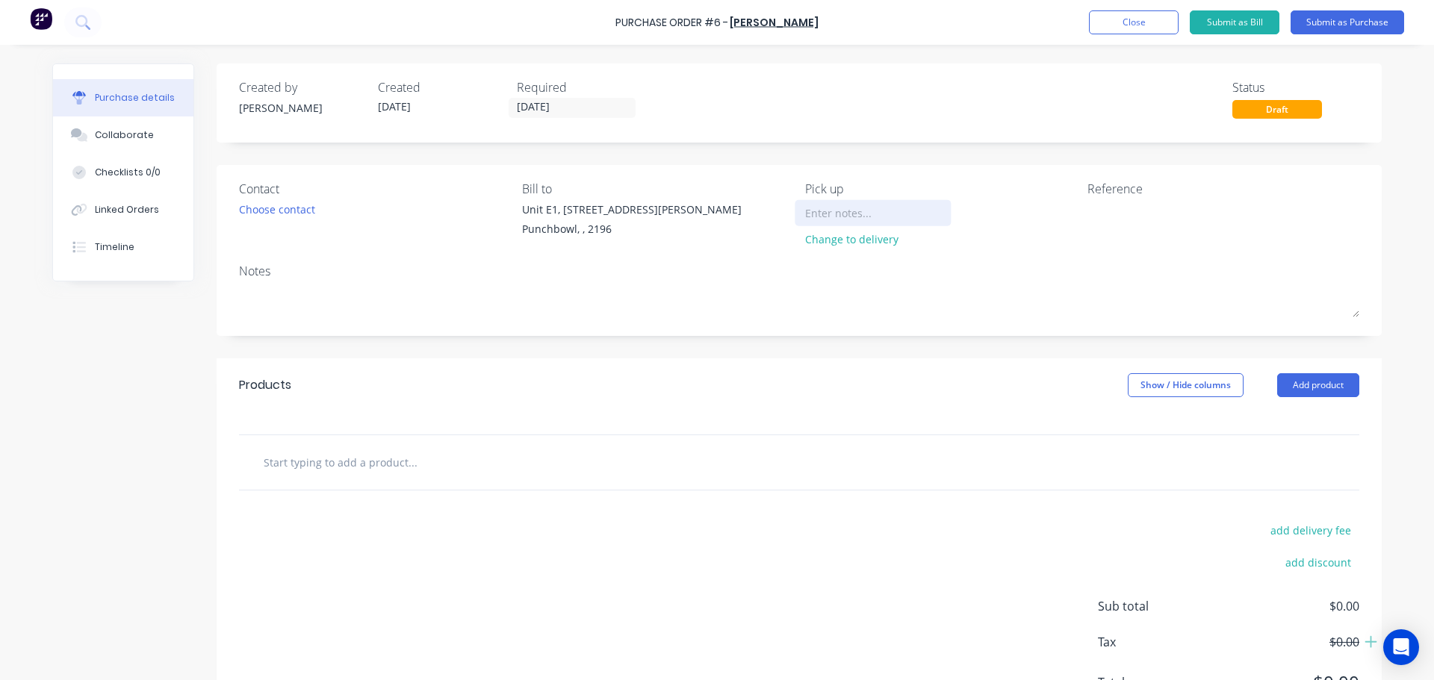
click at [807, 209] on input at bounding box center [873, 213] width 136 height 22
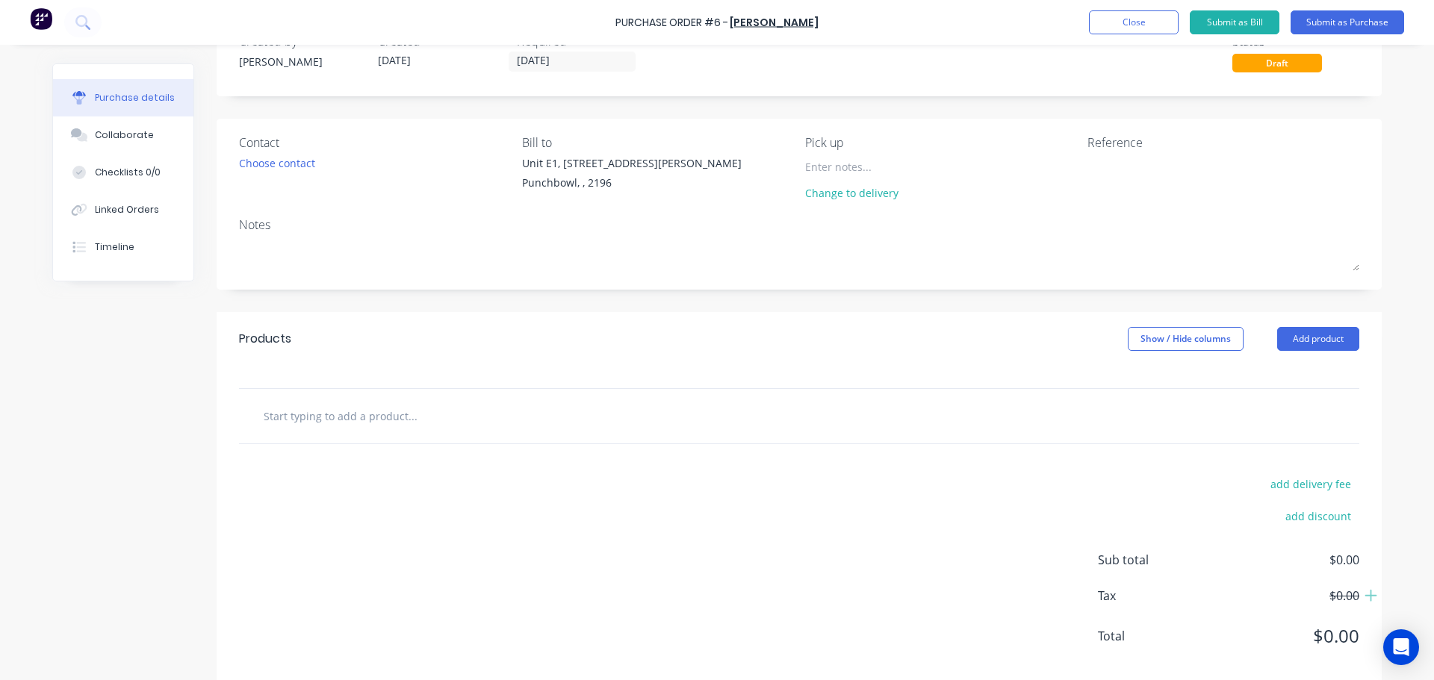
scroll to position [71, 0]
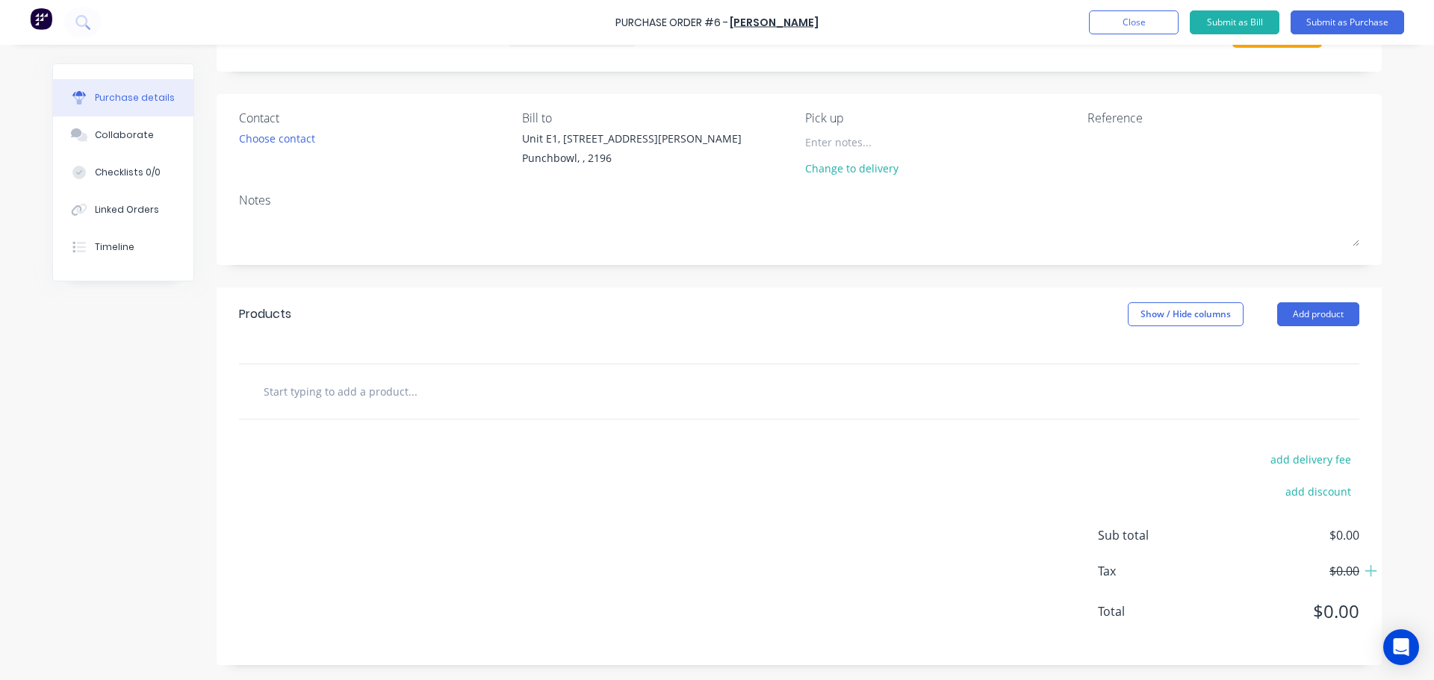
drag, startPoint x: 38, startPoint y: 369, endPoint x: 90, endPoint y: 327, distance: 66.9
click at [40, 369] on div "Purchase details Collaborate Checklists 0/0 Linked Orders Timeline Created by D…" at bounding box center [716, 247] width 1359 height 606
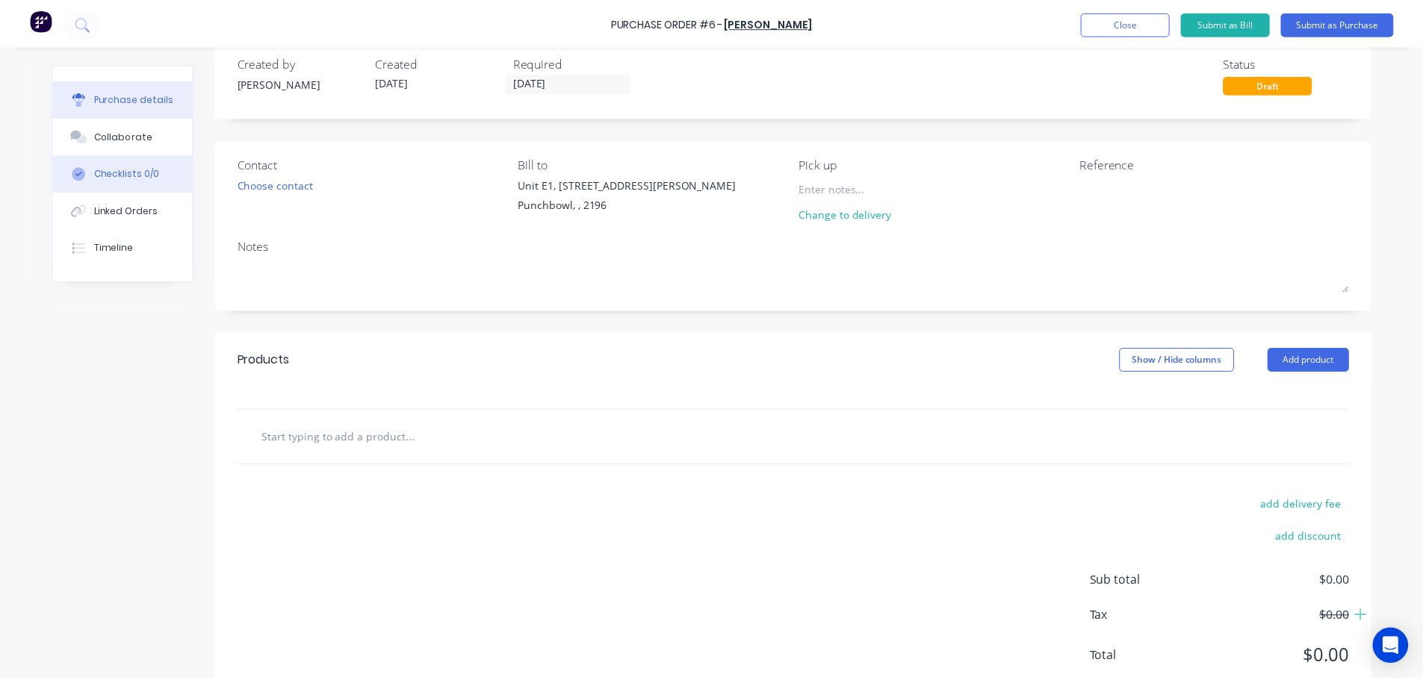
scroll to position [0, 0]
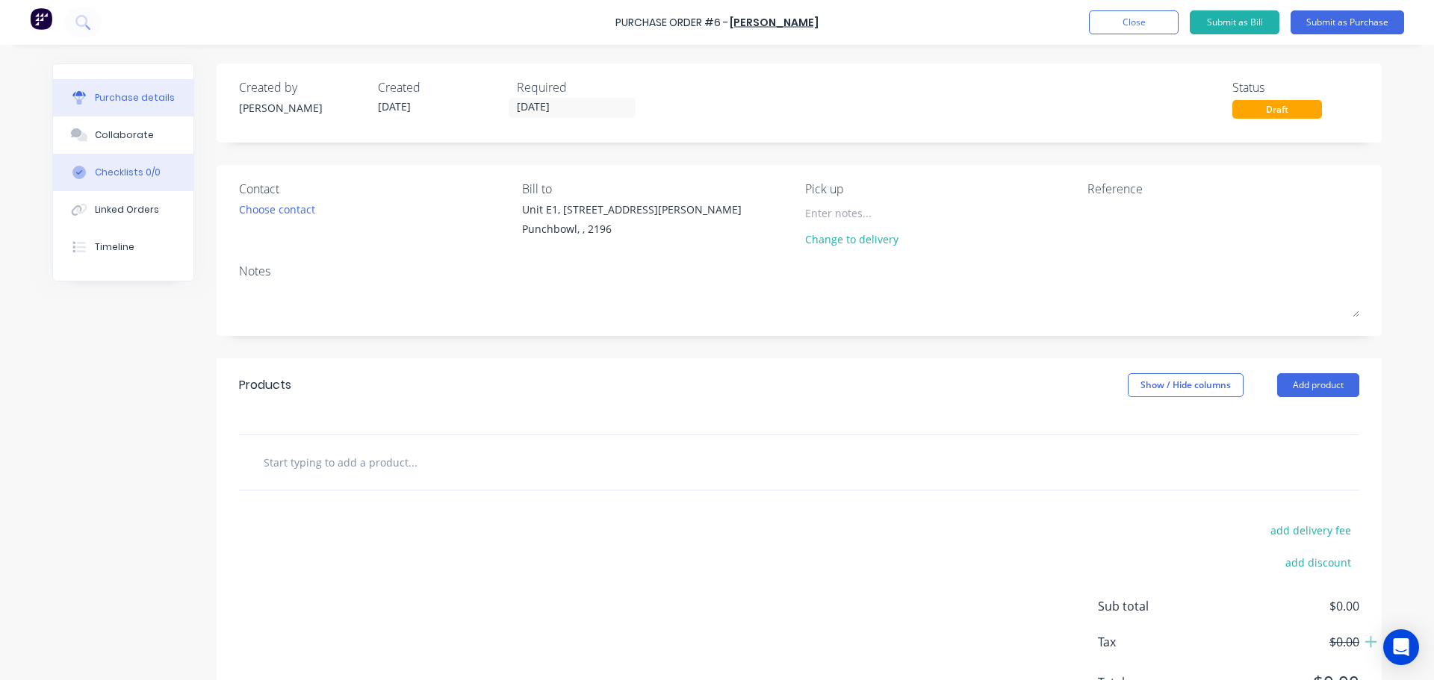
click at [114, 176] on div "Checklists 0/0" at bounding box center [128, 172] width 66 height 13
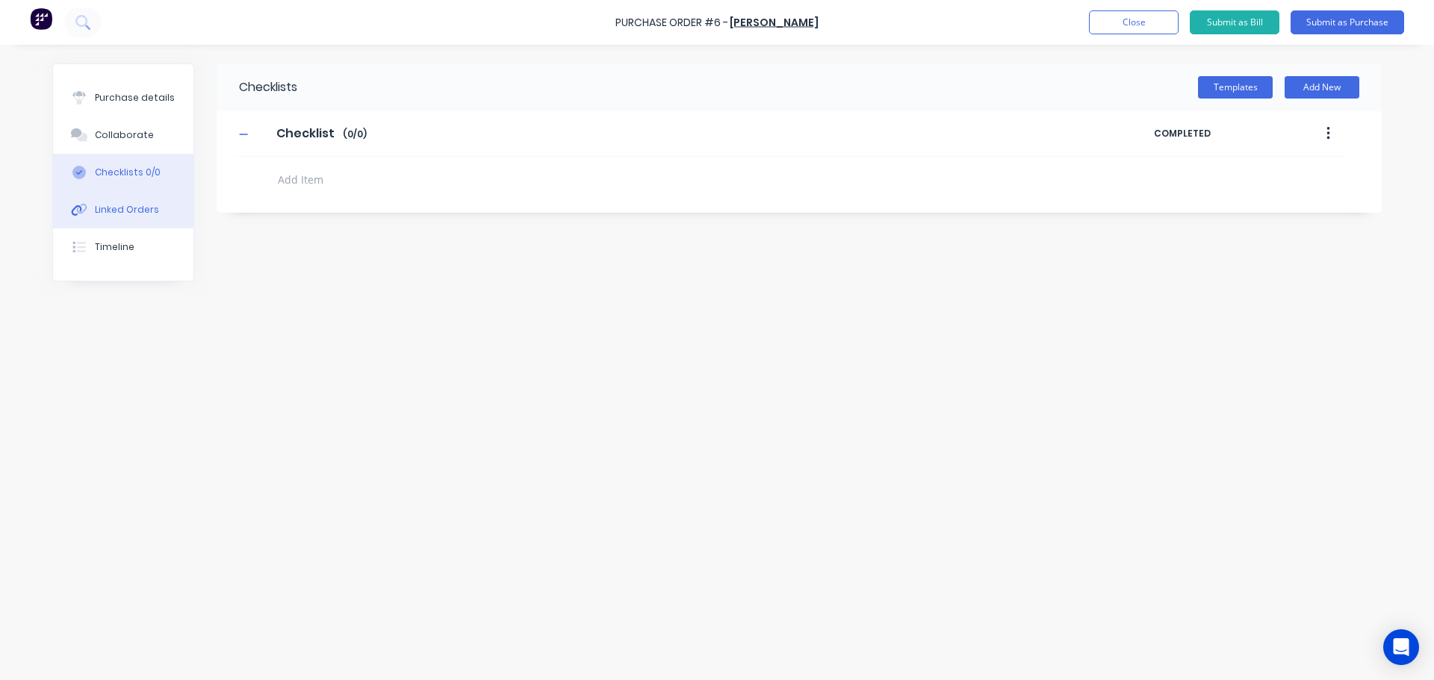
click at [148, 212] on div "Linked Orders" at bounding box center [127, 209] width 64 height 13
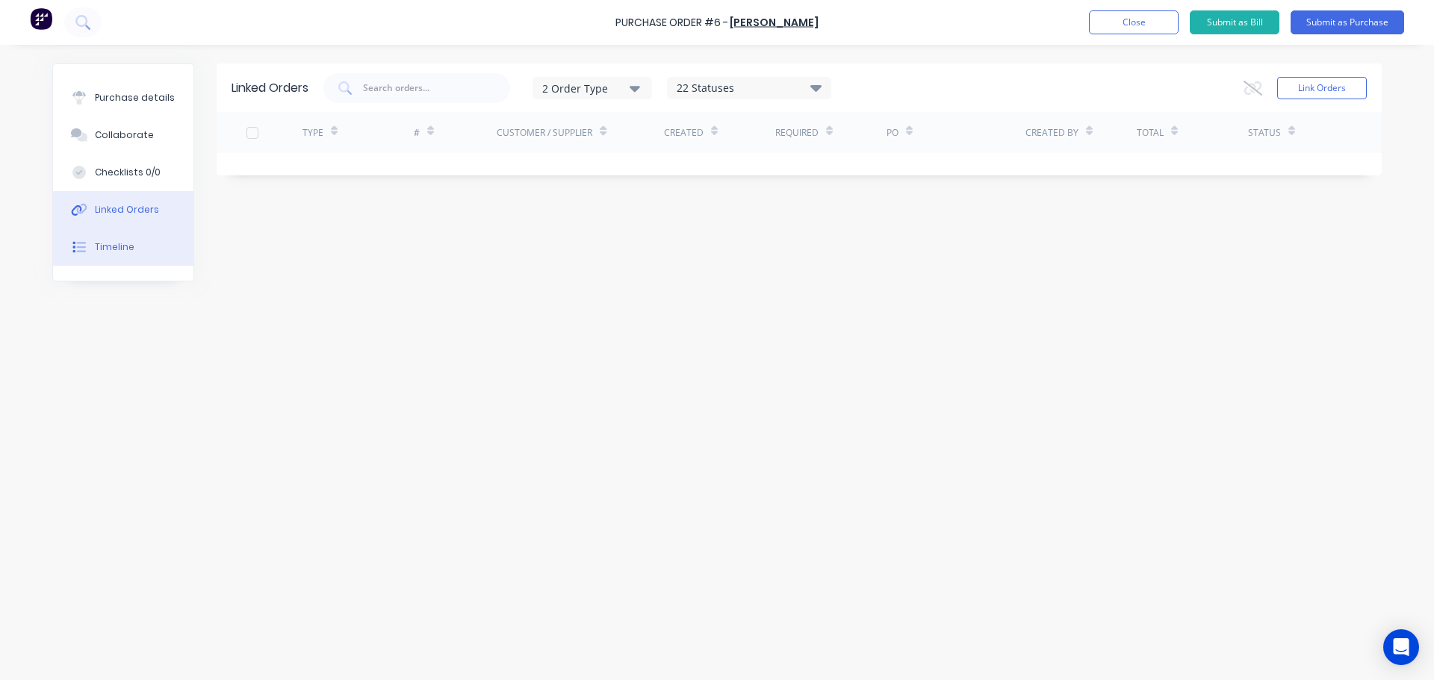
click at [133, 261] on button "Timeline" at bounding box center [123, 247] width 140 height 37
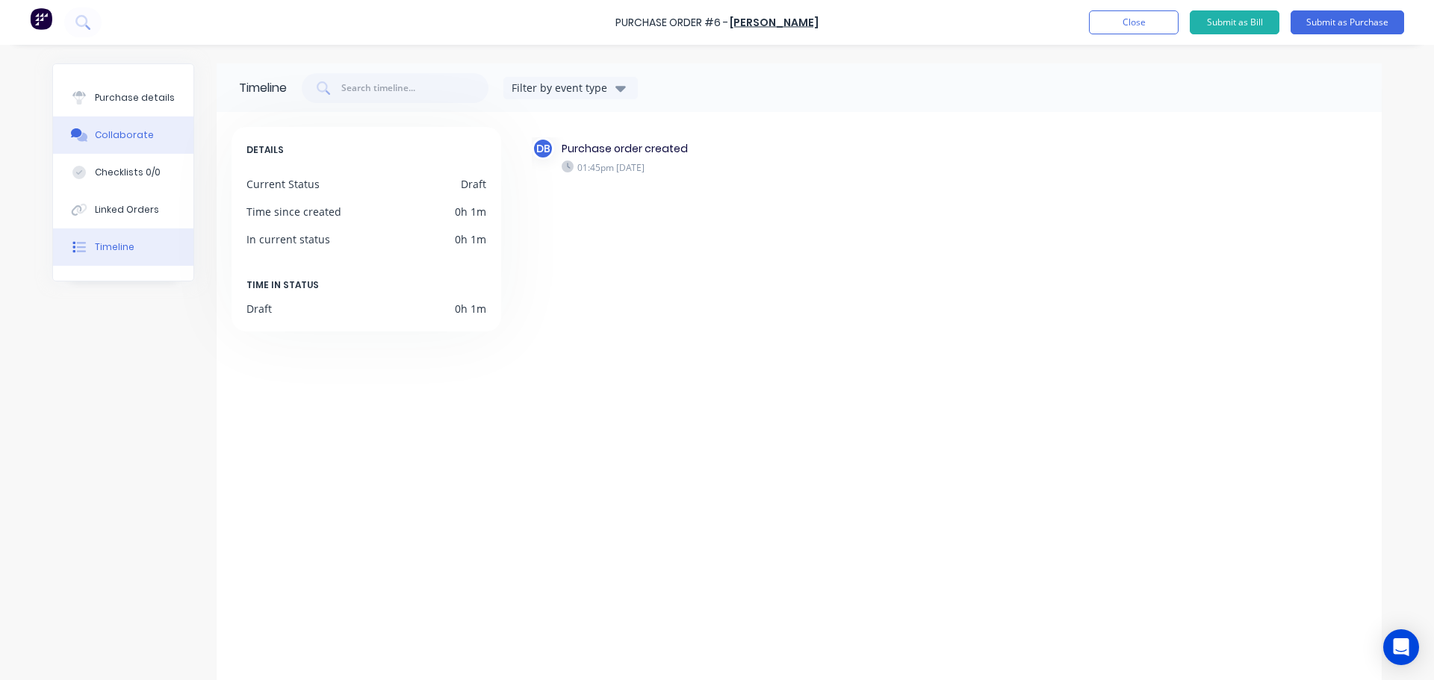
click at [102, 134] on div "Collaborate" at bounding box center [124, 134] width 59 height 13
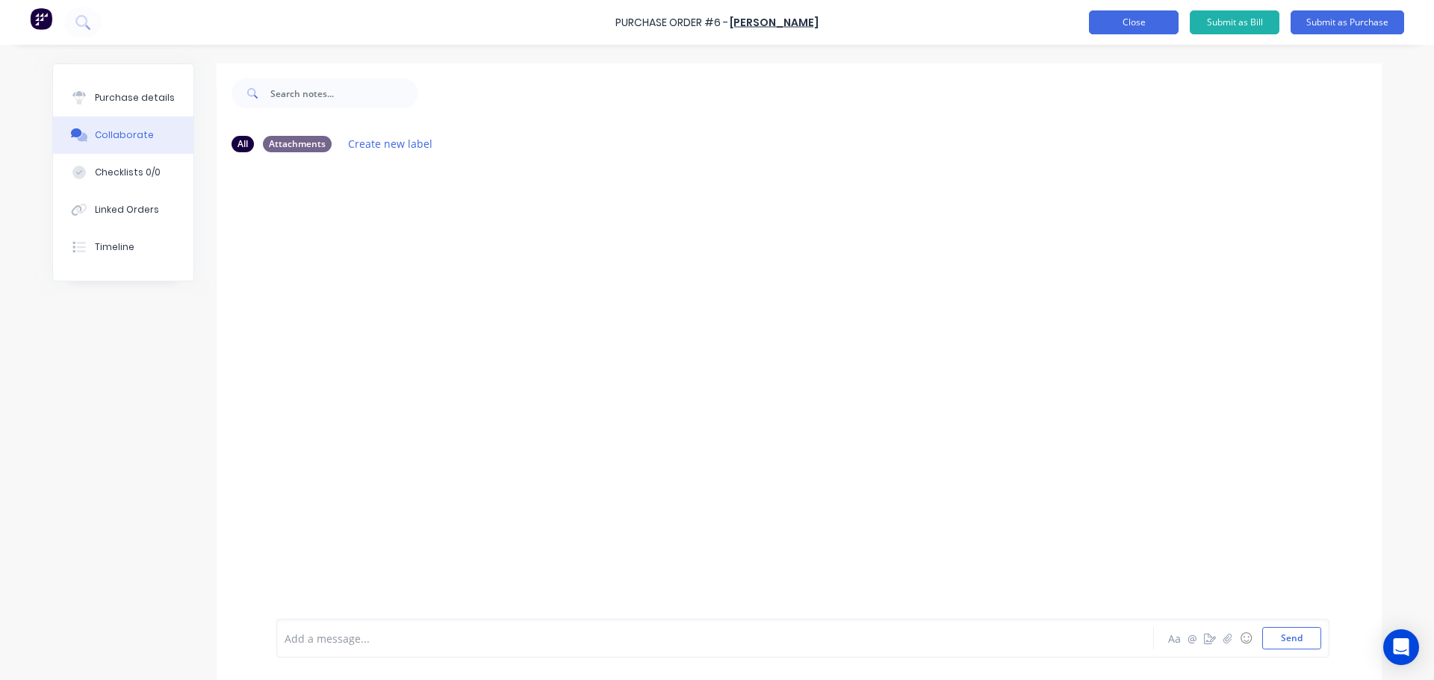
click at [1141, 22] on button "Close" at bounding box center [1134, 22] width 90 height 24
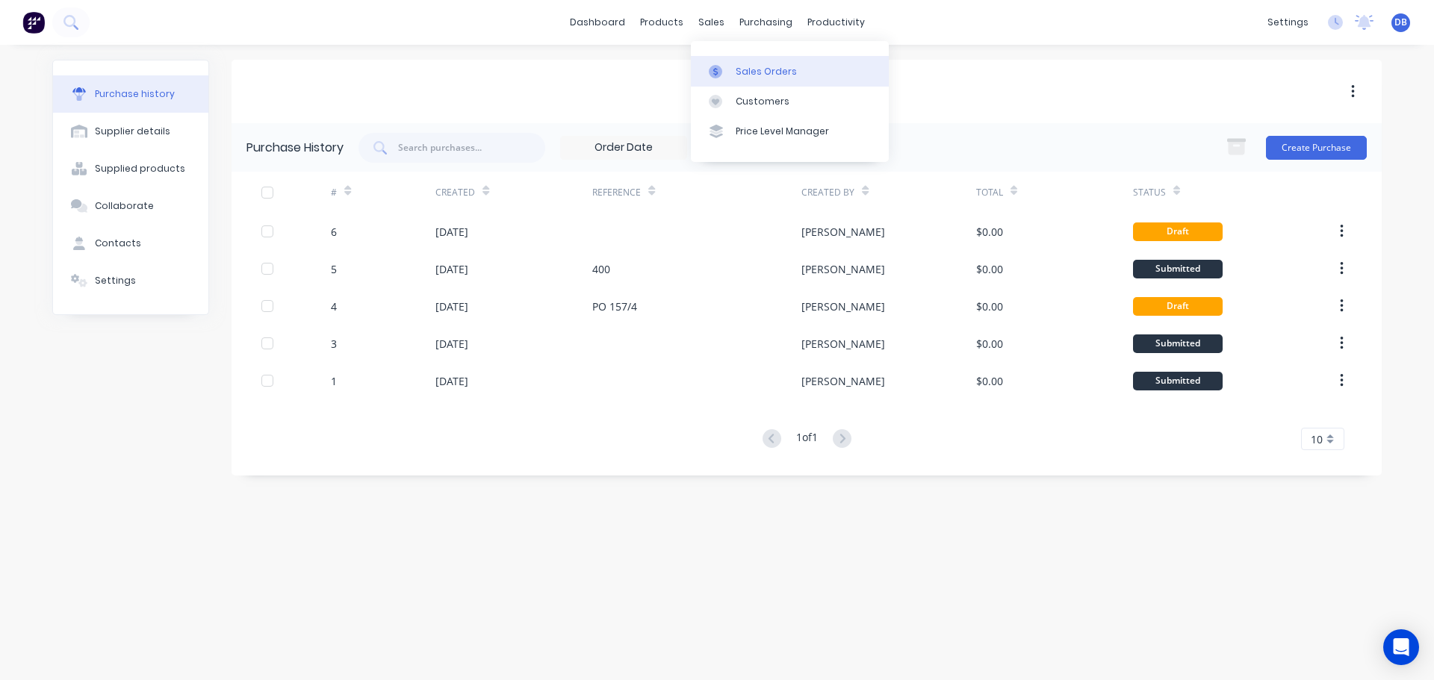
click at [748, 67] on div "Sales Orders" at bounding box center [766, 71] width 61 height 13
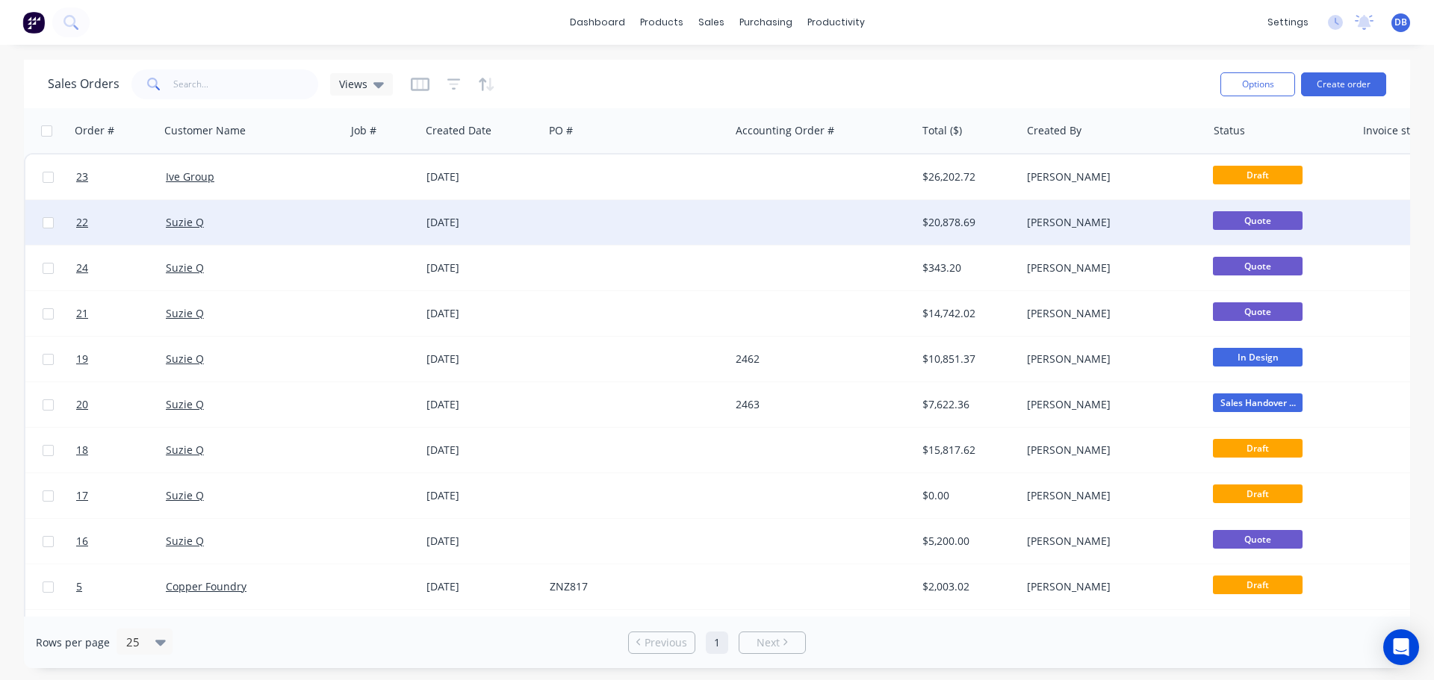
click at [291, 226] on div "Suzie Q" at bounding box center [249, 222] width 166 height 15
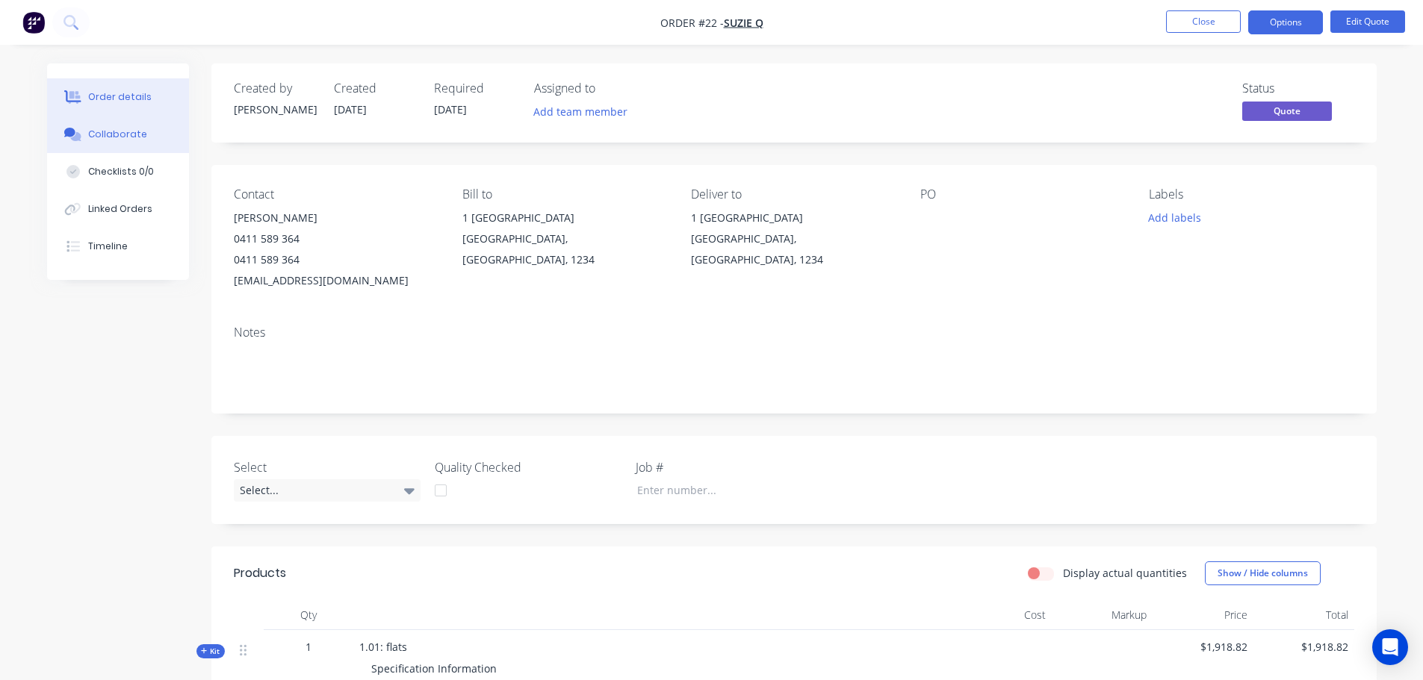
click at [119, 137] on div "Collaborate" at bounding box center [117, 134] width 59 height 13
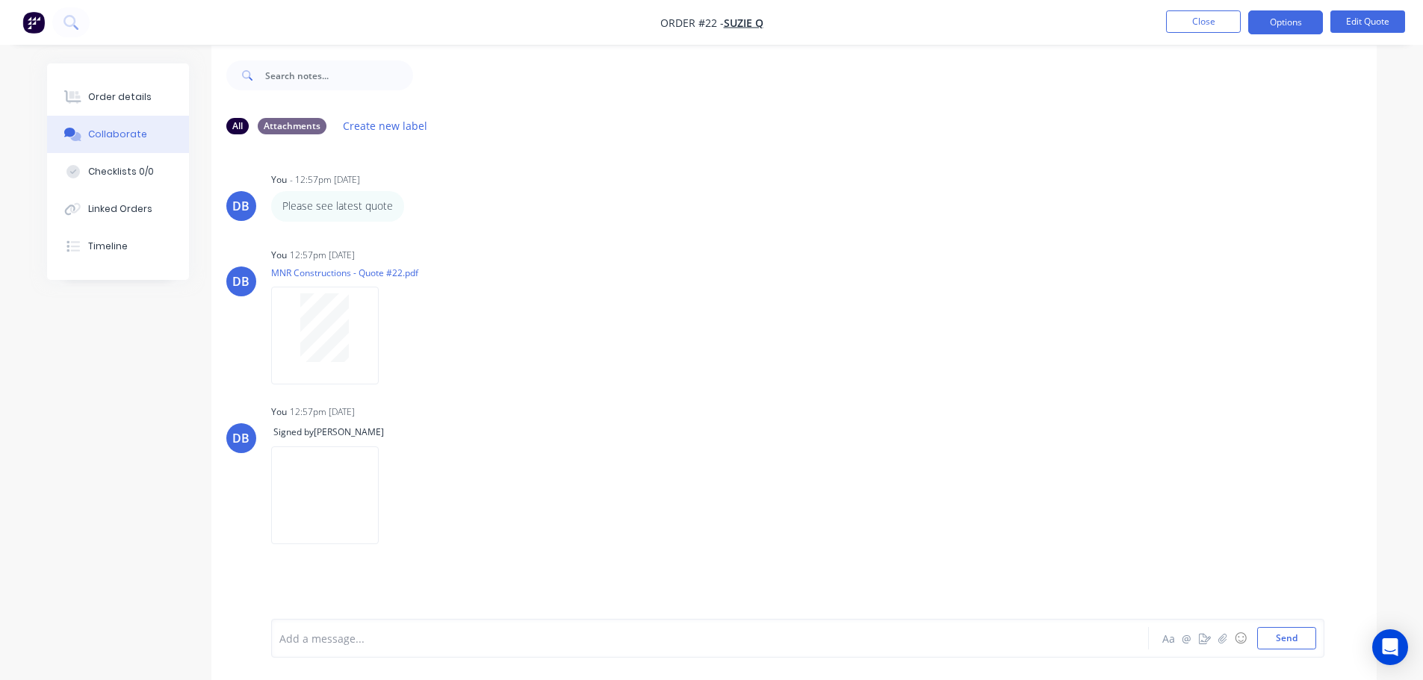
scroll to position [22, 0]
click at [376, 642] on div at bounding box center [668, 639] width 777 height 16
click at [1190, 643] on button "@" at bounding box center [1187, 639] width 18 height 18
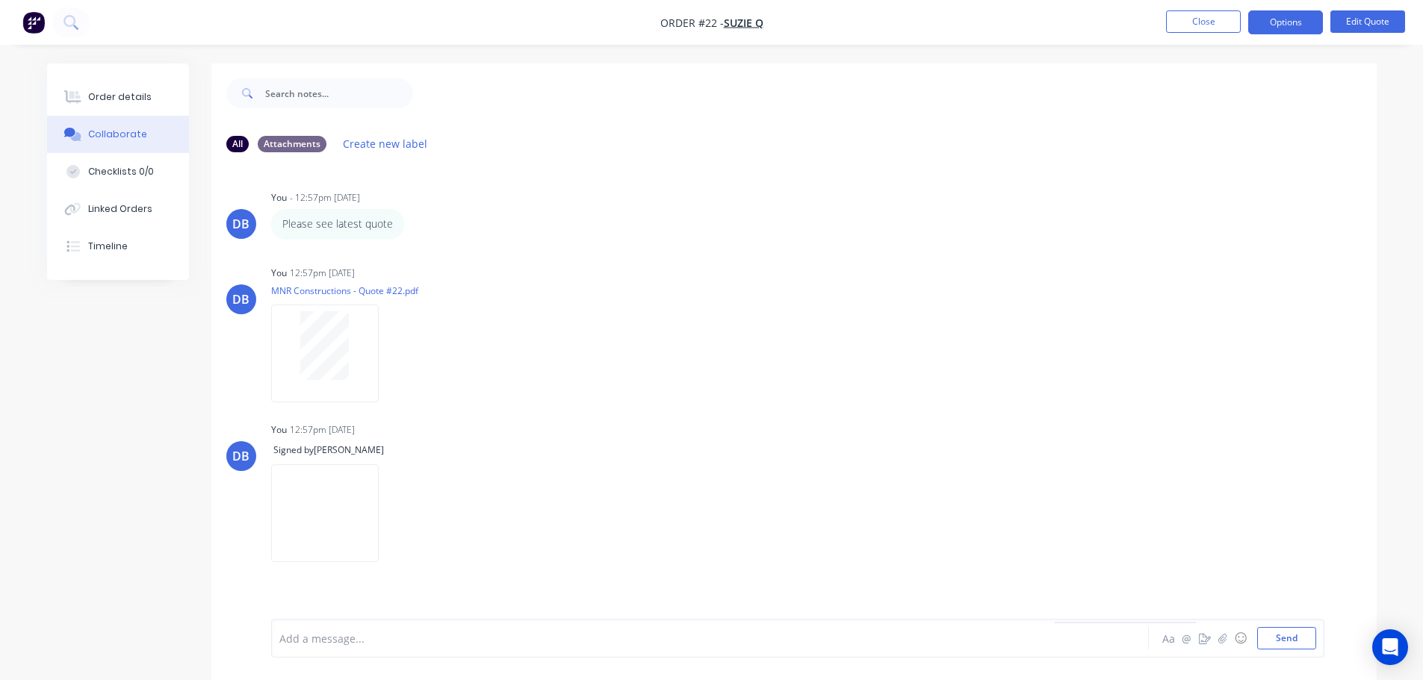
click at [1397, 474] on div "Order details Collaborate Checklists 0/0 Linked Orders Timeline Order details C…" at bounding box center [711, 351] width 1423 height 703
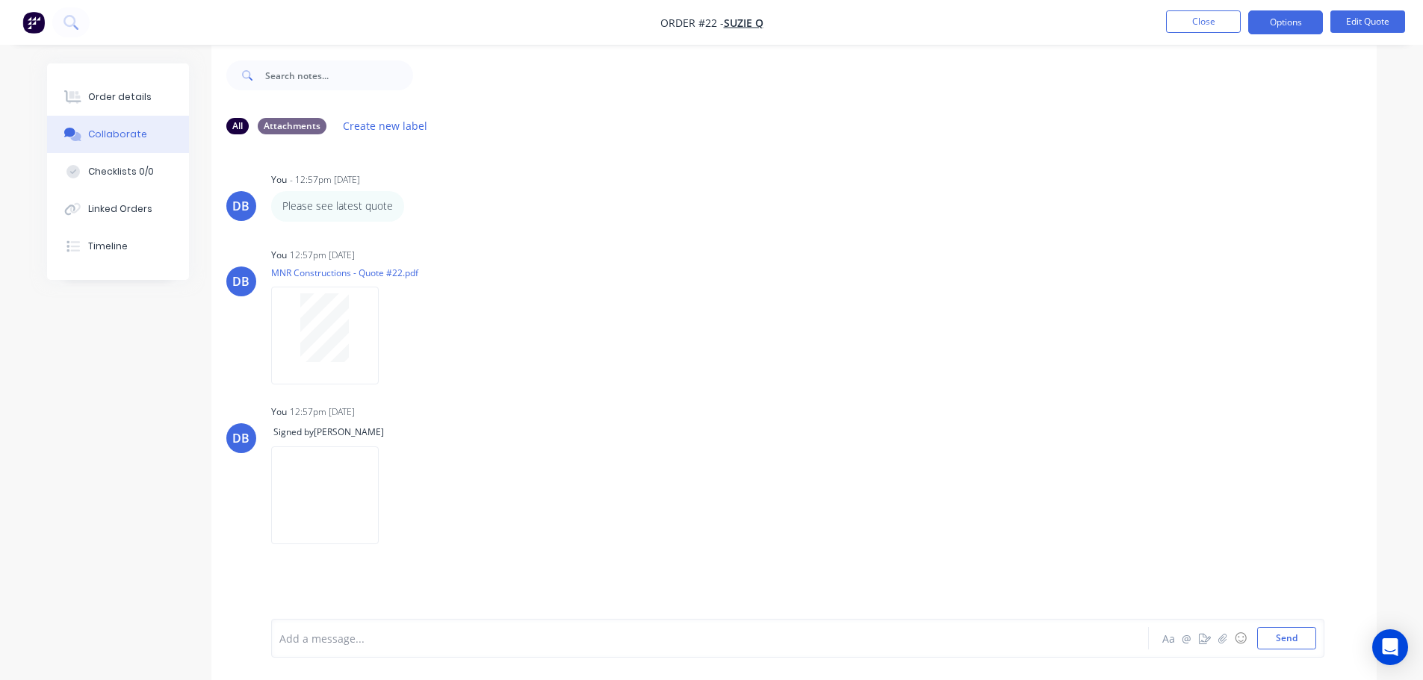
scroll to position [22, 0]
click at [1180, 641] on button "@" at bounding box center [1187, 639] width 18 height 18
click at [926, 636] on div at bounding box center [668, 639] width 777 height 16
click at [1187, 645] on button "@" at bounding box center [1187, 639] width 18 height 18
click at [1187, 644] on button "@" at bounding box center [1187, 639] width 18 height 18
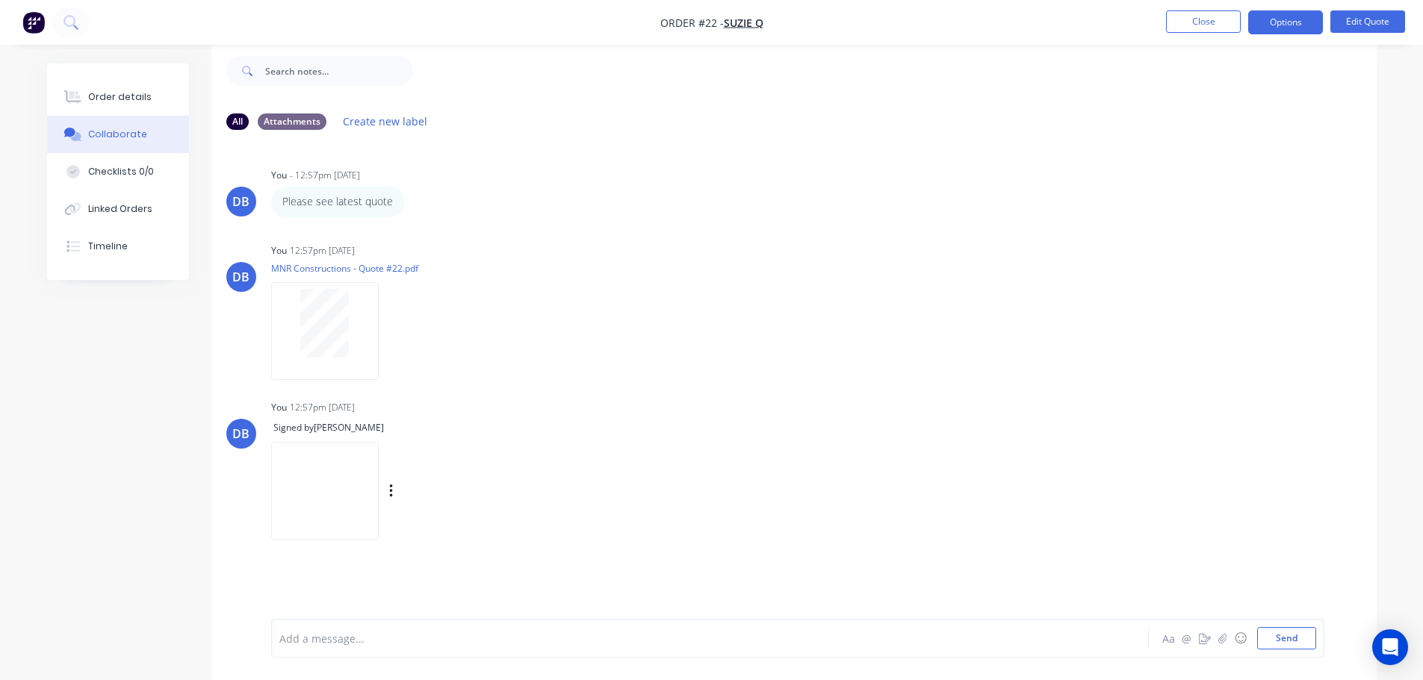
click at [819, 446] on div "DB You 12:57pm 28/08/25 Signed by Dean Borghuis Labels Delete" at bounding box center [793, 465] width 1165 height 137
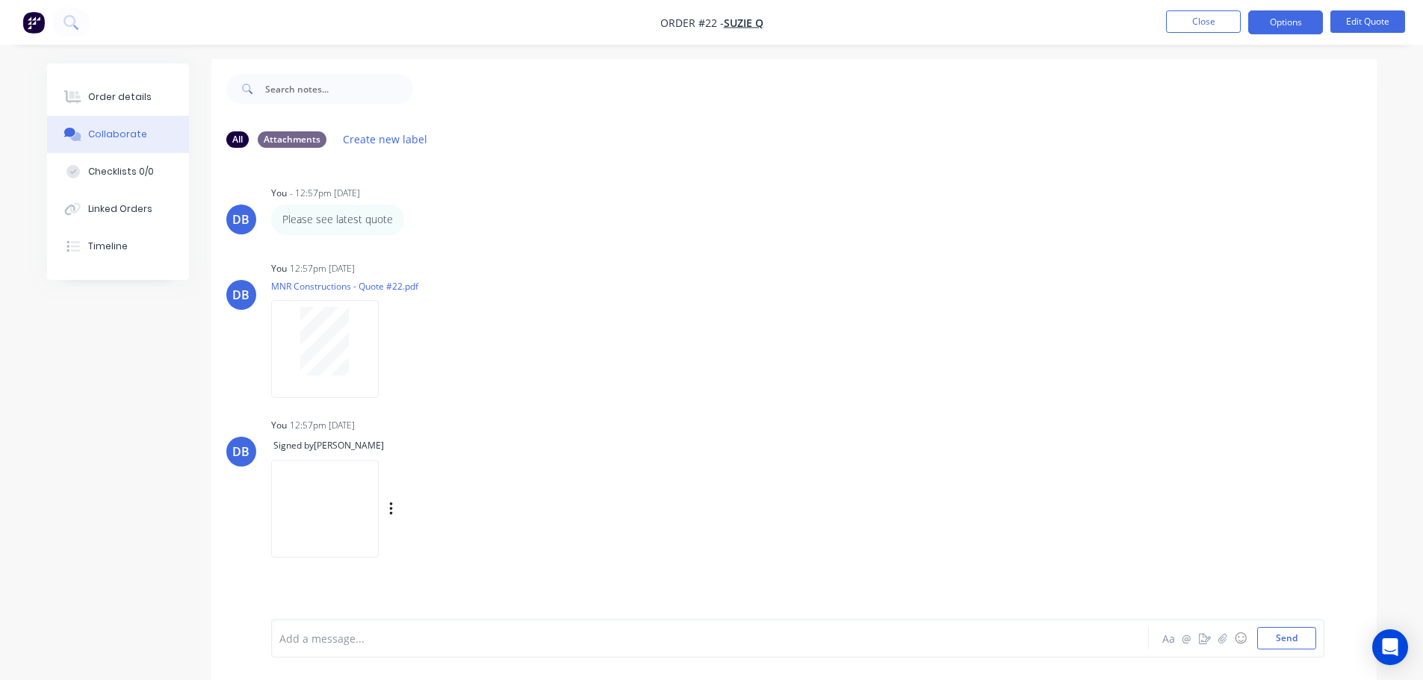
scroll to position [0, 0]
click at [522, 639] on div at bounding box center [668, 639] width 777 height 16
click at [494, 653] on div "Add a message... Aa @ ☺ Send" at bounding box center [797, 638] width 1053 height 39
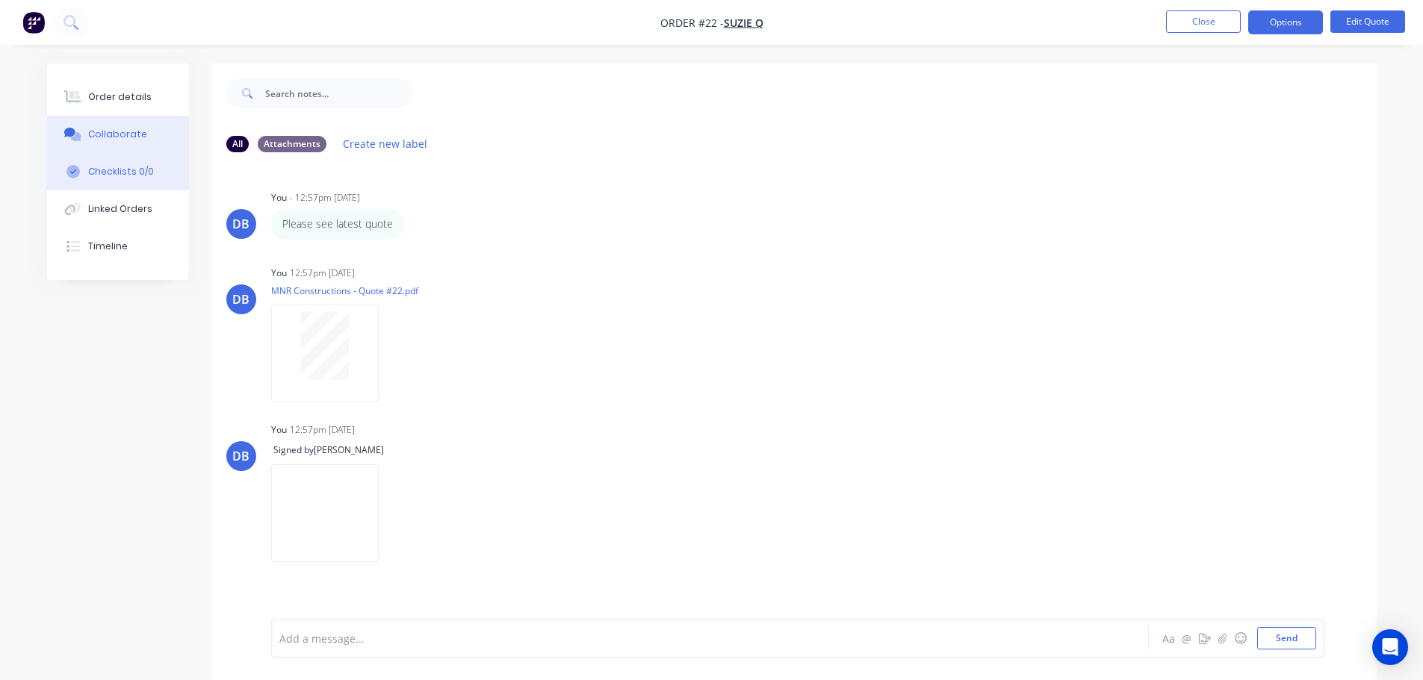
drag, startPoint x: 137, startPoint y: 167, endPoint x: 801, endPoint y: 285, distance: 675.1
click at [137, 166] on div "Checklists 0/0" at bounding box center [121, 171] width 66 height 13
type textarea "x"
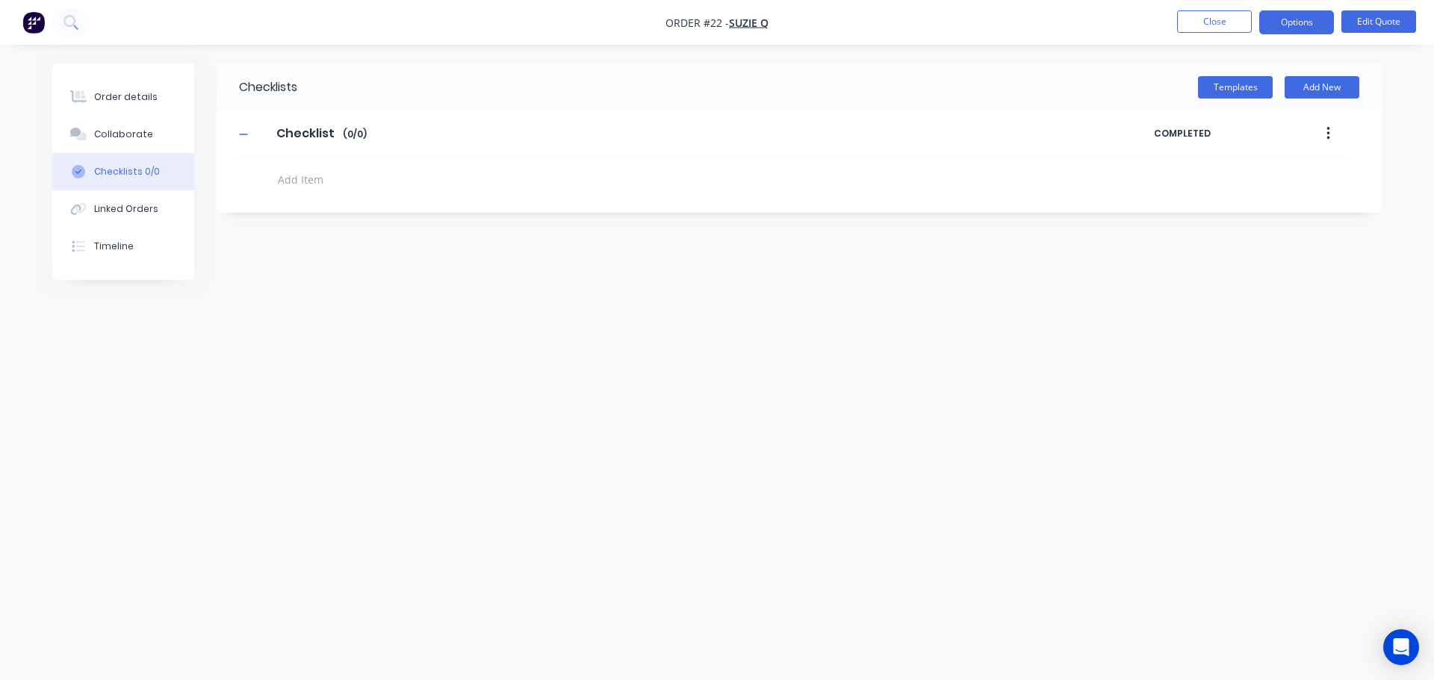
click at [983, 326] on div "Checklists Templates Add New Checklist Checklist Enter Checklist name ( 0 / 0 )…" at bounding box center [716, 311] width 1329 height 497
drag, startPoint x: 245, startPoint y: 129, endPoint x: 227, endPoint y: 190, distance: 63.8
click at [246, 127] on button "button" at bounding box center [244, 134] width 19 height 19
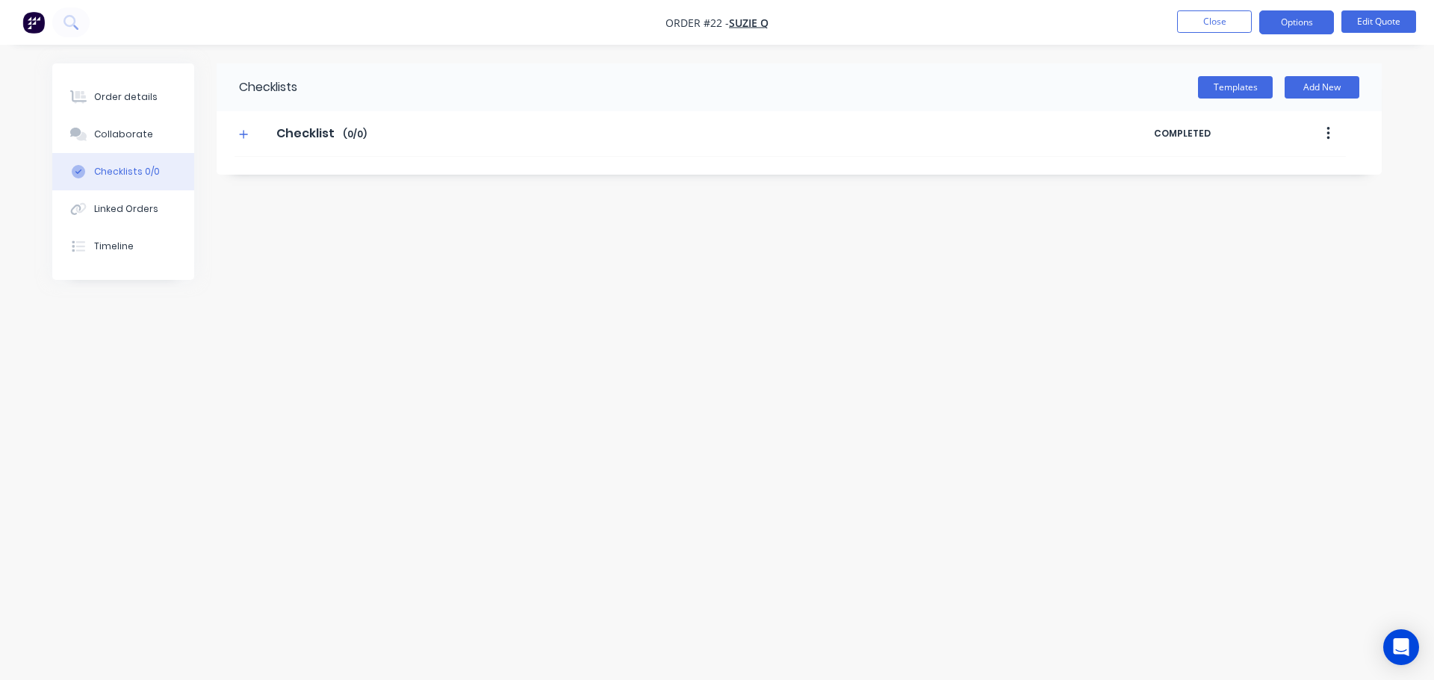
click at [425, 262] on div "Checklists Templates Add New Checklist Checklist Enter Checklist name ( 0 / 0 )…" at bounding box center [716, 311] width 1329 height 497
click at [460, 350] on div "Checklists Templates Add New Checklist Checklist Enter Checklist name ( 0 / 0 )…" at bounding box center [716, 311] width 1329 height 497
click at [127, 138] on div "Collaborate" at bounding box center [123, 134] width 59 height 13
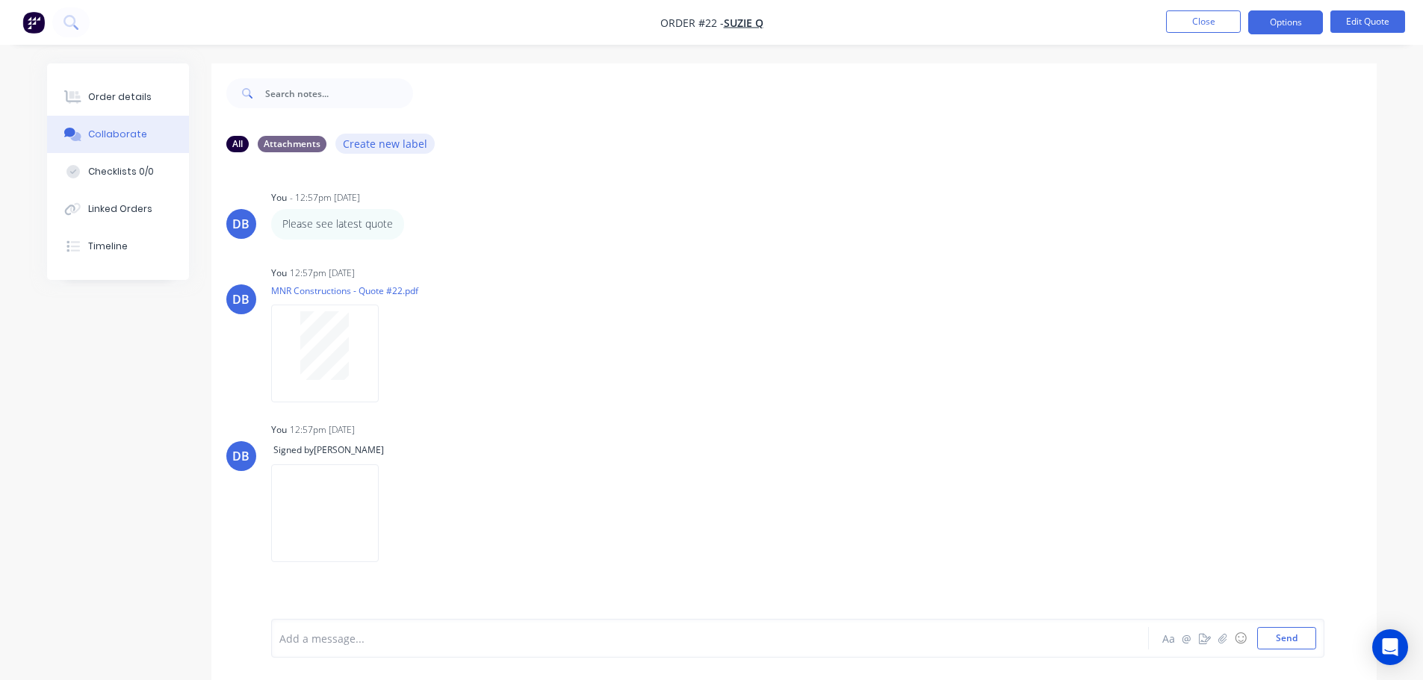
click at [380, 140] on button "Create new label" at bounding box center [385, 144] width 100 height 20
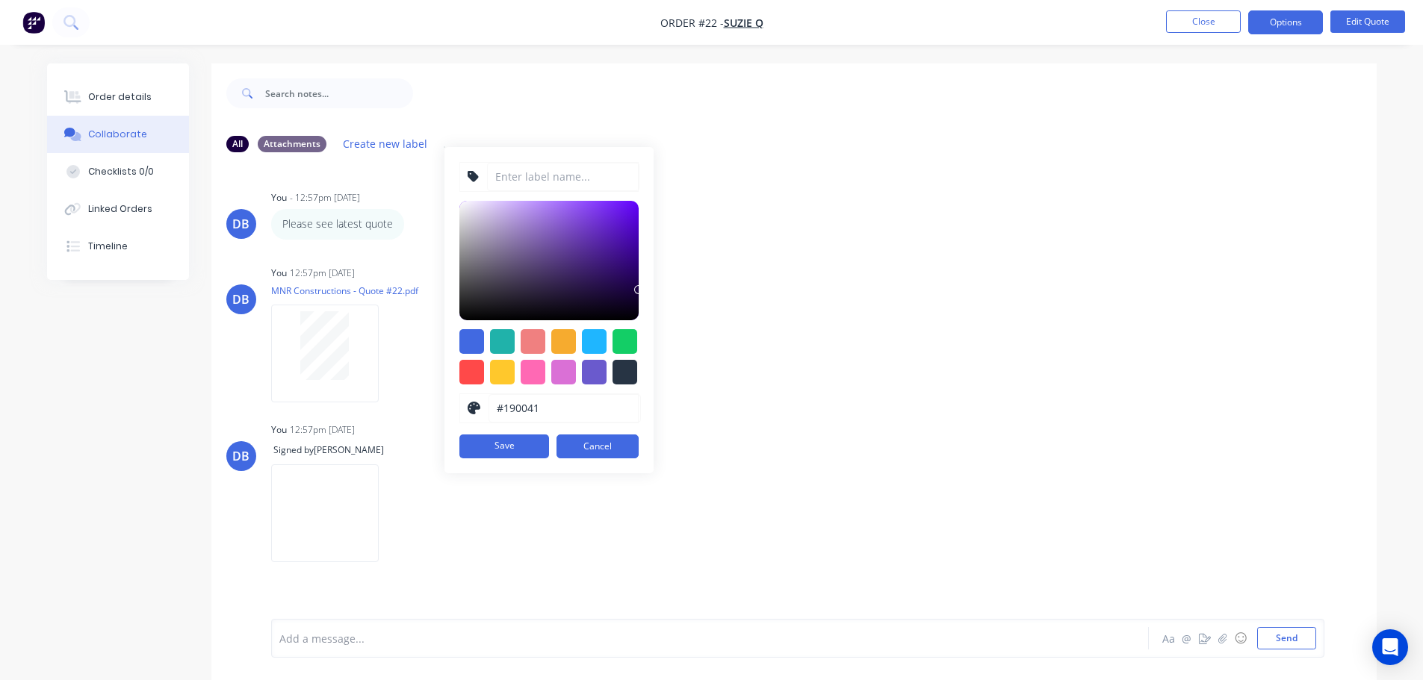
click at [727, 175] on div "DB You - 12:57pm 28/08/25 Please see latest quote Labels Edit Delete DB You 12:…" at bounding box center [793, 391] width 1165 height 455
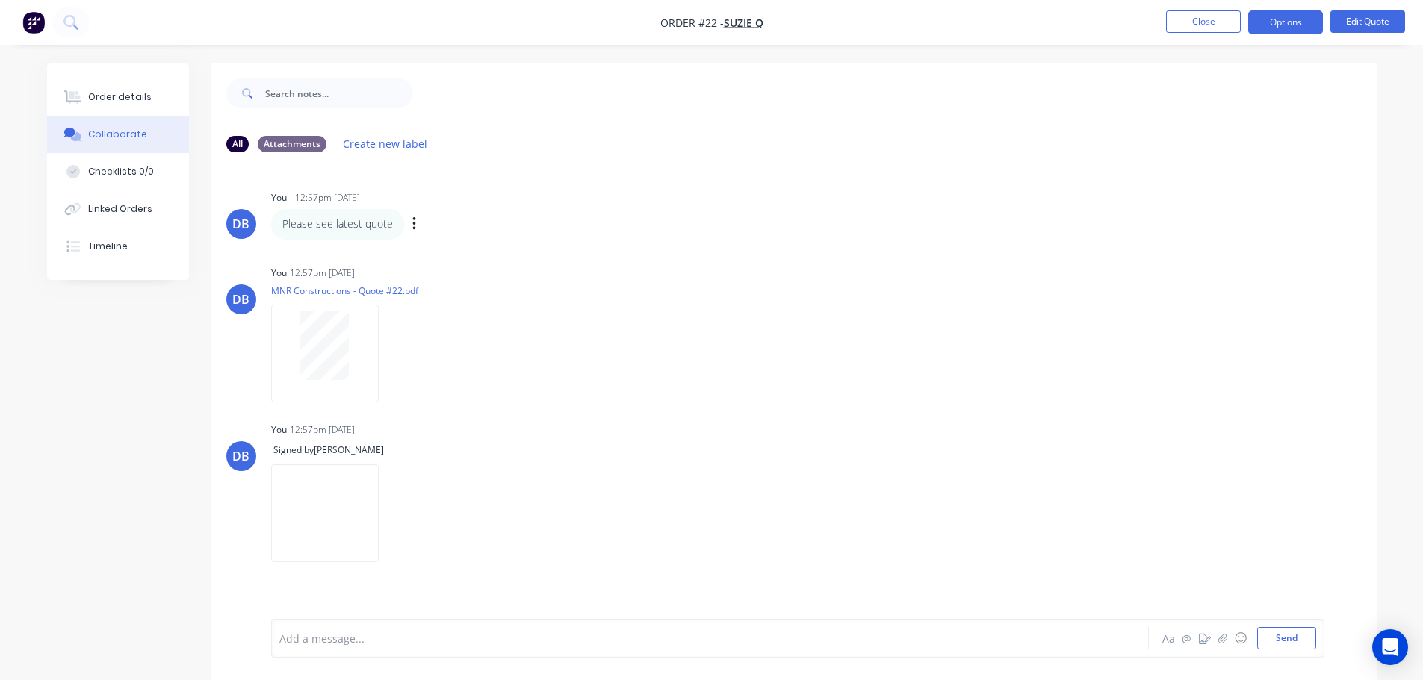
click at [874, 239] on div "DB You - 12:57pm 28/08/25 Please see latest quote Labels Edit Delete" at bounding box center [793, 213] width 1165 height 52
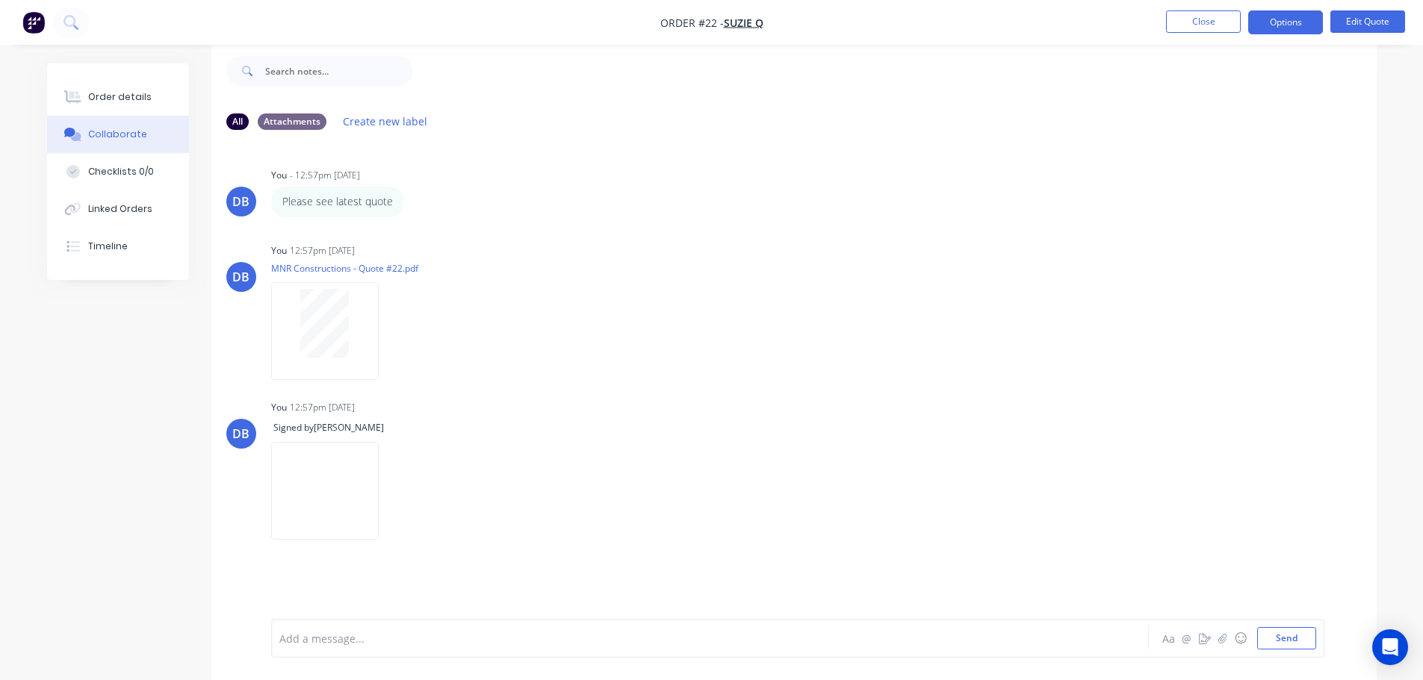
click at [358, 629] on div "Add a message..." at bounding box center [667, 638] width 777 height 22
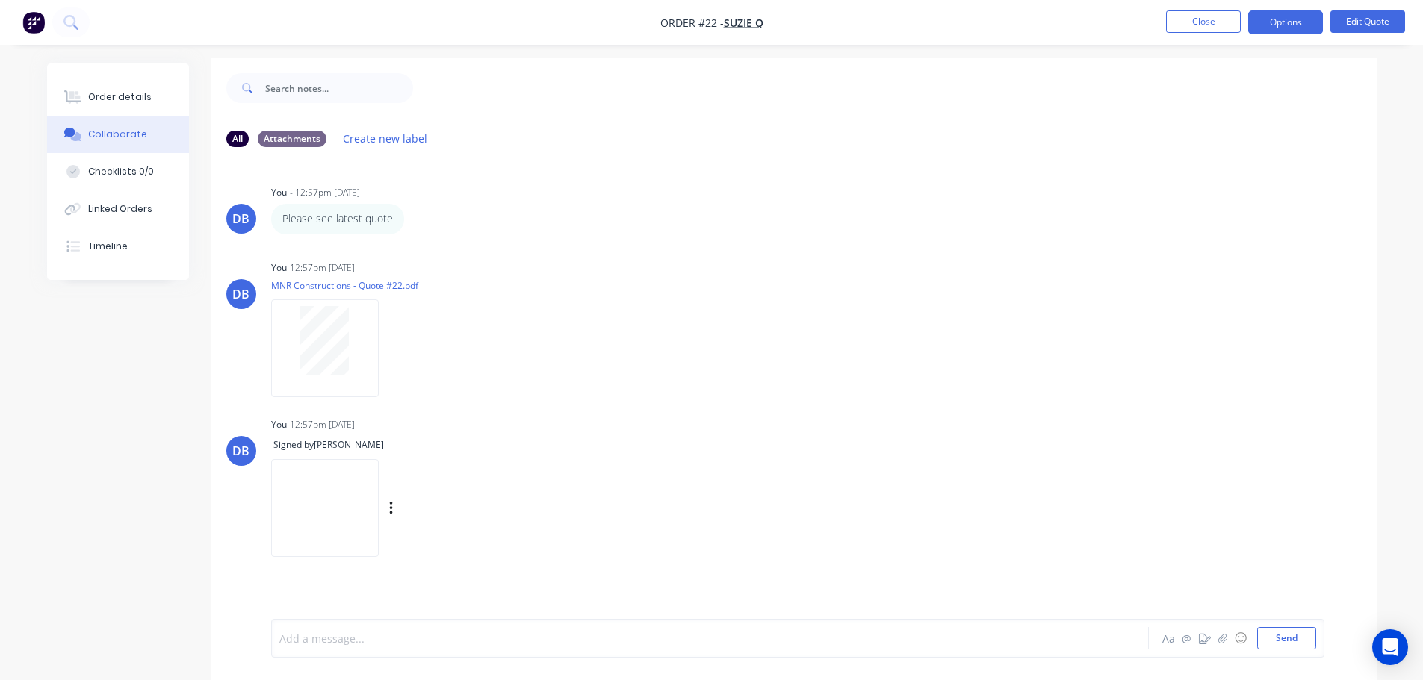
scroll to position [0, 0]
click at [928, 253] on div "DB You - 12:57pm 28/08/25 Please see latest quote Labels Edit Delete DB You 12:…" at bounding box center [793, 391] width 1165 height 455
click at [1010, 233] on div "DB You - 12:57pm 28/08/25 Please see latest quote Labels Edit Delete" at bounding box center [793, 213] width 1165 height 52
drag, startPoint x: 1010, startPoint y: 234, endPoint x: 519, endPoint y: 219, distance: 491.6
click at [649, 214] on div "Please see latest quote Labels Edit Delete" at bounding box center [504, 224] width 467 height 30
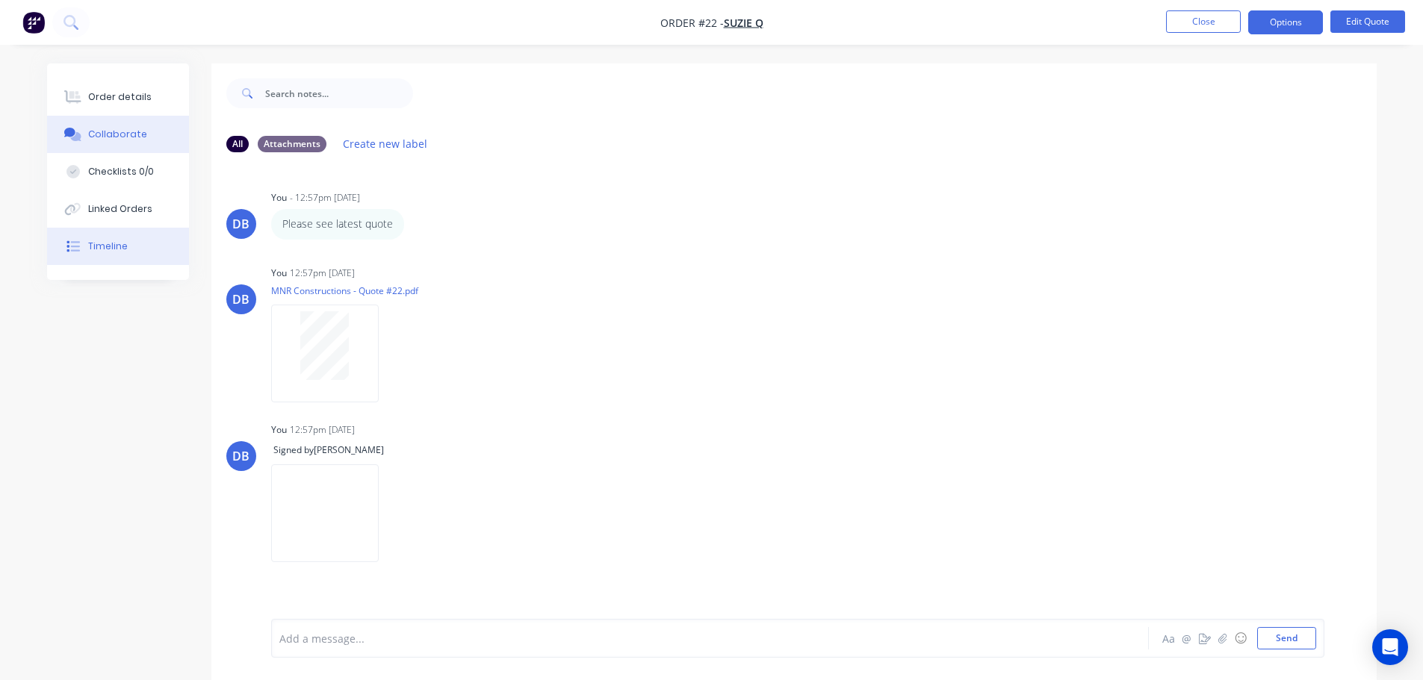
click at [116, 258] on button "Timeline" at bounding box center [118, 246] width 142 height 37
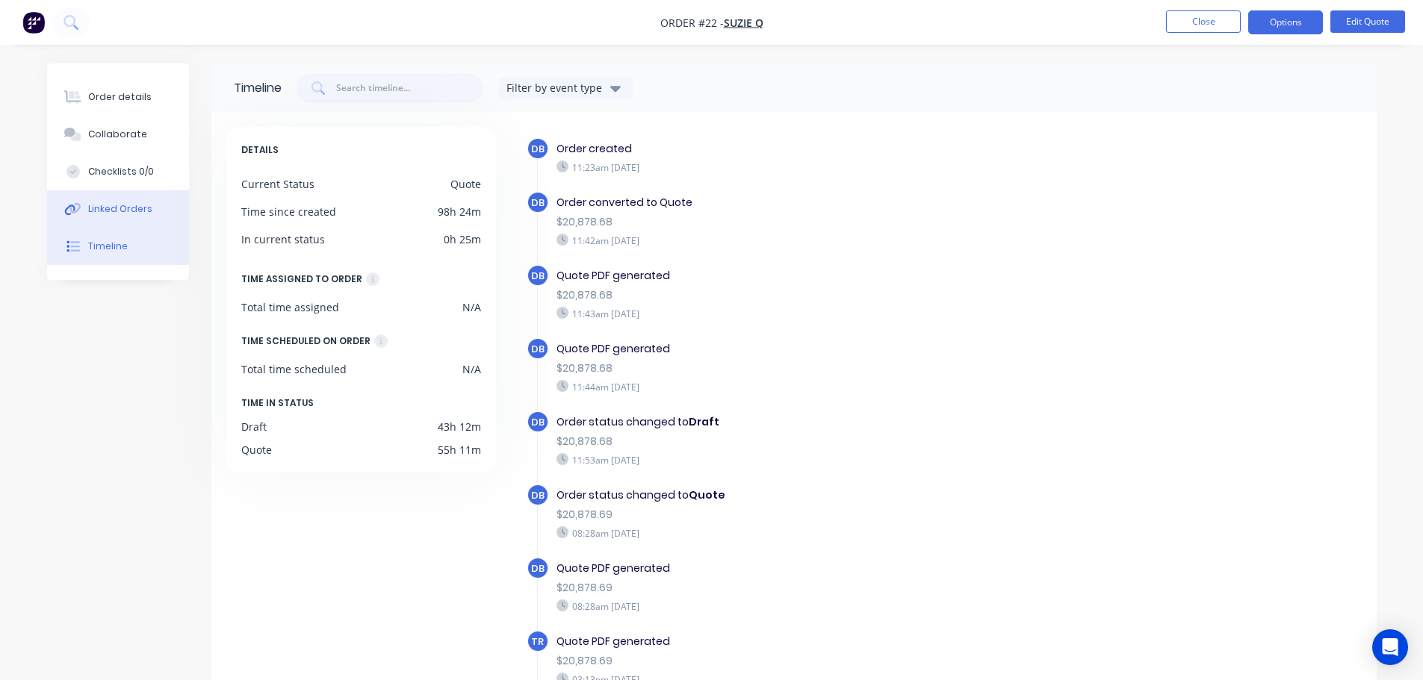
click at [109, 215] on div "Linked Orders" at bounding box center [120, 208] width 64 height 13
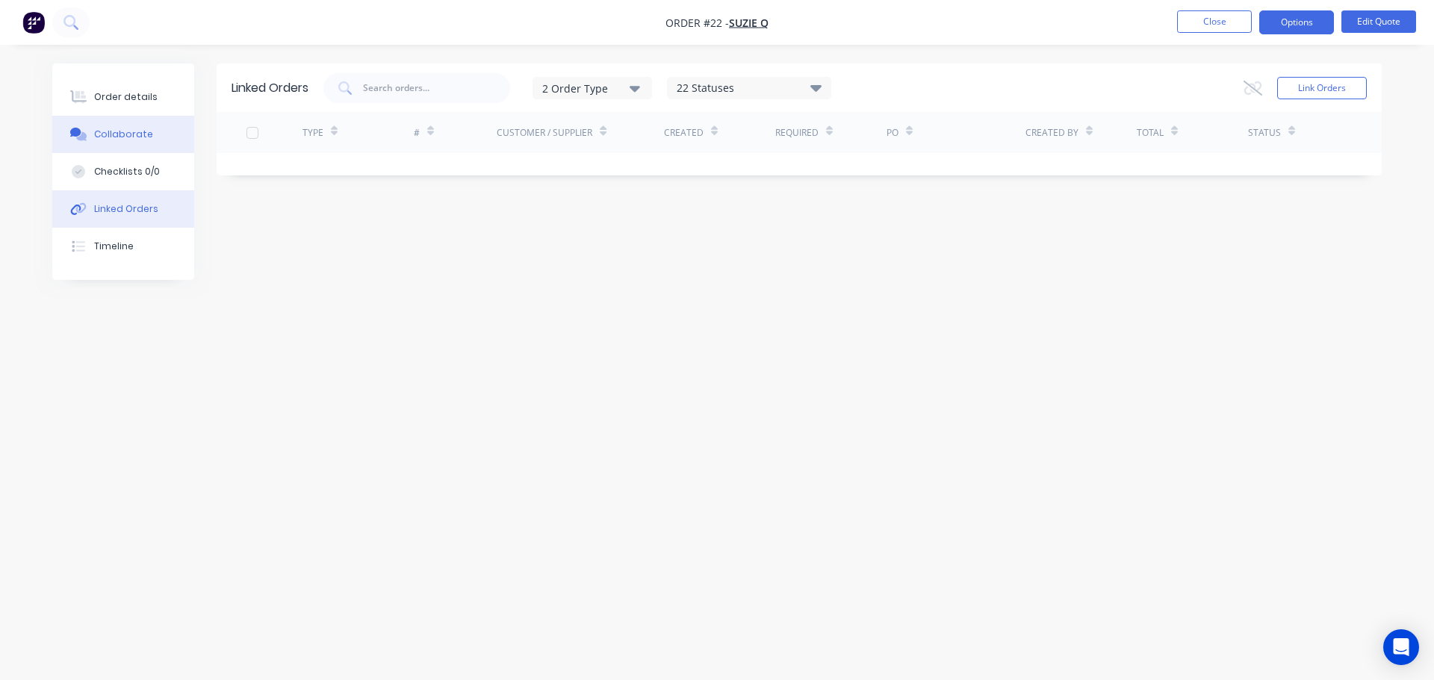
click at [114, 140] on div "Collaborate" at bounding box center [123, 134] width 59 height 13
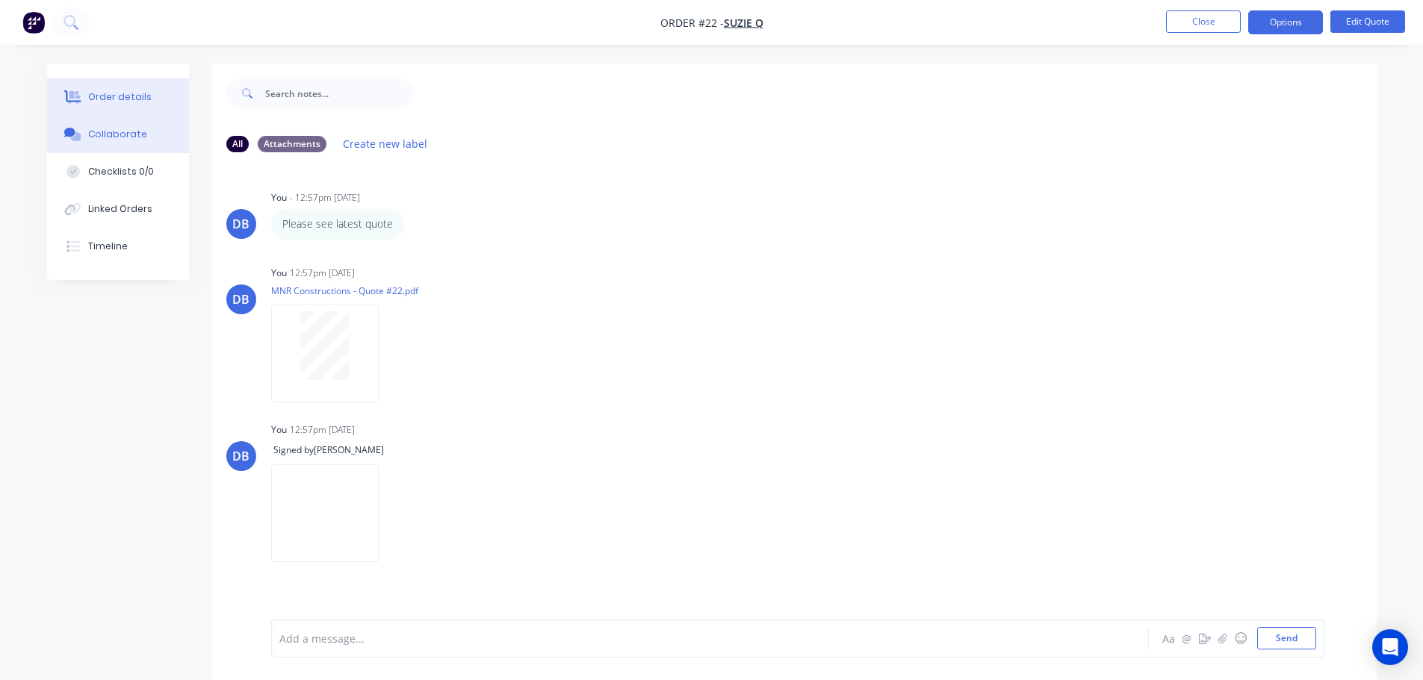
click at [127, 99] on div "Order details" at bounding box center [119, 96] width 63 height 13
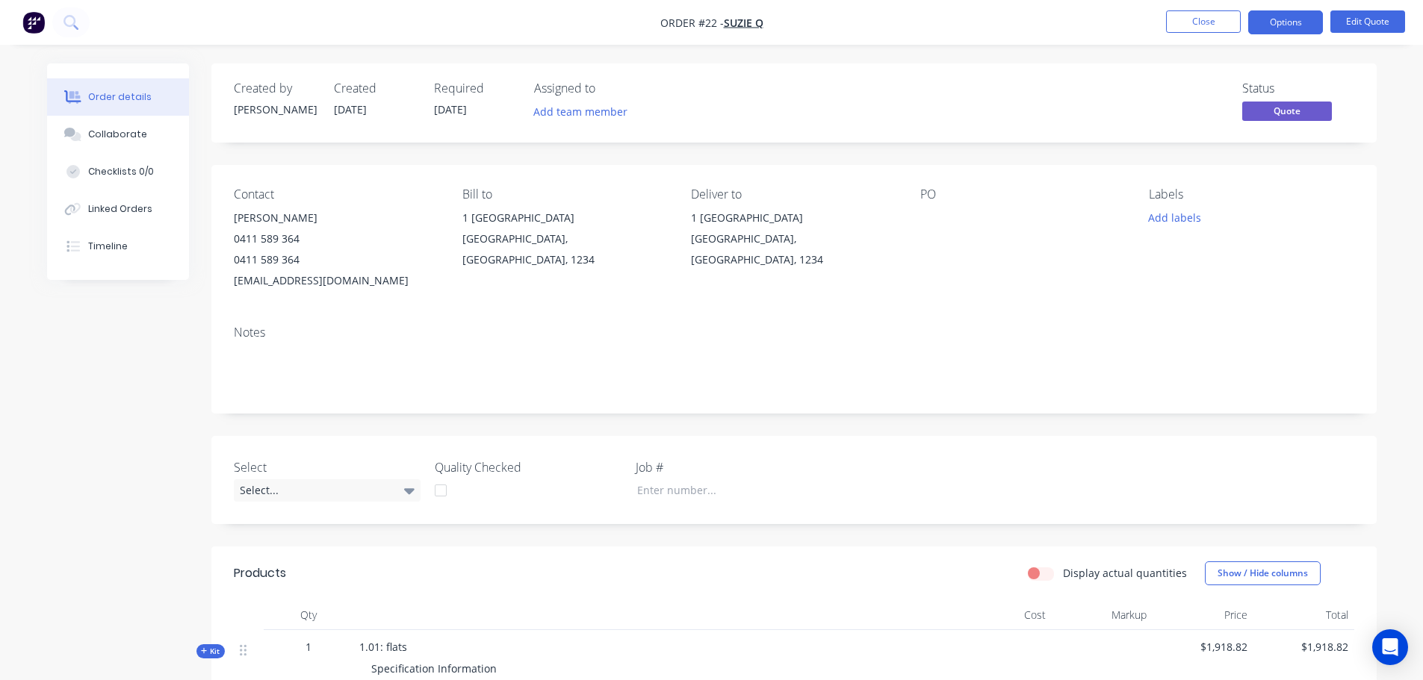
click at [389, 494] on div "Select..." at bounding box center [327, 490] width 187 height 22
click at [394, 488] on div "Select..." at bounding box center [327, 490] width 187 height 22
drag, startPoint x: 45, startPoint y: 341, endPoint x: 48, endPoint y: 332, distance: 8.7
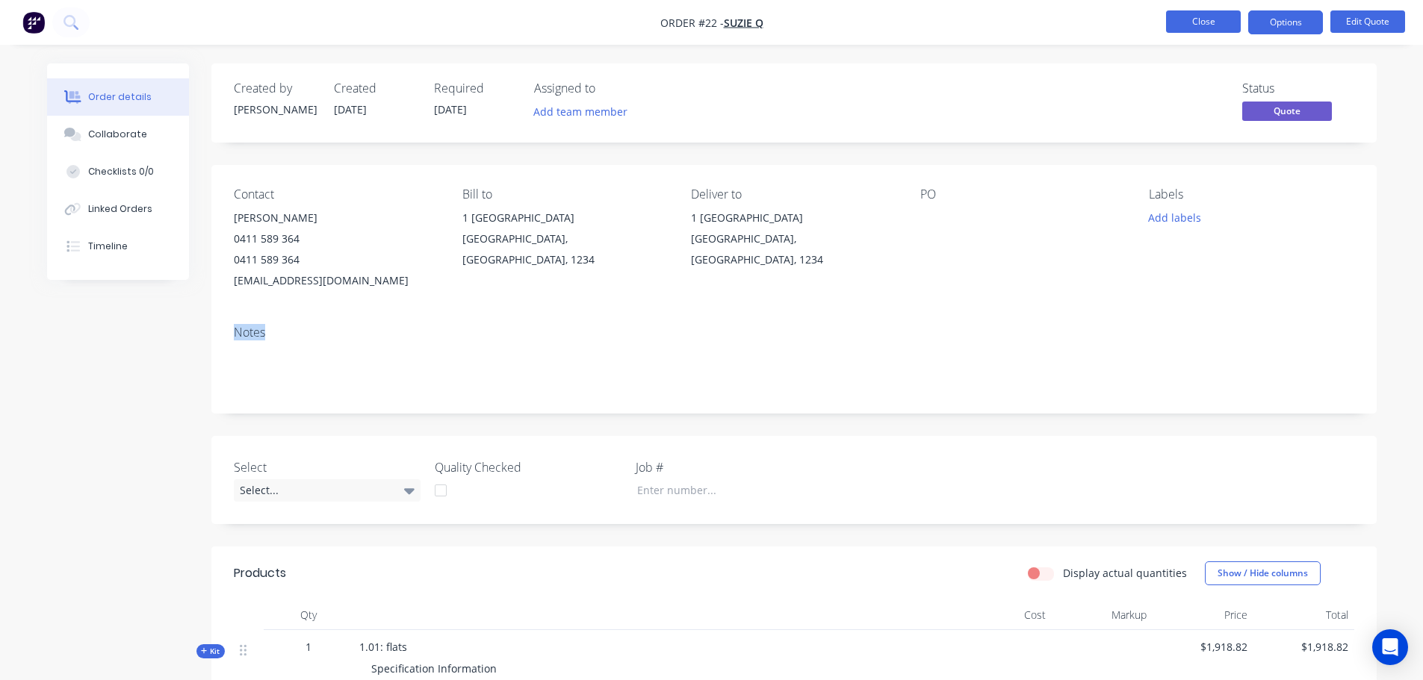
click at [1195, 24] on button "Close" at bounding box center [1203, 21] width 75 height 22
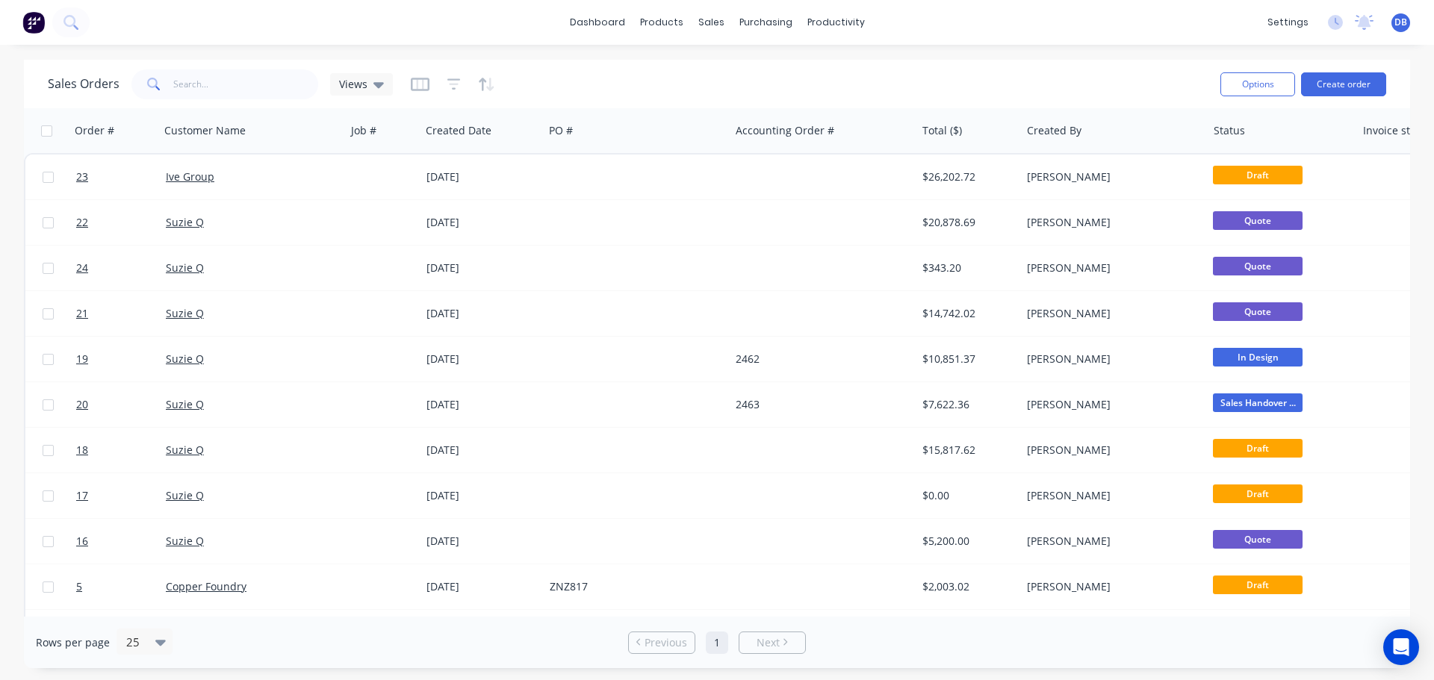
click at [631, 71] on div "Sales Orders Views" at bounding box center [628, 84] width 1161 height 37
click at [620, 31] on link "dashboard" at bounding box center [597, 22] width 70 height 22
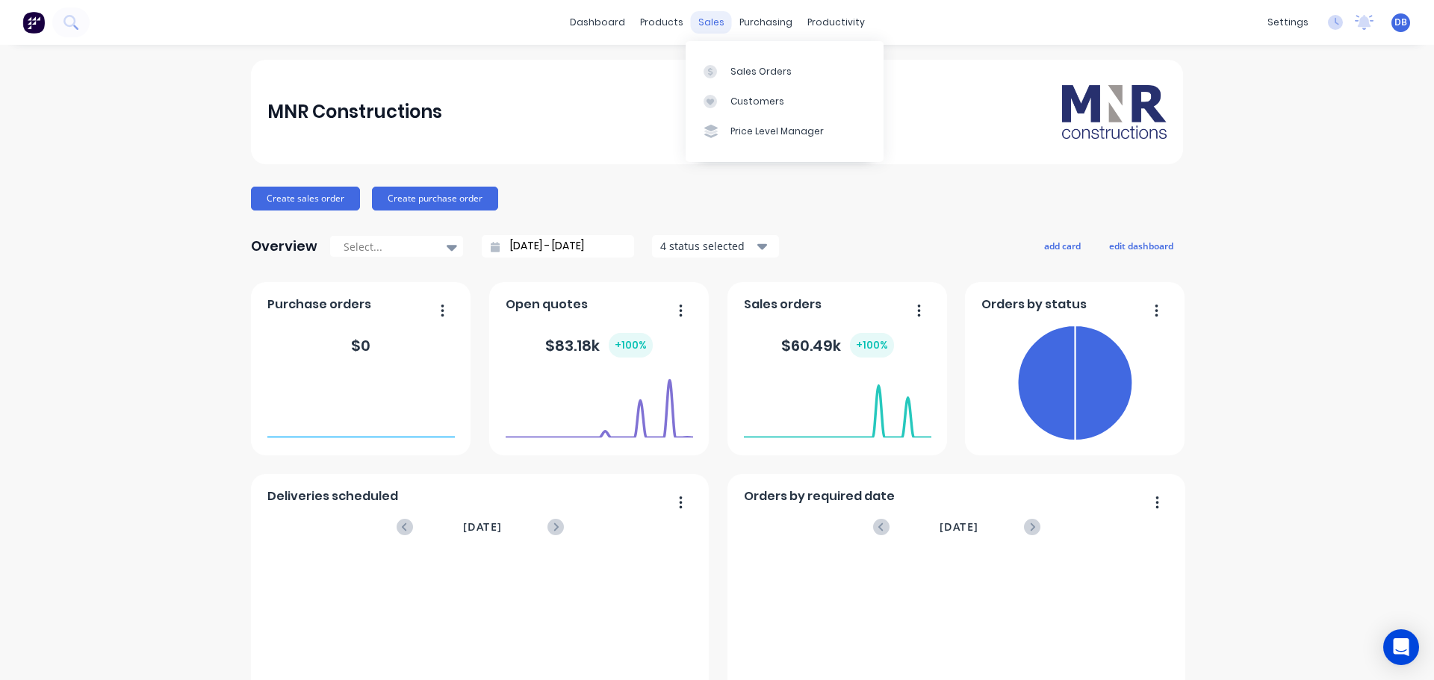
click at [696, 19] on div "sales" at bounding box center [711, 22] width 41 height 22
click at [780, 70] on div "Sales Orders" at bounding box center [760, 71] width 61 height 13
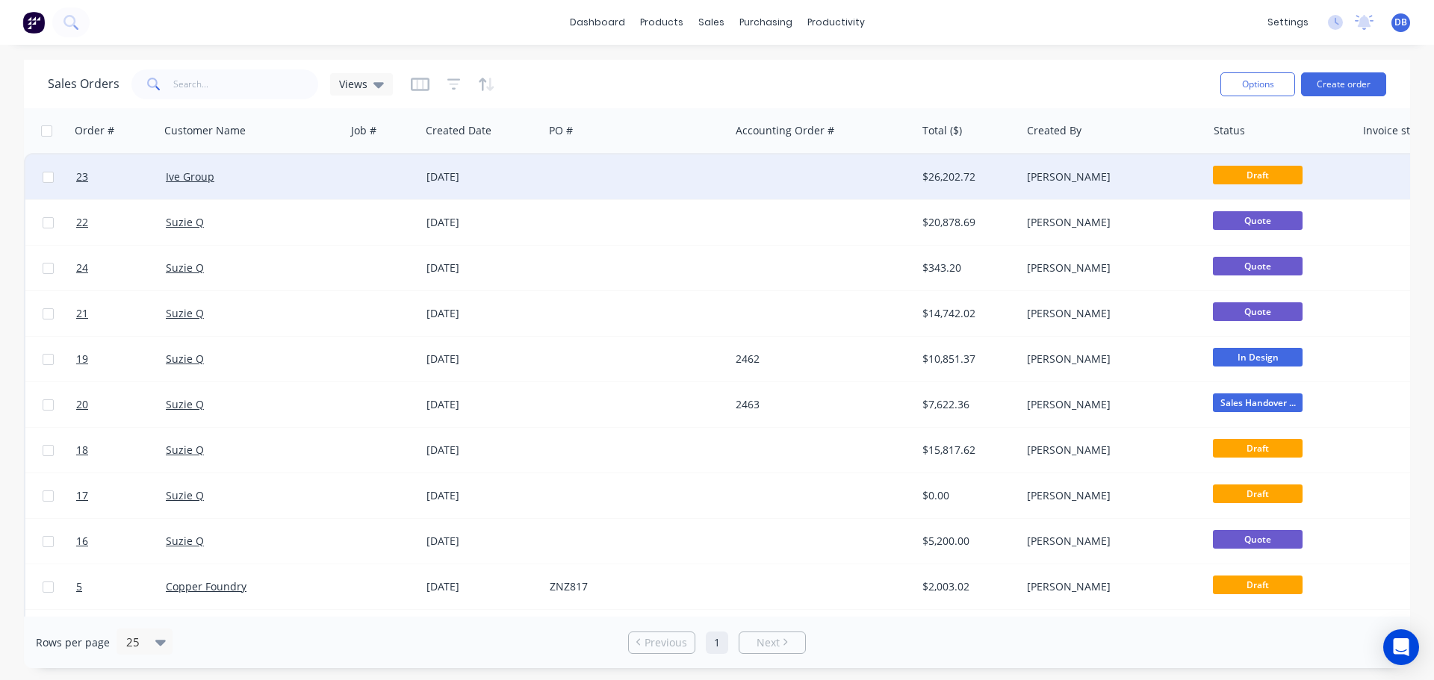
click at [289, 176] on div "Ive Group" at bounding box center [249, 177] width 166 height 15
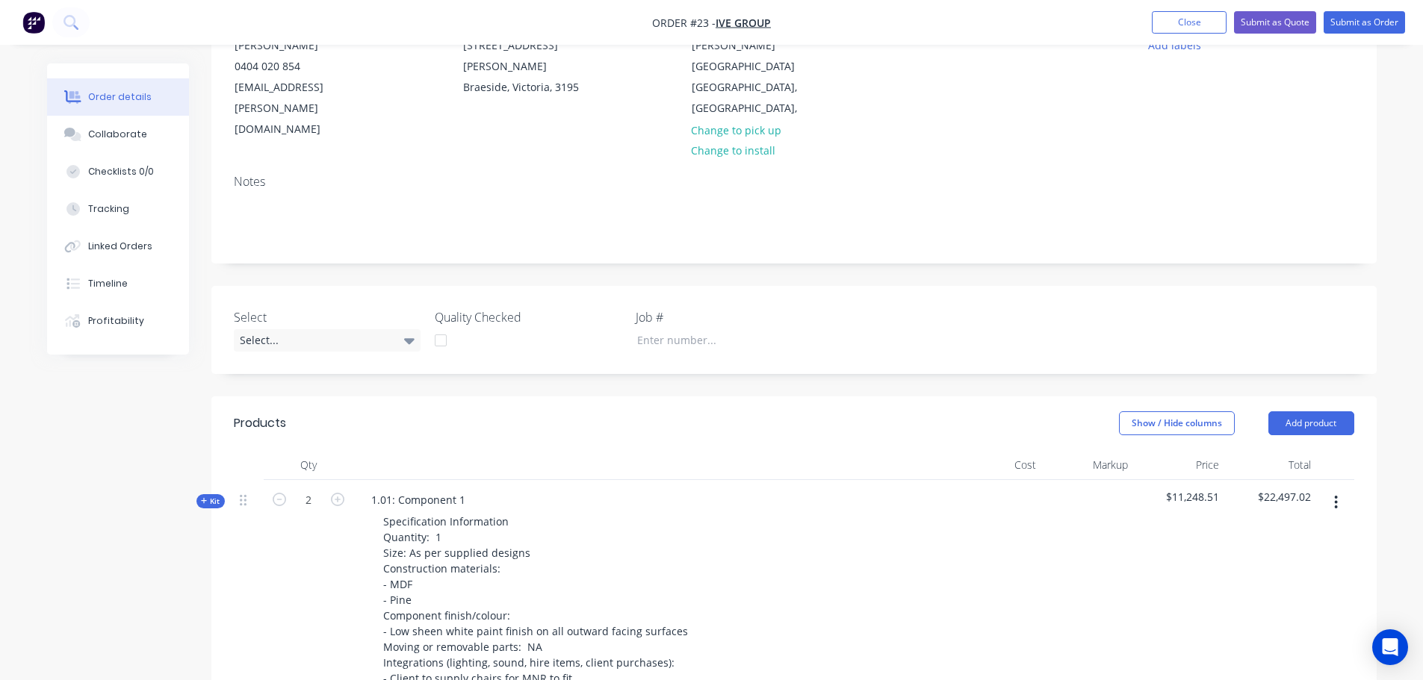
scroll to position [299, 0]
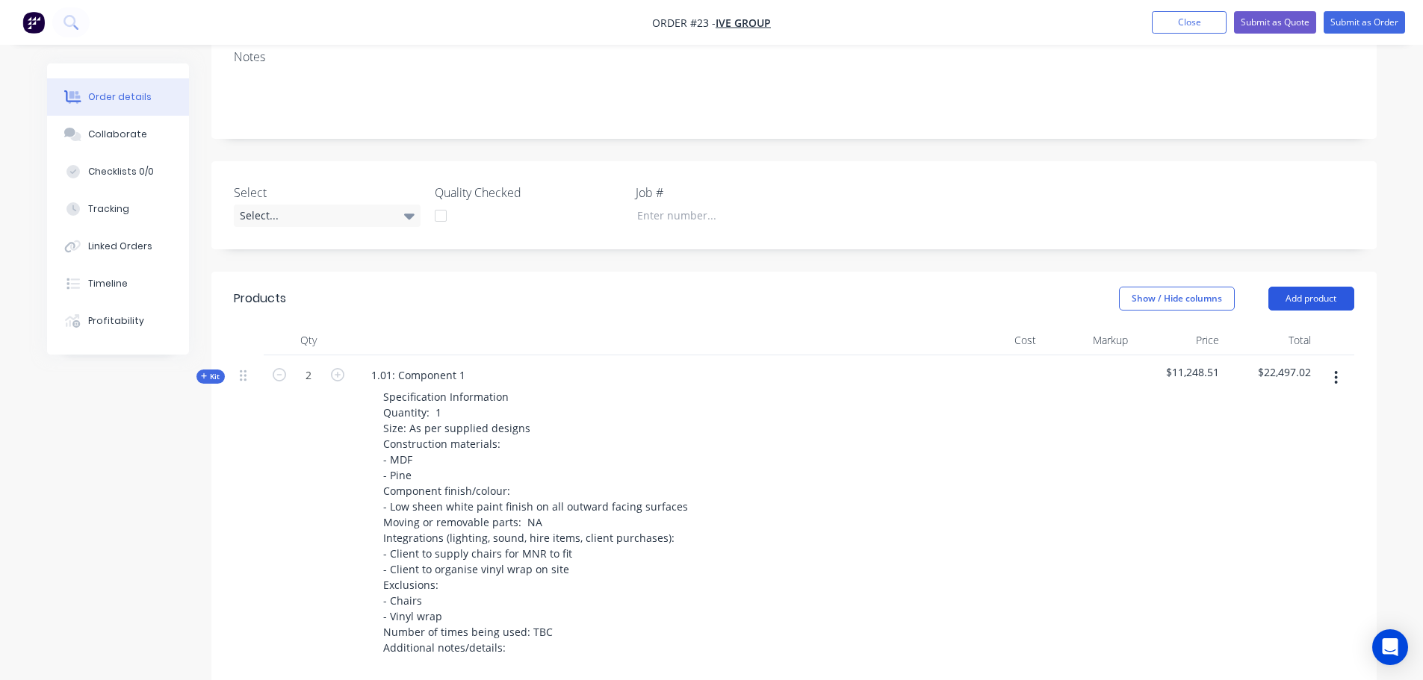
click at [1325, 287] on button "Add product" at bounding box center [1311, 299] width 86 height 24
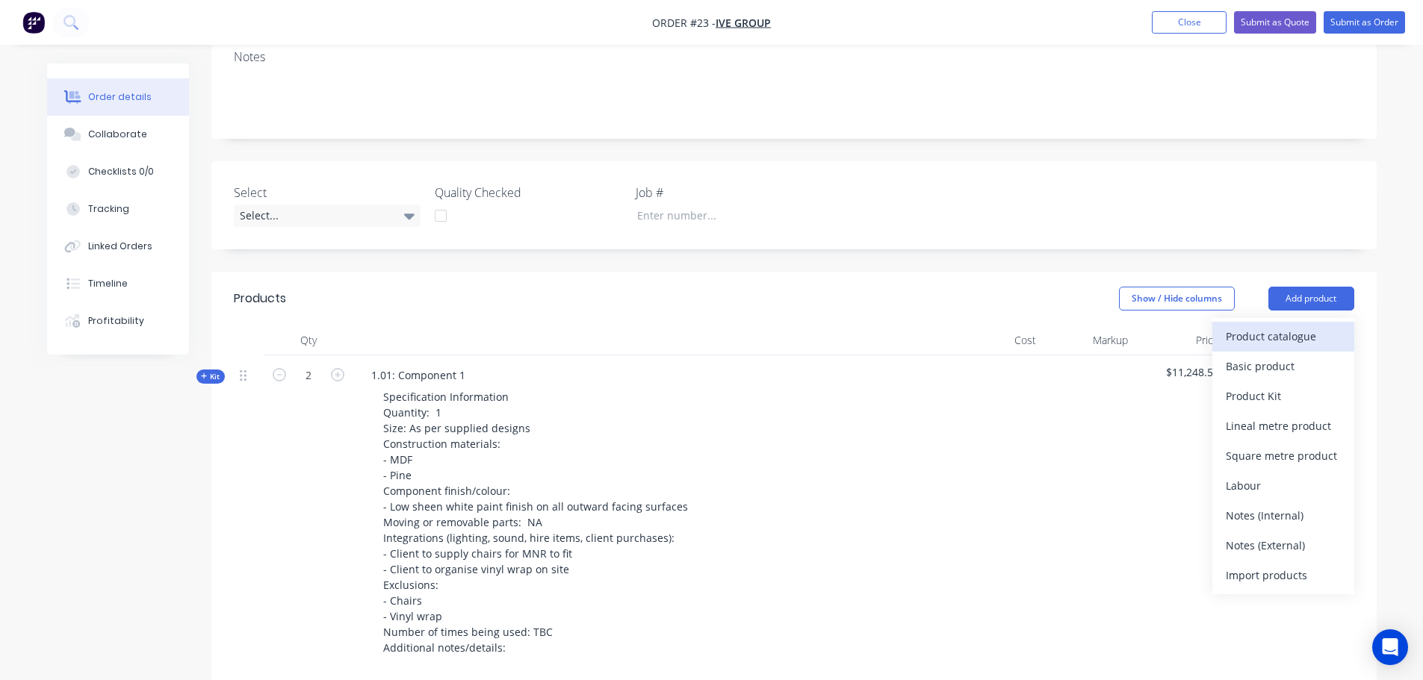
click at [1311, 326] on div "Product catalogue" at bounding box center [1283, 337] width 115 height 22
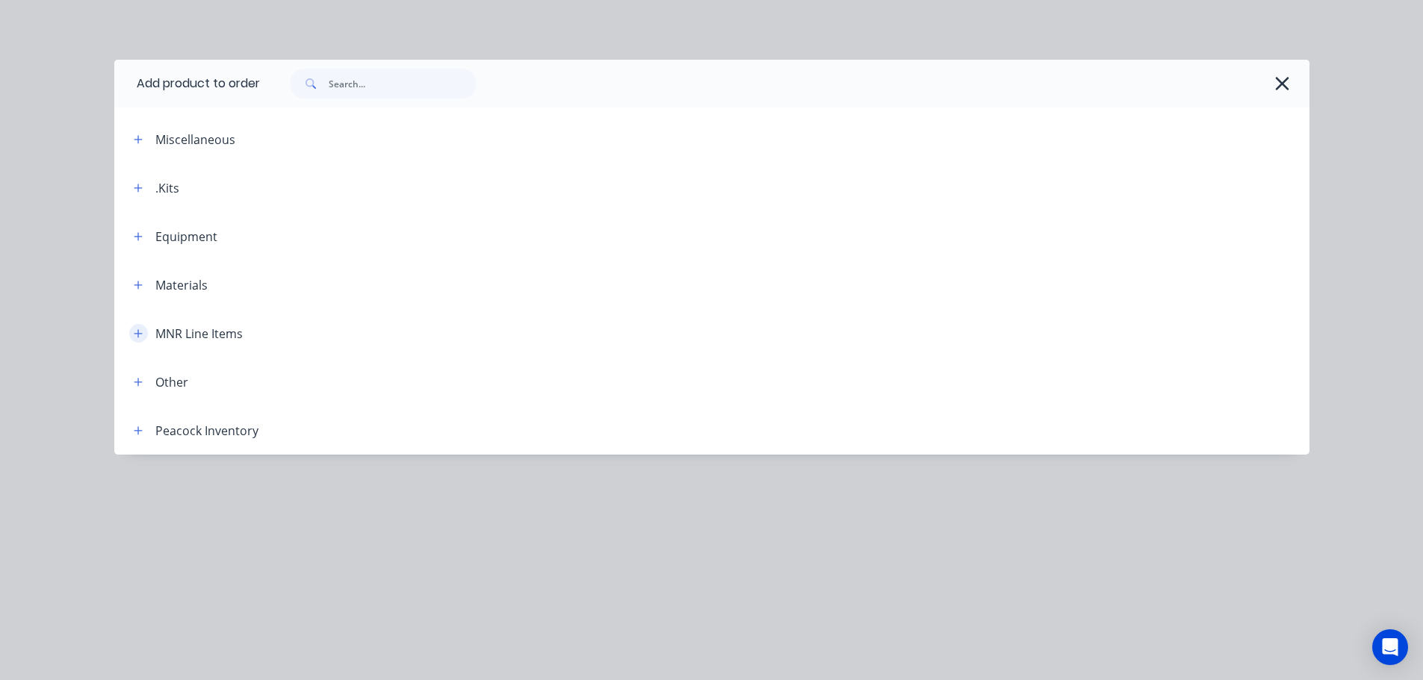
click at [134, 338] on icon "button" at bounding box center [138, 334] width 9 height 10
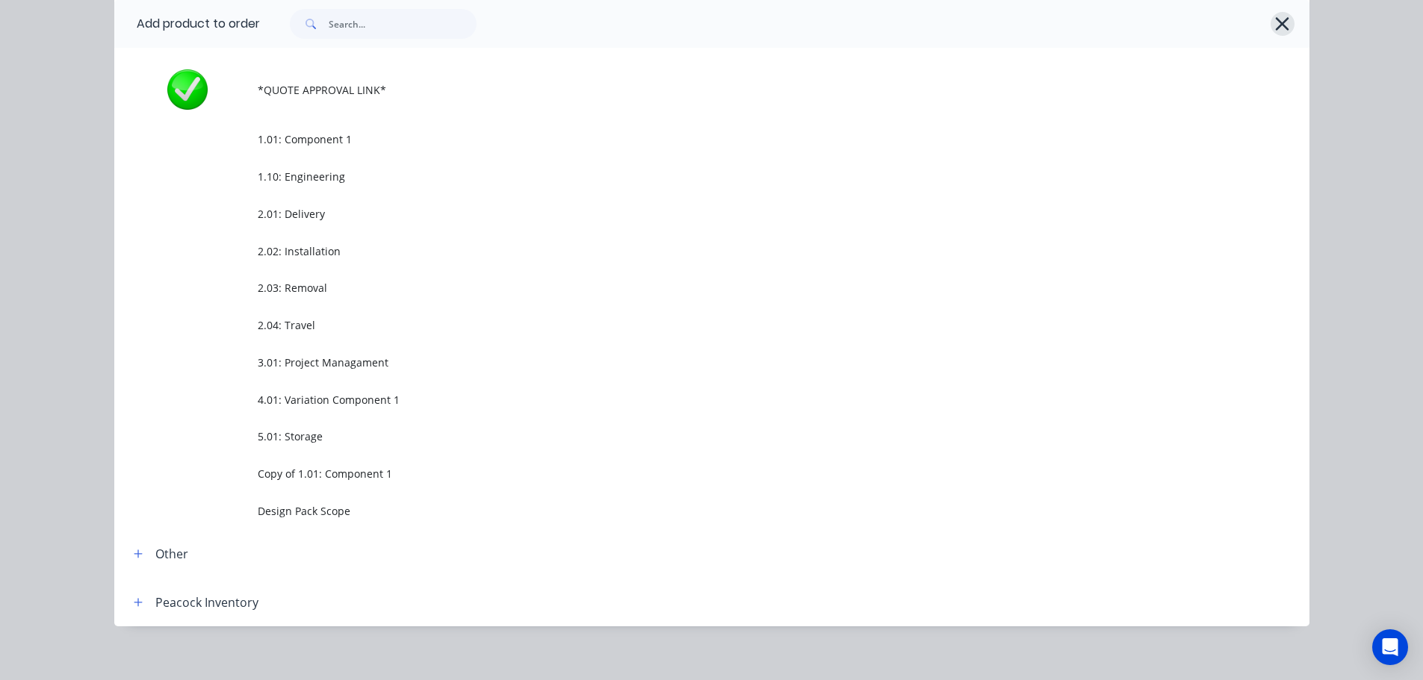
click at [1284, 29] on icon "button" at bounding box center [1282, 23] width 16 height 21
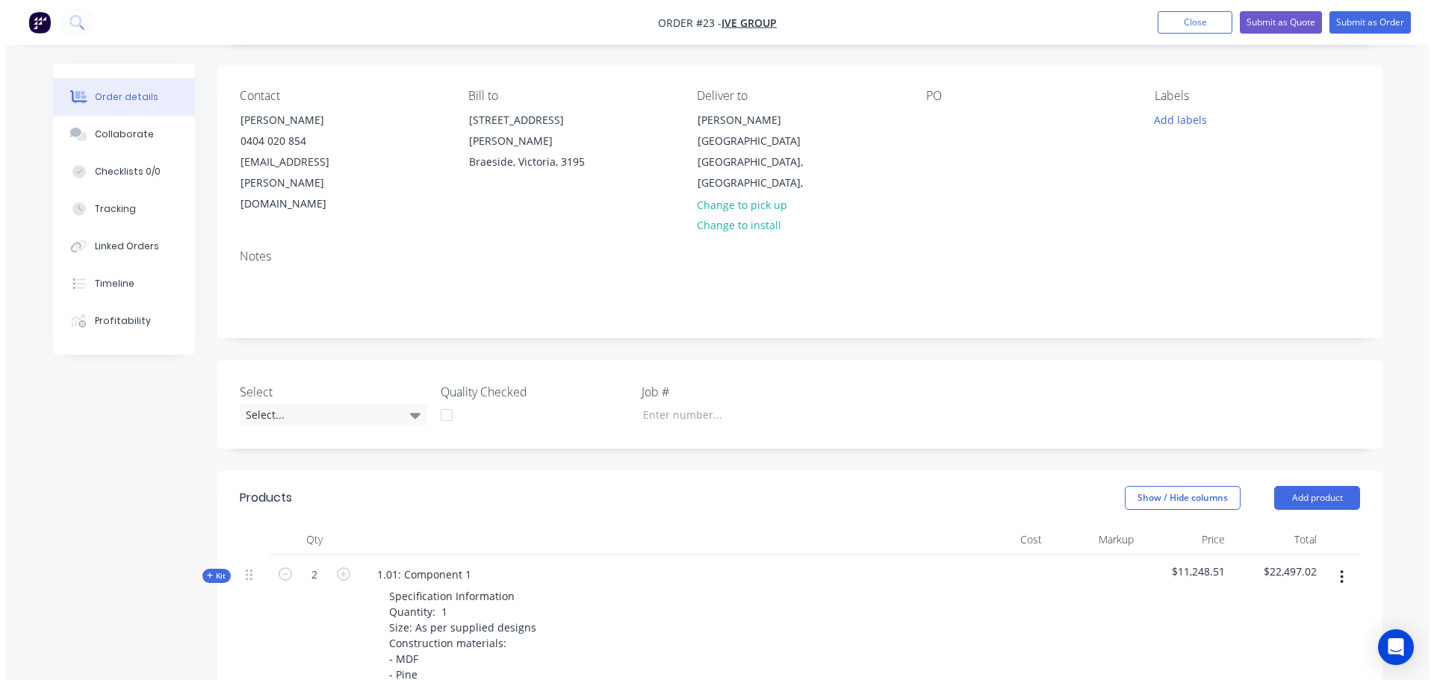
scroll to position [0, 0]
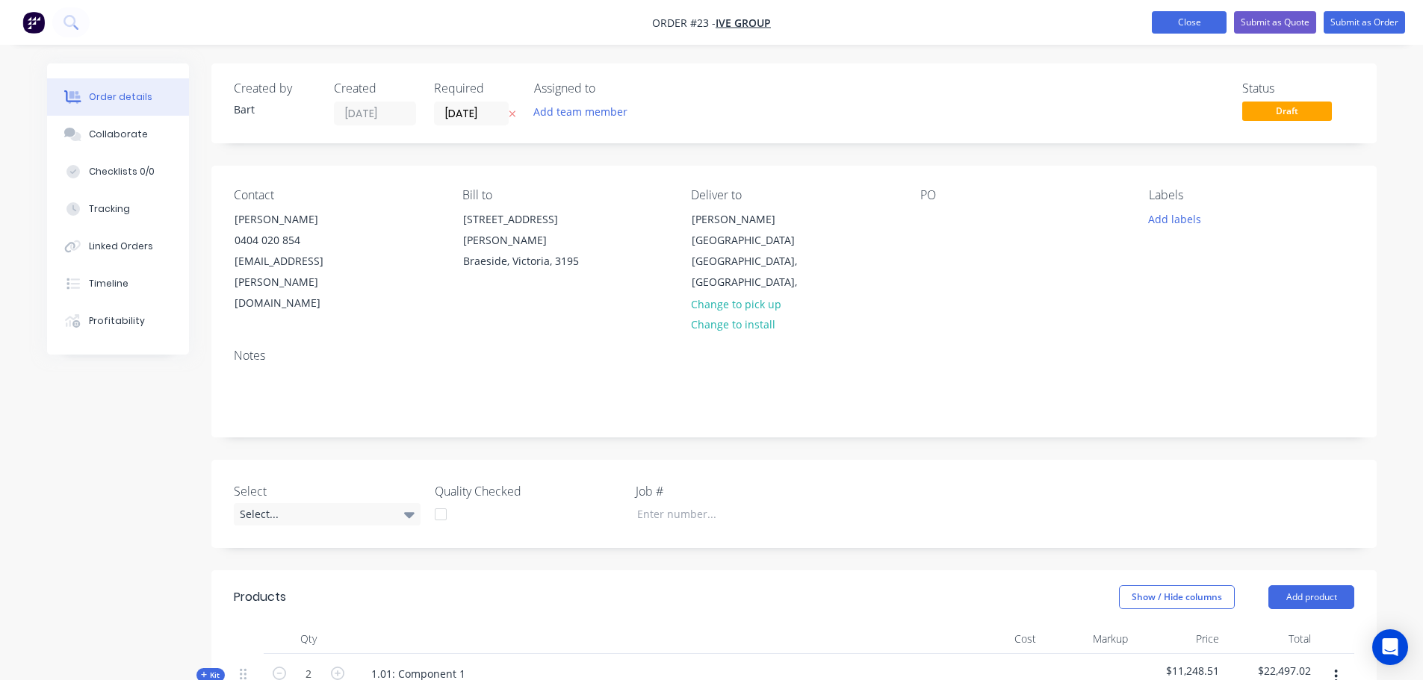
click at [1184, 13] on button "Close" at bounding box center [1189, 22] width 75 height 22
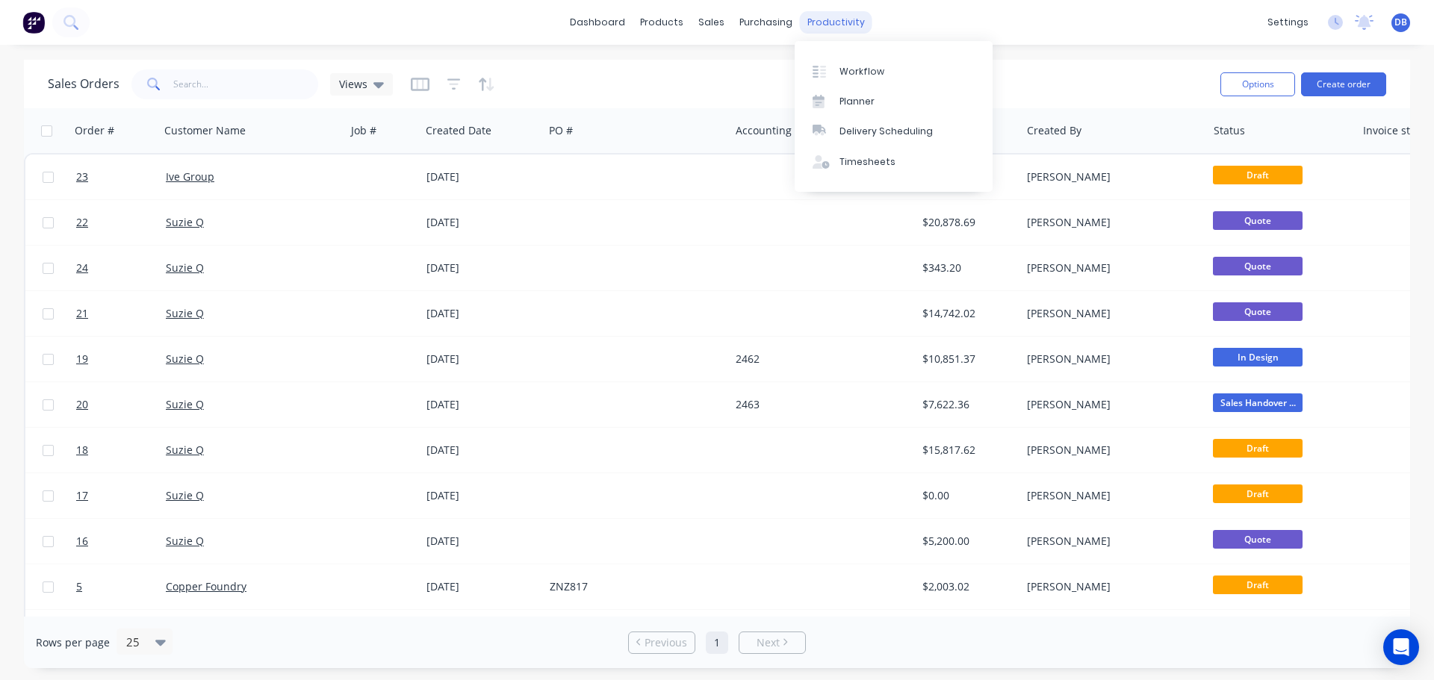
click at [831, 22] on div "productivity" at bounding box center [836, 22] width 72 height 22
click at [842, 66] on div "Workflow" at bounding box center [861, 71] width 45 height 13
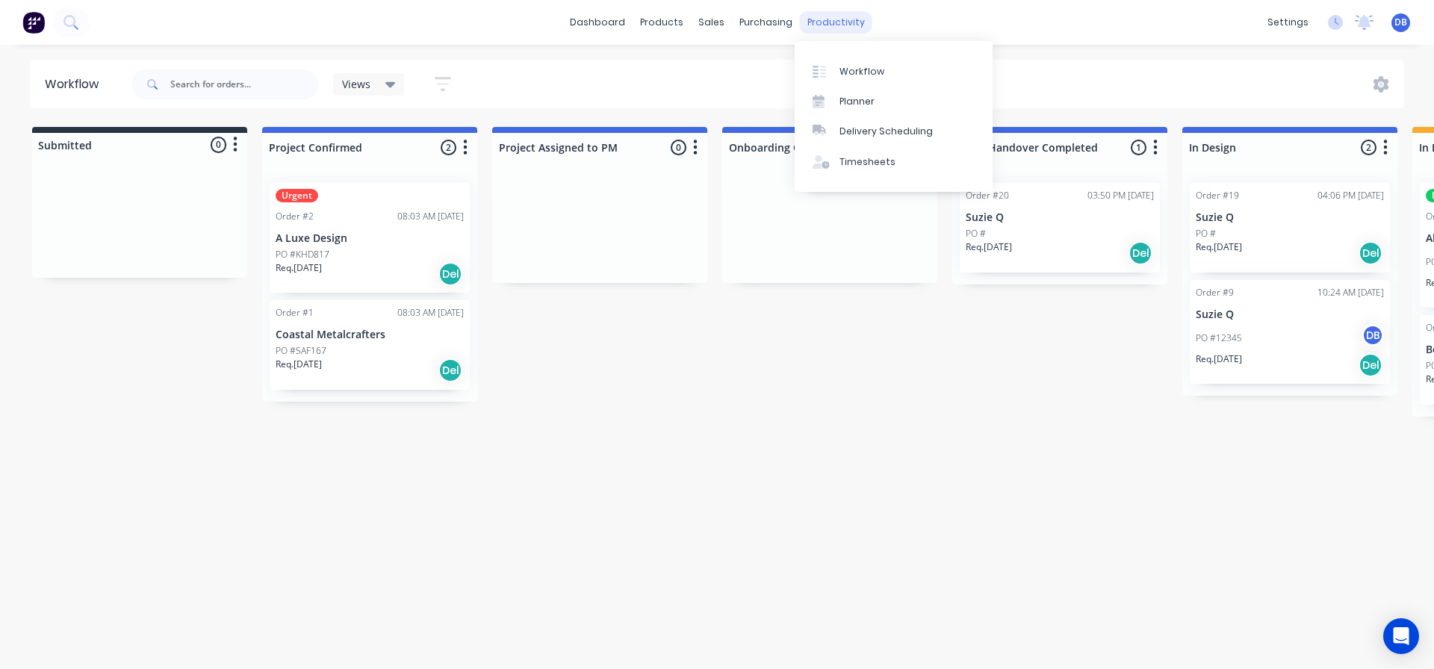
click at [850, 24] on div "productivity" at bounding box center [836, 22] width 72 height 22
click at [867, 162] on div "Timesheets" at bounding box center [867, 161] width 56 height 13
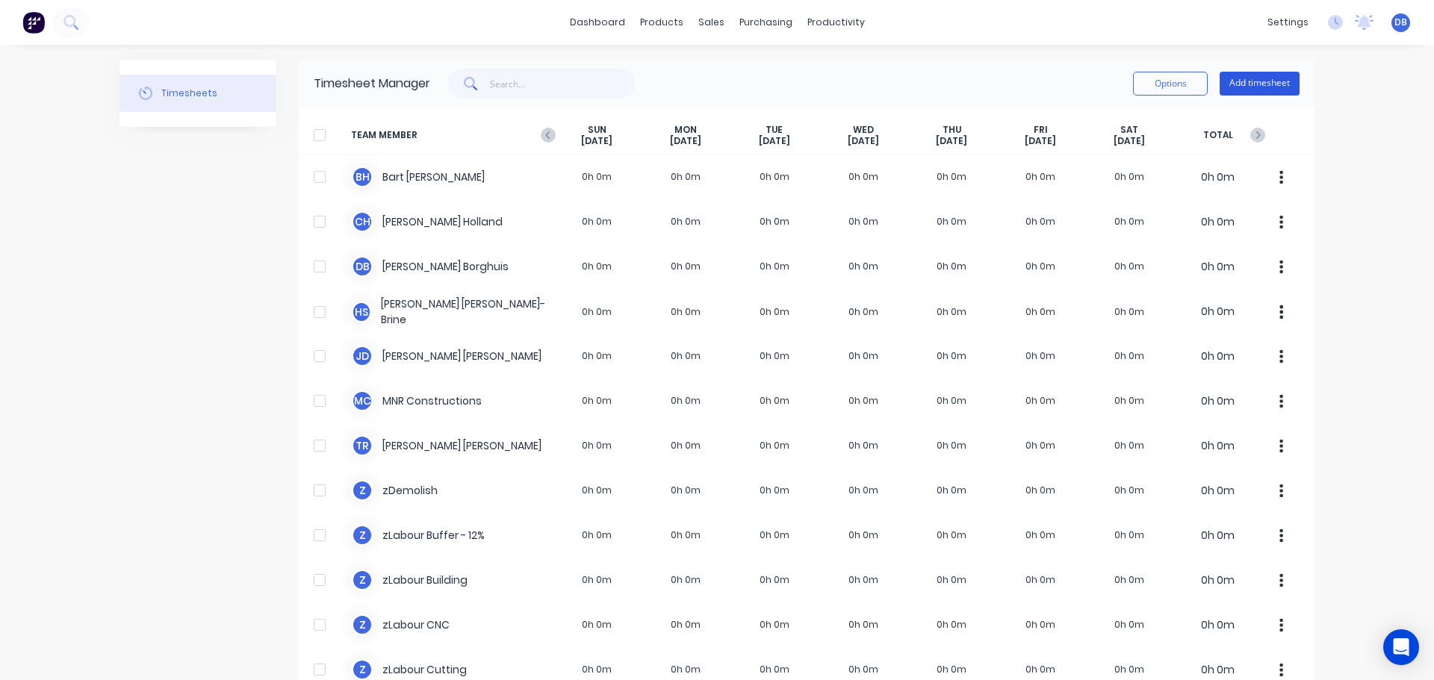
click at [1273, 94] on button "Add timesheet" at bounding box center [1260, 84] width 80 height 24
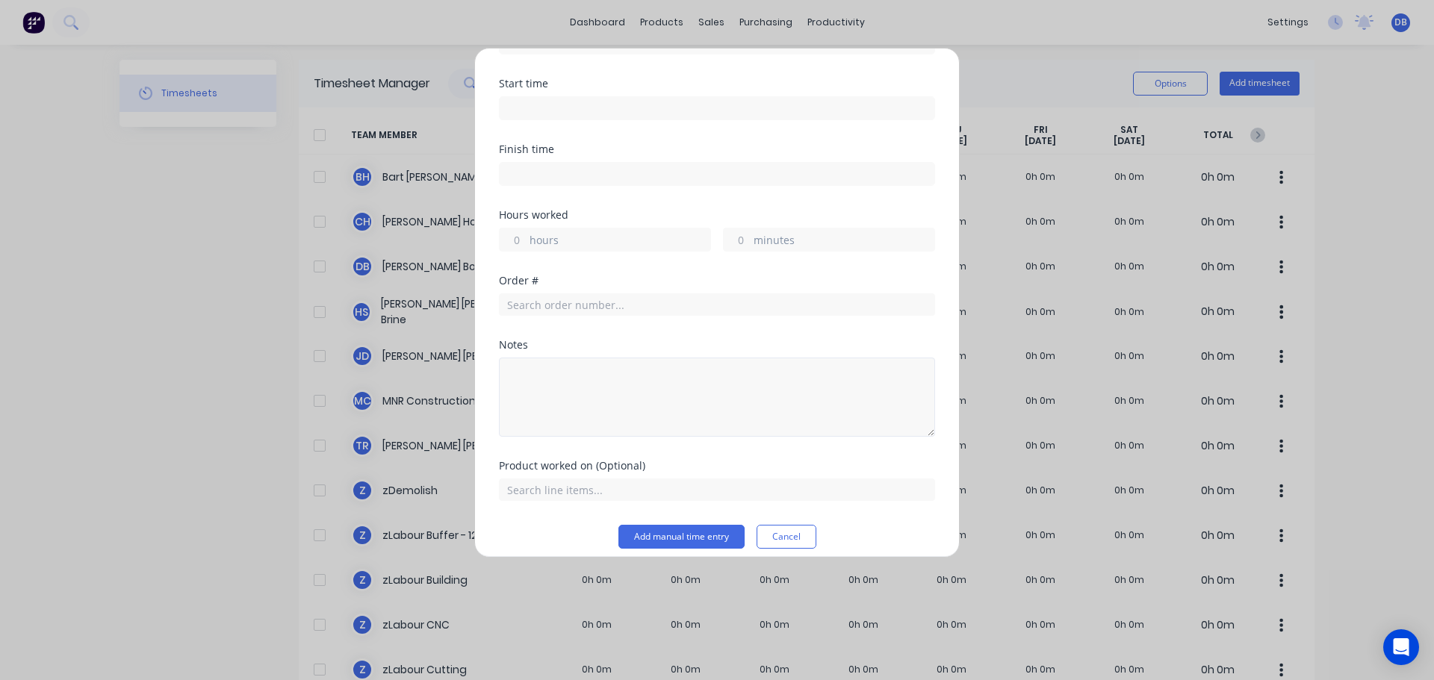
scroll to position [176, 0]
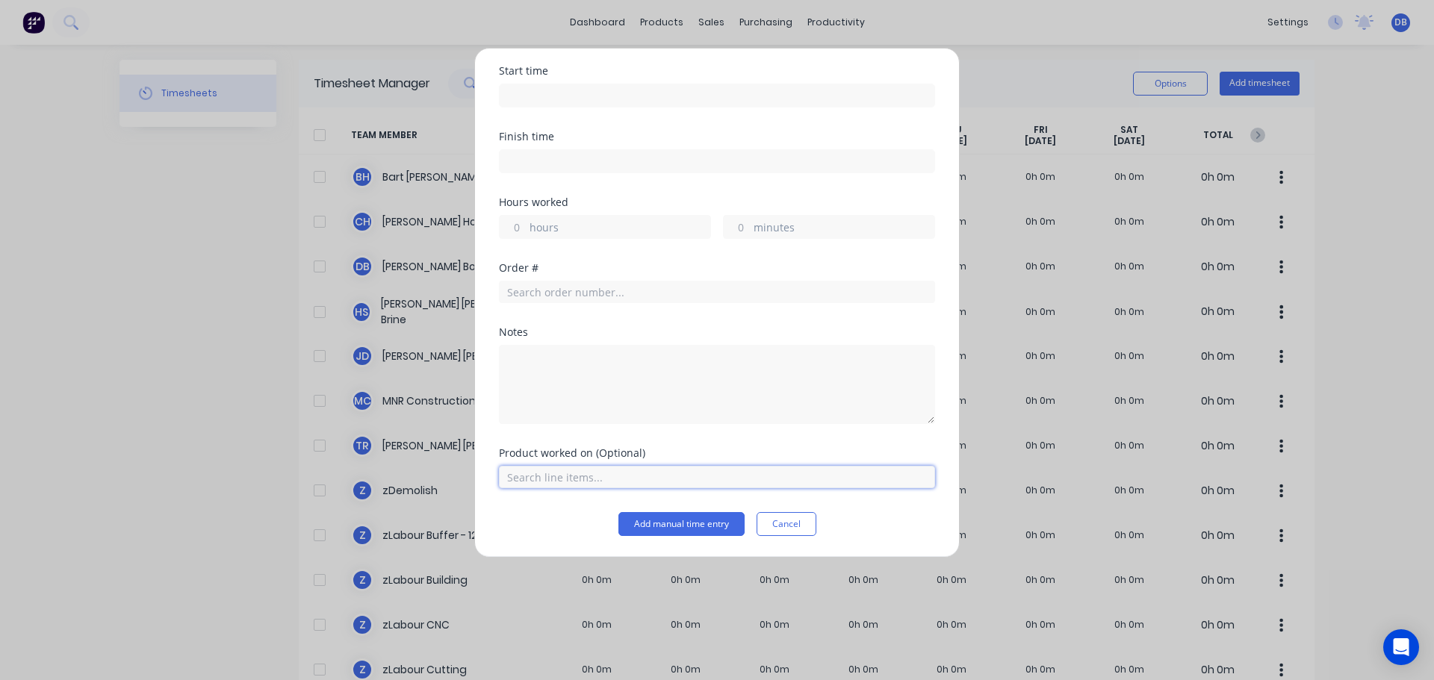
click at [565, 479] on input "text" at bounding box center [717, 477] width 436 height 22
click at [632, 477] on input "text" at bounding box center [717, 477] width 436 height 22
click at [793, 524] on button "Cancel" at bounding box center [787, 524] width 60 height 24
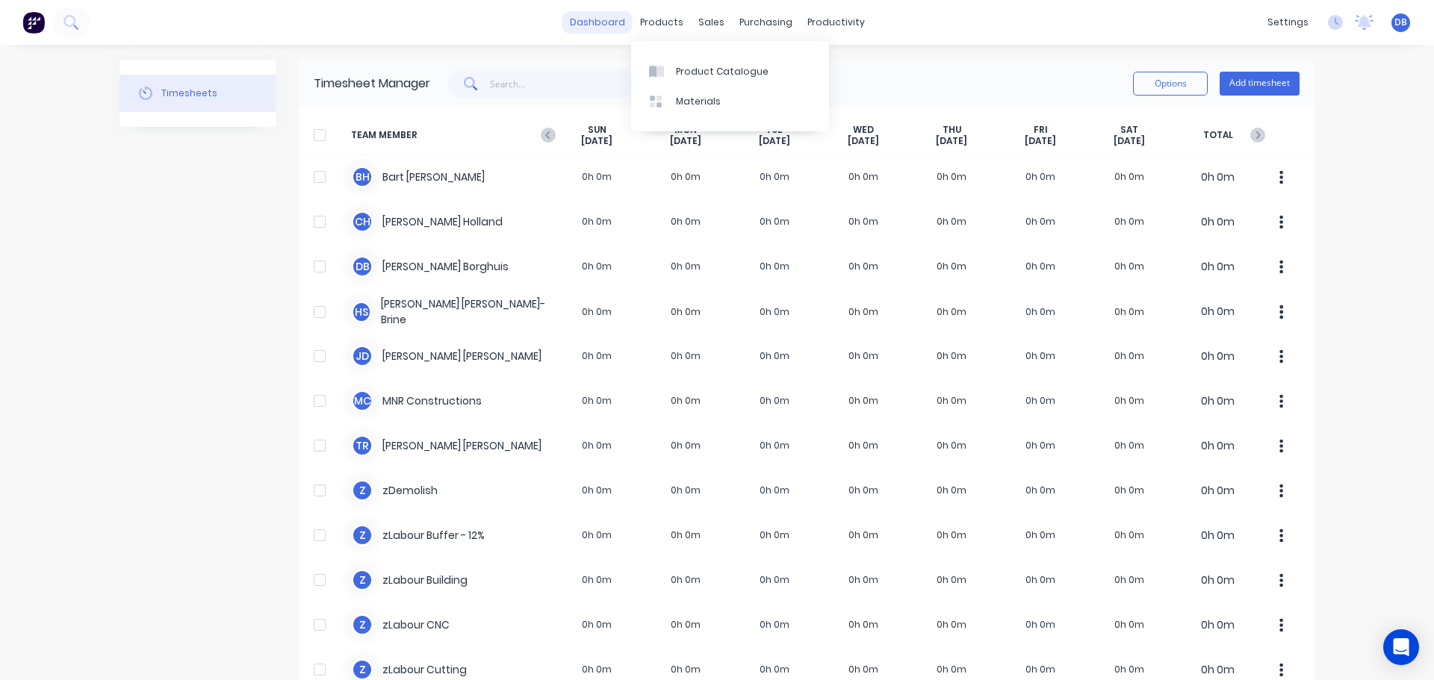
click at [608, 18] on link "dashboard" at bounding box center [597, 22] width 70 height 22
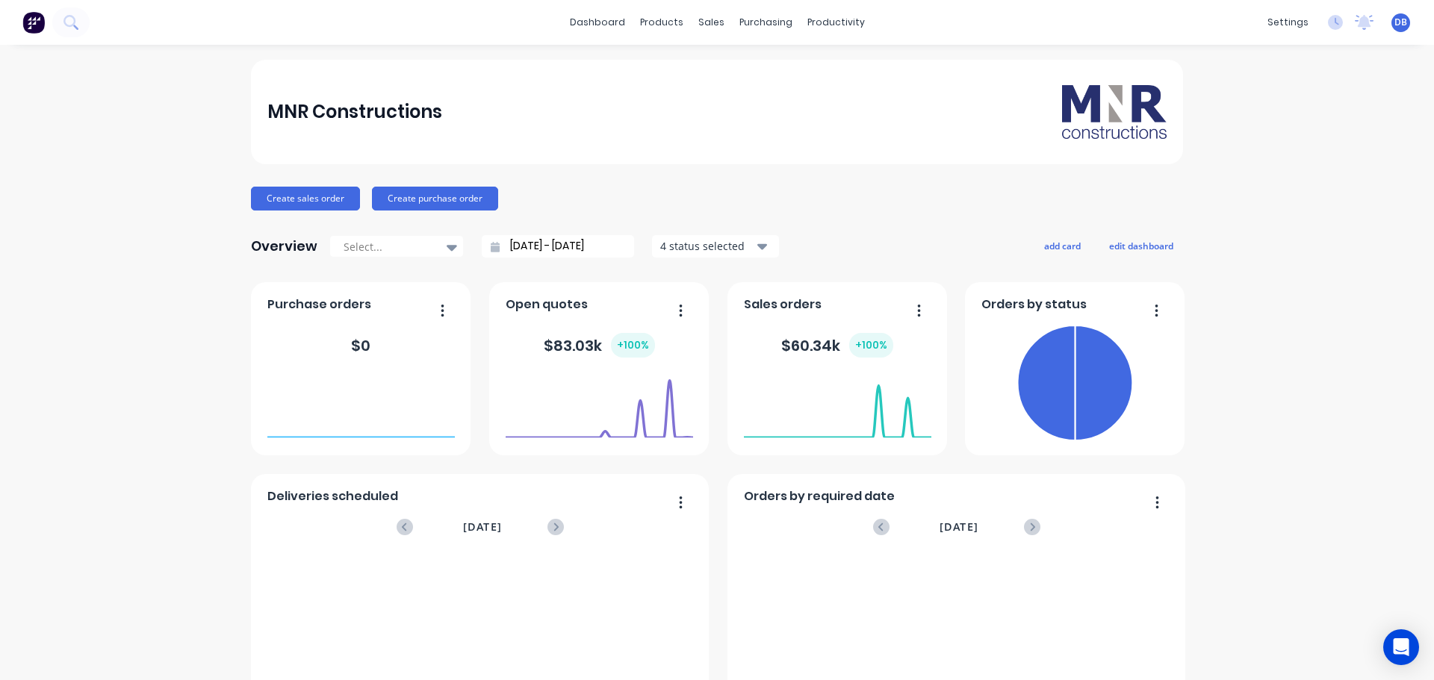
click at [1330, 314] on div "MNR Constructions Create sales order Create purchase order Overview Select... 2…" at bounding box center [717, 450] width 1434 height 780
click at [1305, 302] on div "MNR Constructions Create sales order Create purchase order Overview Select... 2…" at bounding box center [717, 450] width 1434 height 780
click at [747, 80] on link "Sales Orders" at bounding box center [785, 71] width 198 height 30
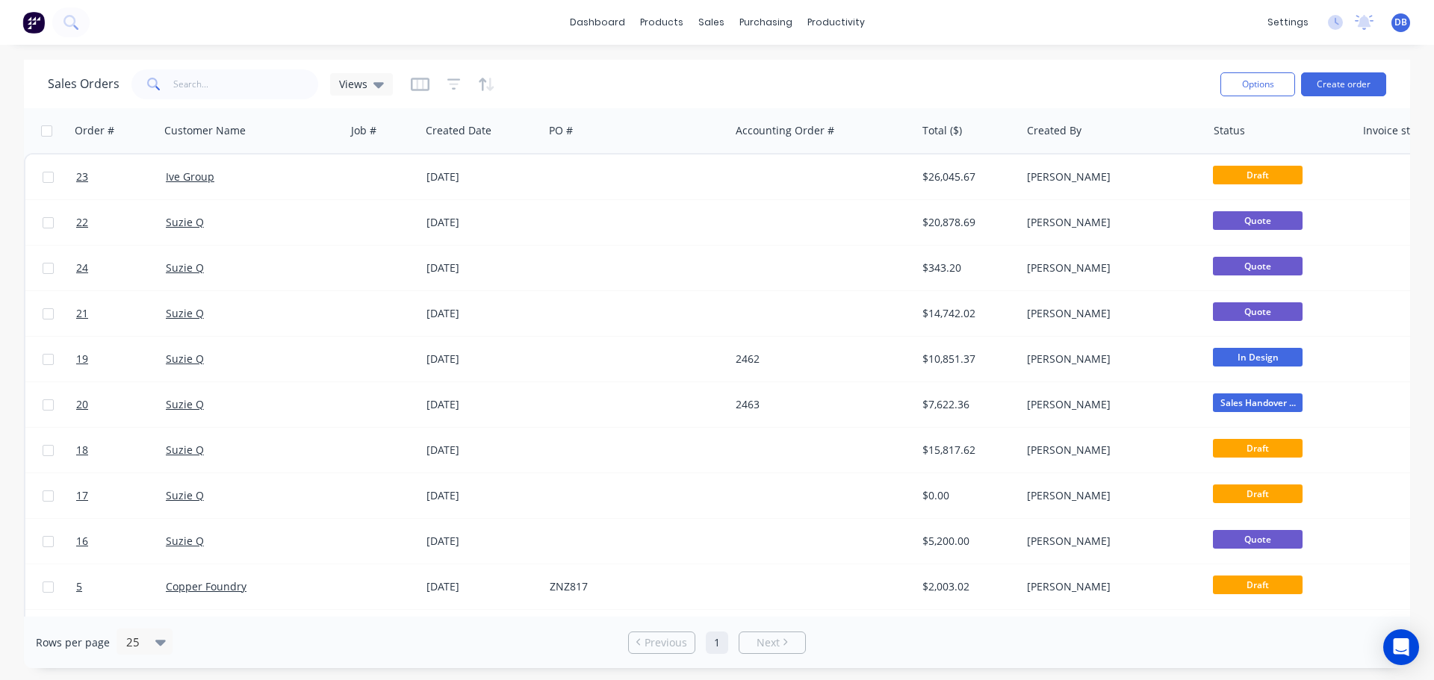
click at [761, 73] on div "Sales Orders Views" at bounding box center [628, 84] width 1161 height 37
click at [367, 86] on div "Views" at bounding box center [361, 84] width 45 height 13
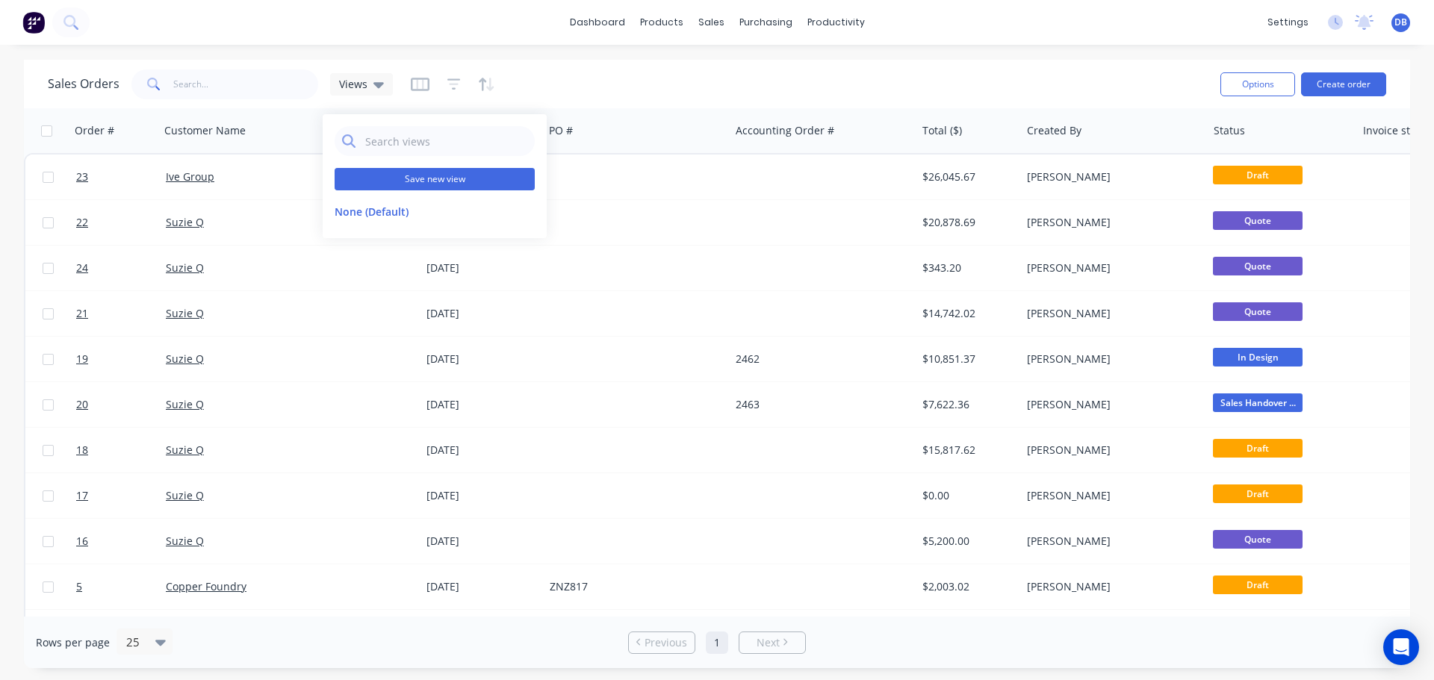
click at [405, 183] on button "Save new view" at bounding box center [435, 179] width 200 height 22
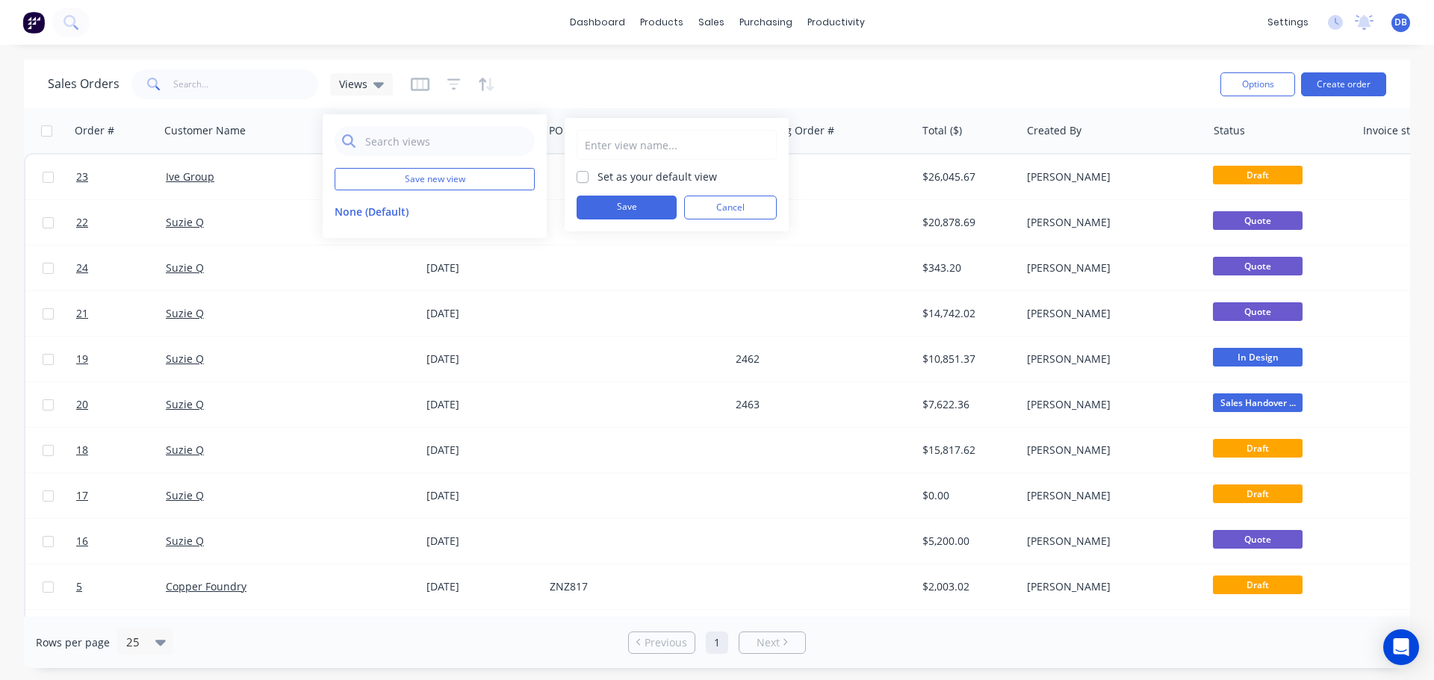
click at [617, 148] on input "text" at bounding box center [677, 145] width 184 height 28
click at [621, 147] on input "text" at bounding box center [677, 145] width 184 height 28
click at [748, 209] on button "Cancel" at bounding box center [730, 208] width 93 height 24
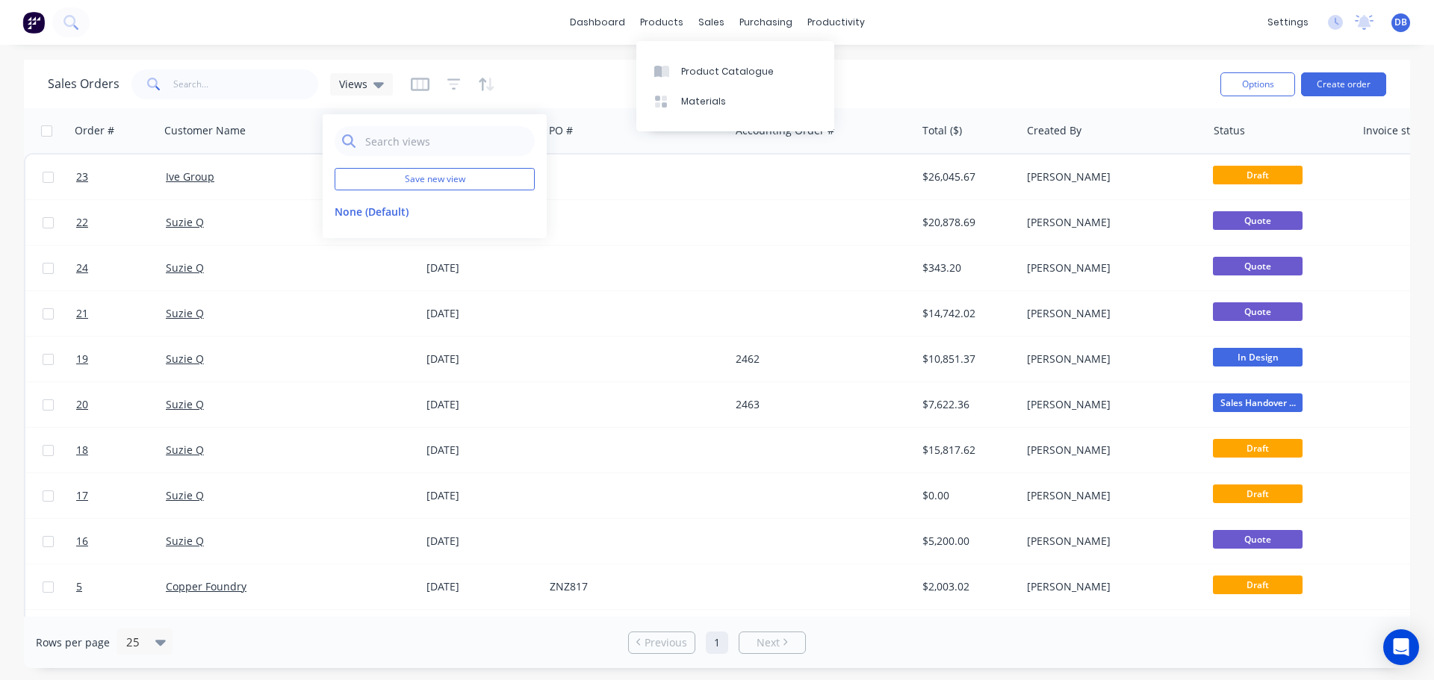
click at [550, 79] on div "Sales Orders Views" at bounding box center [628, 84] width 1161 height 37
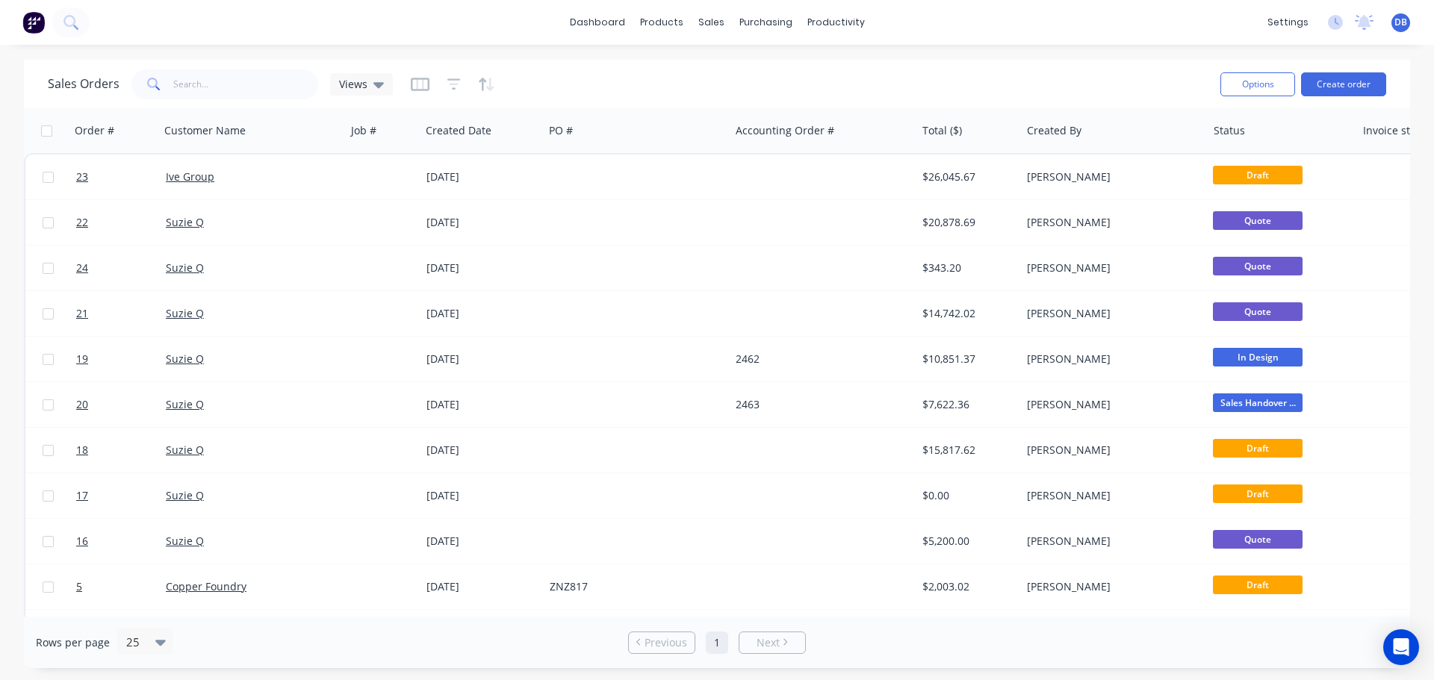
drag, startPoint x: 491, startPoint y: 91, endPoint x: 460, endPoint y: 89, distance: 30.7
click at [460, 89] on div at bounding box center [453, 84] width 84 height 24
click at [451, 84] on icon "button" at bounding box center [454, 84] width 10 height 2
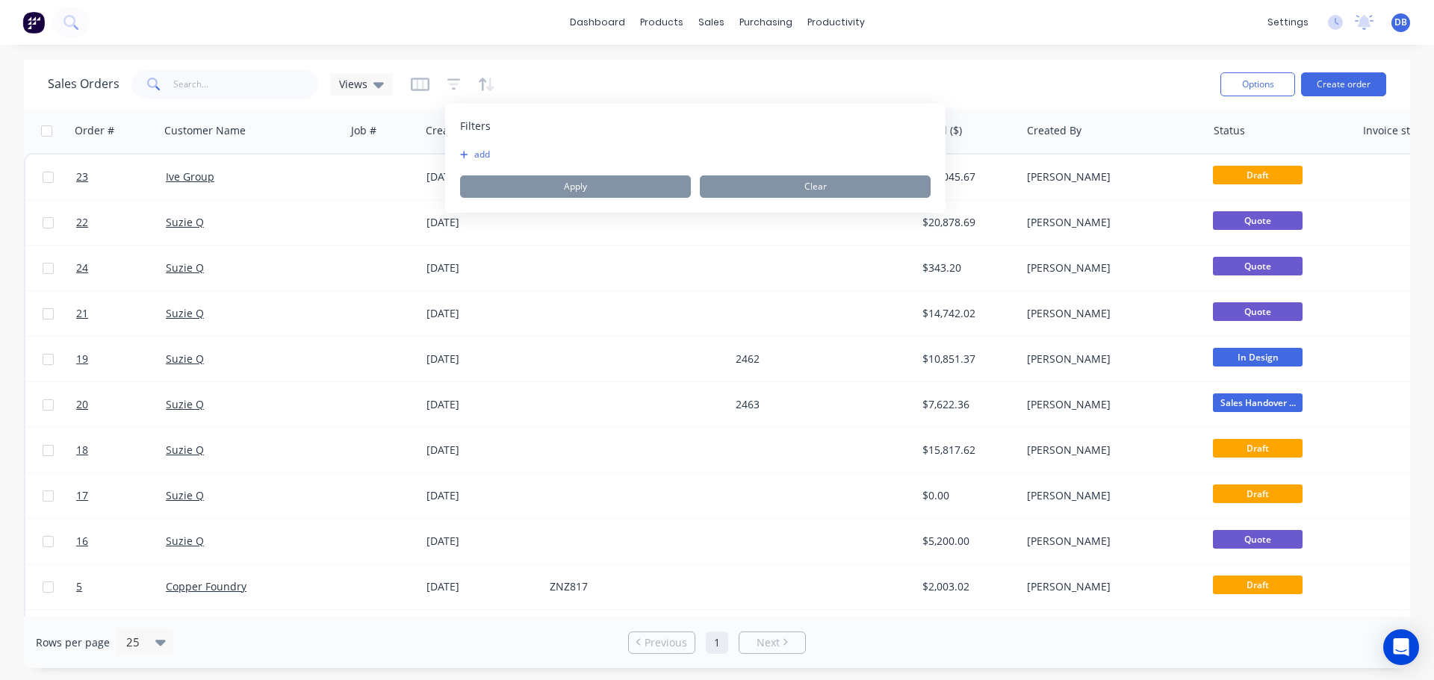
click at [467, 155] on icon "button" at bounding box center [464, 154] width 8 height 9
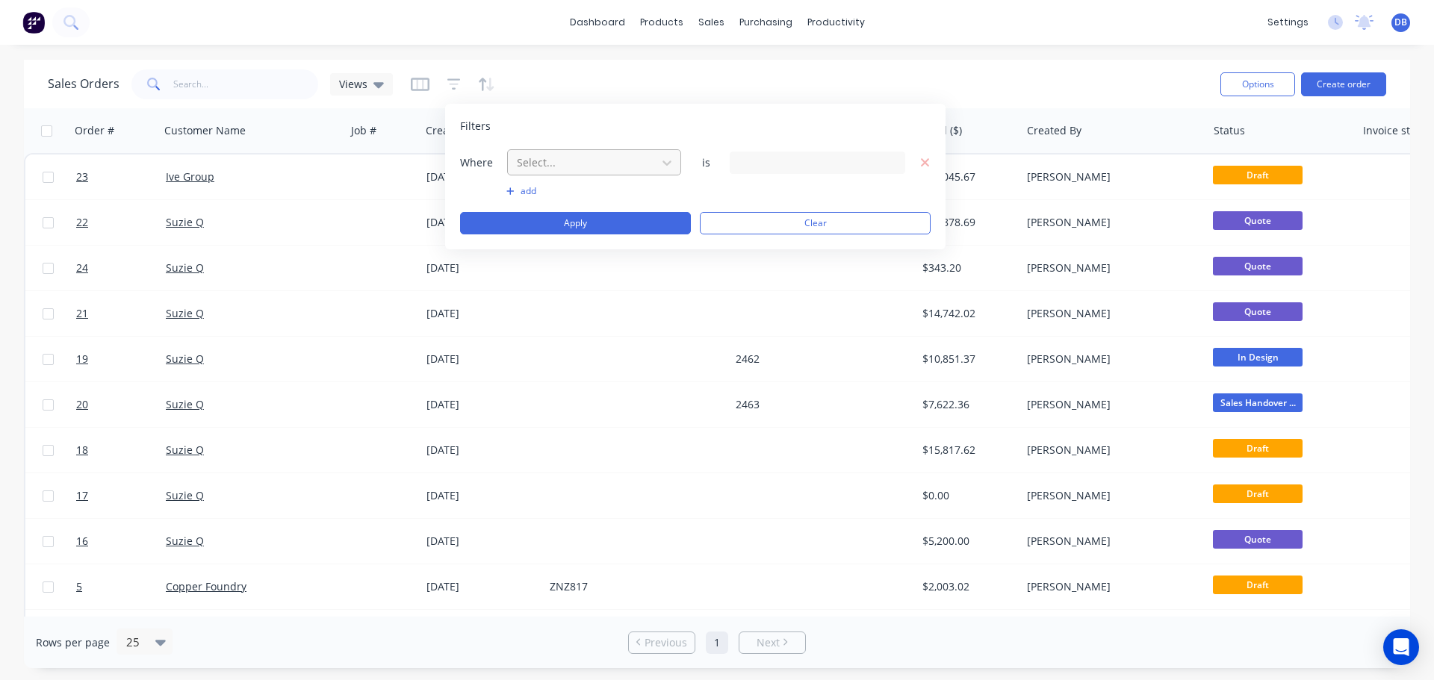
click at [630, 159] on div at bounding box center [582, 162] width 134 height 19
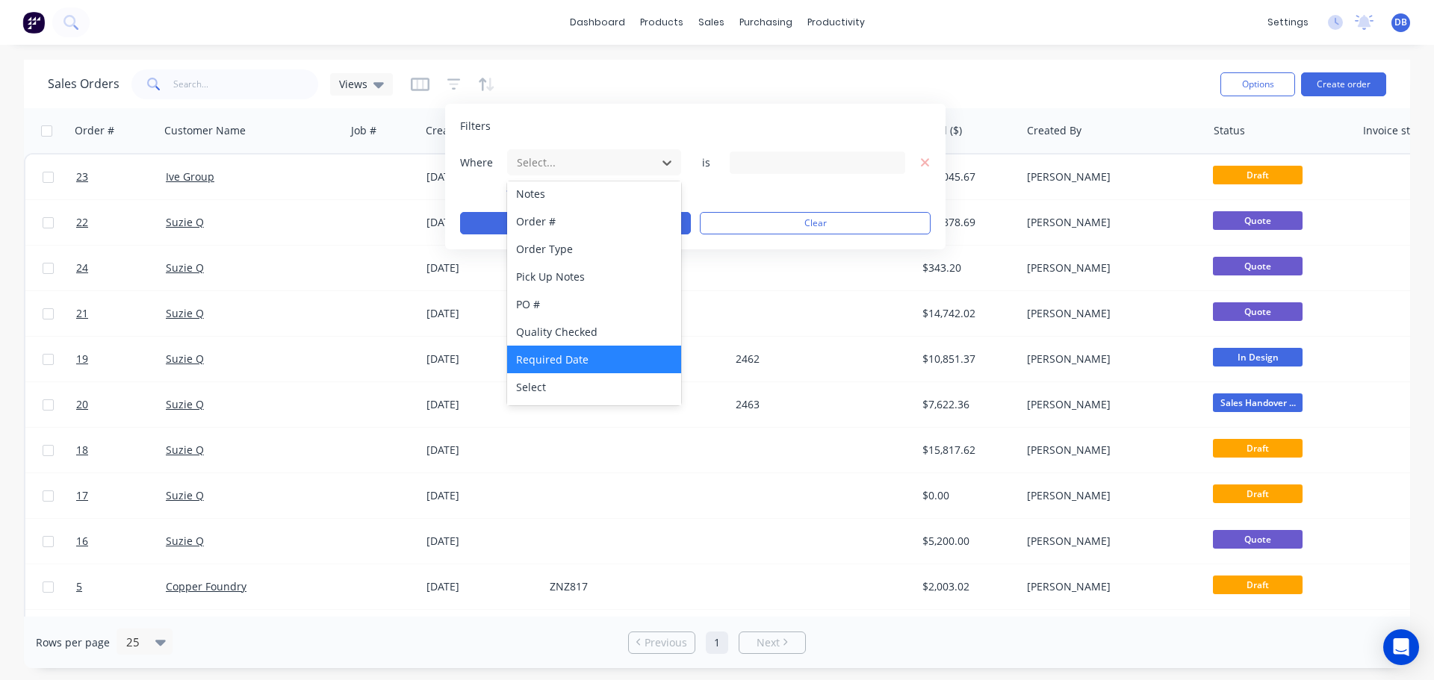
scroll to position [417, 0]
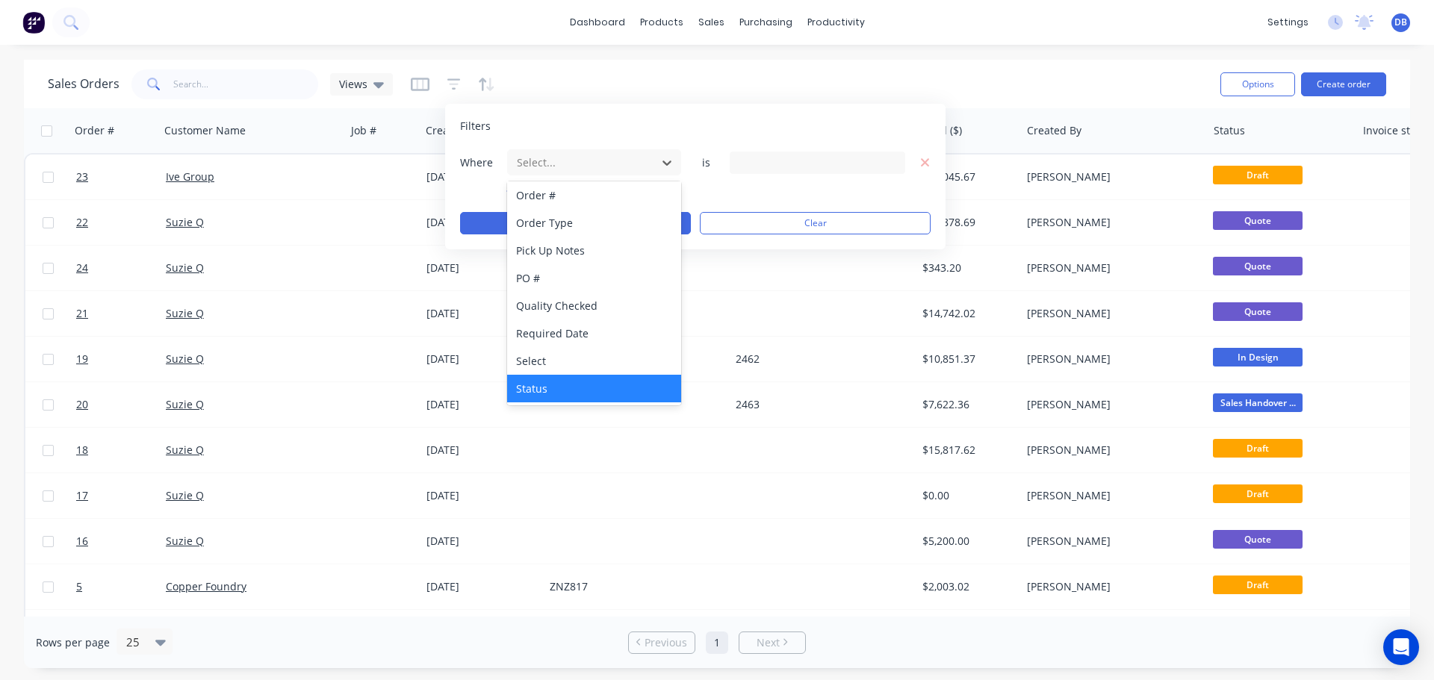
click at [553, 383] on div "Status" at bounding box center [594, 389] width 174 height 28
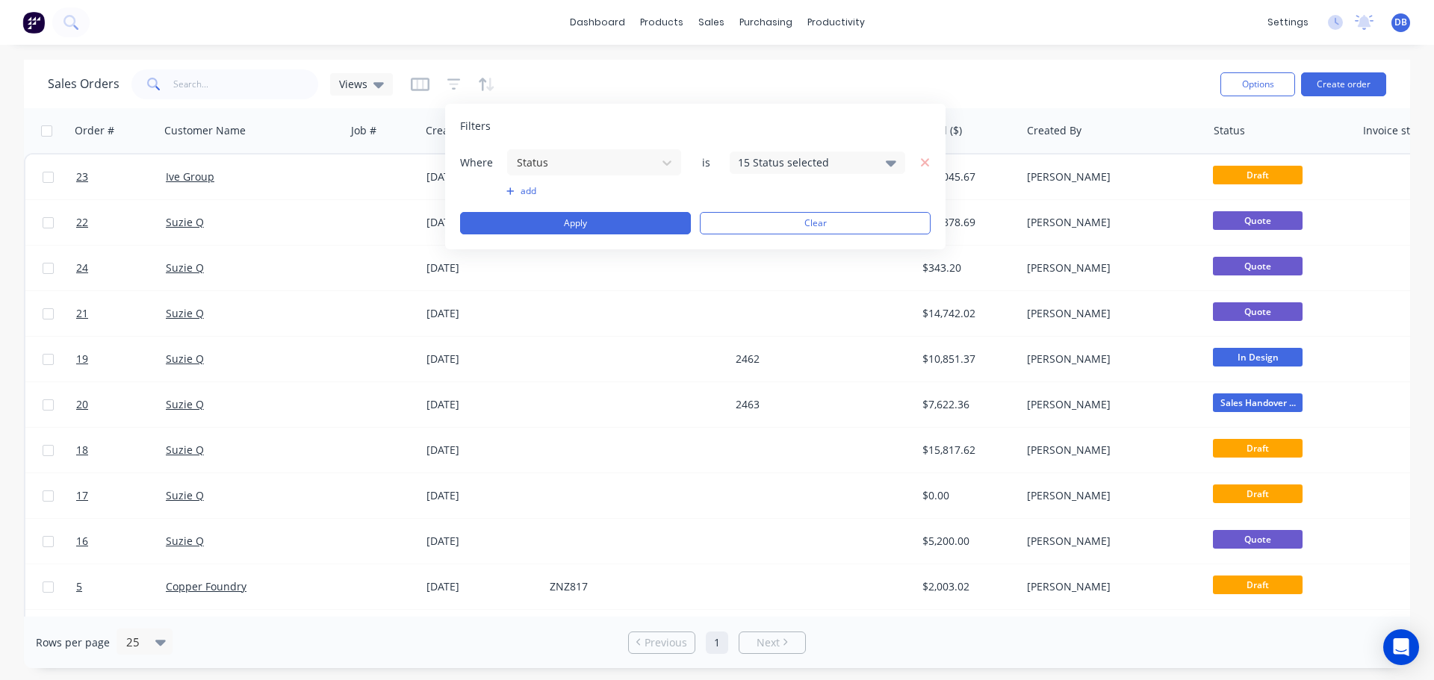
click at [835, 161] on div "15 Status selected" at bounding box center [805, 163] width 135 height 16
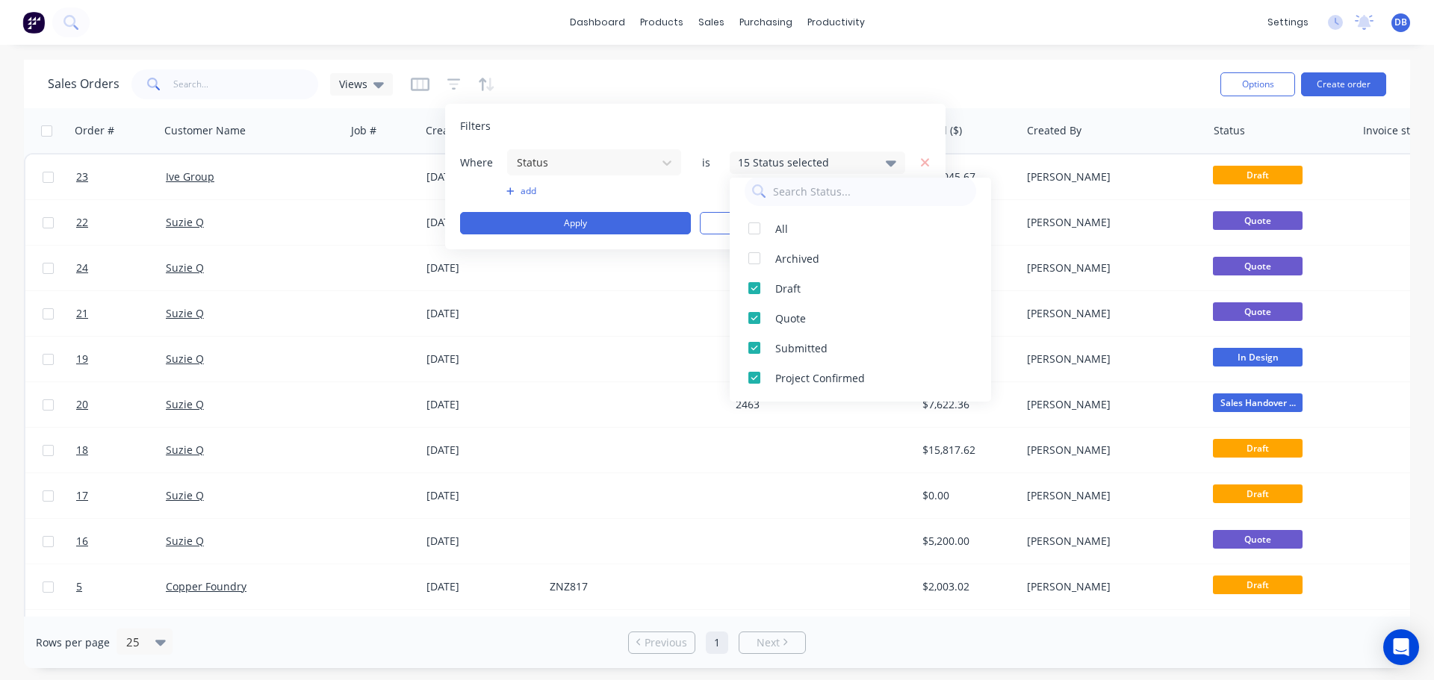
scroll to position [0, 0]
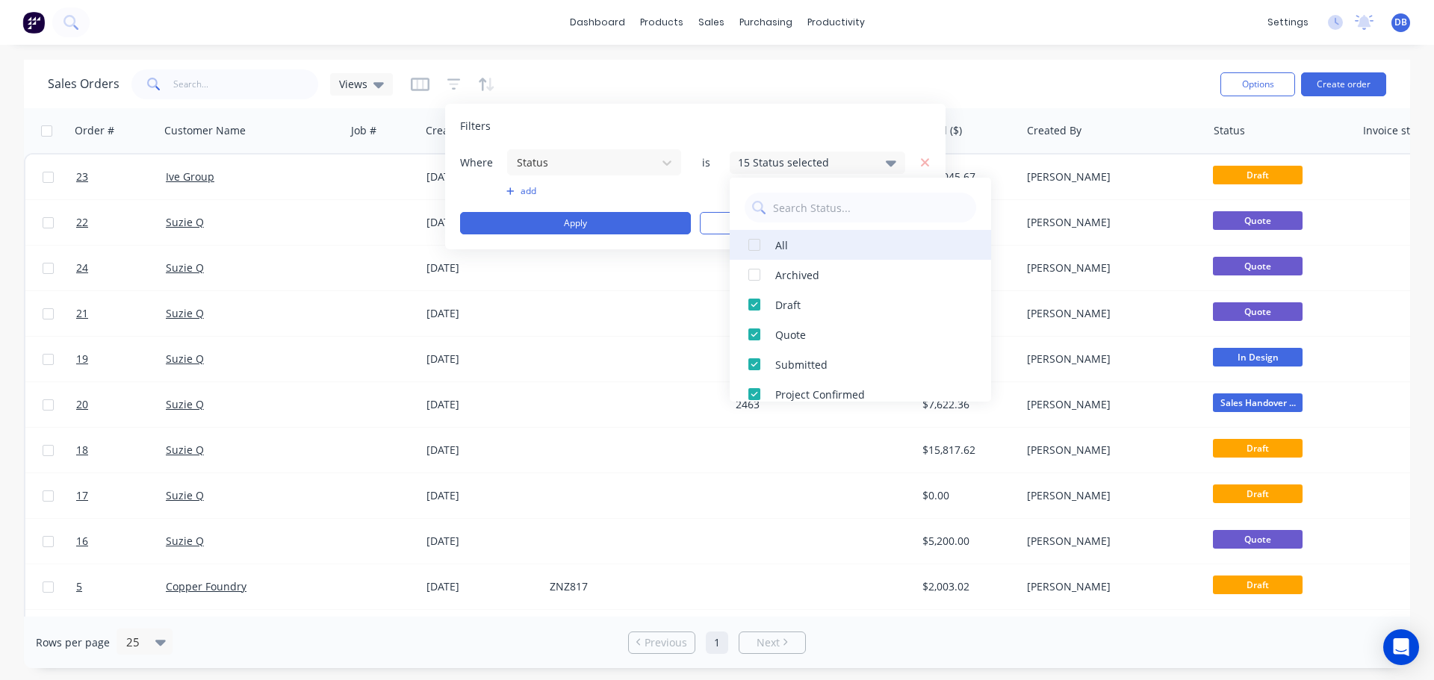
drag, startPoint x: 749, startPoint y: 248, endPoint x: 869, endPoint y: 280, distance: 124.5
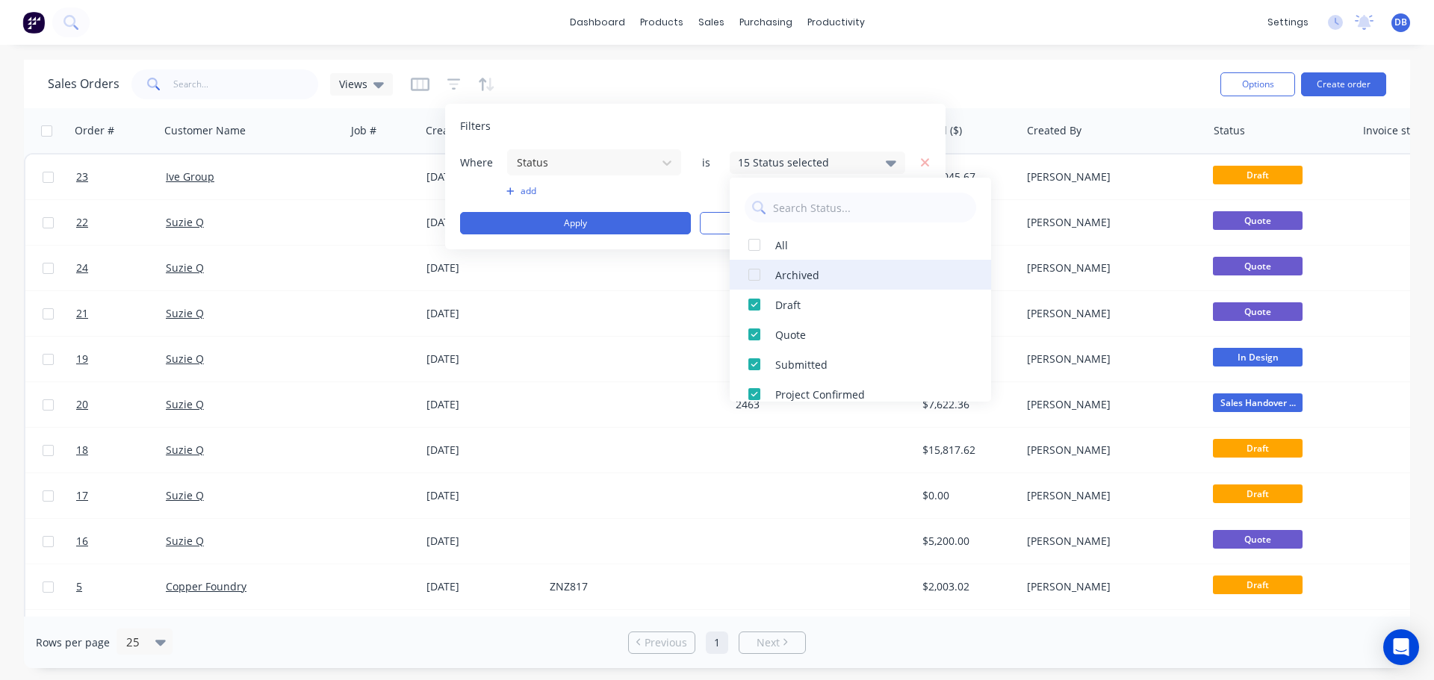
click at [750, 248] on div at bounding box center [754, 245] width 30 height 30
click at [737, 128] on div "Filters" at bounding box center [695, 126] width 471 height 15
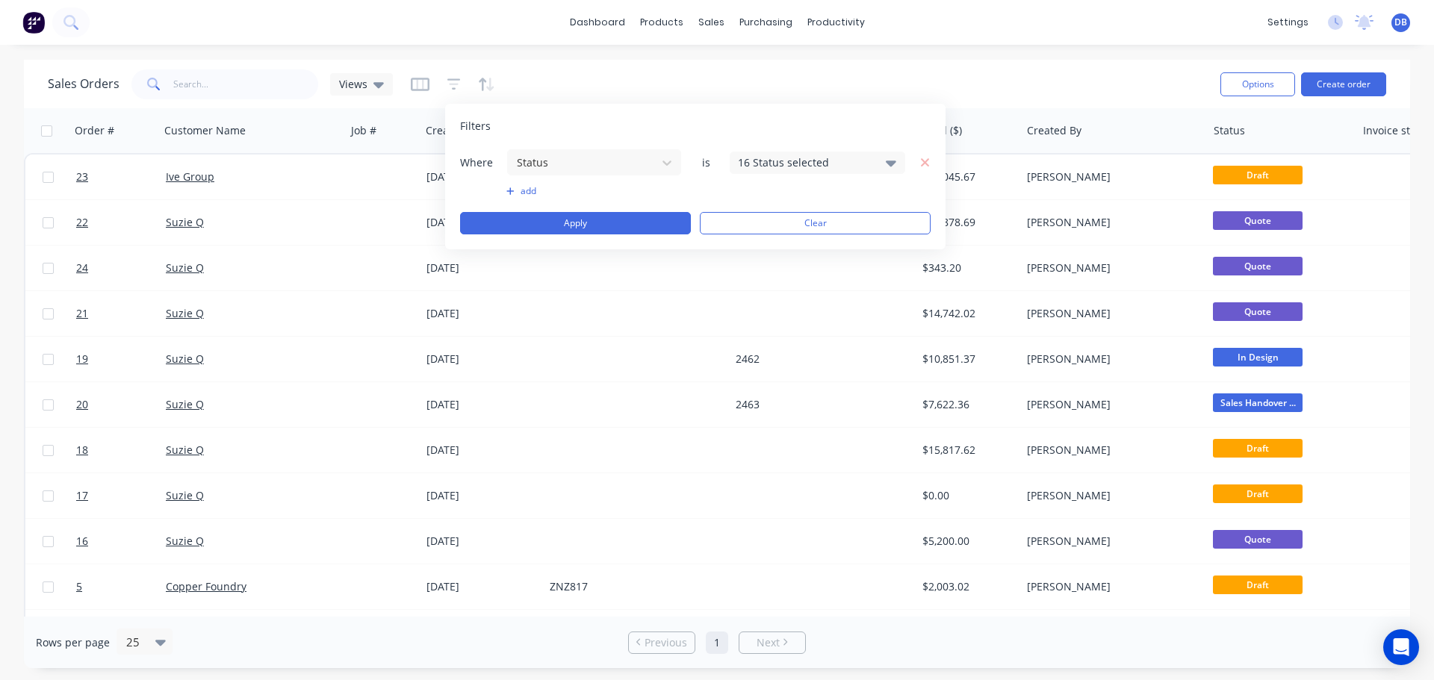
click at [792, 160] on div "16 Status selected" at bounding box center [805, 163] width 135 height 16
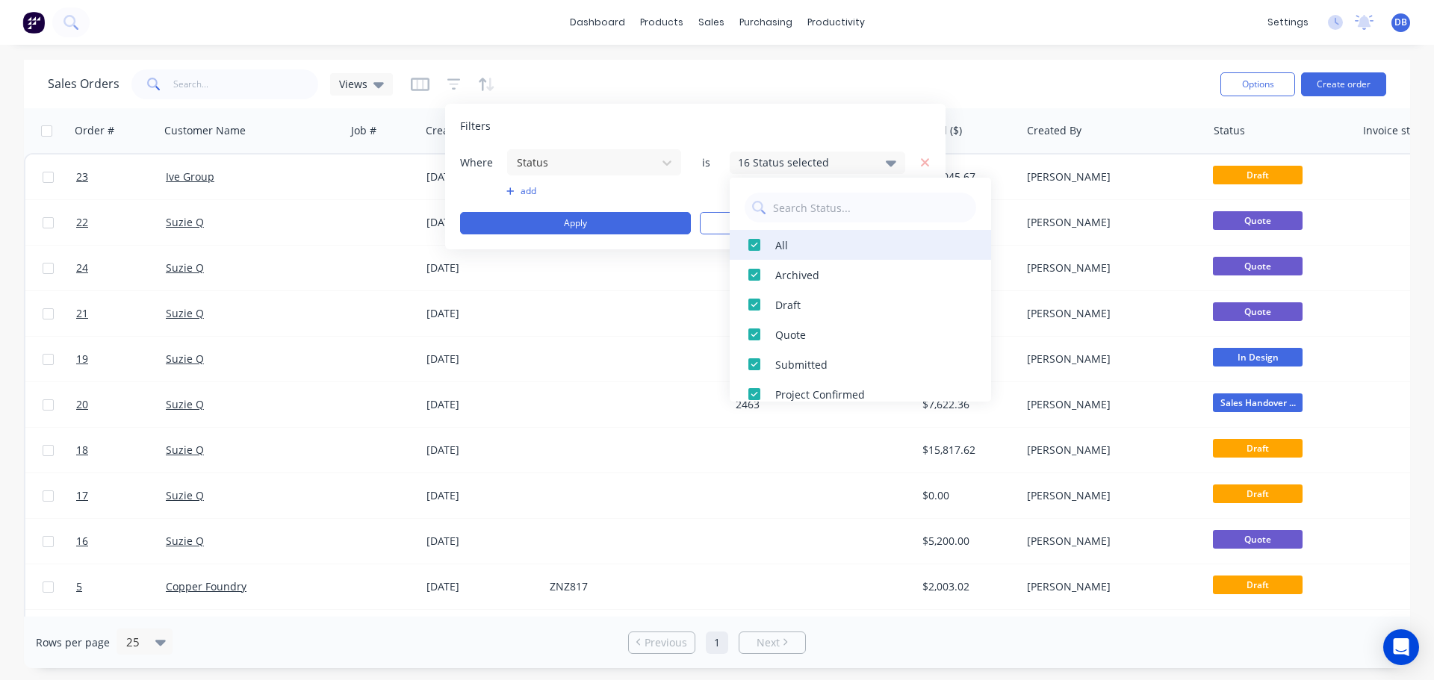
click at [768, 255] on div at bounding box center [754, 245] width 30 height 30
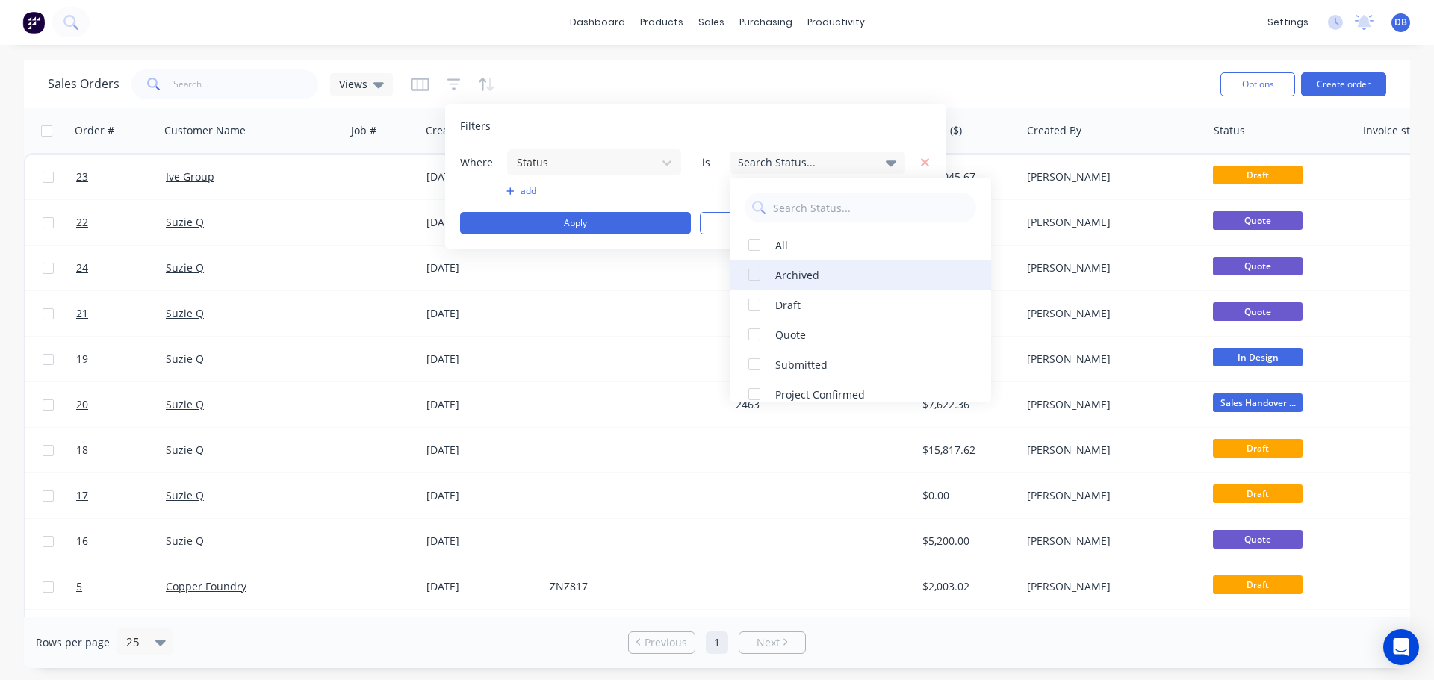
click at [803, 274] on div "Archived" at bounding box center [864, 275] width 179 height 16
click at [807, 121] on div "Filters" at bounding box center [695, 126] width 471 height 15
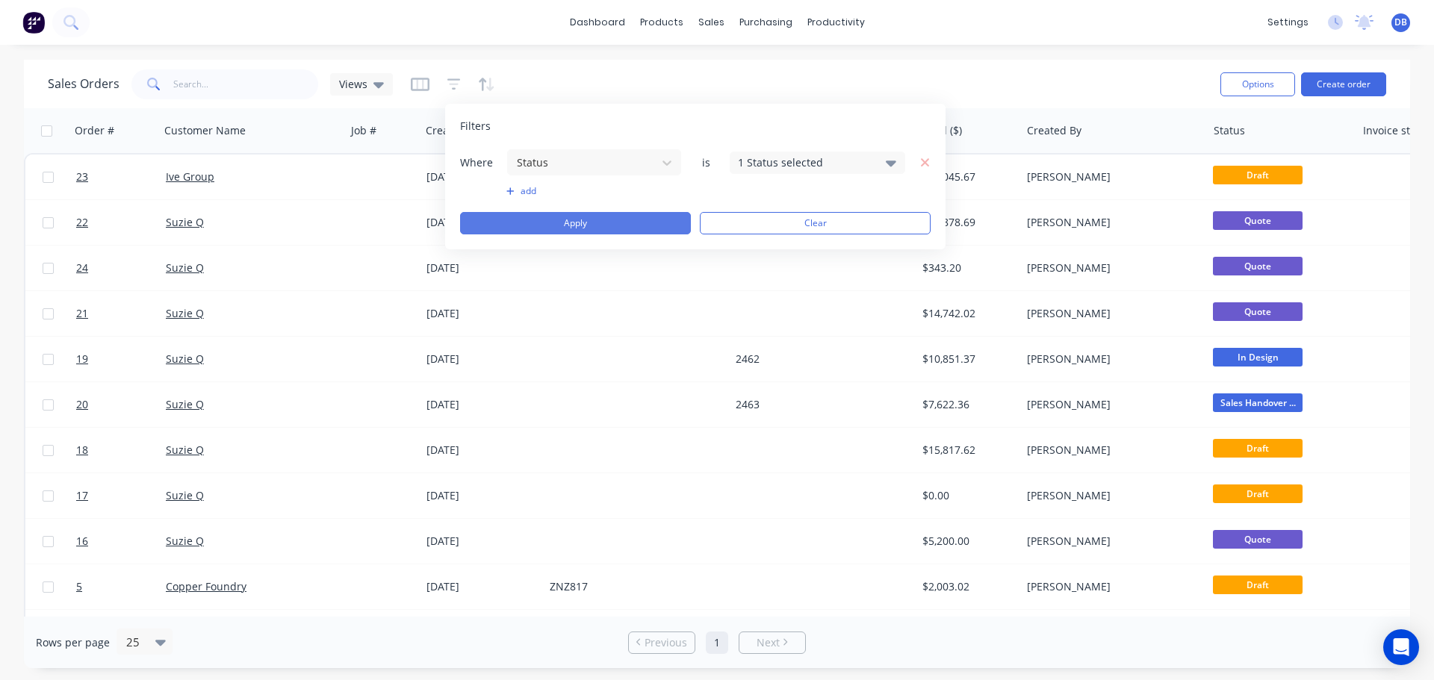
click at [603, 229] on button "Apply" at bounding box center [575, 223] width 231 height 22
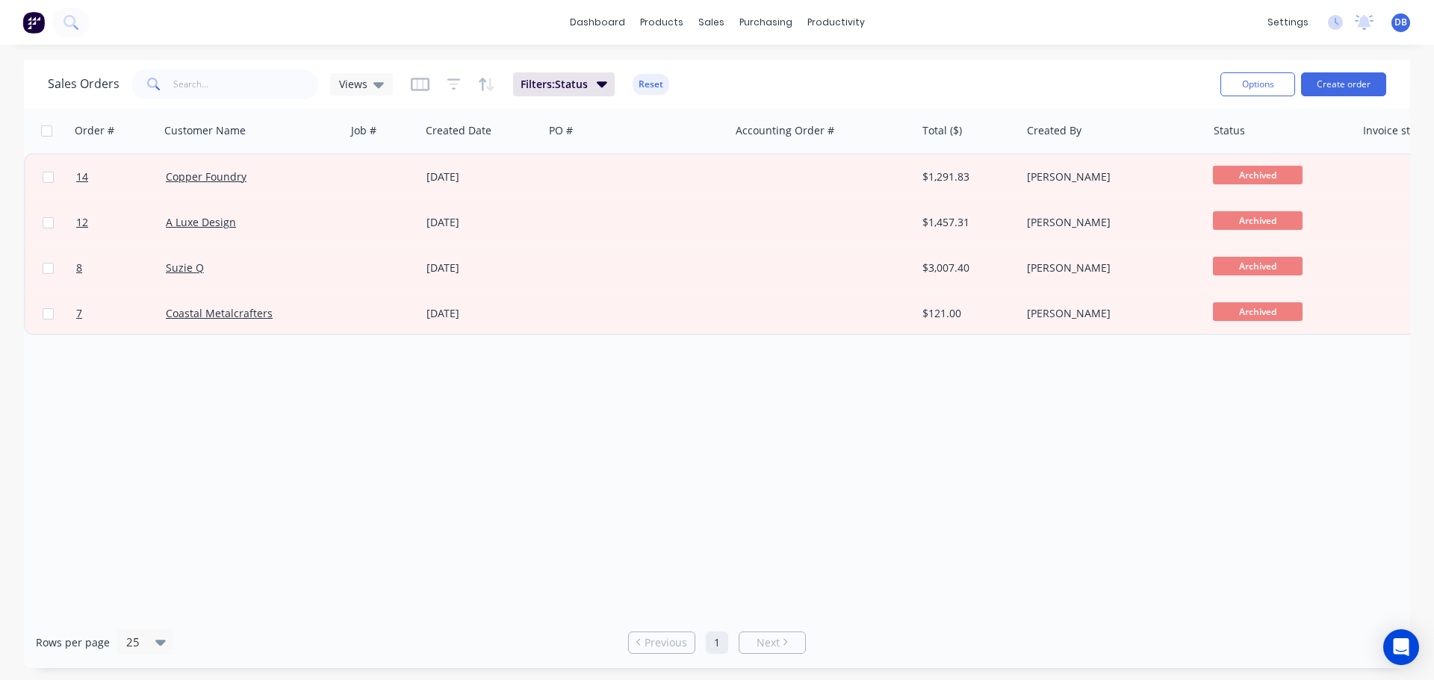
click at [826, 414] on div "Order # Customer Name Job # Created Date PO # Accounting Order # Total ($) Crea…" at bounding box center [717, 362] width 1386 height 509
click at [491, 429] on div "Order # Customer Name Job # Created Date PO # Accounting Order # Total ($) Crea…" at bounding box center [717, 362] width 1386 height 509
click at [356, 83] on span "Views" at bounding box center [353, 84] width 28 height 16
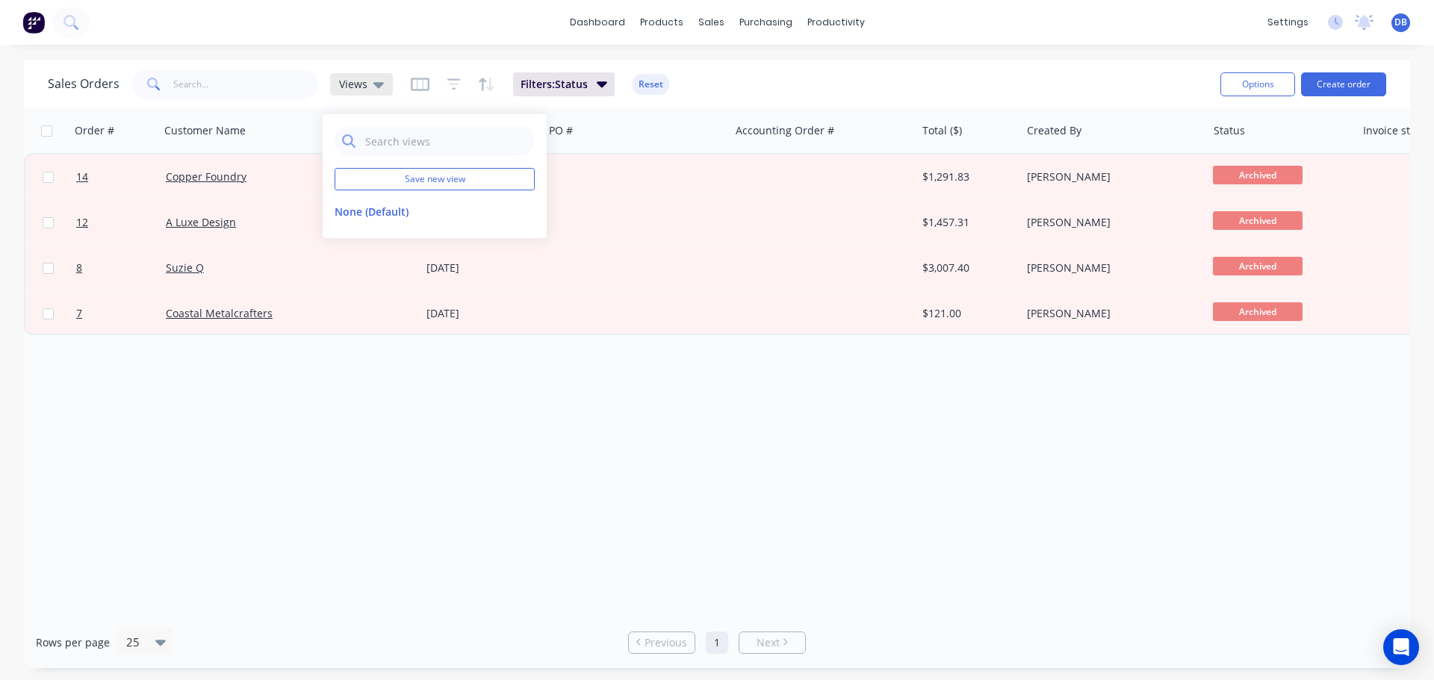
click at [360, 87] on span "Views" at bounding box center [353, 84] width 28 height 16
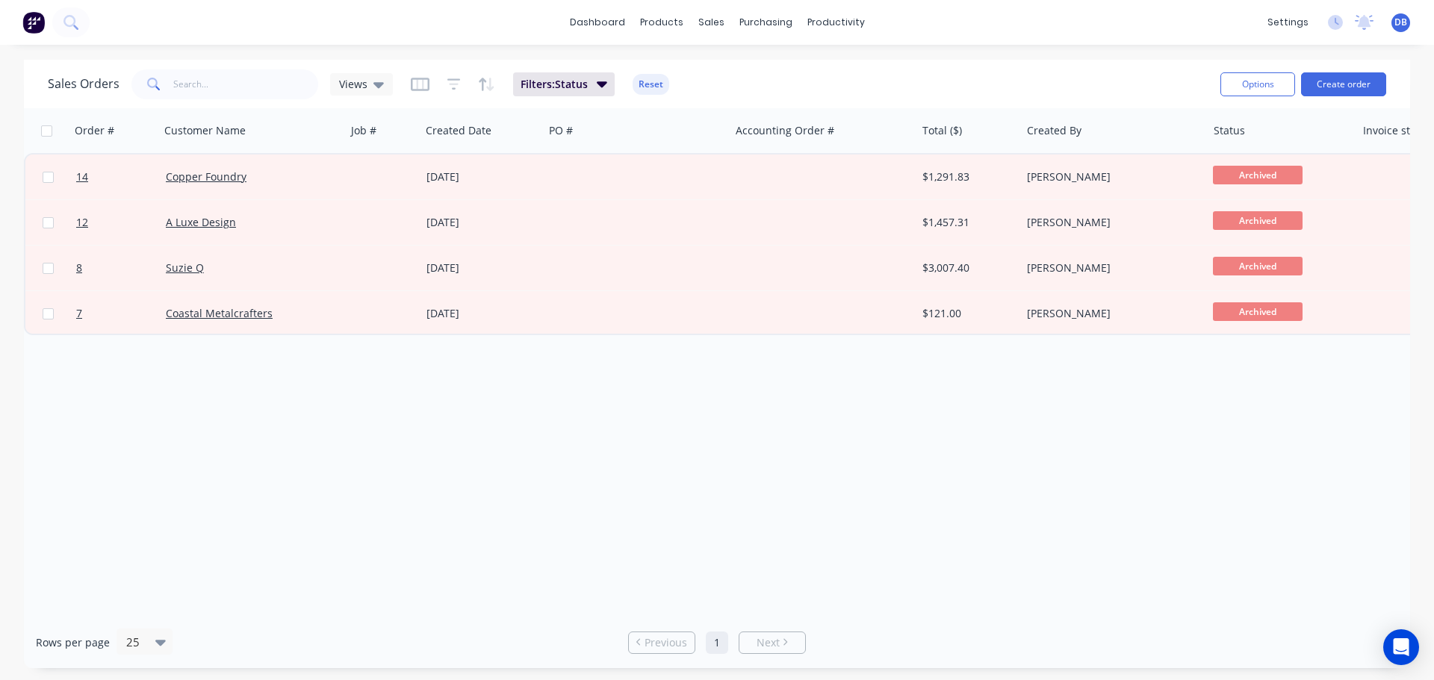
click at [771, 72] on div "Sales Orders Views Filters: Status Reset" at bounding box center [628, 84] width 1161 height 37
click at [158, 642] on icon at bounding box center [160, 643] width 10 height 6
click at [149, 606] on div "100" at bounding box center [142, 606] width 56 height 28
click at [698, 424] on div "Order # Customer Name Job # Created Date PO # Accounting Order # Total ($) Crea…" at bounding box center [717, 362] width 1386 height 509
click at [643, 414] on div "Order # Customer Name Job # Created Date PO # Accounting Order # Total ($) Crea…" at bounding box center [717, 362] width 1386 height 509
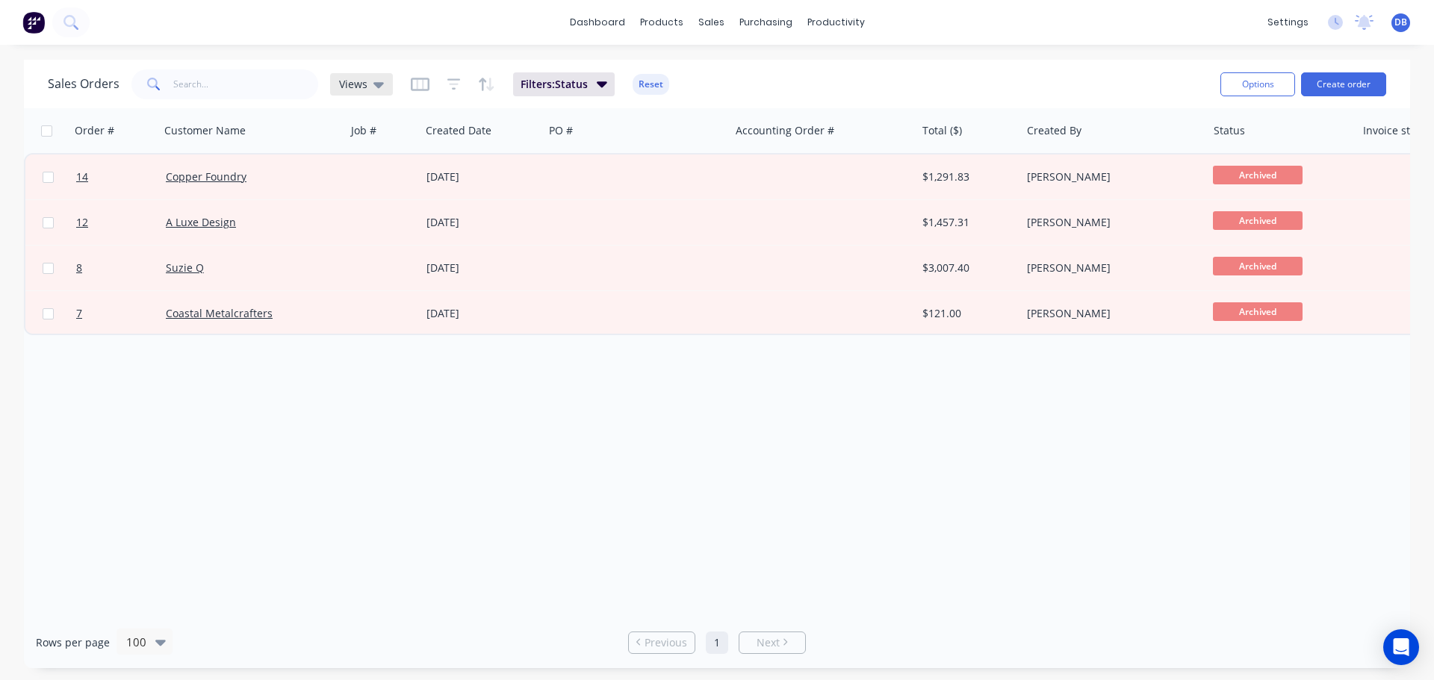
click at [374, 87] on icon at bounding box center [378, 84] width 10 height 16
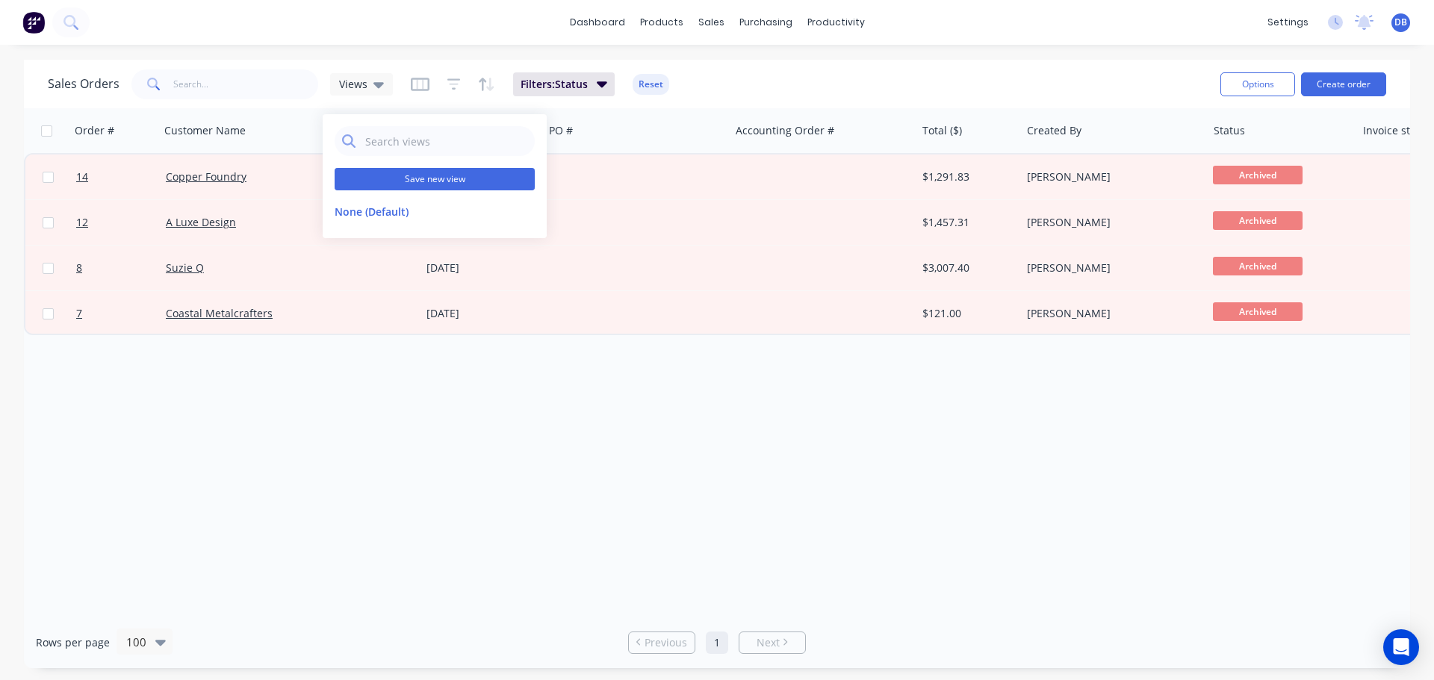
drag, startPoint x: 432, startPoint y: 173, endPoint x: 438, endPoint y: 182, distance: 11.2
click at [432, 173] on button "Save new view" at bounding box center [435, 179] width 200 height 22
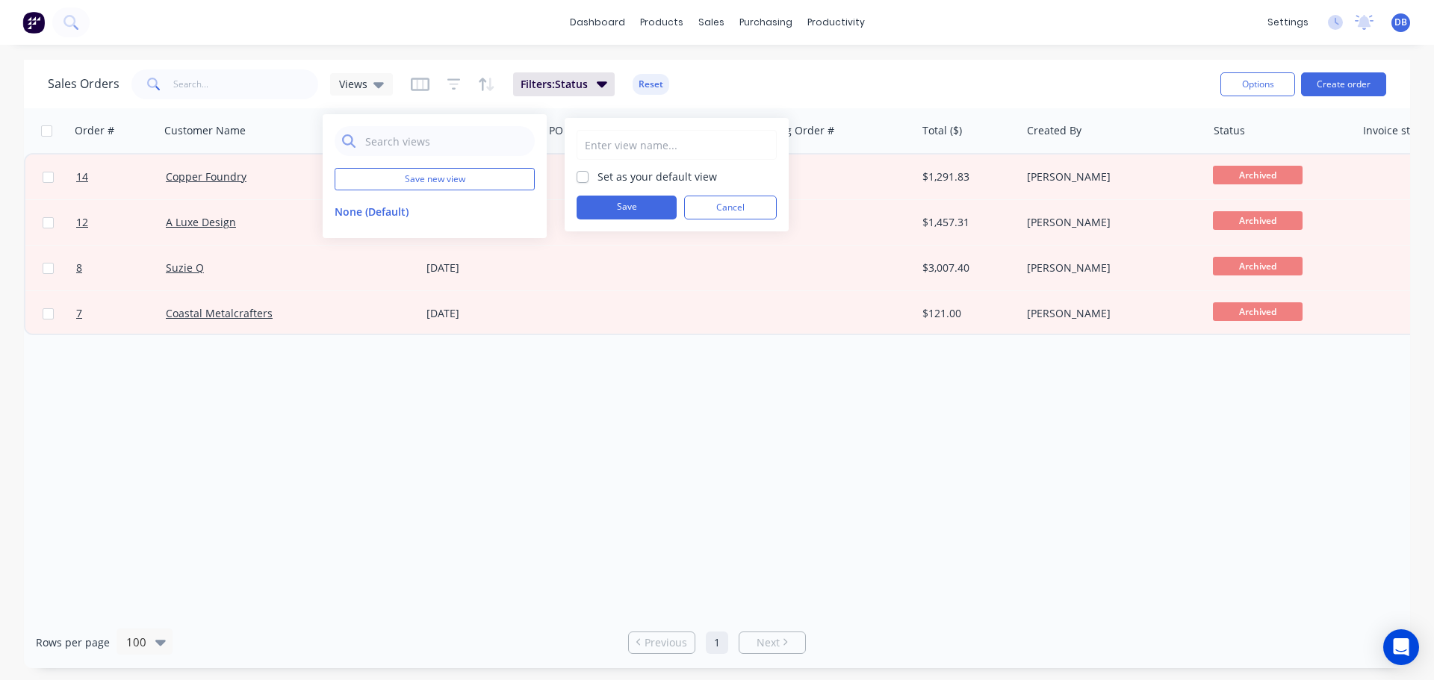
click at [625, 138] on input "text" at bounding box center [677, 145] width 184 height 28
type input "Archived"
drag, startPoint x: 656, startPoint y: 207, endPoint x: 662, endPoint y: 255, distance: 48.9
click at [656, 206] on button "Save" at bounding box center [627, 208] width 100 height 24
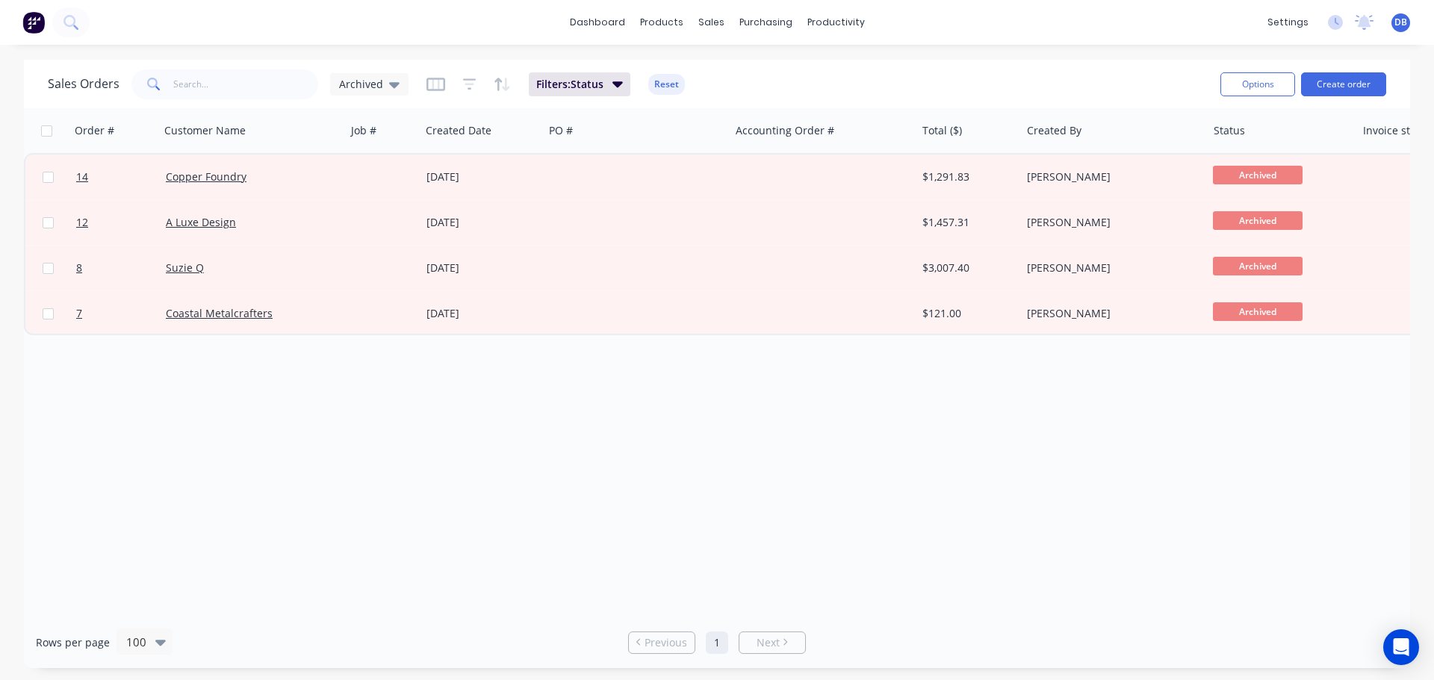
click at [771, 455] on div "Order # Customer Name Job # Created Date PO # Accounting Order # Total ($) Crea…" at bounding box center [717, 362] width 1386 height 509
click at [612, 81] on icon "button" at bounding box center [617, 83] width 10 height 16
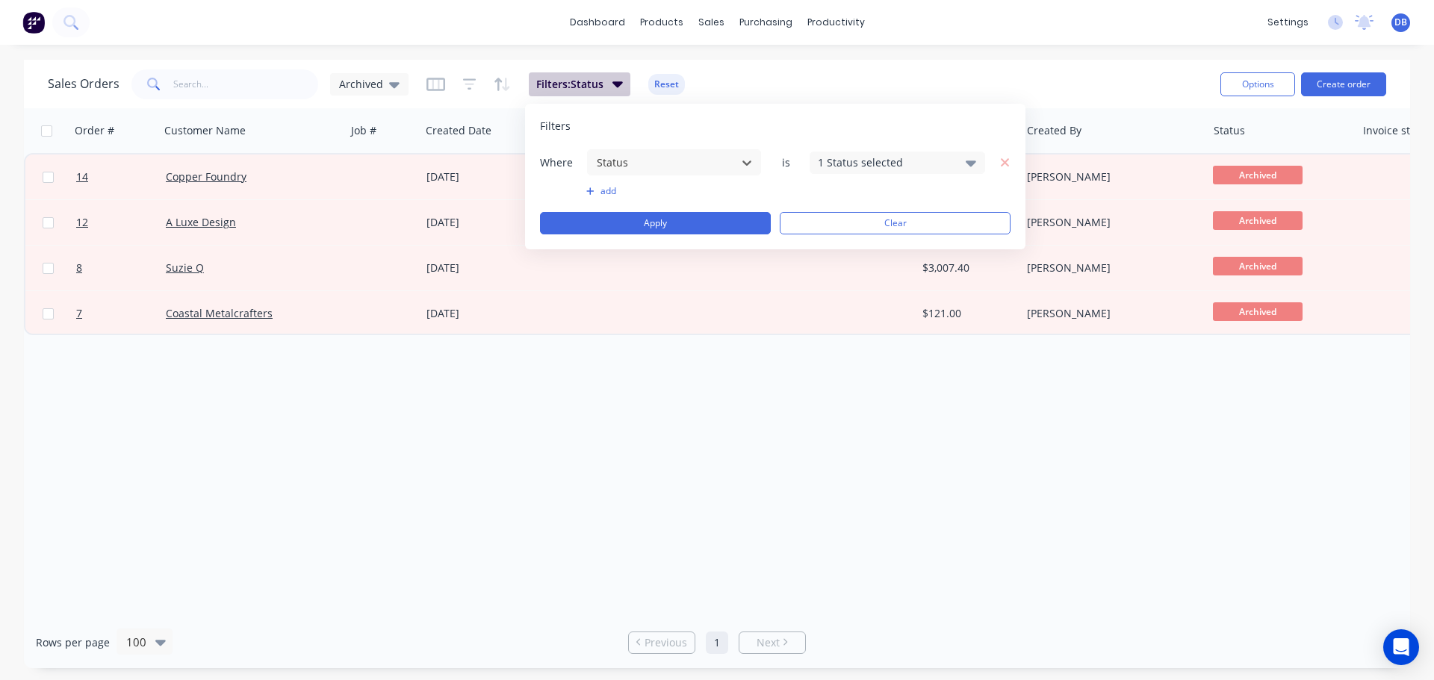
click at [612, 81] on icon "button" at bounding box center [617, 83] width 10 height 16
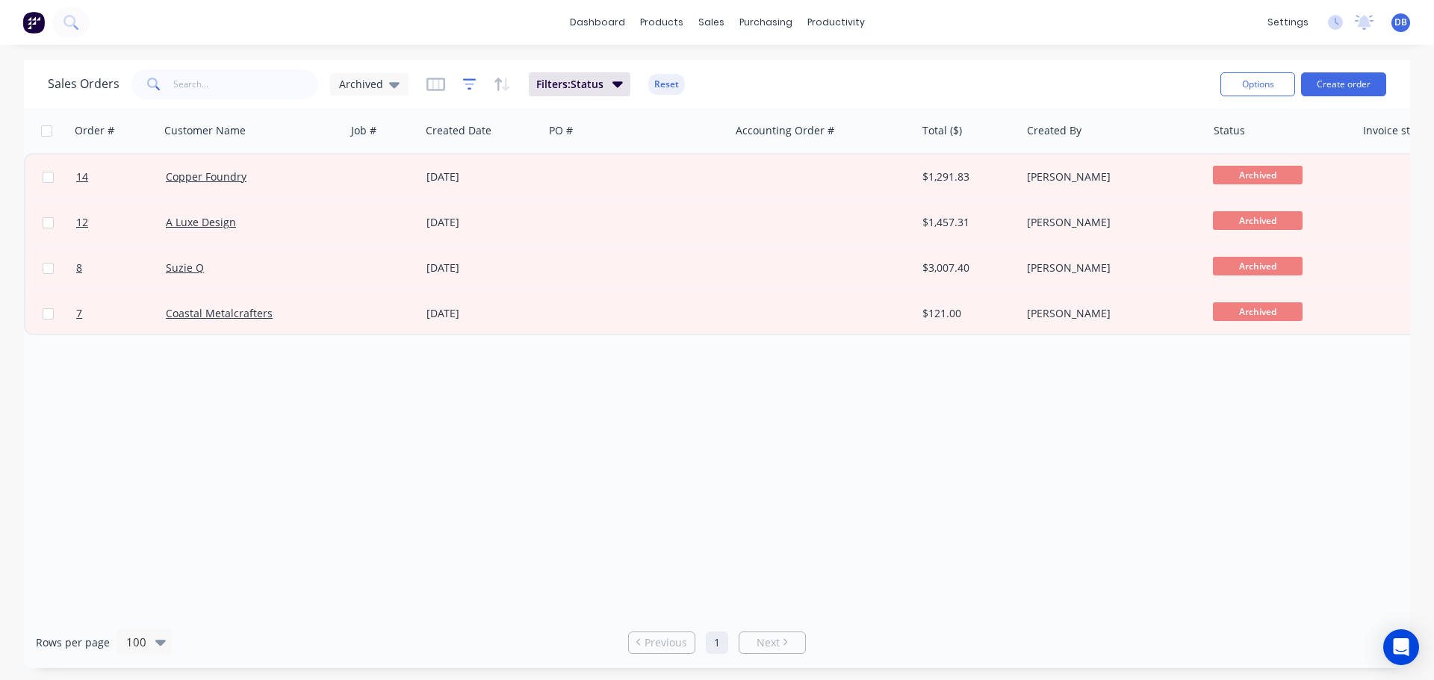
click at [467, 85] on icon "button" at bounding box center [469, 84] width 13 height 15
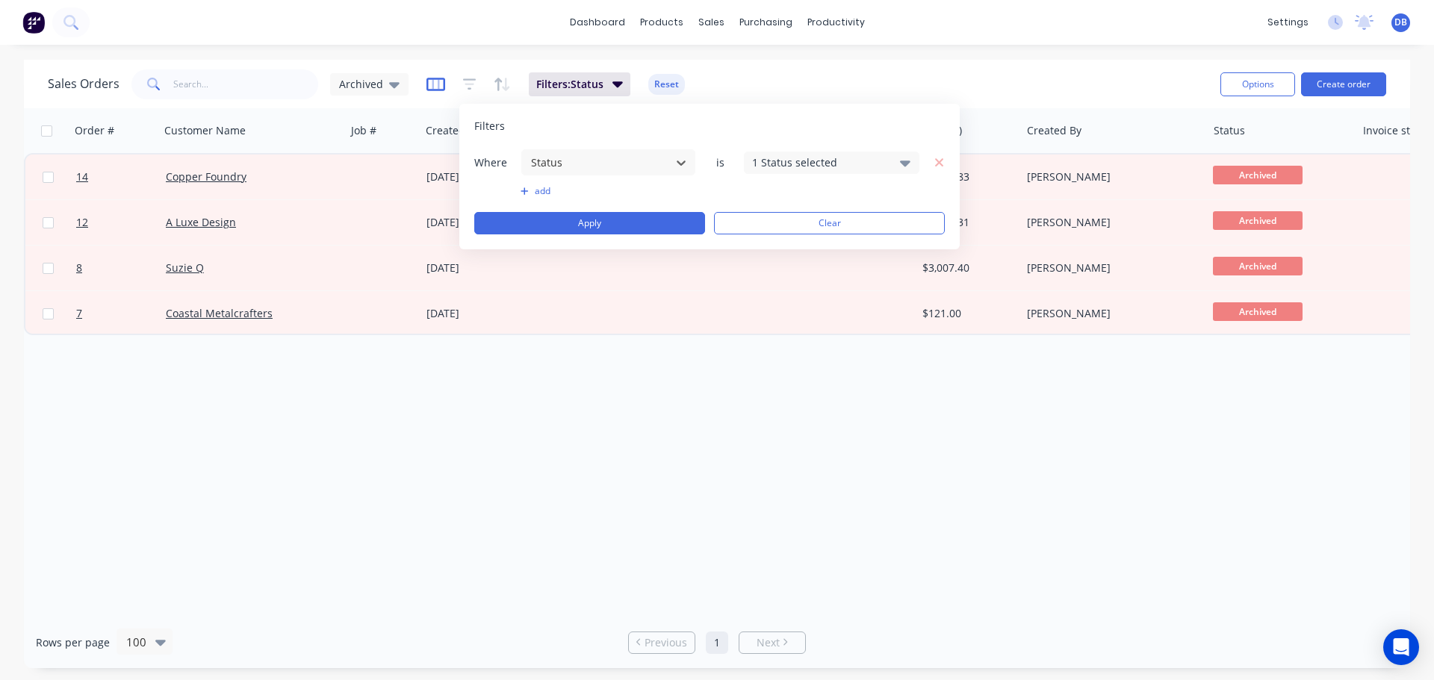
click at [440, 83] on icon "button" at bounding box center [435, 84] width 19 height 13
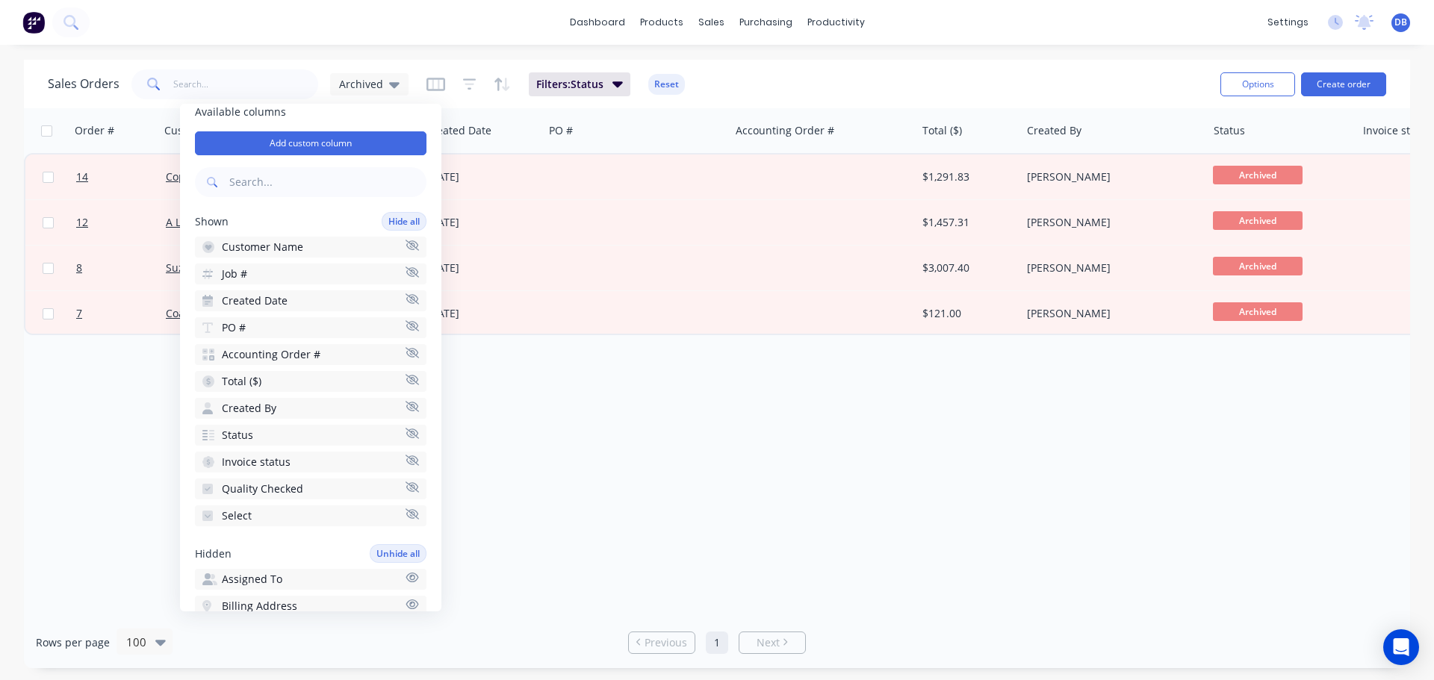
scroll to position [1, 0]
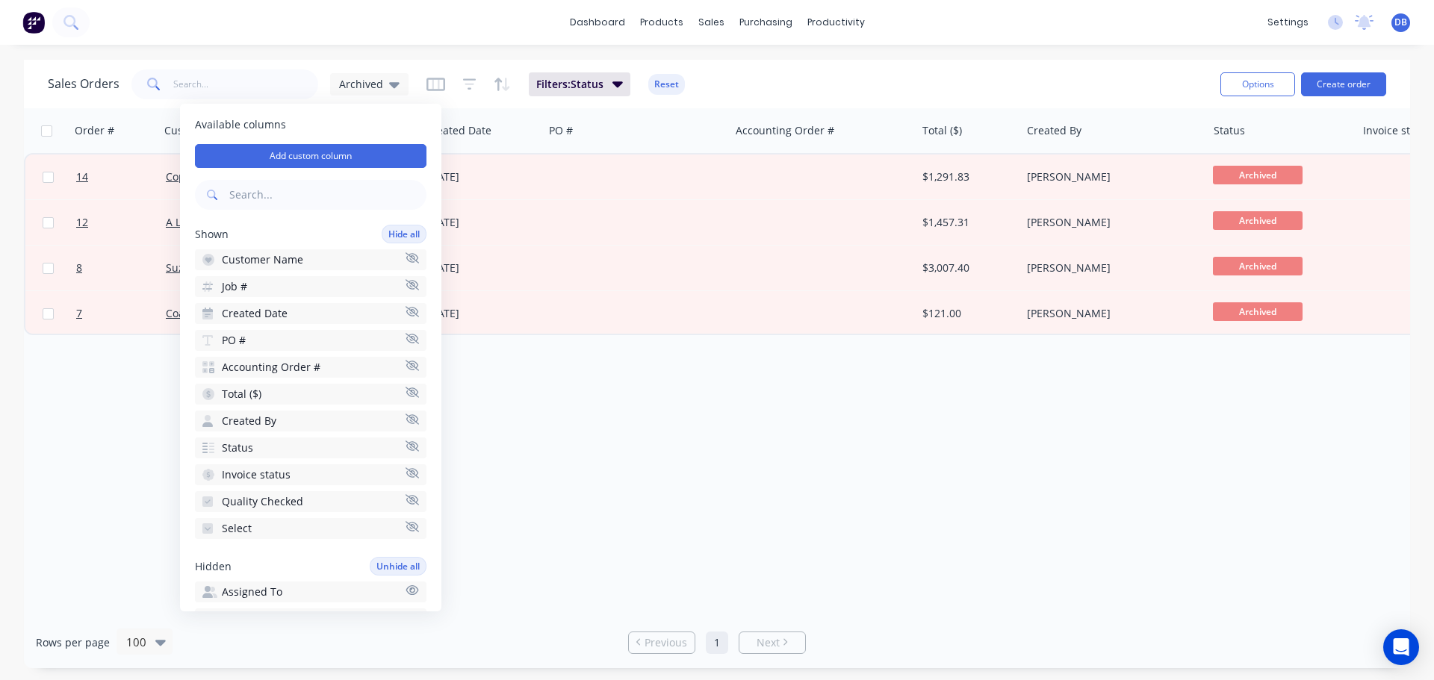
drag, startPoint x: 333, startPoint y: 518, endPoint x: 326, endPoint y: 125, distance: 393.6
click at [326, 125] on span "Available columns" at bounding box center [311, 124] width 232 height 15
drag, startPoint x: 815, startPoint y: 84, endPoint x: 786, endPoint y: 91, distance: 29.2
click at [814, 84] on div "Sales Orders Archived Filters: Status Reset" at bounding box center [628, 84] width 1161 height 37
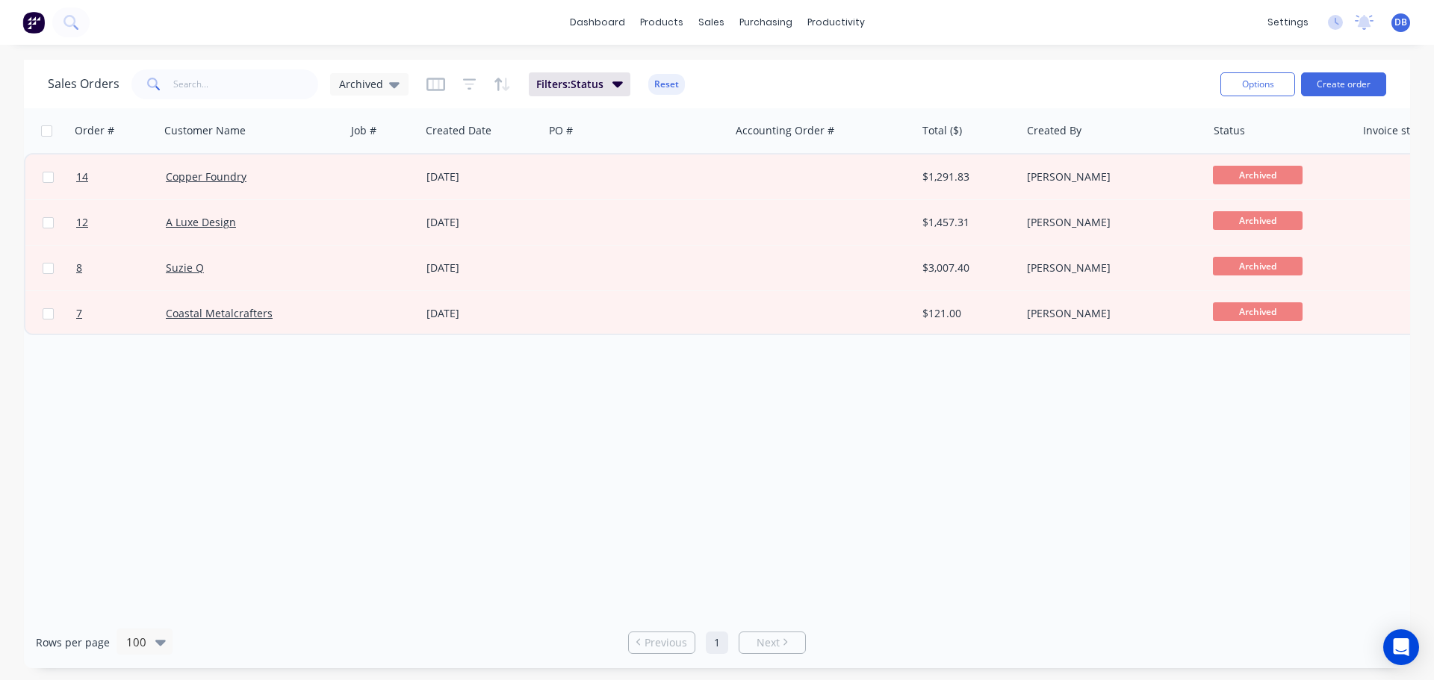
click at [786, 91] on div "Sales Orders Archived Filters: Status Reset" at bounding box center [628, 84] width 1161 height 37
click at [465, 81] on icon "button" at bounding box center [469, 84] width 13 height 15
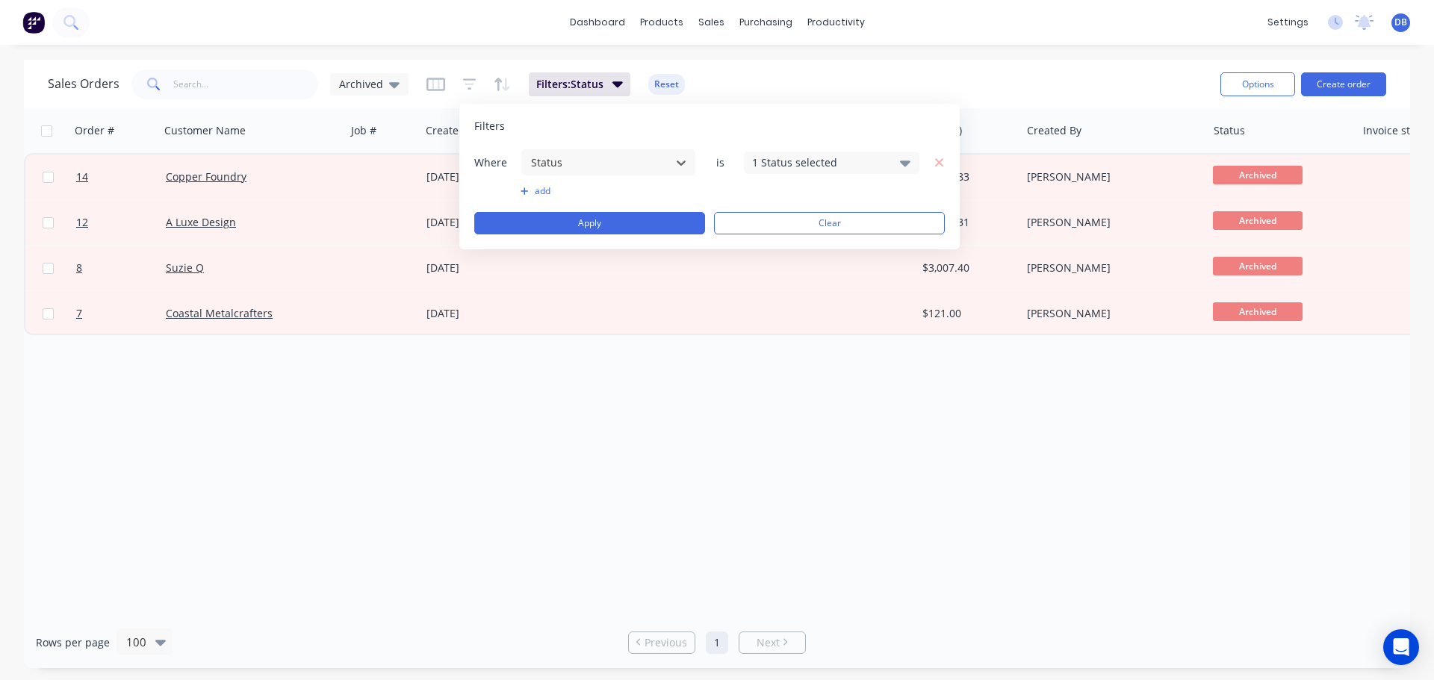
click at [779, 81] on div "Sales Orders Archived Filters: Status Reset" at bounding box center [628, 84] width 1161 height 37
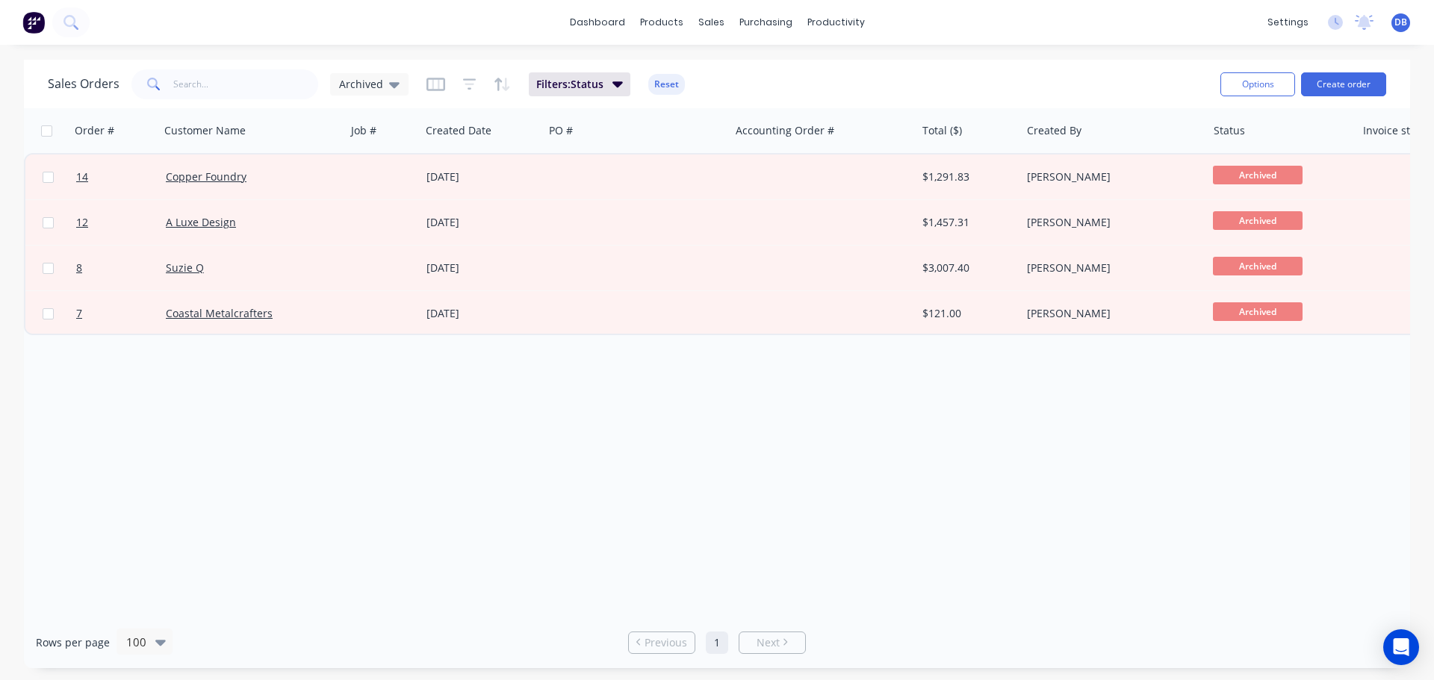
click at [739, 435] on div "Order # Customer Name Job # Created Date PO # Accounting Order # Total ($) Crea…" at bounding box center [717, 362] width 1386 height 509
click at [823, 81] on div "Sales Orders Archived Filters: Status Reset" at bounding box center [628, 84] width 1161 height 37
click at [375, 92] on div "Archived" at bounding box center [369, 84] width 78 height 22
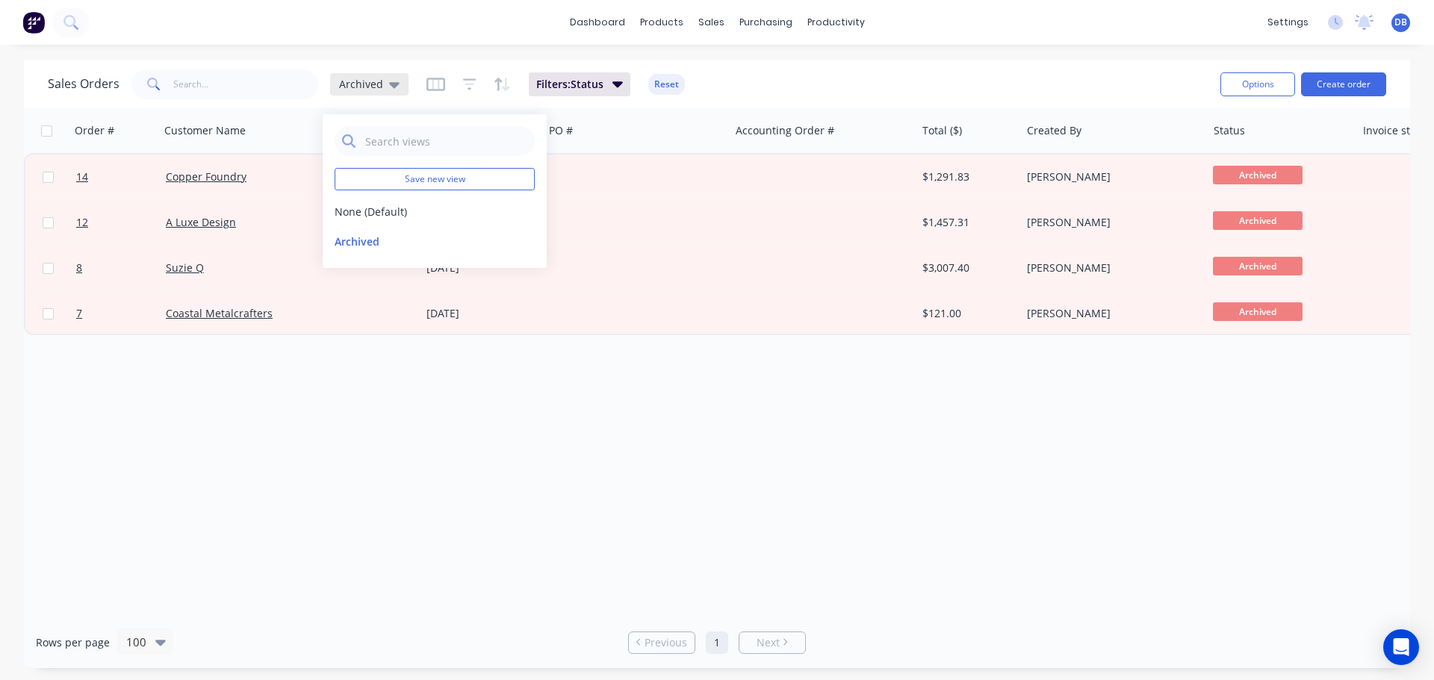
click at [382, 83] on div "Archived" at bounding box center [369, 84] width 60 height 13
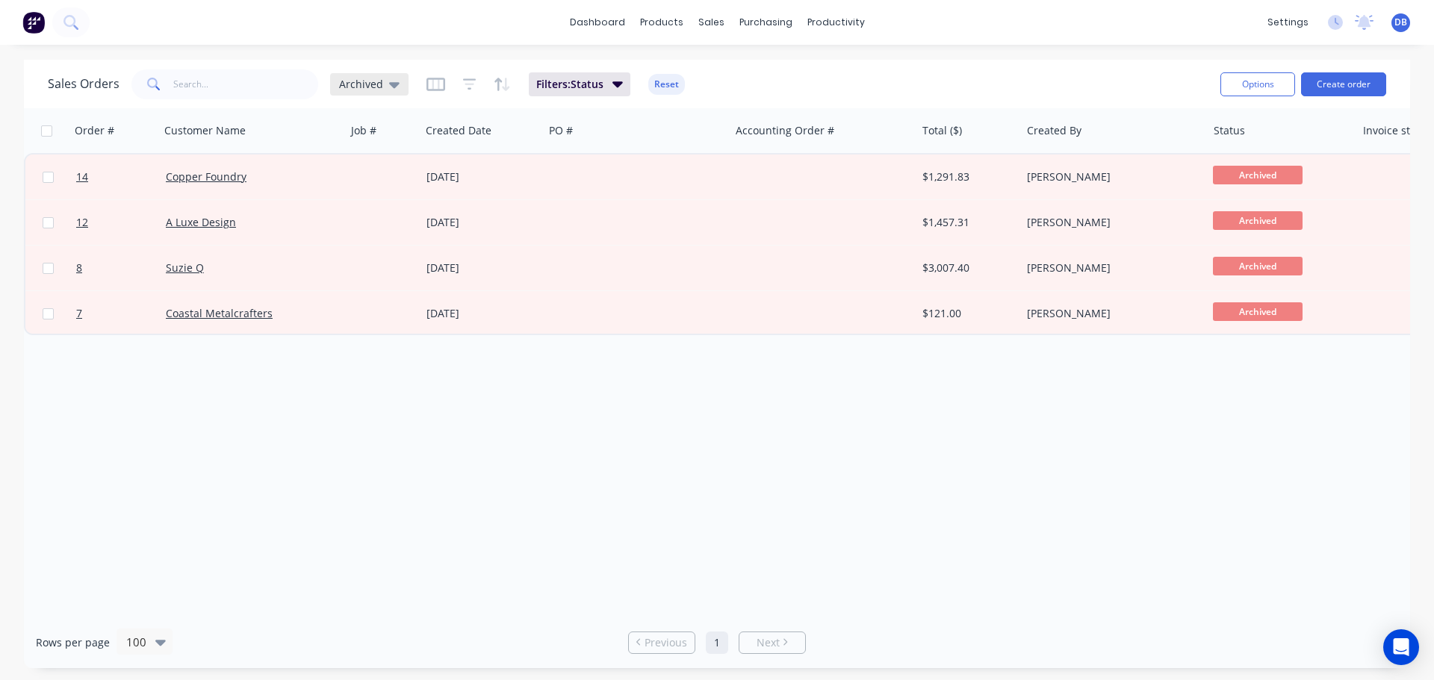
click at [392, 90] on icon at bounding box center [394, 84] width 10 height 16
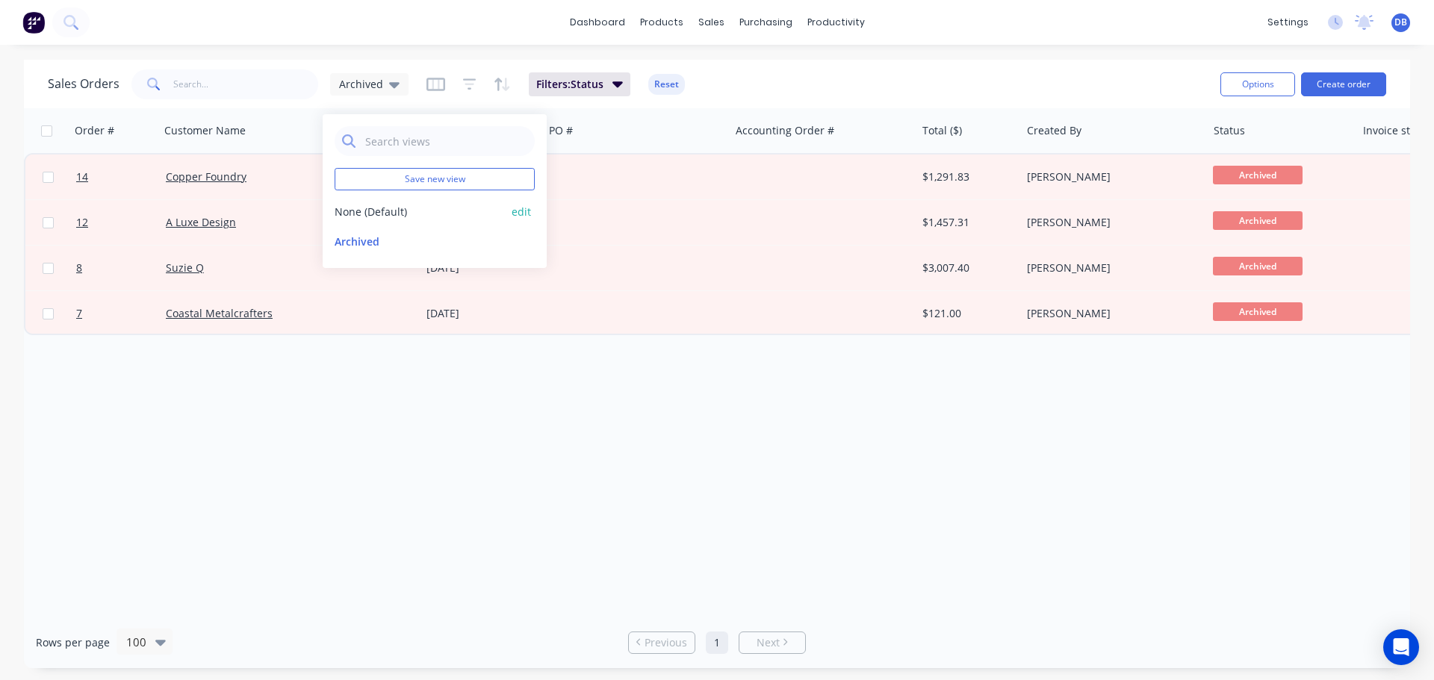
click at [397, 209] on button "None (Default)" at bounding box center [420, 212] width 170 height 16
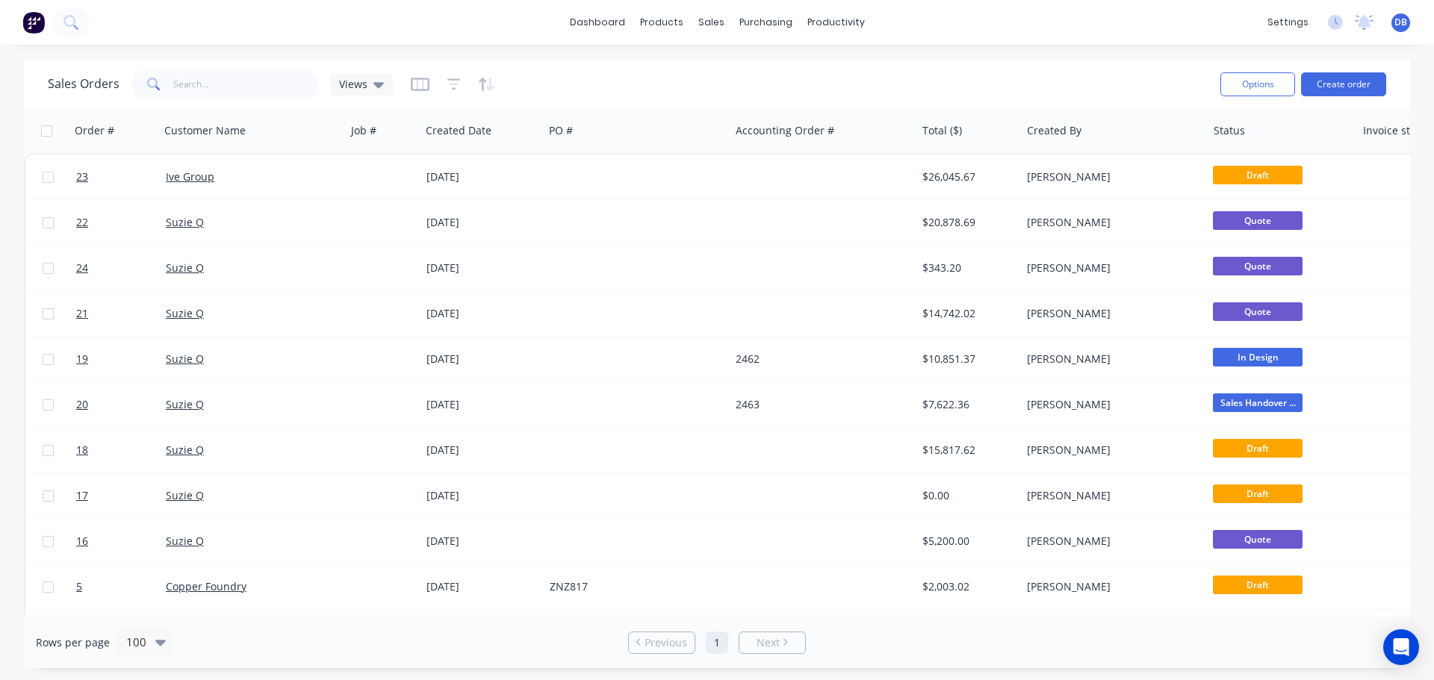
click at [642, 88] on div "Sales Orders Views" at bounding box center [628, 84] width 1161 height 37
click at [641, 66] on div "Sales Orders Views" at bounding box center [628, 84] width 1161 height 37
click at [367, 76] on div "Views" at bounding box center [361, 84] width 63 height 22
click at [356, 242] on button "Archived" at bounding box center [420, 242] width 170 height 16
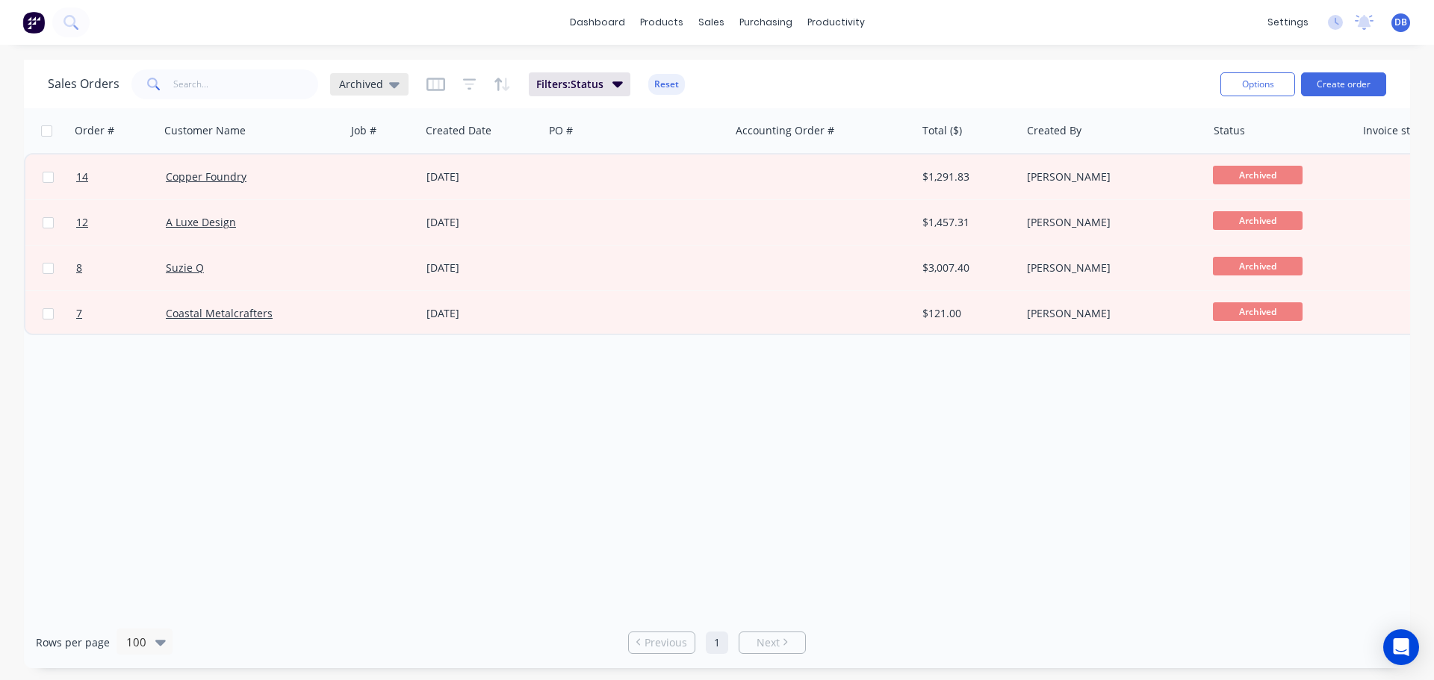
click at [389, 84] on icon at bounding box center [394, 85] width 10 height 6
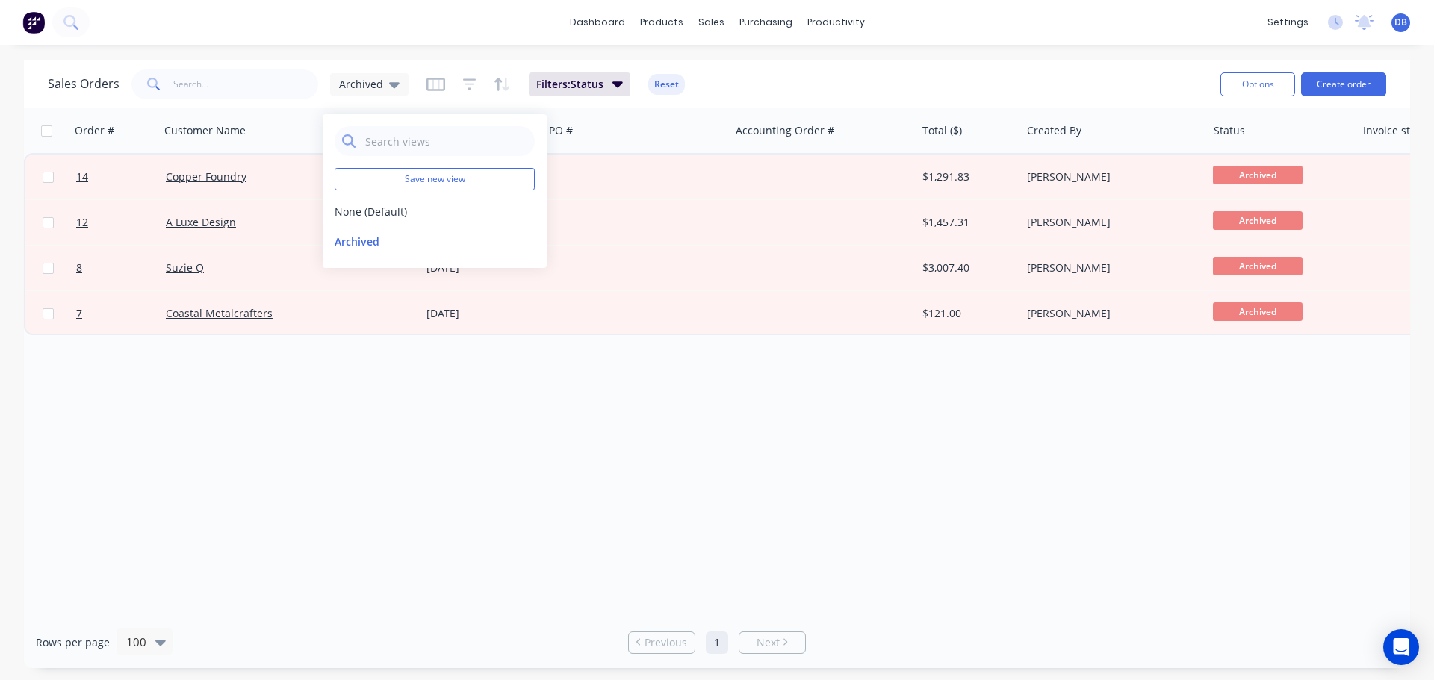
click at [778, 83] on div "Sales Orders Archived Filters: Status Reset" at bounding box center [628, 84] width 1161 height 37
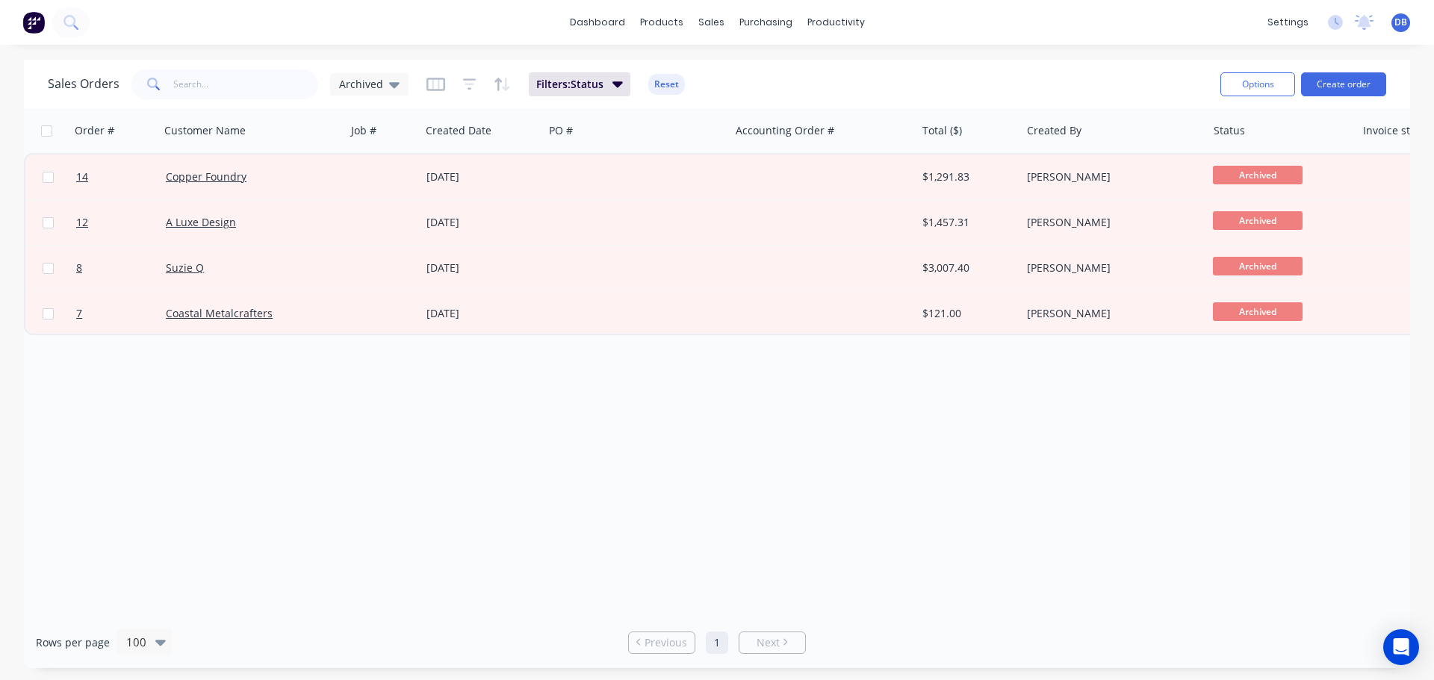
click at [719, 84] on div "Sales Orders Archived Filters: Status Reset" at bounding box center [628, 84] width 1161 height 37
click at [722, 81] on div "Sales Orders Archived Filters: Status Reset" at bounding box center [628, 84] width 1161 height 37
click at [729, 68] on div "Product Catalogue" at bounding box center [727, 71] width 93 height 13
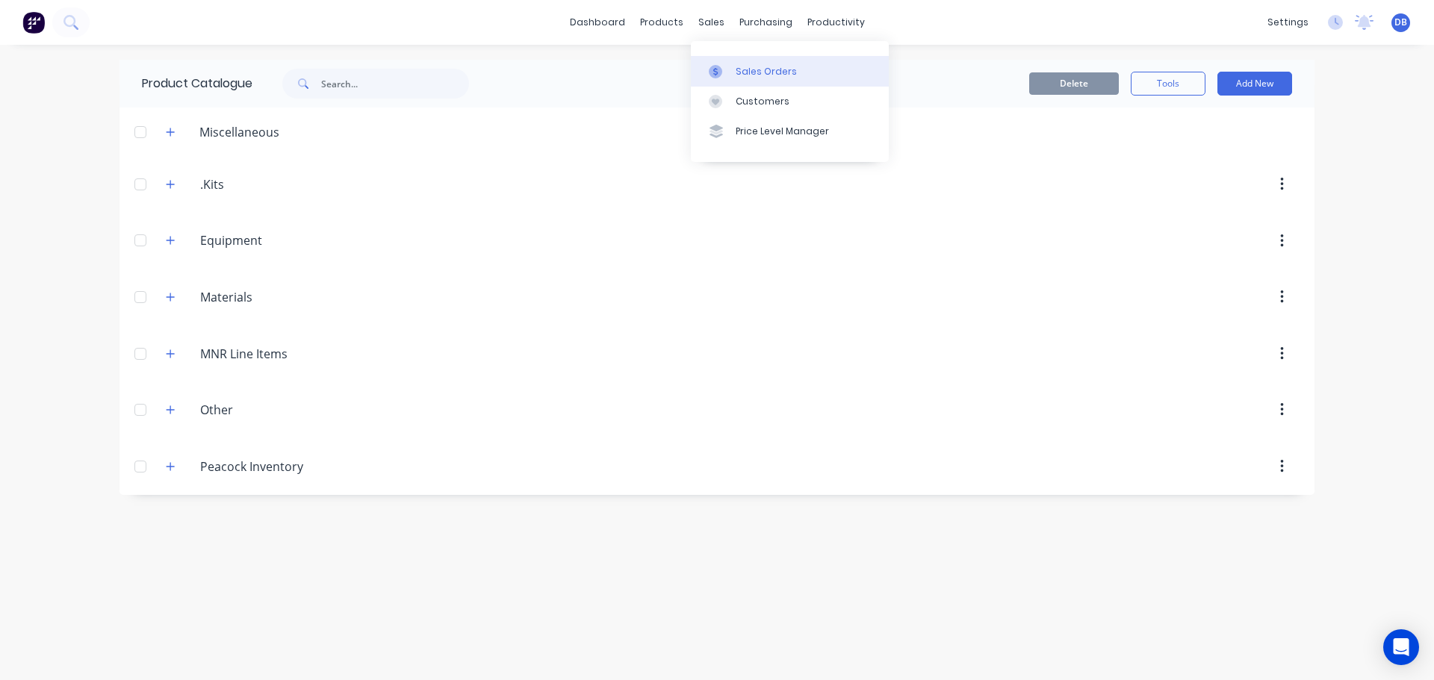
click at [767, 72] on div "Sales Orders" at bounding box center [766, 71] width 61 height 13
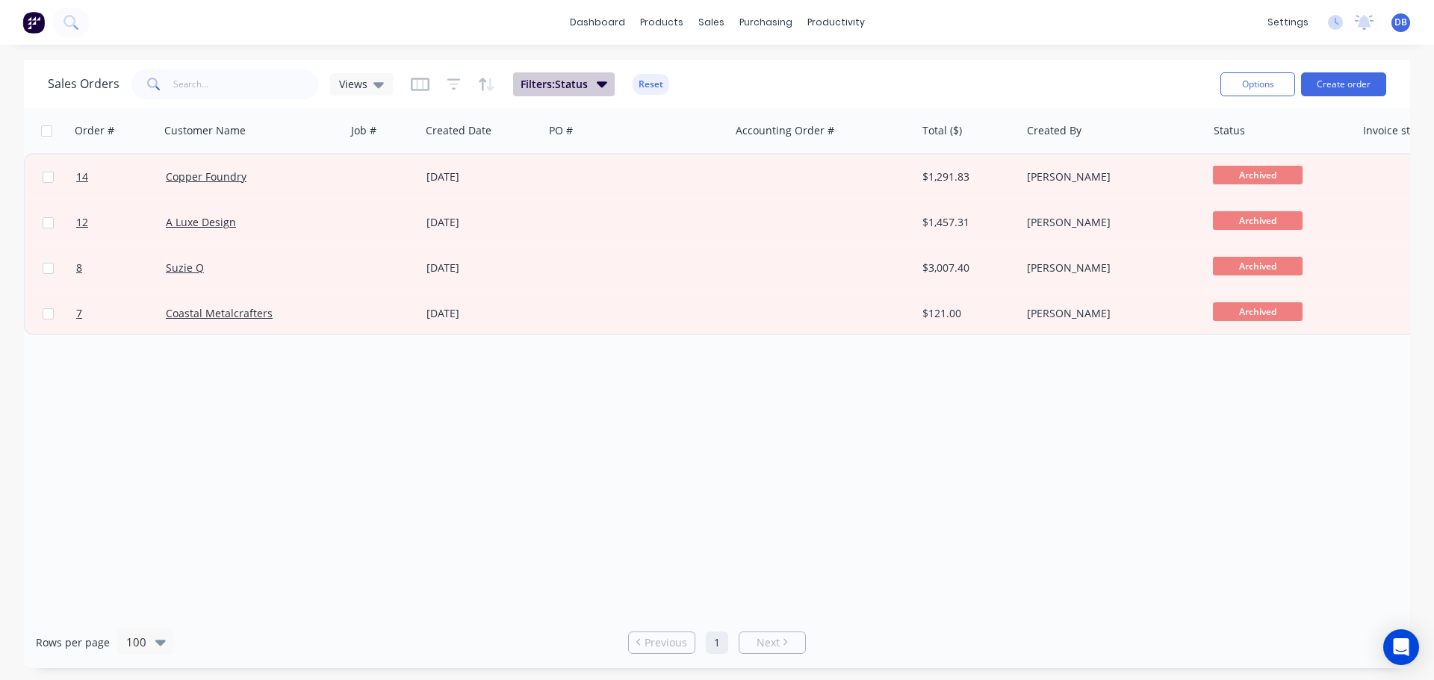
click at [550, 78] on span "Filters: Status" at bounding box center [554, 84] width 67 height 15
click at [399, 84] on div "Sales Orders Views Filters: Status Reset" at bounding box center [628, 84] width 1161 height 37
click at [351, 84] on span "Views" at bounding box center [353, 84] width 28 height 16
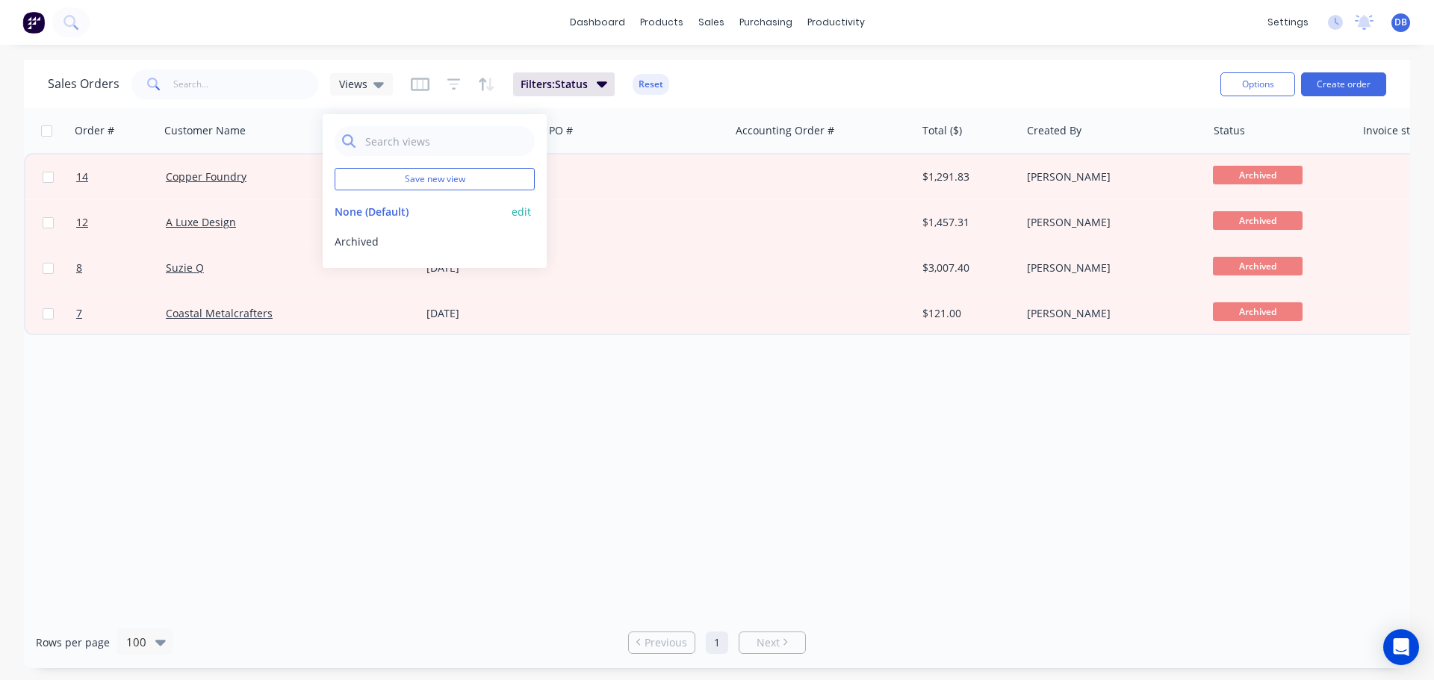
click at [383, 211] on button "None (Default)" at bounding box center [420, 212] width 170 height 16
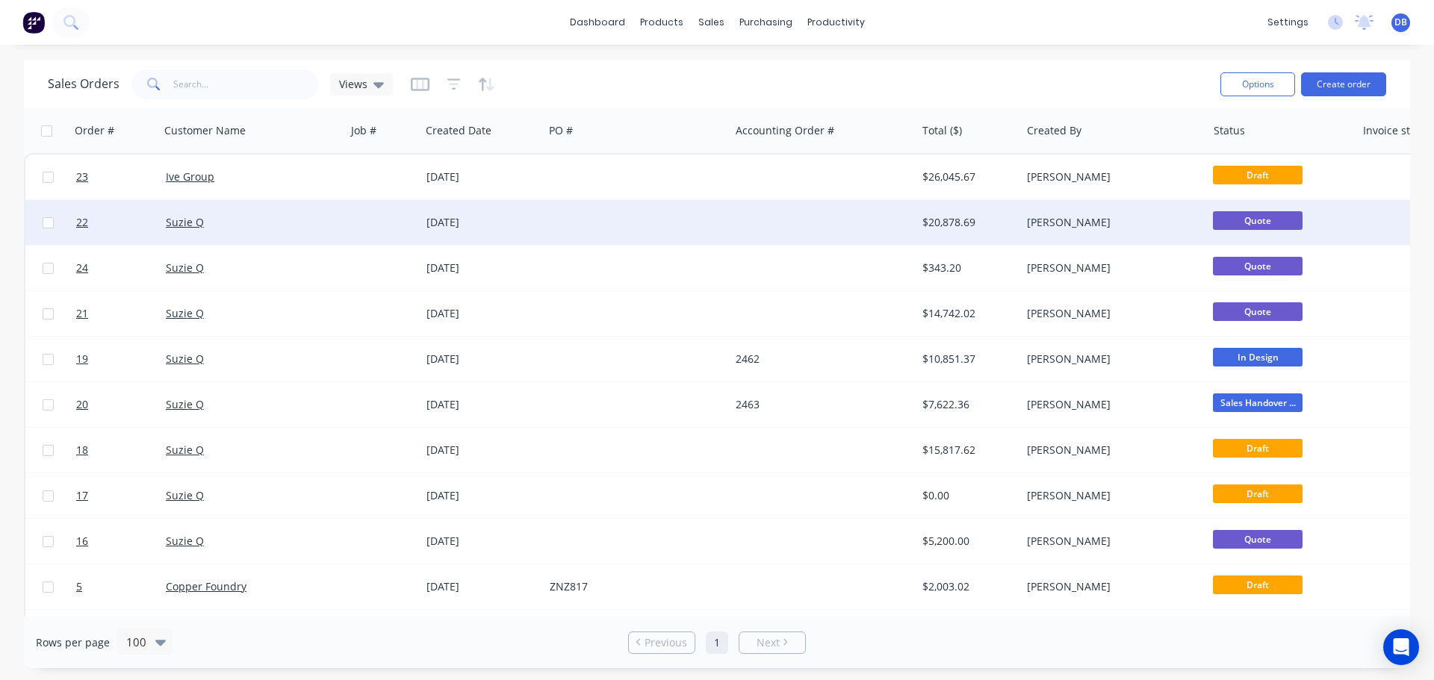
click at [278, 216] on div "Suzie Q" at bounding box center [249, 222] width 166 height 15
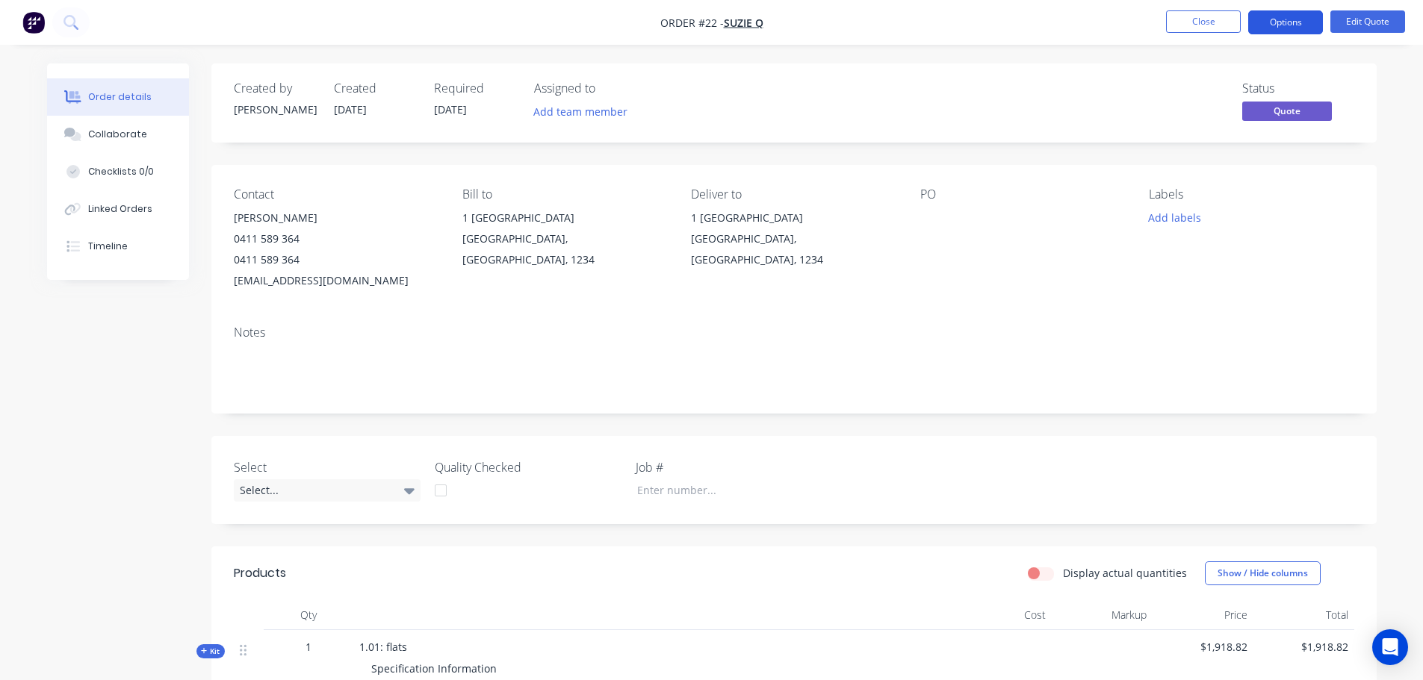
click at [1273, 13] on button "Options" at bounding box center [1285, 22] width 75 height 24
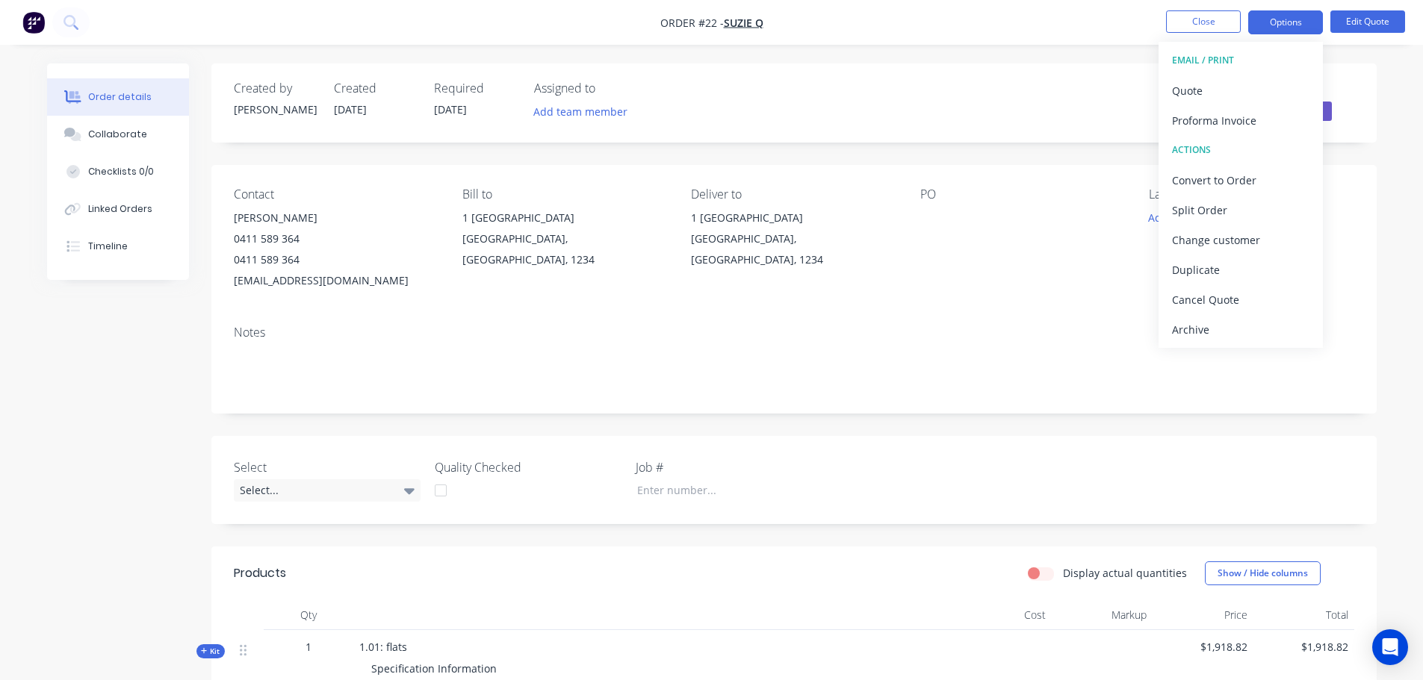
click at [1065, 81] on div "Status Quote" at bounding box center [1018, 102] width 671 height 43
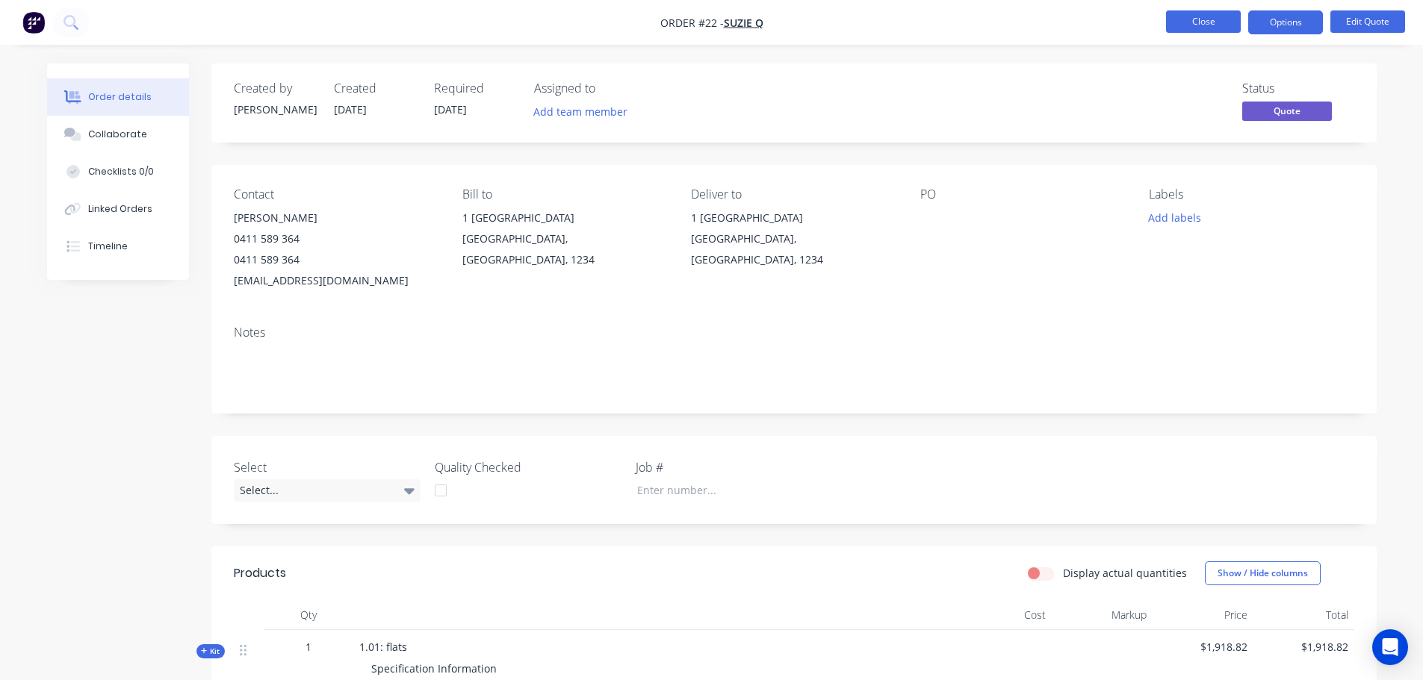
click at [1205, 21] on button "Close" at bounding box center [1203, 21] width 75 height 22
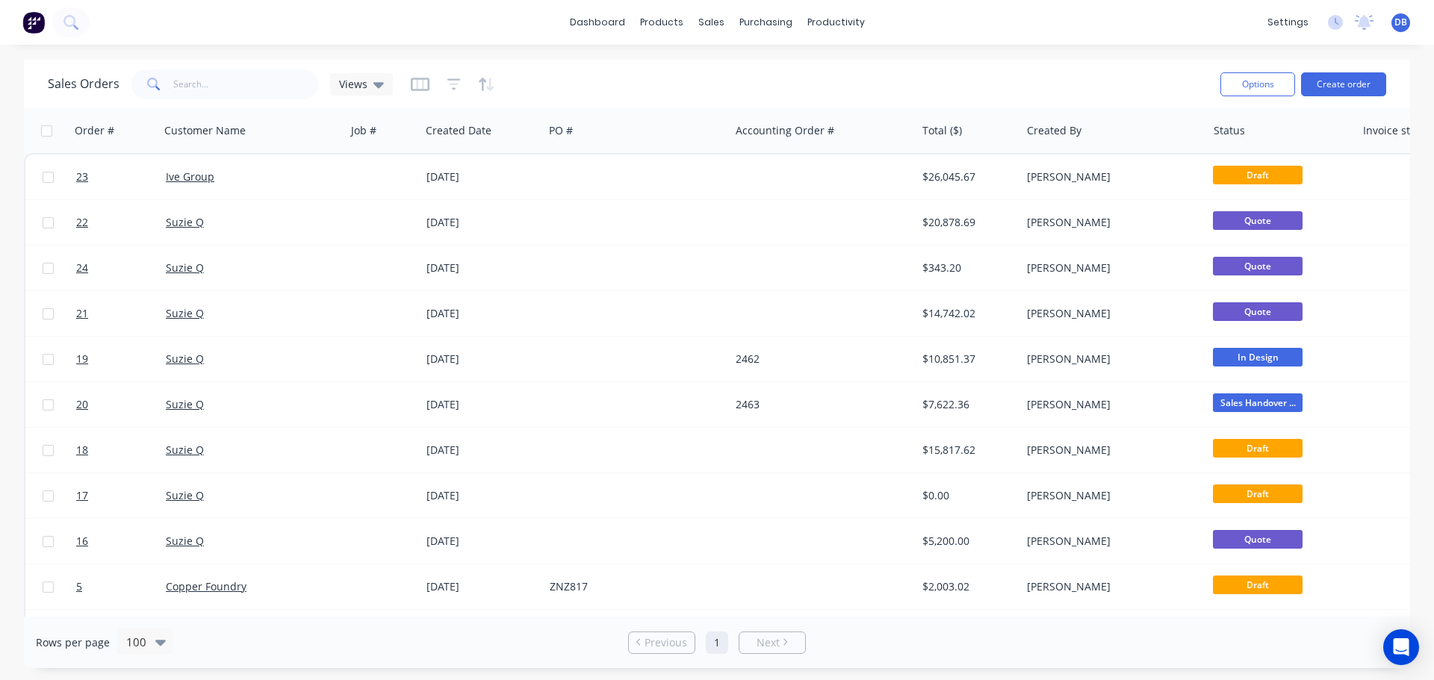
scroll to position [0, 335]
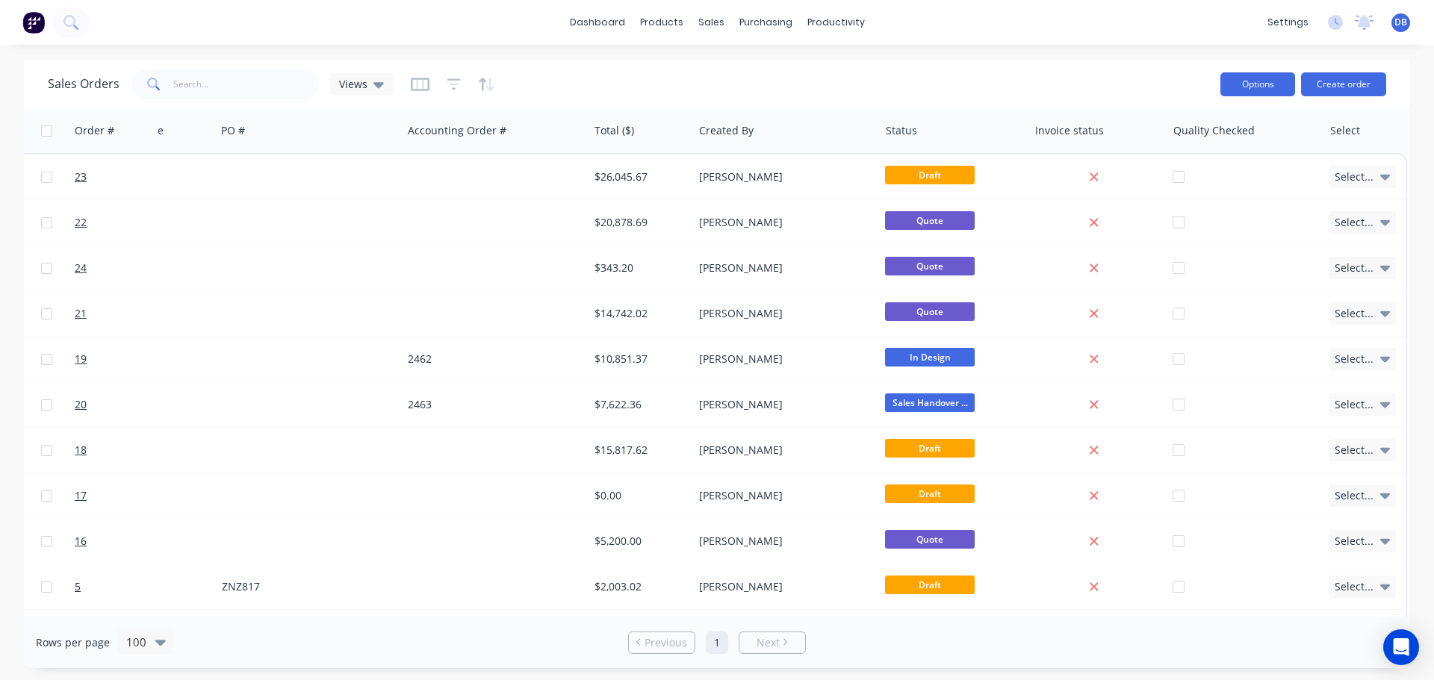
click at [1267, 81] on button "Options" at bounding box center [1257, 84] width 75 height 24
click at [1205, 185] on div "Export" at bounding box center [1212, 182] width 137 height 22
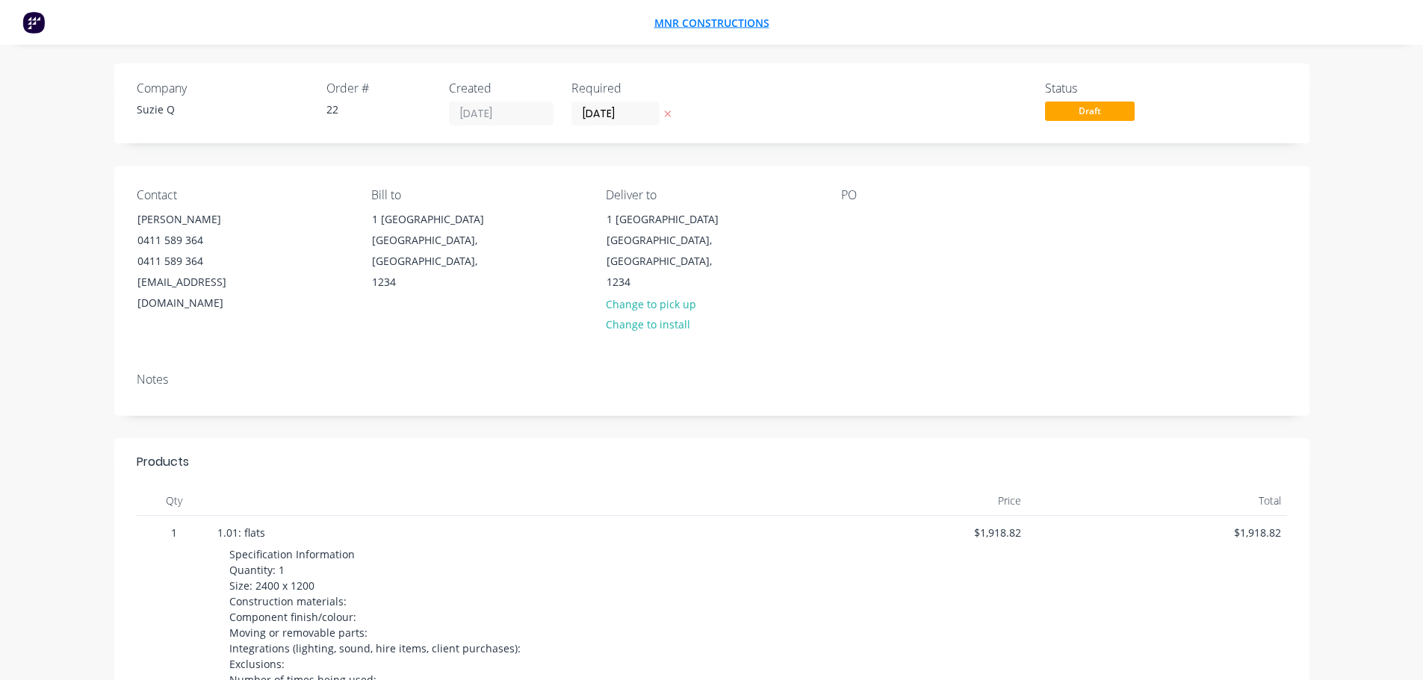
click at [714, 28] on span "MNR Constructions" at bounding box center [711, 23] width 115 height 14
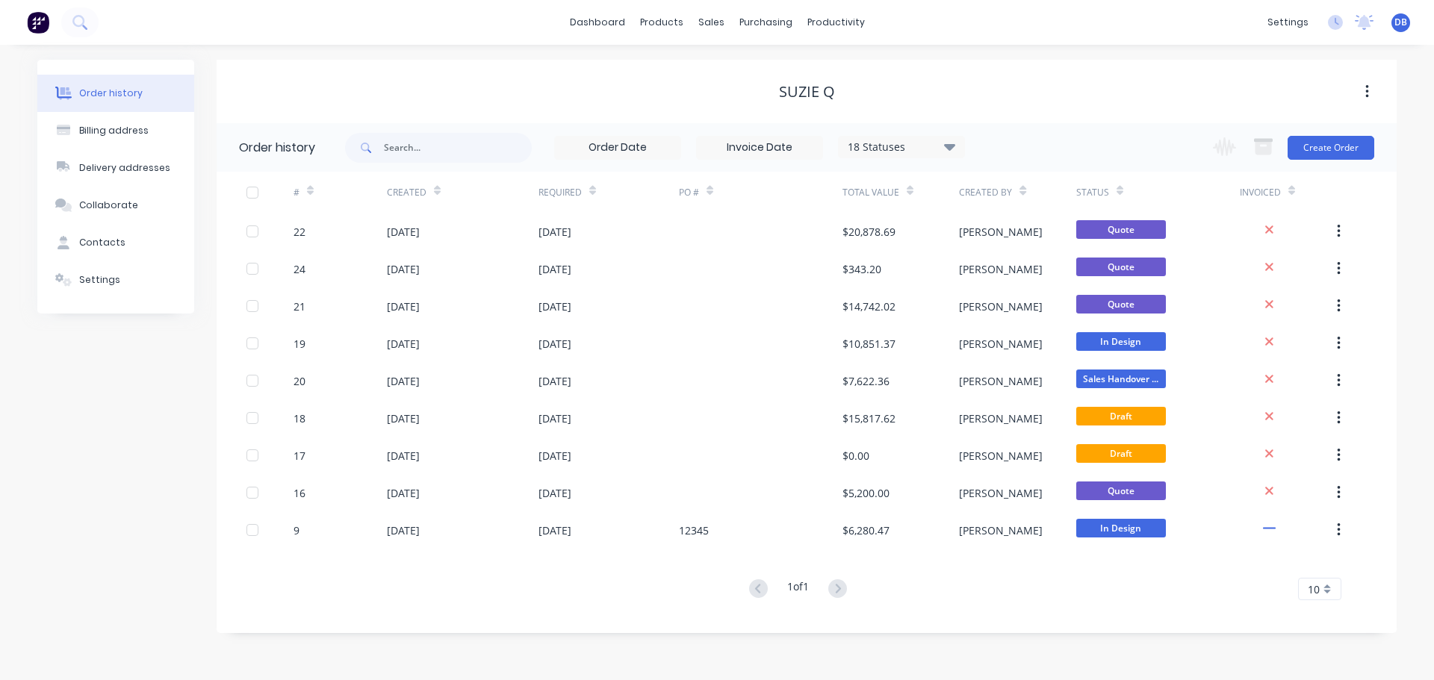
click at [463, 69] on div "Suzie Q" at bounding box center [807, 91] width 1180 height 63
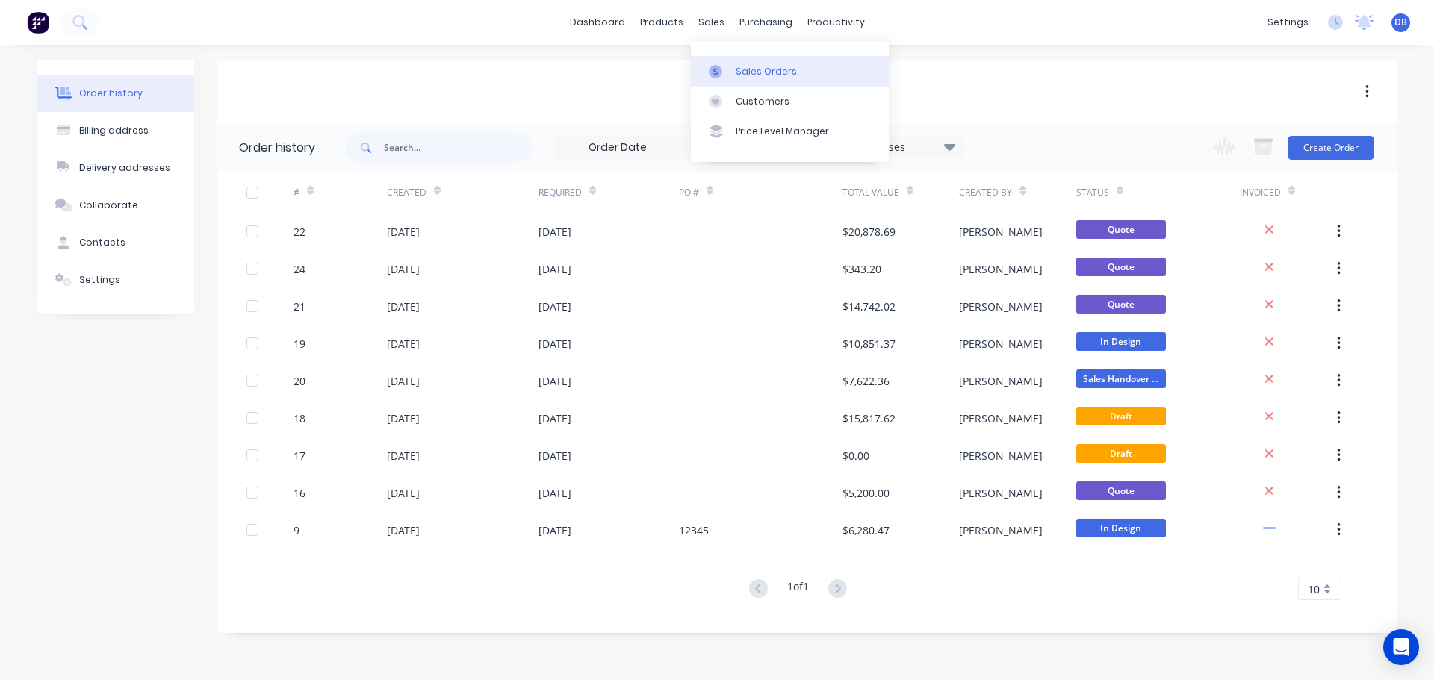
click at [736, 69] on div "Sales Orders" at bounding box center [766, 71] width 61 height 13
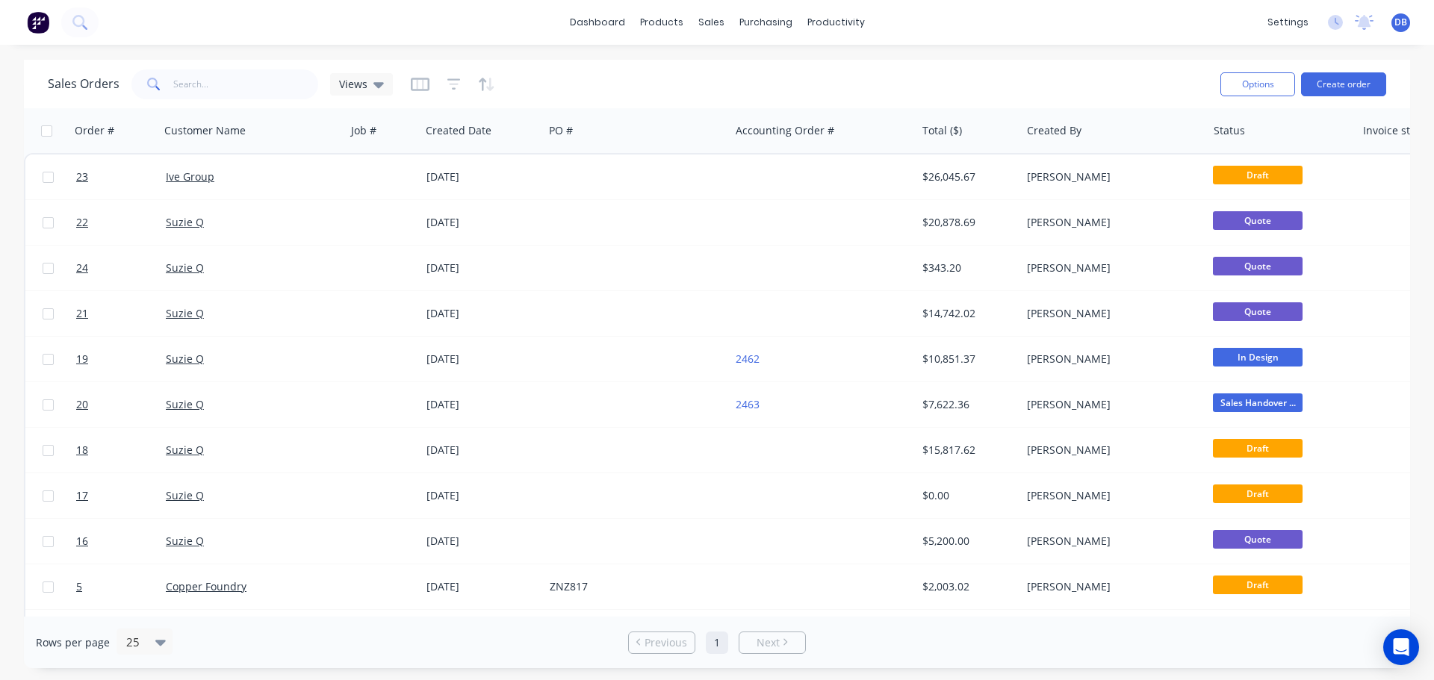
click at [633, 89] on div "Sales Orders Views" at bounding box center [628, 84] width 1161 height 37
click at [356, 134] on div at bounding box center [381, 131] width 60 height 30
click at [361, 135] on div at bounding box center [381, 131] width 60 height 30
click at [366, 131] on div at bounding box center [381, 131] width 60 height 30
click at [310, 133] on button "button" at bounding box center [319, 130] width 22 height 22
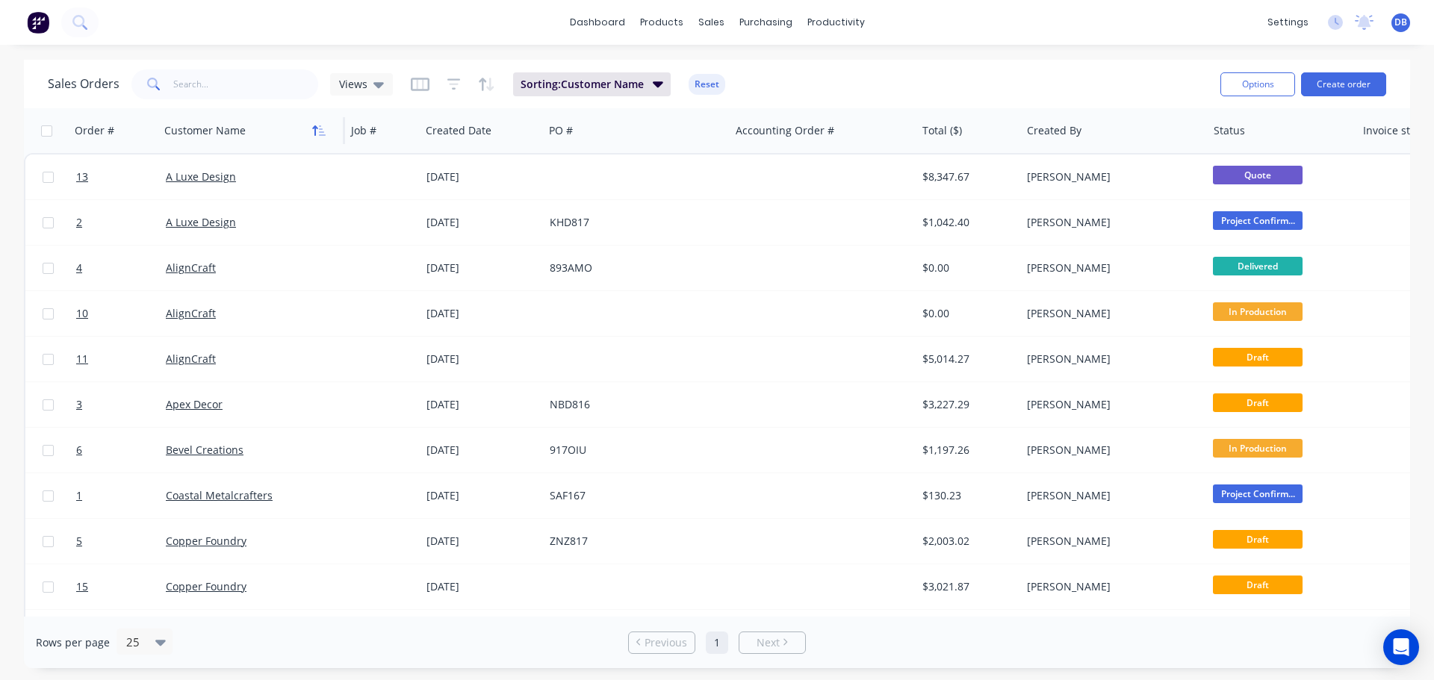
click at [320, 125] on icon "button" at bounding box center [318, 131] width 13 height 12
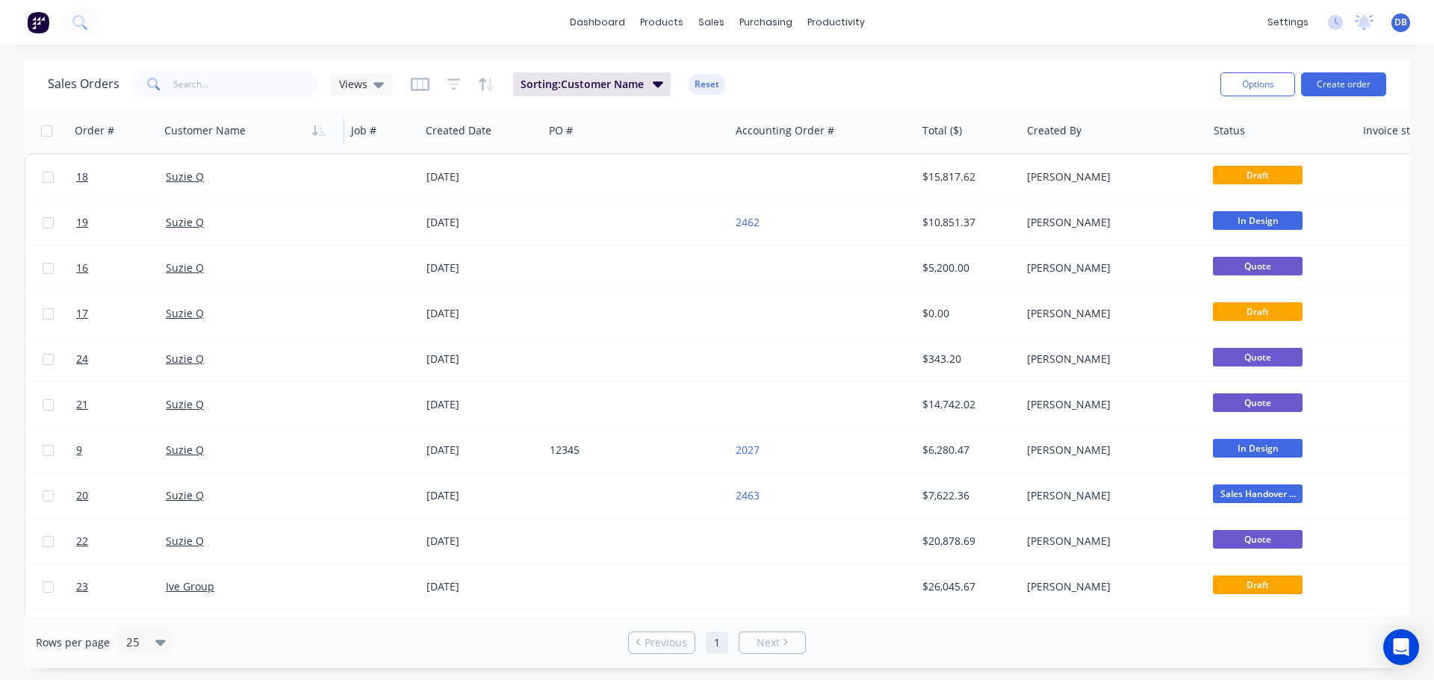
click at [835, 77] on div "Sales Orders Views Sorting: Customer Name Reset" at bounding box center [628, 84] width 1161 height 37
click at [322, 133] on icon "button" at bounding box center [318, 131] width 13 height 12
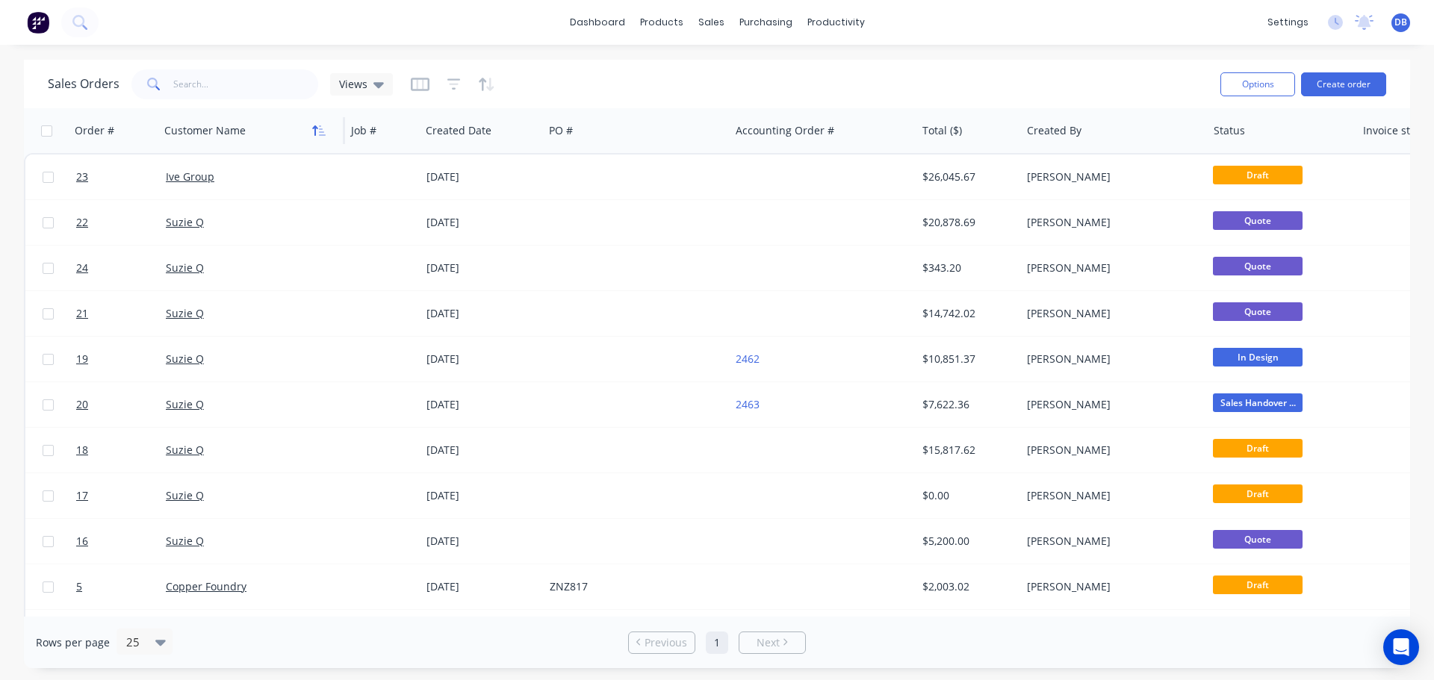
click at [326, 134] on icon "button" at bounding box center [318, 131] width 13 height 12
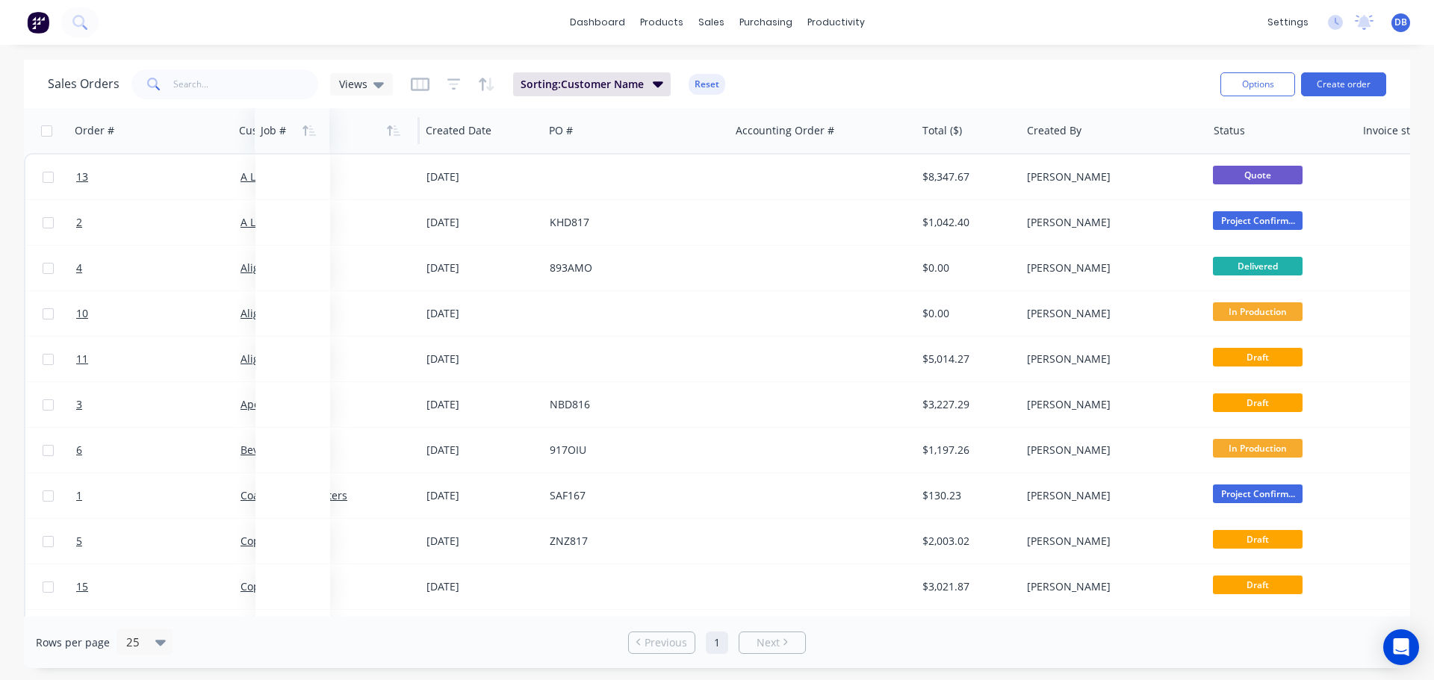
drag, startPoint x: 375, startPoint y: 132, endPoint x: 285, endPoint y: 136, distance: 90.4
click at [285, 136] on div at bounding box center [291, 131] width 60 height 30
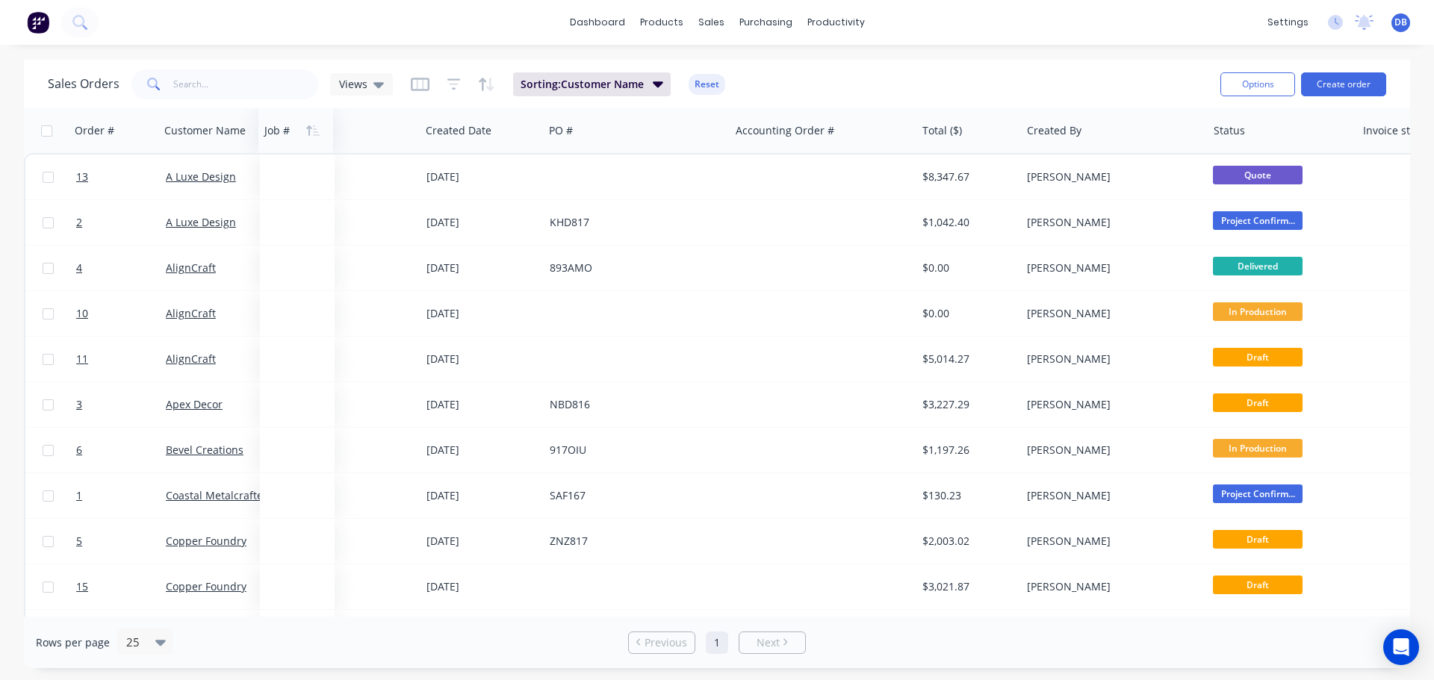
drag, startPoint x: 181, startPoint y: 140, endPoint x: 282, endPoint y: 135, distance: 100.2
click at [303, 132] on div at bounding box center [247, 131] width 166 height 30
click at [319, 133] on icon "button" at bounding box center [318, 131] width 13 height 12
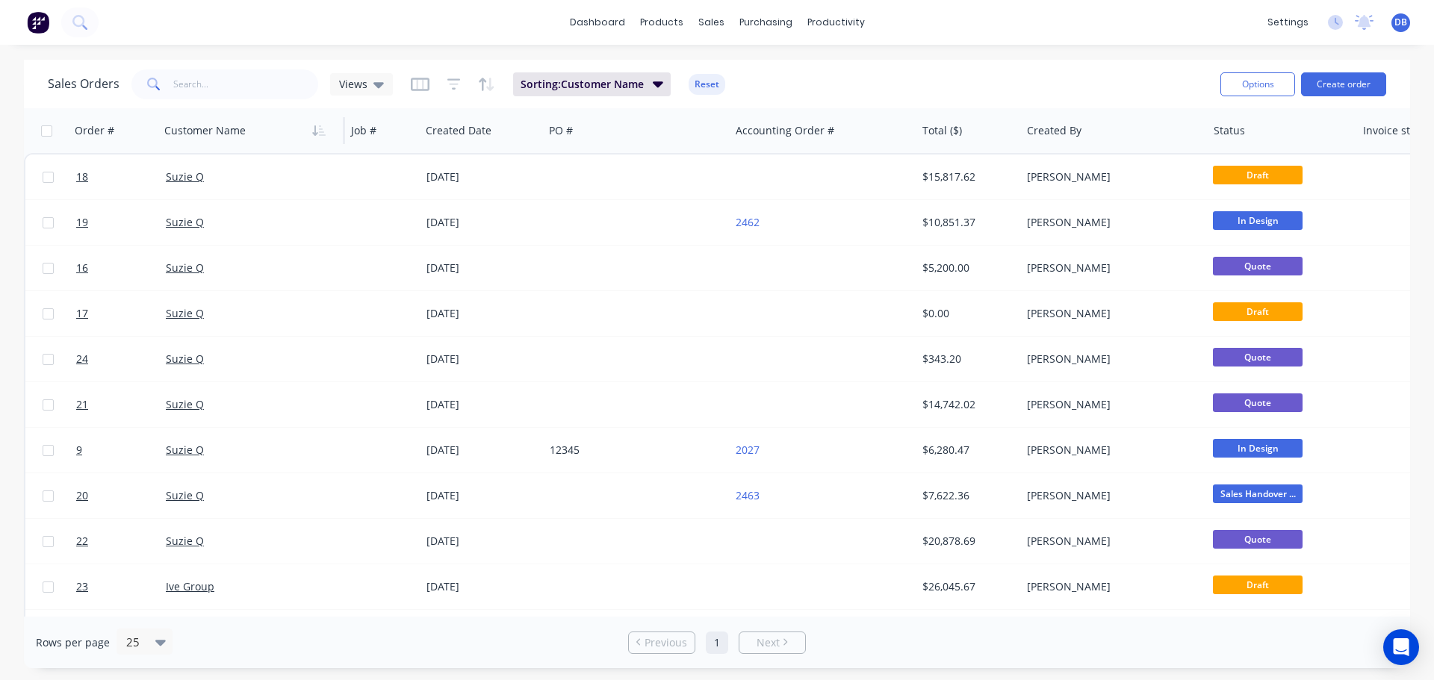
click at [319, 133] on icon "button" at bounding box center [318, 131] width 13 height 12
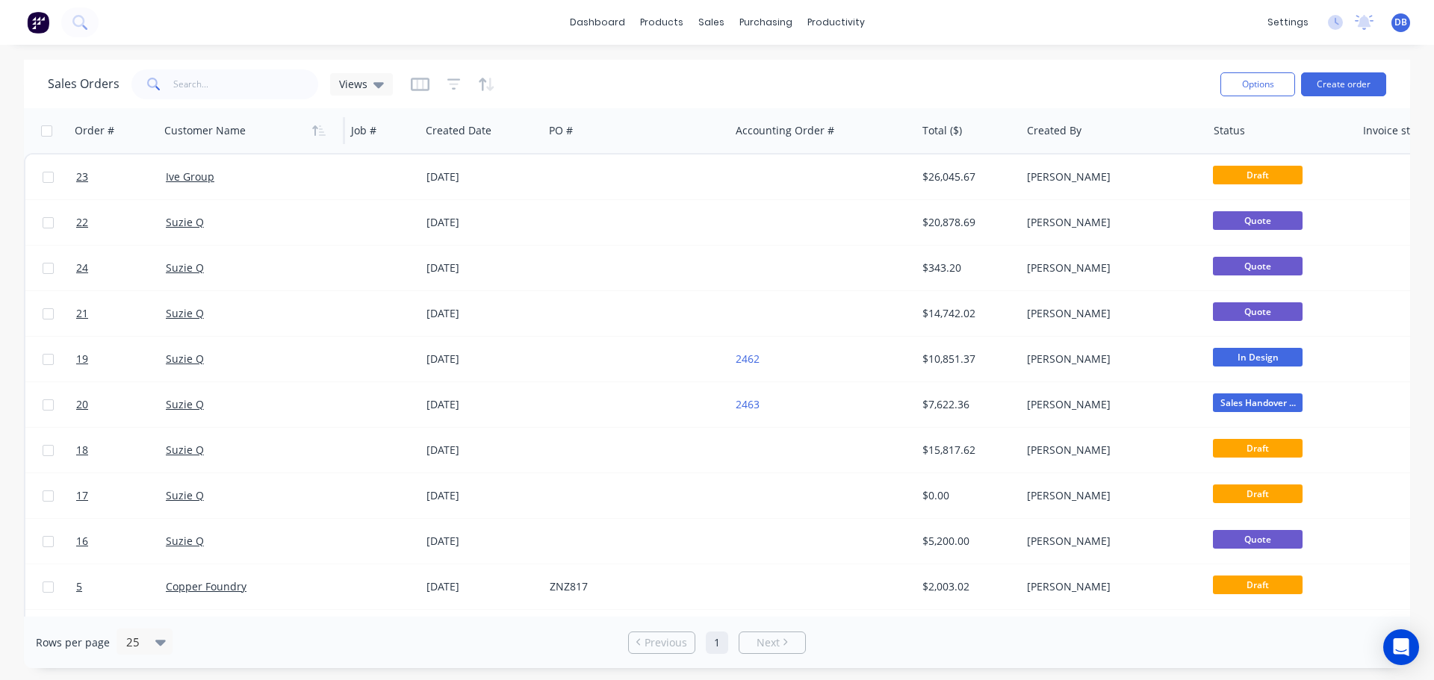
click at [279, 132] on div at bounding box center [247, 131] width 166 height 30
click at [376, 87] on icon at bounding box center [378, 85] width 10 height 6
click at [378, 87] on icon at bounding box center [378, 85] width 10 height 6
click at [422, 80] on icon "button" at bounding box center [420, 84] width 19 height 15
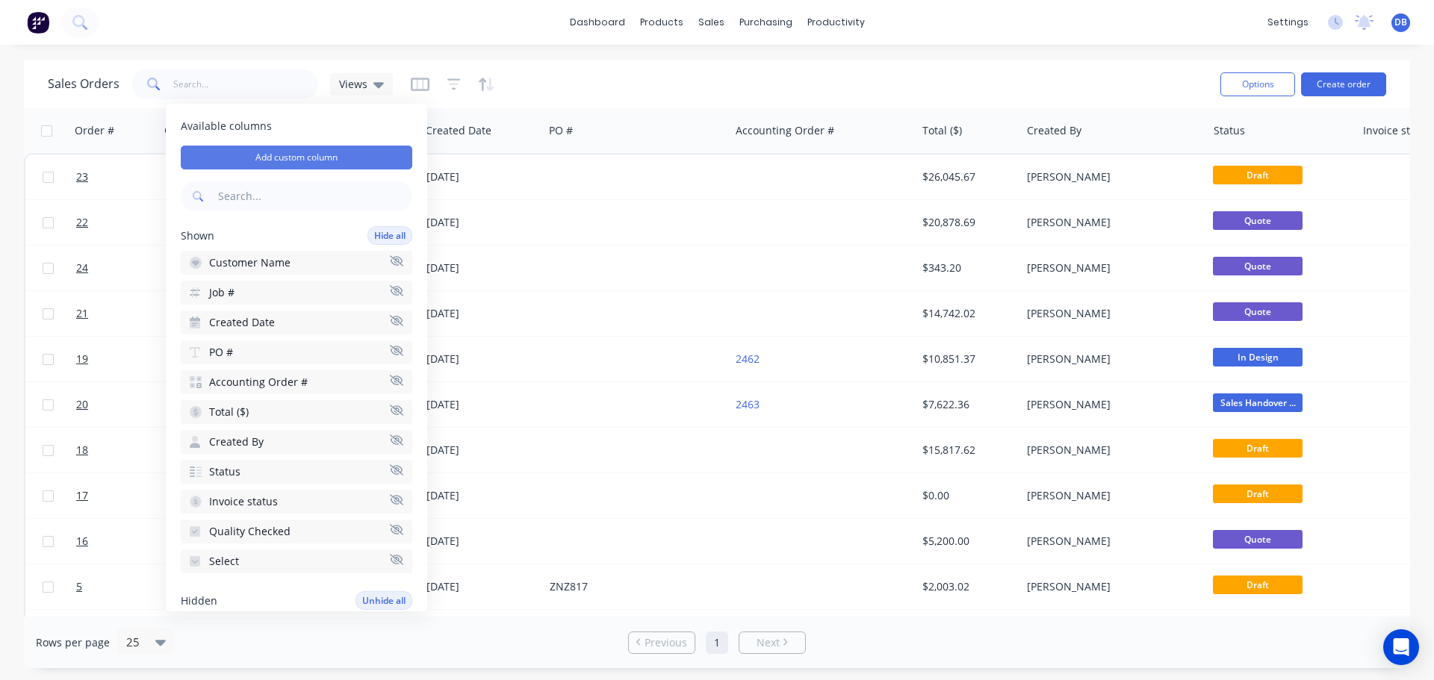
click at [291, 159] on button "Add custom column" at bounding box center [297, 158] width 232 height 24
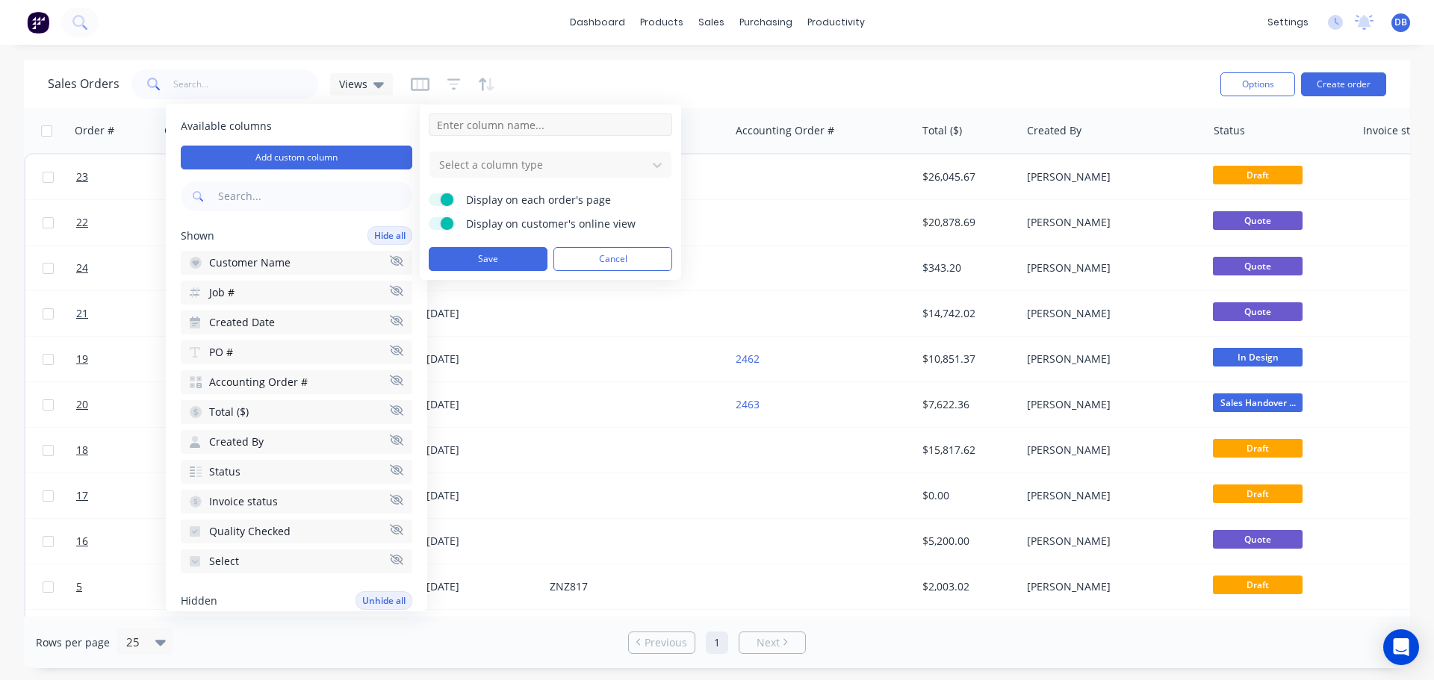
click at [490, 126] on input at bounding box center [550, 125] width 243 height 22
type input "Q"
type input "Quote Version"
click at [557, 167] on div at bounding box center [539, 164] width 202 height 19
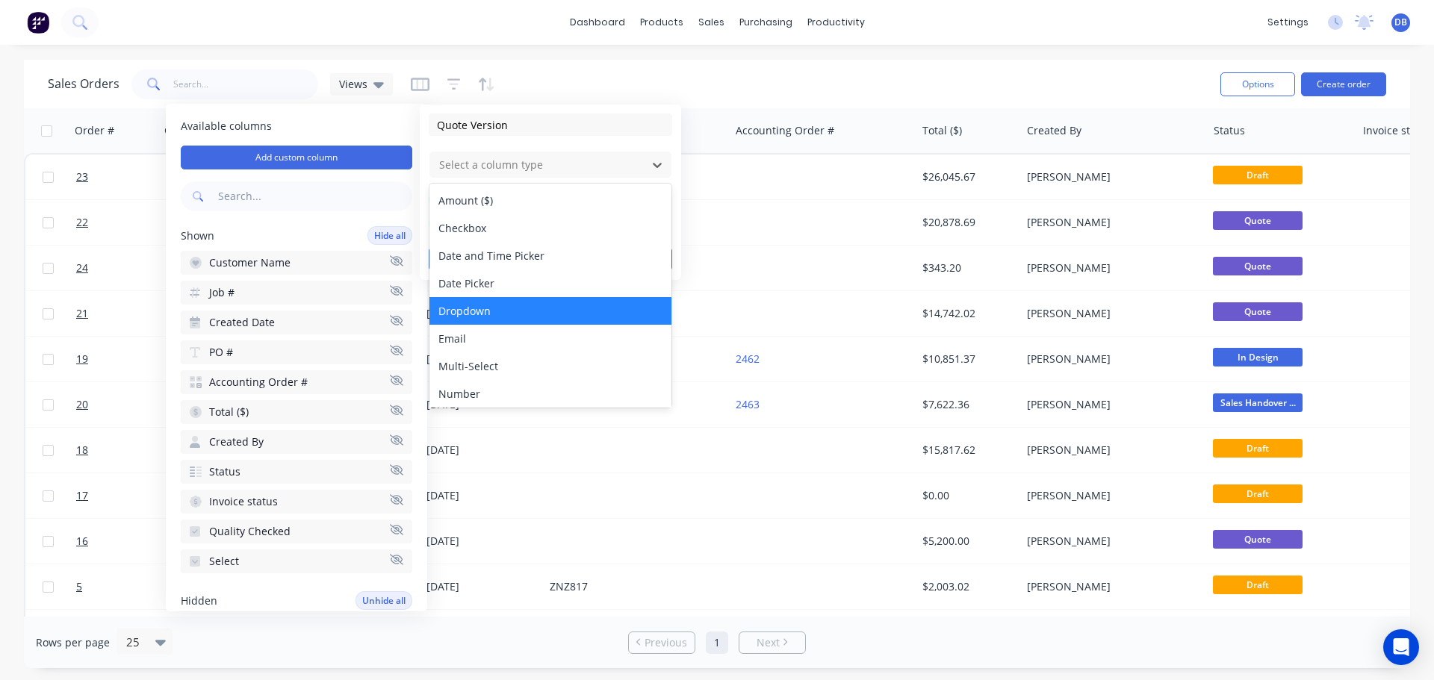
click at [517, 317] on div "Dropdown" at bounding box center [550, 311] width 242 height 28
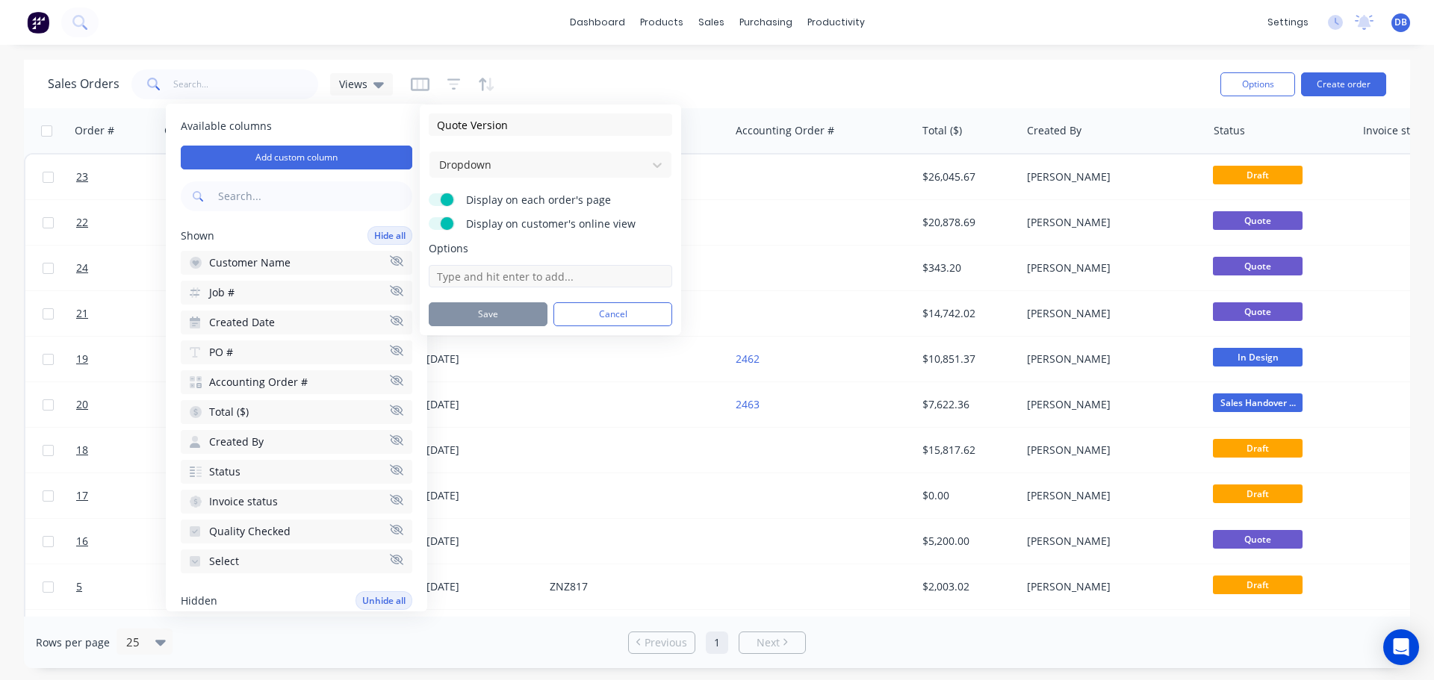
click at [509, 270] on input at bounding box center [550, 276] width 243 height 22
click at [495, 273] on input "V1" at bounding box center [550, 276] width 243 height 22
click at [527, 276] on input "V1" at bounding box center [550, 276] width 243 height 22
type input "V1"
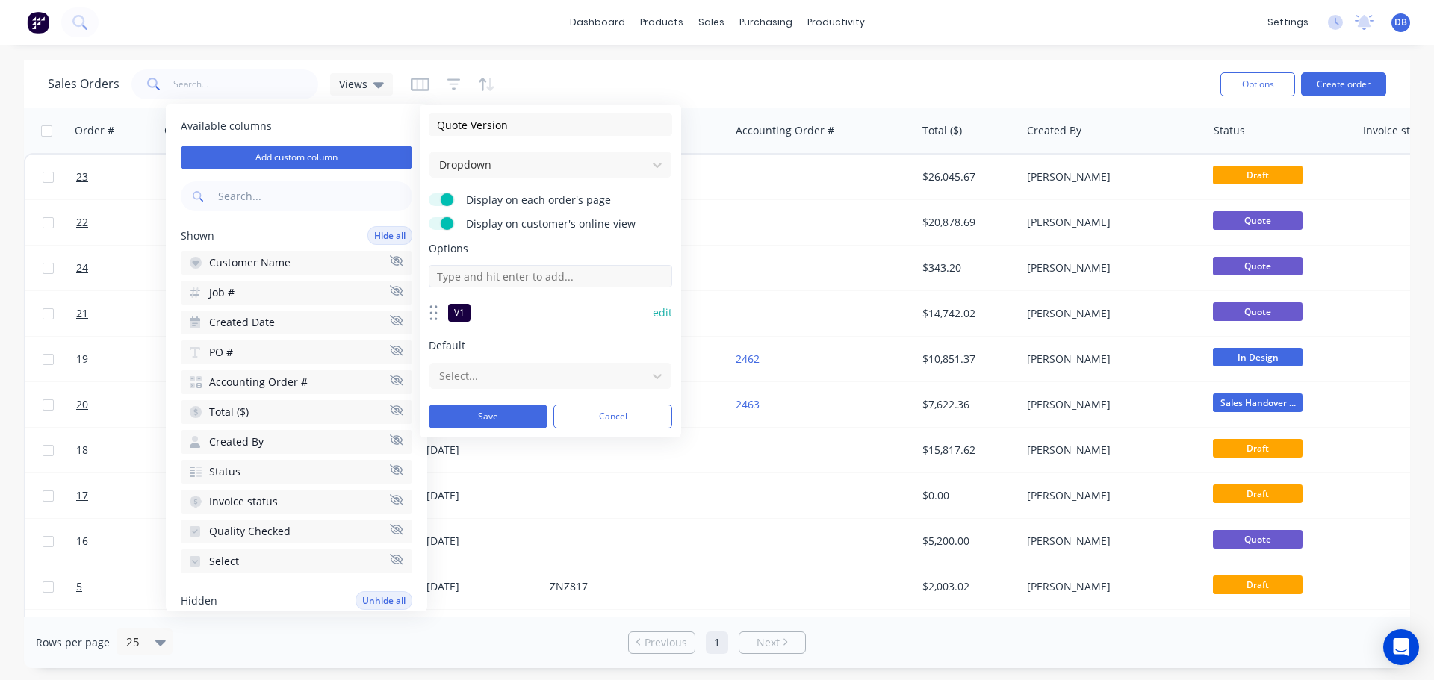
click at [507, 273] on input at bounding box center [550, 276] width 243 height 22
type input "V2"
click at [543, 370] on div at bounding box center [539, 376] width 202 height 19
drag, startPoint x: 537, startPoint y: 414, endPoint x: 544, endPoint y: 271, distance: 143.6
click at [544, 273] on body "dashboard products sales purchasing productivity dashboard products Product Cat…" at bounding box center [717, 340] width 1434 height 680
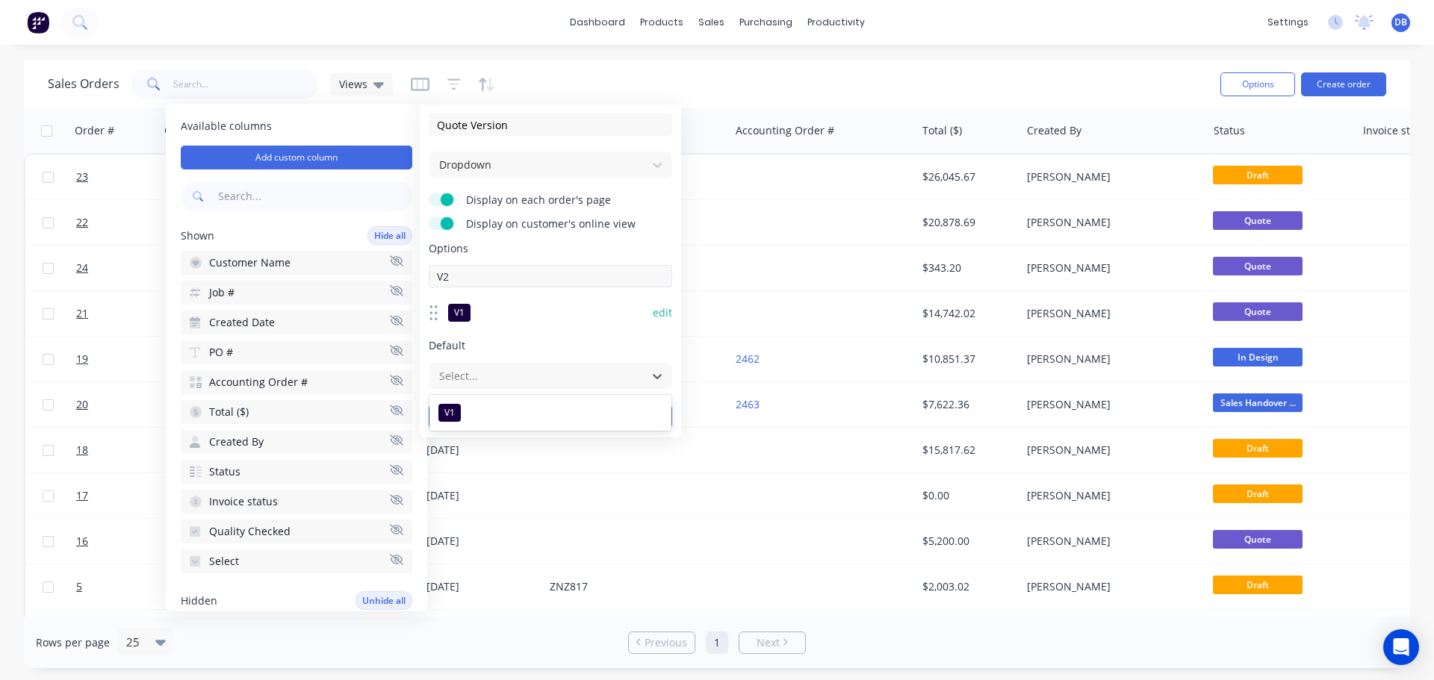
click at [544, 271] on input "V2" at bounding box center [550, 276] width 243 height 22
click at [532, 275] on input at bounding box center [550, 276] width 243 height 22
type input "V3"
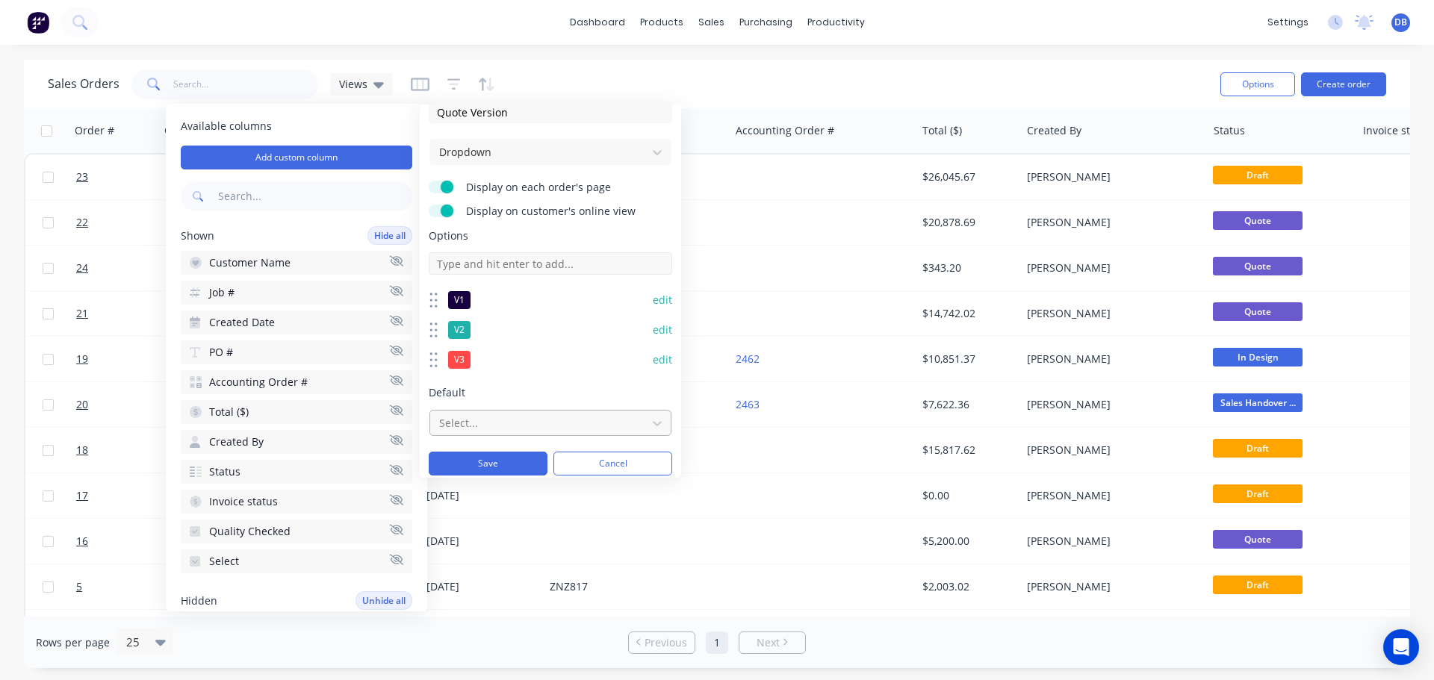
scroll to position [19, 0]
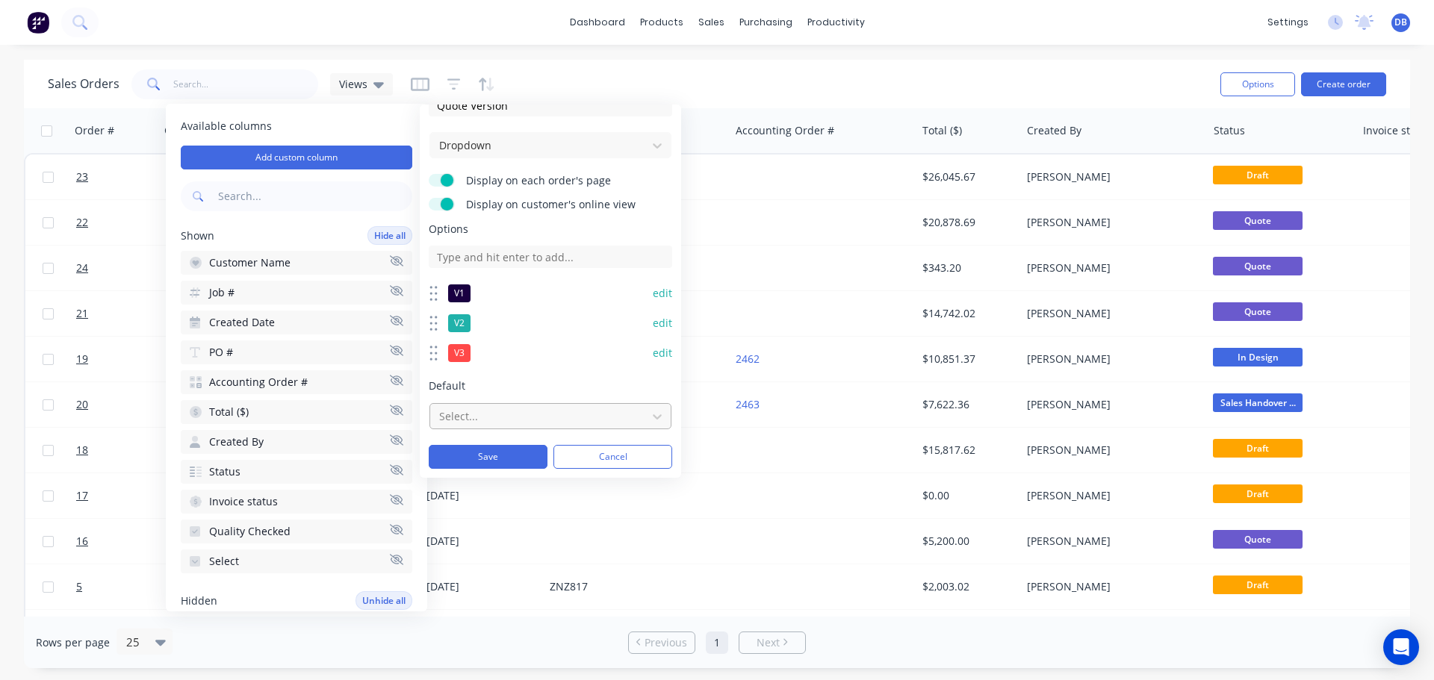
click at [509, 410] on div at bounding box center [539, 416] width 202 height 19
click at [509, 409] on div at bounding box center [539, 416] width 202 height 19
click at [492, 462] on button "Save" at bounding box center [488, 457] width 119 height 24
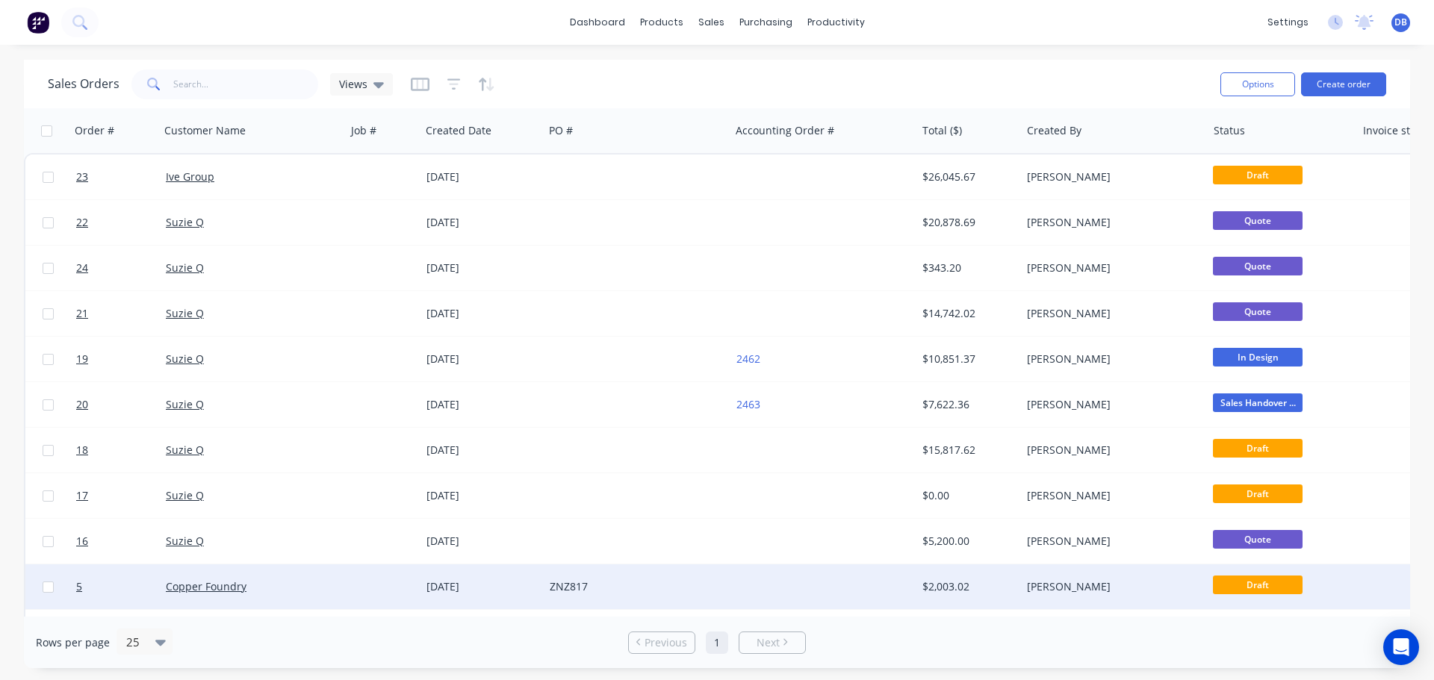
click at [843, 609] on div at bounding box center [823, 587] width 187 height 45
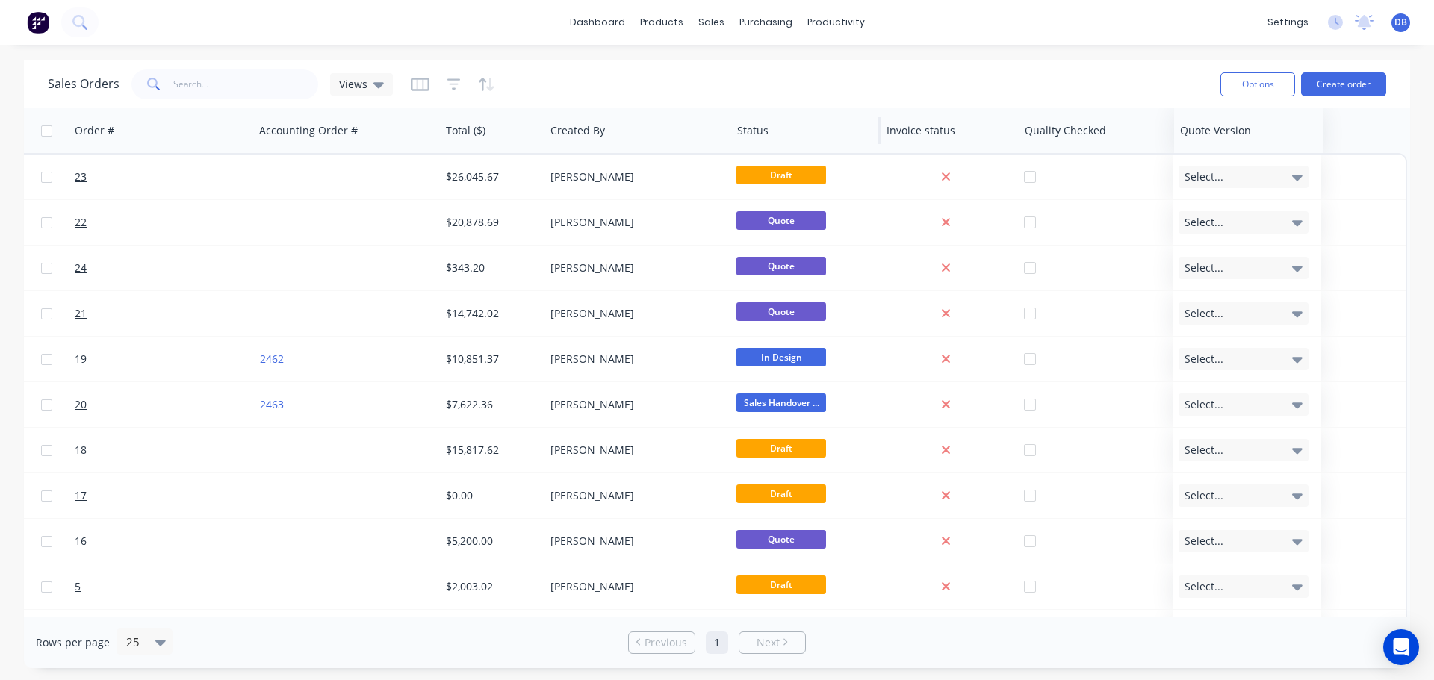
scroll to position [0, 476]
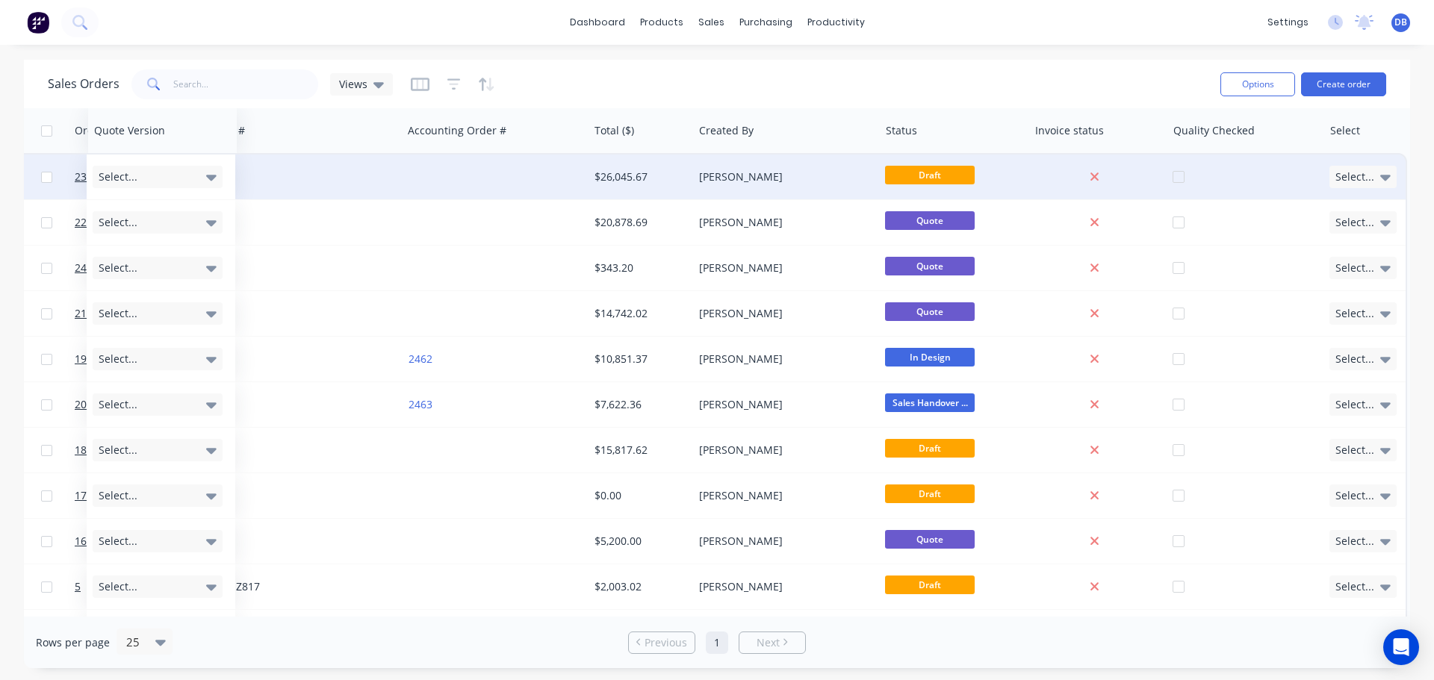
drag, startPoint x: 1320, startPoint y: 130, endPoint x: 149, endPoint y: 169, distance: 1170.9
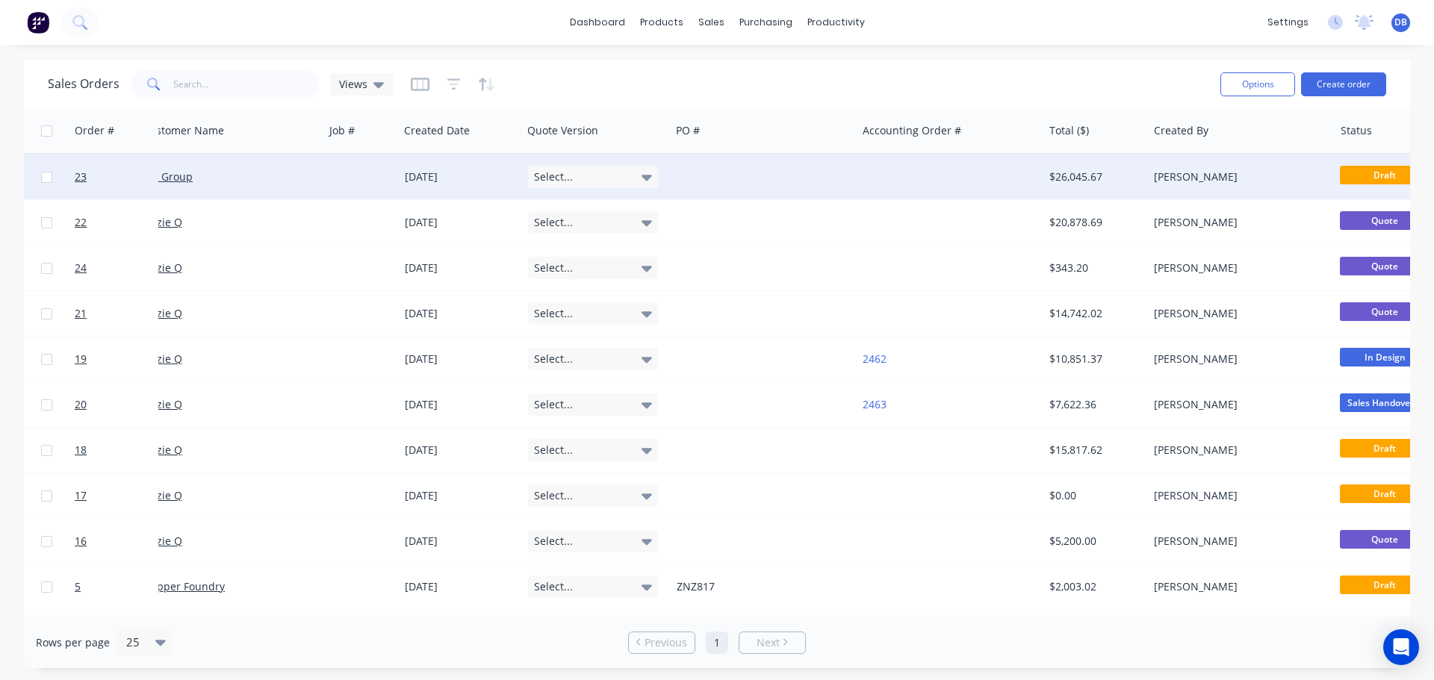
scroll to position [0, 0]
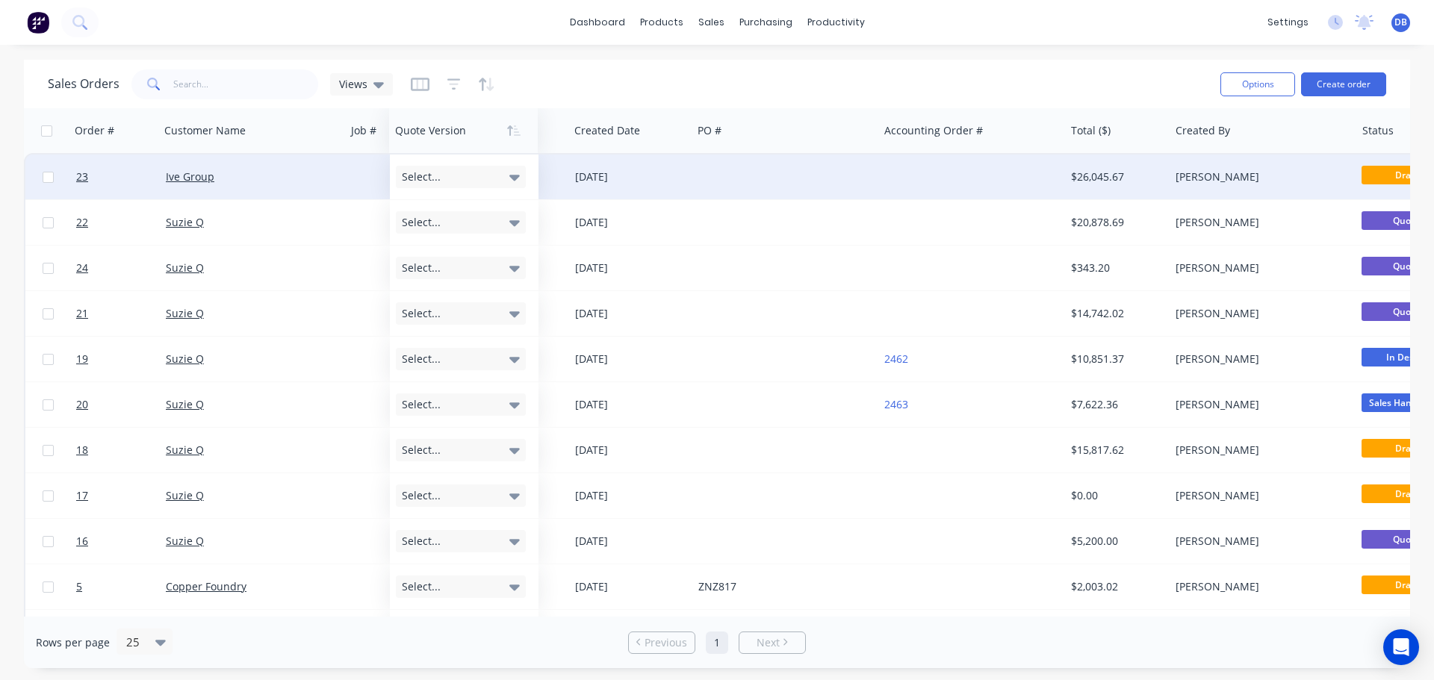
drag, startPoint x: 607, startPoint y: 131, endPoint x: 446, endPoint y: 145, distance: 161.9
click at [446, 145] on div at bounding box center [460, 131] width 130 height 30
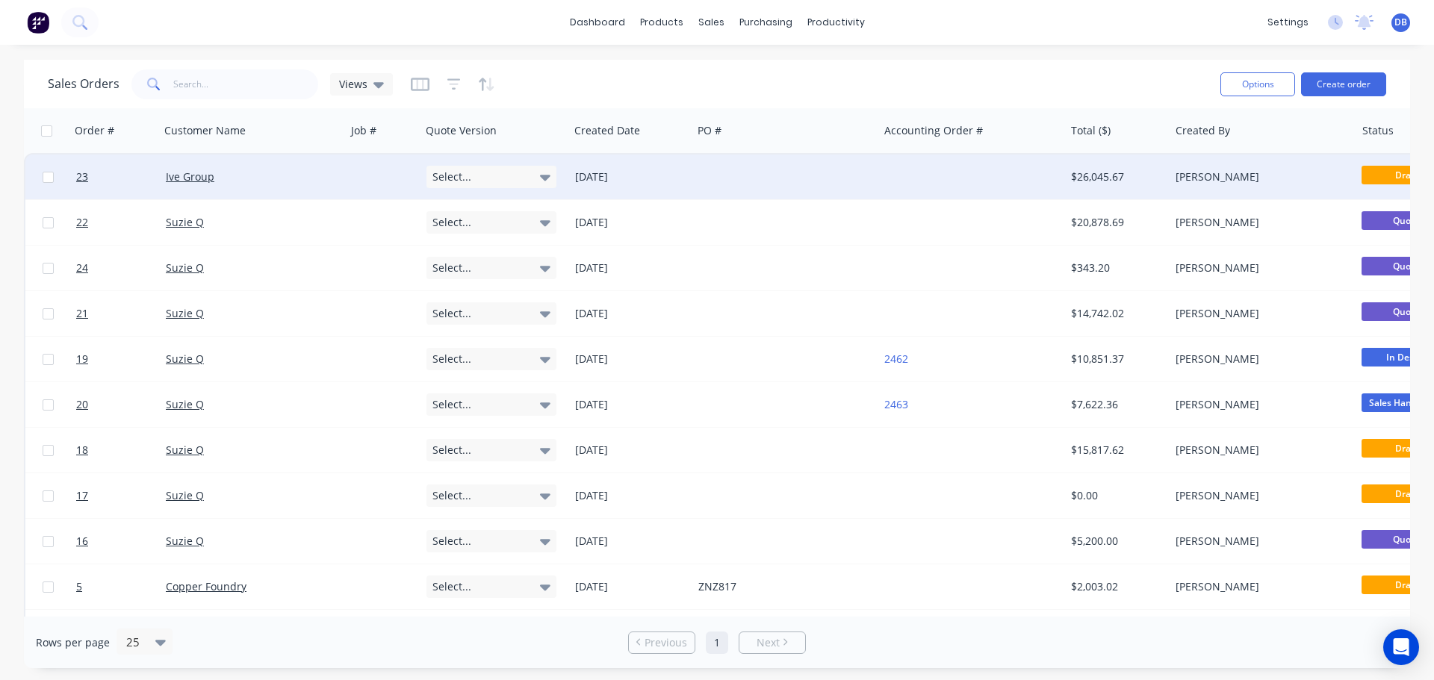
click at [516, 179] on div "Select..." at bounding box center [490, 177] width 129 height 22
click at [453, 256] on div "V1" at bounding box center [445, 256] width 22 height 21
click at [718, 84] on div "Sales Orders Views" at bounding box center [628, 84] width 1161 height 37
click at [423, 86] on icon "button" at bounding box center [420, 84] width 19 height 15
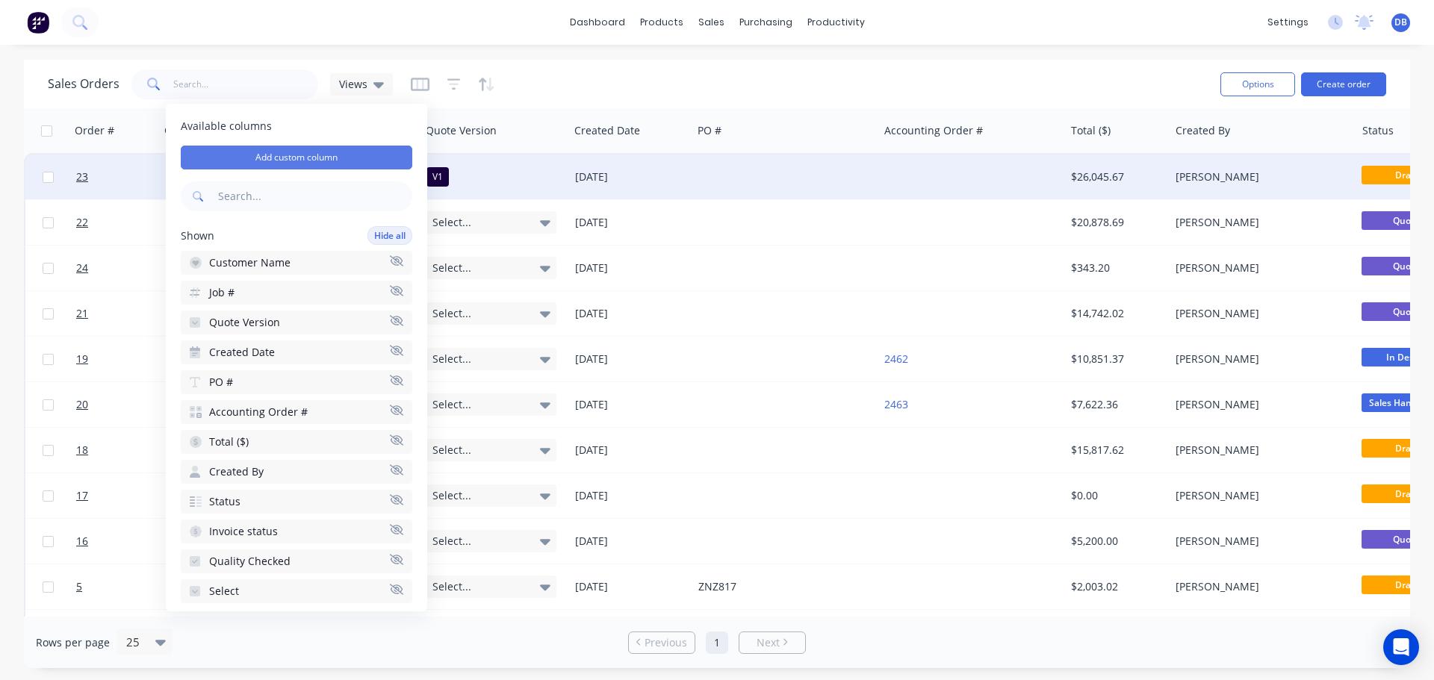
click at [307, 162] on button "Add custom column" at bounding box center [297, 158] width 232 height 24
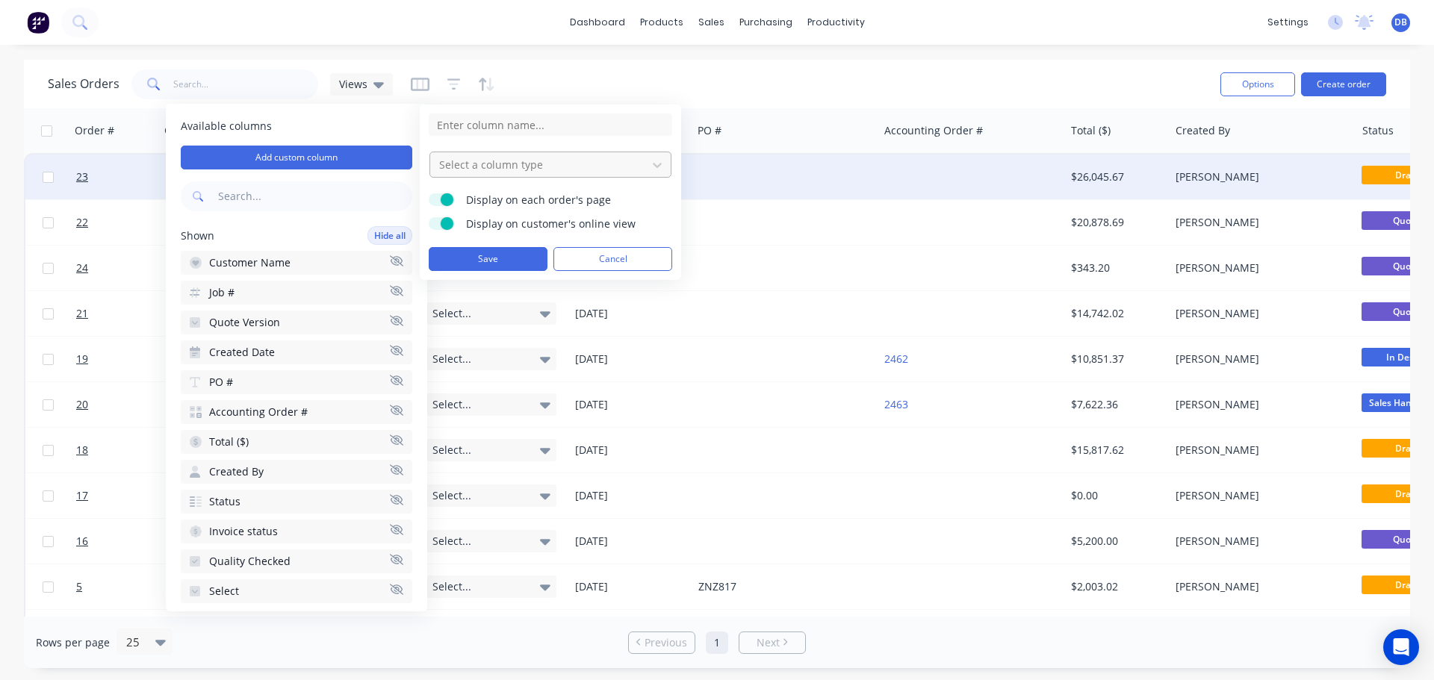
click at [528, 164] on div at bounding box center [539, 164] width 202 height 19
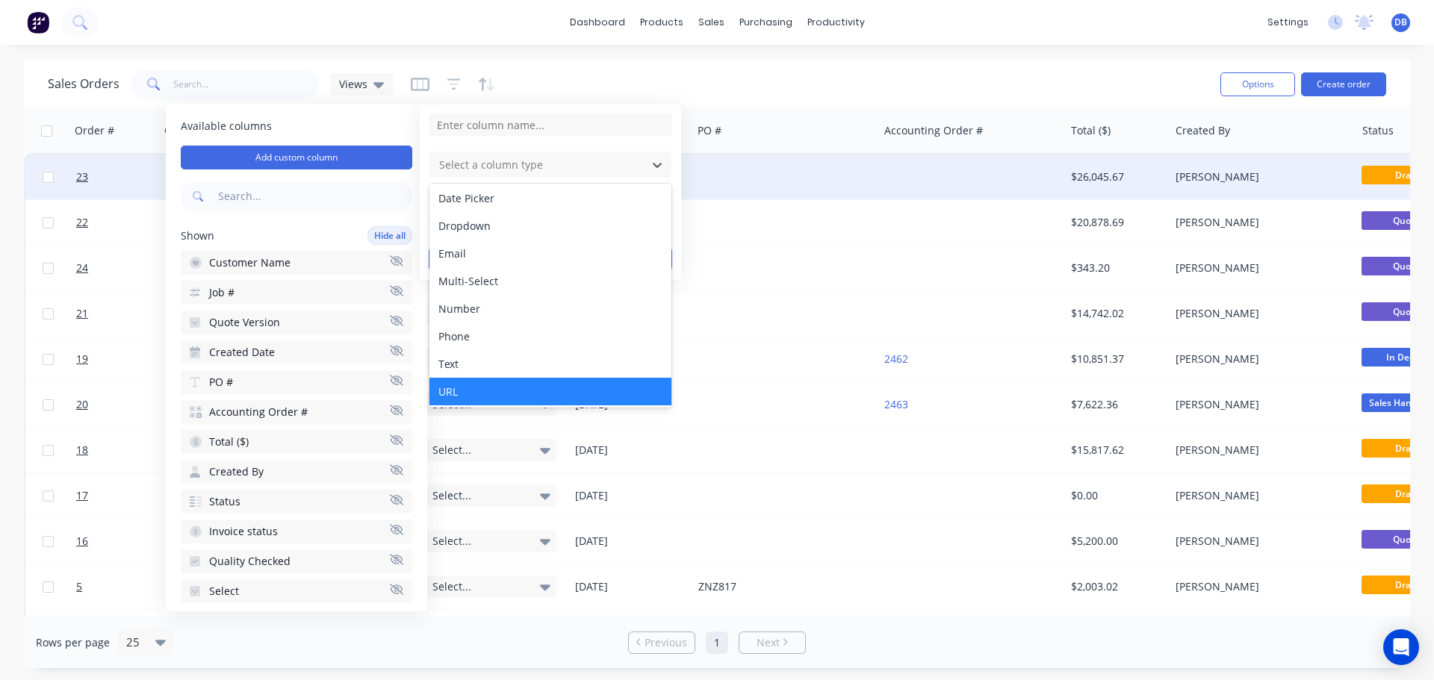
scroll to position [86, 0]
click at [695, 69] on div "Sales Orders Views" at bounding box center [628, 84] width 1161 height 37
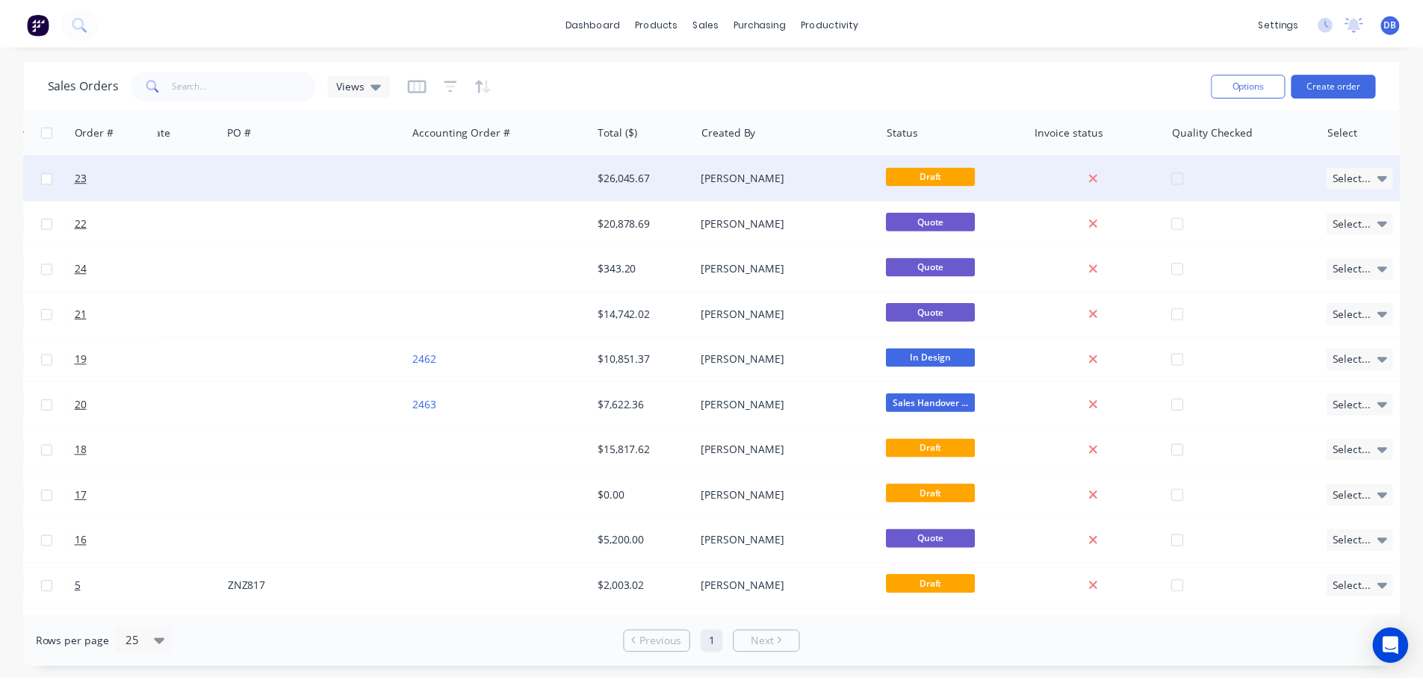
scroll to position [0, 484]
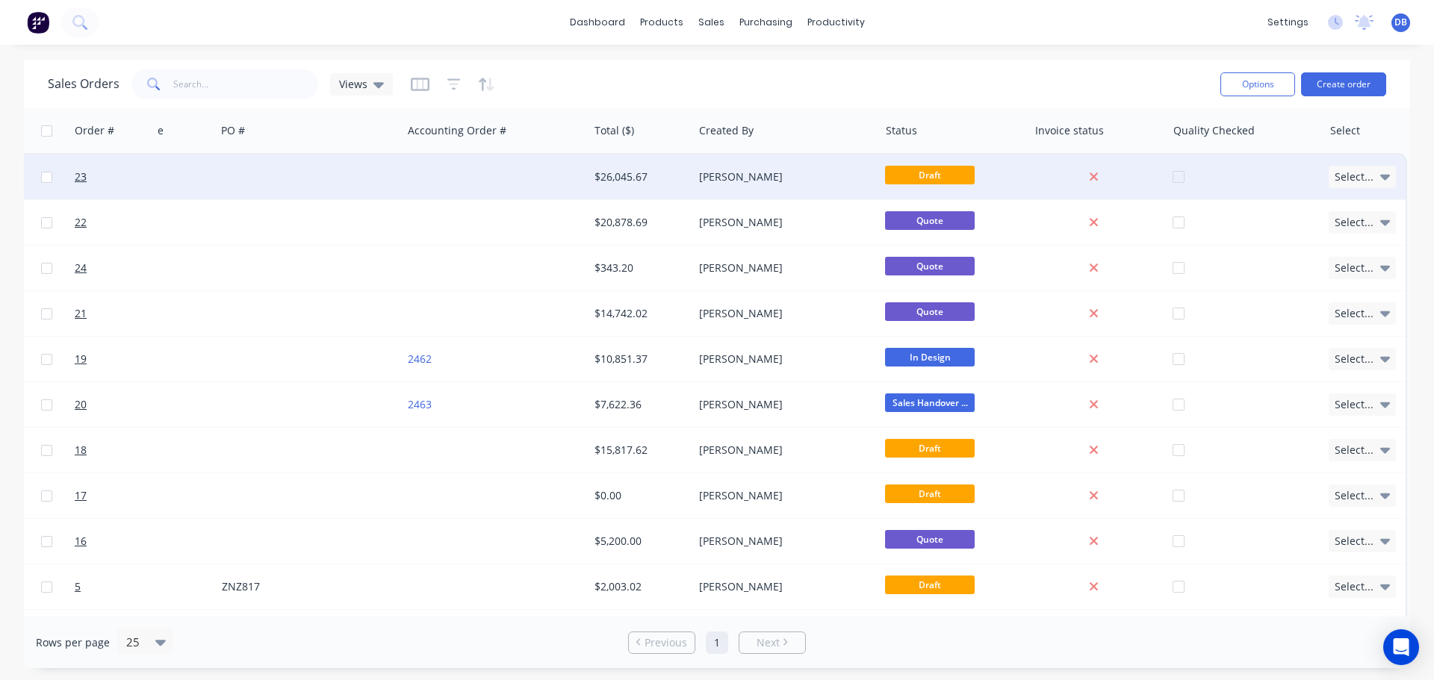
click at [335, 182] on div at bounding box center [309, 177] width 187 height 45
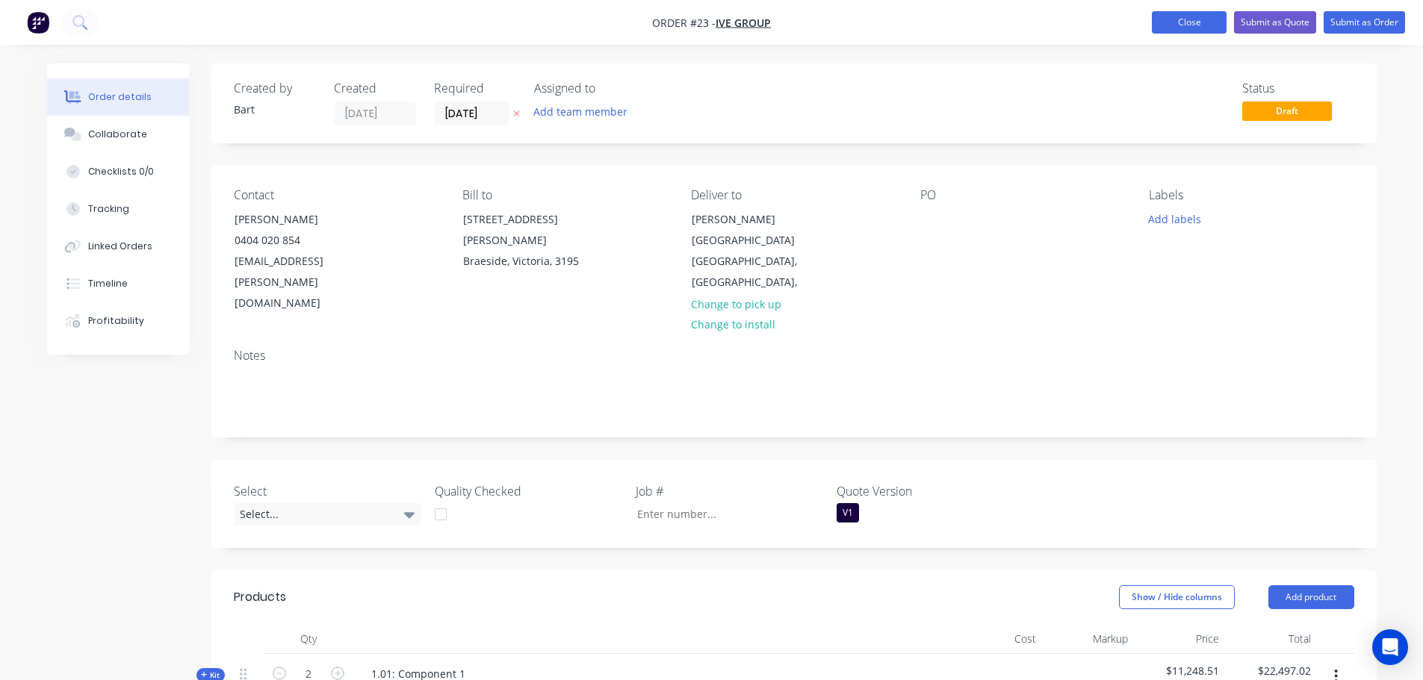
click at [1193, 21] on button "Close" at bounding box center [1189, 22] width 75 height 22
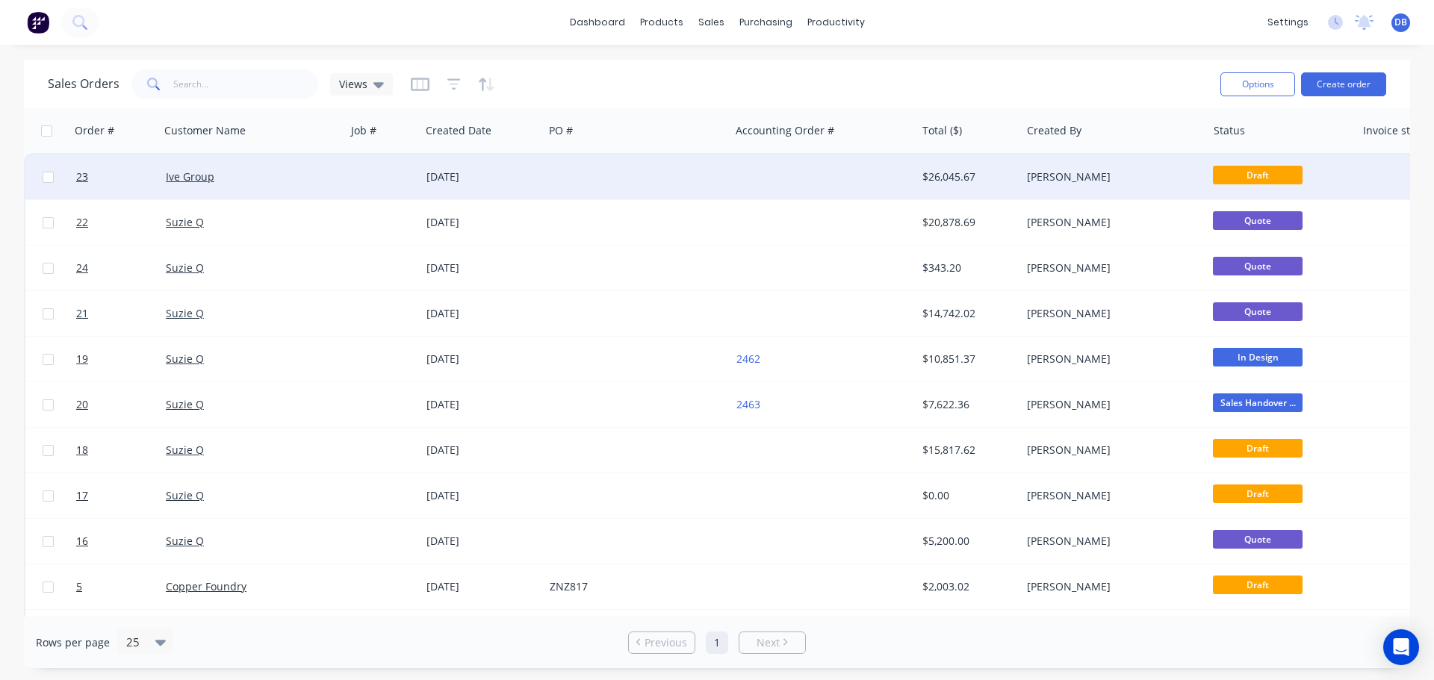
click at [40, 170] on div at bounding box center [47, 177] width 45 height 45
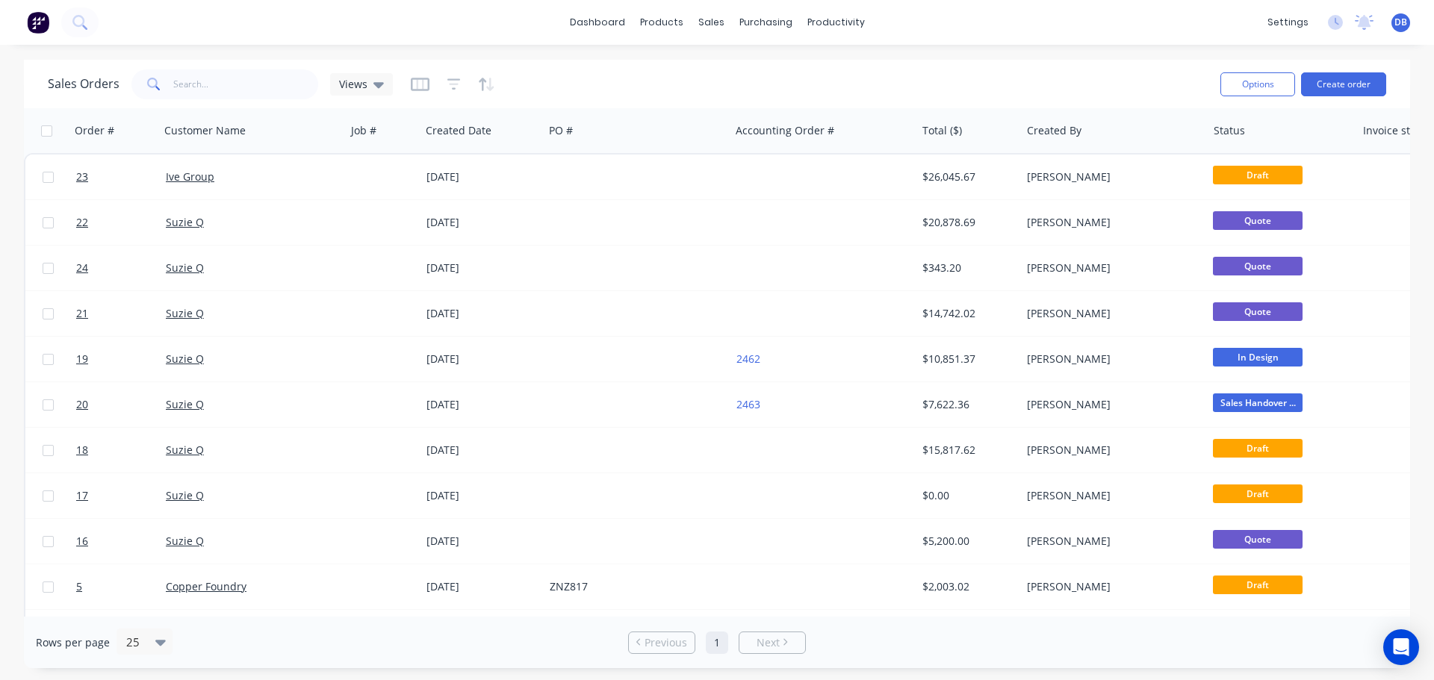
click at [46, 131] on input "checkbox" at bounding box center [46, 130] width 11 height 11
checkbox input "true"
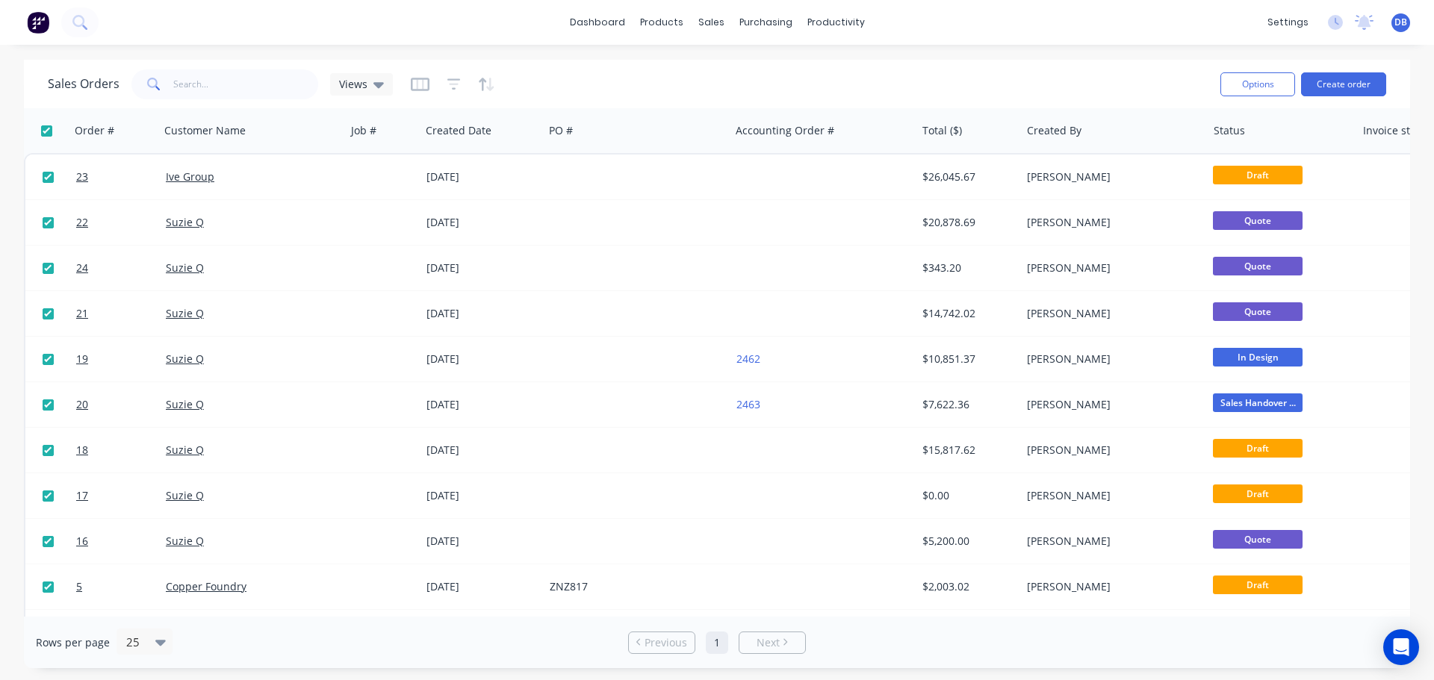
checkbox input "true"
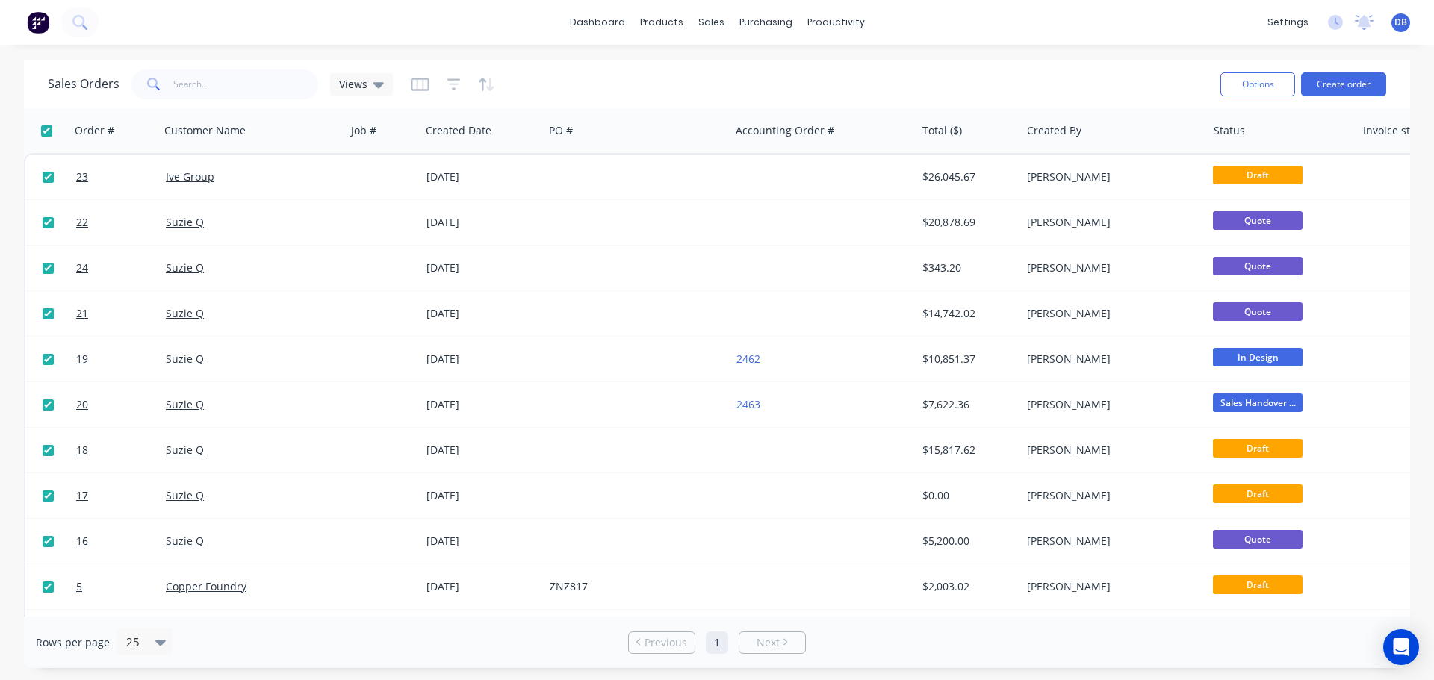
checkbox input "true"
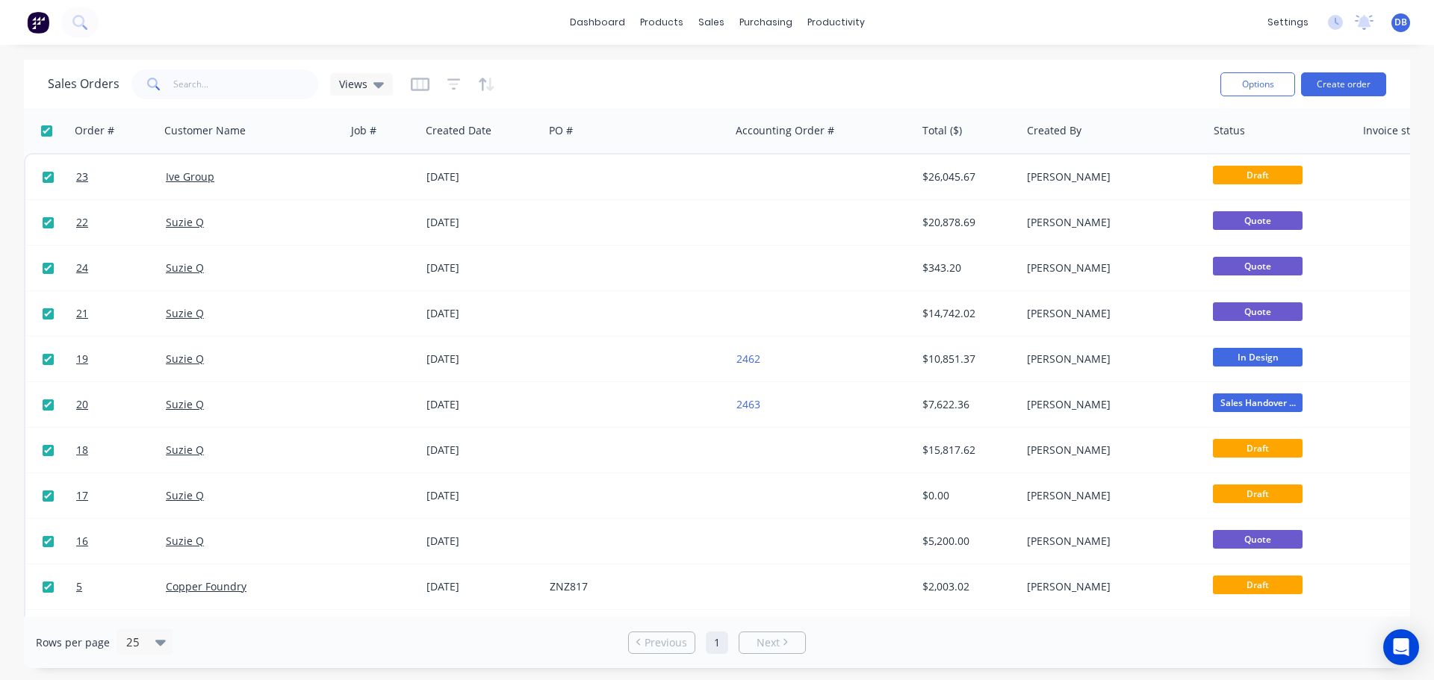
checkbox input "true"
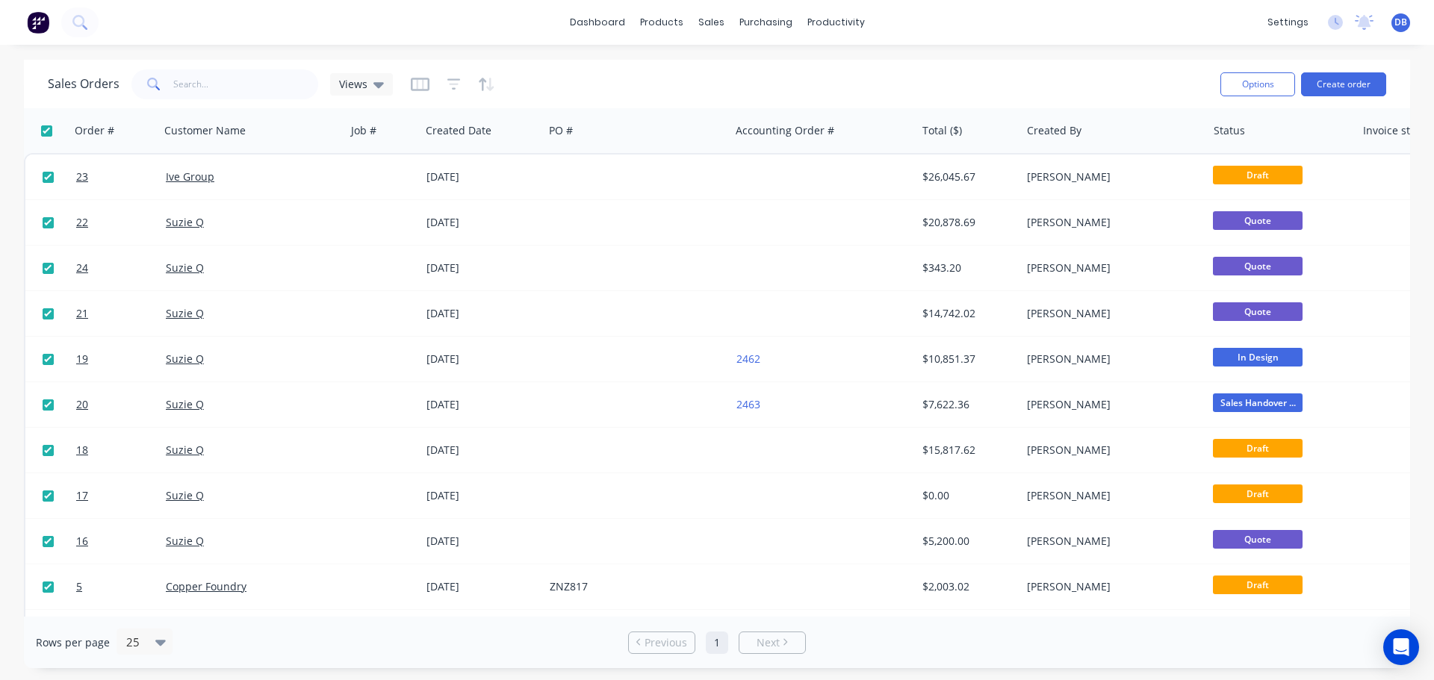
checkbox input "true"
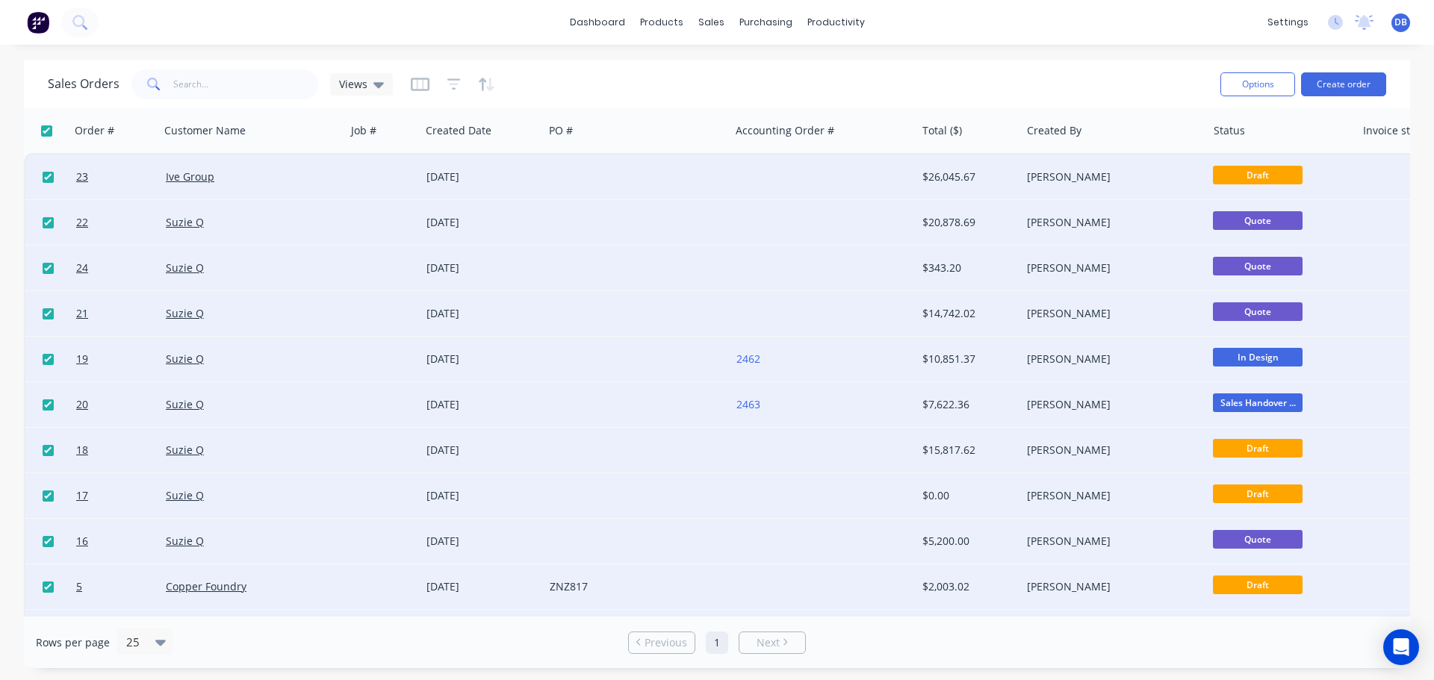
click at [33, 138] on div at bounding box center [45, 131] width 31 height 30
click at [42, 127] on input "checkbox" at bounding box center [46, 130] width 11 height 11
checkbox input "false"
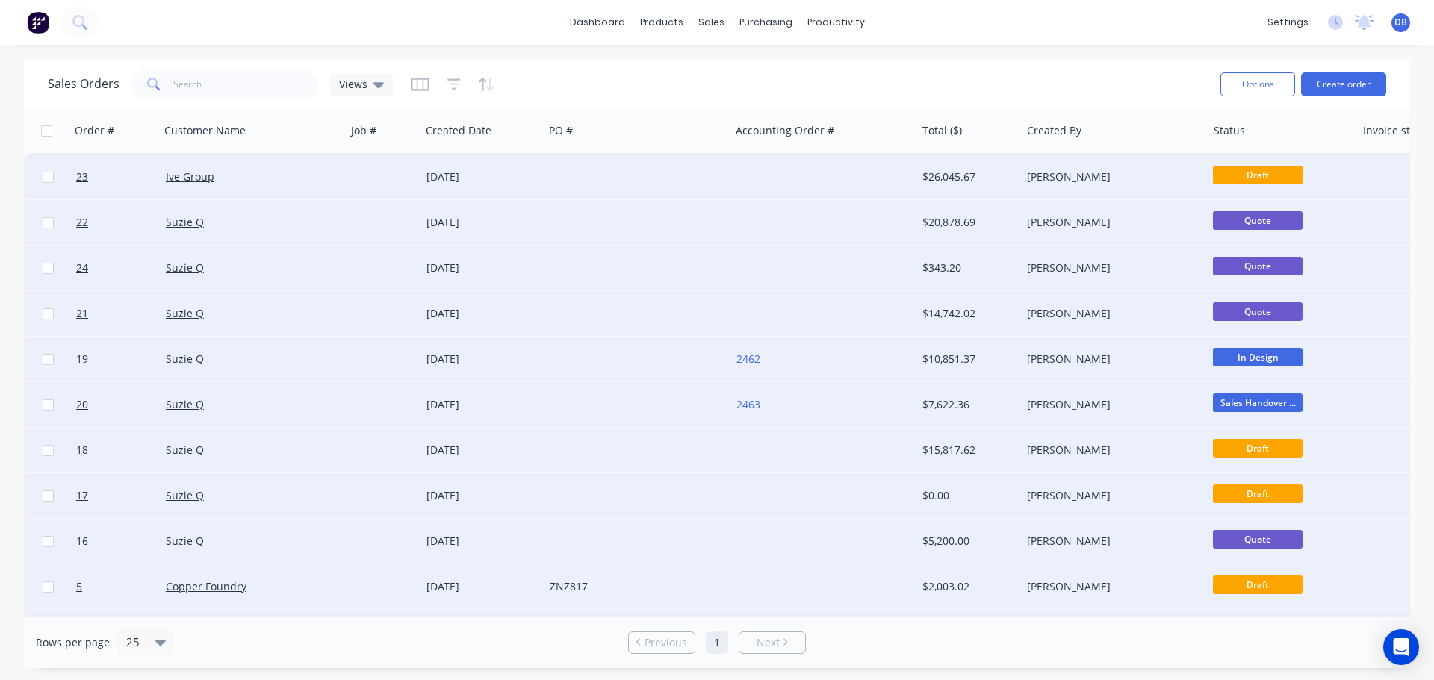
checkbox input "false"
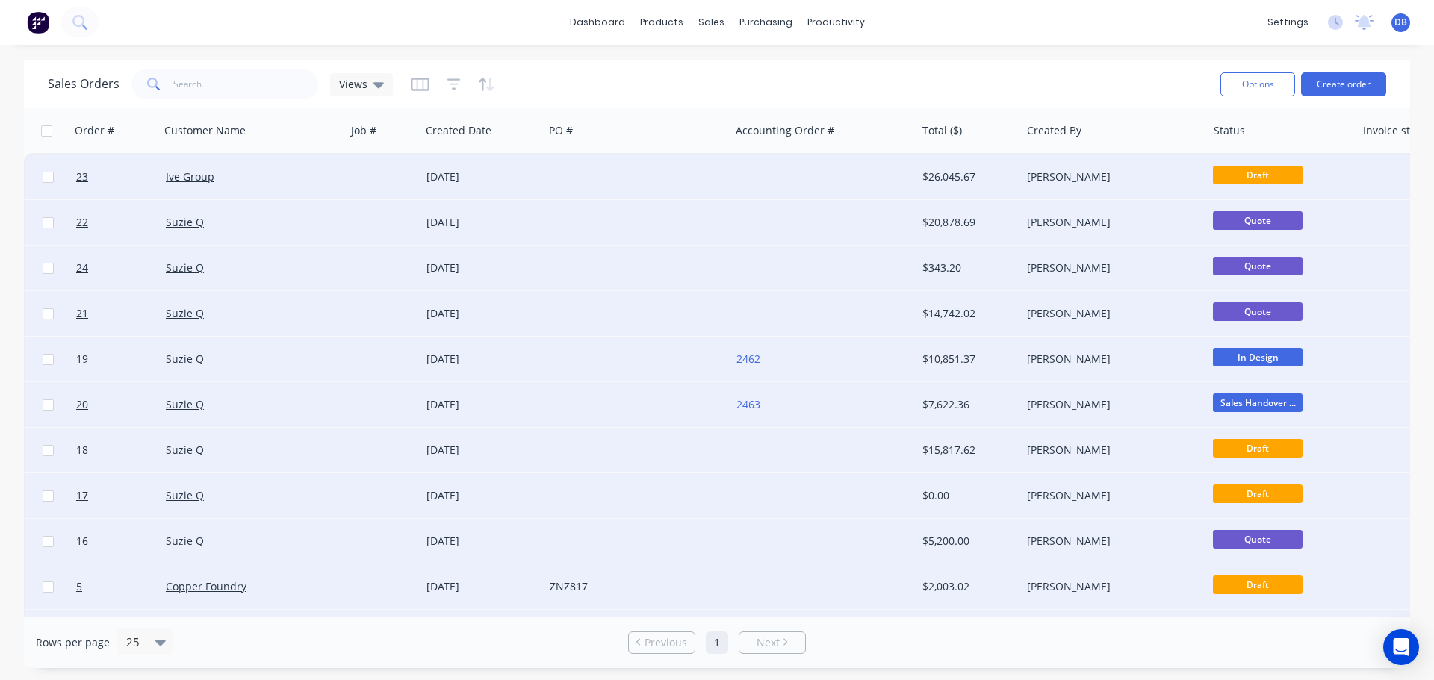
checkbox input "false"
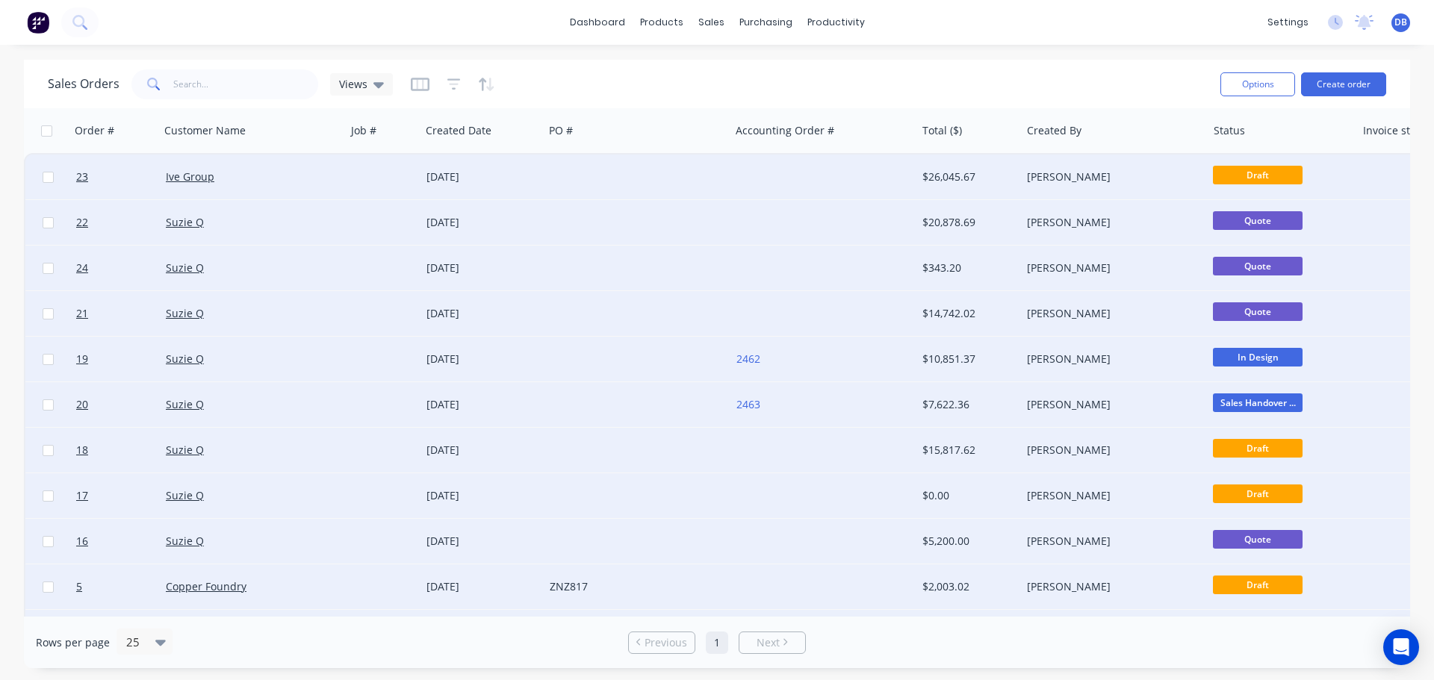
checkbox input "false"
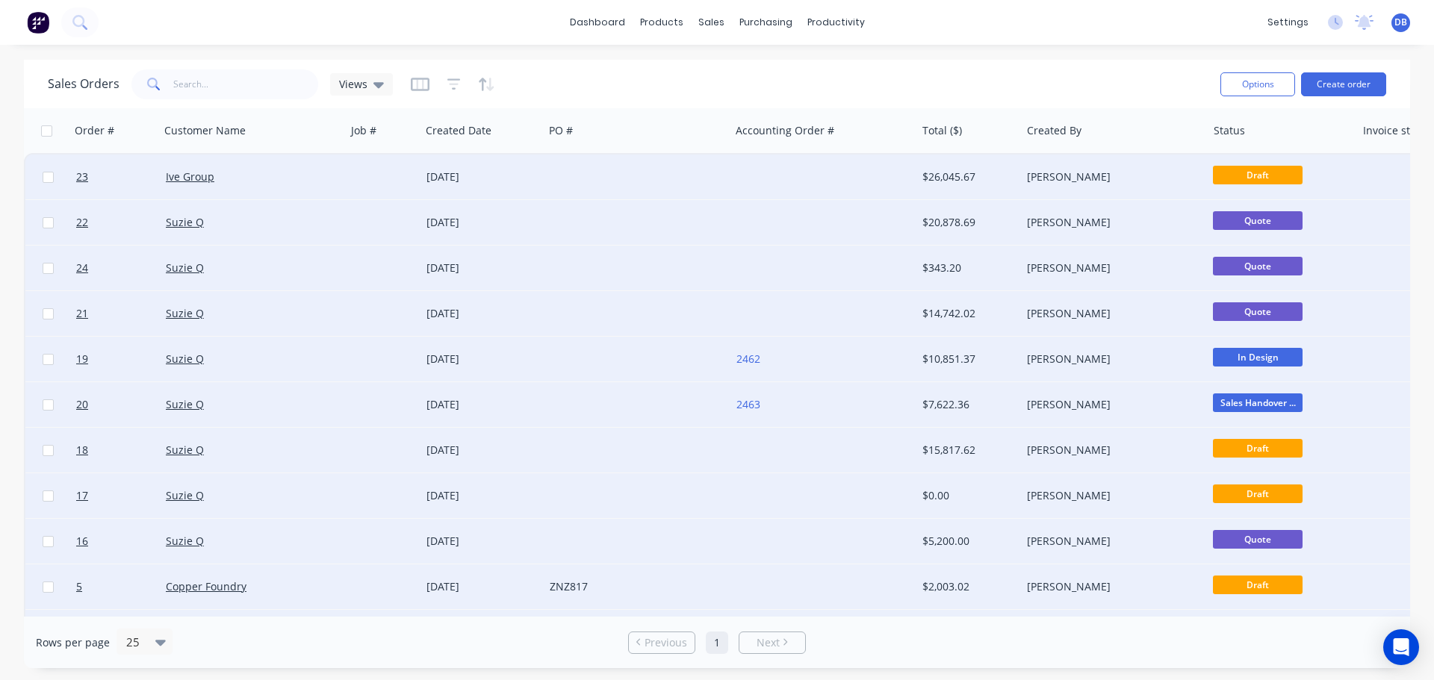
checkbox input "false"
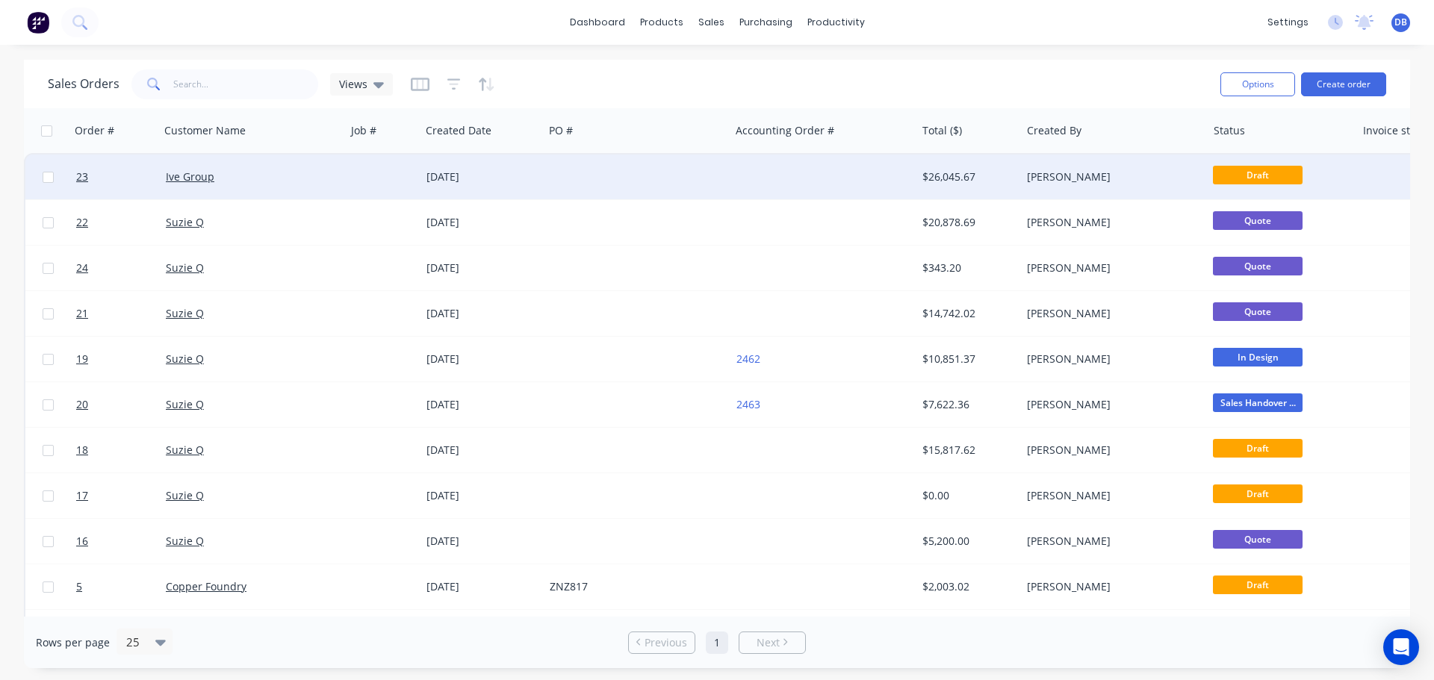
click at [46, 176] on input "checkbox" at bounding box center [48, 177] width 11 height 11
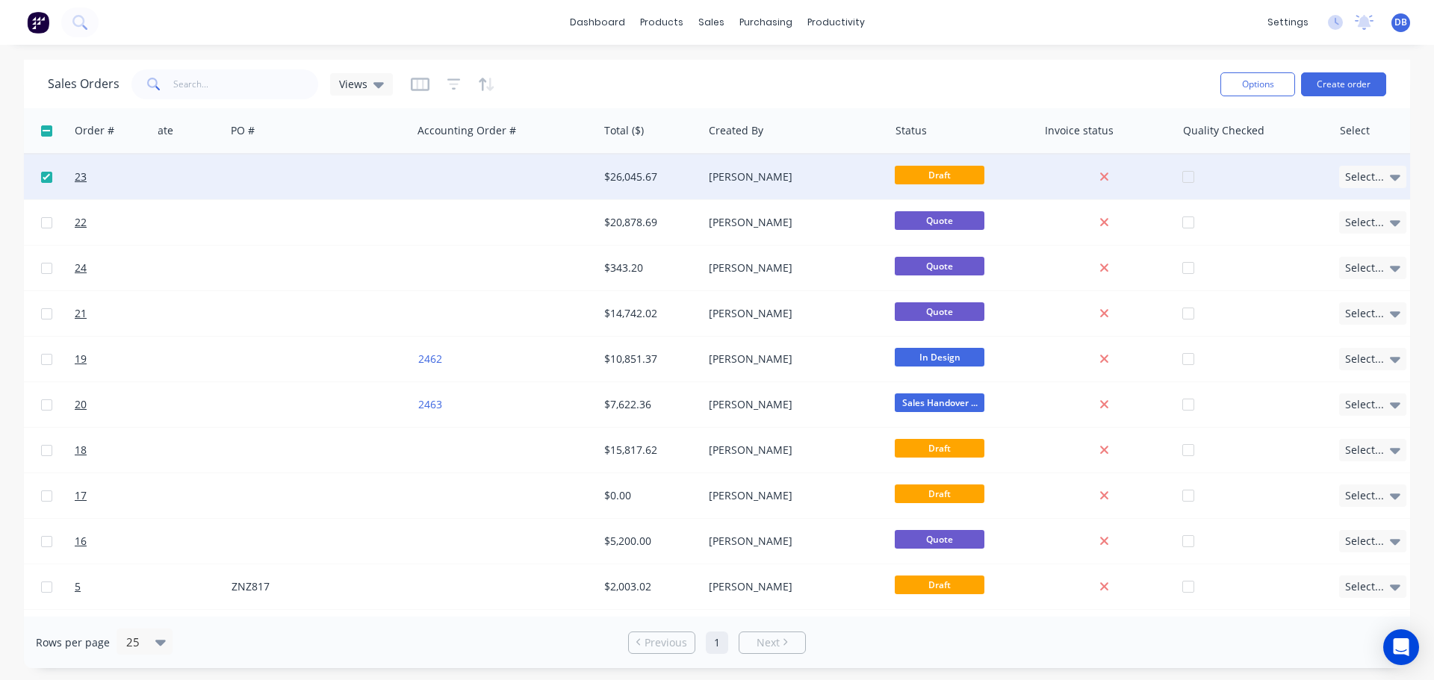
scroll to position [0, 484]
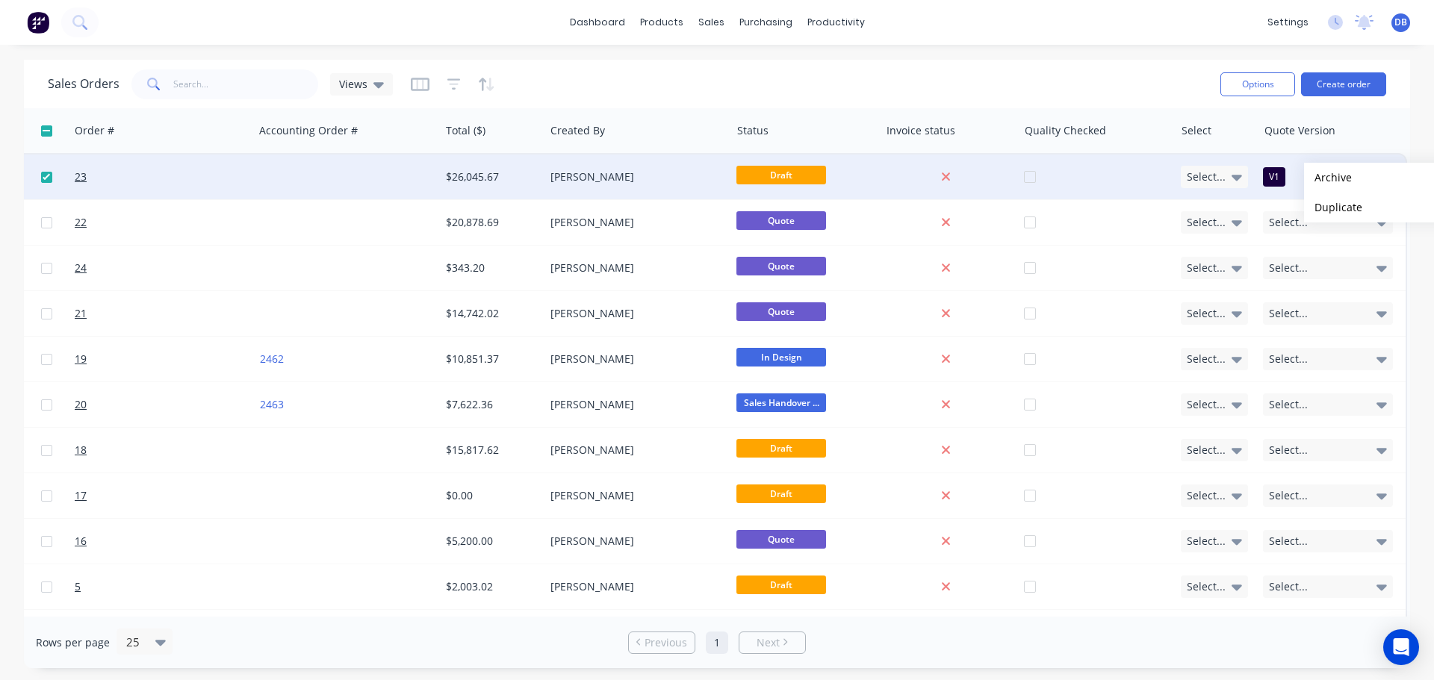
click at [1128, 74] on div "Sales Orders Views" at bounding box center [628, 84] width 1161 height 37
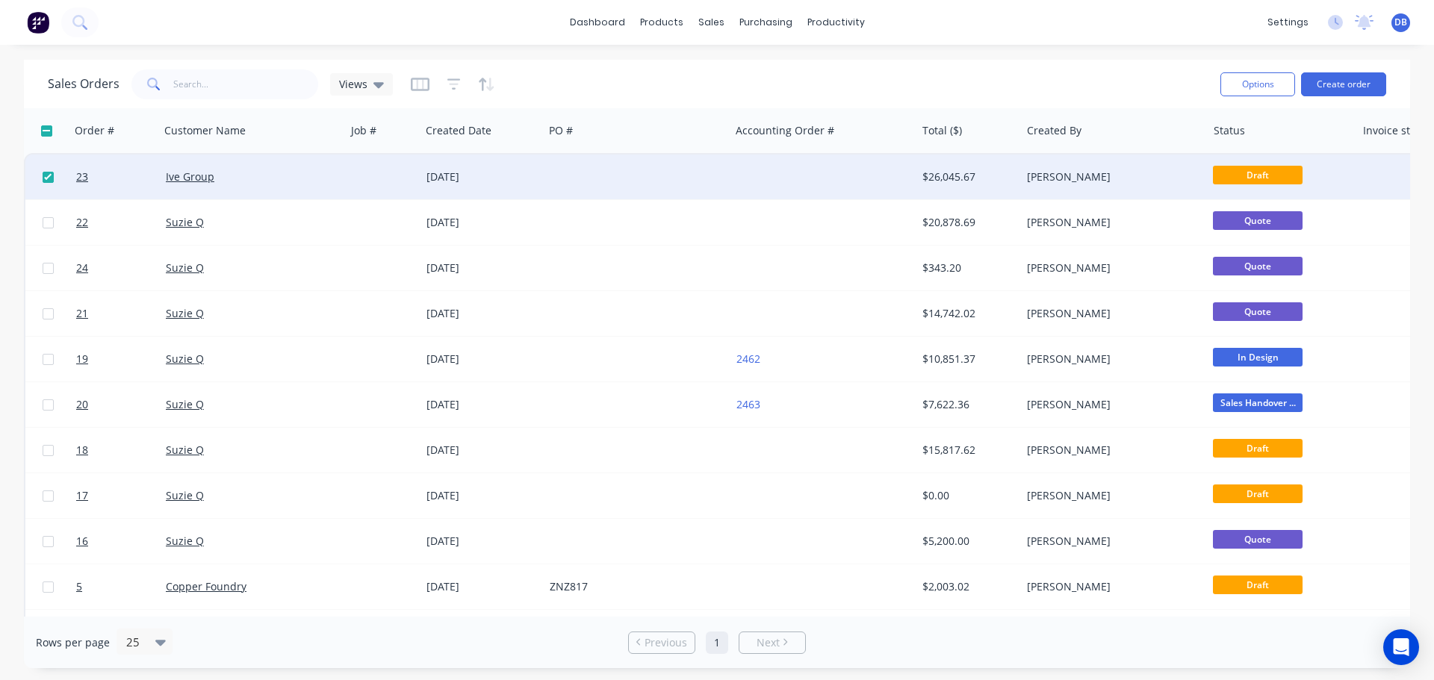
click at [750, 72] on div "Sales Orders Views" at bounding box center [628, 84] width 1161 height 37
click at [46, 176] on input "checkbox" at bounding box center [48, 177] width 11 height 11
checkbox input "false"
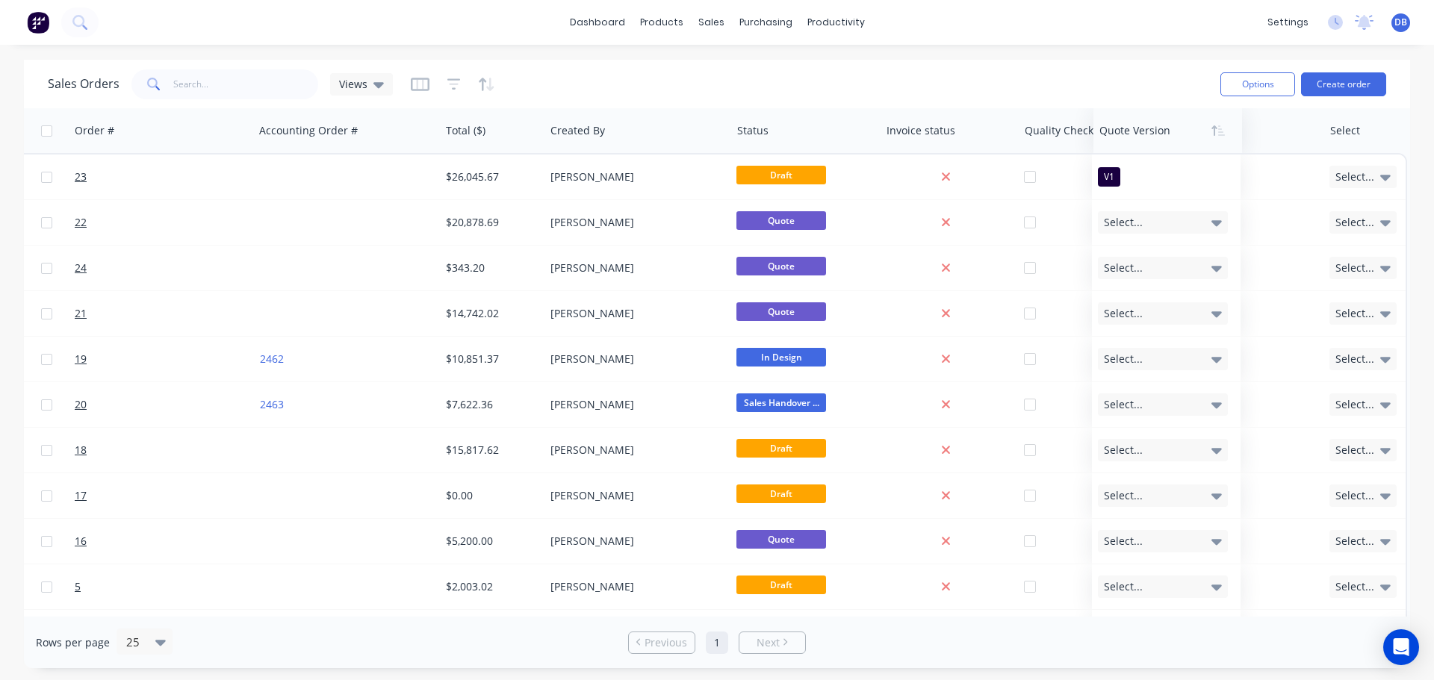
scroll to position [0, 476]
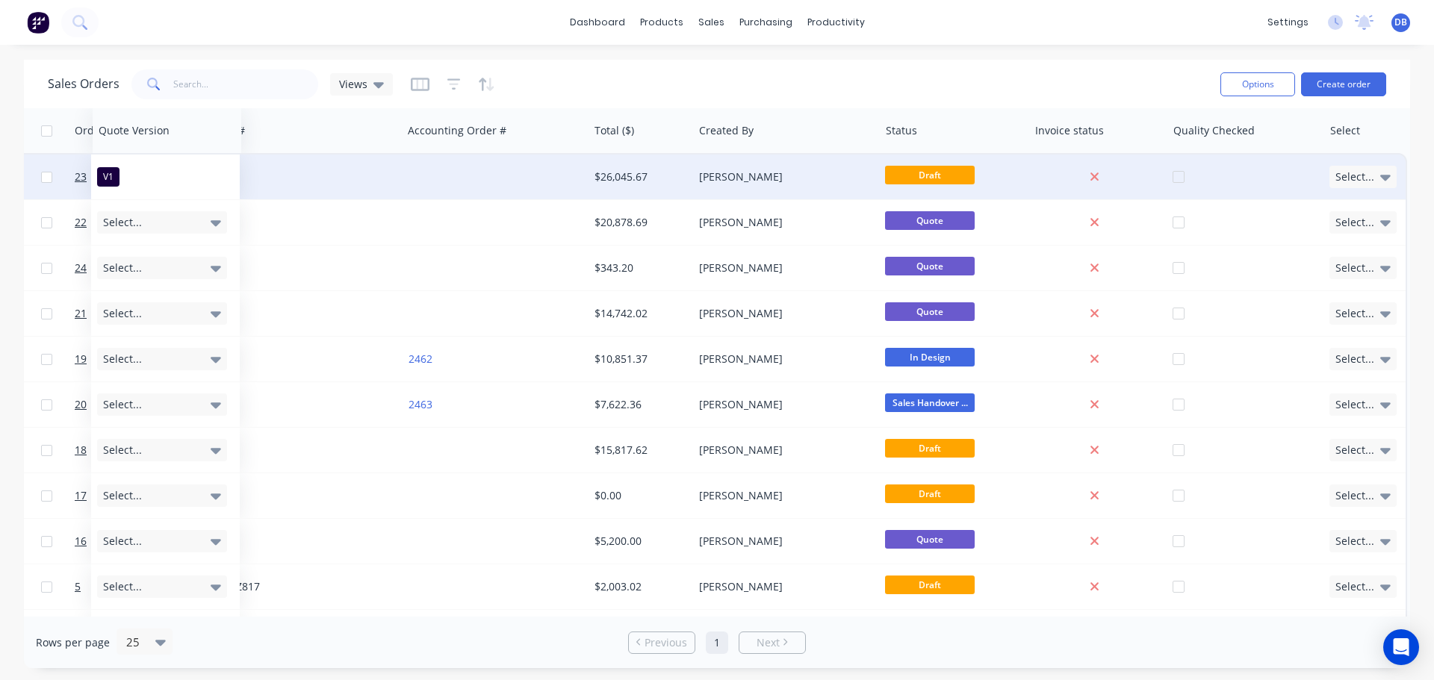
drag, startPoint x: 1308, startPoint y: 130, endPoint x: 143, endPoint y: 177, distance: 1166.7
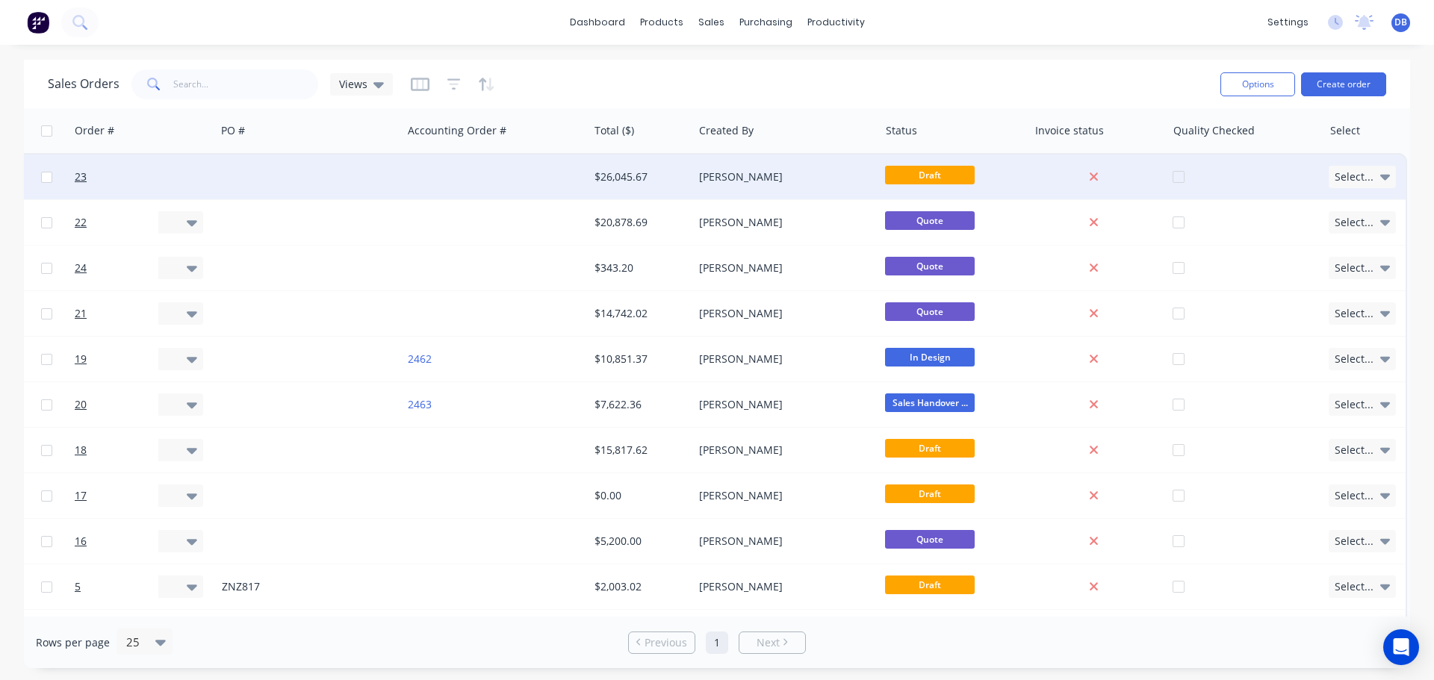
scroll to position [0, 0]
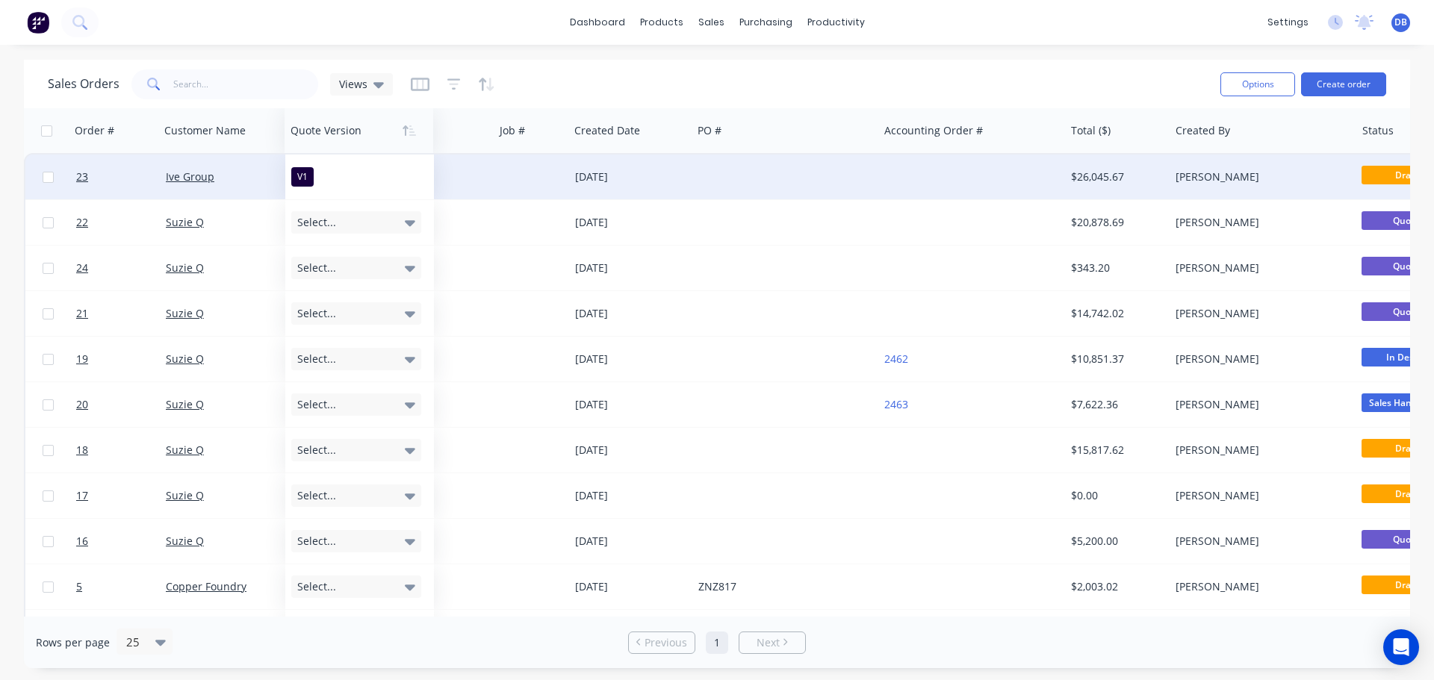
drag, startPoint x: 614, startPoint y: 132, endPoint x: 355, endPoint y: 141, distance: 258.6
click at [355, 141] on div at bounding box center [356, 131] width 130 height 30
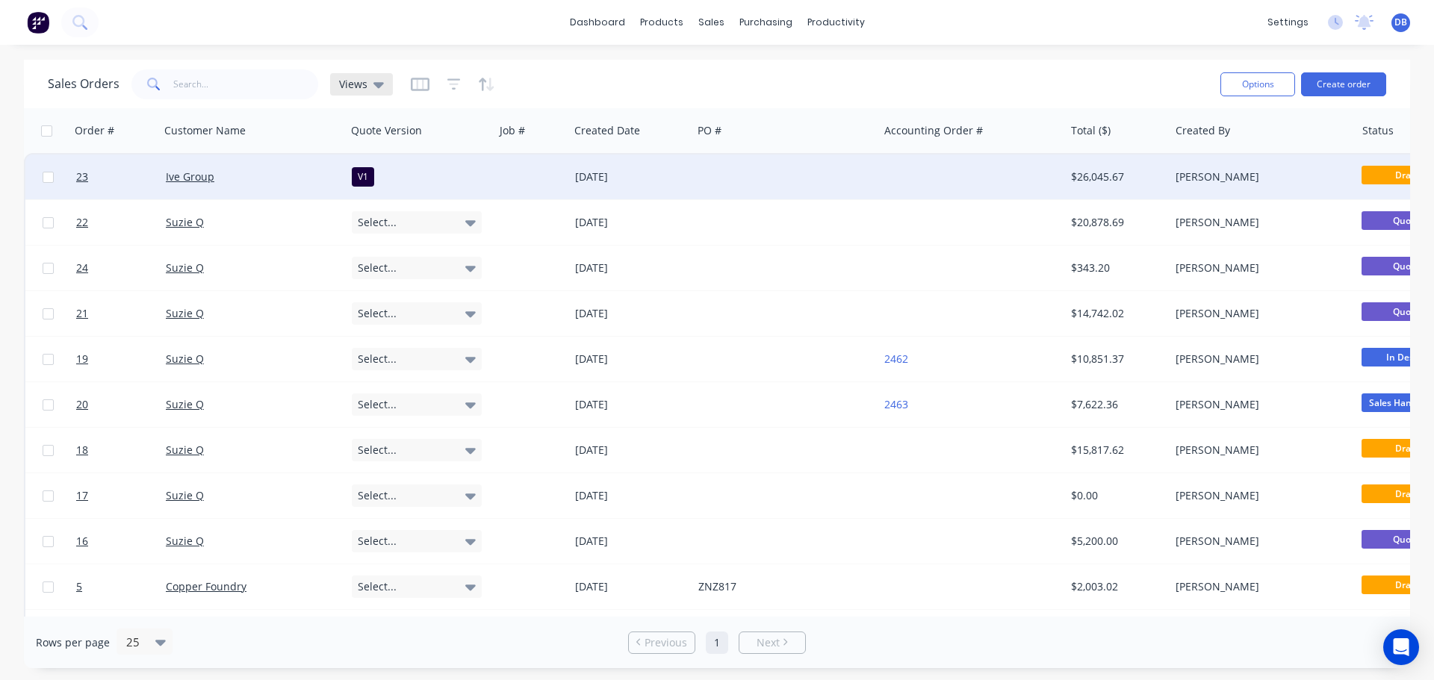
click at [373, 90] on icon at bounding box center [378, 84] width 10 height 16
click at [380, 249] on button "Archived" at bounding box center [420, 241] width 170 height 17
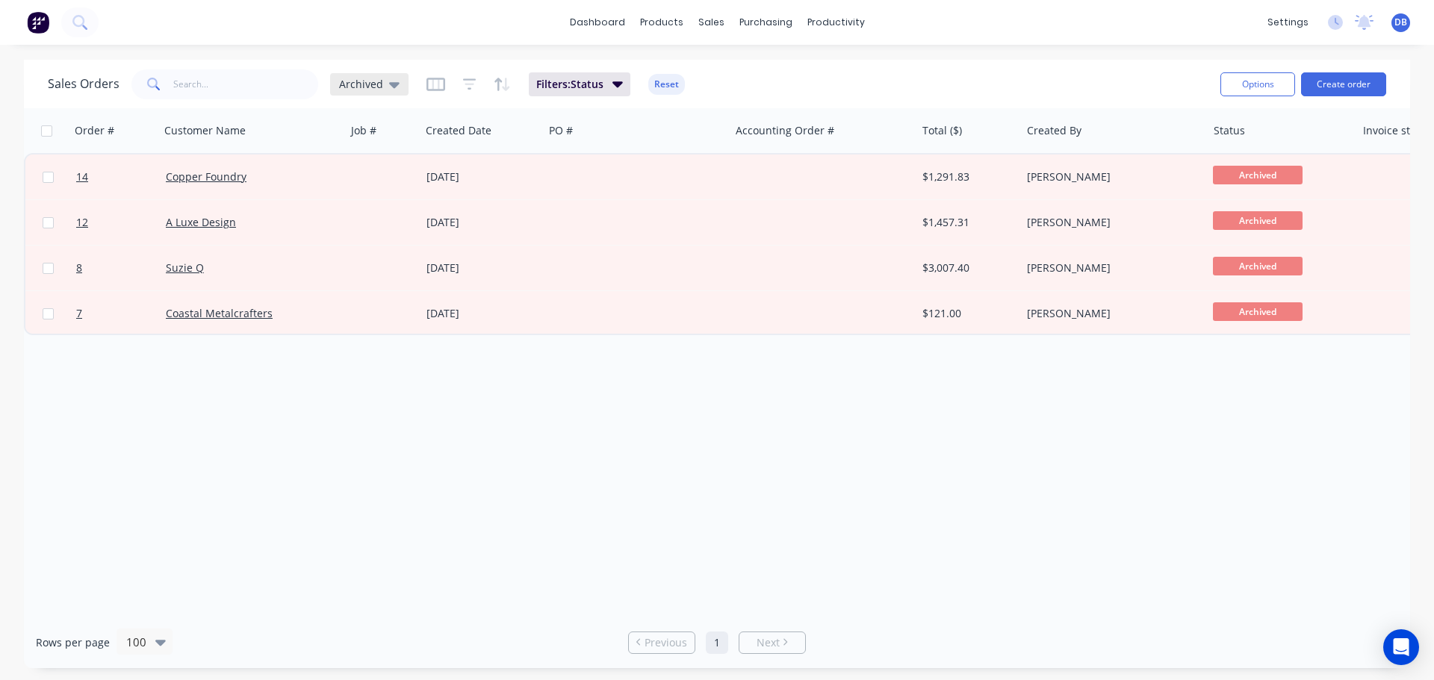
click at [389, 81] on icon at bounding box center [394, 84] width 10 height 16
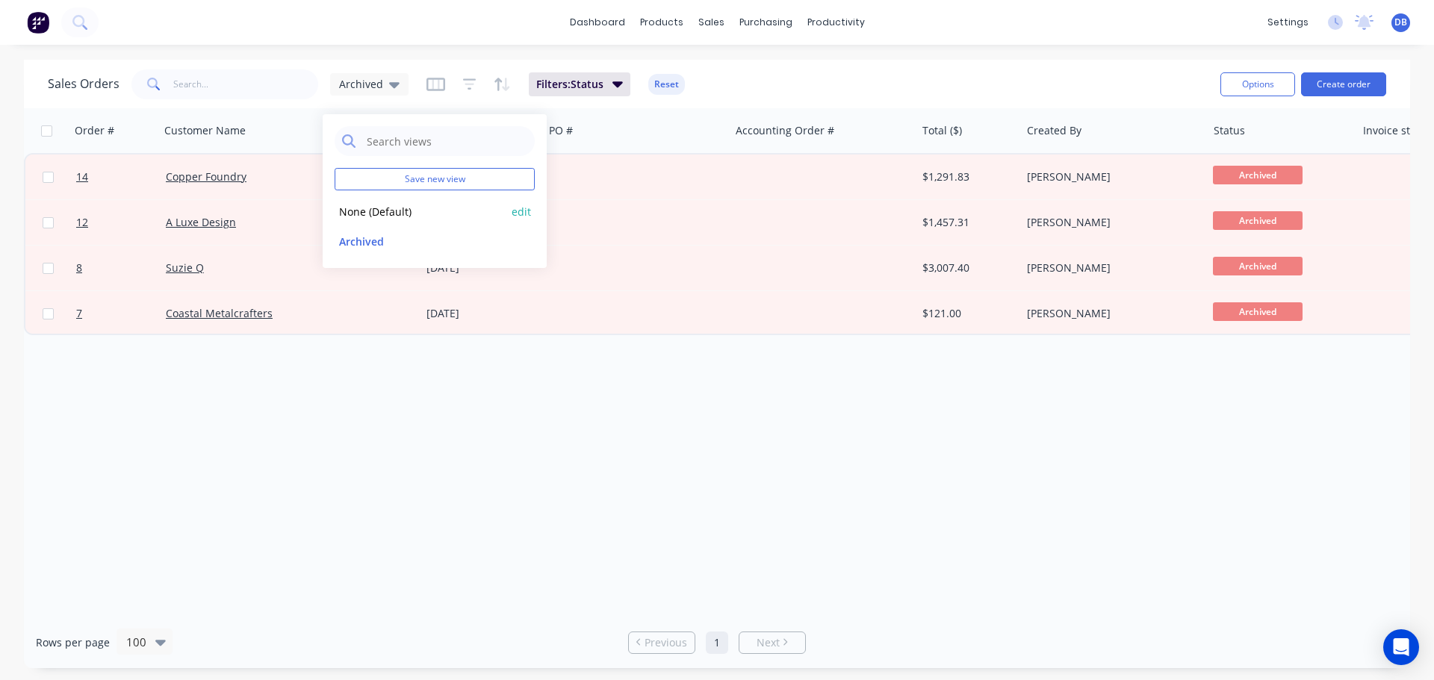
click at [396, 212] on button "None (Default)" at bounding box center [420, 211] width 170 height 17
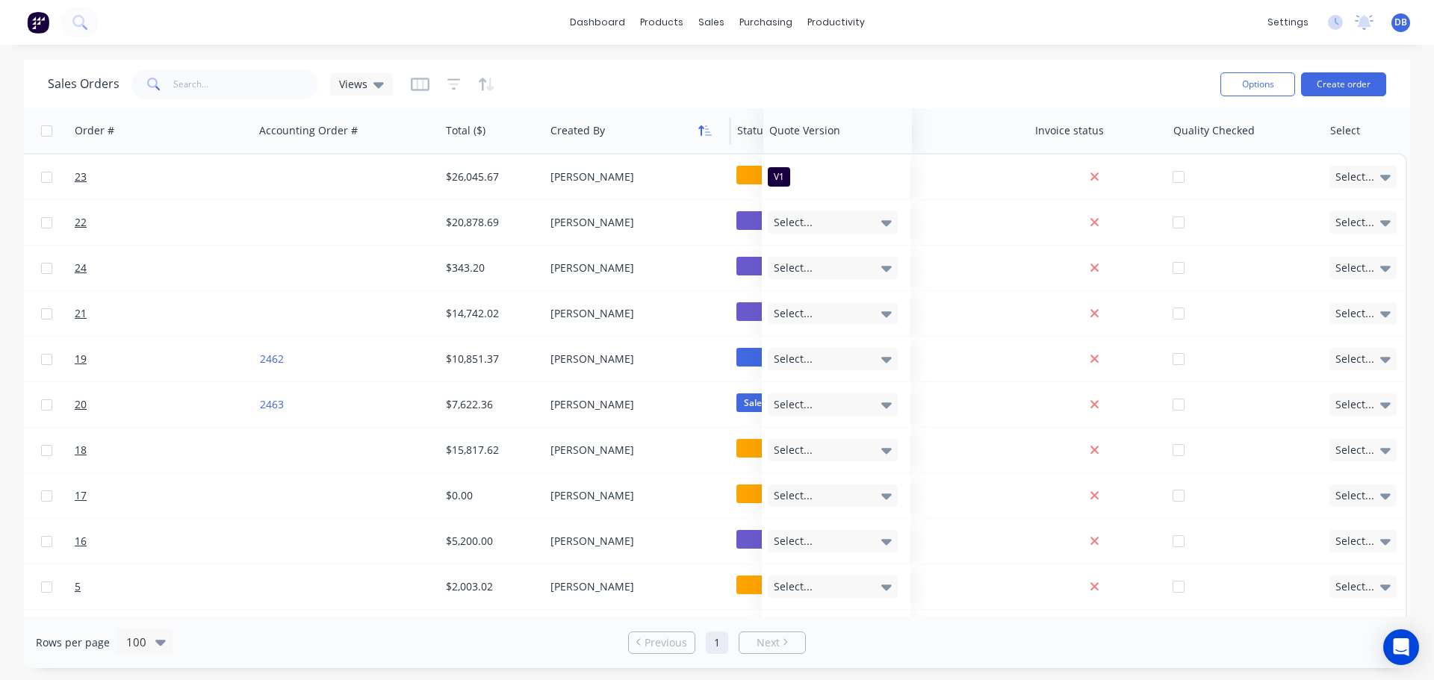
scroll to position [0, 476]
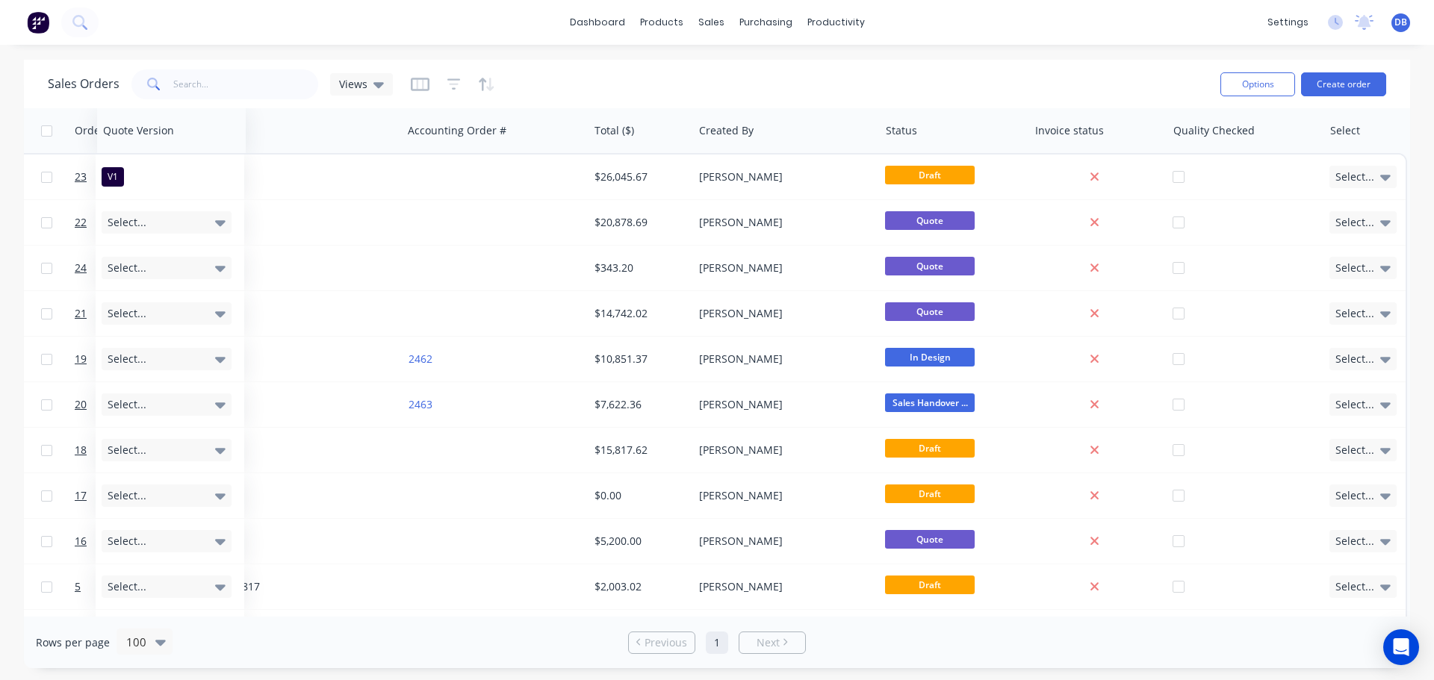
drag, startPoint x: 1303, startPoint y: 130, endPoint x: 142, endPoint y: 152, distance: 1161.5
click at [142, 152] on div "Quote Version" at bounding box center [171, 130] width 149 height 45
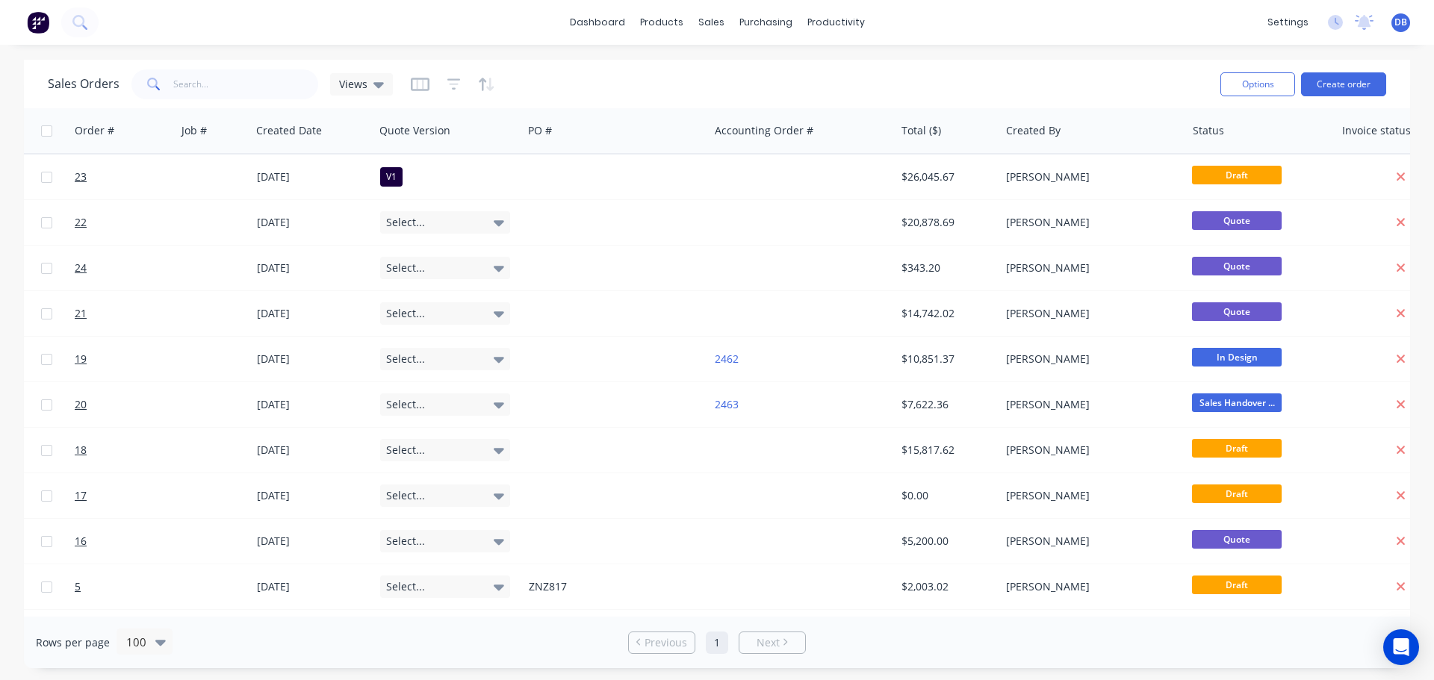
scroll to position [0, 0]
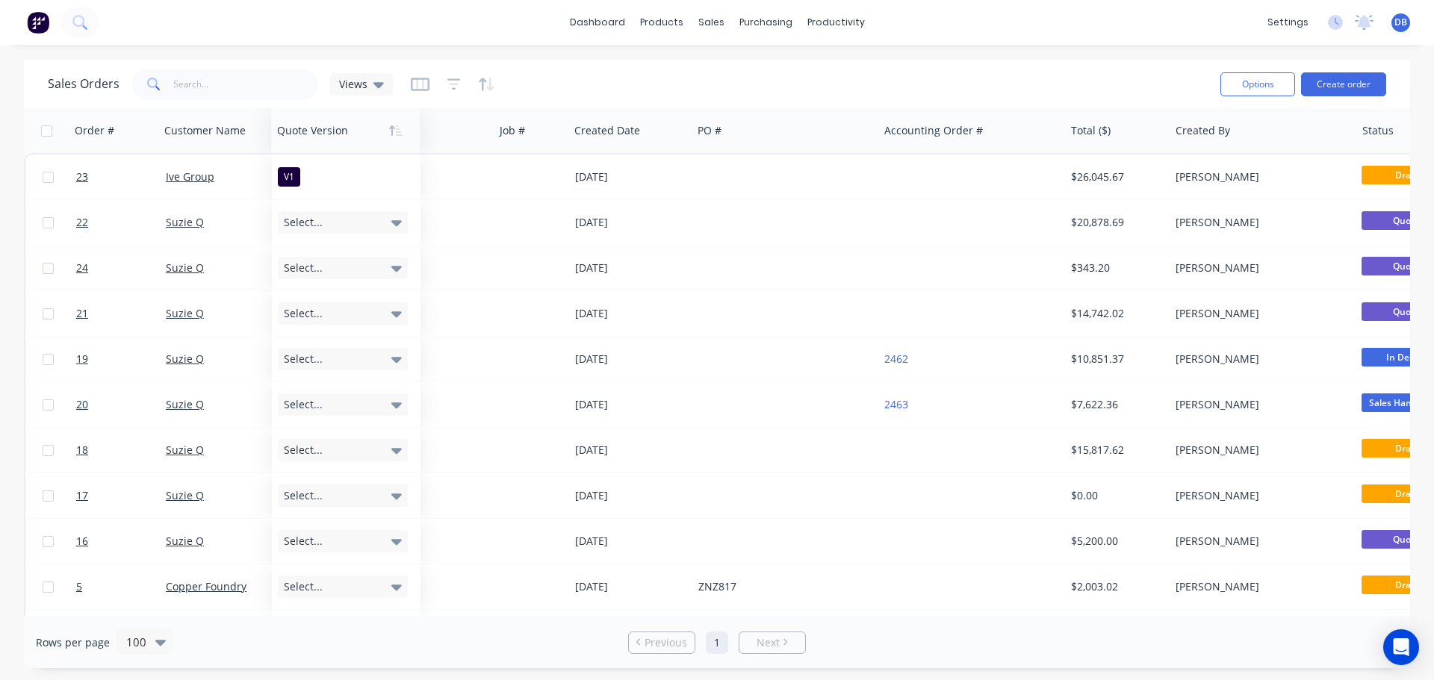
drag, startPoint x: 601, startPoint y: 128, endPoint x: 329, endPoint y: 140, distance: 272.1
click at [329, 140] on div at bounding box center [342, 131] width 130 height 30
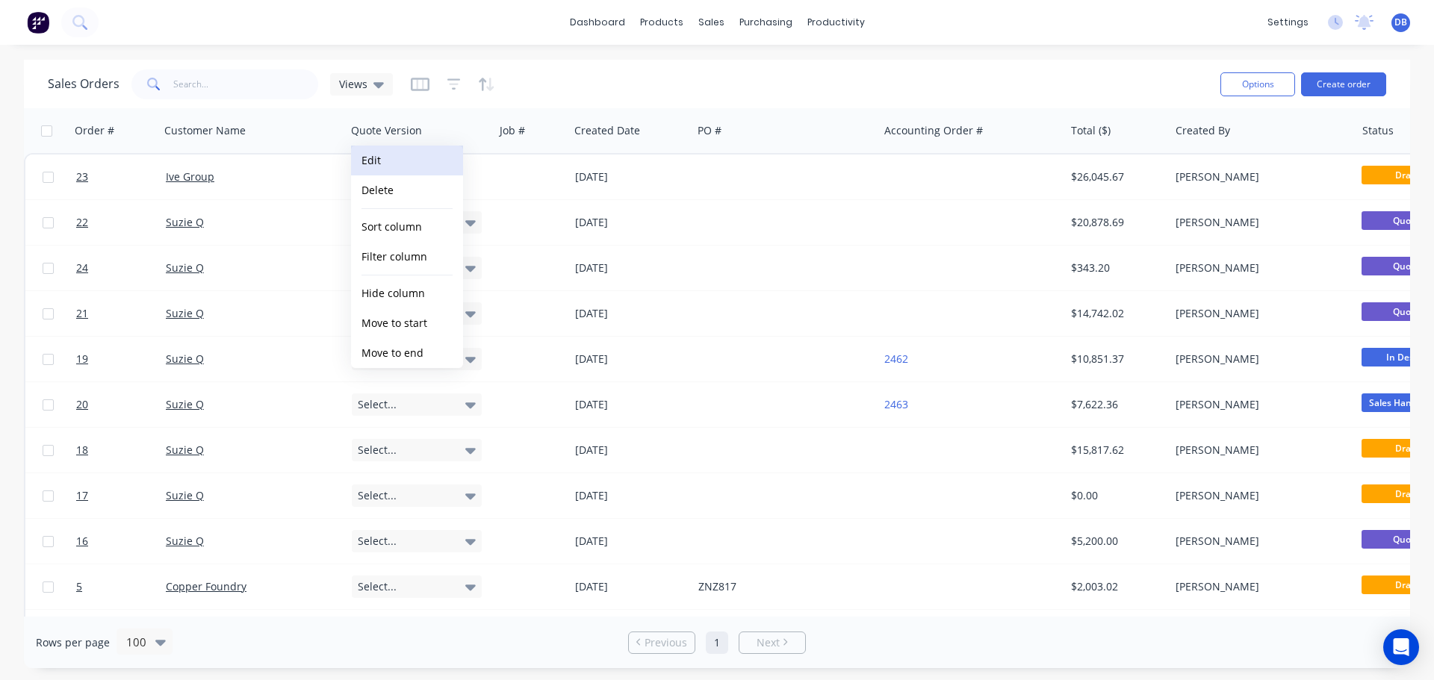
click at [421, 163] on button "Edit" at bounding box center [407, 161] width 112 height 30
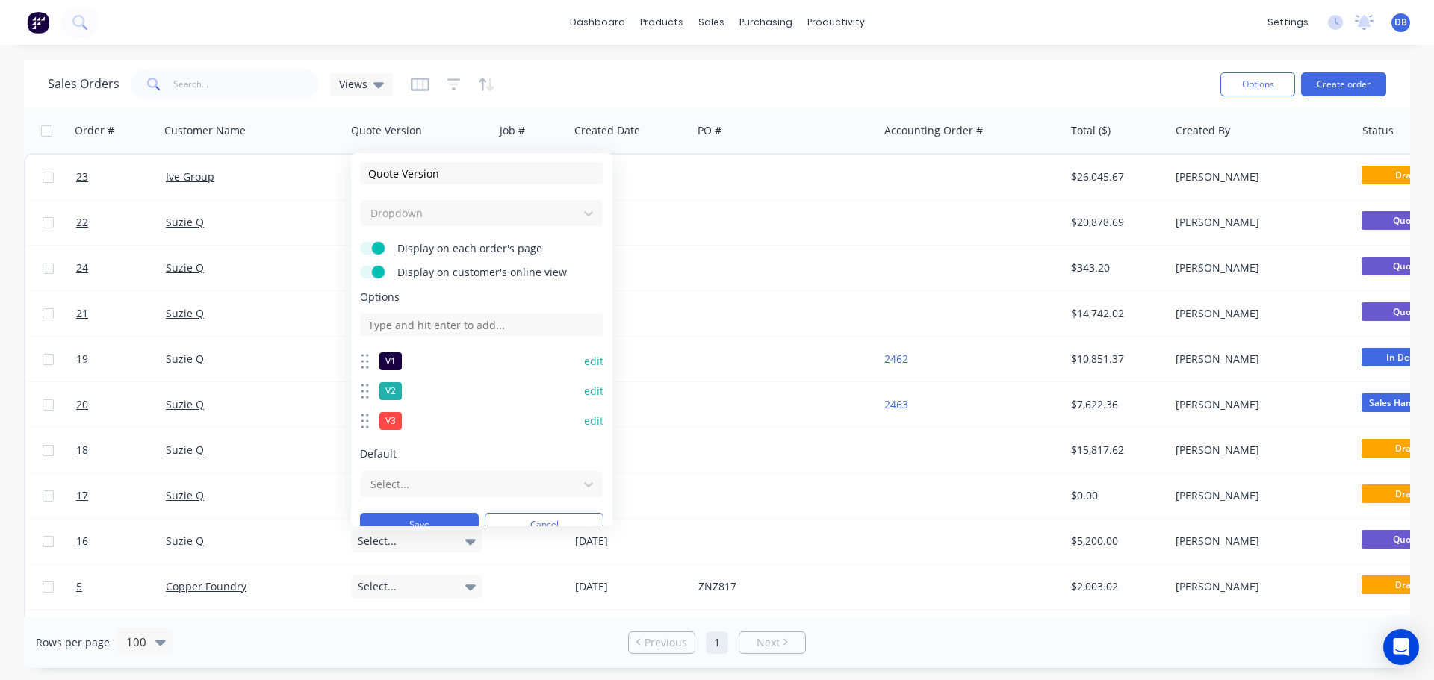
scroll to position [19, 0]
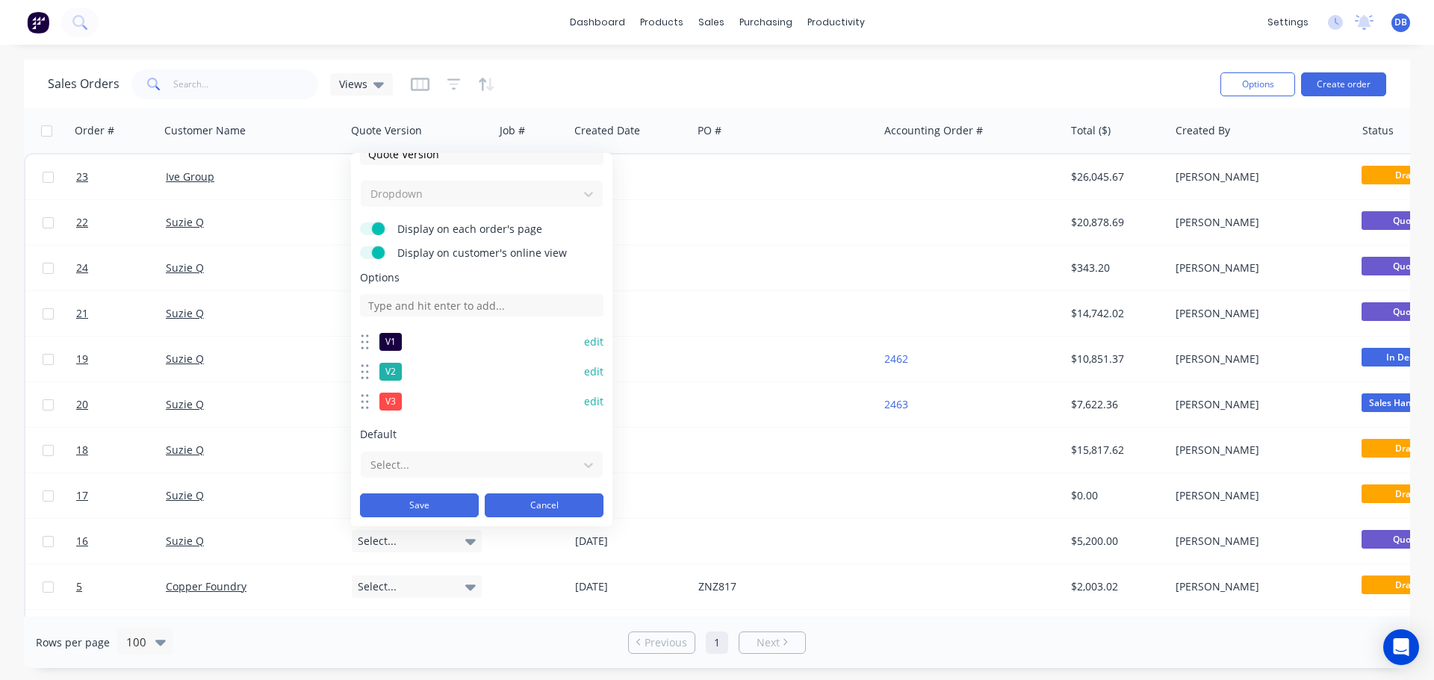
click at [578, 503] on button "Cancel" at bounding box center [544, 506] width 119 height 24
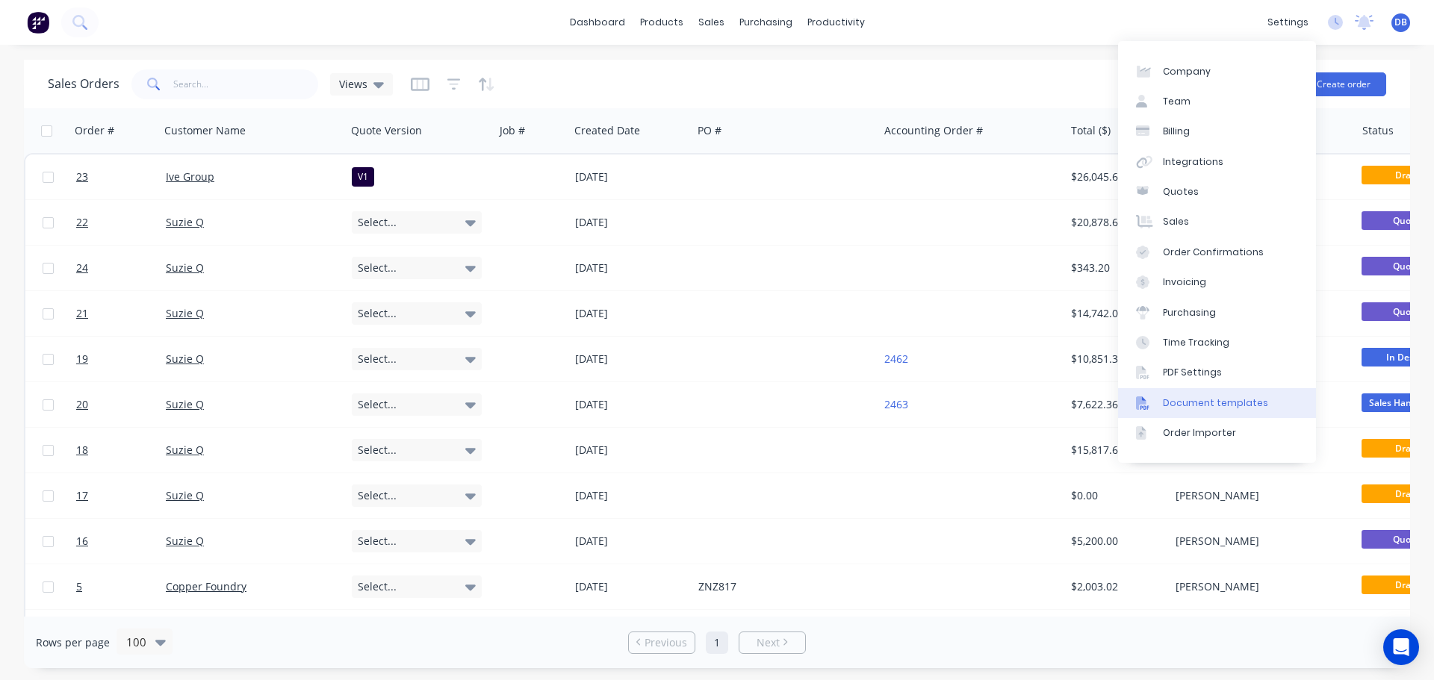
click at [1204, 404] on div "Document templates" at bounding box center [1215, 403] width 105 height 13
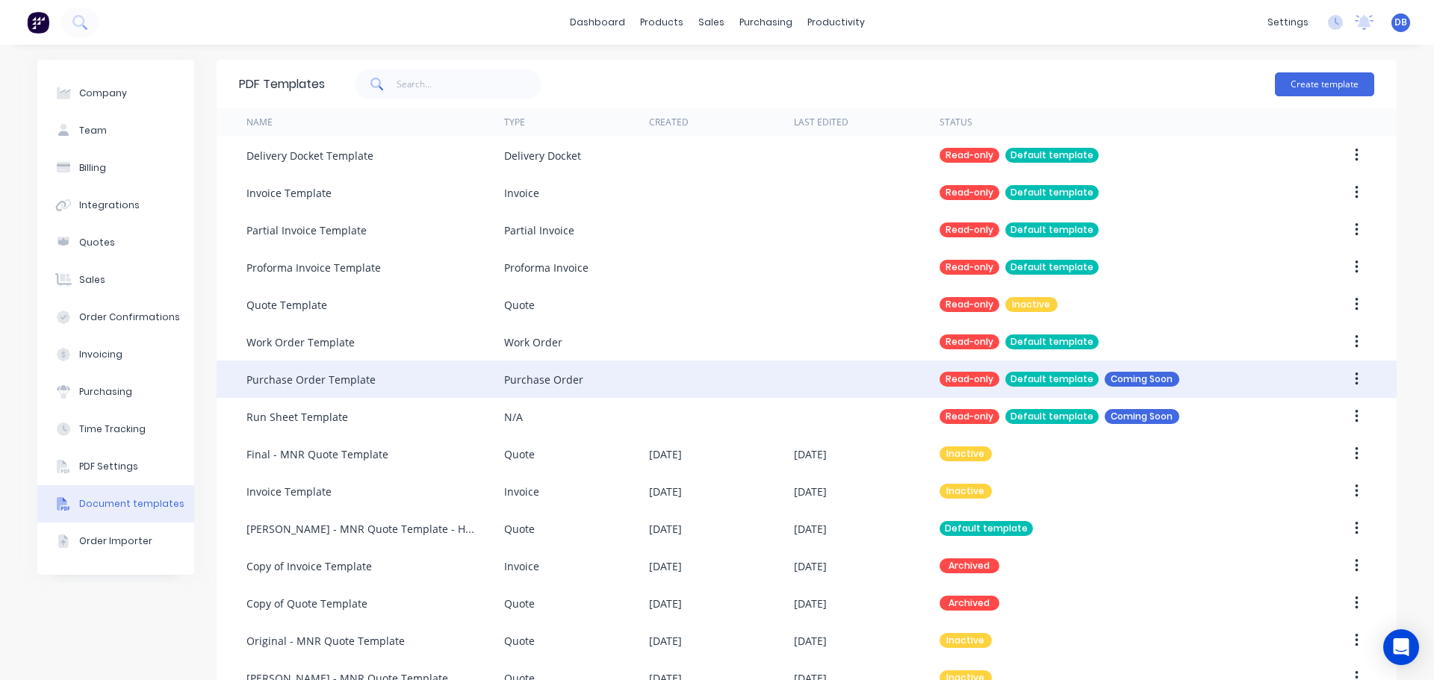
scroll to position [37, 0]
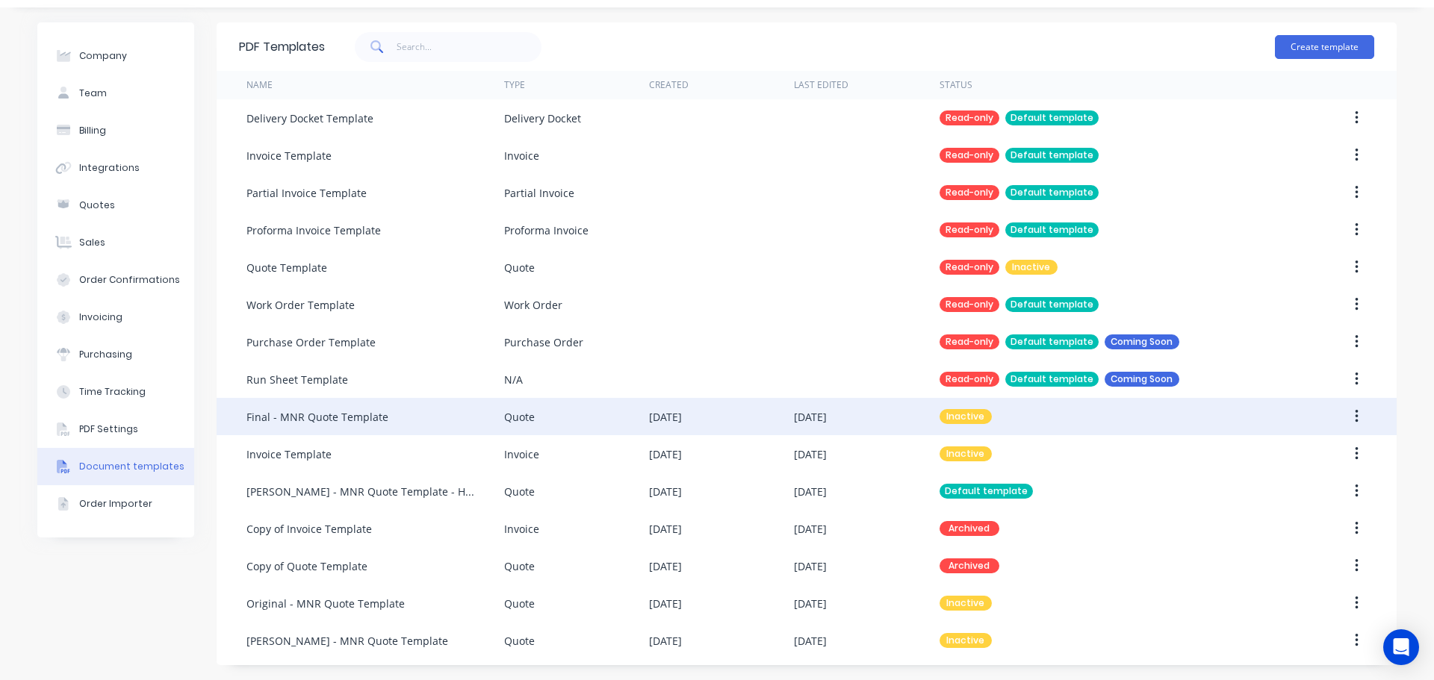
click at [329, 417] on div "Final - MNR Quote Template" at bounding box center [317, 417] width 142 height 16
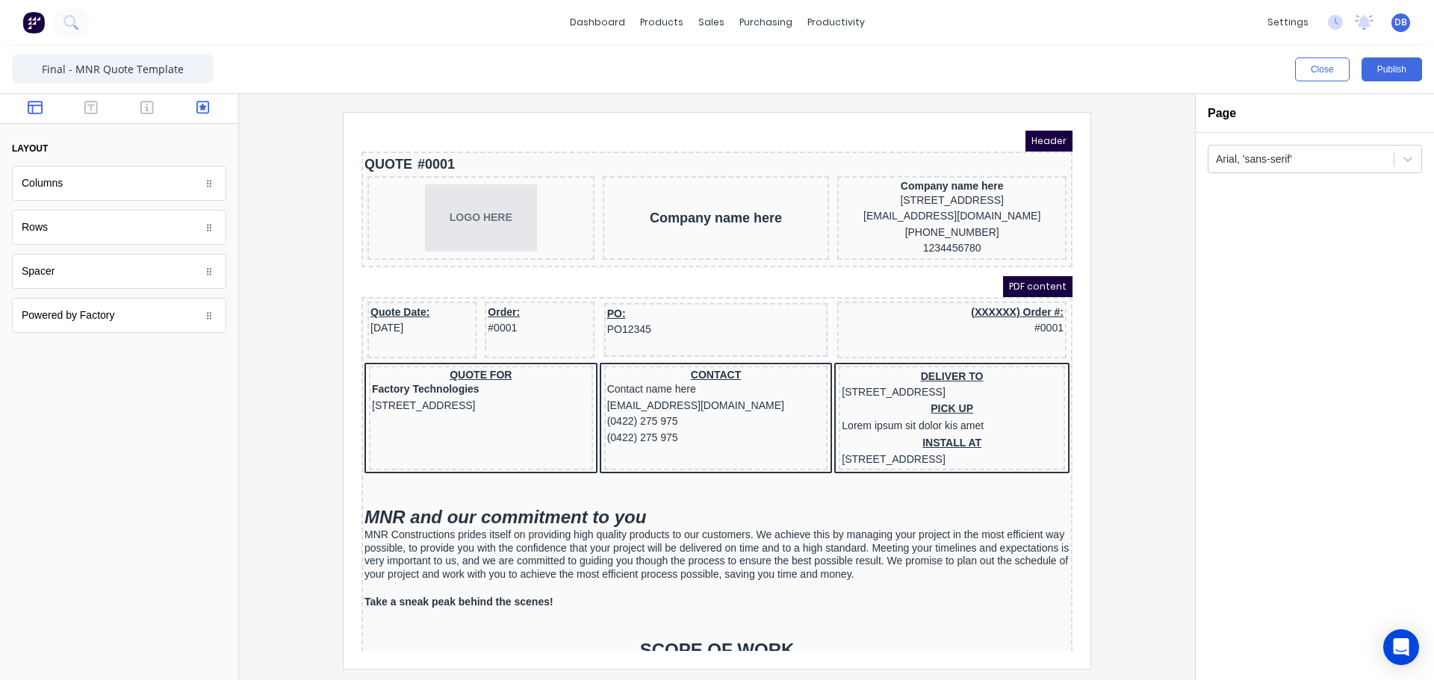
click at [201, 109] on icon "button" at bounding box center [202, 107] width 13 height 13
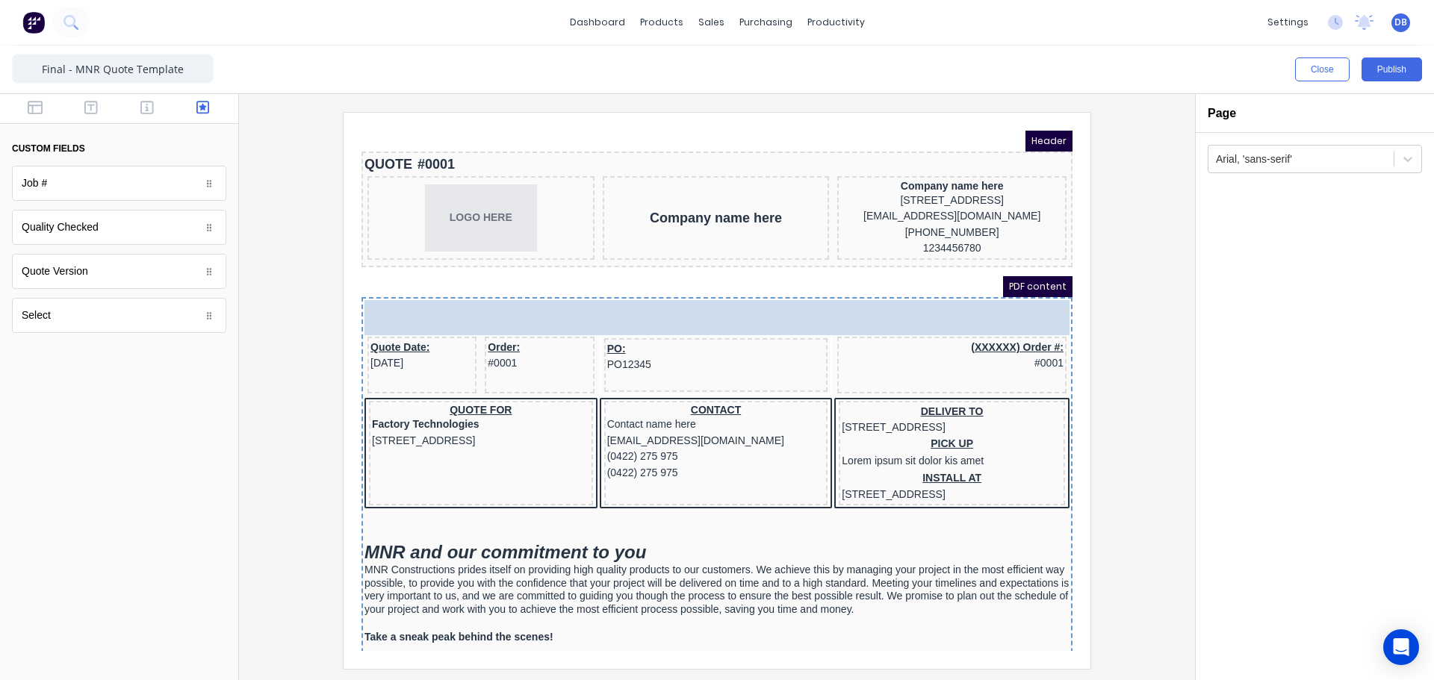
drag, startPoint x: 97, startPoint y: 273, endPoint x: 635, endPoint y: 312, distance: 539.1
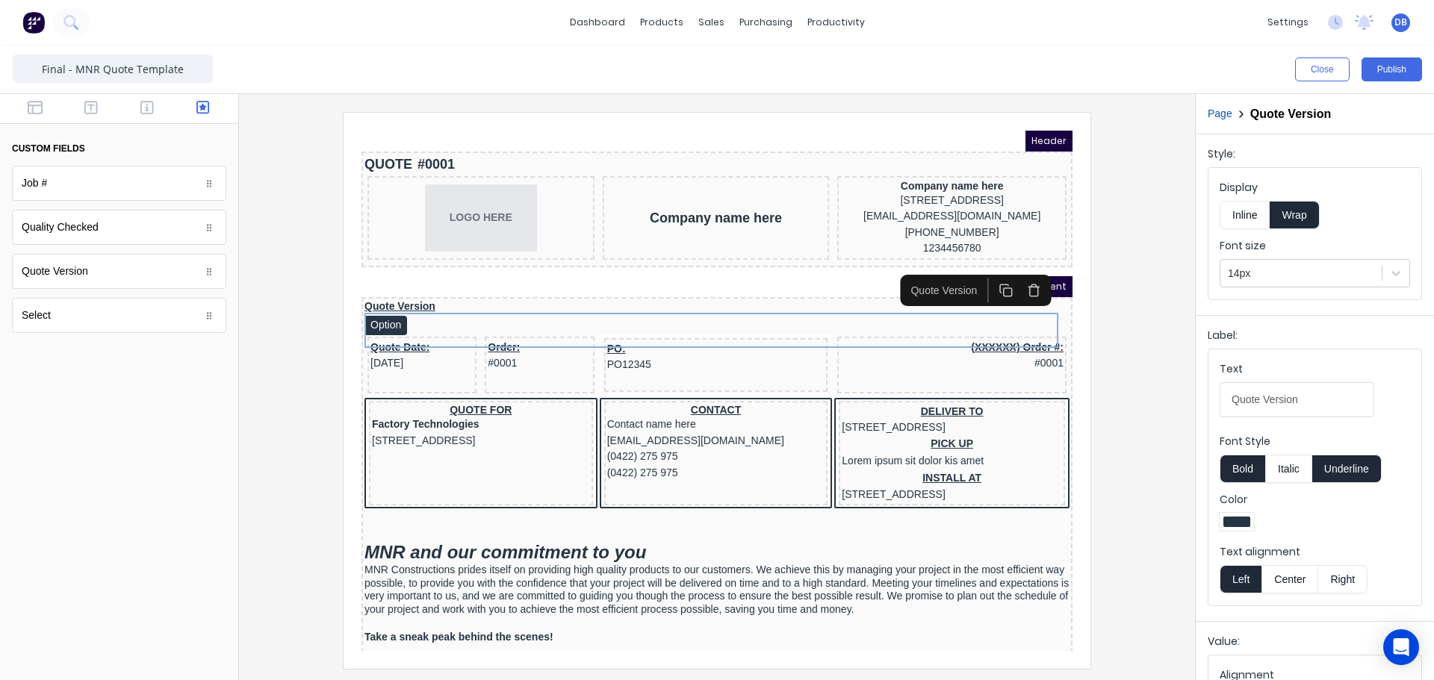
scroll to position [60, 0]
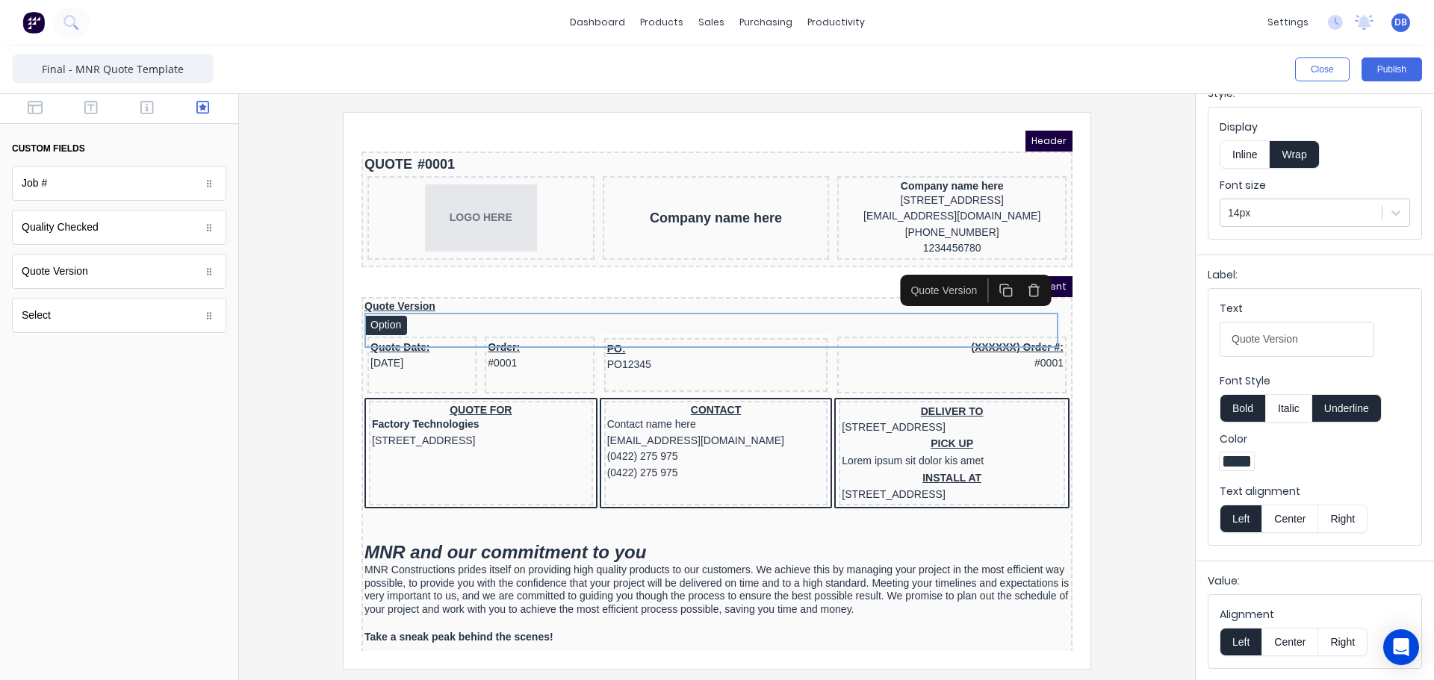
click at [1238, 462] on div at bounding box center [1236, 461] width 27 height 10
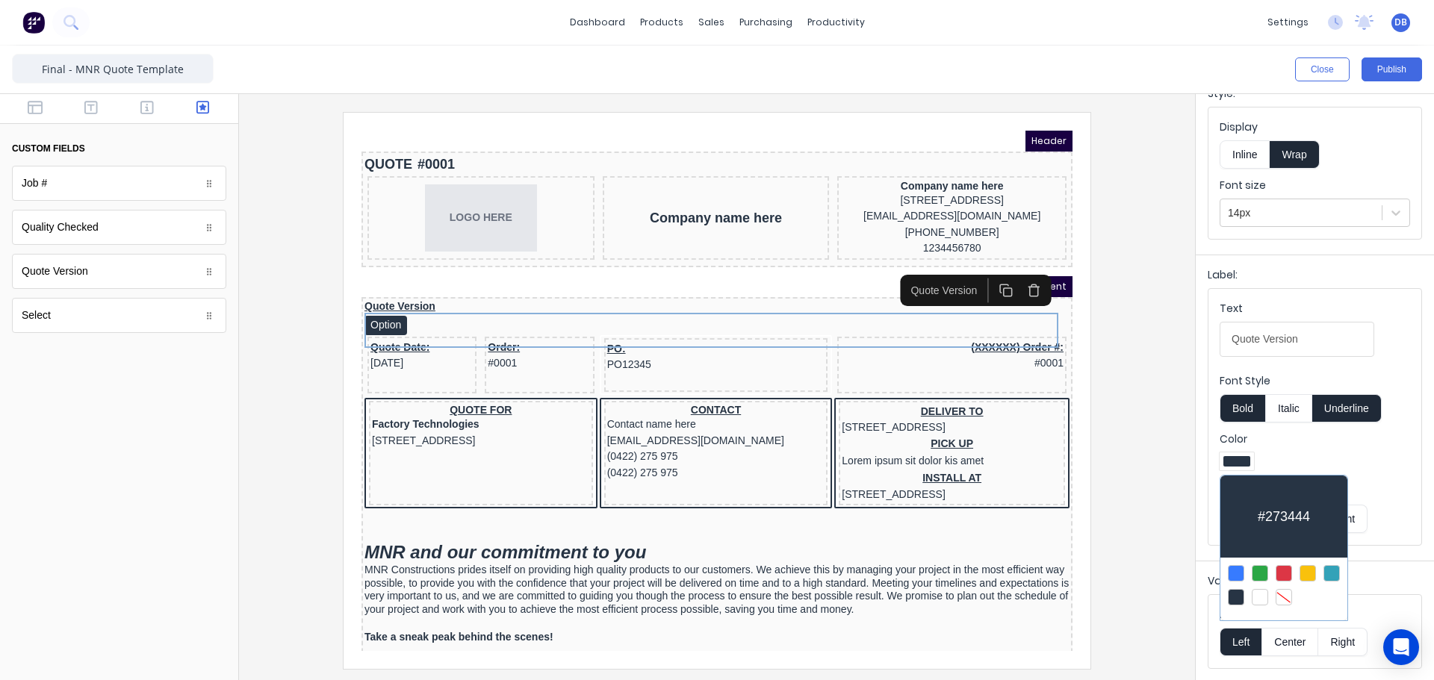
click at [1291, 582] on div at bounding box center [1283, 585] width 127 height 55
click at [1289, 572] on div at bounding box center [1284, 573] width 16 height 16
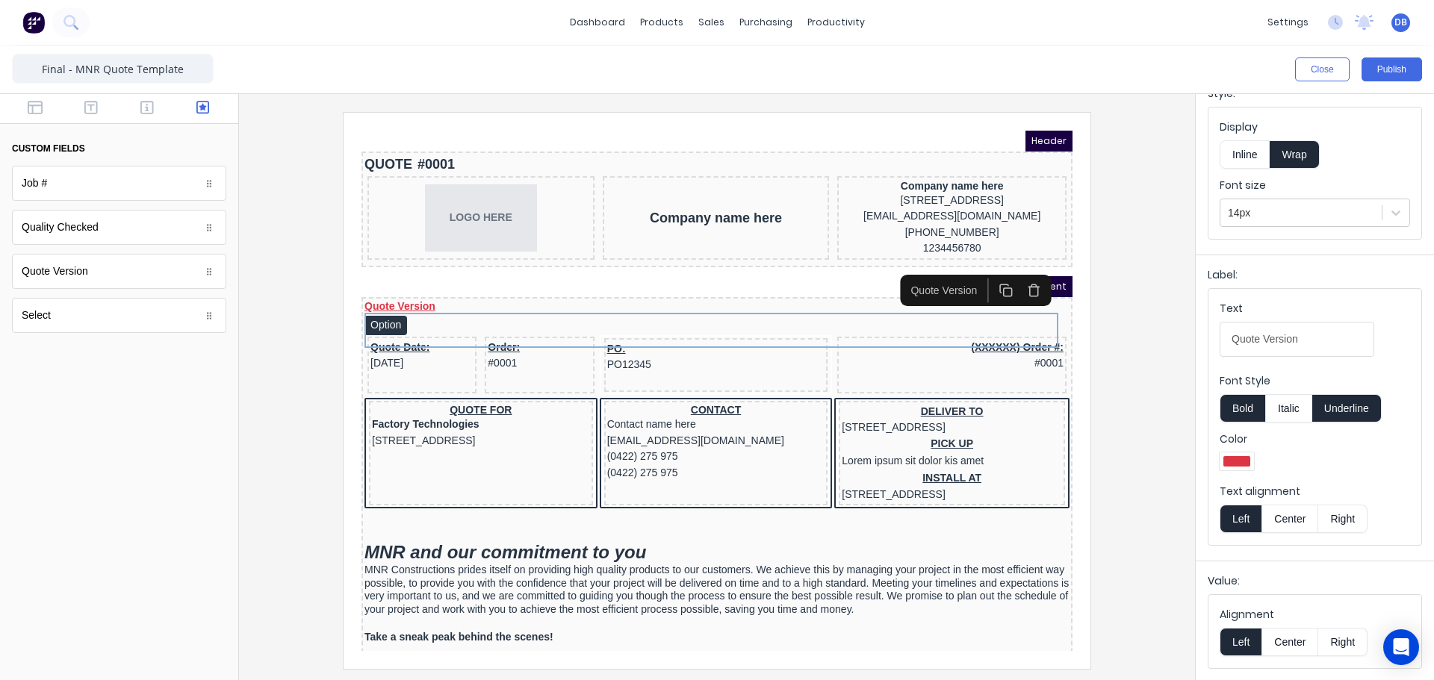
drag, startPoint x: 1288, startPoint y: 411, endPoint x: 1302, endPoint y: 411, distance: 13.4
click at [1290, 411] on button "Italic" at bounding box center [1288, 408] width 47 height 28
click at [1347, 412] on button "Underline" at bounding box center [1346, 408] width 69 height 28
click at [1283, 424] on fieldset "Text Quote Version Font Style Bold Italic Underline Color Text alignment Left C…" at bounding box center [1314, 417] width 213 height 256
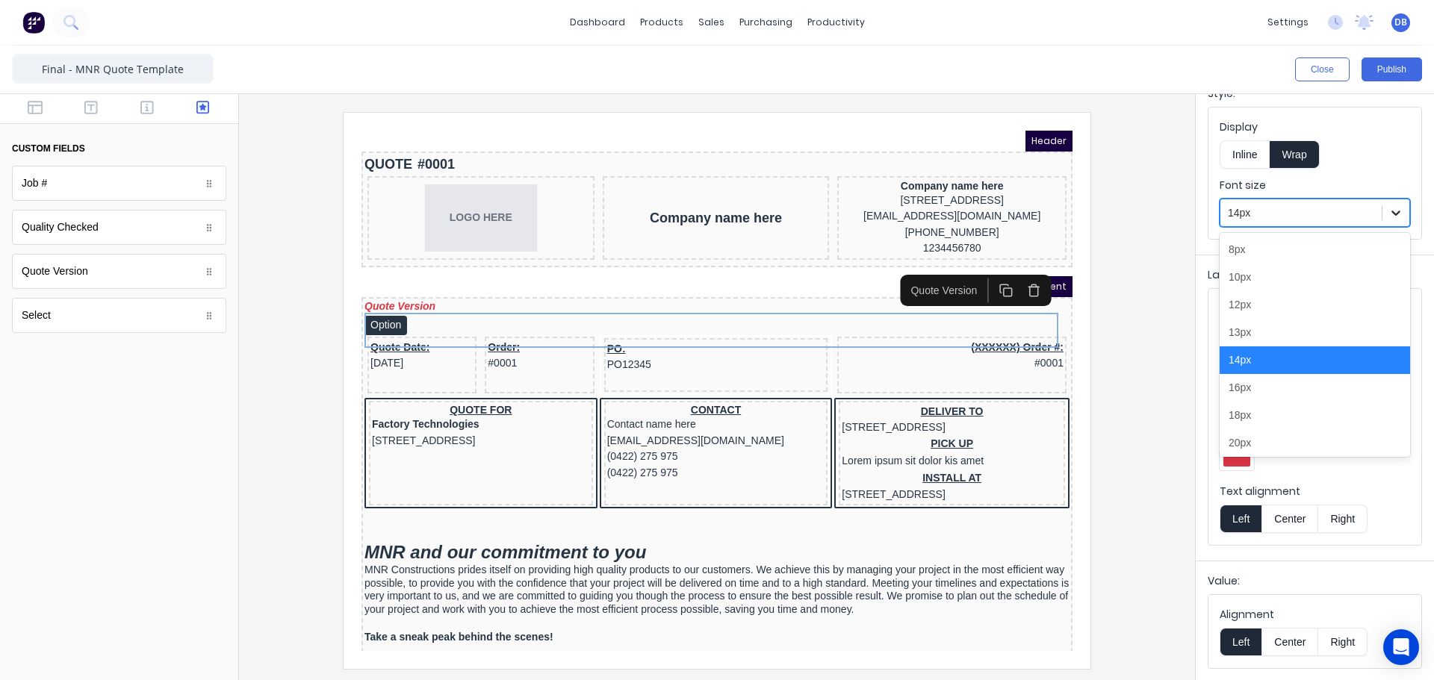
click at [1388, 208] on icon at bounding box center [1395, 212] width 15 height 15
click at [1263, 444] on div "20px" at bounding box center [1315, 443] width 190 height 28
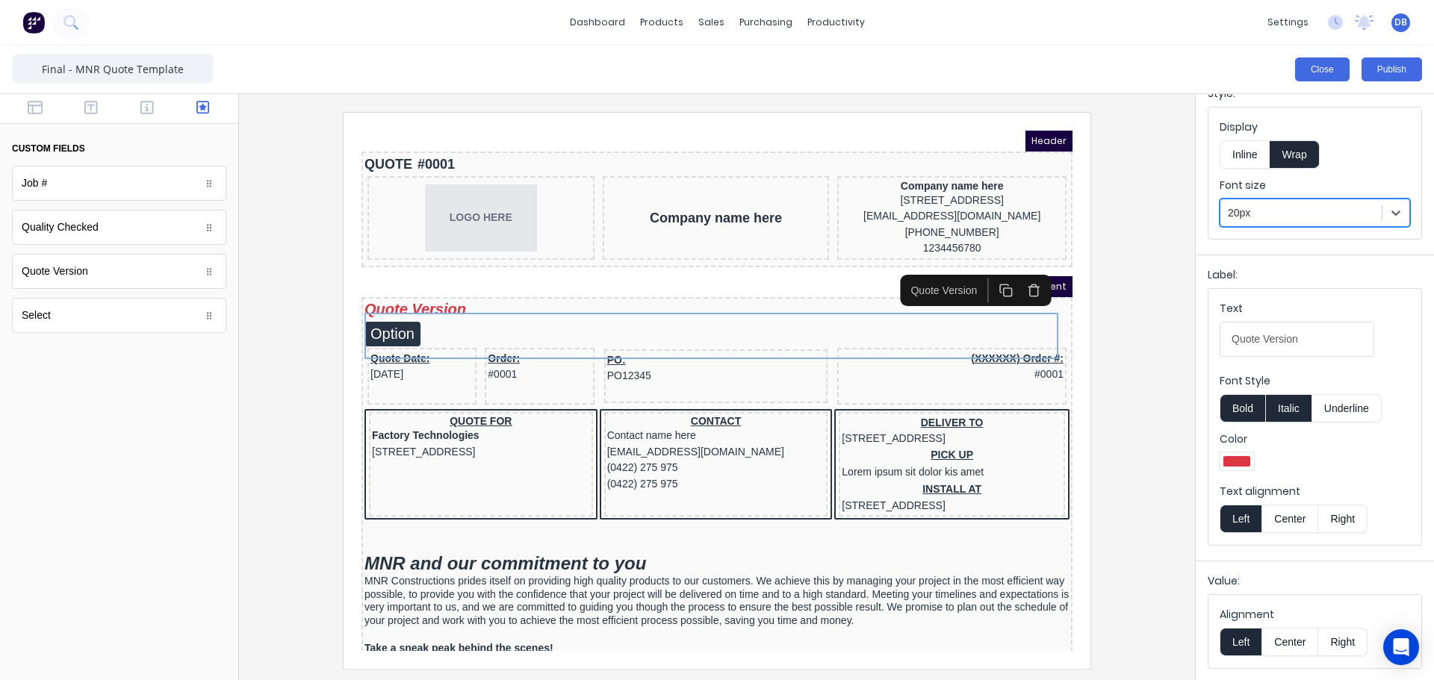
click at [1321, 69] on button "Close" at bounding box center [1322, 70] width 55 height 24
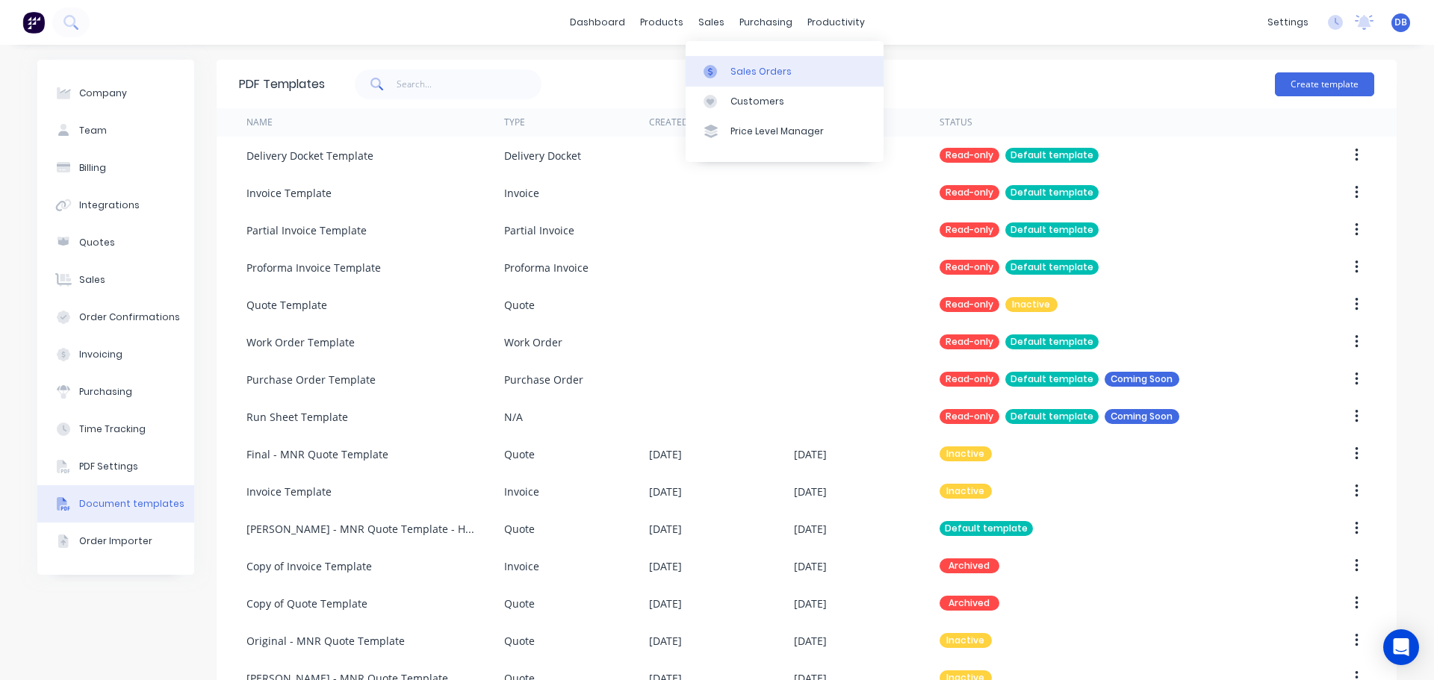
click at [744, 69] on div "Sales Orders" at bounding box center [760, 71] width 61 height 13
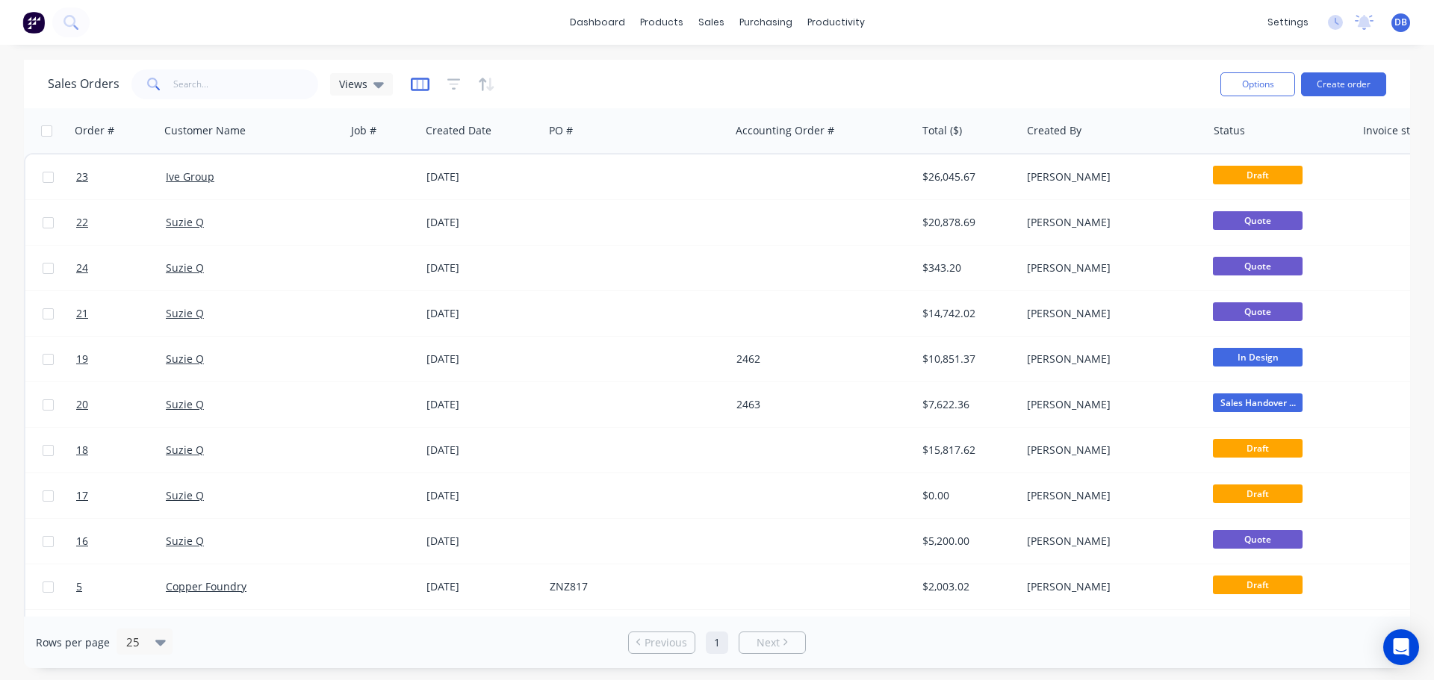
click at [411, 87] on icon "button" at bounding box center [420, 84] width 19 height 13
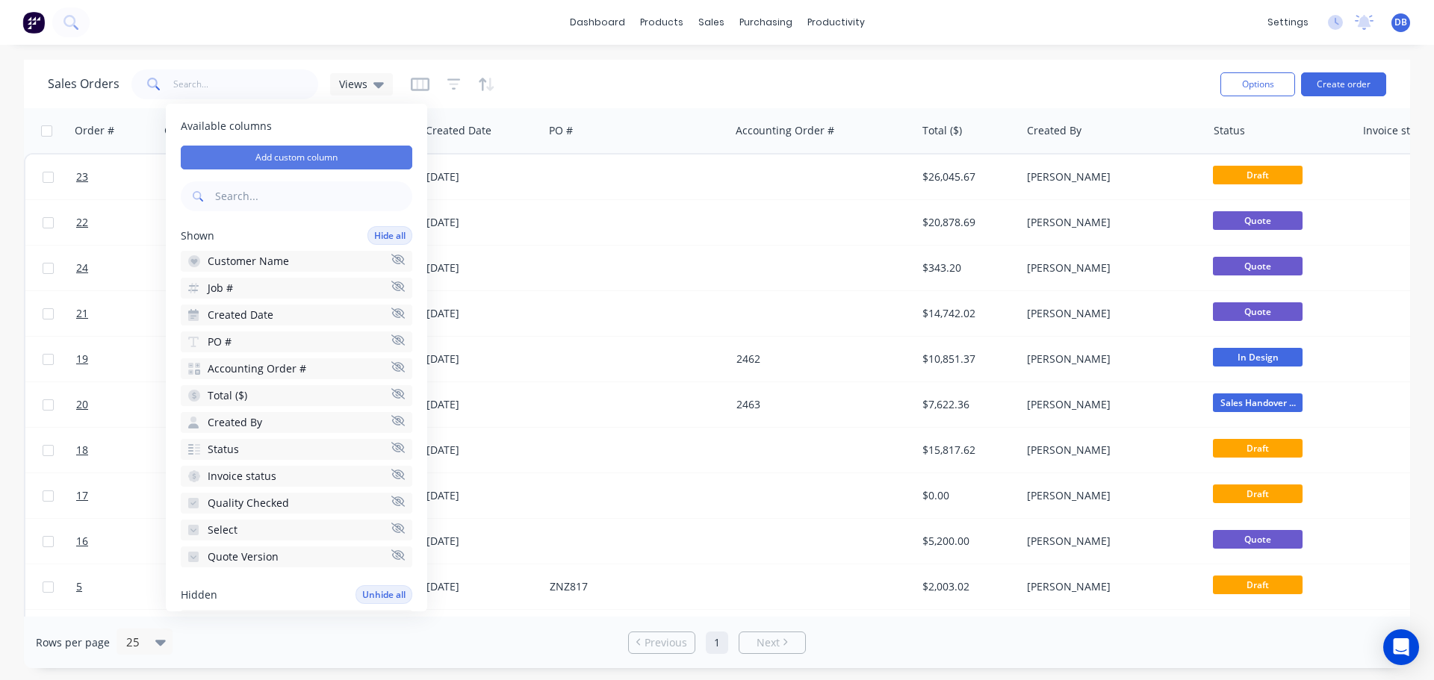
click at [348, 157] on button "Add custom column" at bounding box center [297, 158] width 232 height 24
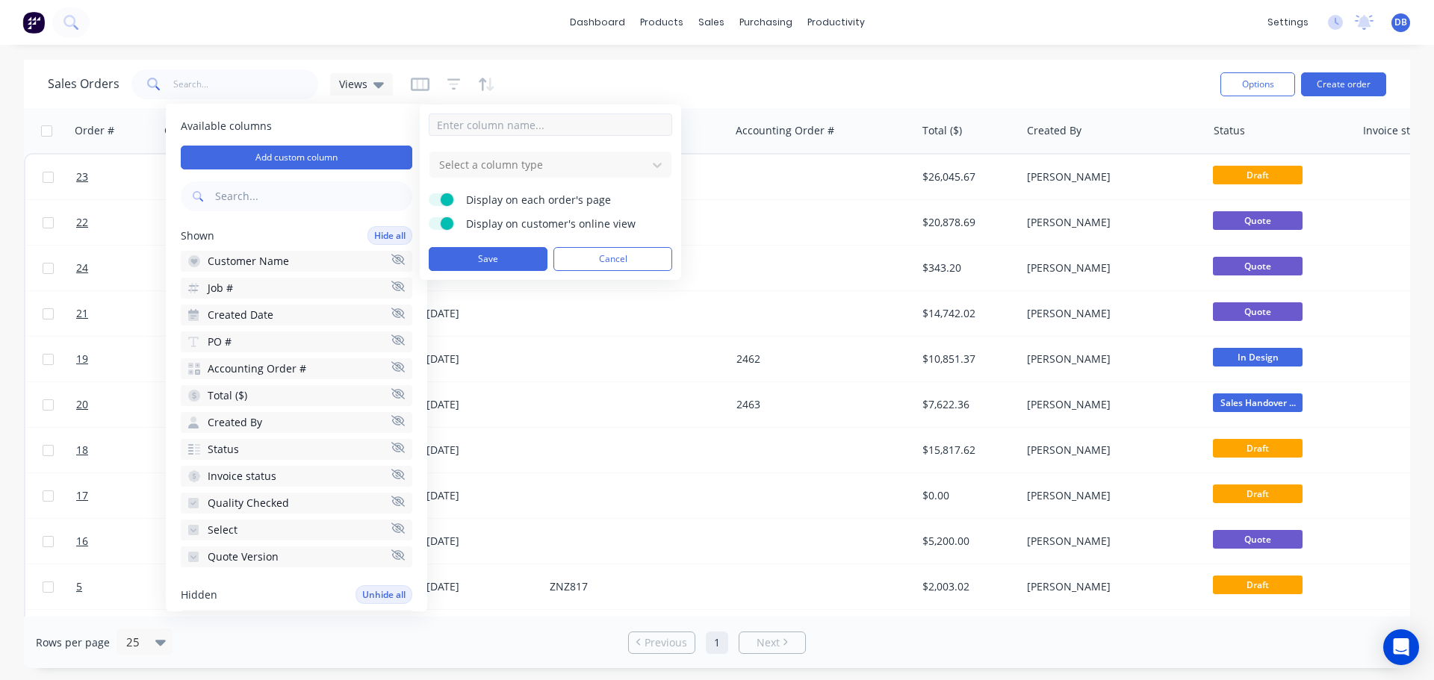
click at [574, 121] on input at bounding box center [550, 125] width 243 height 22
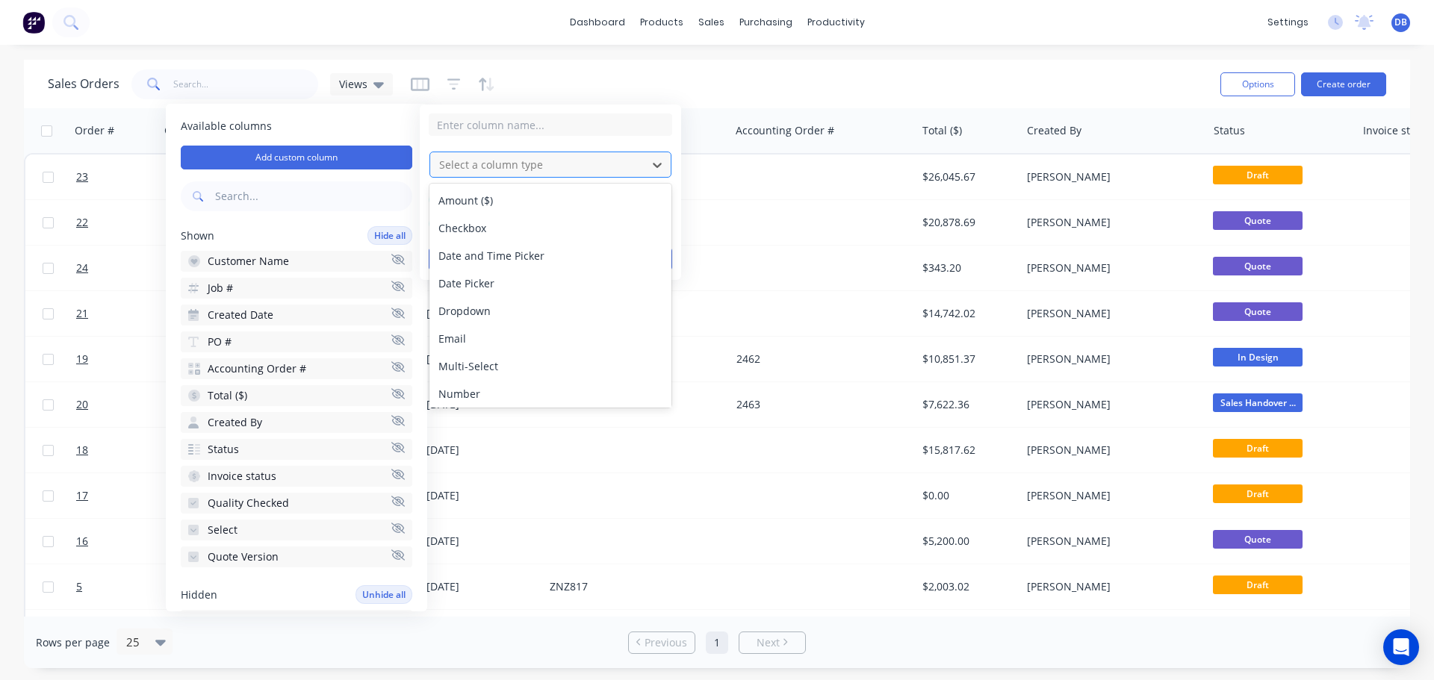
click at [456, 163] on div at bounding box center [539, 164] width 202 height 19
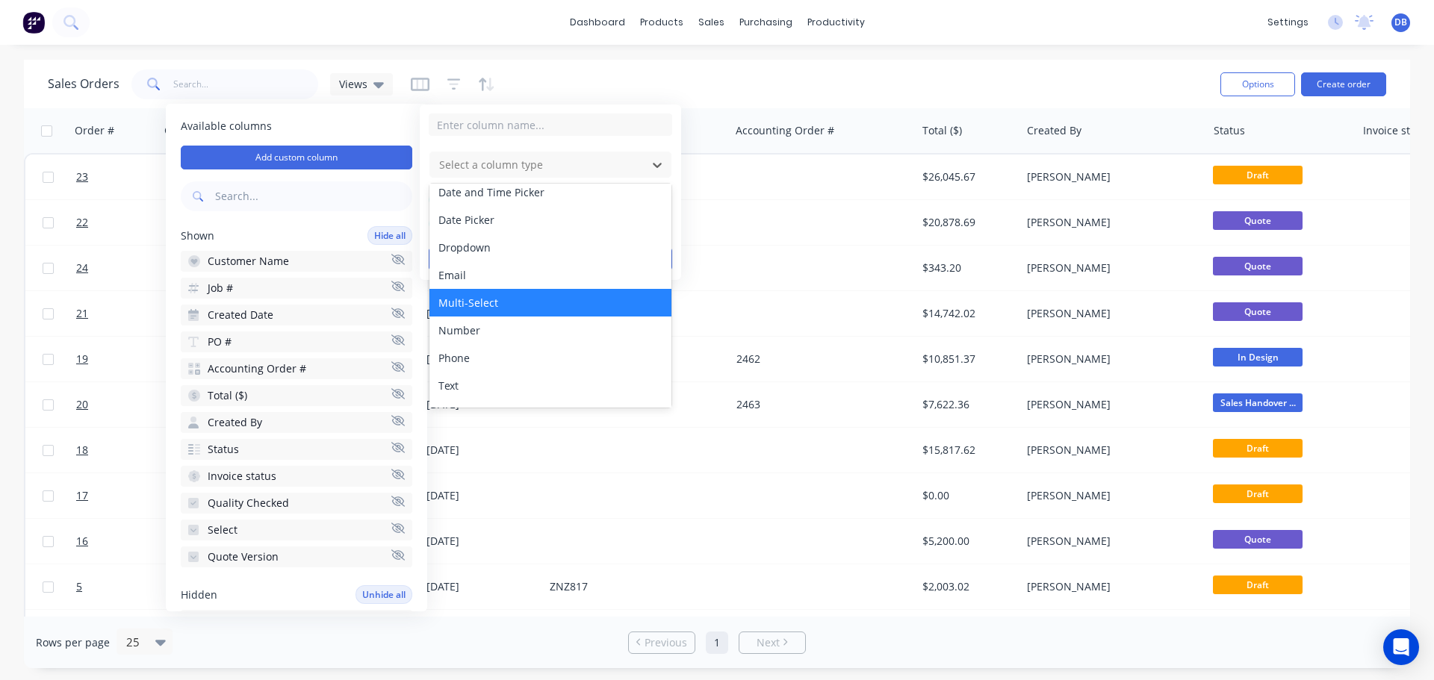
scroll to position [86, 0]
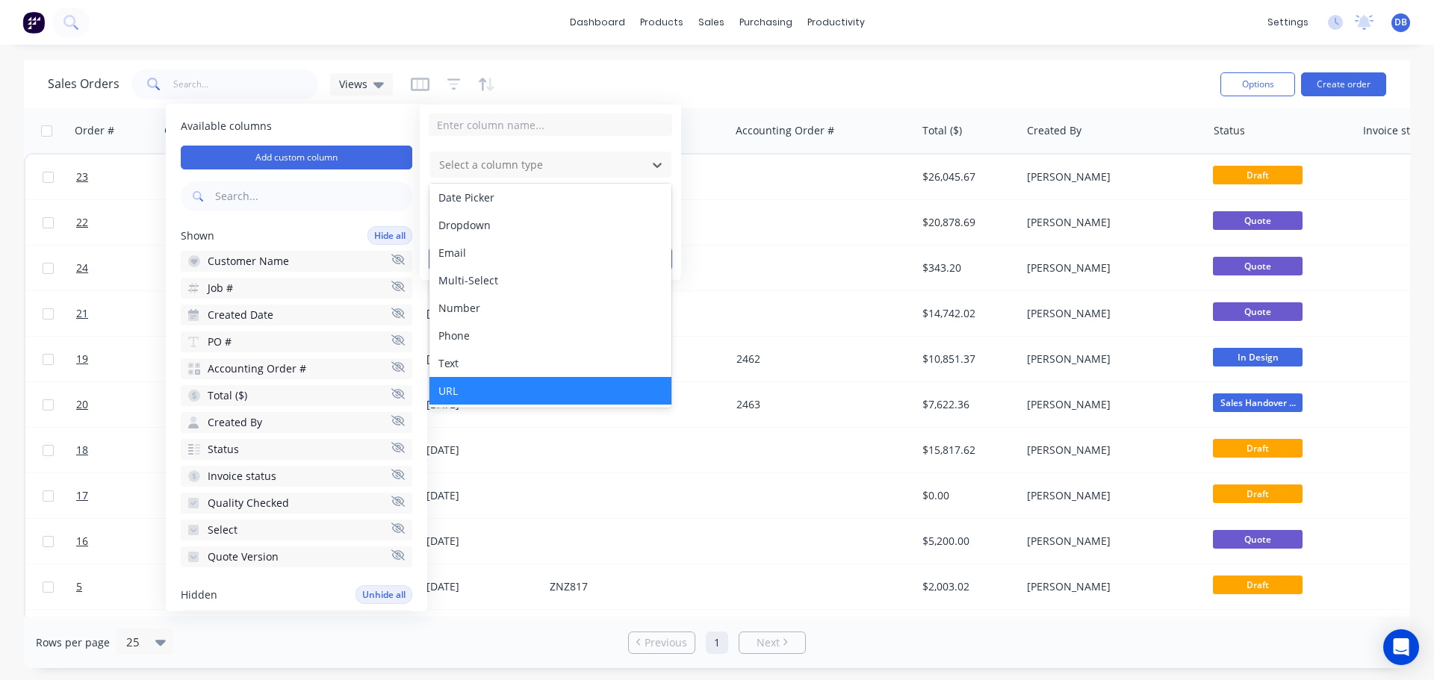
click at [474, 398] on div "URL" at bounding box center [550, 391] width 242 height 28
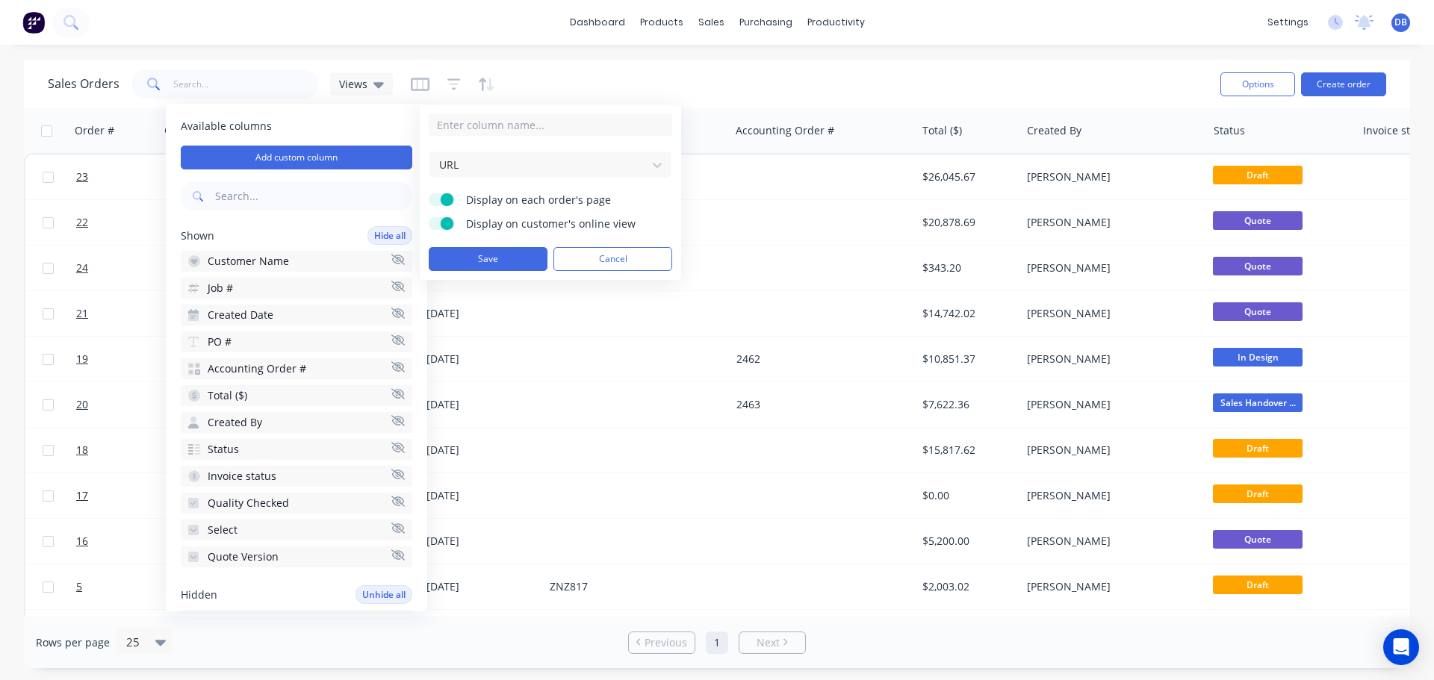
click at [482, 255] on button "Save" at bounding box center [488, 259] width 119 height 24
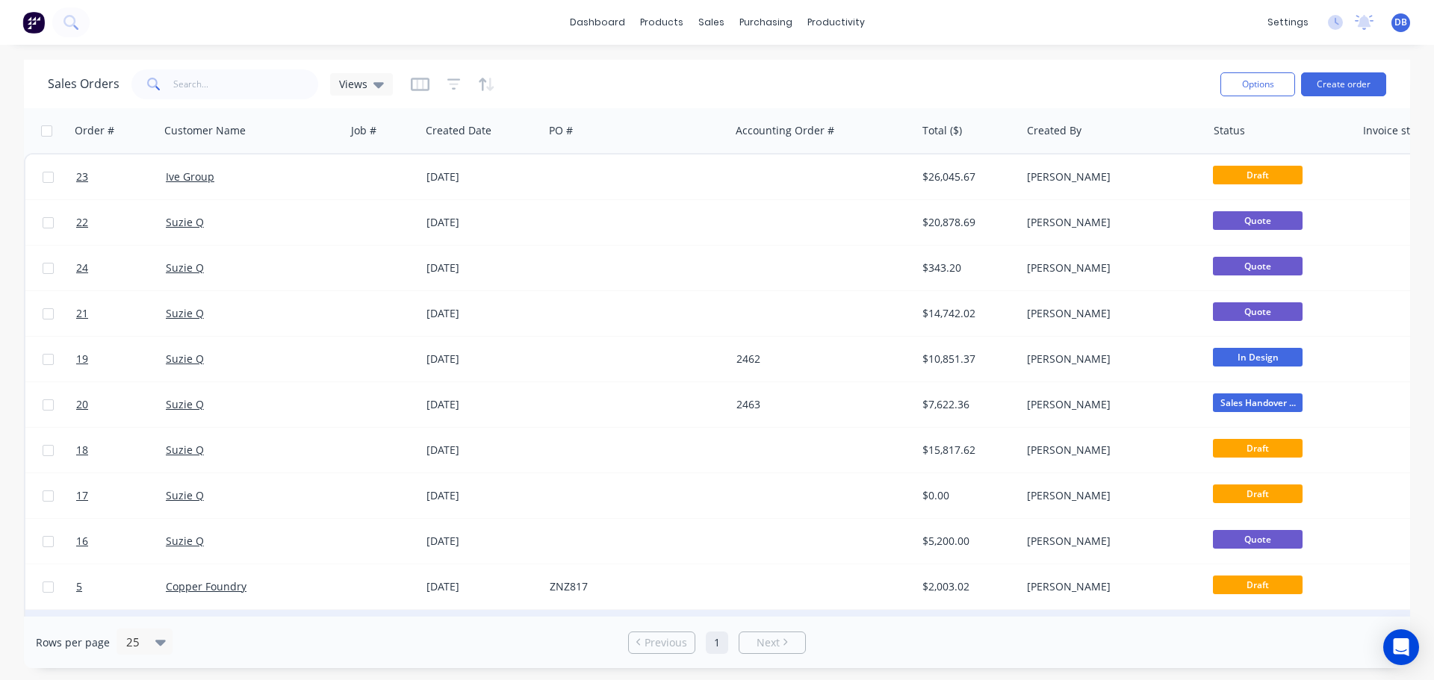
drag, startPoint x: 463, startPoint y: 617, endPoint x: 710, endPoint y: 599, distance: 247.8
click at [730, 598] on div "Sales Orders Views Options Create order Order # Customer Name Job # Created Dat…" at bounding box center [717, 364] width 1386 height 609
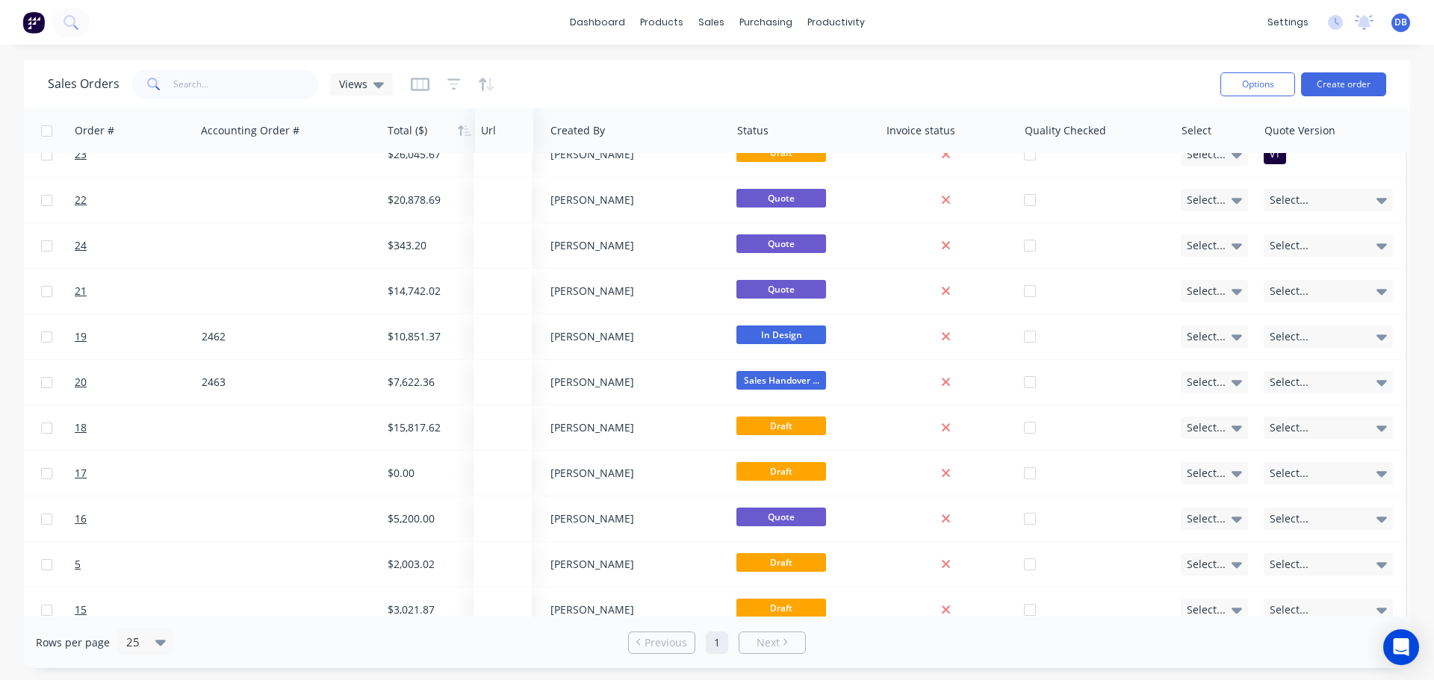
scroll to position [22, 535]
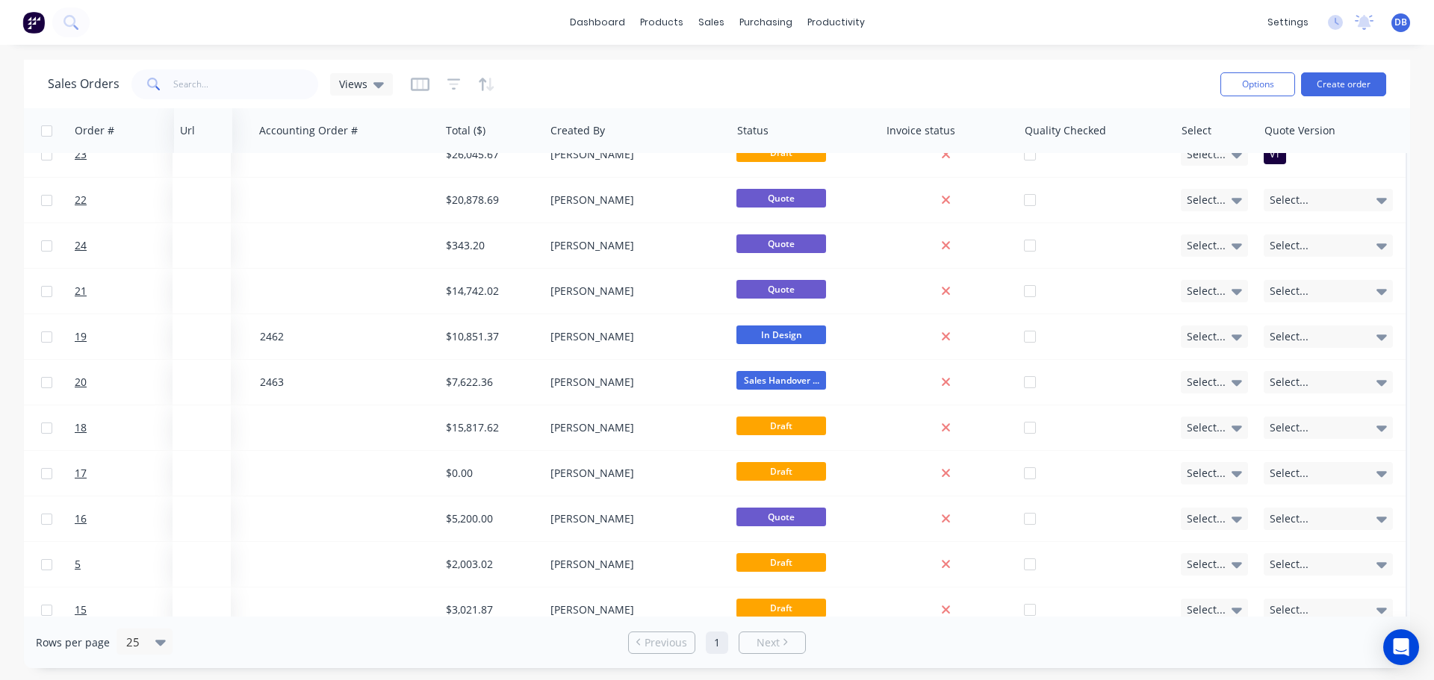
drag, startPoint x: 1359, startPoint y: 131, endPoint x: 184, endPoint y: 149, distance: 1174.9
click at [184, 149] on div "Url" at bounding box center [203, 130] width 58 height 45
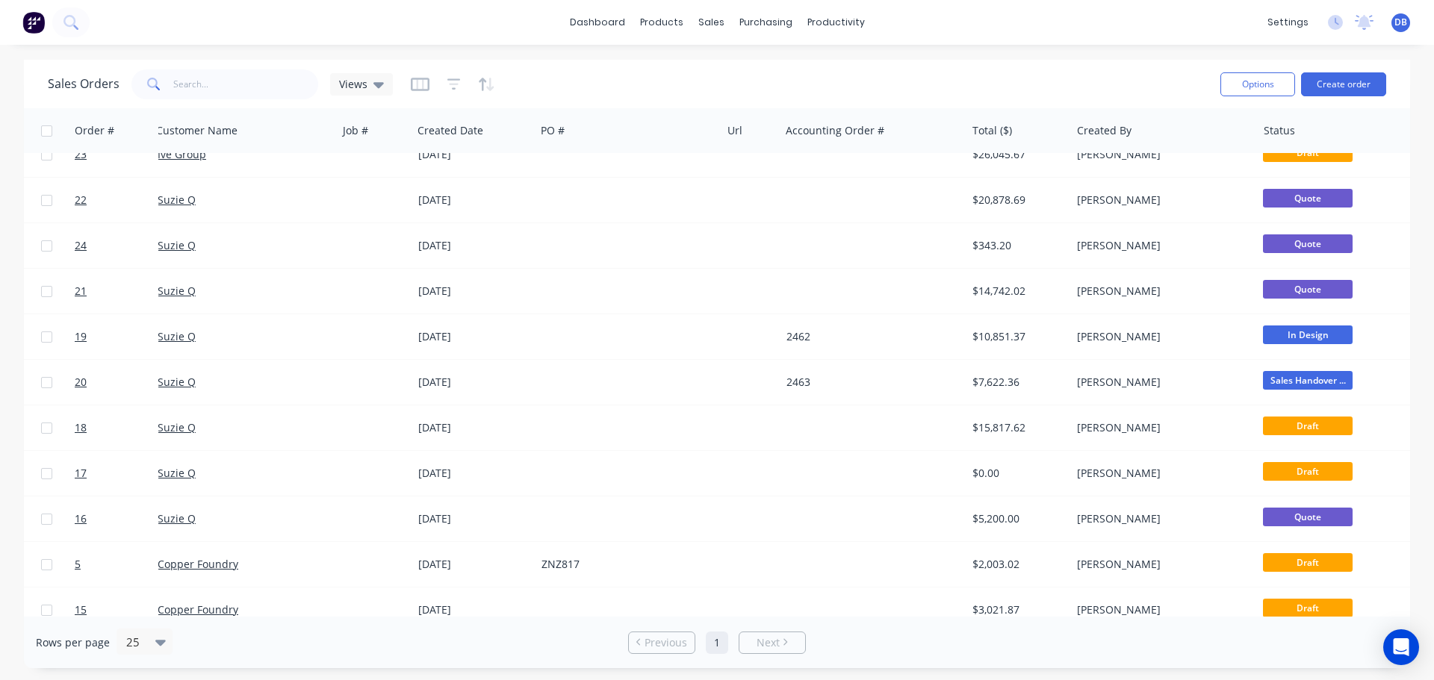
scroll to position [22, 0]
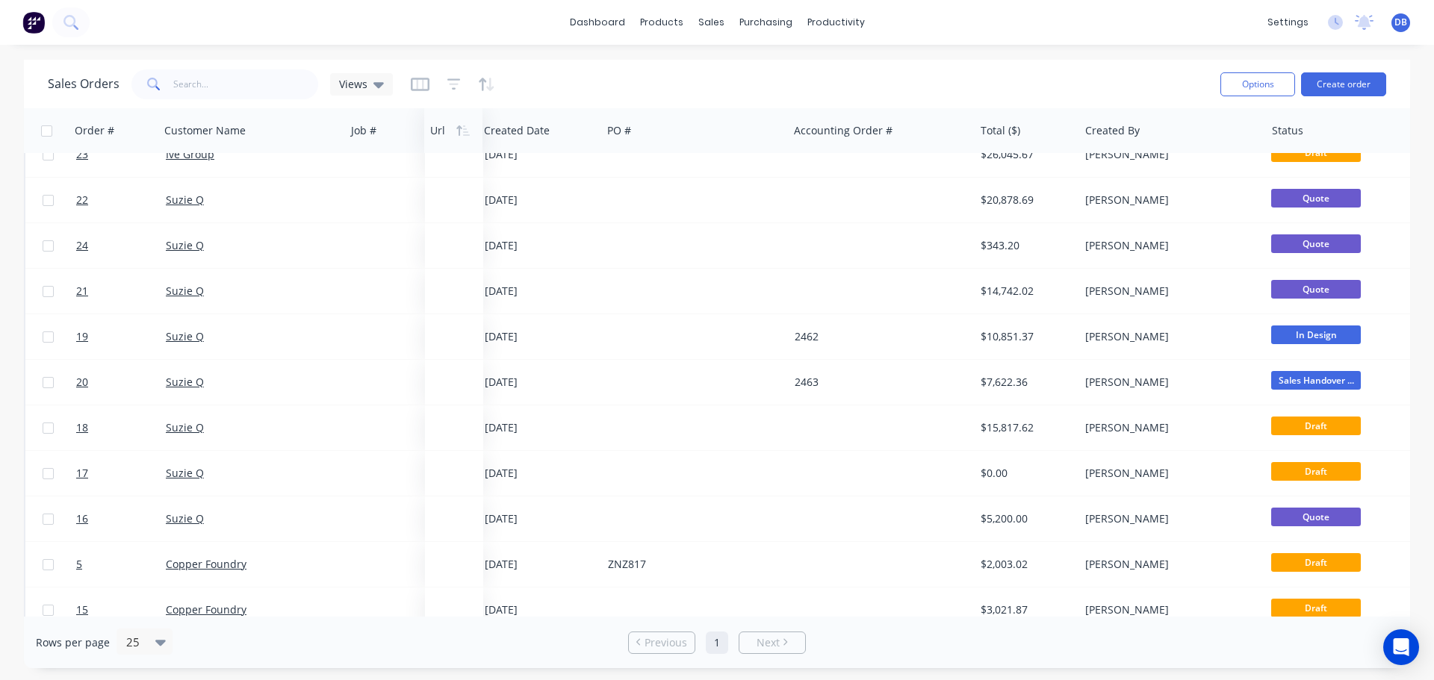
drag, startPoint x: 746, startPoint y: 128, endPoint x: 441, endPoint y: 138, distance: 305.6
click at [441, 138] on div at bounding box center [452, 131] width 44 height 30
click at [355, 87] on span "Views" at bounding box center [353, 84] width 28 height 16
click at [425, 87] on icon "button" at bounding box center [420, 84] width 19 height 15
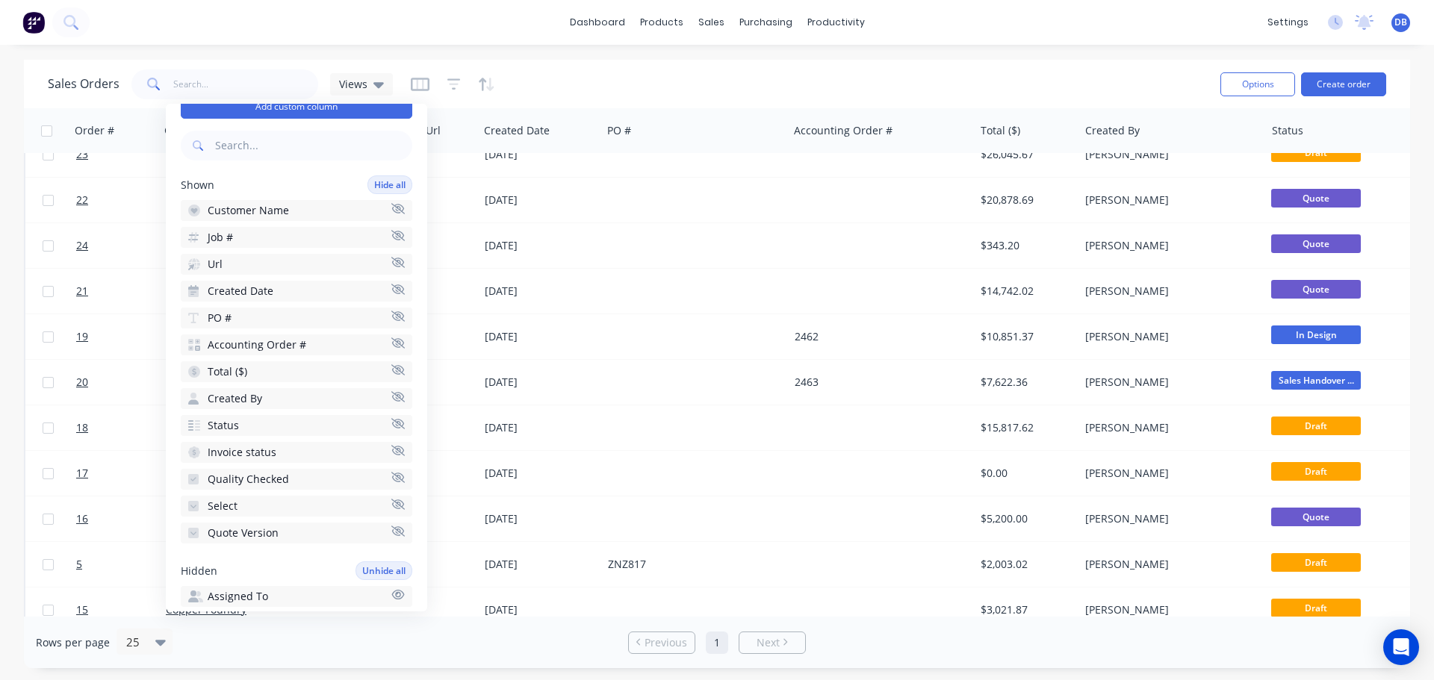
scroll to position [75, 0]
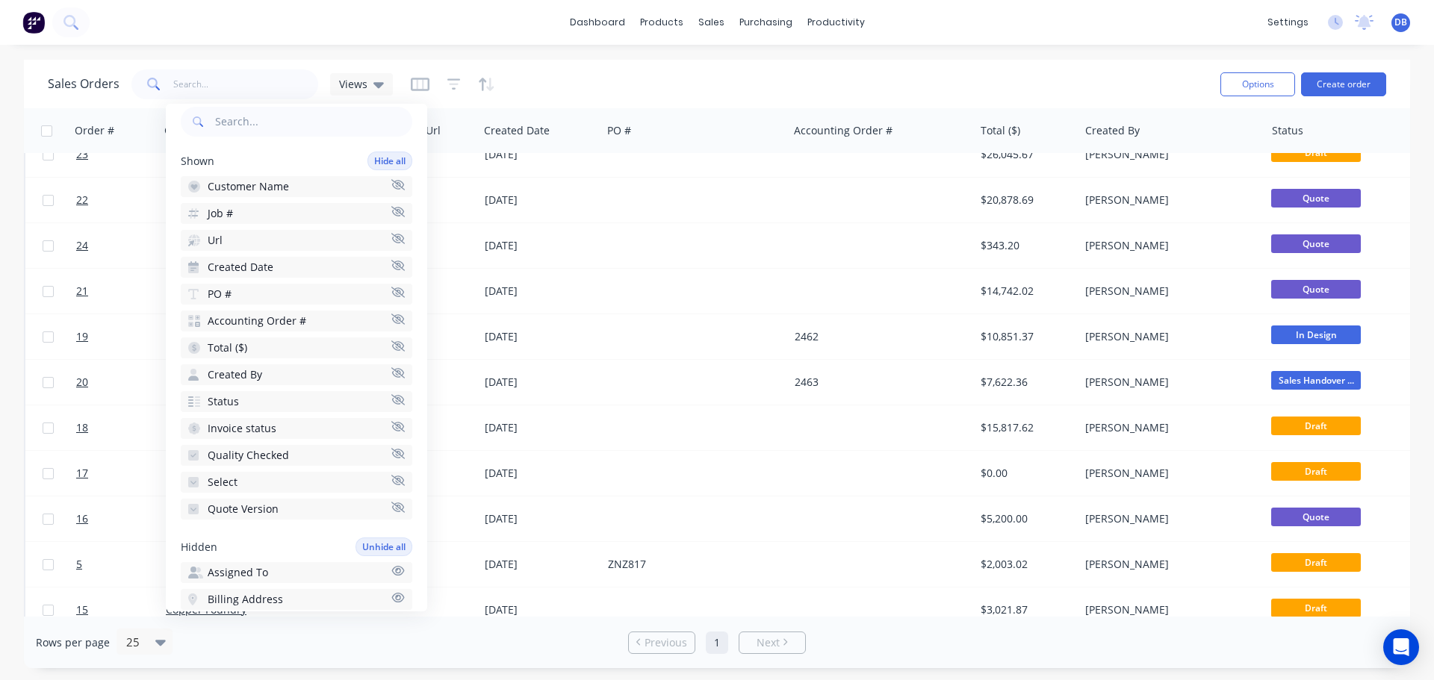
click at [391, 291] on icon "button" at bounding box center [397, 292] width 13 height 10
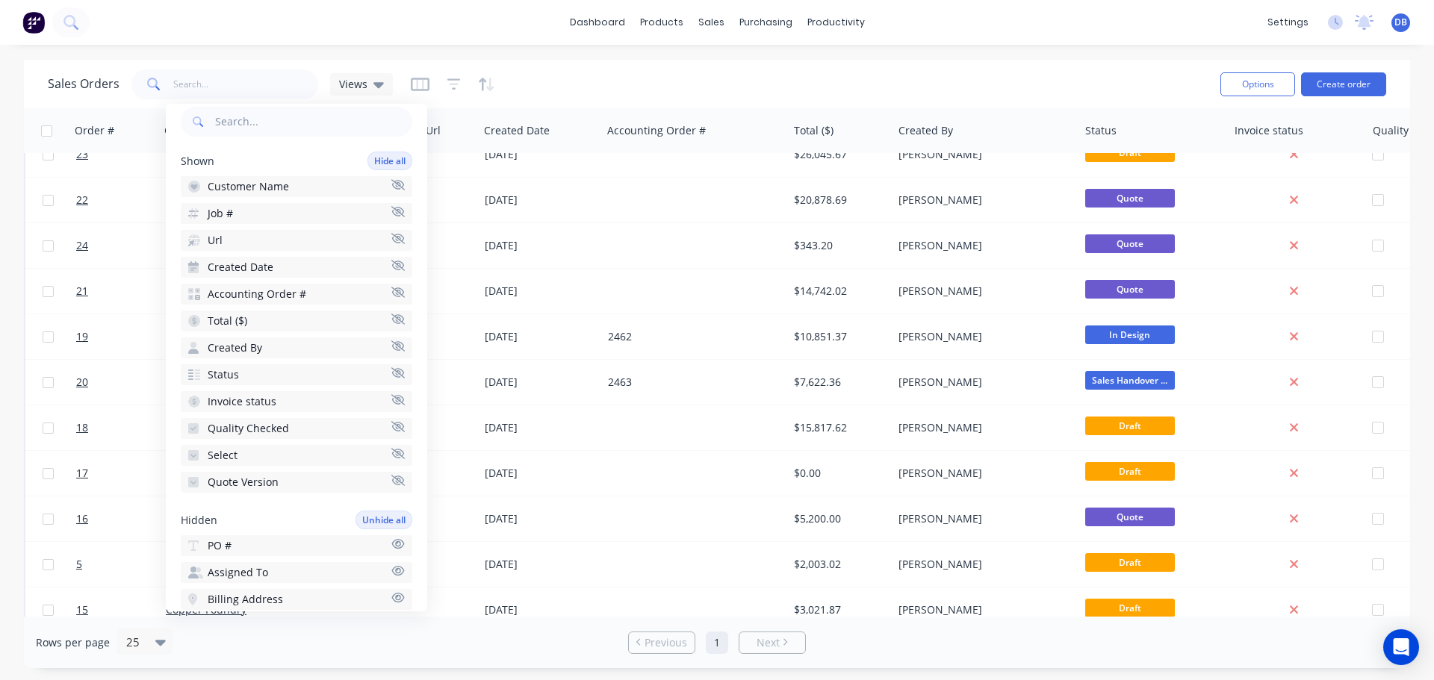
scroll to position [0, 0]
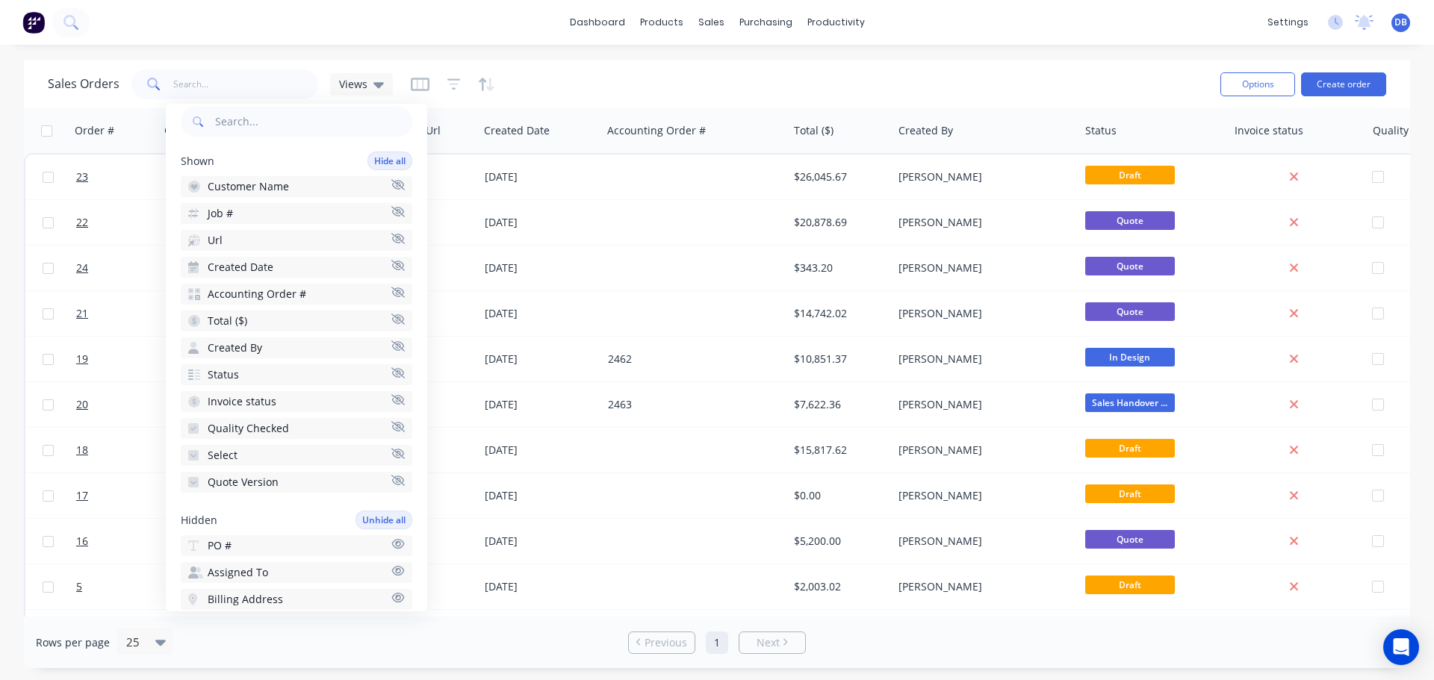
click at [772, 78] on div "Sales Orders Views" at bounding box center [628, 84] width 1161 height 37
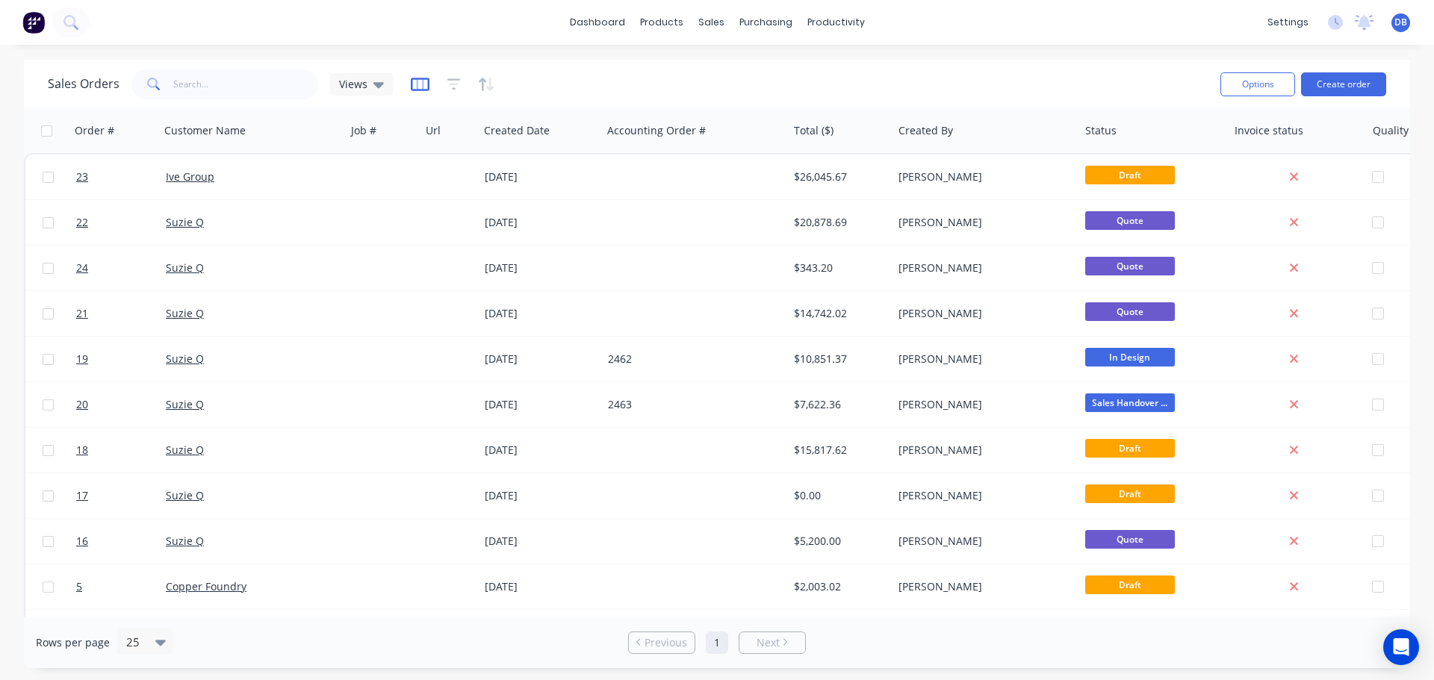
click at [412, 79] on icon "button" at bounding box center [420, 84] width 19 height 13
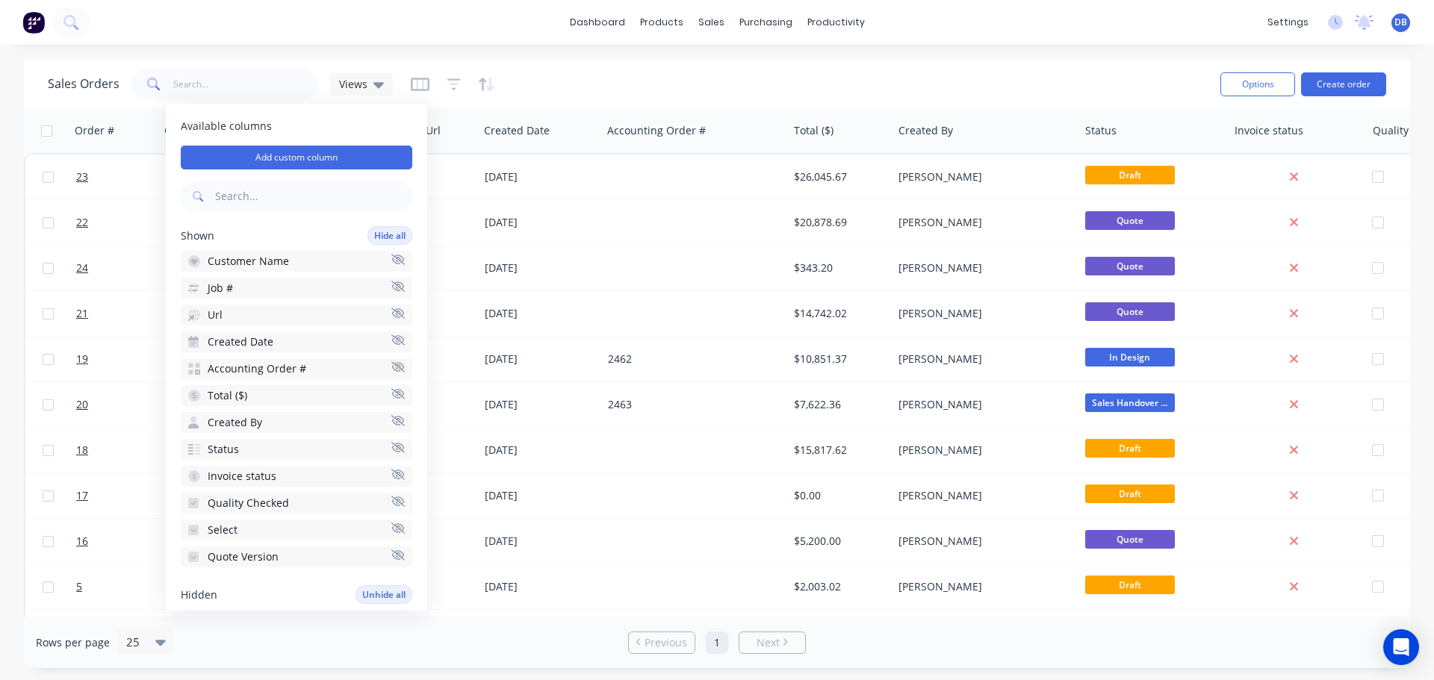
click at [296, 370] on span "Accounting Order #" at bounding box center [257, 368] width 99 height 15
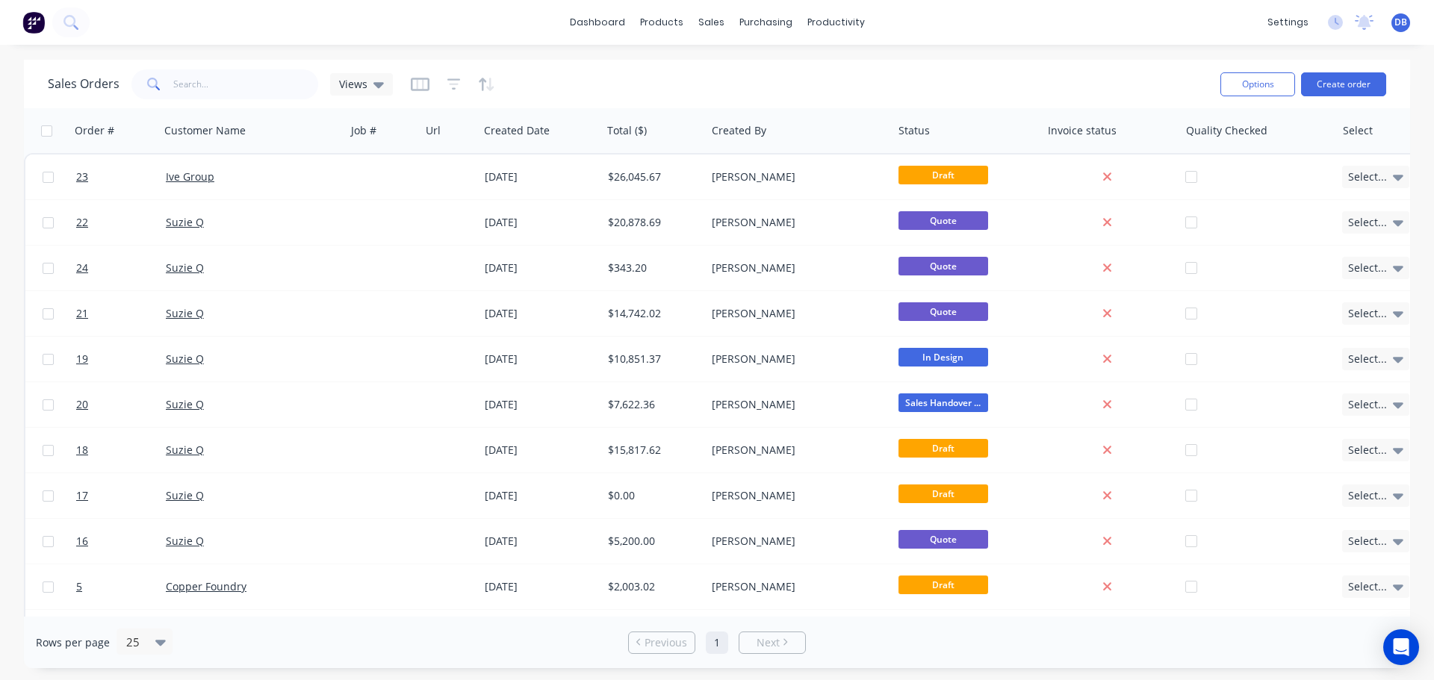
click at [888, 93] on div "Sales Orders Views" at bounding box center [628, 84] width 1161 height 37
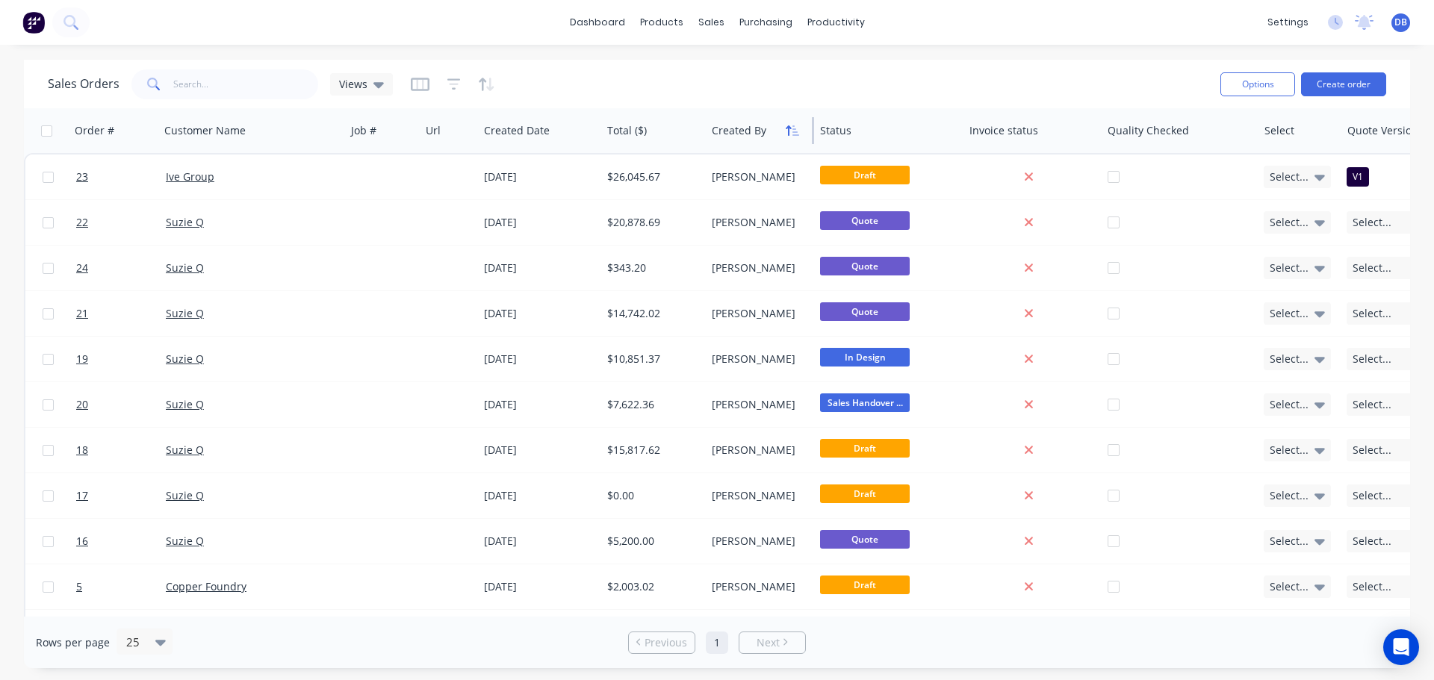
drag, startPoint x: 892, startPoint y: 125, endPoint x: 799, endPoint y: 126, distance: 92.6
click at [799, 126] on div "Created By" at bounding box center [760, 130] width 108 height 45
click at [793, 72] on div "Sales Orders Views" at bounding box center [628, 84] width 1161 height 37
click at [453, 85] on icon "button" at bounding box center [453, 84] width 13 height 15
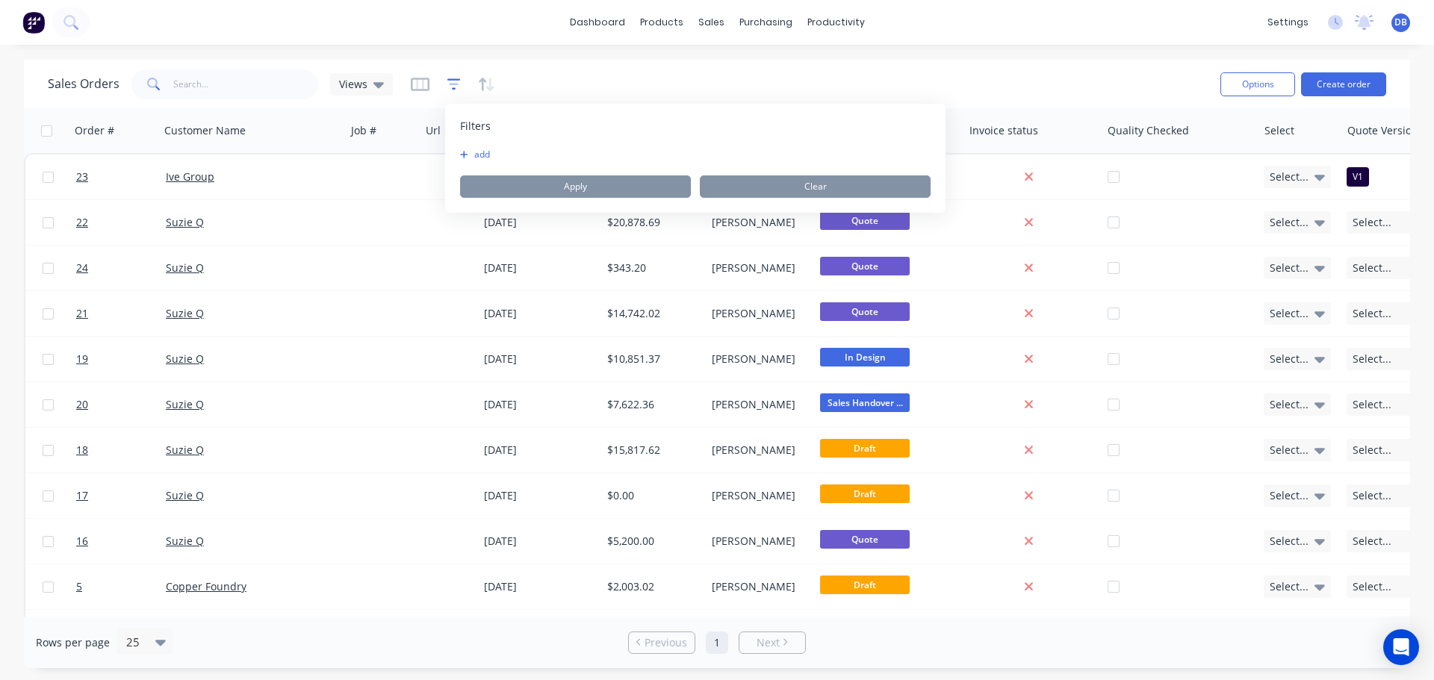
click at [453, 85] on icon "button" at bounding box center [453, 84] width 13 height 15
click at [370, 80] on div "Views" at bounding box center [361, 84] width 45 height 13
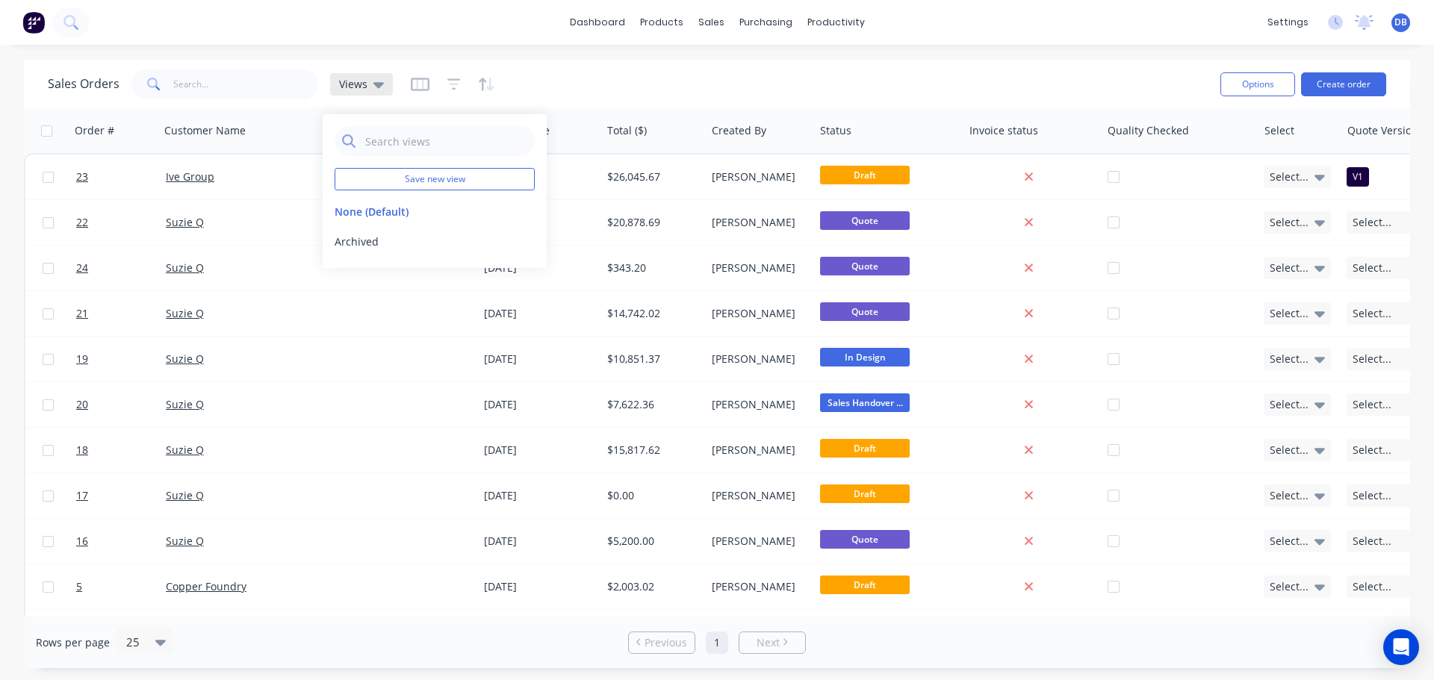
click at [370, 80] on div "Views" at bounding box center [361, 84] width 45 height 13
click at [447, 81] on icon "button" at bounding box center [453, 84] width 13 height 15
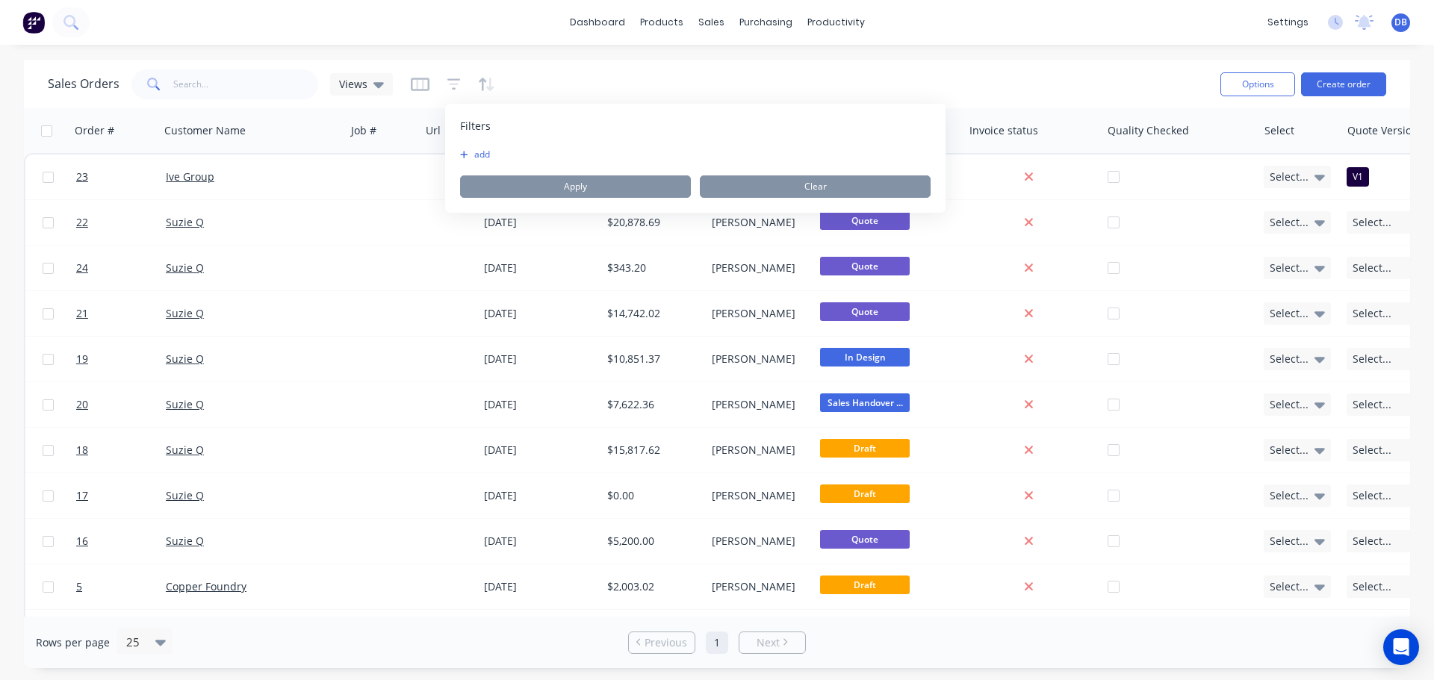
click at [471, 151] on button "add" at bounding box center [478, 155] width 37 height 12
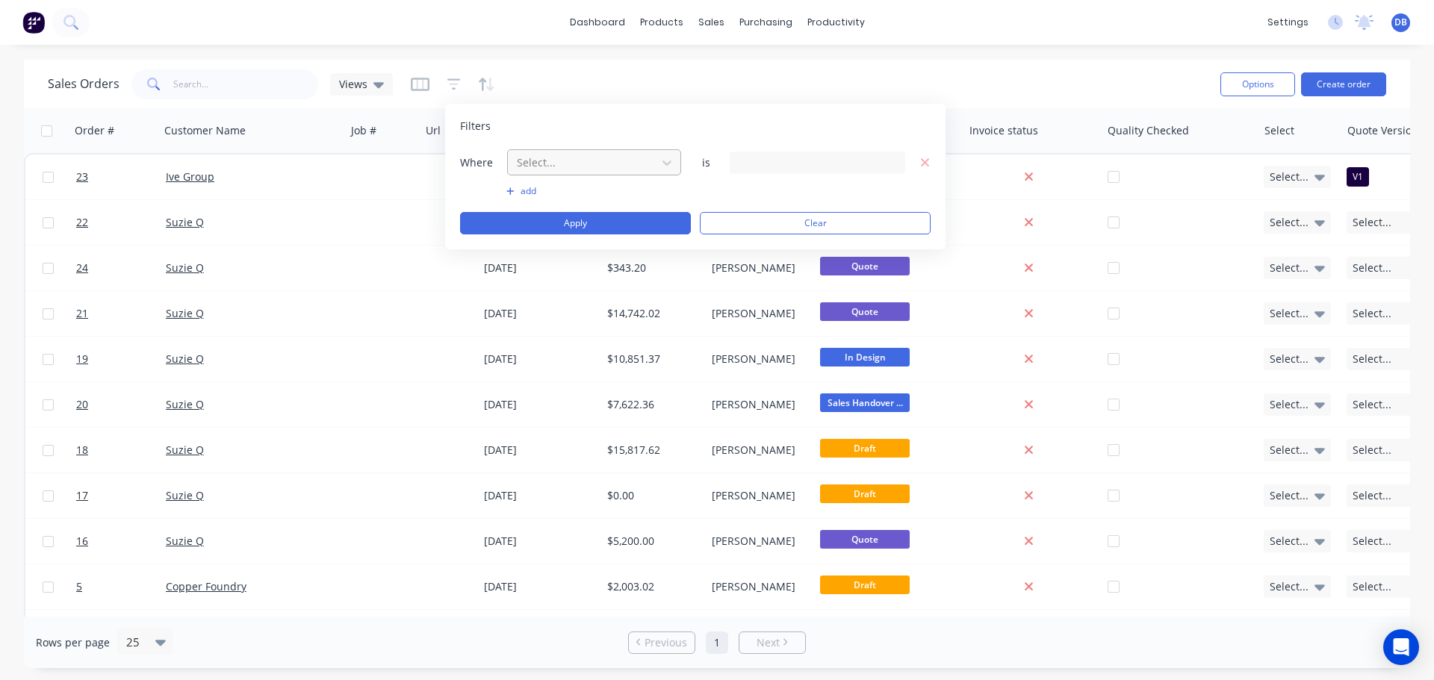
click at [593, 163] on div at bounding box center [582, 162] width 134 height 19
click at [800, 119] on div "Filters" at bounding box center [695, 126] width 471 height 15
click at [640, 158] on div at bounding box center [582, 162] width 134 height 19
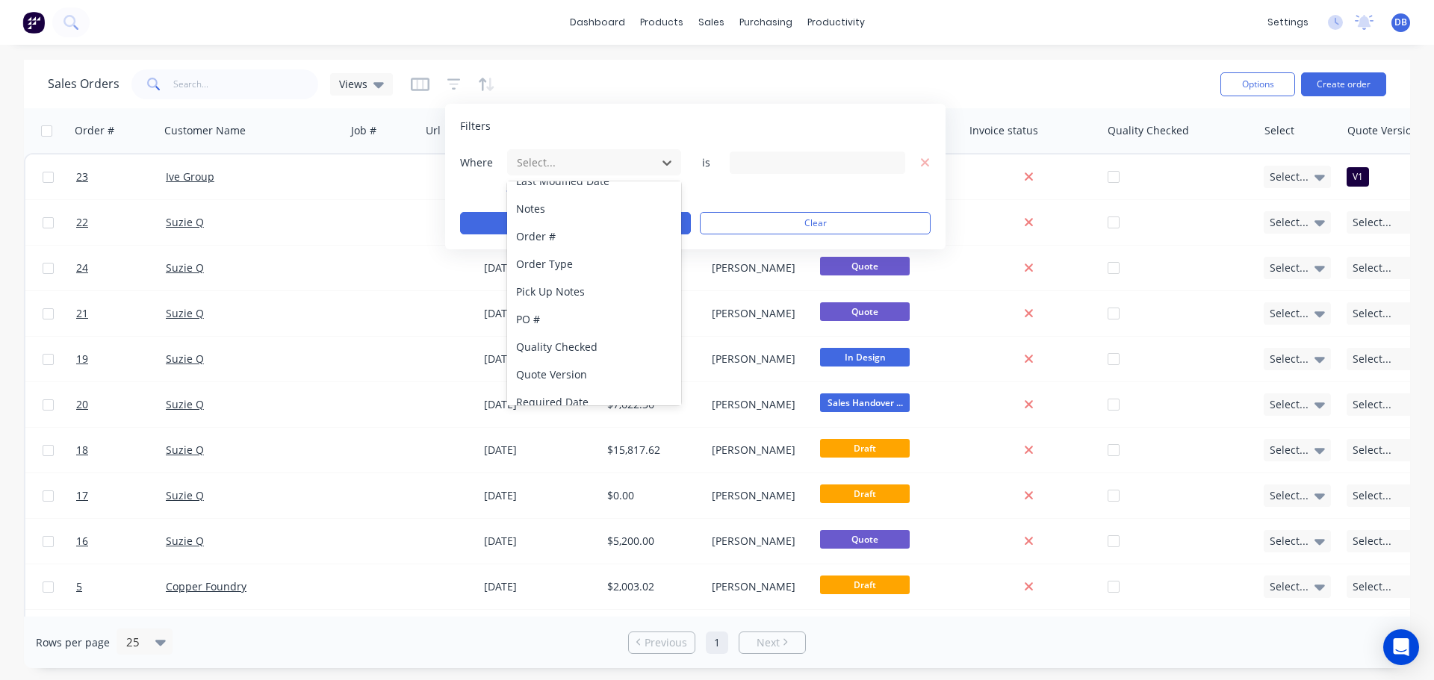
scroll to position [473, 0]
click at [963, 75] on div "Sales Orders Views" at bounding box center [628, 84] width 1161 height 37
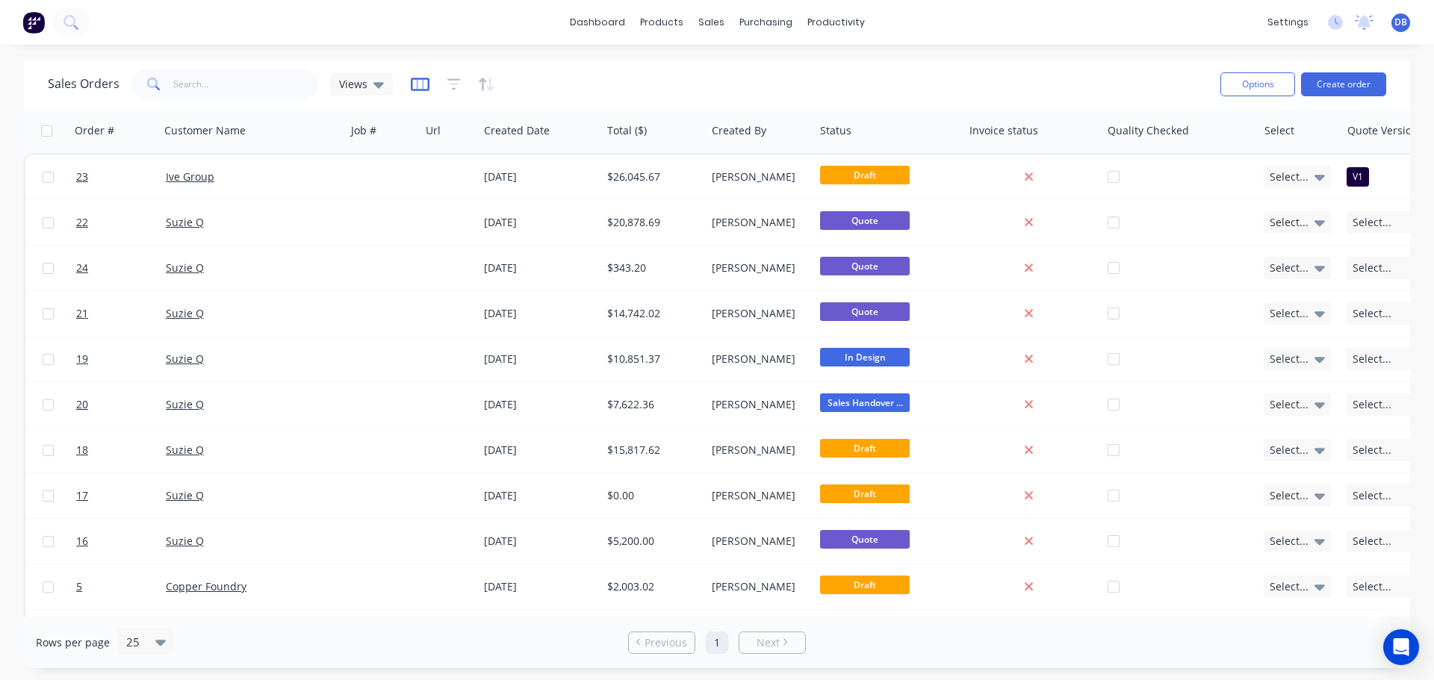
click at [417, 84] on icon "button" at bounding box center [420, 84] width 19 height 15
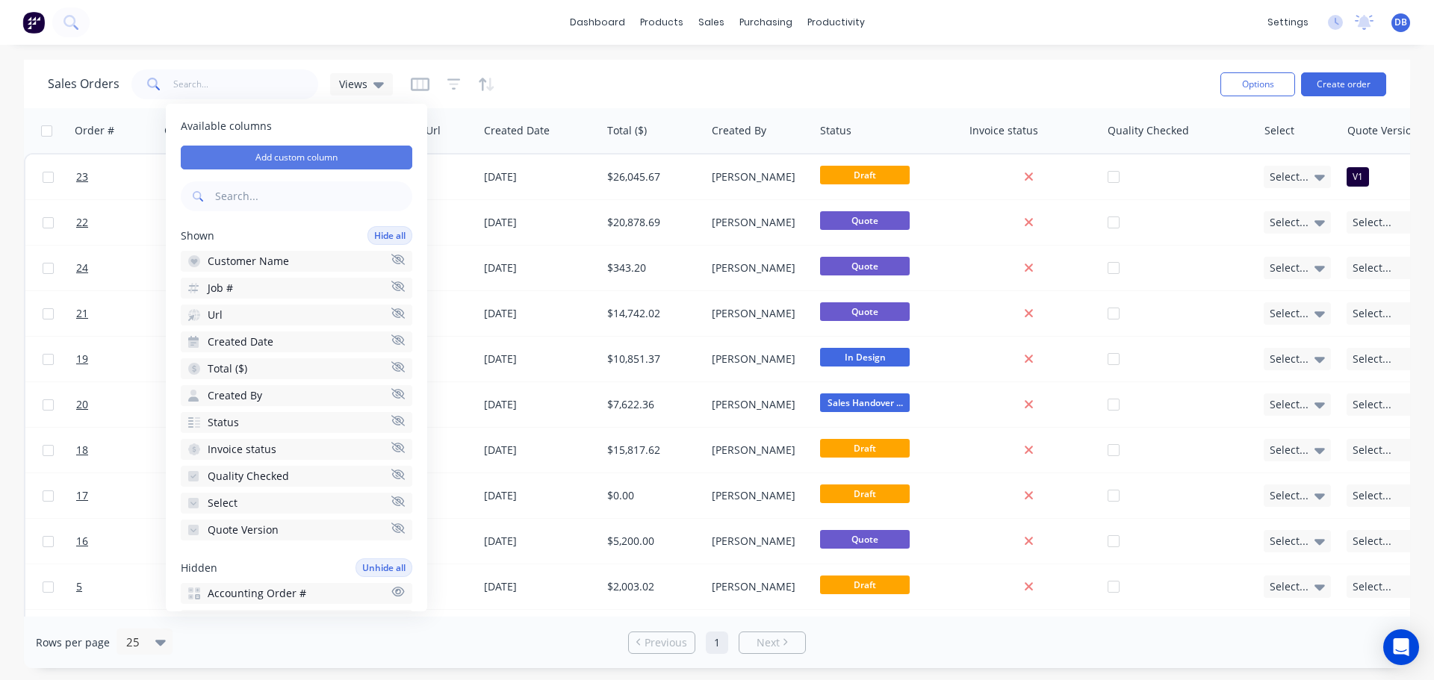
click at [327, 153] on button "Add custom column" at bounding box center [297, 158] width 232 height 24
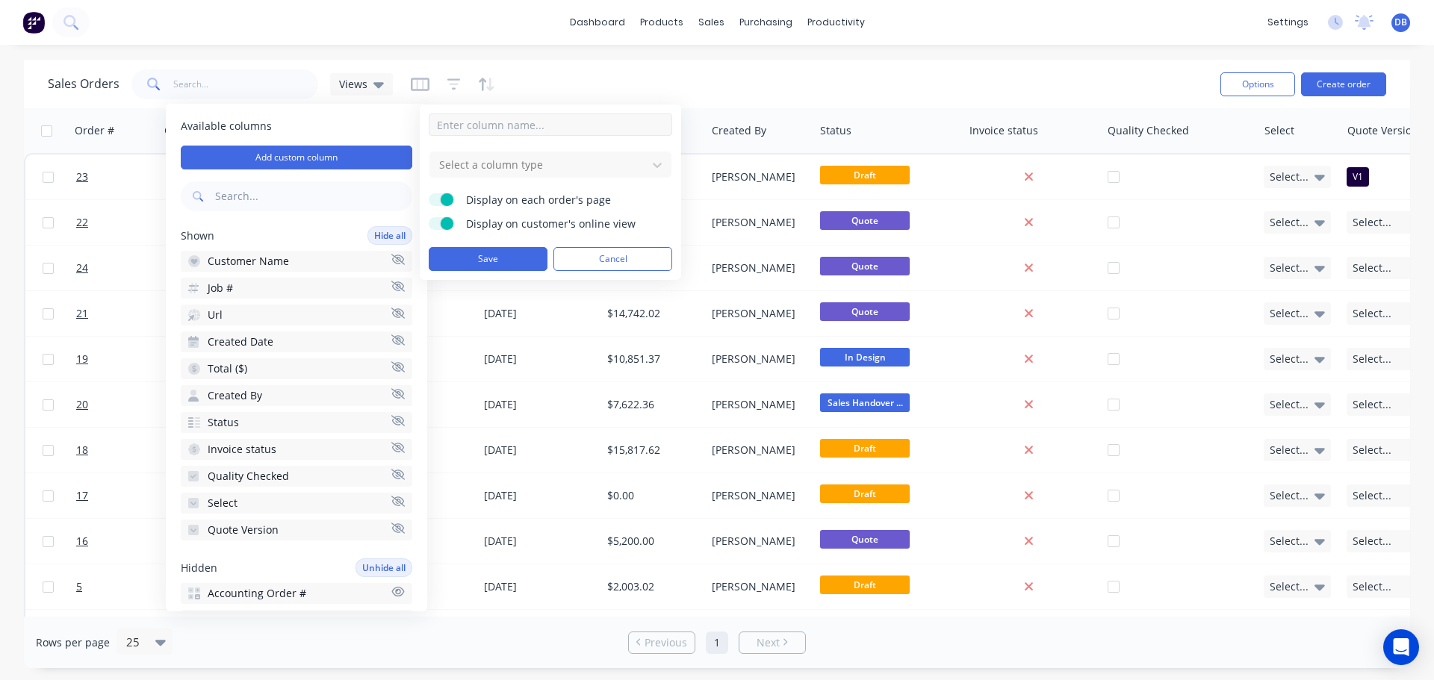
click at [544, 122] on input at bounding box center [550, 125] width 243 height 22
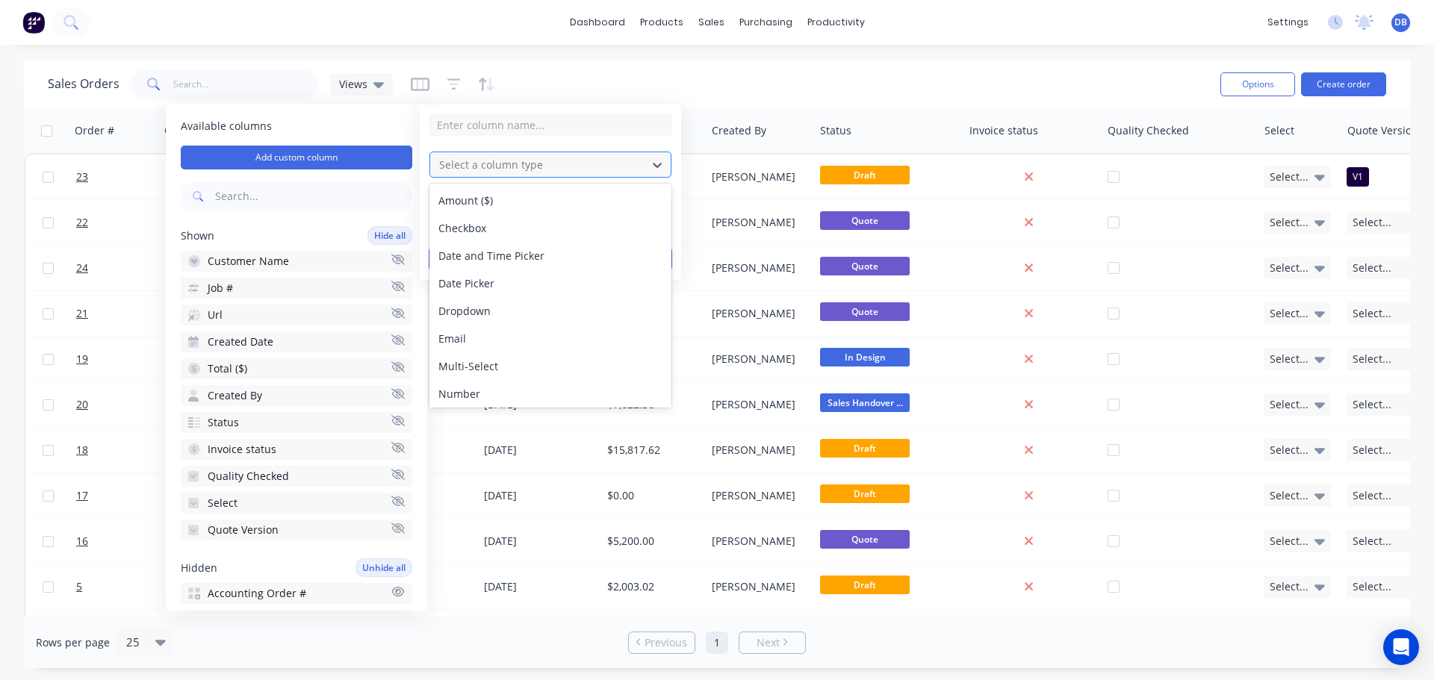
click at [465, 160] on div at bounding box center [539, 164] width 202 height 19
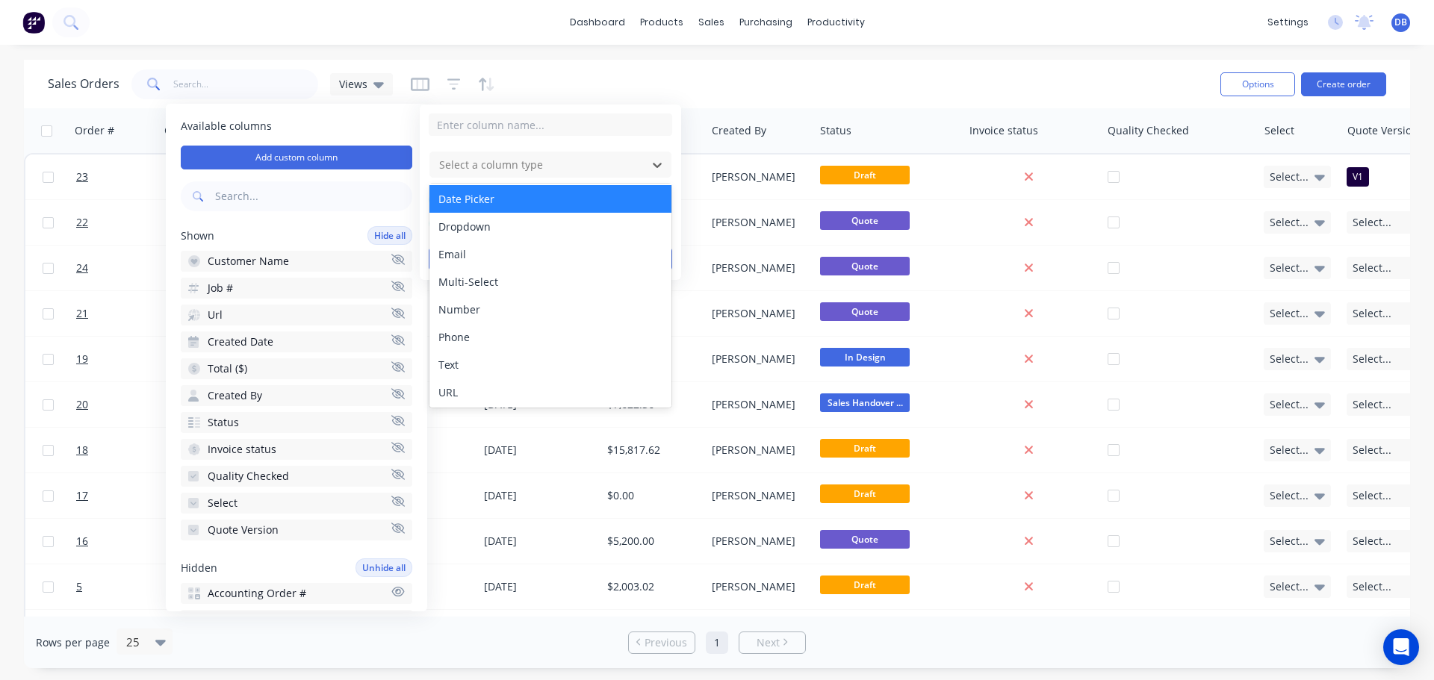
scroll to position [86, 0]
click at [844, 83] on div "Sales Orders Views" at bounding box center [628, 84] width 1161 height 37
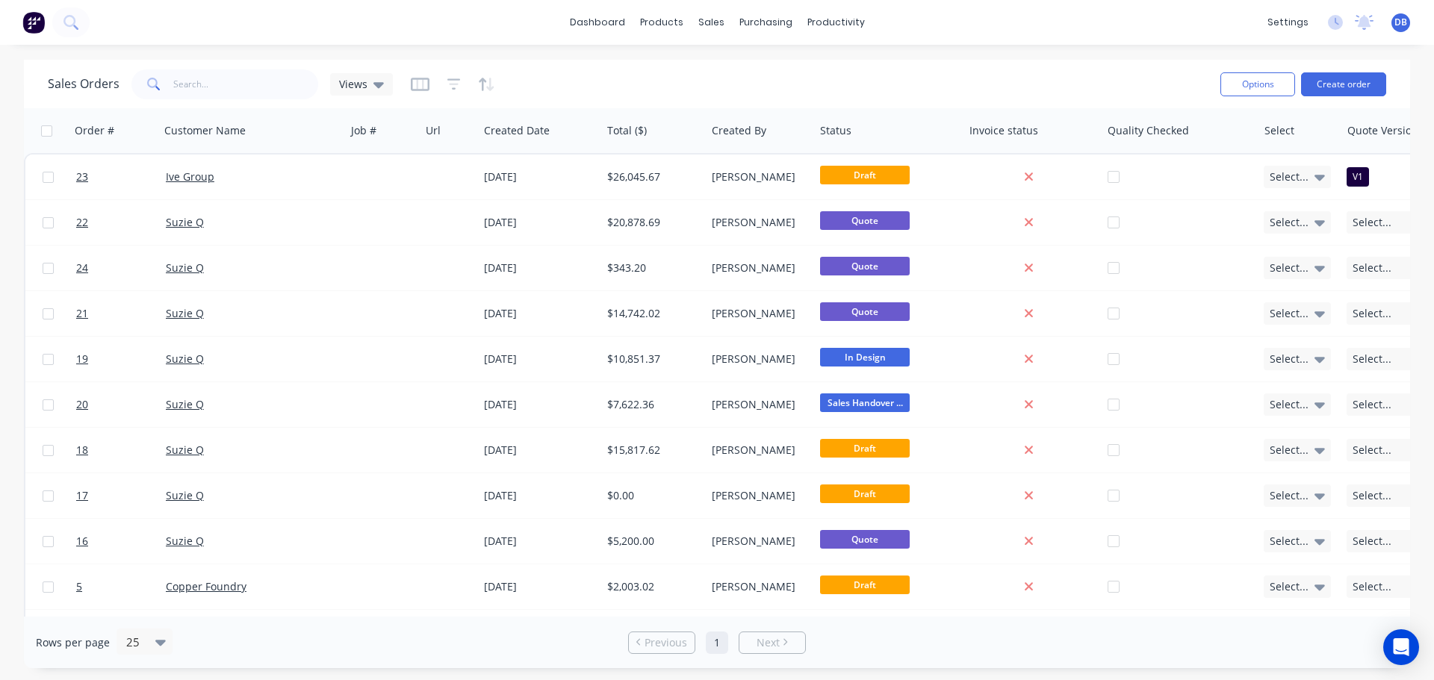
click at [459, 83] on div at bounding box center [453, 84] width 84 height 24
click at [452, 82] on icon "button" at bounding box center [453, 84] width 13 height 15
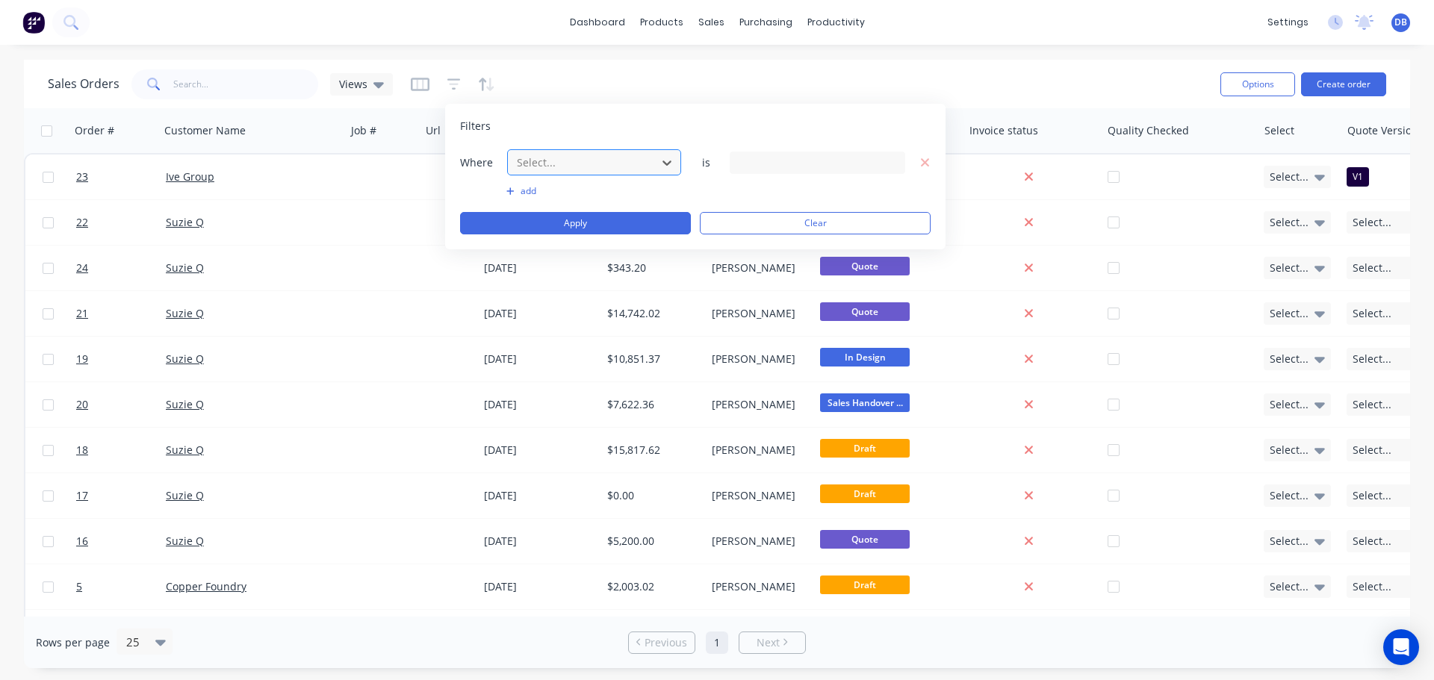
click at [645, 161] on div at bounding box center [582, 162] width 134 height 19
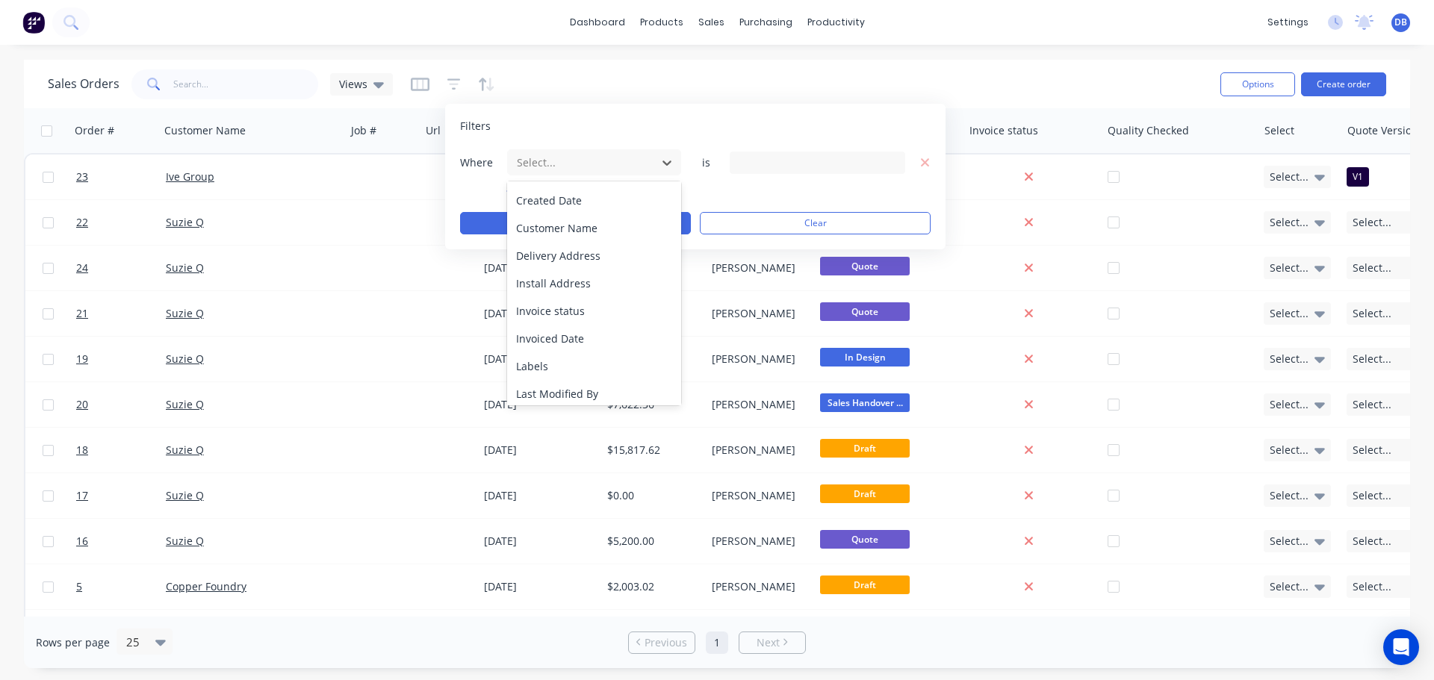
scroll to position [99, 0]
click at [965, 84] on div "Sales Orders Views" at bounding box center [628, 84] width 1161 height 37
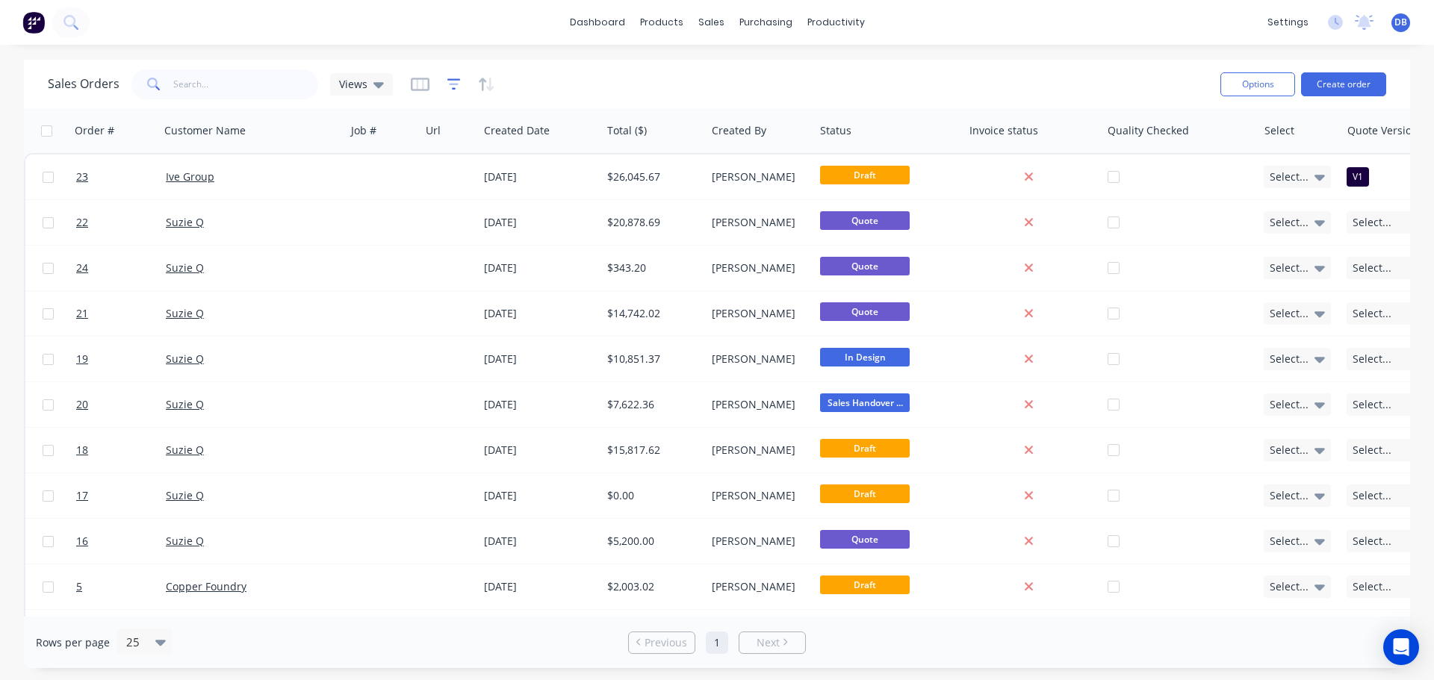
click at [449, 79] on icon "button" at bounding box center [453, 83] width 13 height 11
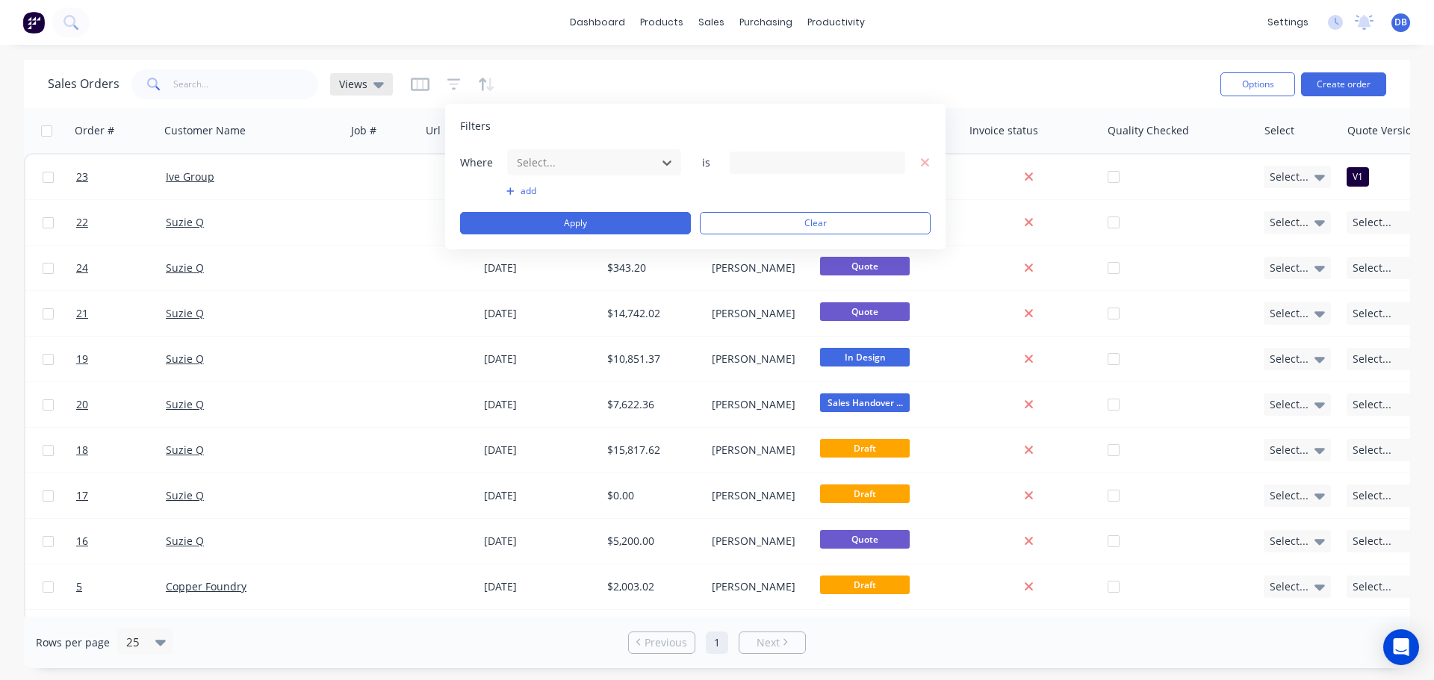
click at [373, 86] on icon at bounding box center [378, 84] width 10 height 16
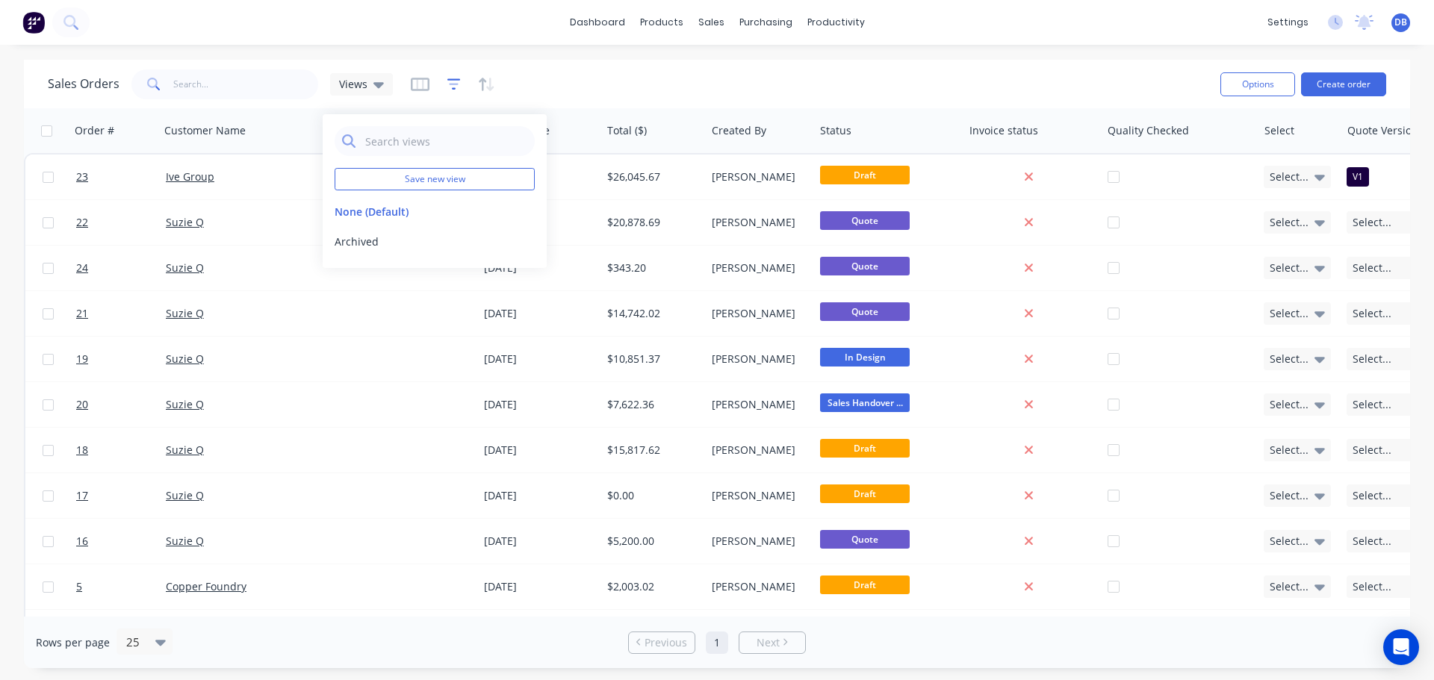
click at [450, 86] on icon "button" at bounding box center [453, 84] width 13 height 15
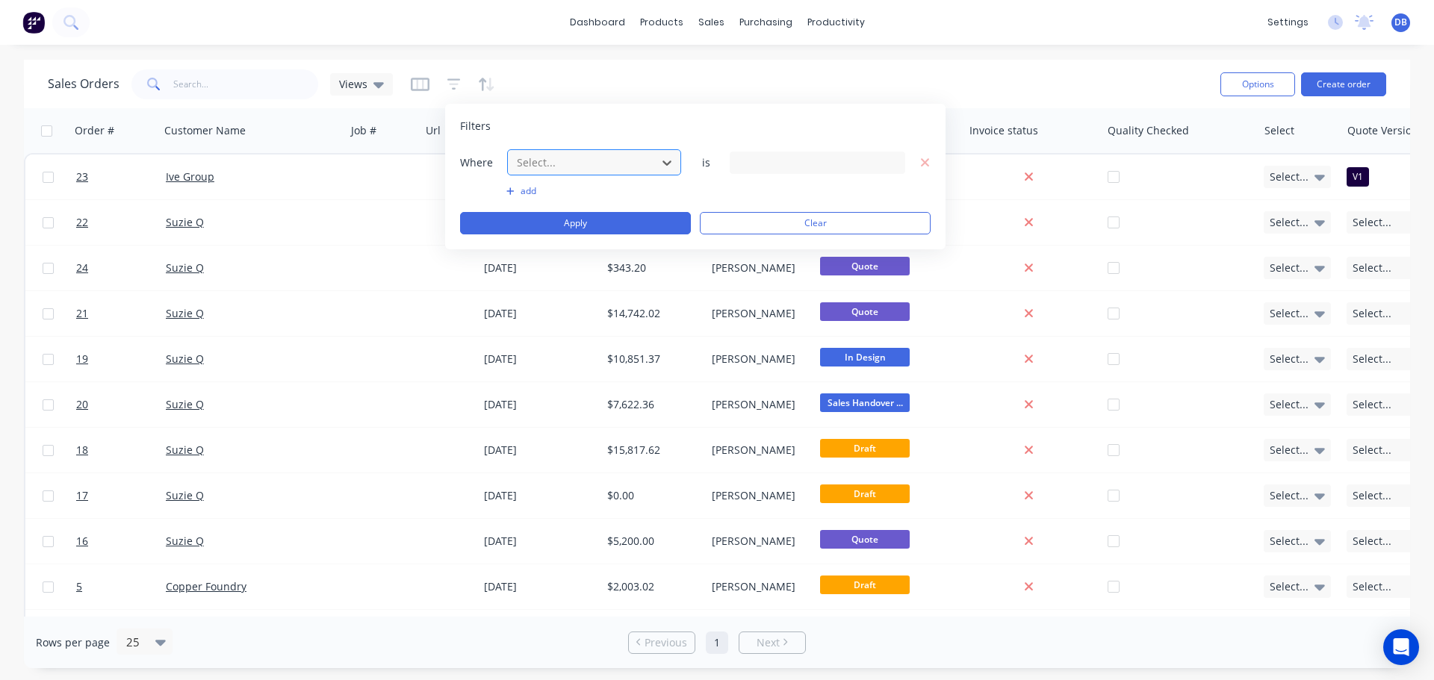
click at [569, 167] on div at bounding box center [582, 162] width 134 height 19
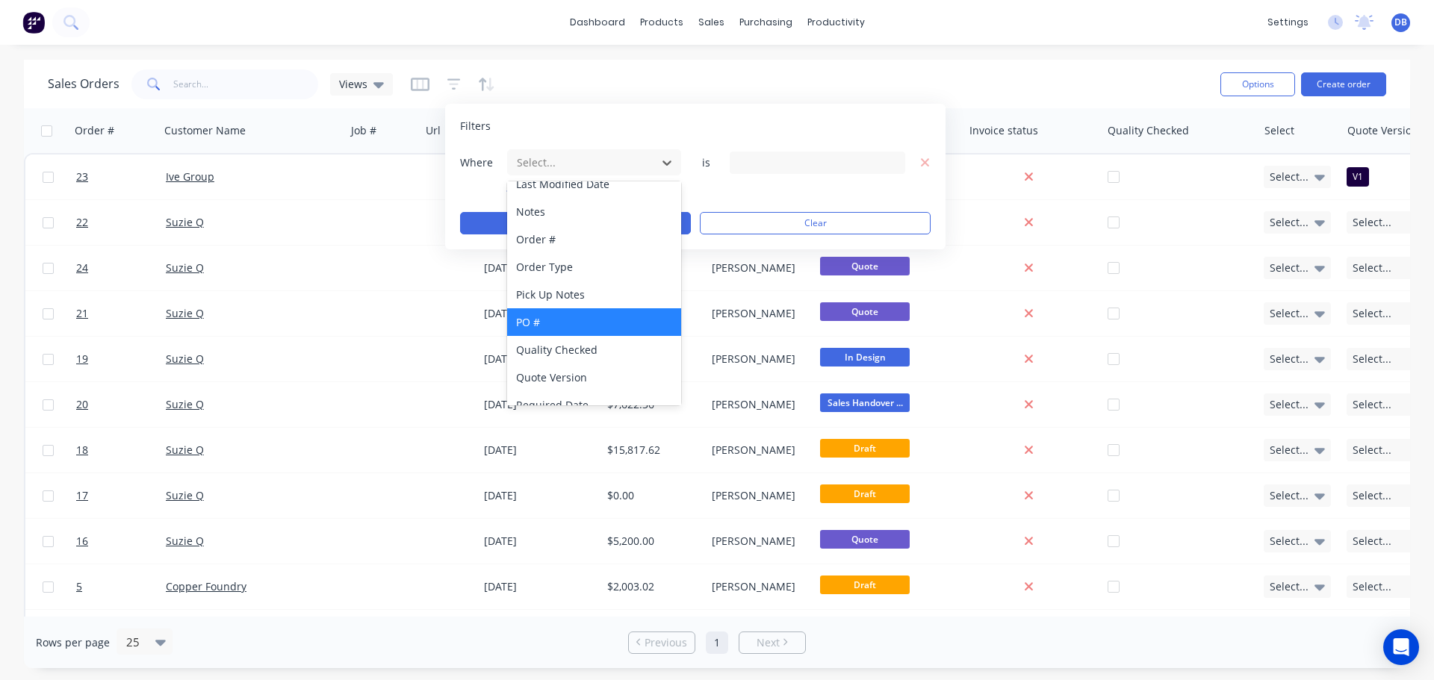
scroll to position [448, 0]
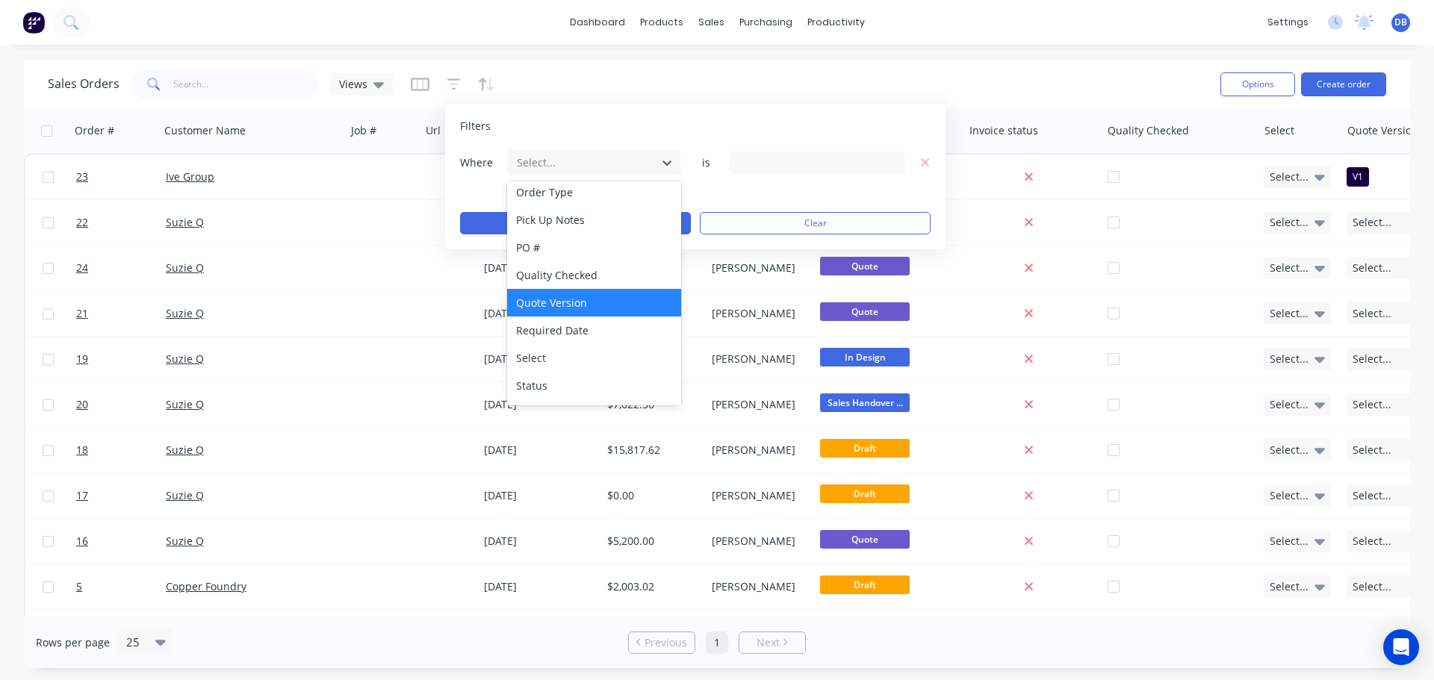
click at [568, 298] on div "Quote Version" at bounding box center [594, 303] width 174 height 28
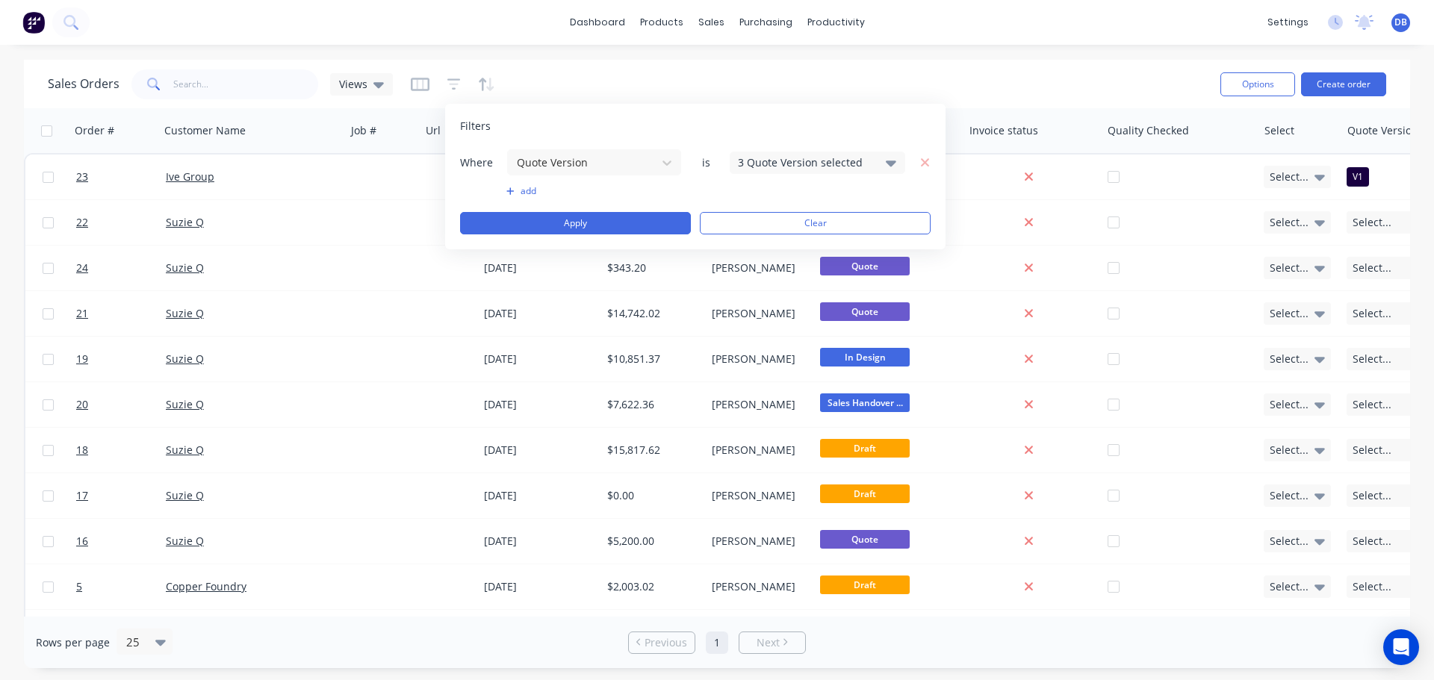
click at [824, 155] on div "3 Quote Version selected" at bounding box center [805, 163] width 135 height 16
click at [1007, 79] on div "Sales Orders Views" at bounding box center [628, 84] width 1161 height 37
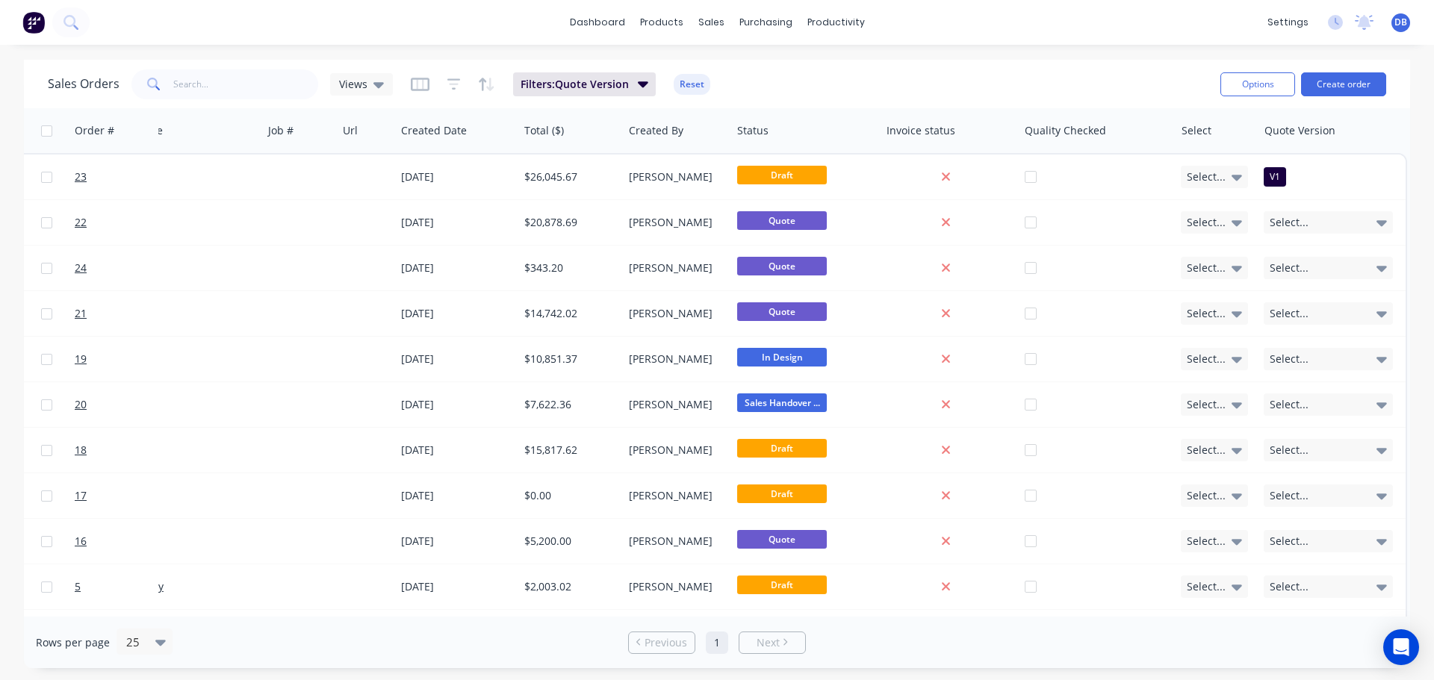
scroll to position [0, 0]
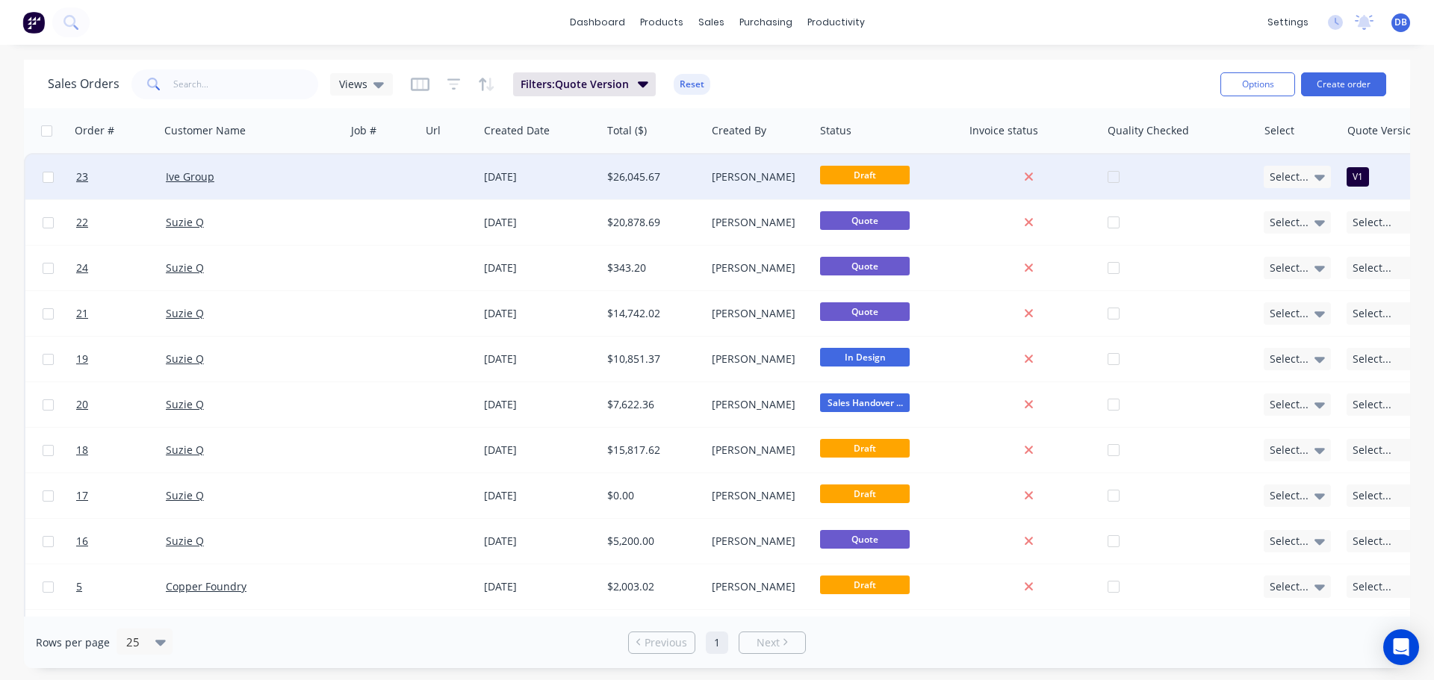
click at [311, 173] on div "Ive Group" at bounding box center [249, 177] width 166 height 15
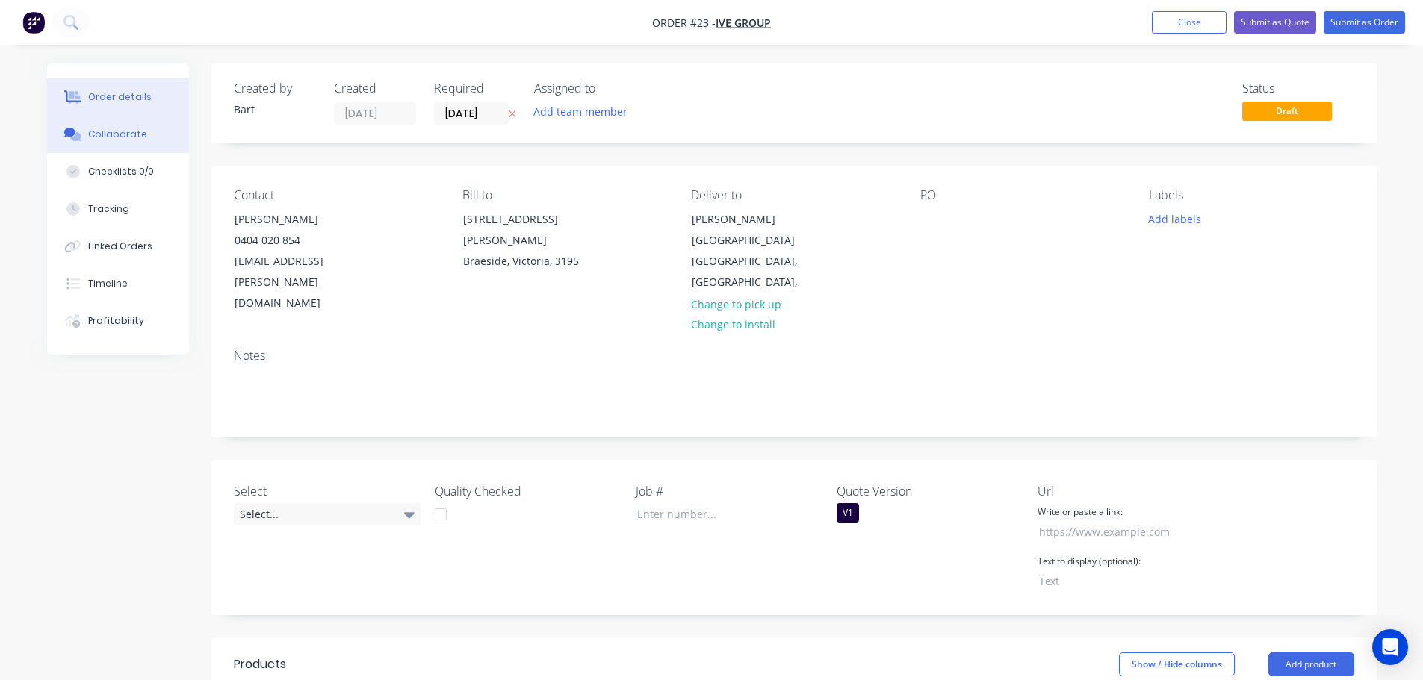
click at [122, 134] on div "Collaborate" at bounding box center [117, 134] width 59 height 13
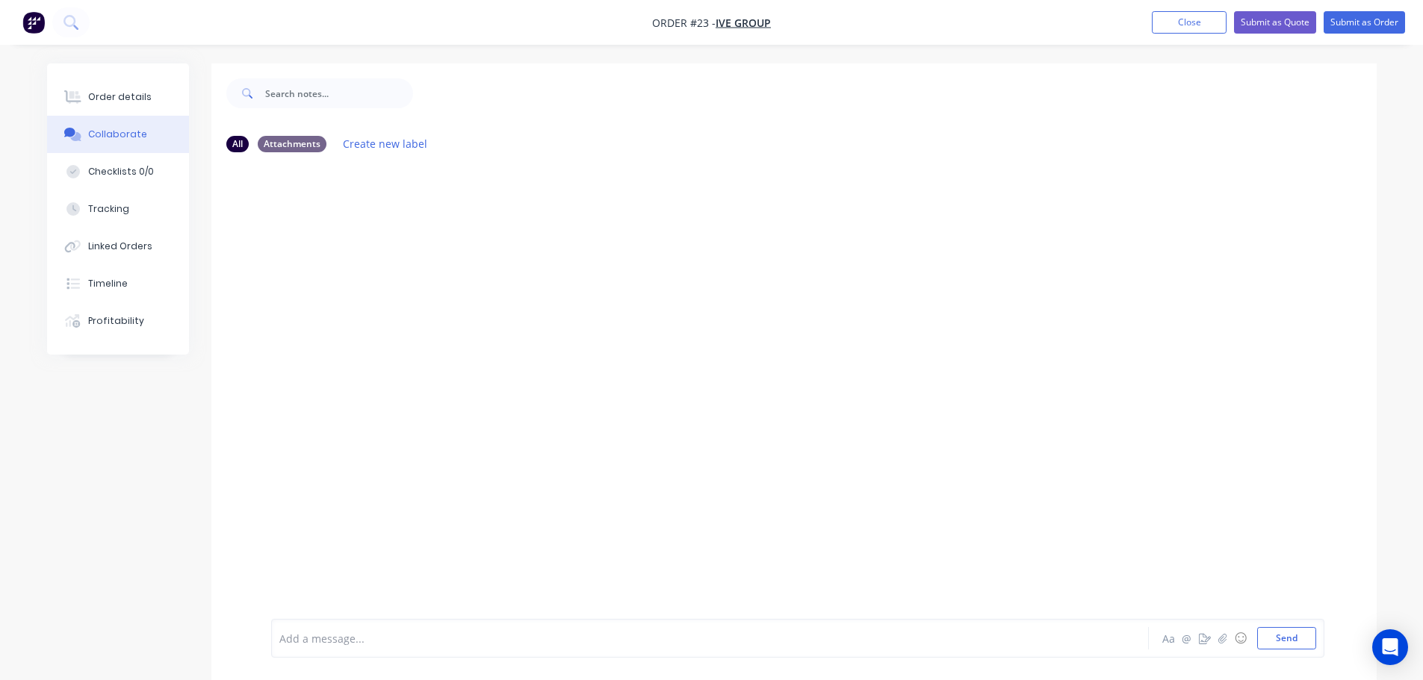
click at [417, 263] on div at bounding box center [793, 391] width 1165 height 455
drag, startPoint x: 801, startPoint y: 459, endPoint x: 689, endPoint y: 371, distance: 142.1
click at [801, 458] on div at bounding box center [793, 391] width 1165 height 455
click at [1302, 644] on button "Send" at bounding box center [1286, 638] width 59 height 22
click at [527, 276] on div "Labels Download Delete" at bounding box center [469, 279] width 168 height 22
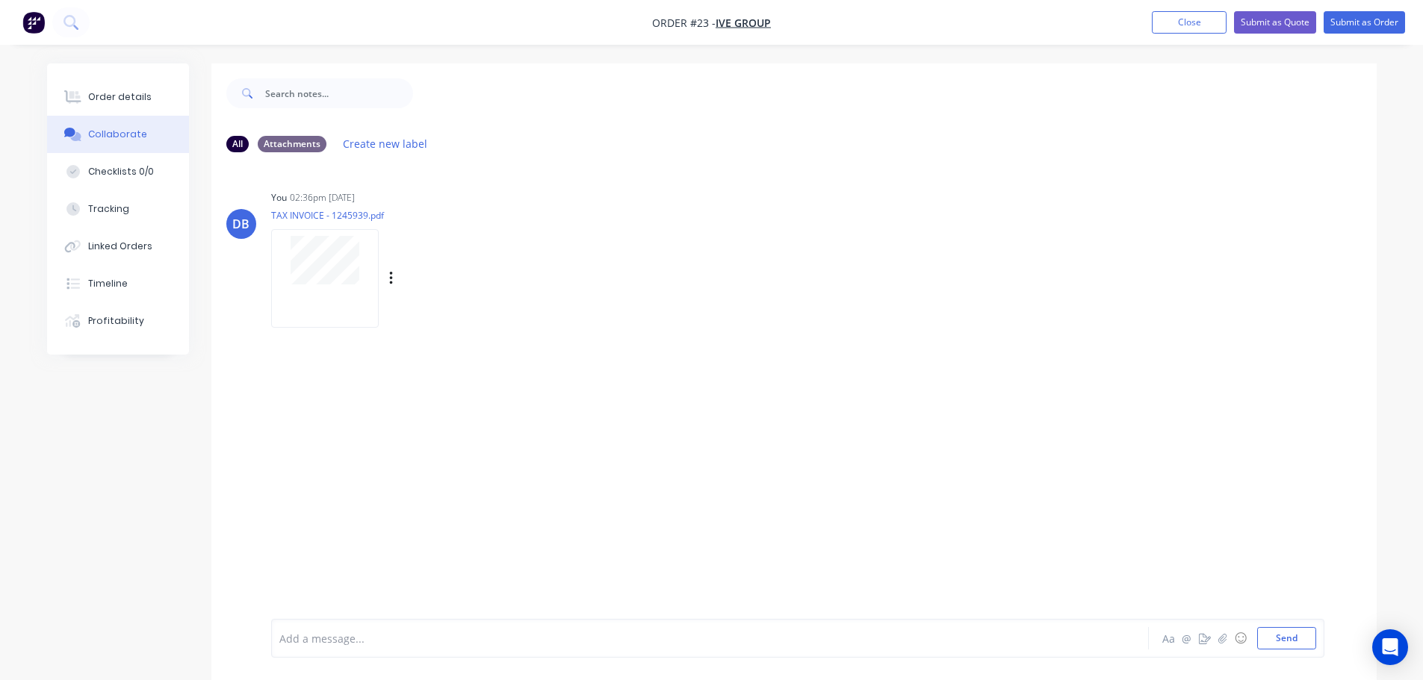
click at [517, 298] on div "Labels Download Delete" at bounding box center [408, 279] width 274 height 112
drag, startPoint x: 1192, startPoint y: 23, endPoint x: 1192, endPoint y: 15, distance: 8.2
click at [1192, 20] on button "Close" at bounding box center [1189, 22] width 75 height 22
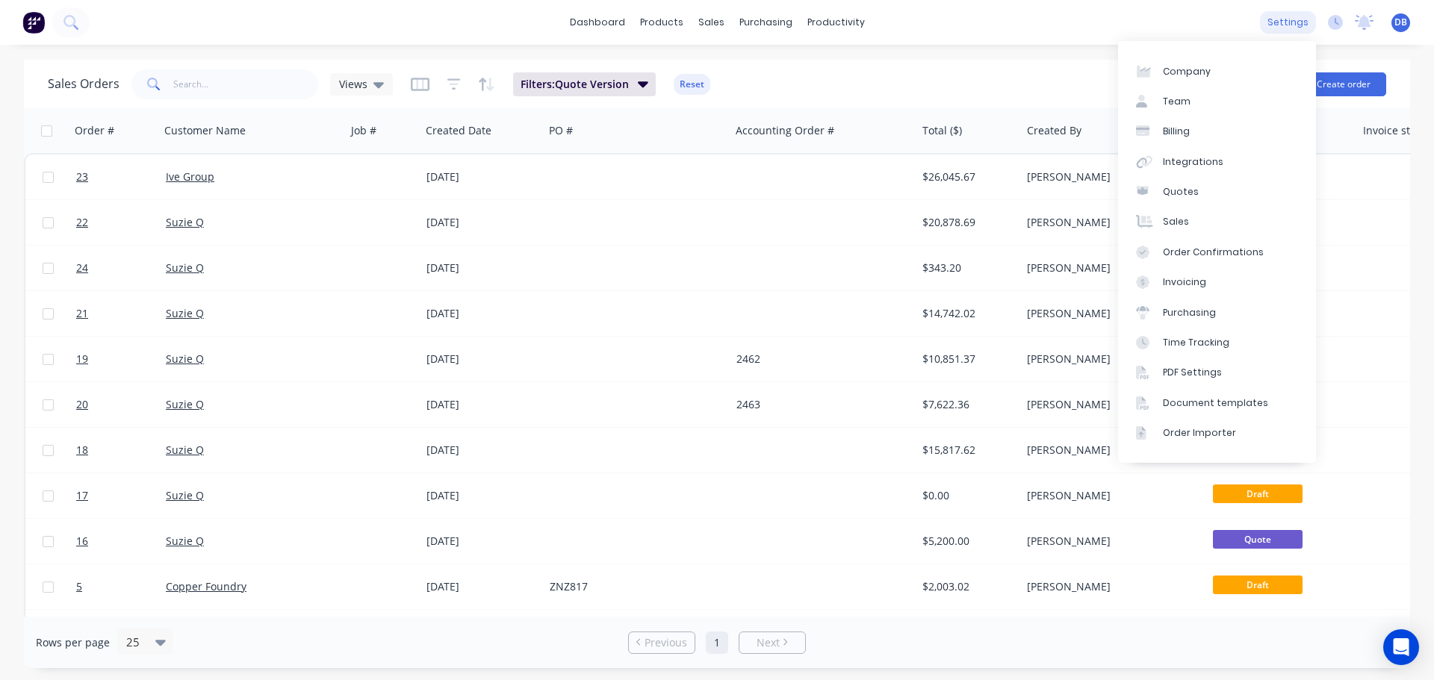
click at [1288, 17] on div "settings" at bounding box center [1288, 22] width 56 height 22
click at [1207, 408] on div "Document templates" at bounding box center [1215, 403] width 105 height 13
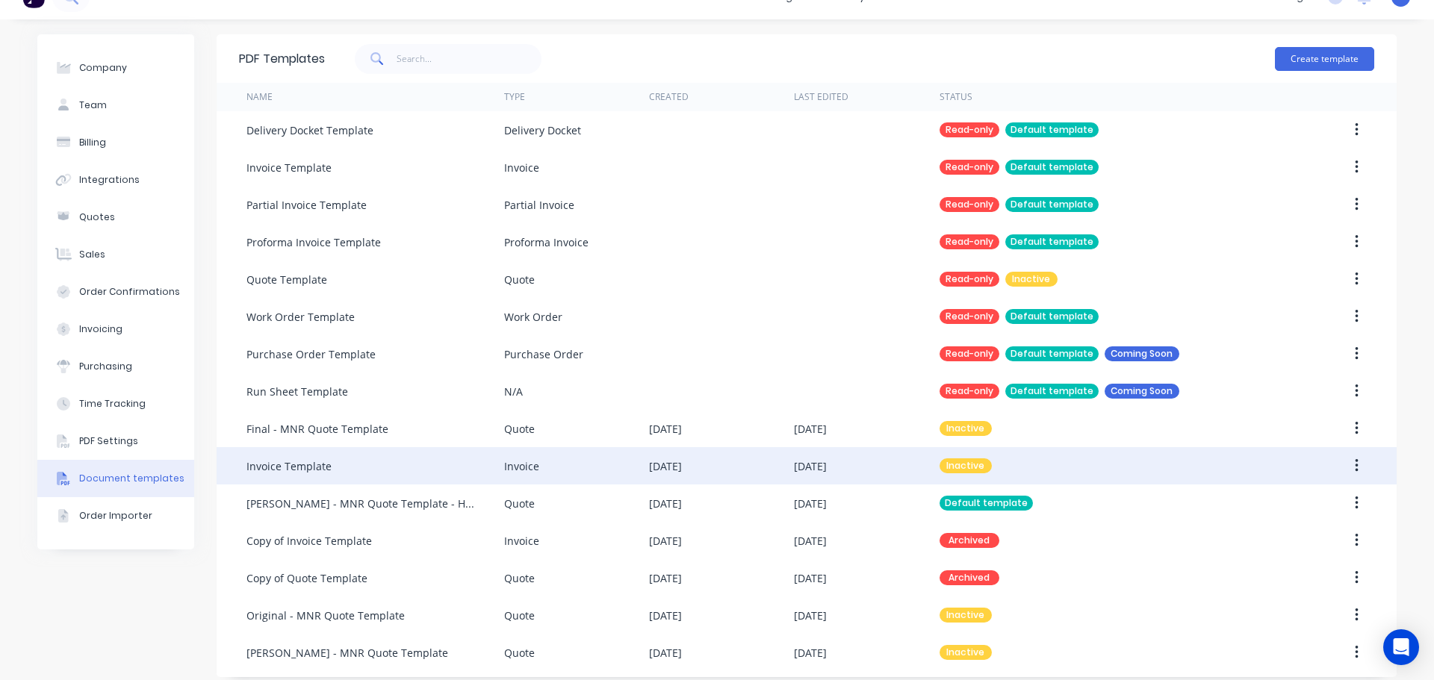
scroll to position [37, 0]
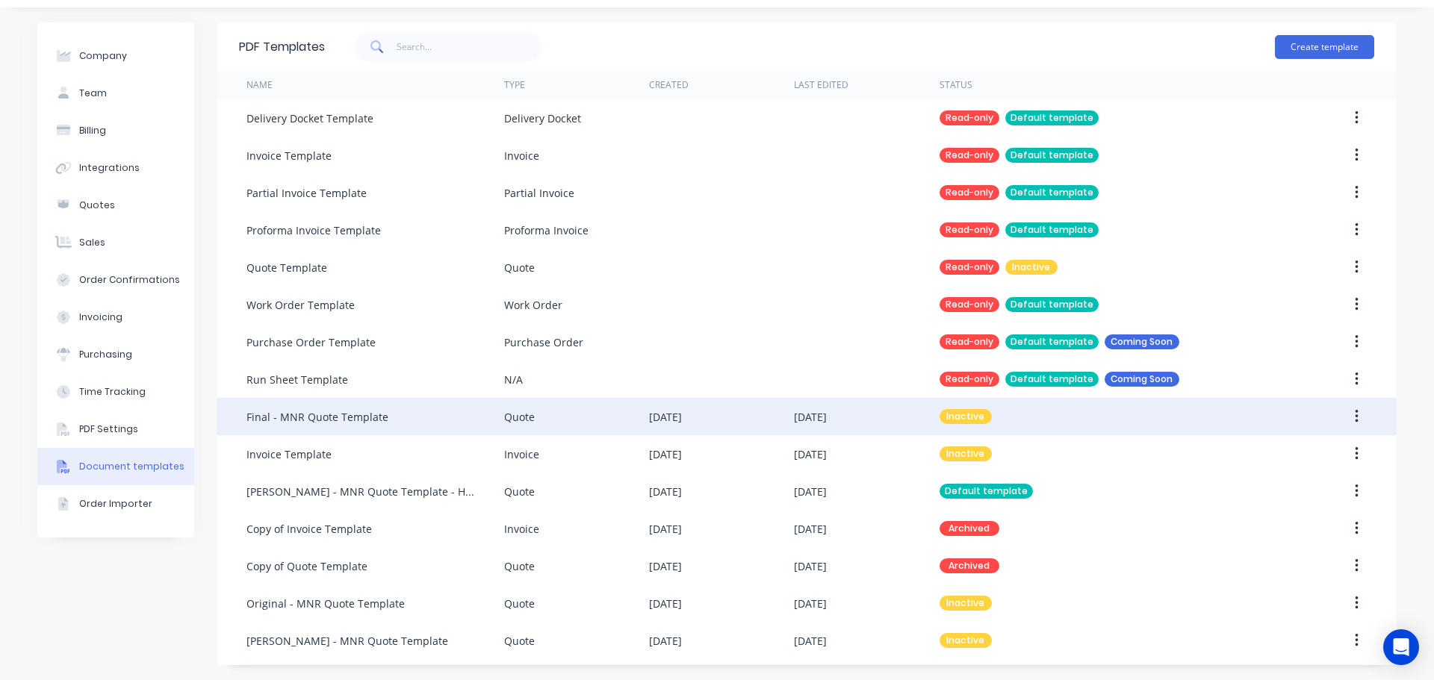
click at [332, 423] on div "Final - MNR Quote Template" at bounding box center [317, 417] width 142 height 16
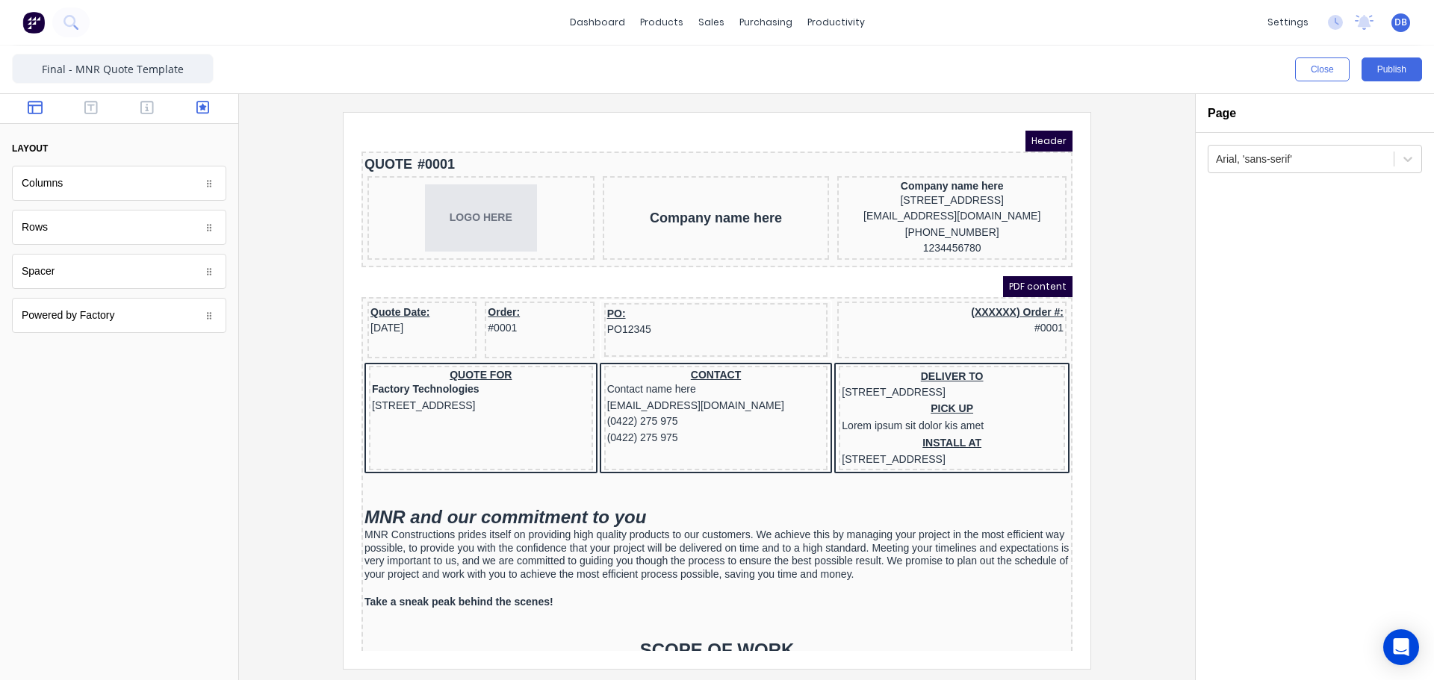
click at [207, 111] on icon "button" at bounding box center [202, 107] width 13 height 15
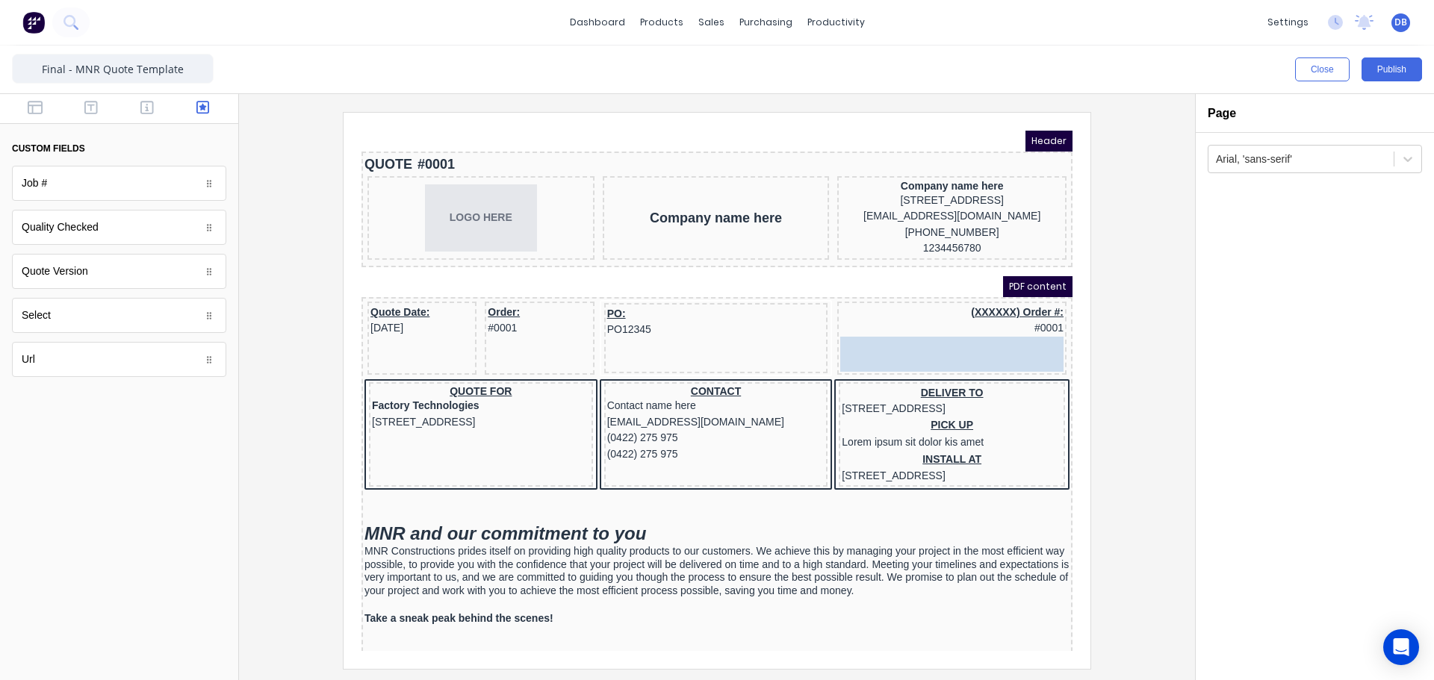
drag, startPoint x: 81, startPoint y: 279, endPoint x: 1012, endPoint y: 355, distance: 934.5
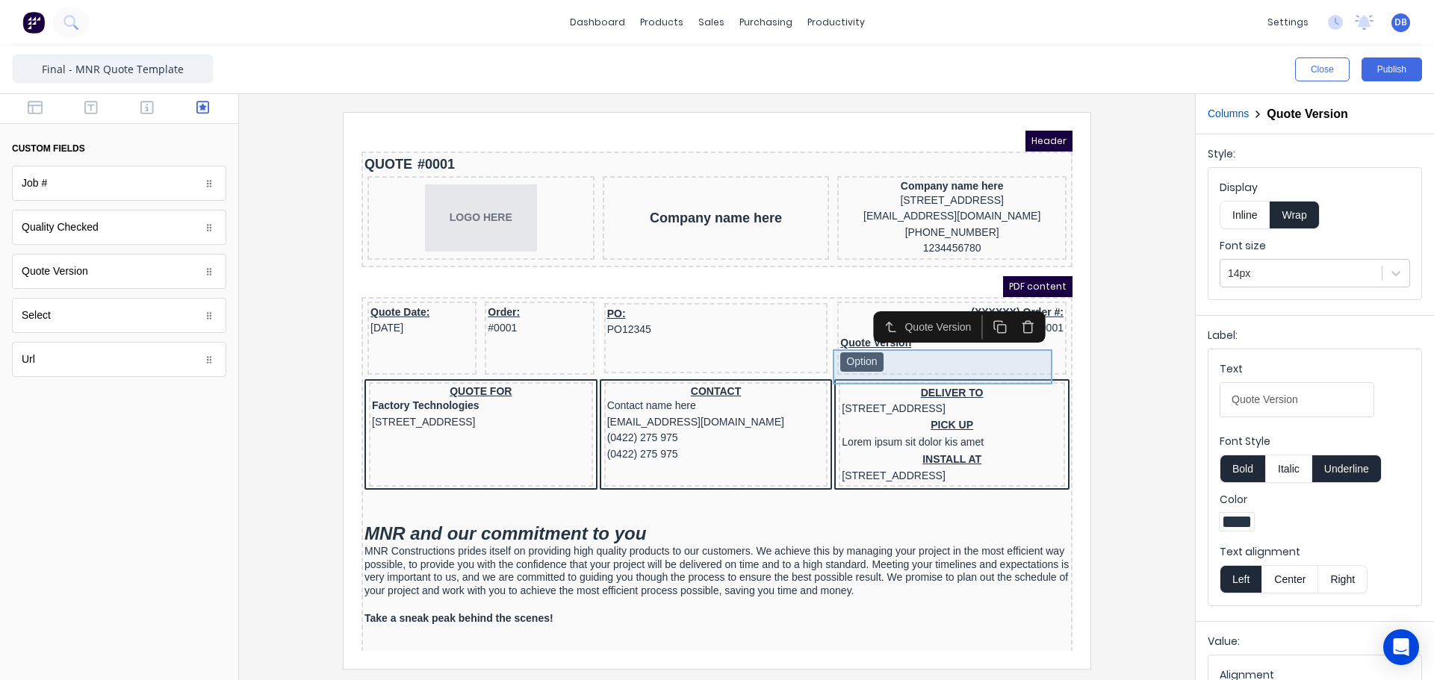
click at [911, 354] on div "Quote Version Option" at bounding box center [933, 336] width 223 height 35
click at [833, 353] on div "Quote Version Option" at bounding box center [933, 336] width 223 height 35
click at [89, 470] on div at bounding box center [119, 539] width 238 height 282
click at [1348, 70] on button "Close" at bounding box center [1322, 70] width 55 height 24
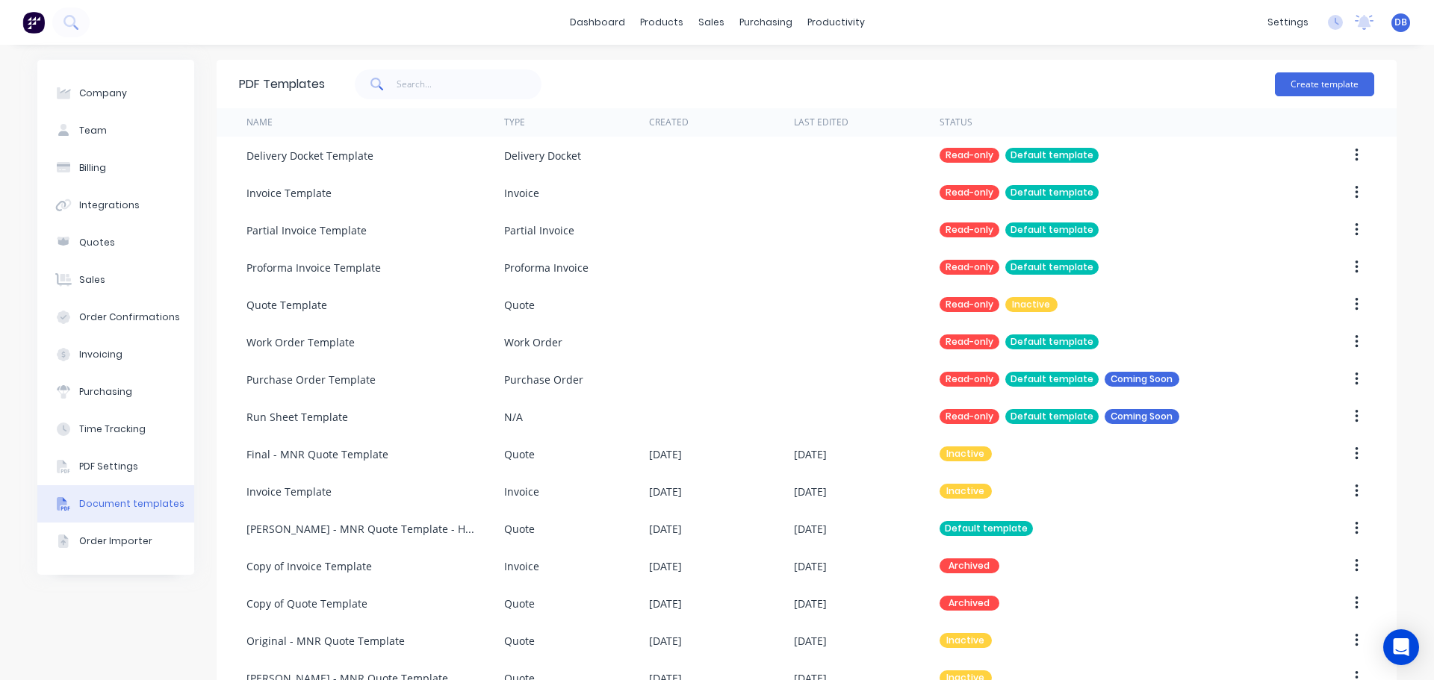
click at [634, 77] on div "Create template" at bounding box center [849, 84] width 1049 height 45
click at [1400, 648] on icon "Open Intercom Messenger" at bounding box center [1400, 647] width 17 height 19
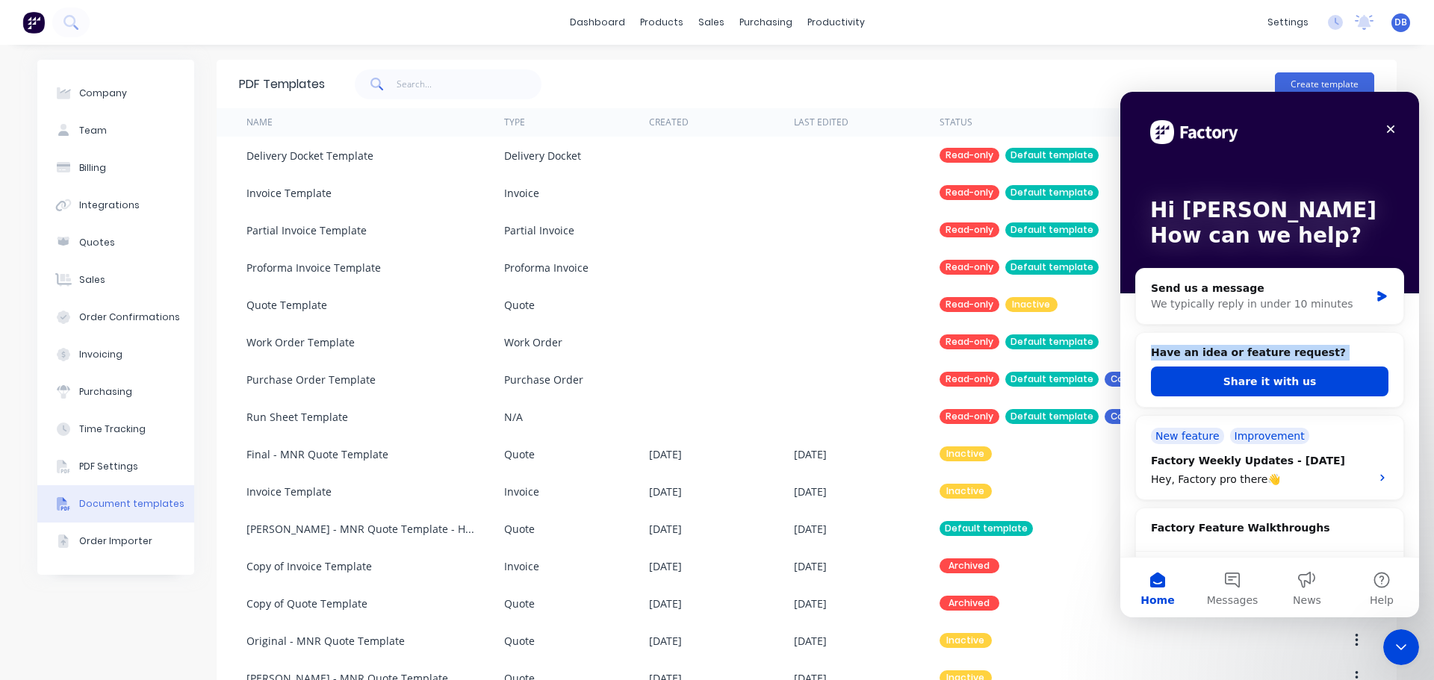
drag, startPoint x: 1166, startPoint y: 353, endPoint x: 1317, endPoint y: 361, distance: 151.8
click at [1317, 361] on div "Have an idea or feature request? Share it with us" at bounding box center [1269, 371] width 237 height 52
click at [1325, 355] on h2 "Have an idea or feature request?" at bounding box center [1269, 353] width 237 height 16
click at [1255, 384] on button "Share it with us" at bounding box center [1269, 382] width 237 height 30
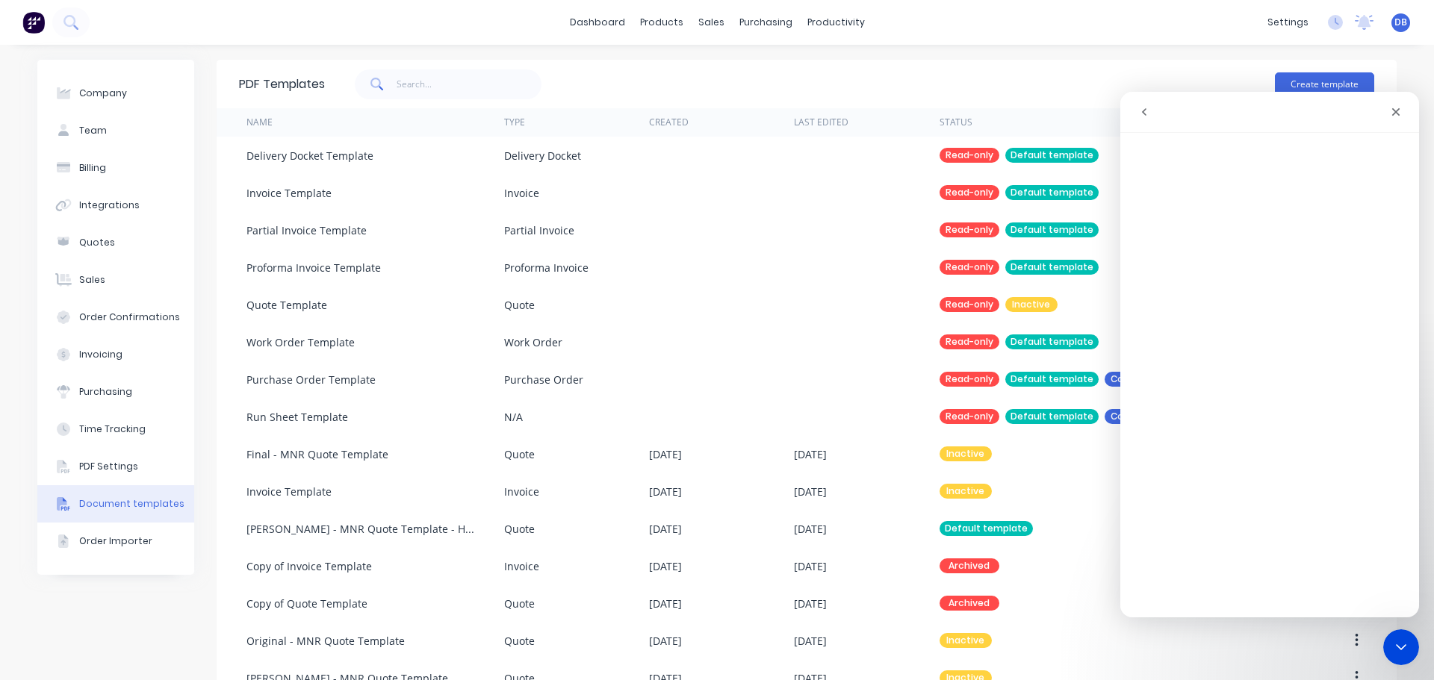
click at [1156, 112] on button "go back" at bounding box center [1144, 112] width 28 height 28
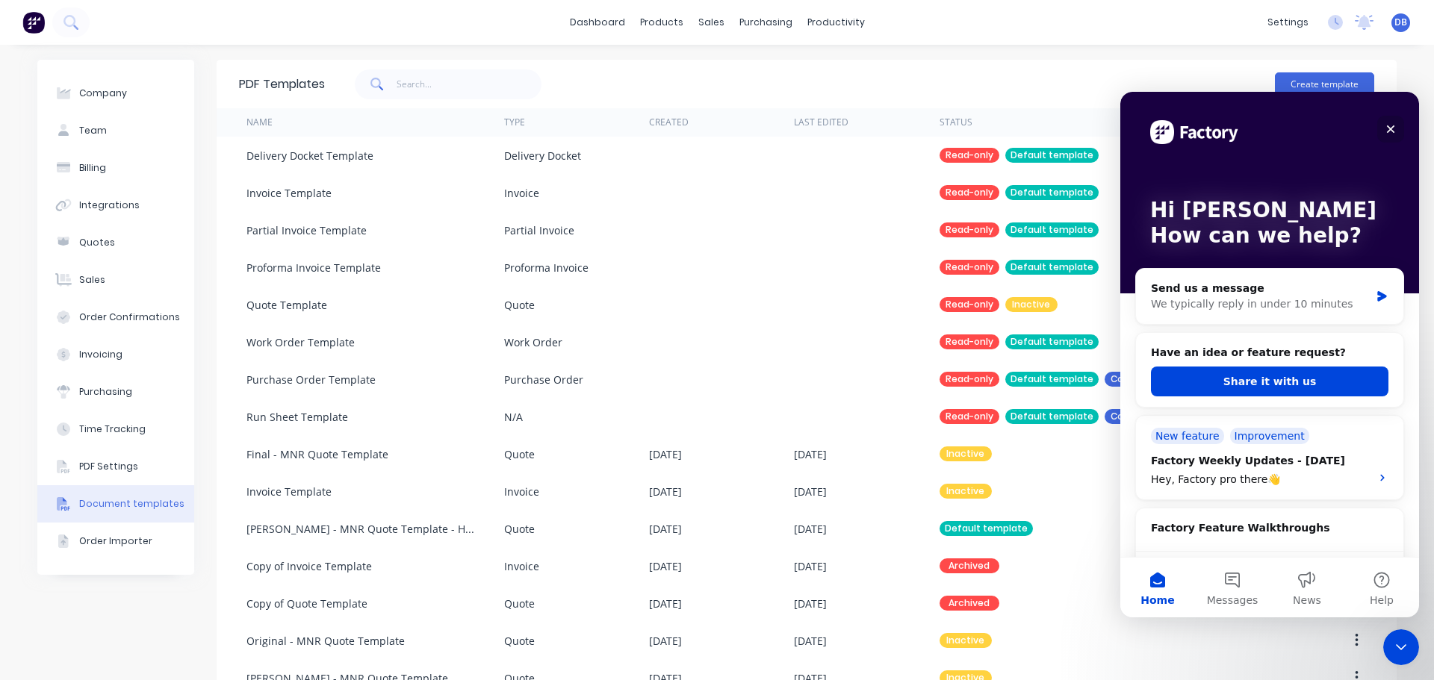
click at [1393, 129] on icon "Close" at bounding box center [1391, 129] width 12 height 12
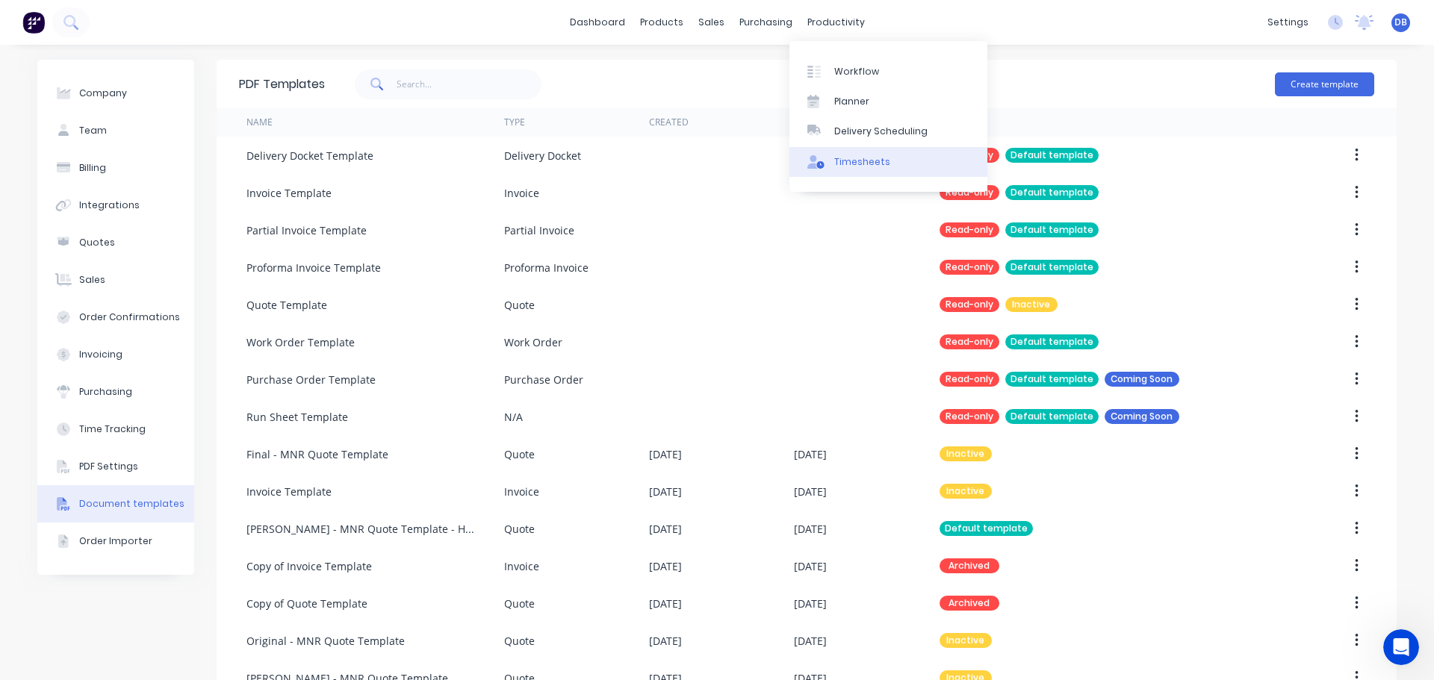
click at [862, 162] on div "Timesheets" at bounding box center [862, 161] width 56 height 13
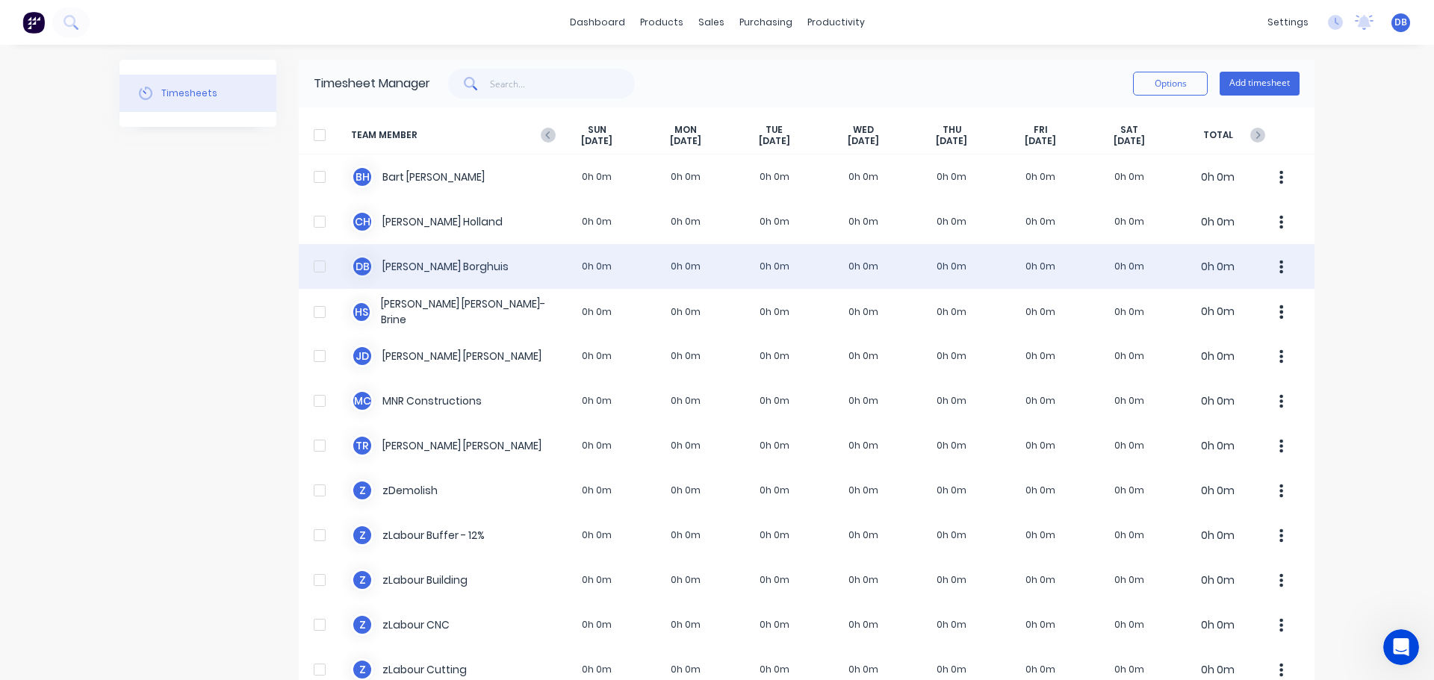
click at [463, 270] on div "[PERSON_NAME] 0h 0m 0h 0m 0h 0m 0h 0m 0h 0m 0h 0m 0h 0m 0h 0m" at bounding box center [807, 266] width 1016 height 45
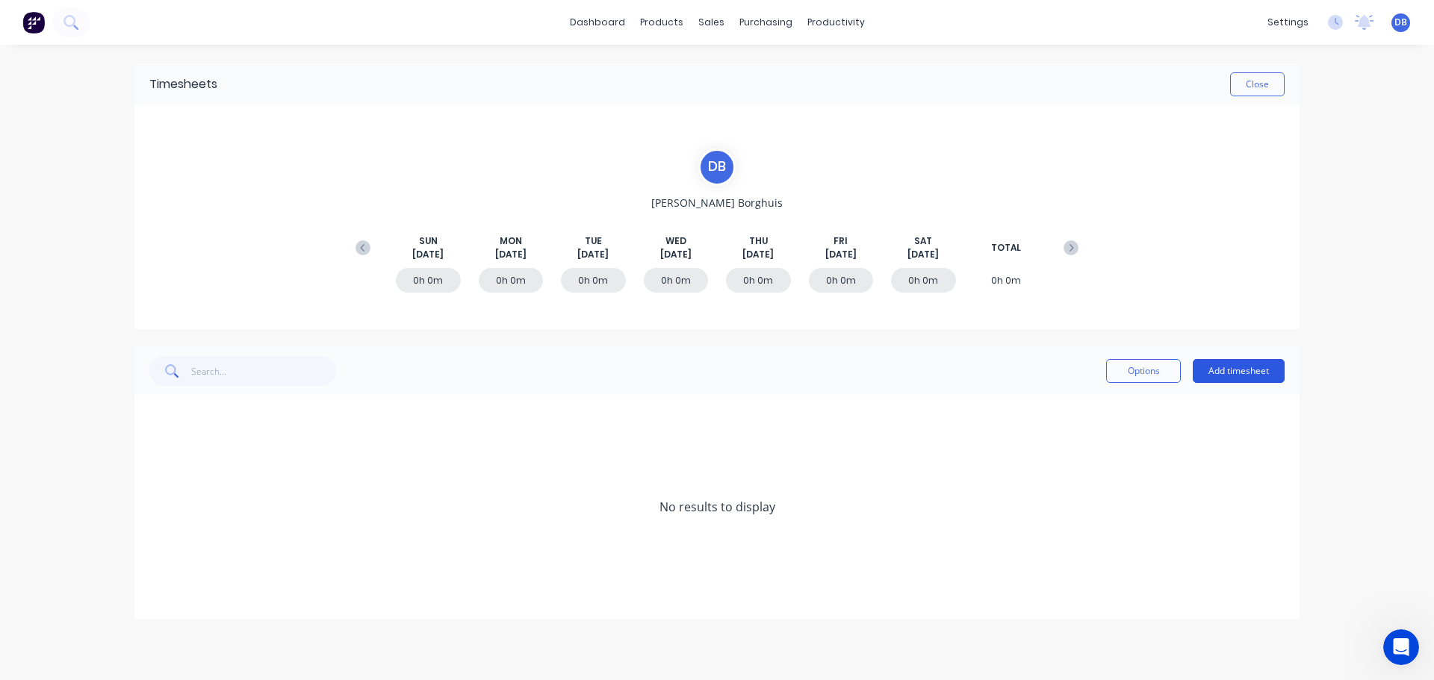
click at [1244, 364] on button "Add timesheet" at bounding box center [1239, 371] width 92 height 24
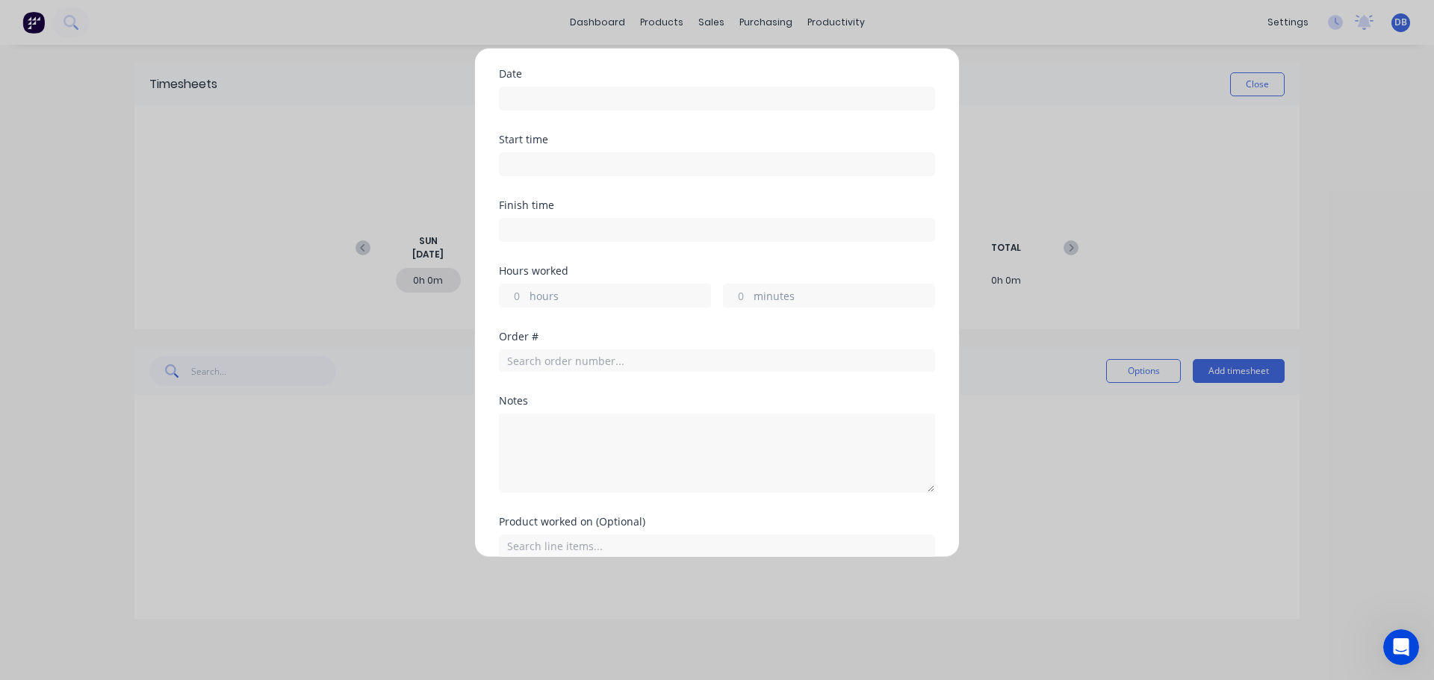
scroll to position [111, 0]
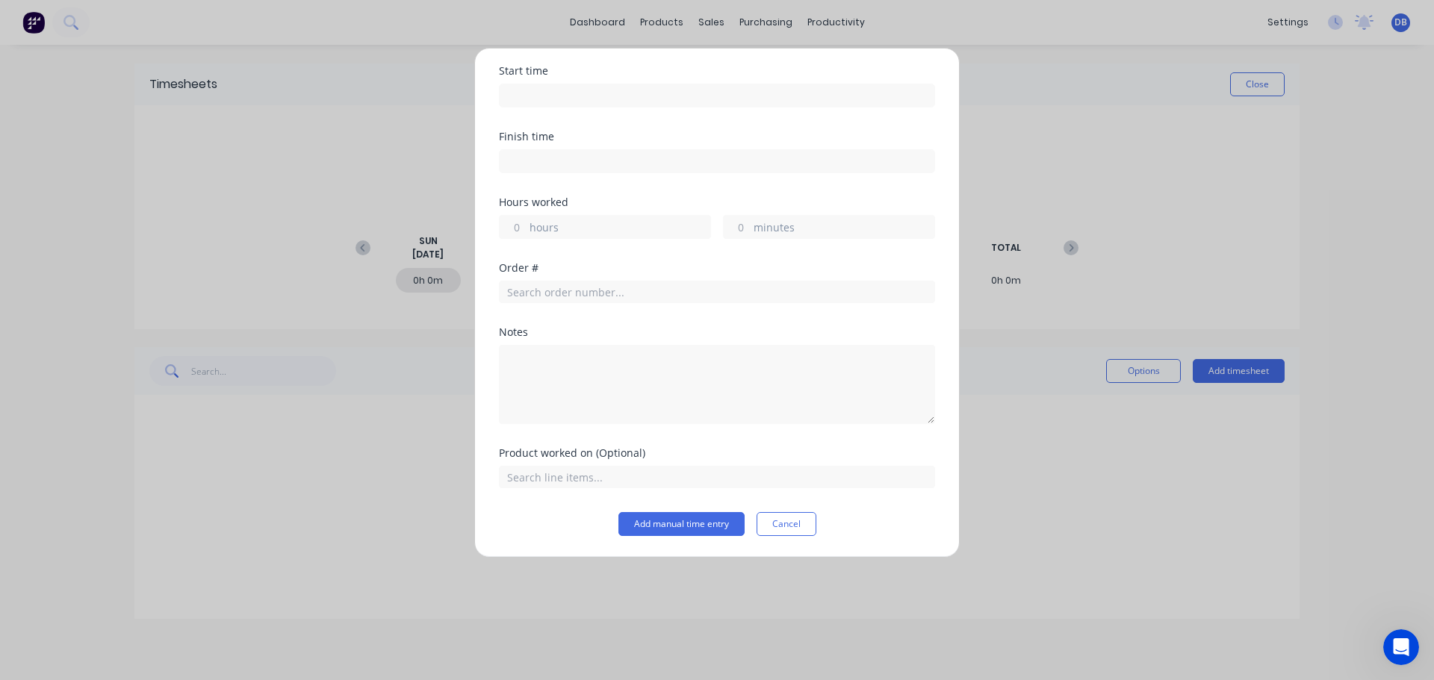
click at [778, 521] on button "Cancel" at bounding box center [787, 524] width 60 height 24
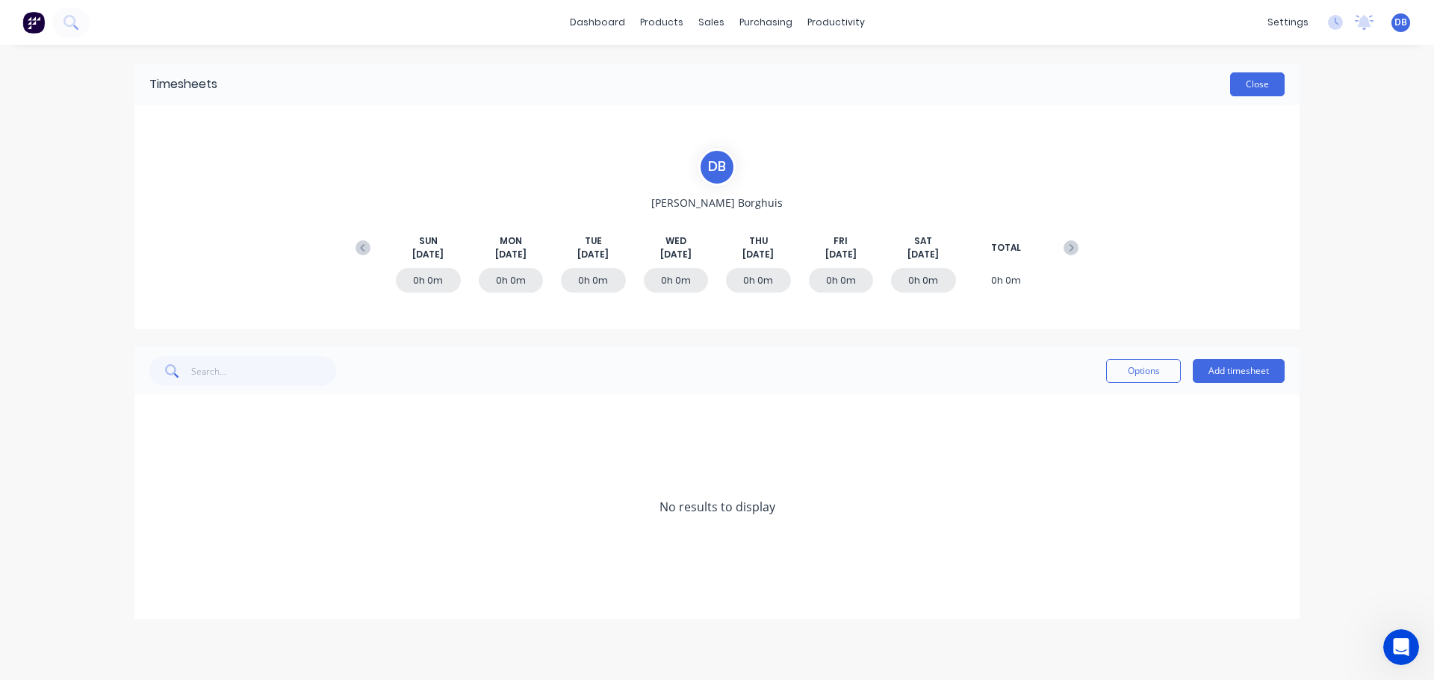
click at [1247, 93] on button "Close" at bounding box center [1257, 84] width 55 height 24
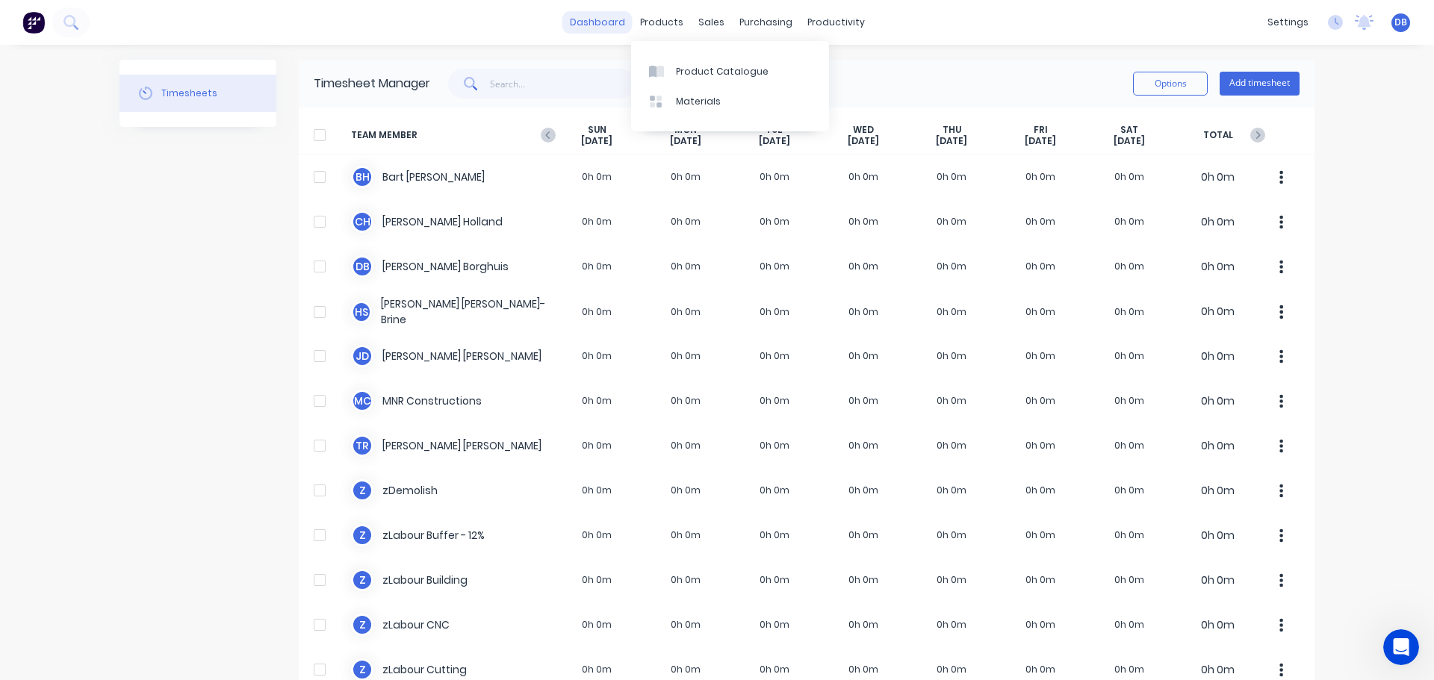
click at [595, 18] on link "dashboard" at bounding box center [597, 22] width 70 height 22
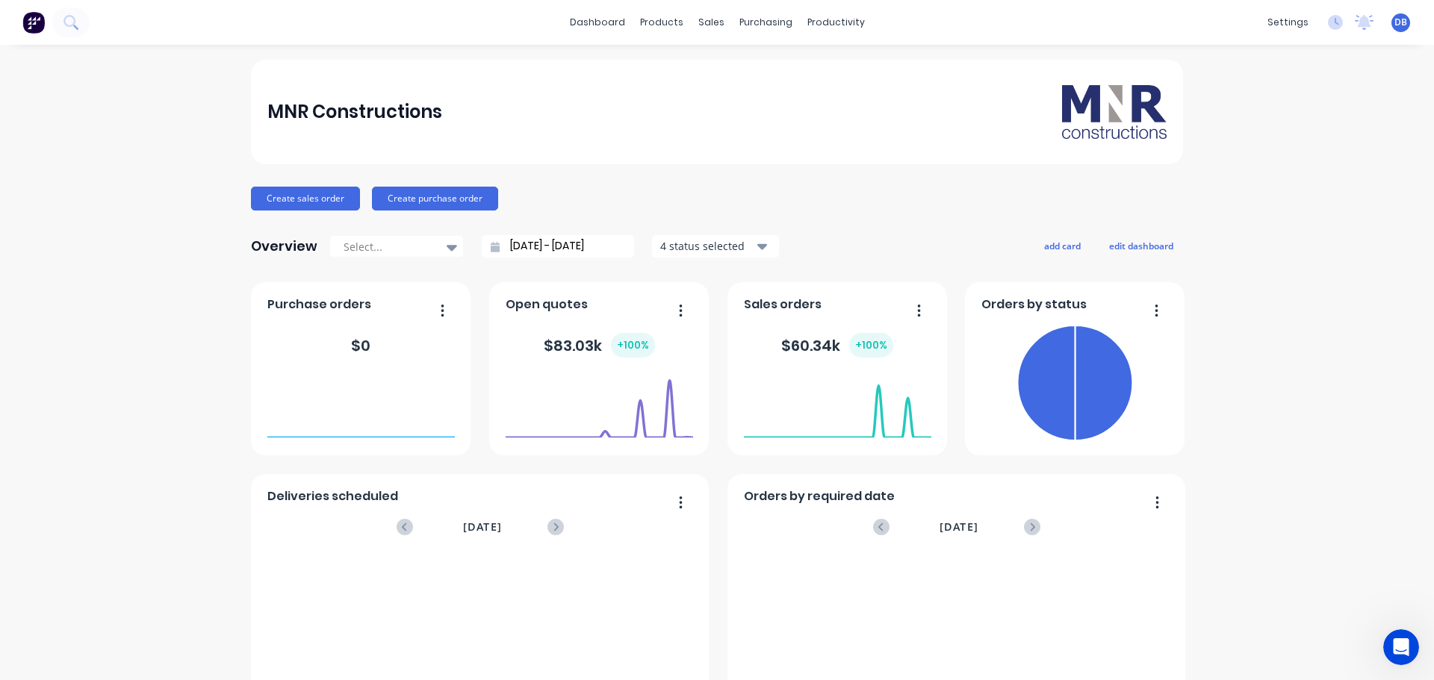
click at [879, 201] on div "Create sales order Create purchase order" at bounding box center [717, 199] width 932 height 24
